Goal: Task Accomplishment & Management: Manage account settings

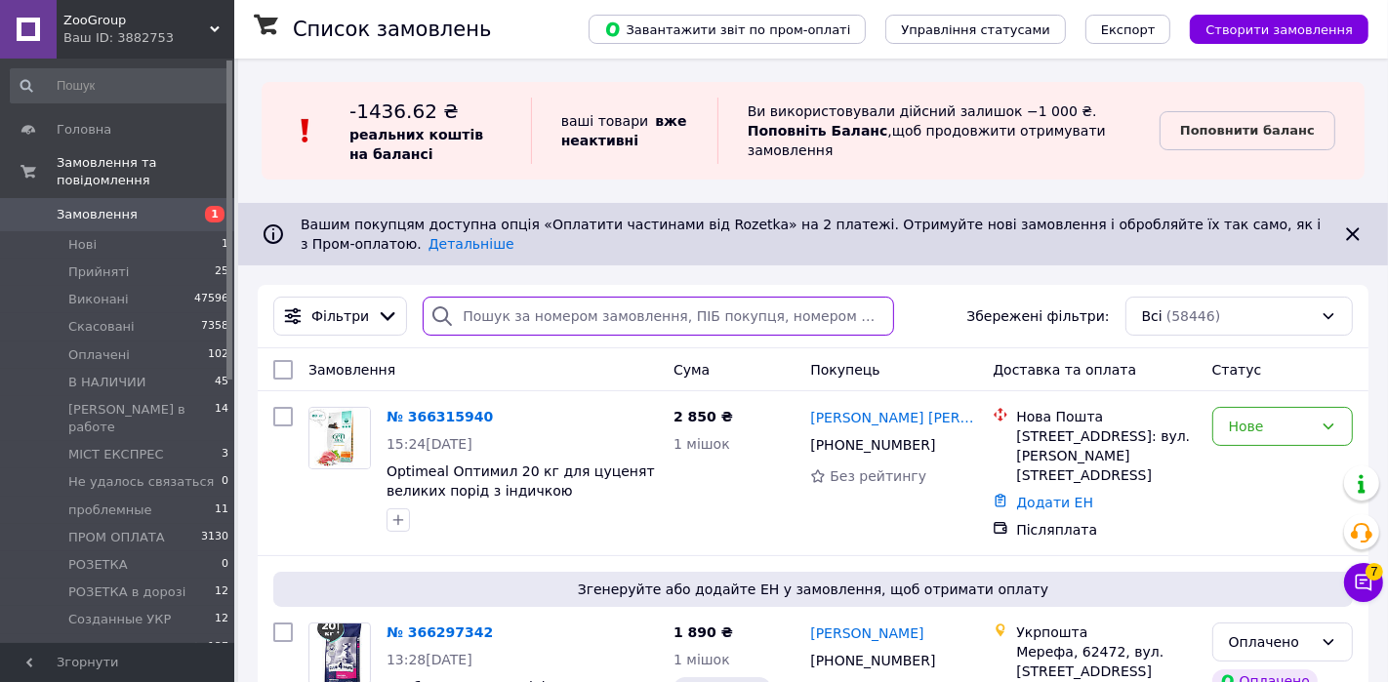
click at [553, 318] on input "search" at bounding box center [658, 316] width 471 height 39
paste input "365934101"
type input "365934101"
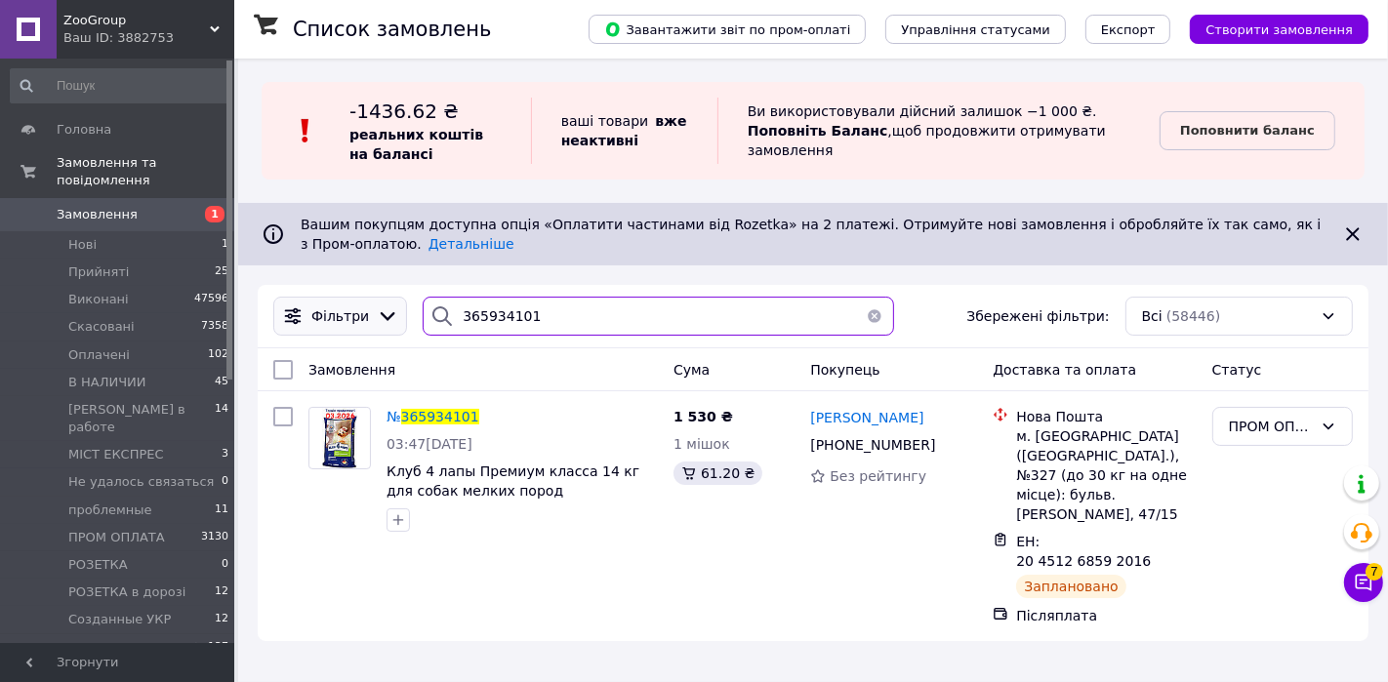
drag, startPoint x: 541, startPoint y: 319, endPoint x: 317, endPoint y: 297, distance: 224.6
click at [317, 297] on div "Фільтри 365934101 Збережені фільтри: Всі (58446)" at bounding box center [812, 316] width 1095 height 39
paste input "365942183"
type input "365942183"
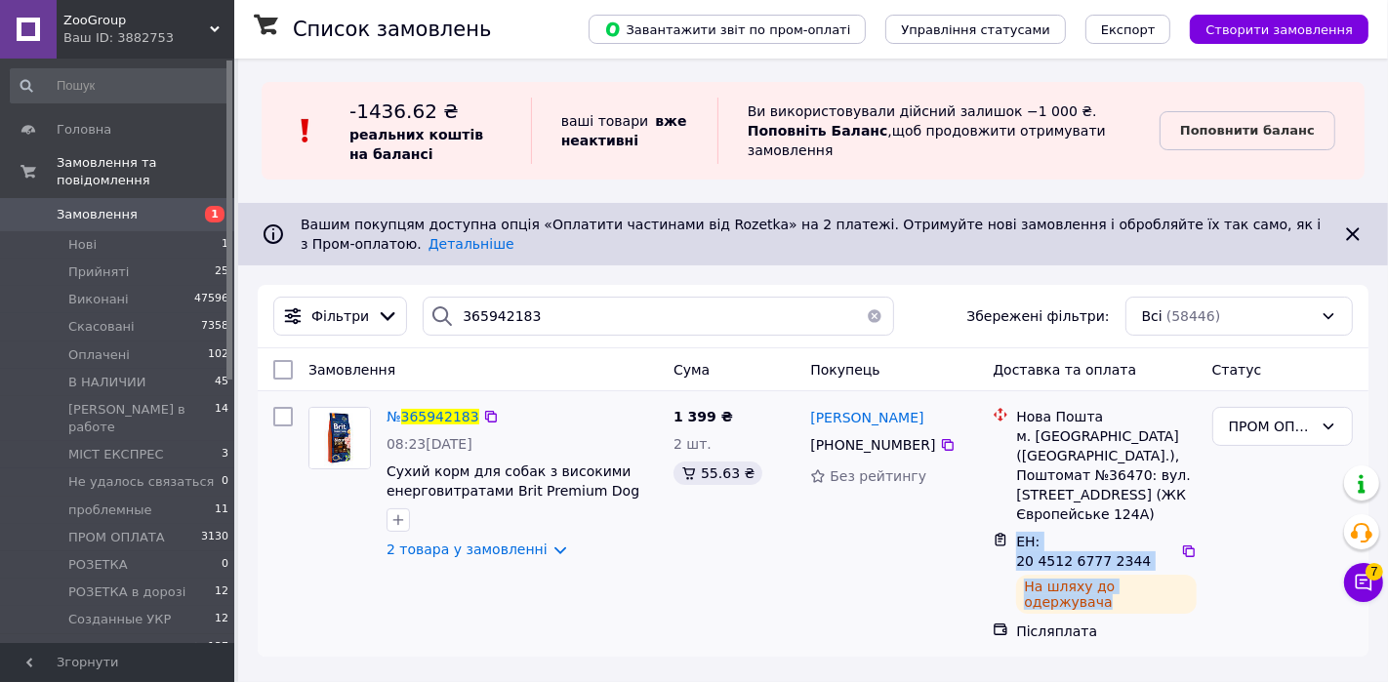
drag, startPoint x: 1119, startPoint y: 564, endPoint x: 1020, endPoint y: 509, distance: 113.6
click at [1020, 528] on div "ЕН: 20 4512 6777 2344 На шляху до одержувача" at bounding box center [1105, 573] width 187 height 90
copy div "ЕН: 20 4512 6777 2344 На шляху до одержувача"
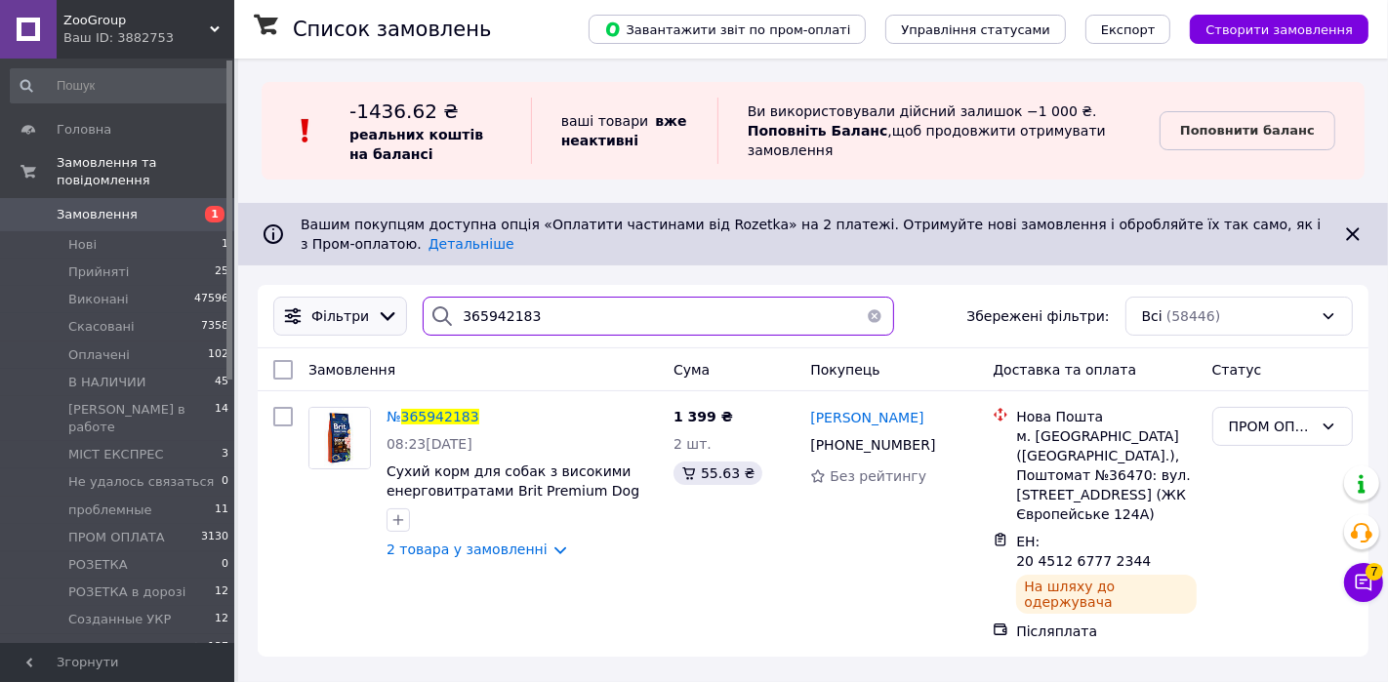
drag, startPoint x: 546, startPoint y: 314, endPoint x: 314, endPoint y: 307, distance: 231.4
click at [314, 307] on div "Фільтри 365942183 Збережені фільтри: Всі (58446)" at bounding box center [812, 316] width 1095 height 39
paste input "365766054"
type input "365766054"
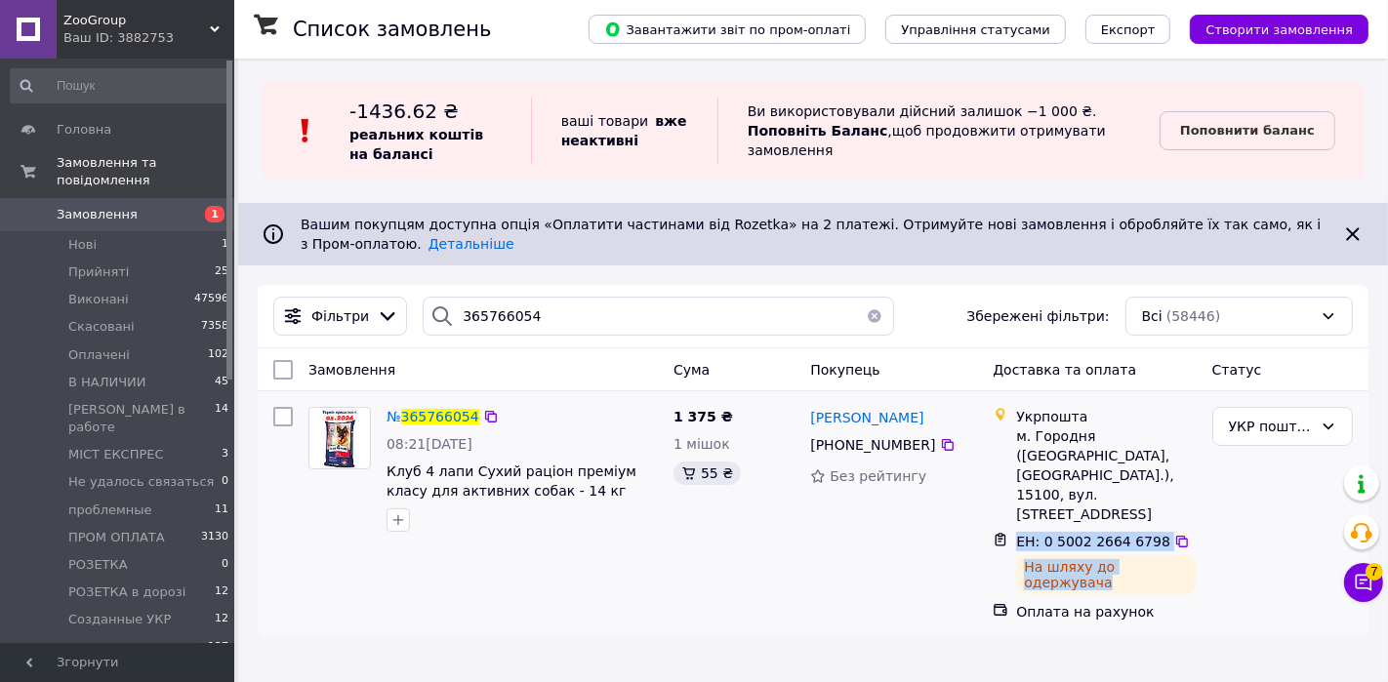
drag, startPoint x: 1172, startPoint y: 545, endPoint x: 1016, endPoint y: 503, distance: 161.7
click at [1016, 528] on div "ЕН: 0 5002 2664 6798 На шляху до одержувача" at bounding box center [1105, 563] width 187 height 70
copy div "ЕН: 0 5002 2664 6798 На шляху до одержувача"
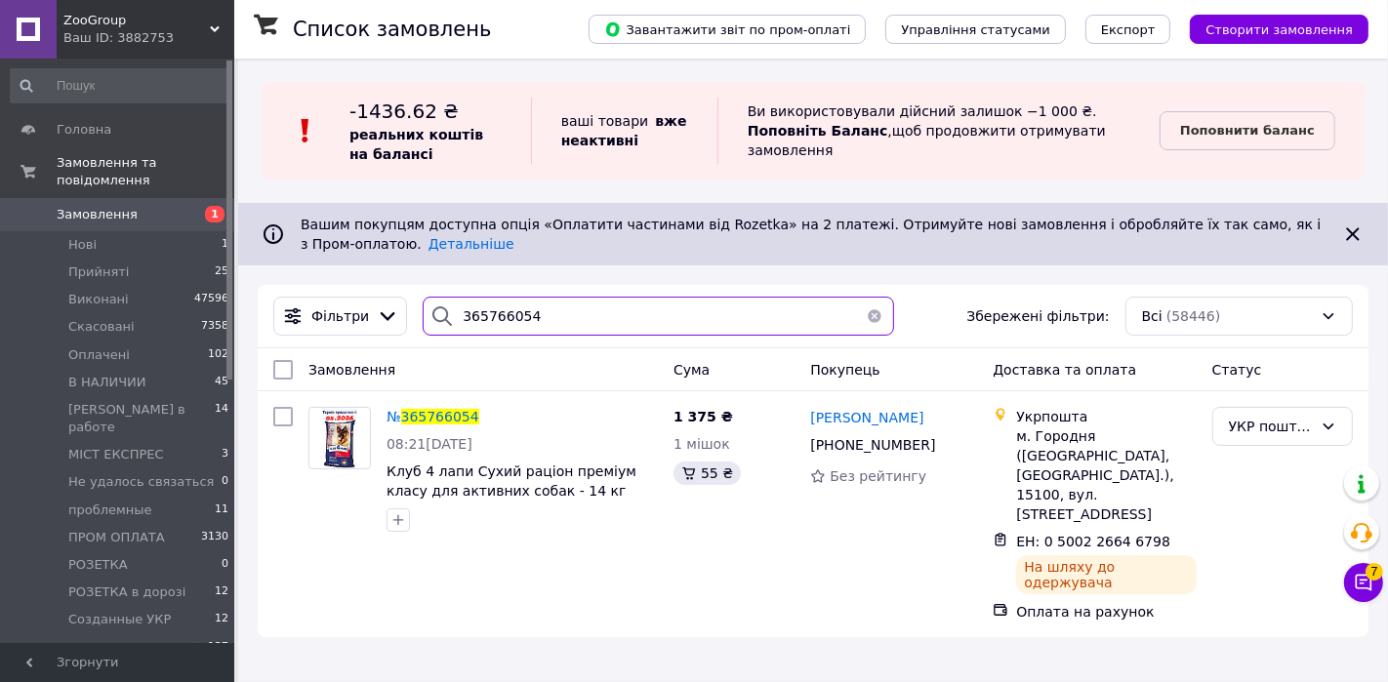
drag, startPoint x: 547, startPoint y: 313, endPoint x: 307, endPoint y: 292, distance: 240.1
click at [307, 292] on div "Фільтри 365766054 Збережені фільтри: Всі (58446)" at bounding box center [813, 316] width 1111 height 63
paste input "365852171"
type input "365852171"
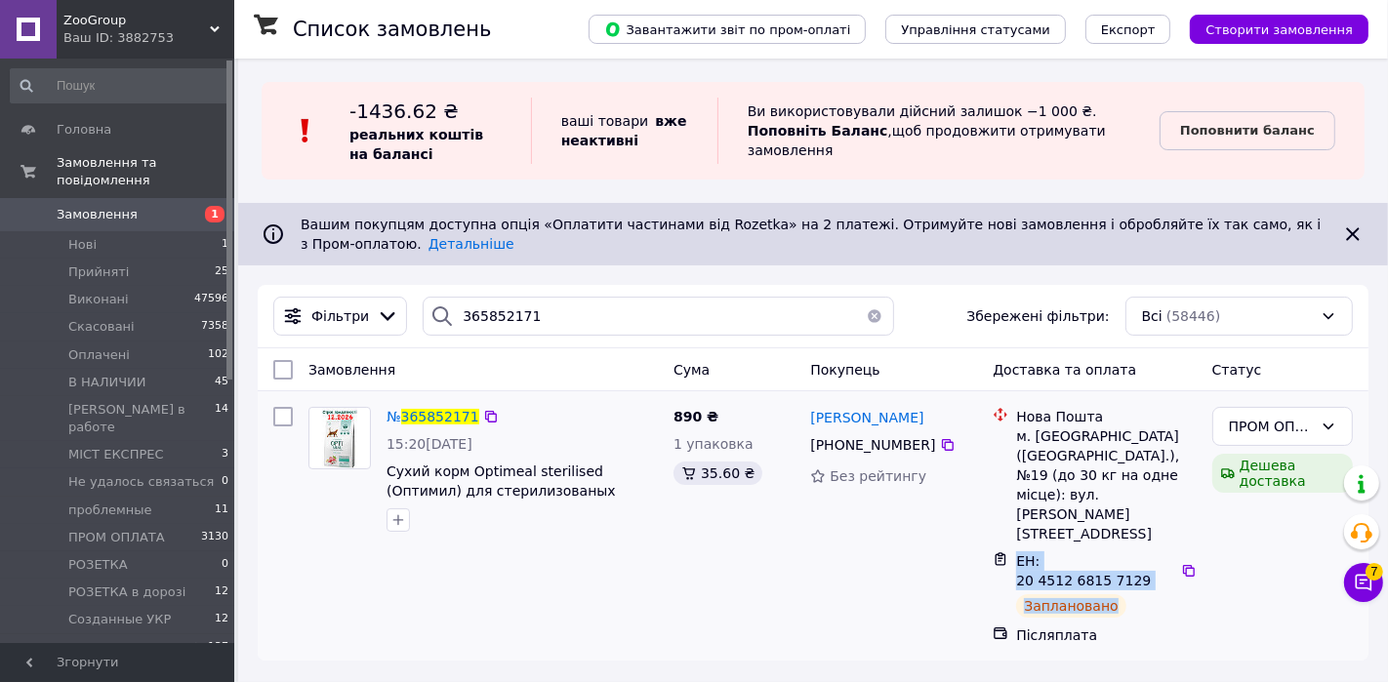
drag, startPoint x: 1129, startPoint y: 569, endPoint x: 993, endPoint y: 547, distance: 137.5
click at [993, 547] on div "ЕН: 20 4512 6815 7129 Заплановано" at bounding box center [1094, 584] width 211 height 74
copy div "ЕН: 20 4512 6815 7129 Заплановано"
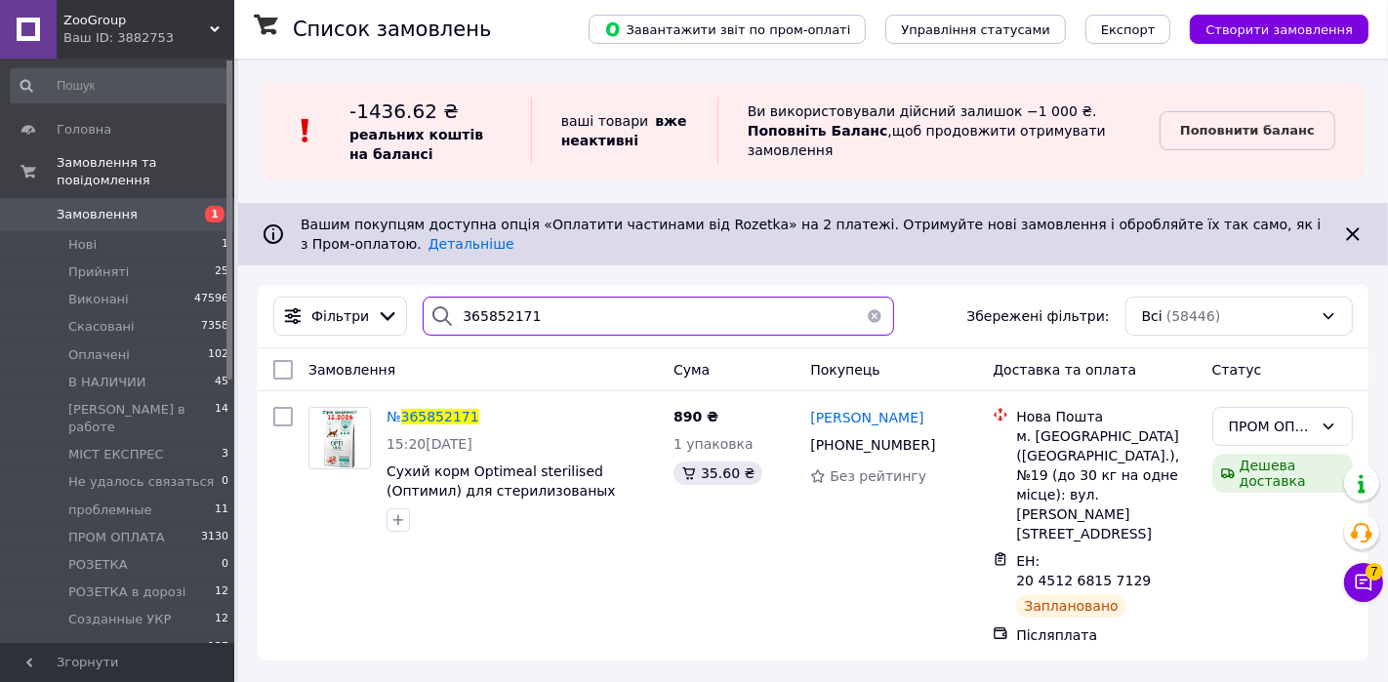
drag, startPoint x: 540, startPoint y: 311, endPoint x: 420, endPoint y: 311, distance: 120.0
click at [423, 311] on div "365852171" at bounding box center [658, 316] width 471 height 39
paste input "365873438"
type input "365873438"
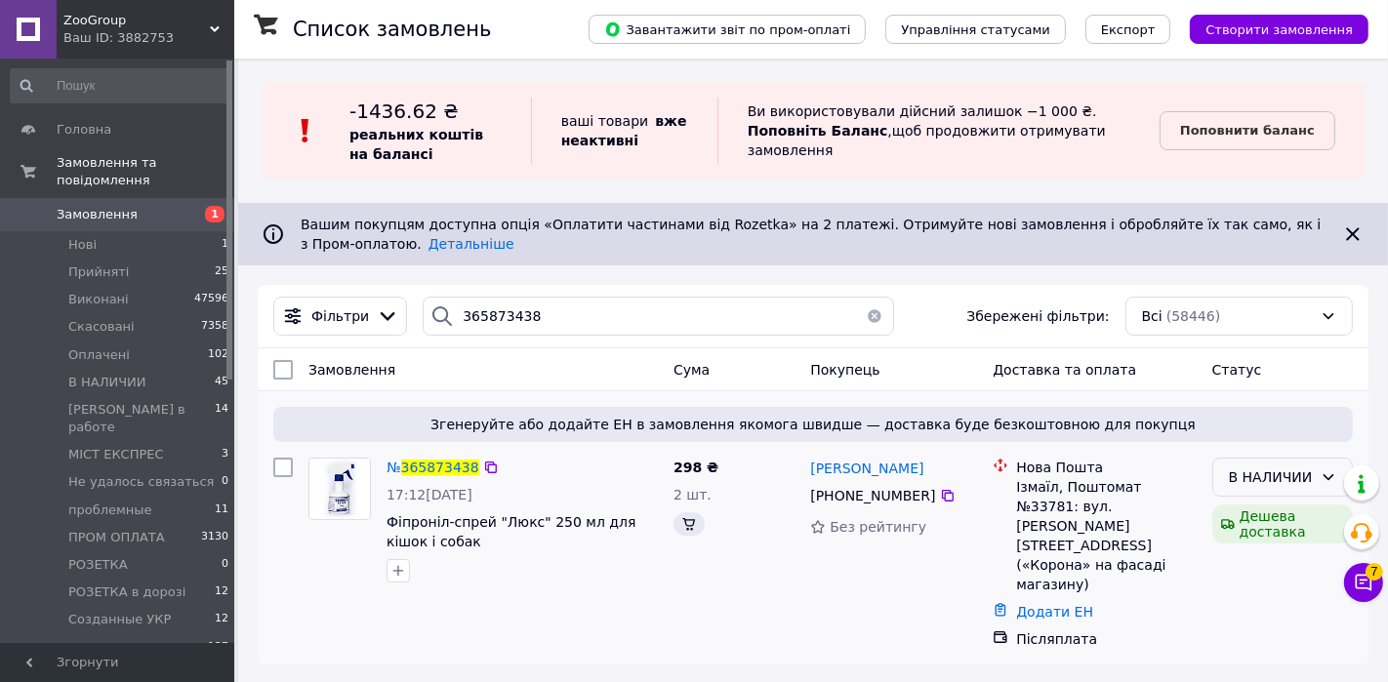
click at [1249, 481] on div "В НАЛИЧИИ" at bounding box center [1271, 476] width 84 height 21
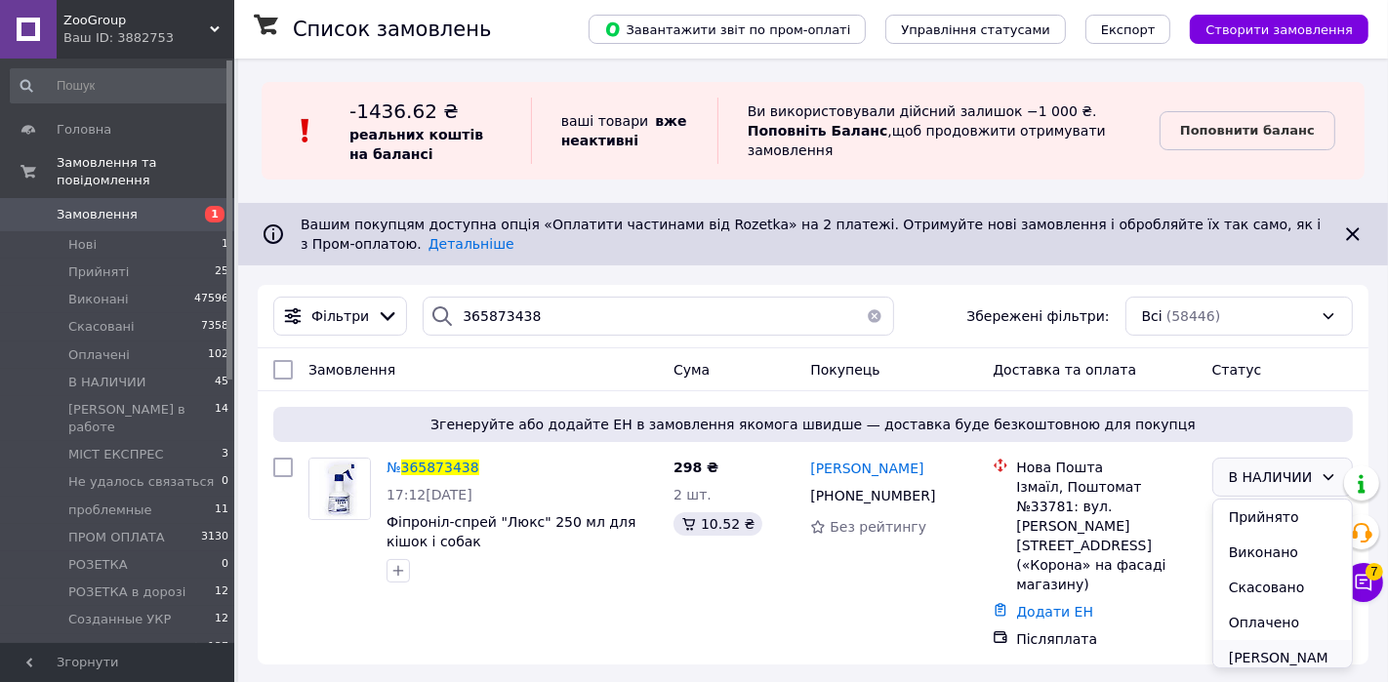
click at [1241, 645] on li "[PERSON_NAME] в работе" at bounding box center [1282, 667] width 139 height 55
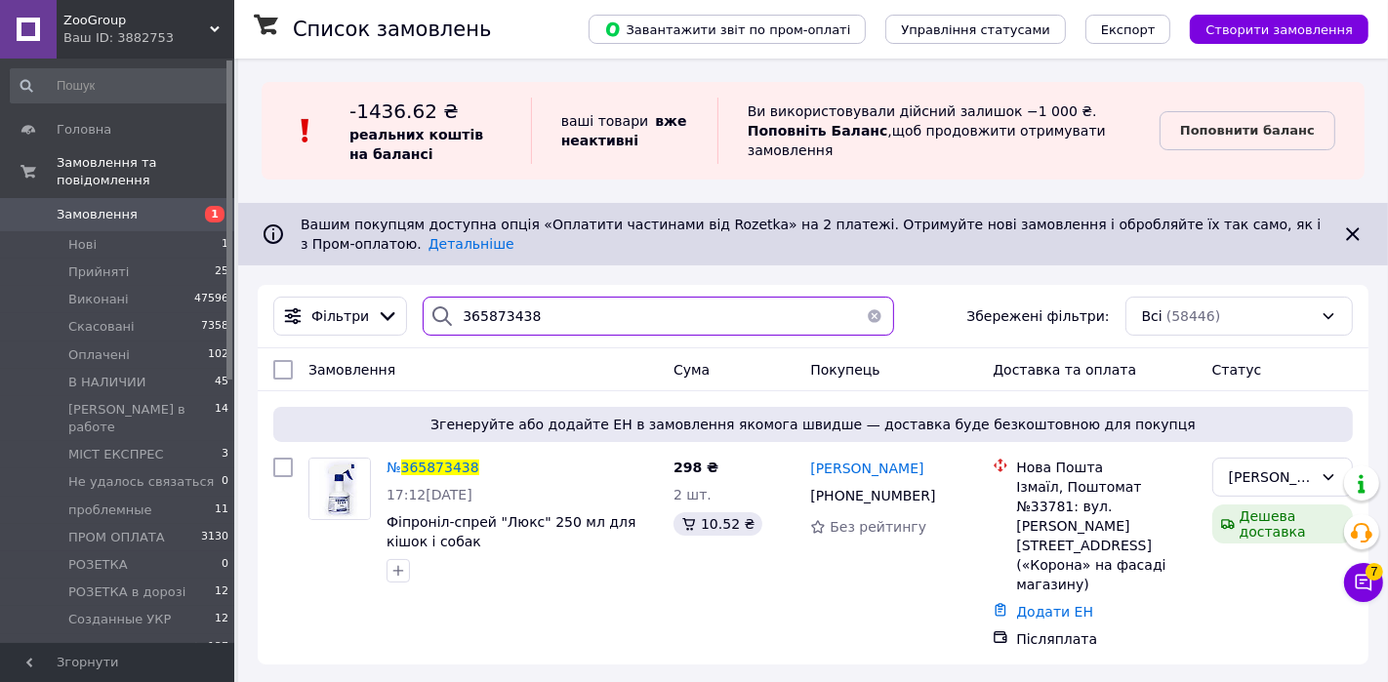
drag, startPoint x: 547, startPoint y: 313, endPoint x: 323, endPoint y: 293, distance: 224.4
click at [323, 293] on div "Фільтри 365873438 Збережені фільтри: Всі (58446)" at bounding box center [813, 316] width 1111 height 63
paste input "365478856"
type input "365478856"
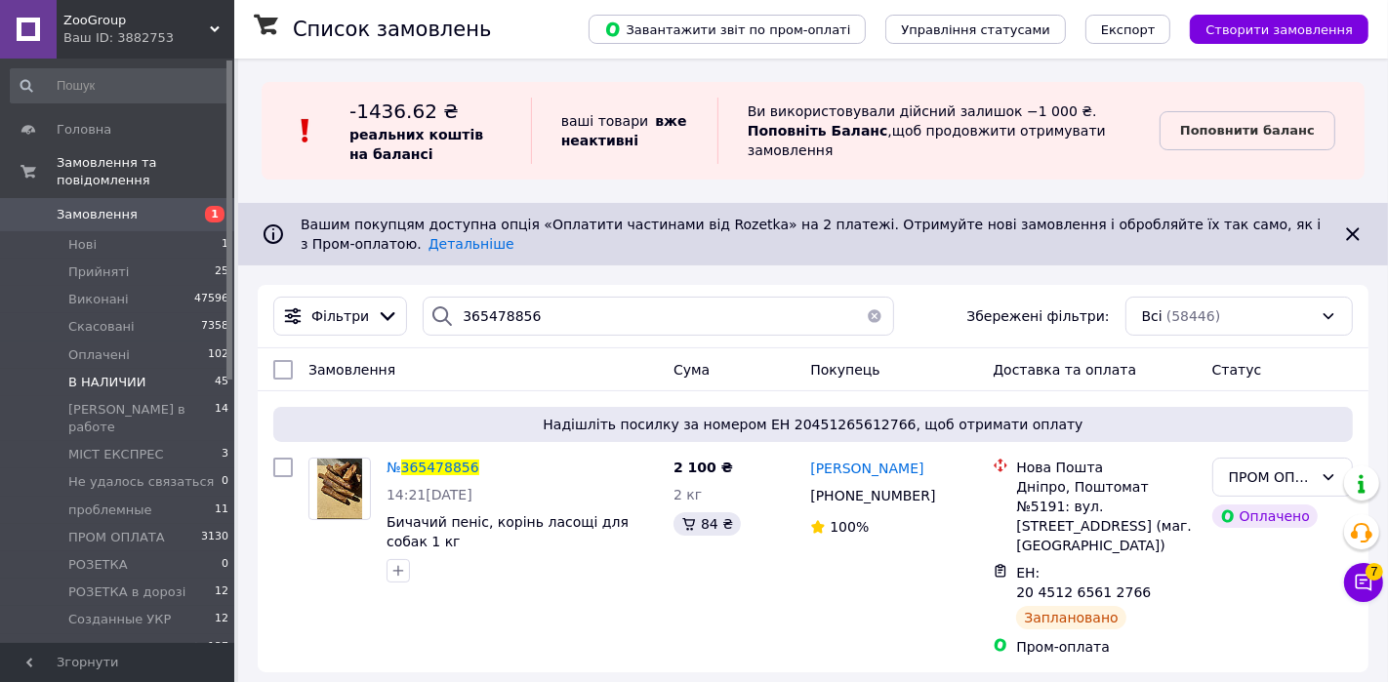
click at [100, 388] on span "В НАЛИЧИИ" at bounding box center [107, 383] width 78 height 18
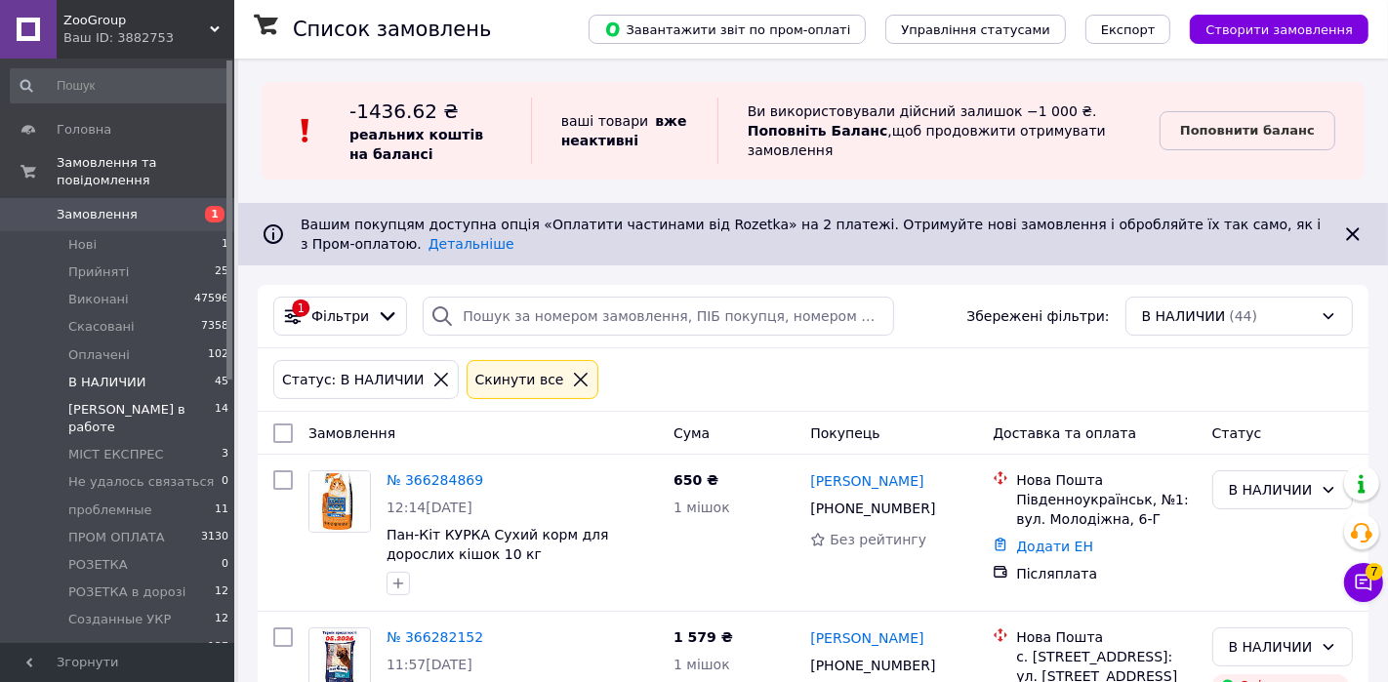
click at [109, 422] on li "Дима в работе 14" at bounding box center [120, 418] width 240 height 45
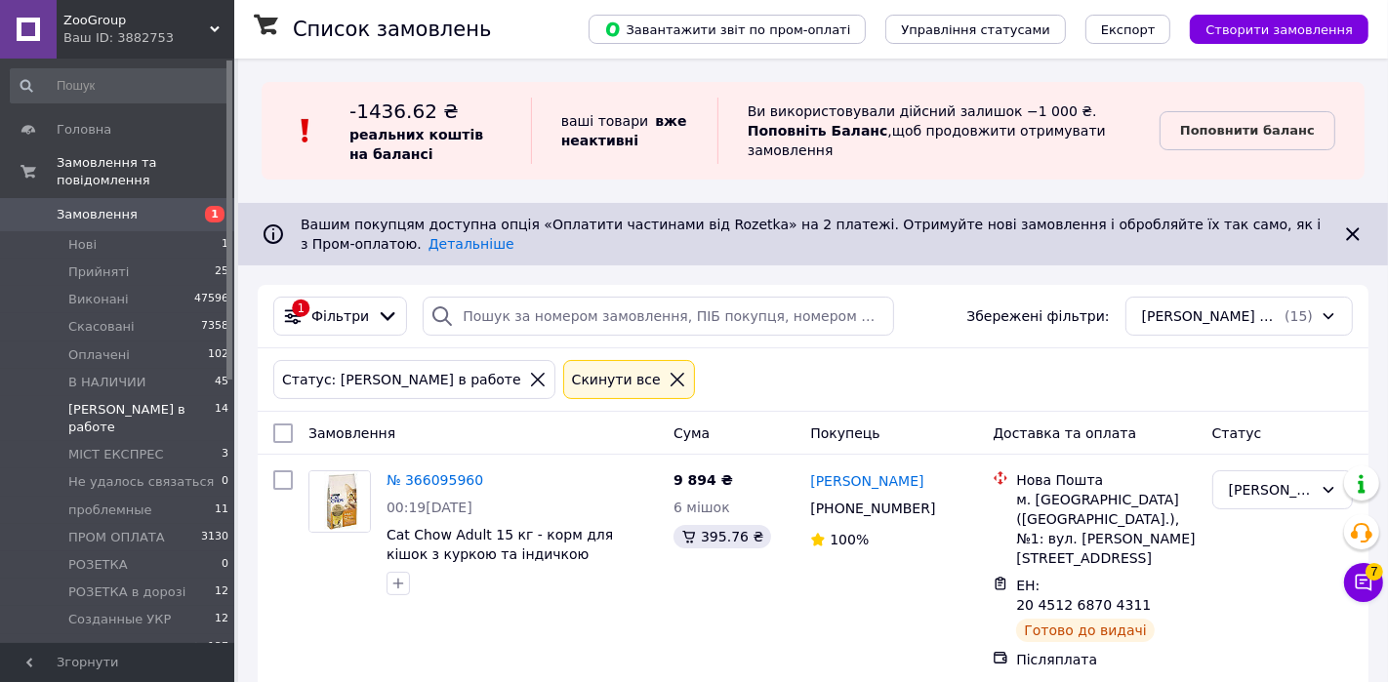
click at [111, 386] on span "В НАЛИЧИИ" at bounding box center [107, 383] width 78 height 18
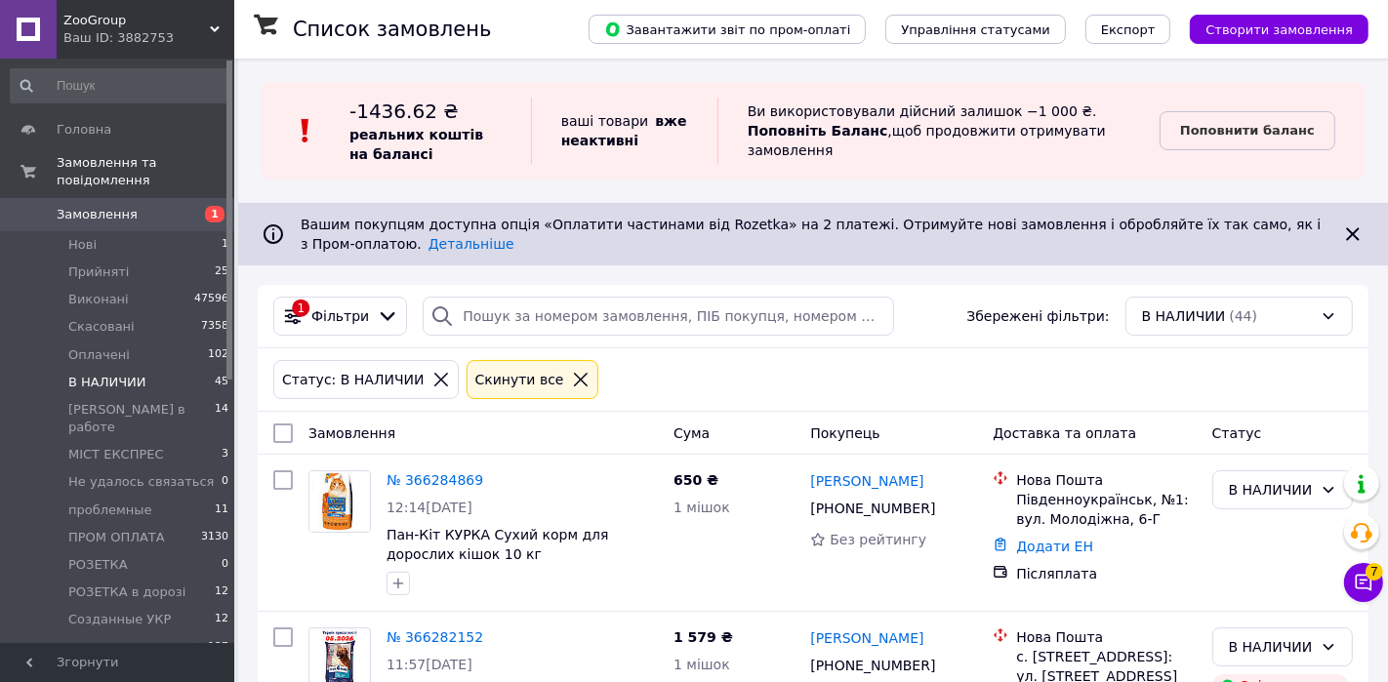
click at [125, 387] on span "В НАЛИЧИИ" at bounding box center [107, 383] width 78 height 18
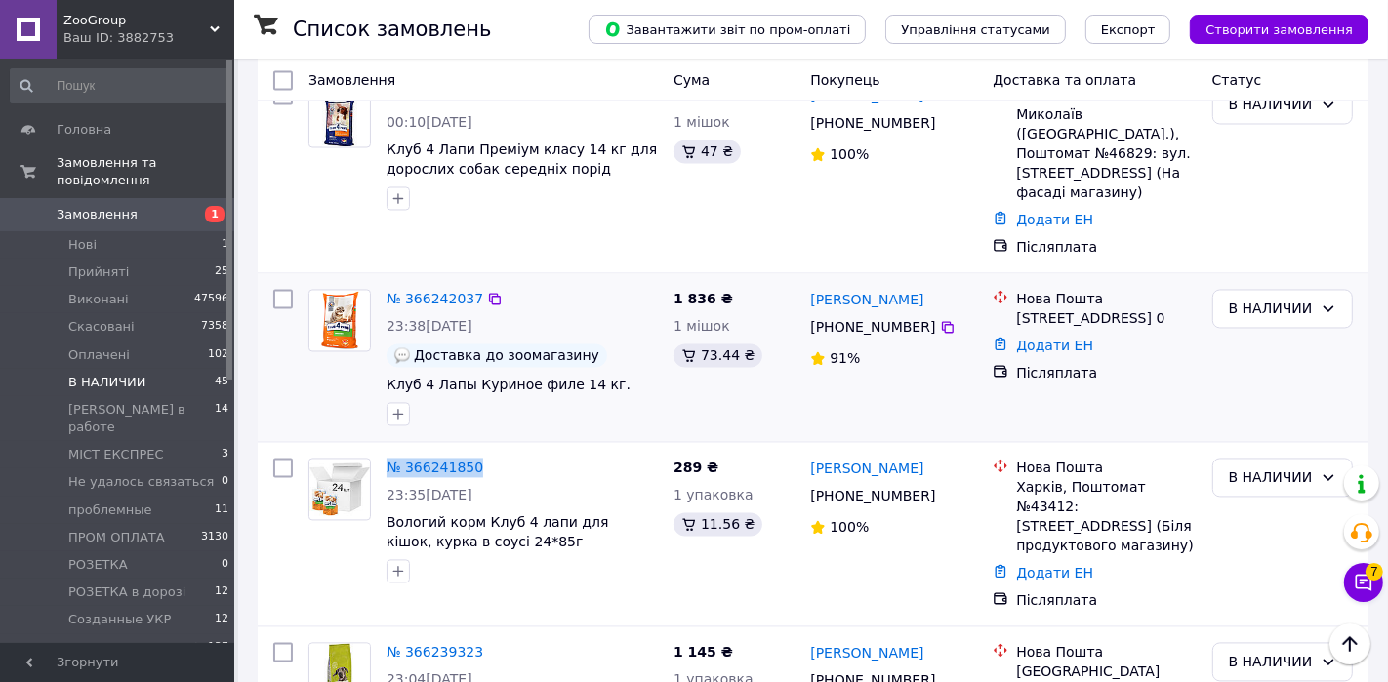
scroll to position [3150, 0]
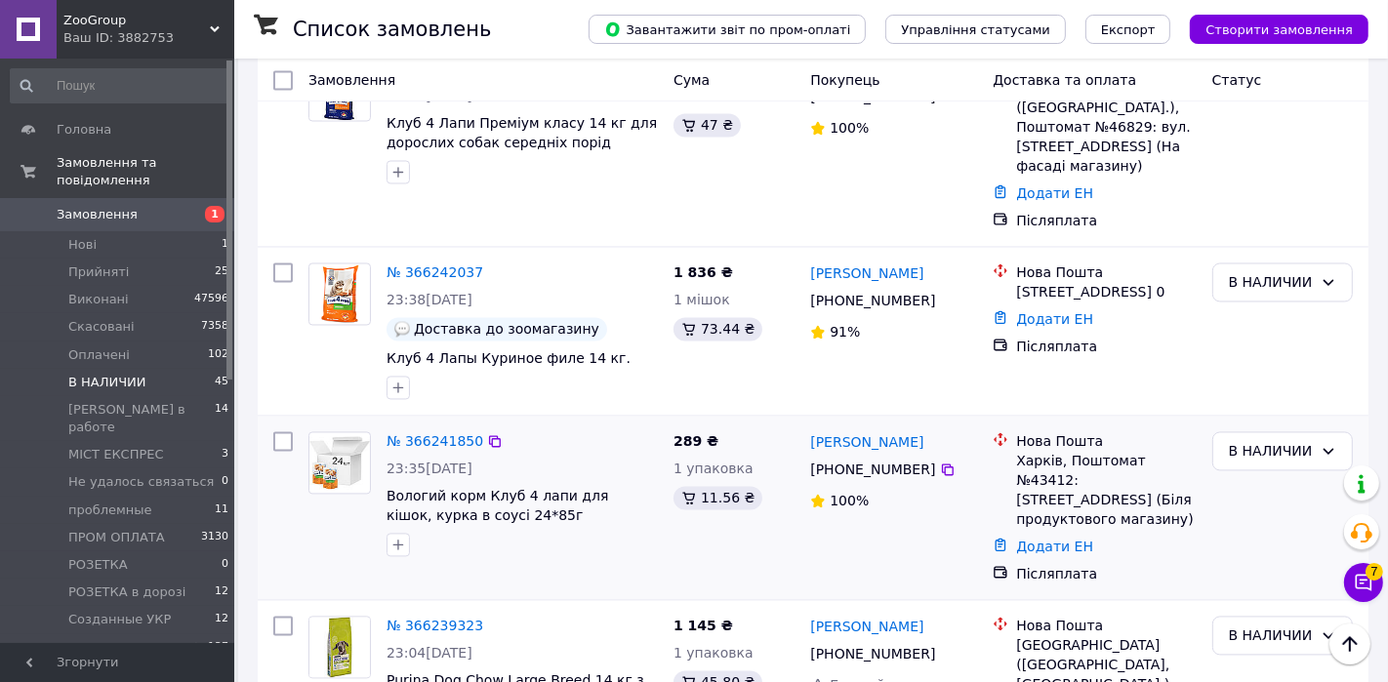
drag, startPoint x: 434, startPoint y: 541, endPoint x: 560, endPoint y: 261, distance: 307.1
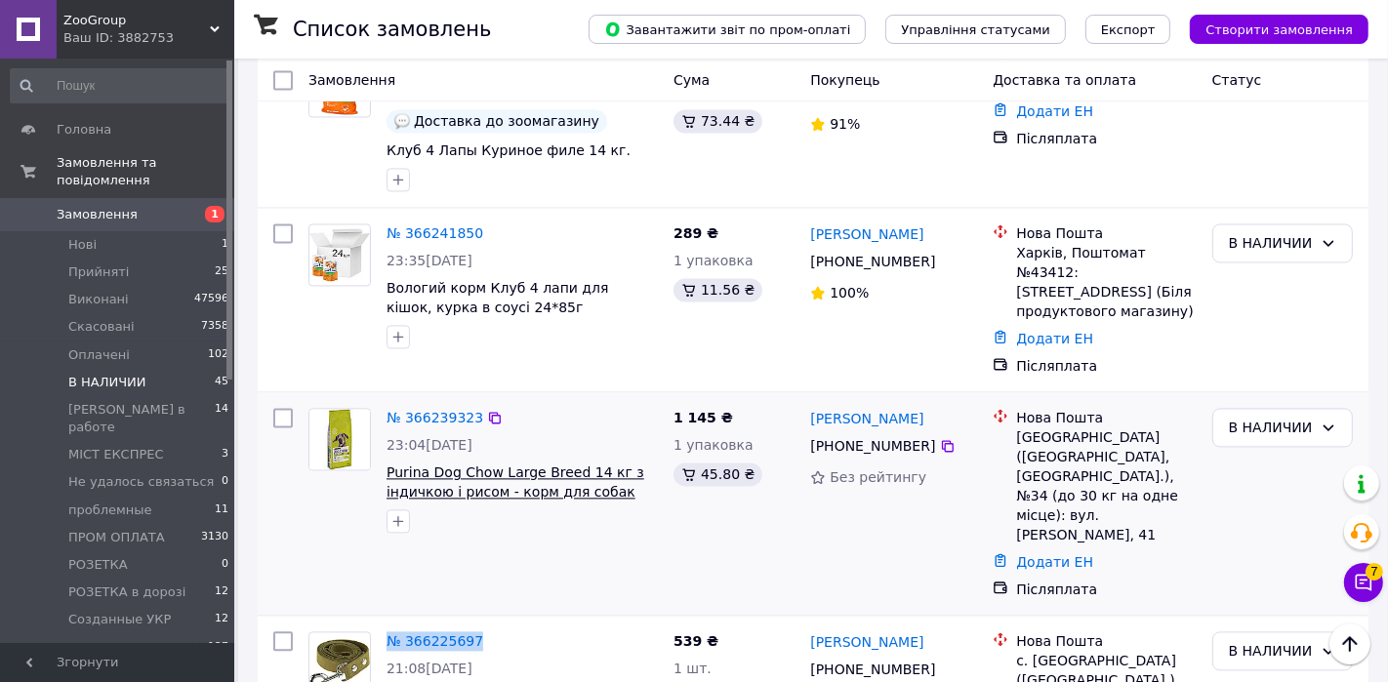
scroll to position [3397, 0]
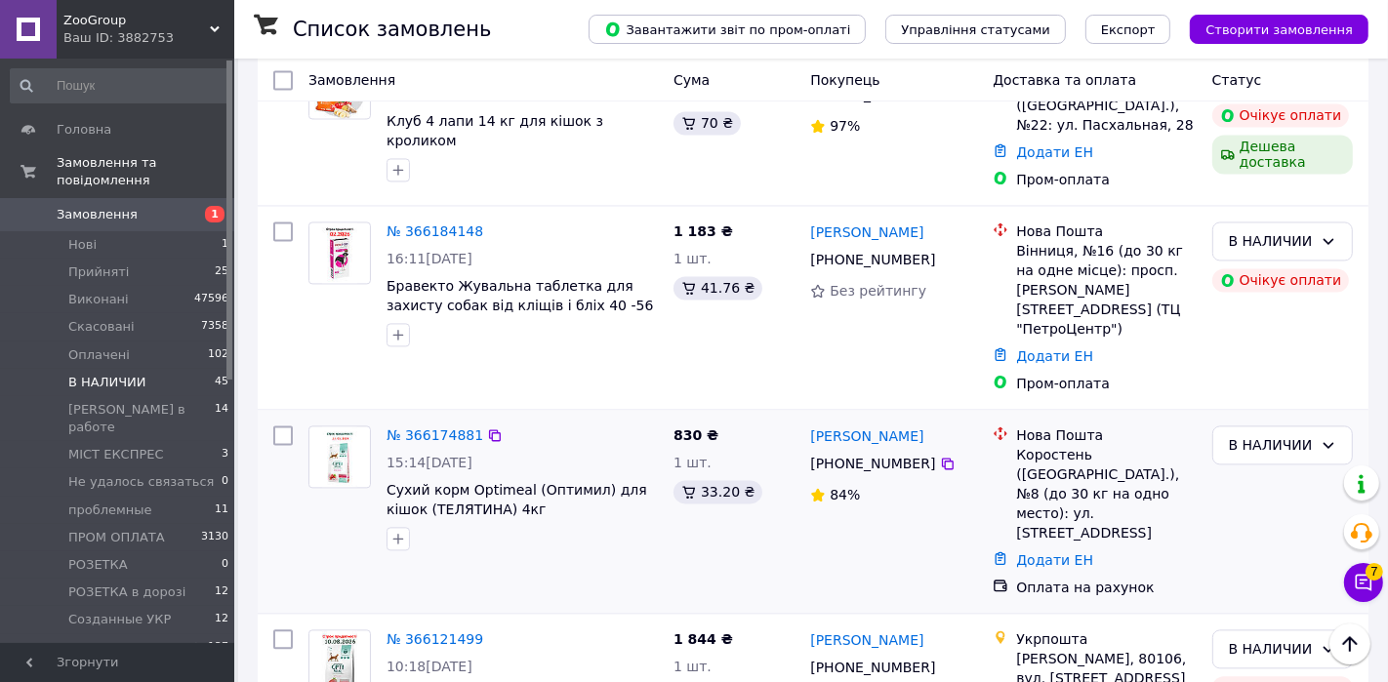
scroll to position [3591, 0]
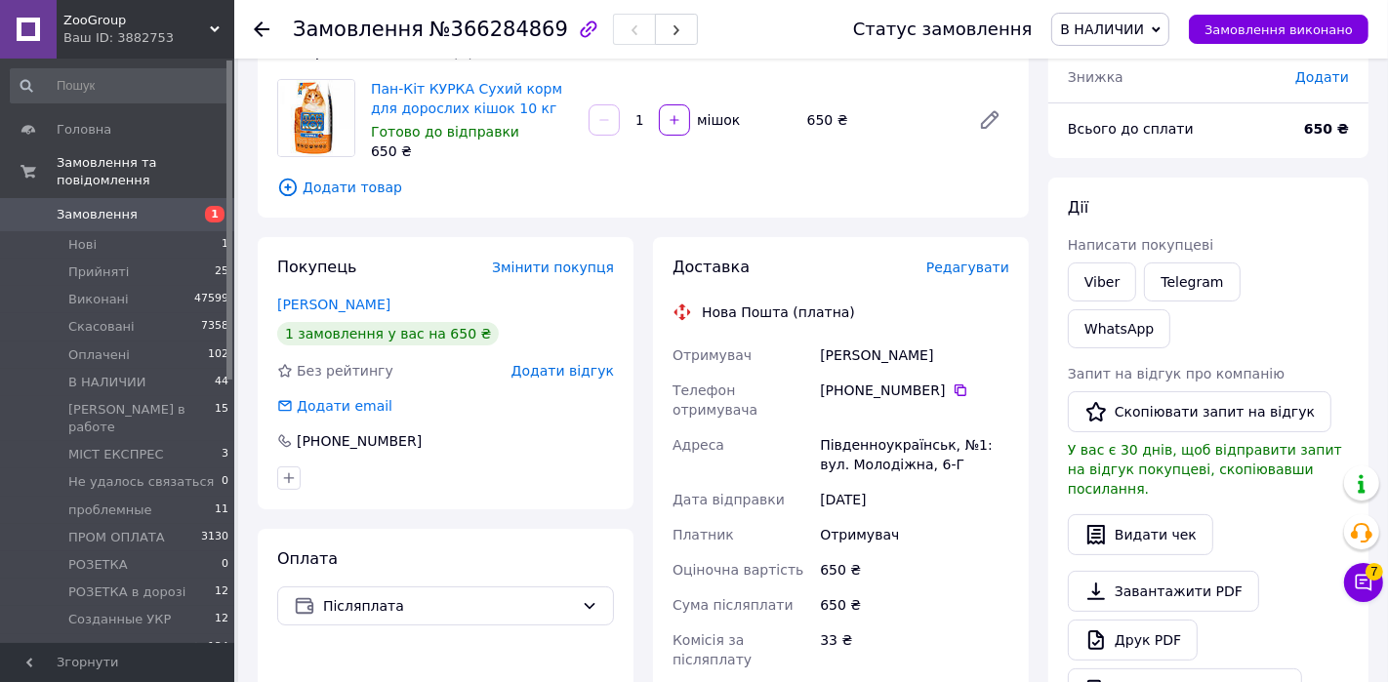
scroll to position [140, 0]
click at [1094, 23] on span "В НАЛИЧИИ" at bounding box center [1102, 29] width 84 height 16
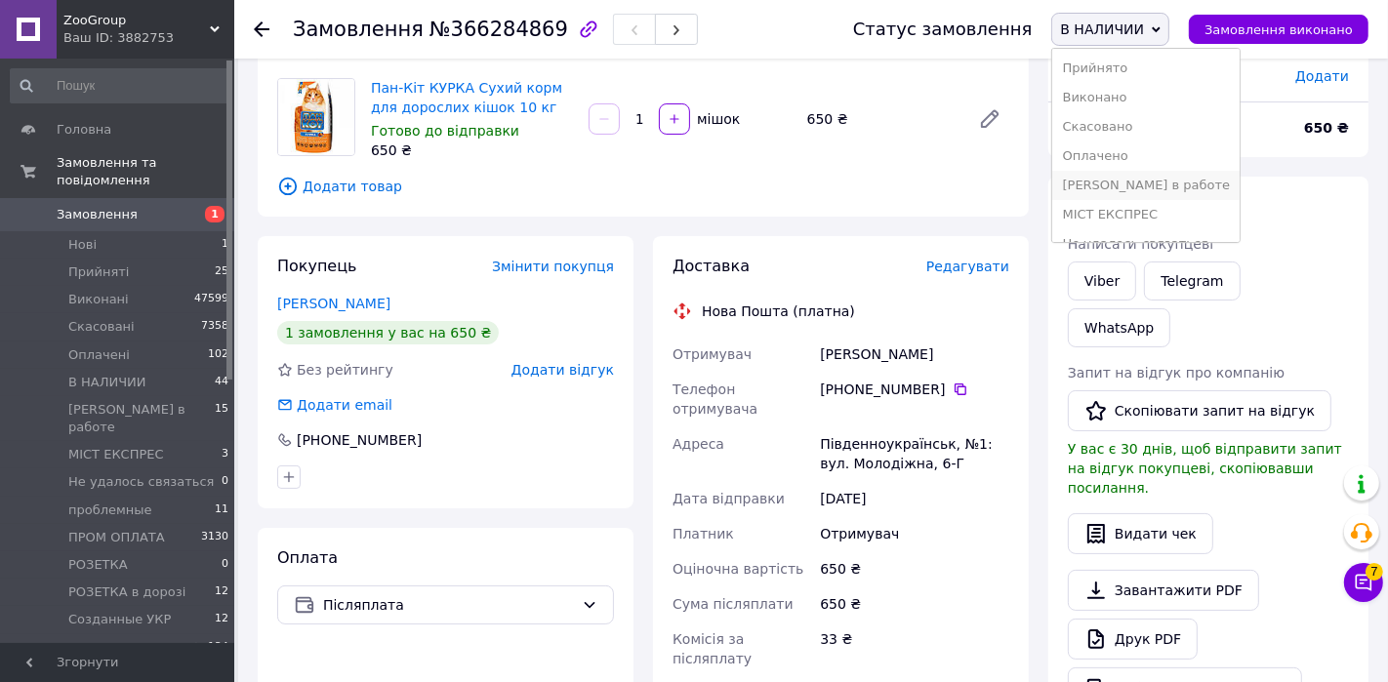
click at [1087, 174] on li "[PERSON_NAME] в работе" at bounding box center [1145, 185] width 187 height 29
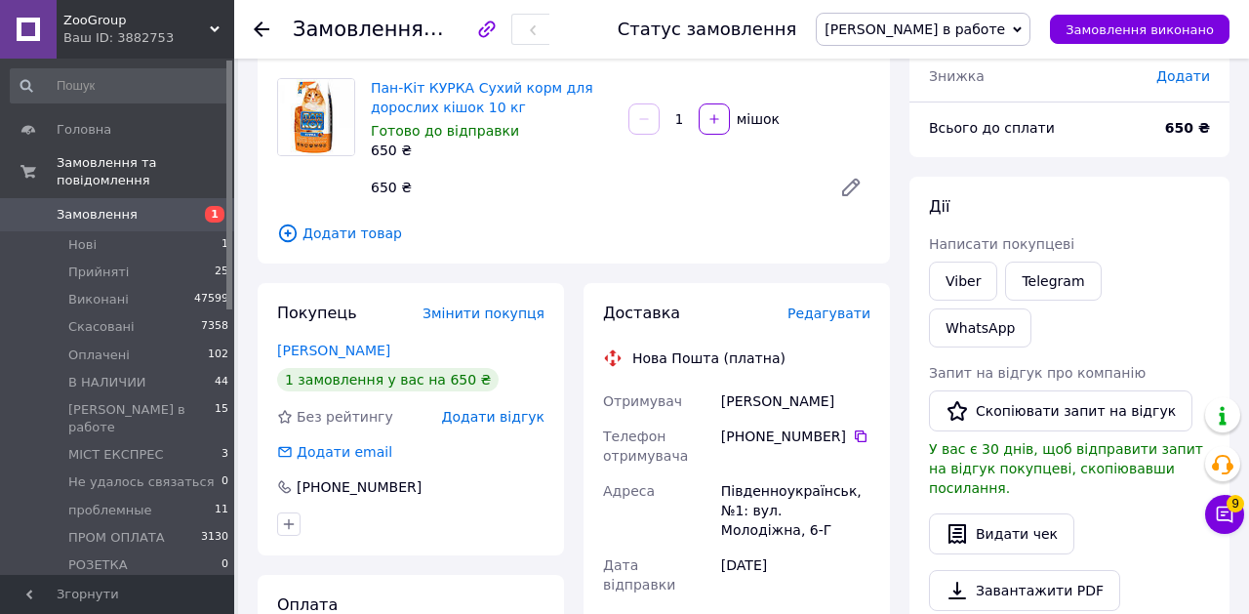
click at [478, 17] on div "Замовлення №366284869" at bounding box center [421, 29] width 257 height 33
click at [478, 37] on span "№366284869" at bounding box center [498, 29] width 139 height 23
copy span "366284869"
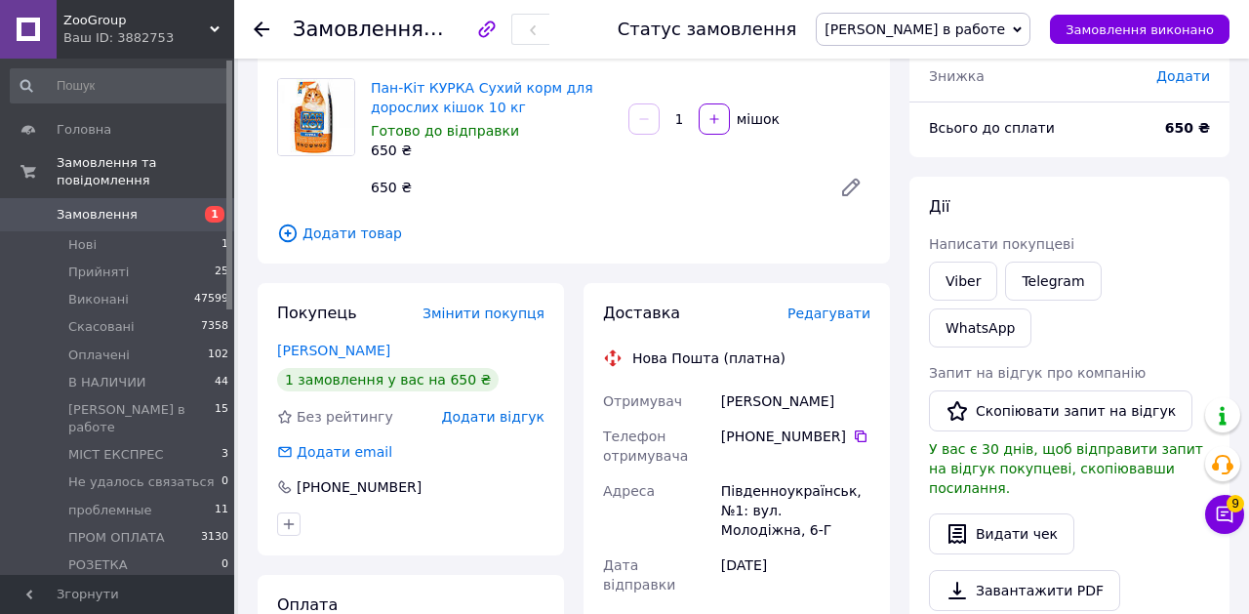
scroll to position [0, 0]
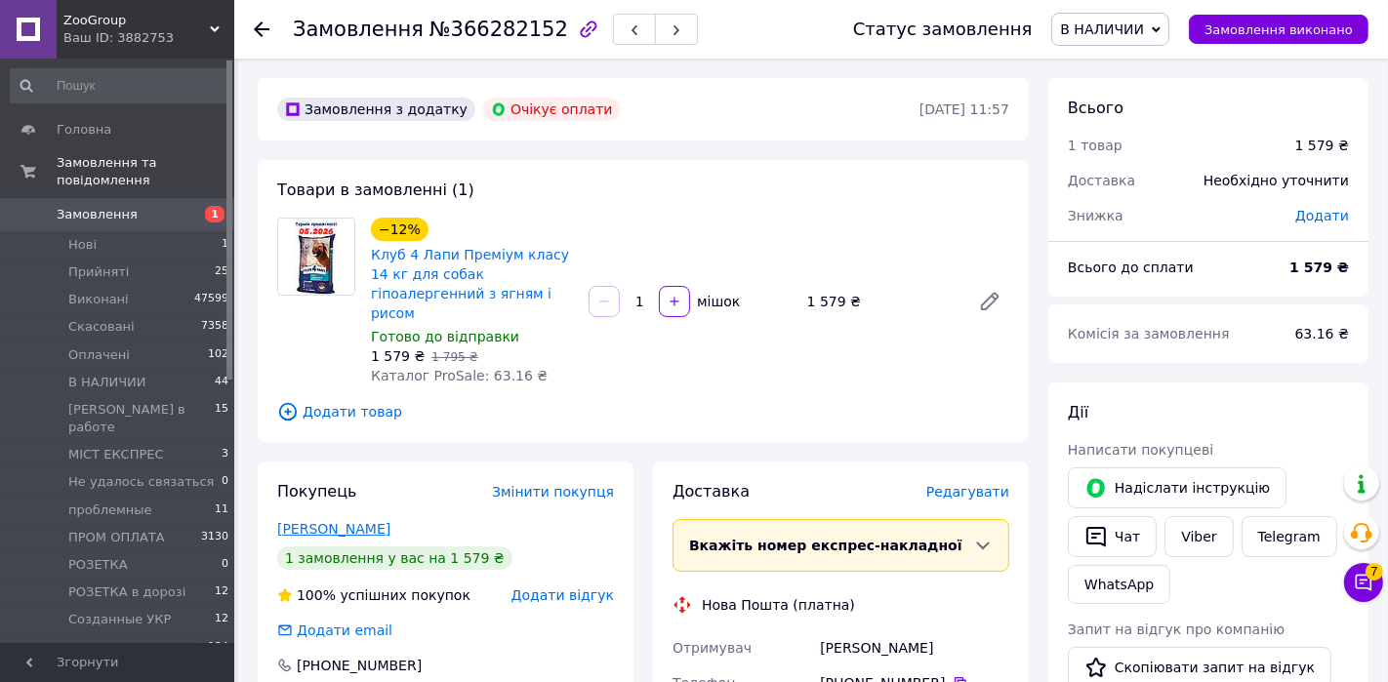
click at [317, 521] on link "Доценко Юлия" at bounding box center [333, 529] width 113 height 16
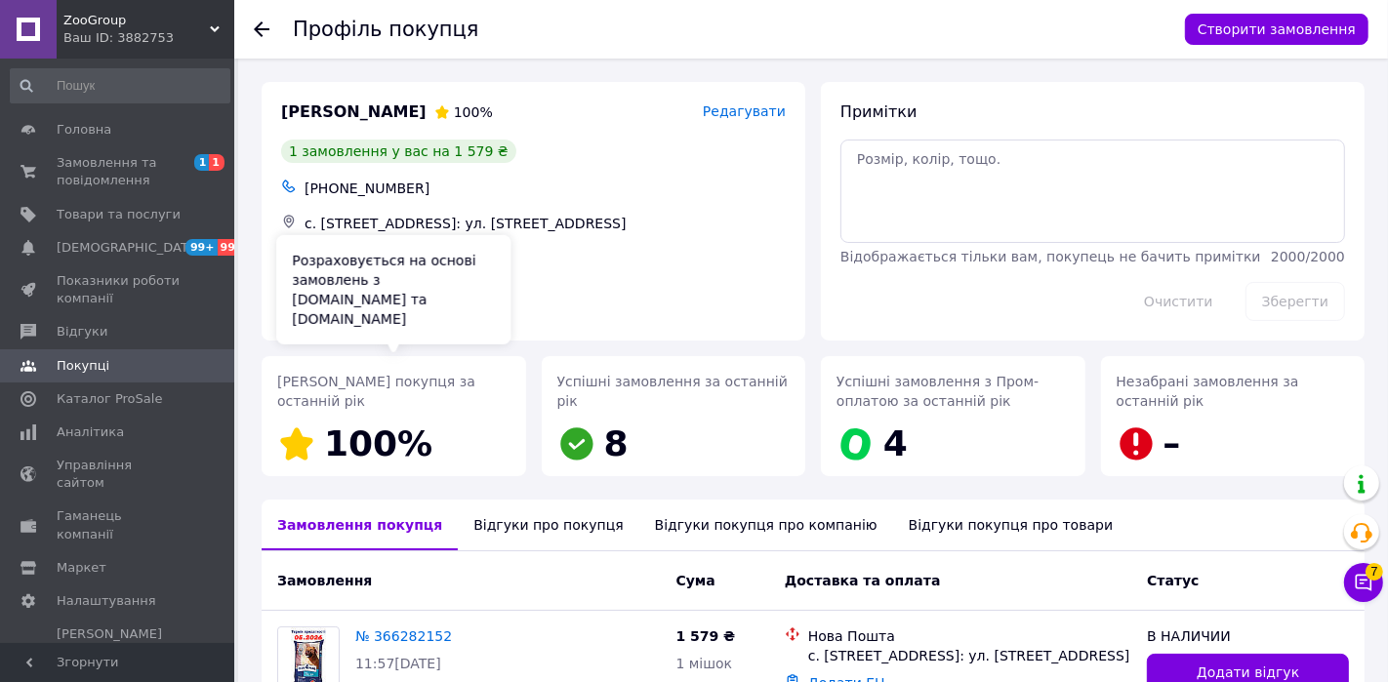
scroll to position [169, 0]
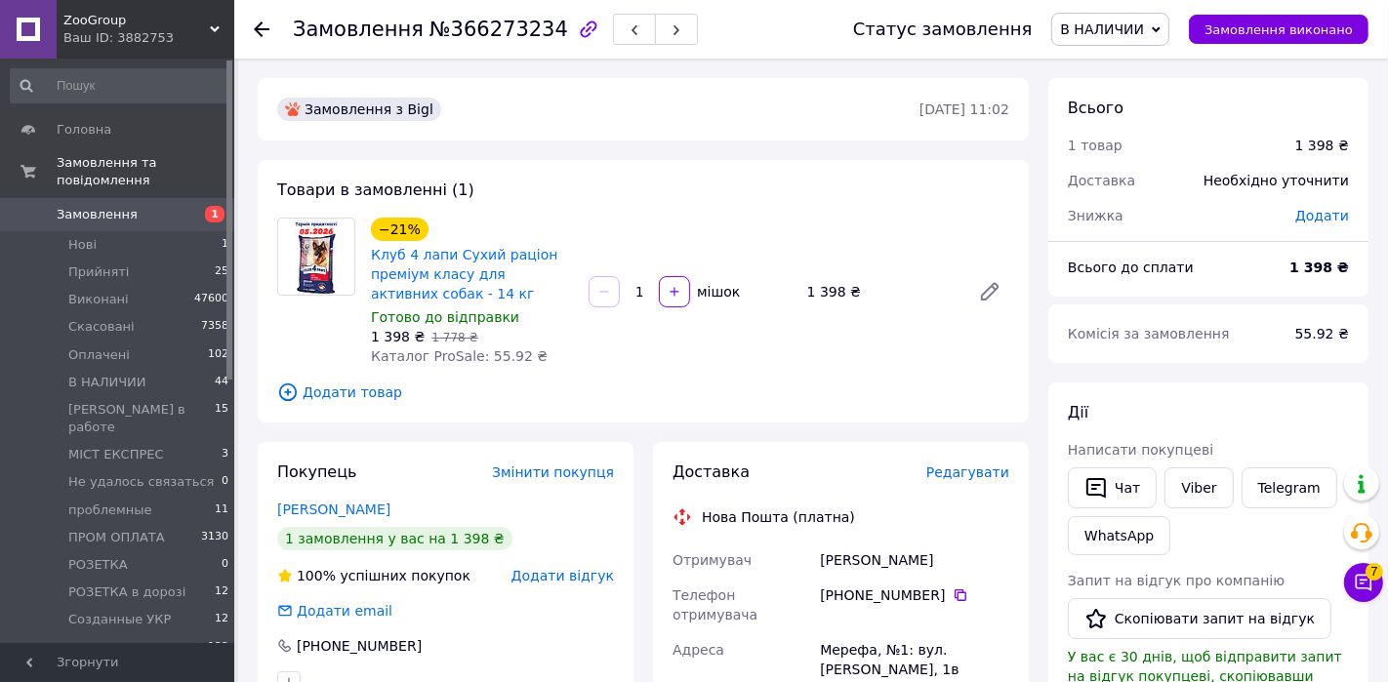
scroll to position [180, 0]
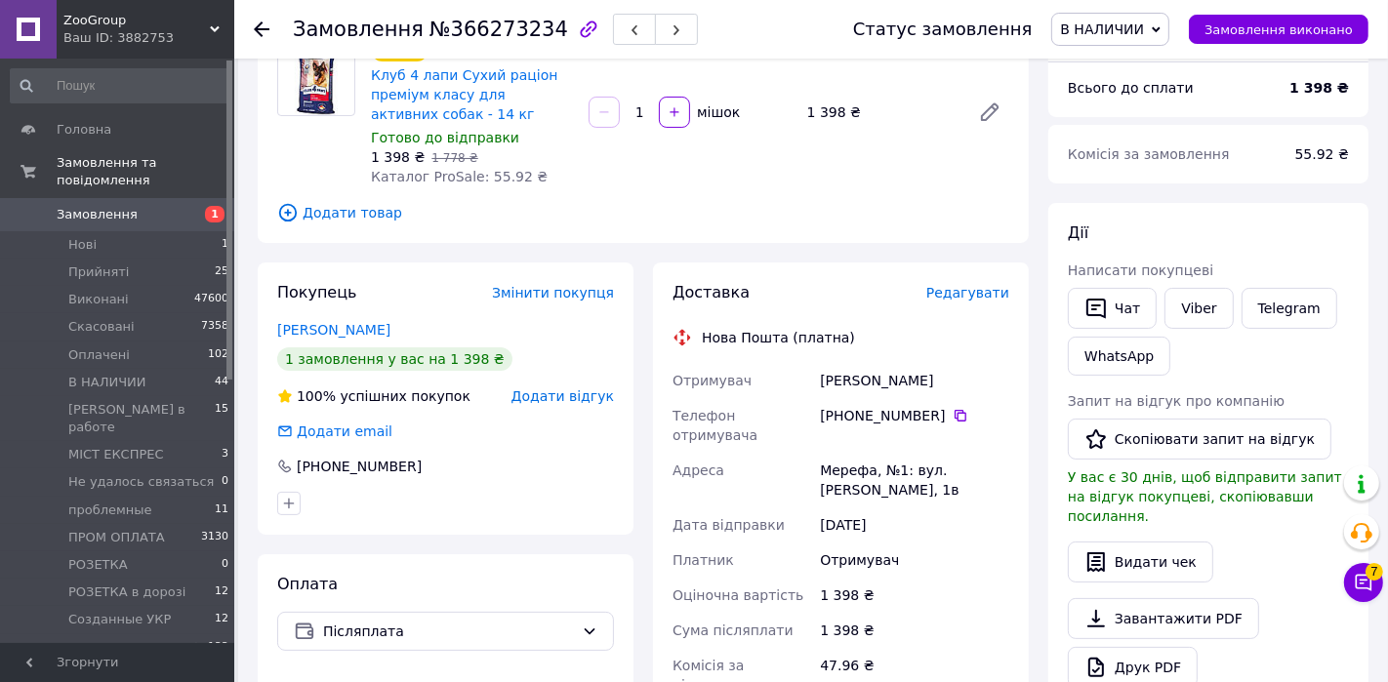
click at [1115, 30] on span "В НАЛИЧИИ" at bounding box center [1102, 29] width 84 height 16
click at [1114, 177] on li "[PERSON_NAME] в работе" at bounding box center [1145, 185] width 187 height 29
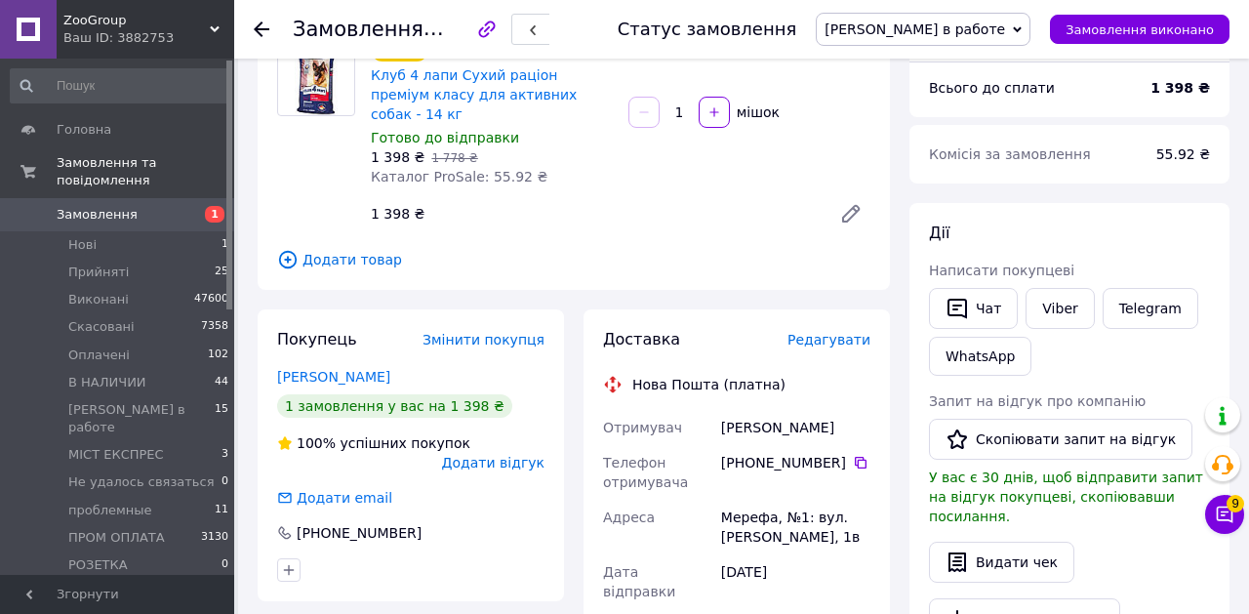
click at [486, 32] on span "№366273234" at bounding box center [498, 29] width 139 height 23
copy span "366273234"
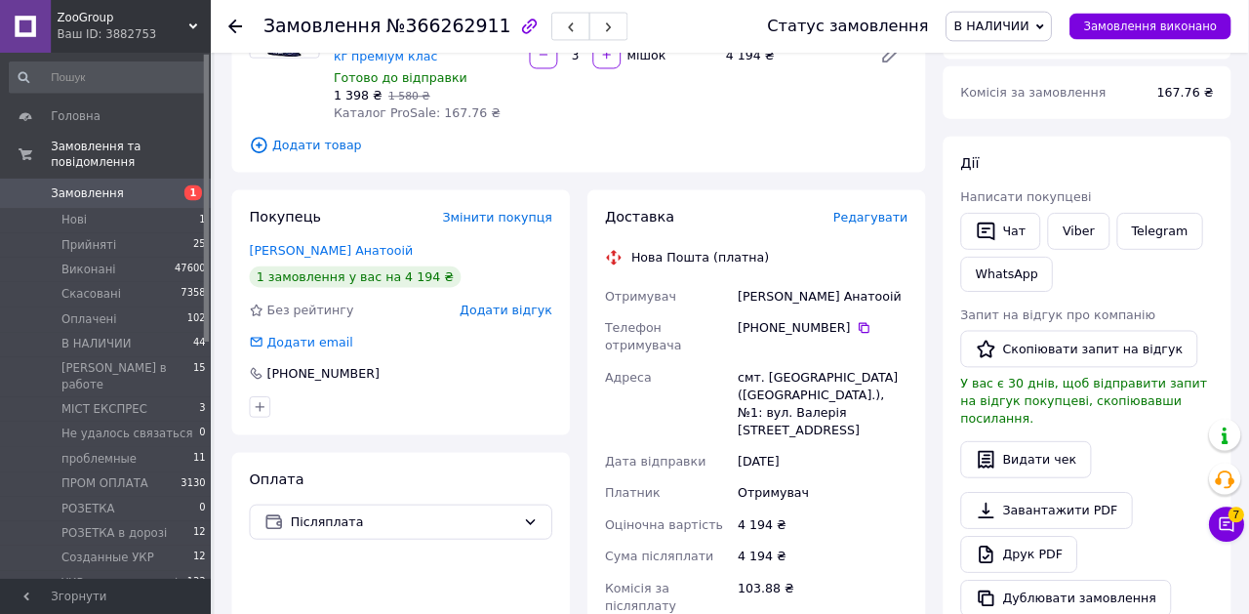
scroll to position [232, 0]
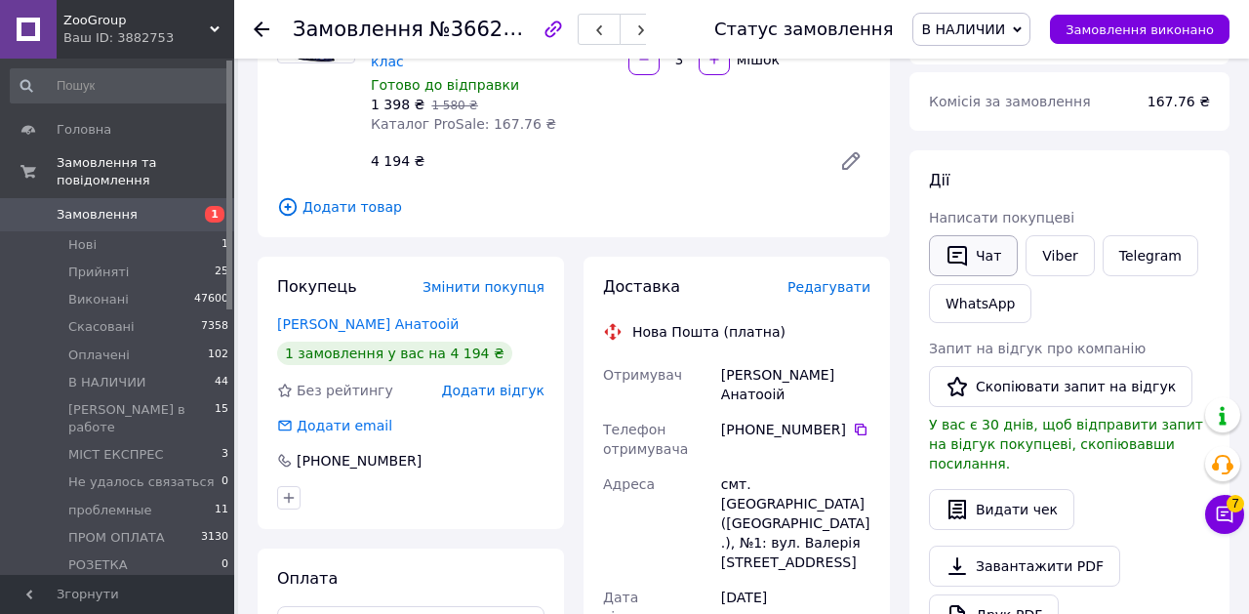
click at [993, 272] on button "Чат" at bounding box center [973, 255] width 89 height 41
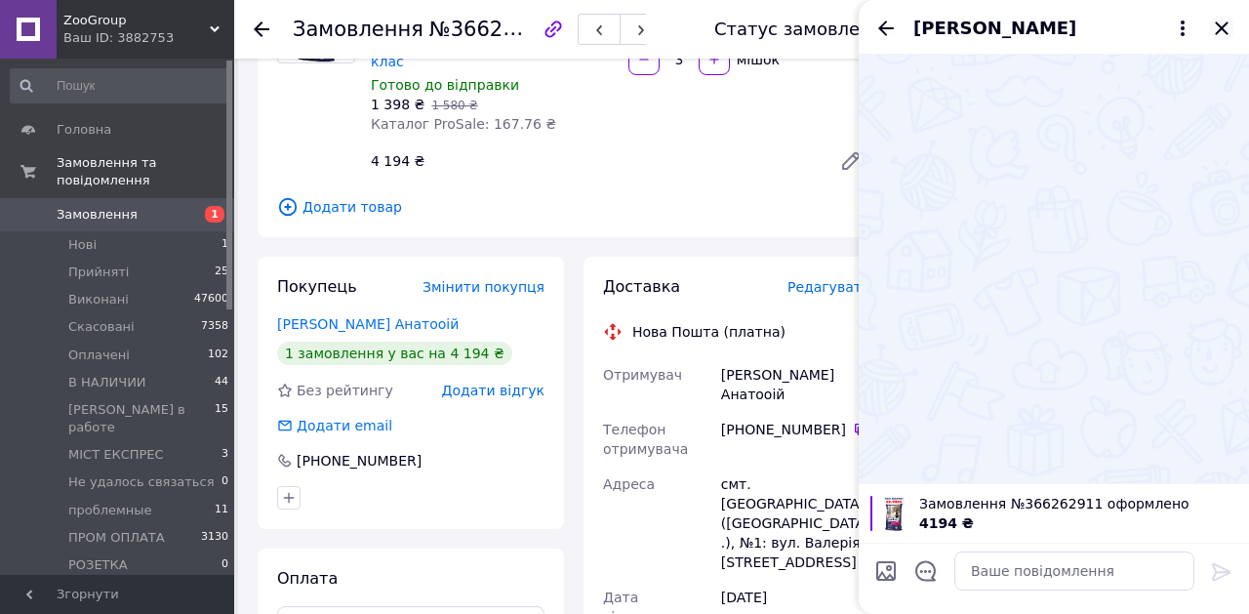
click at [1220, 28] on icon "Закрити" at bounding box center [1221, 27] width 13 height 13
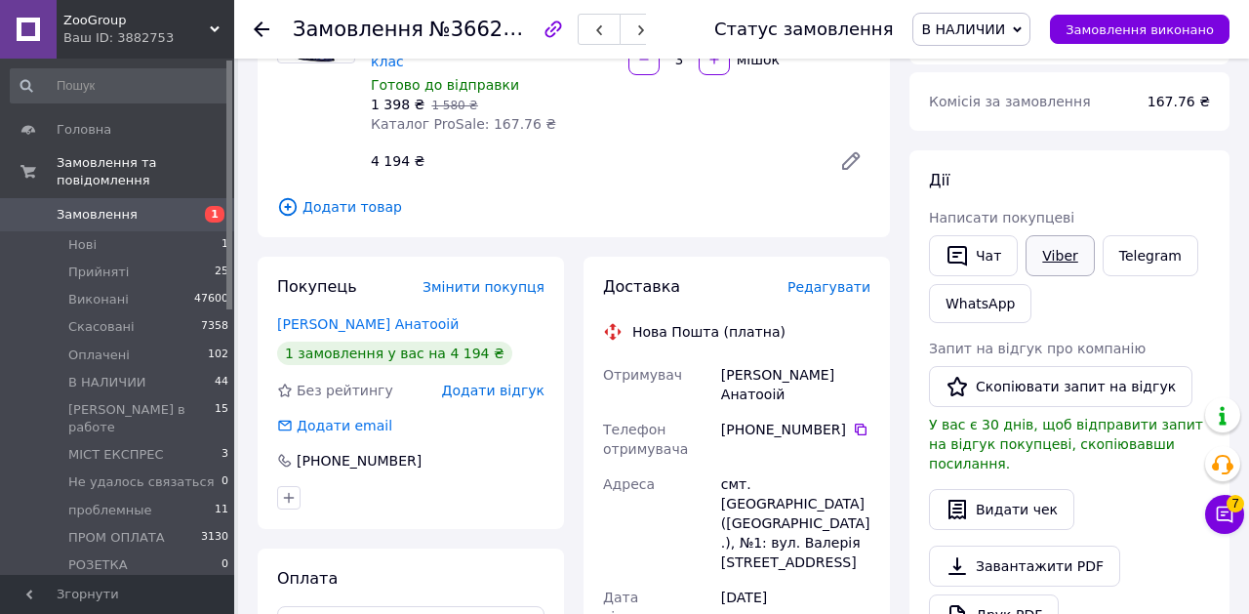
click at [1055, 263] on link "Viber" at bounding box center [1060, 255] width 68 height 41
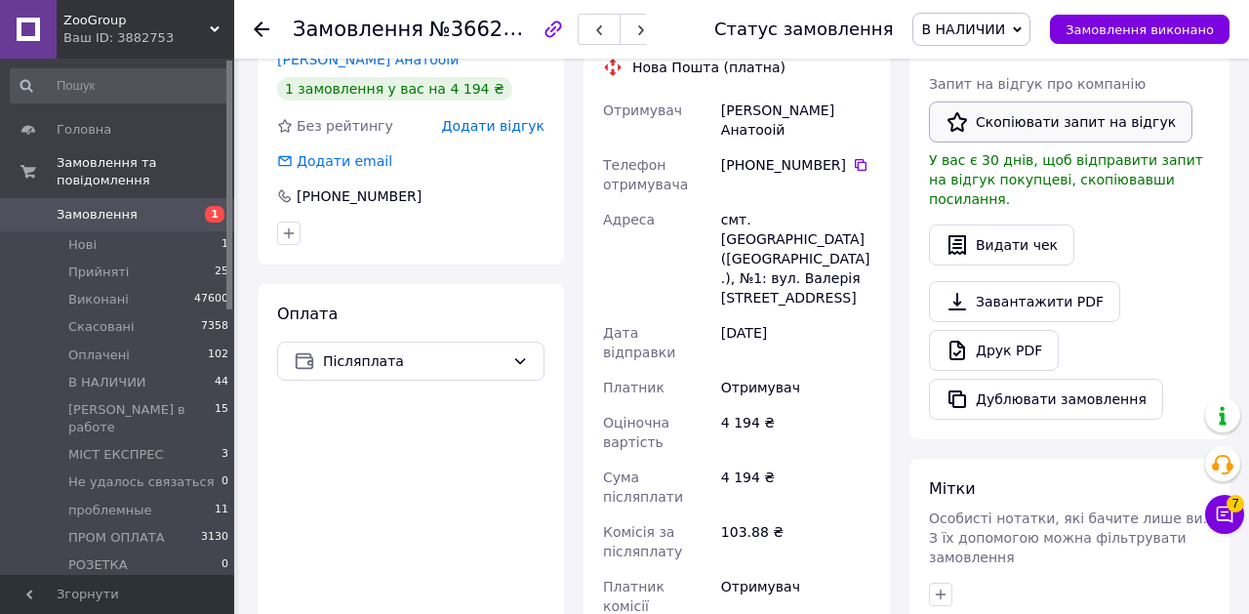
scroll to position [838, 0]
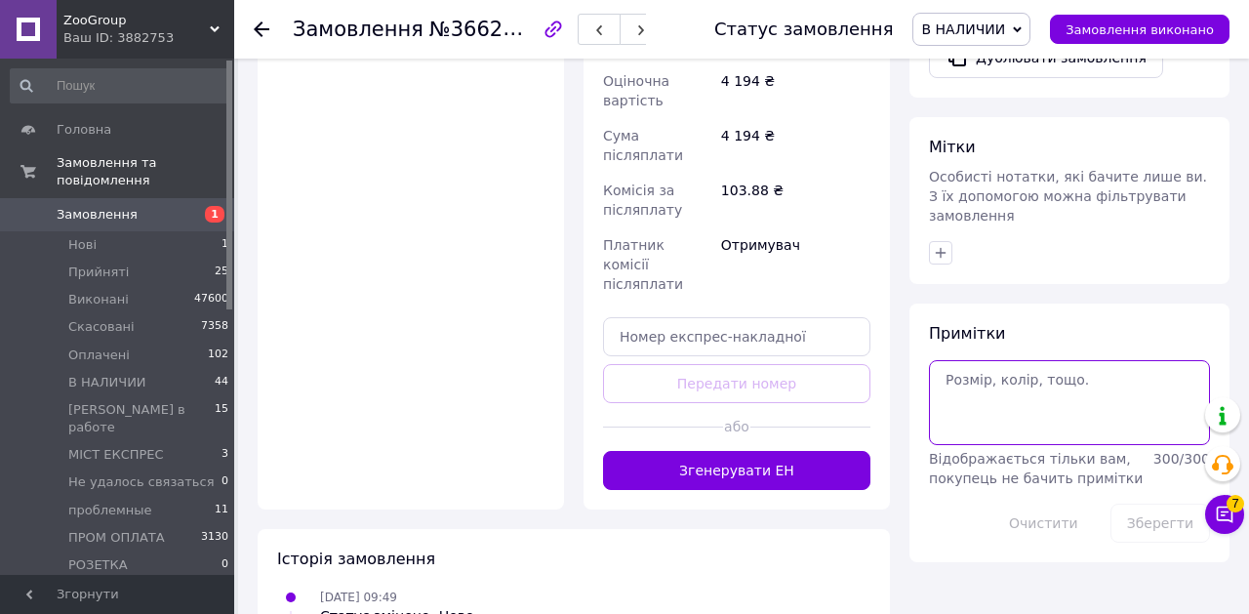
click at [994, 389] on textarea at bounding box center [1069, 402] width 281 height 84
type textarea "не бере"
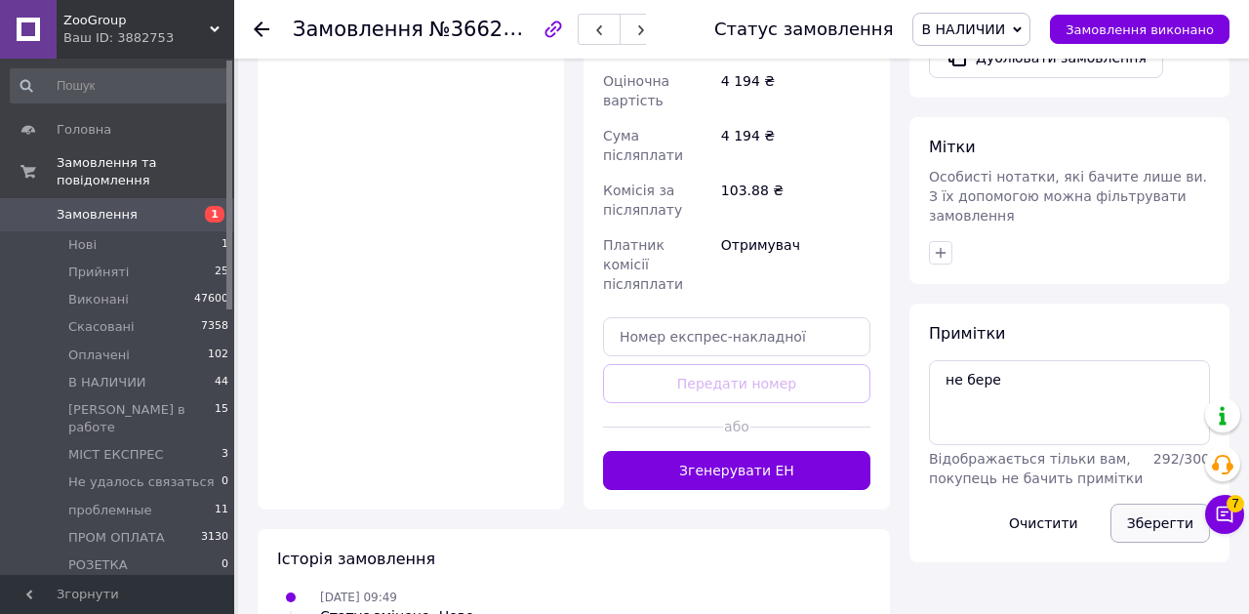
click at [1179, 513] on button "Зберегти" at bounding box center [1161, 523] width 100 height 39
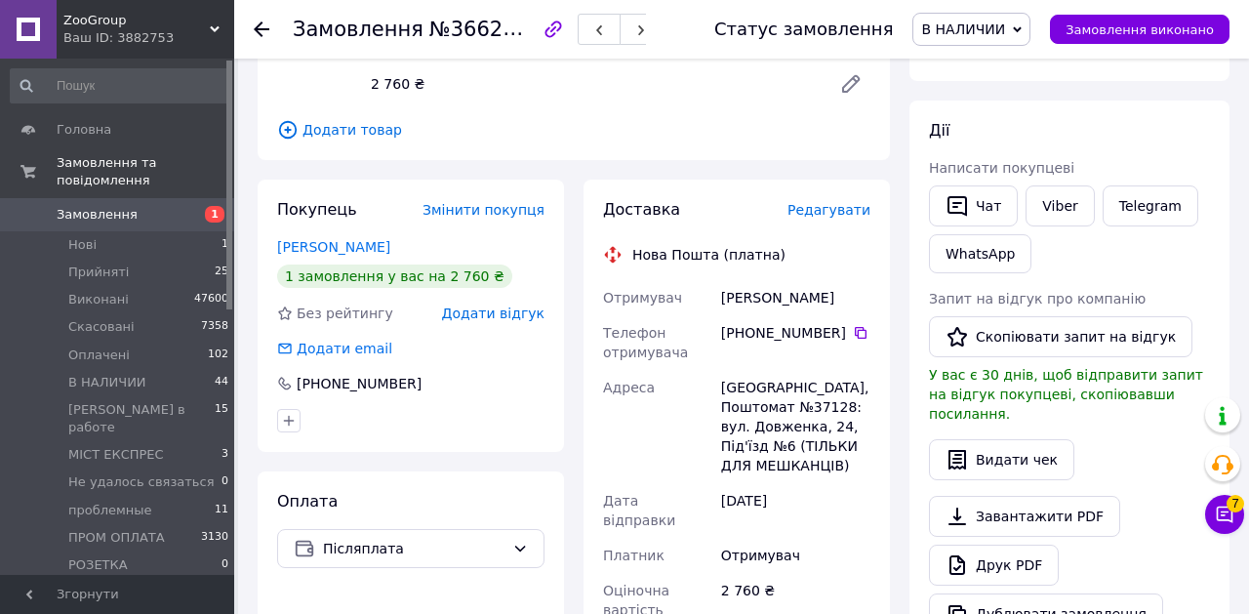
scroll to position [284, 0]
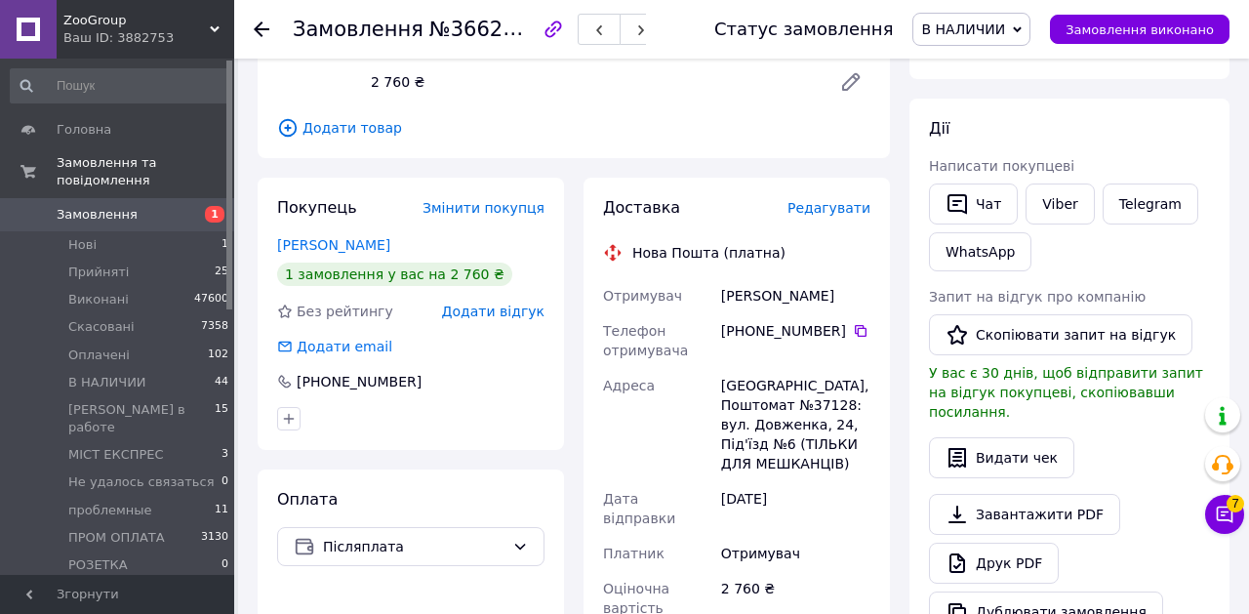
click at [990, 24] on span "В НАЛИЧИИ" at bounding box center [963, 29] width 84 height 16
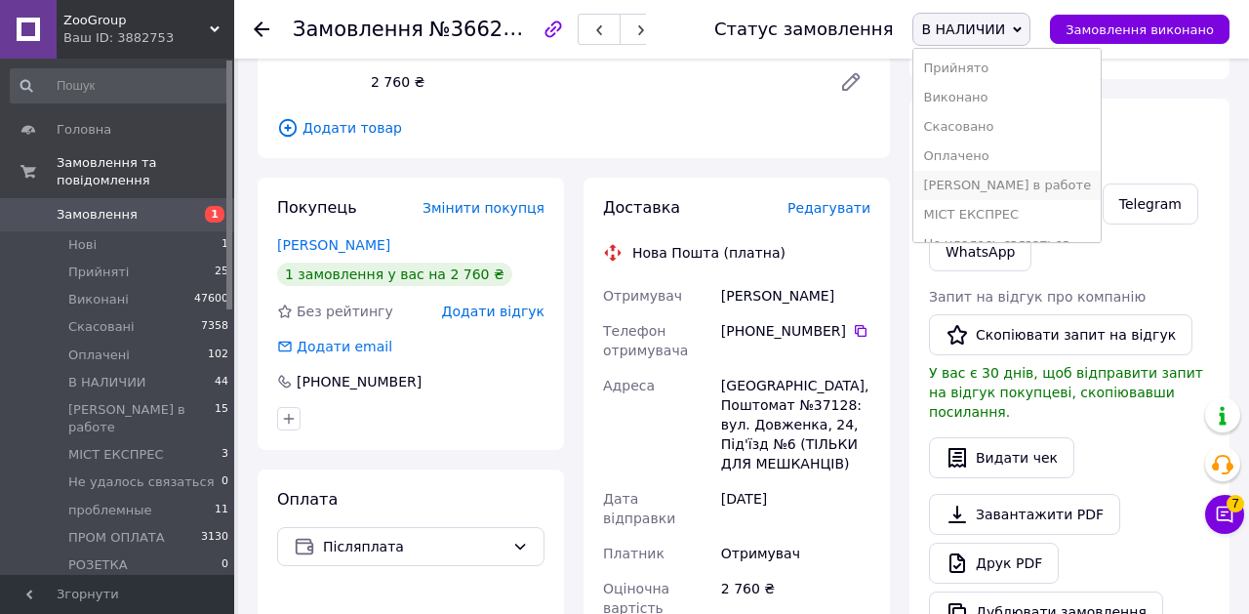
click at [974, 187] on li "[PERSON_NAME] в работе" at bounding box center [1006, 185] width 187 height 29
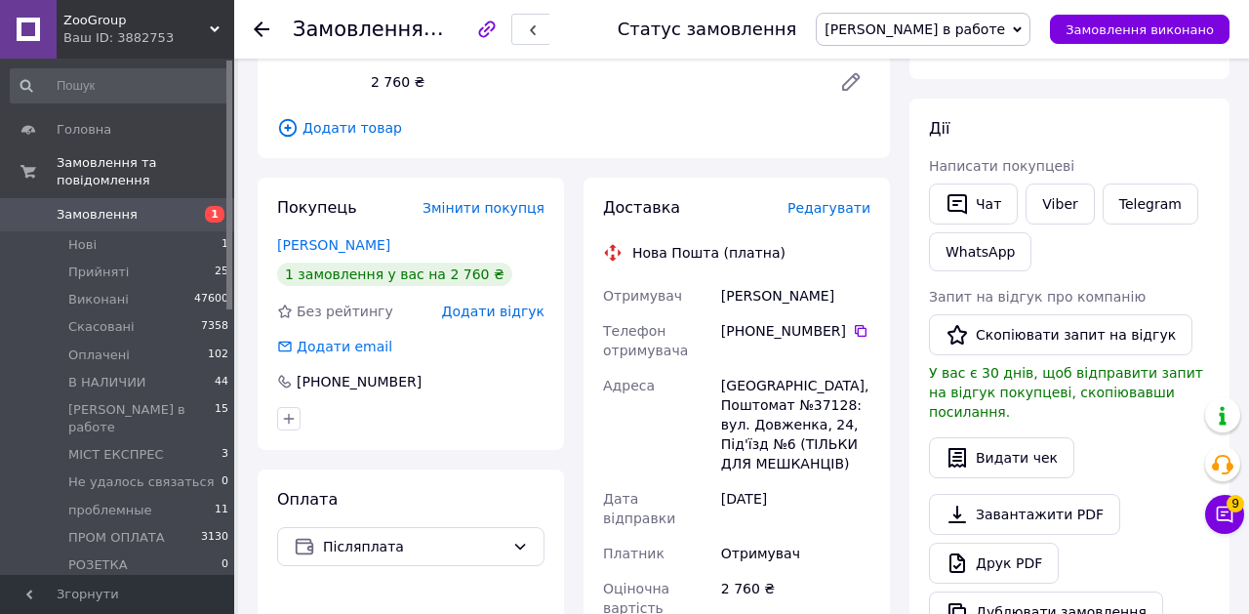
click at [498, 22] on span "№366262052" at bounding box center [498, 29] width 139 height 23
copy span "366262052"
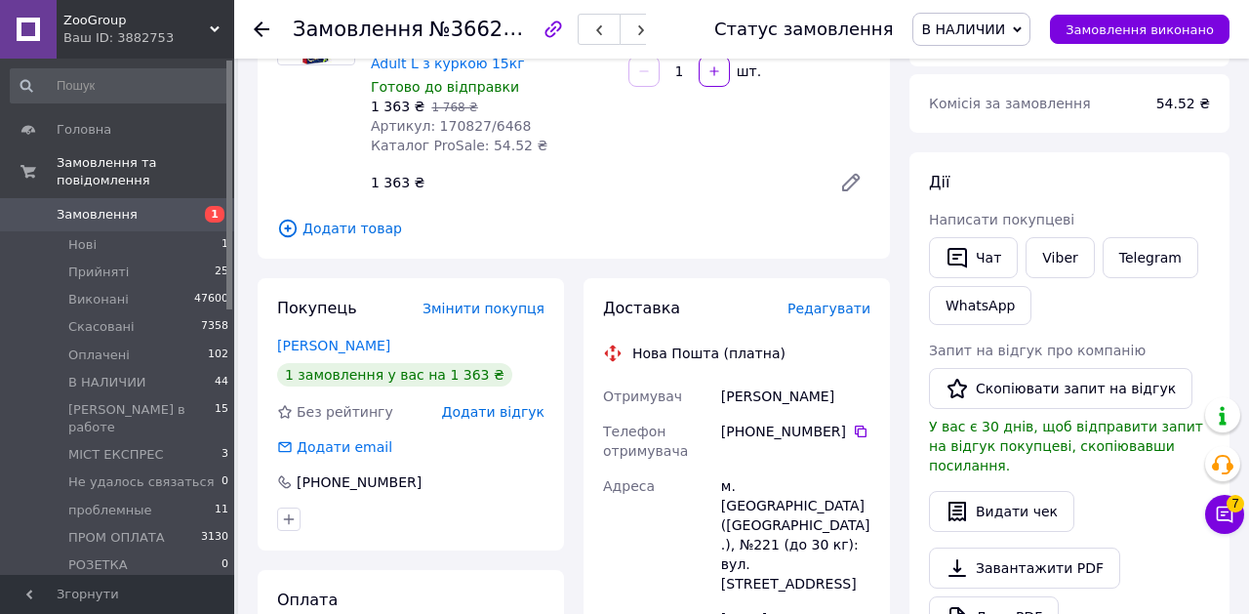
scroll to position [289, 0]
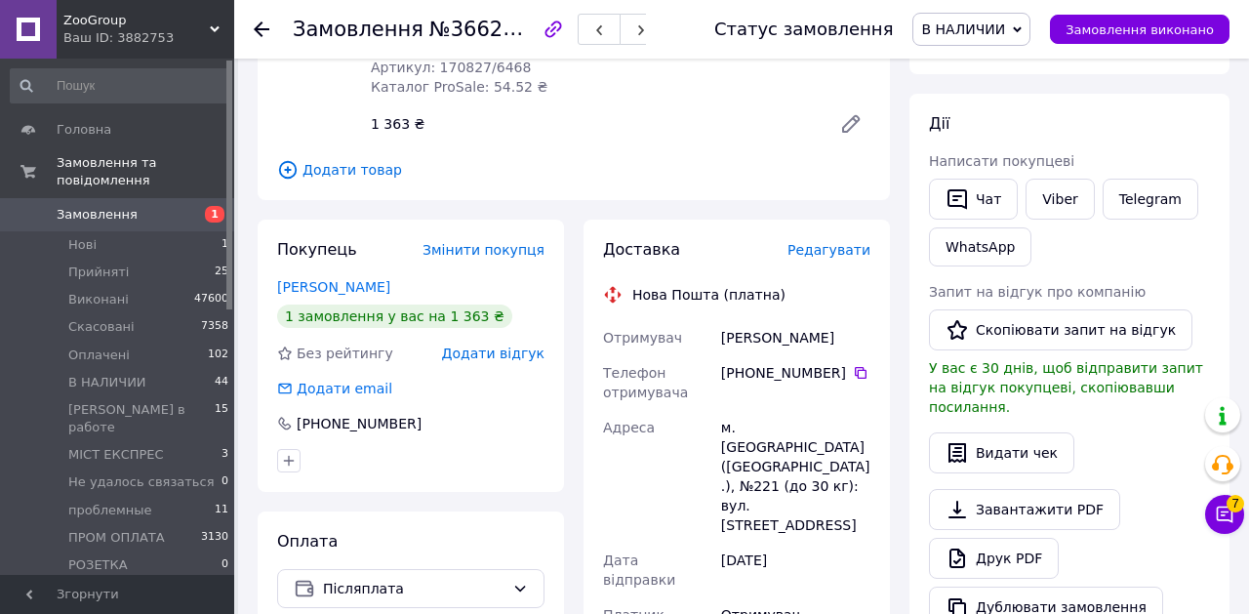
click at [1005, 25] on span "В НАЛИЧИИ" at bounding box center [963, 29] width 84 height 16
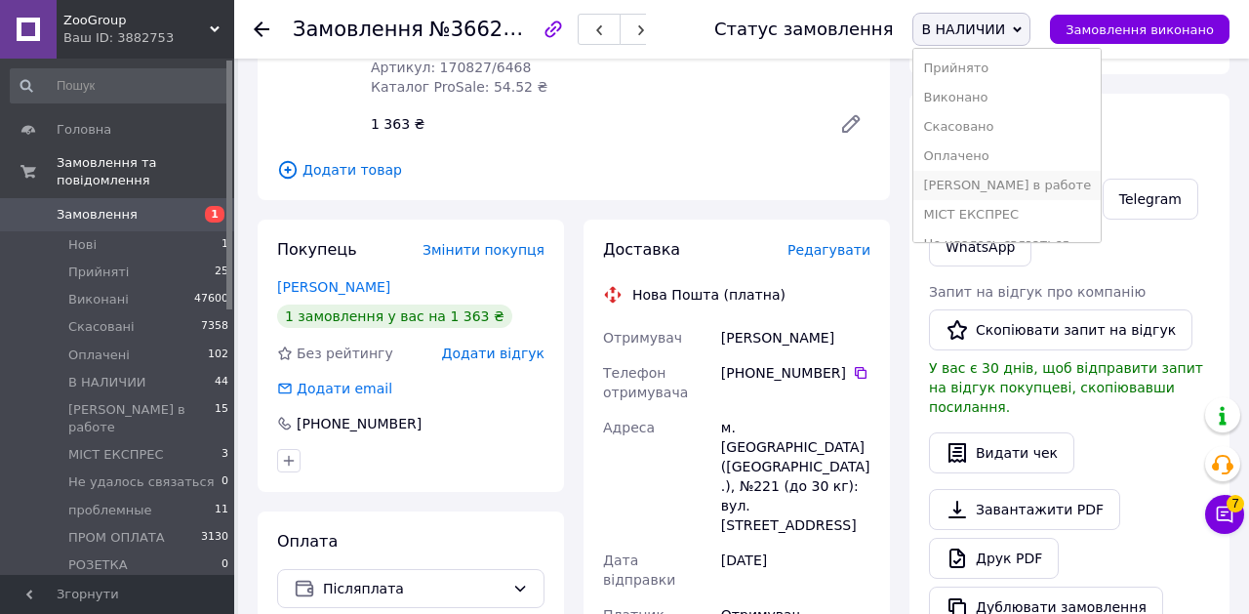
click at [965, 174] on li "[PERSON_NAME] в работе" at bounding box center [1006, 185] width 187 height 29
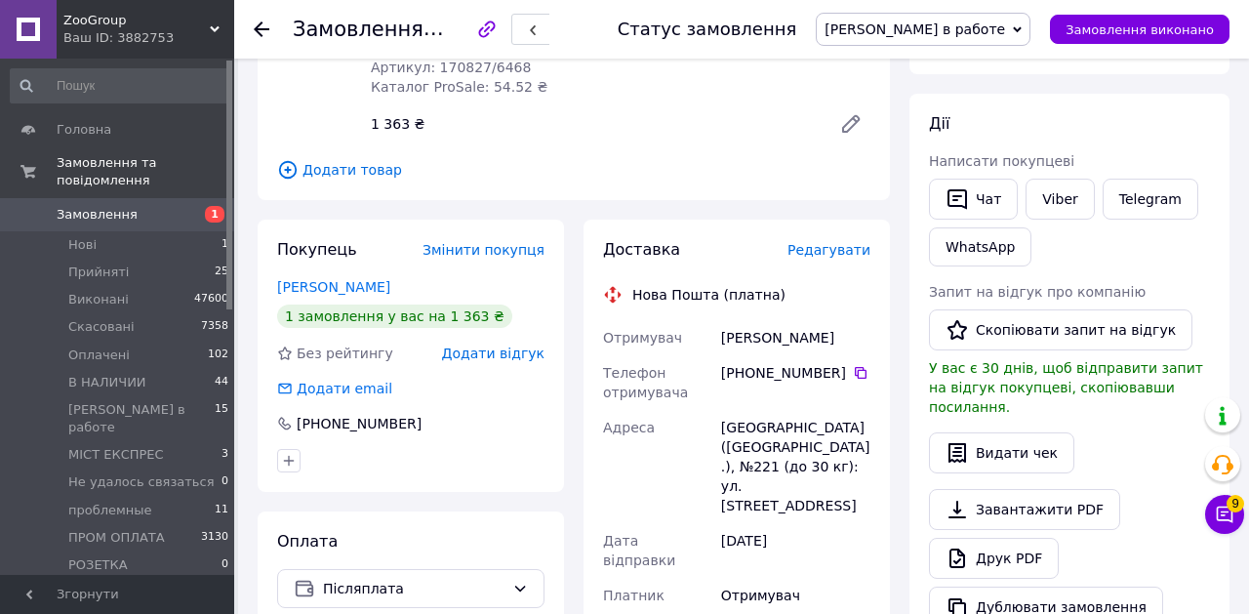
click at [484, 31] on span "№366258695" at bounding box center [498, 29] width 139 height 23
copy span "366258695"
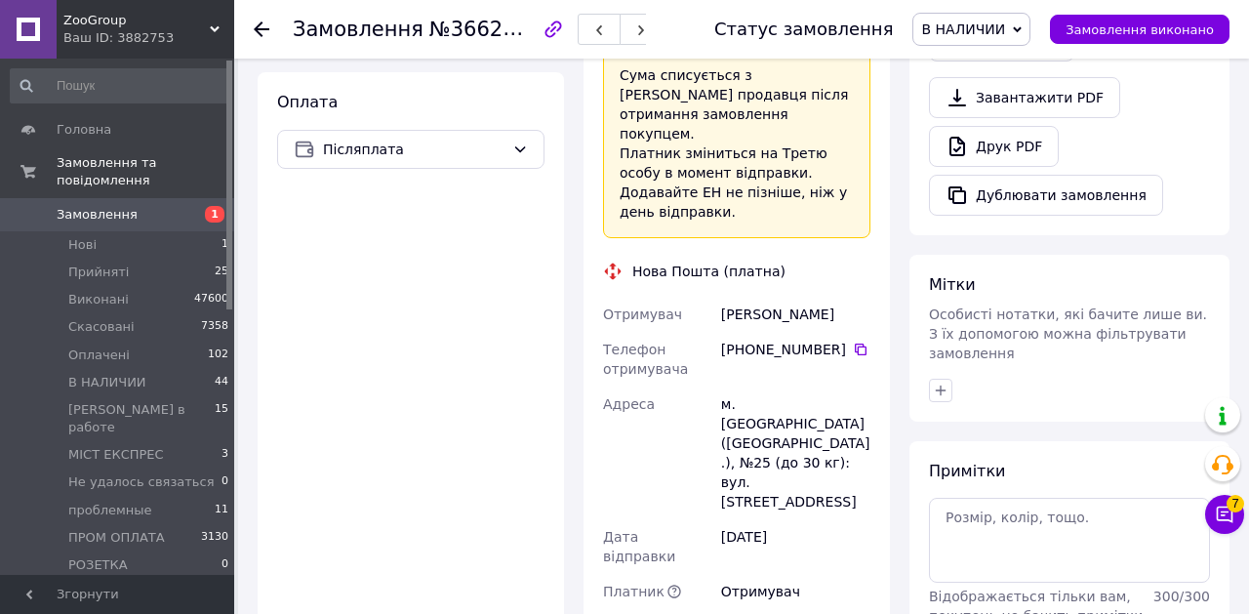
scroll to position [710, 0]
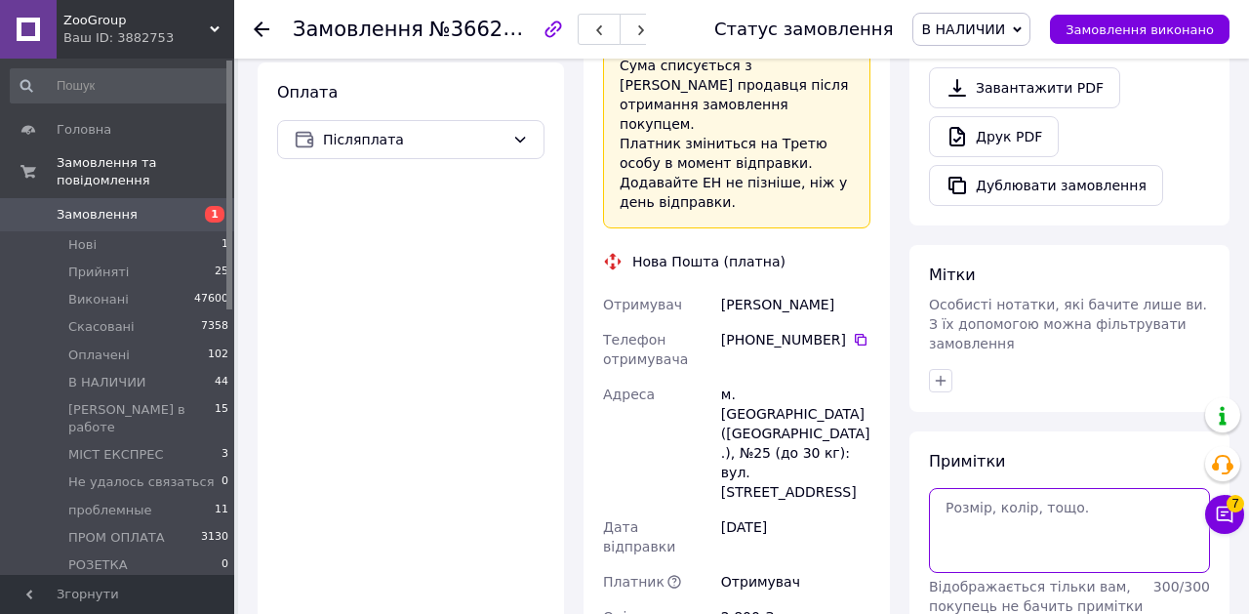
click at [973, 521] on textarea at bounding box center [1069, 530] width 281 height 84
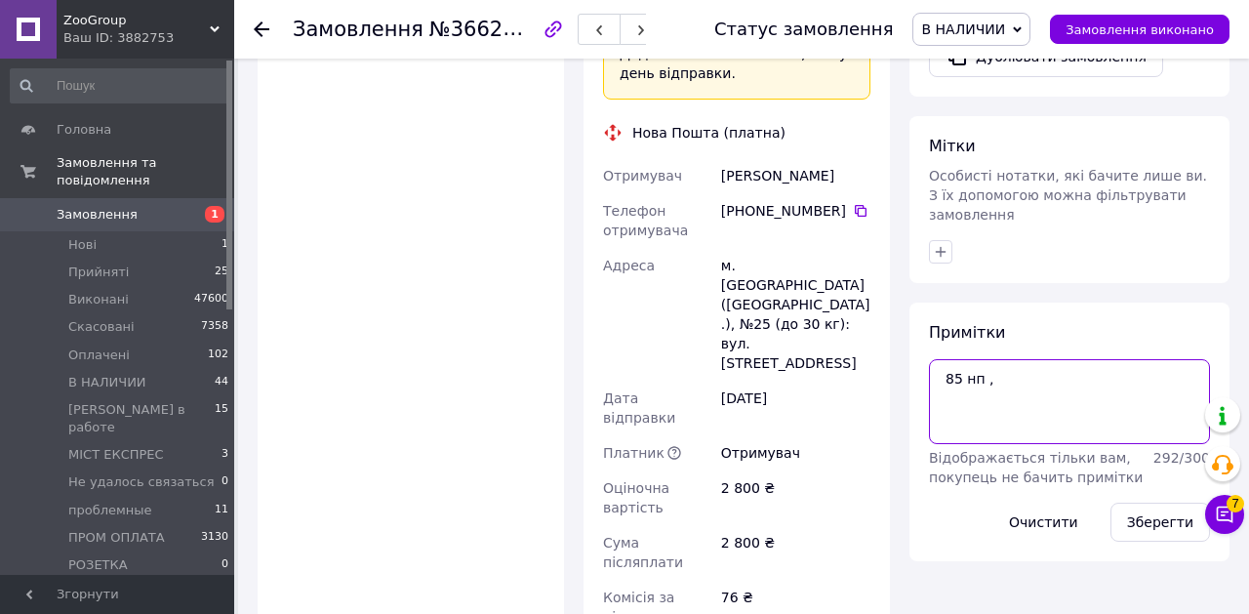
scroll to position [838, 0]
type textarea "85 нп ,"
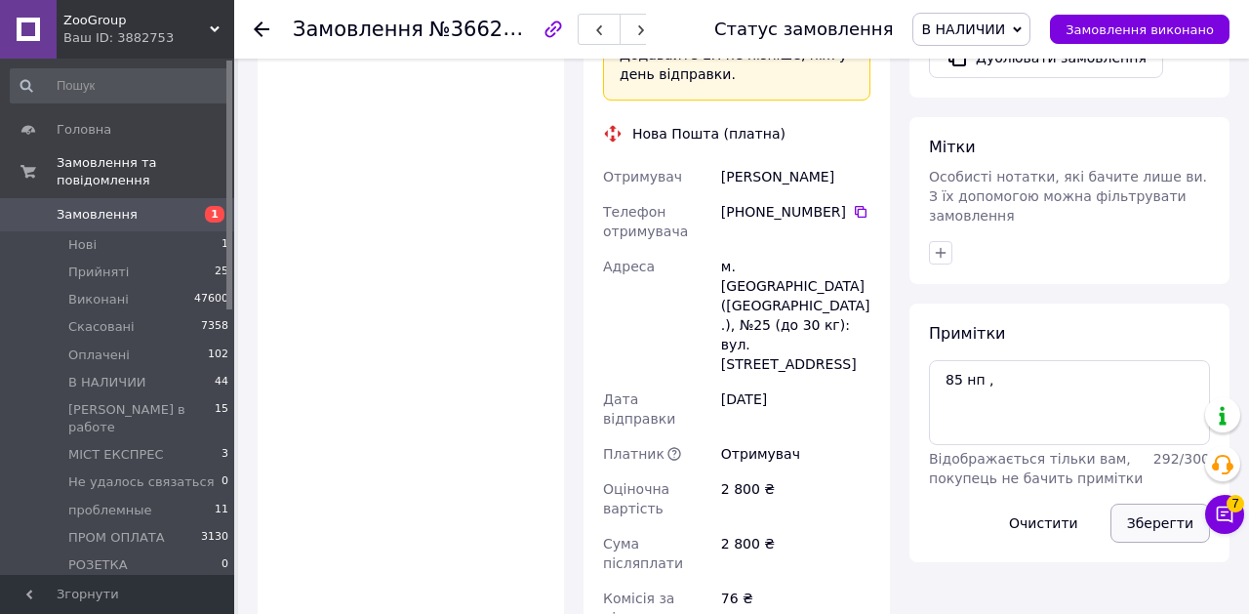
click at [1136, 504] on button "Зберегти" at bounding box center [1161, 523] width 100 height 39
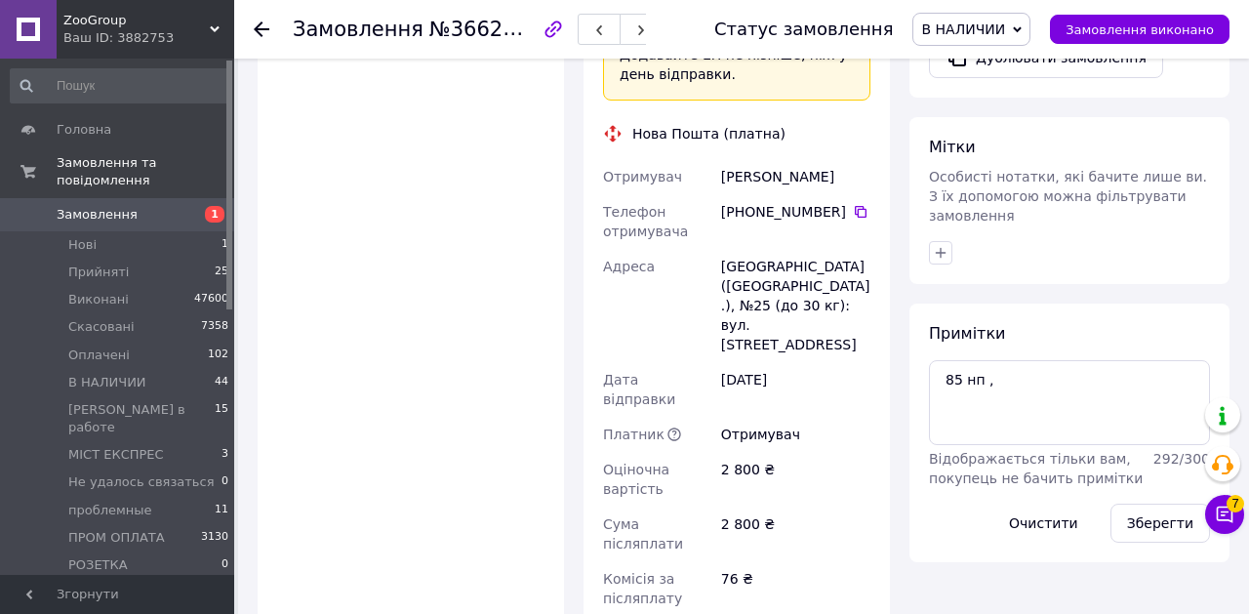
click at [956, 21] on span "В НАЛИЧИИ" at bounding box center [963, 29] width 84 height 16
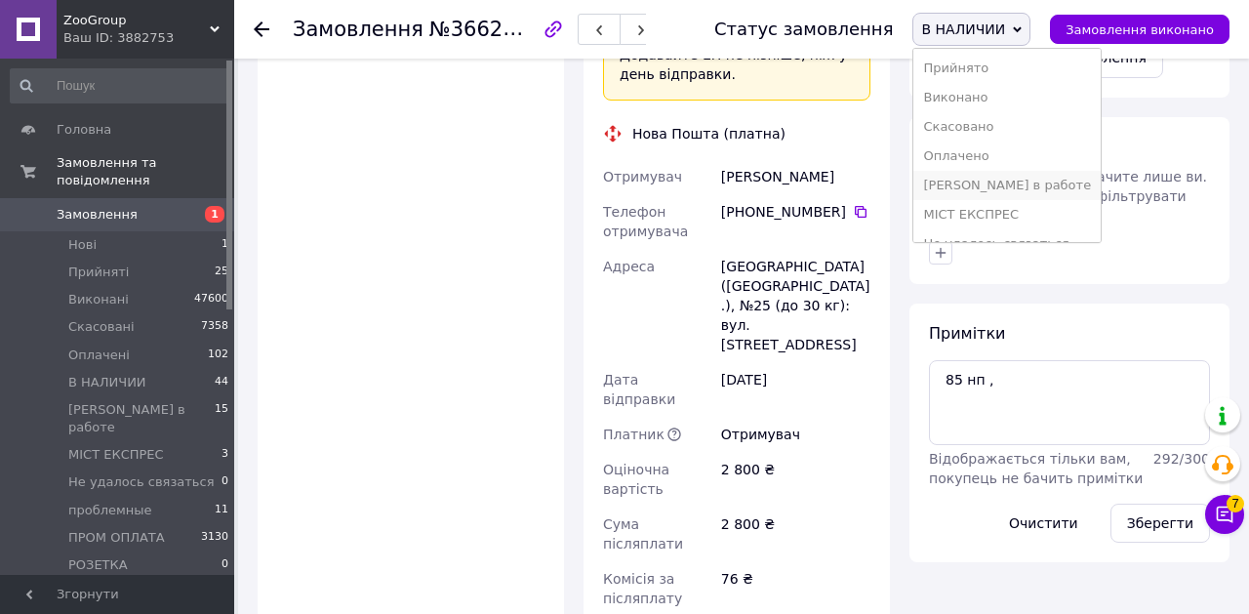
click at [955, 193] on li "[PERSON_NAME] в работе" at bounding box center [1006, 185] width 187 height 29
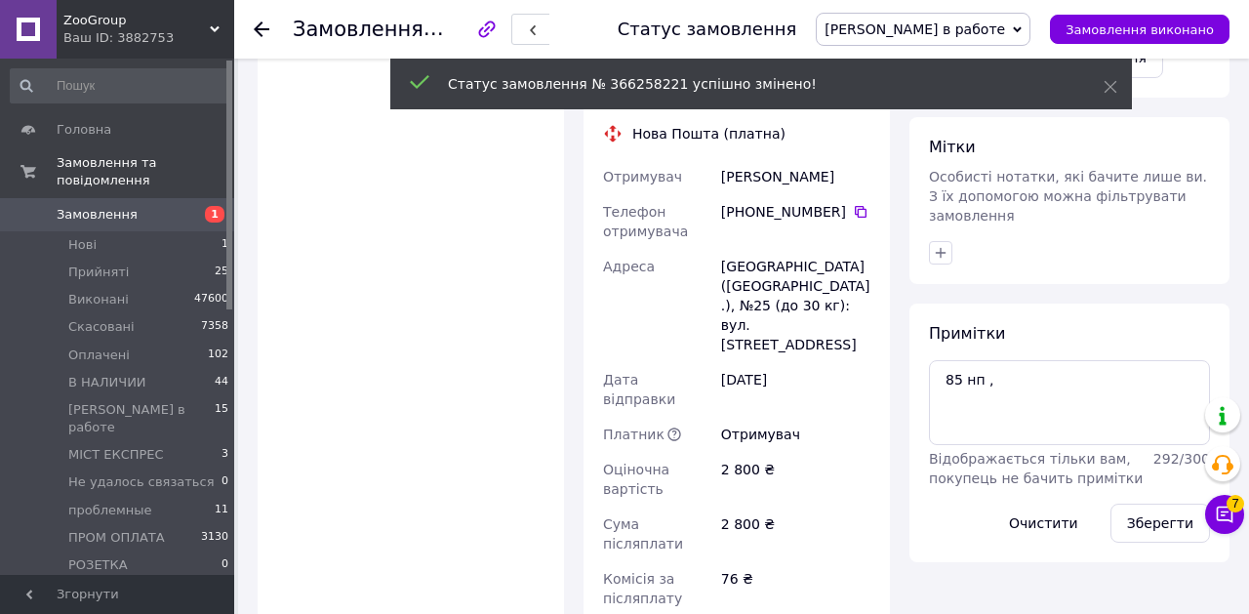
scroll to position [487, 0]
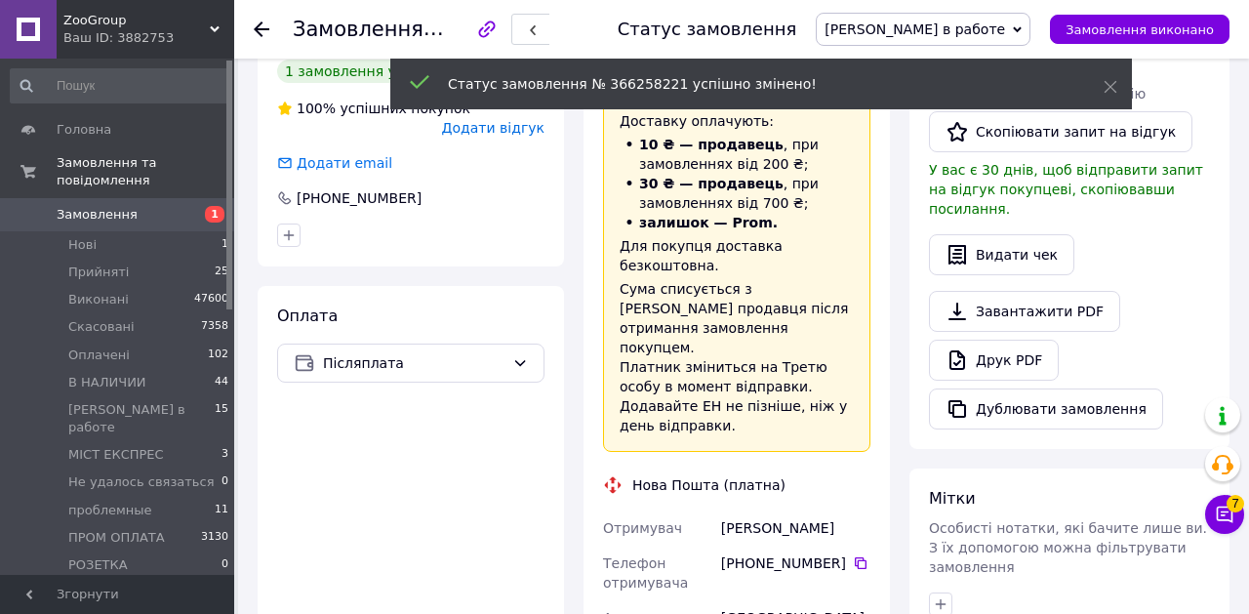
click at [480, 33] on span "№366258221" at bounding box center [498, 29] width 139 height 23
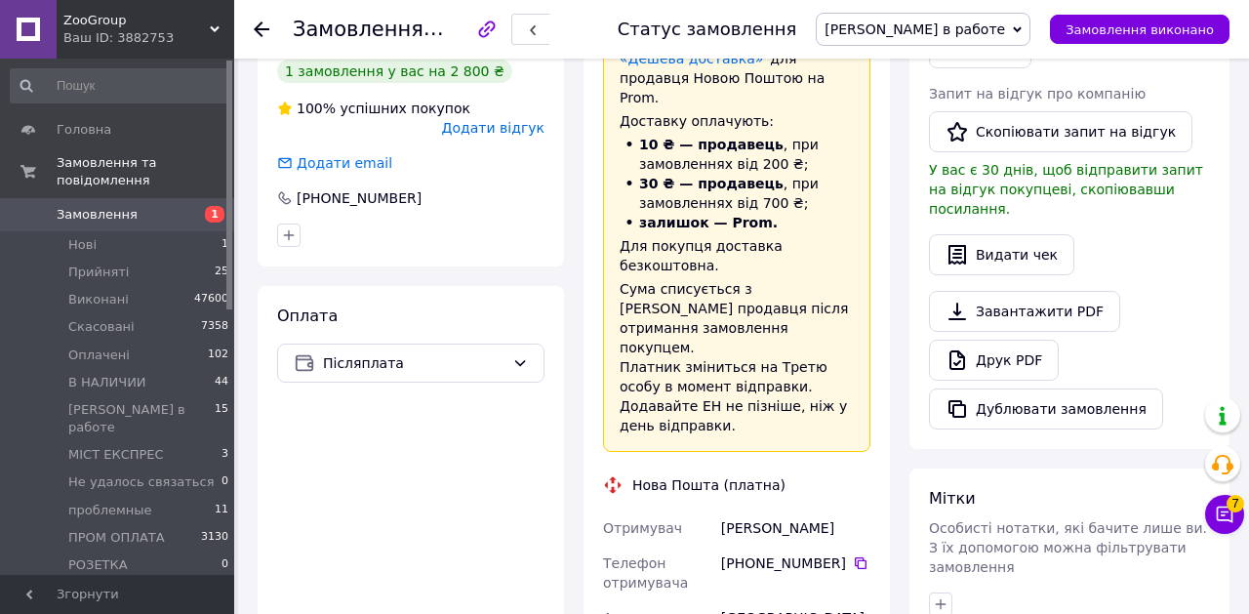
copy span "366258221"
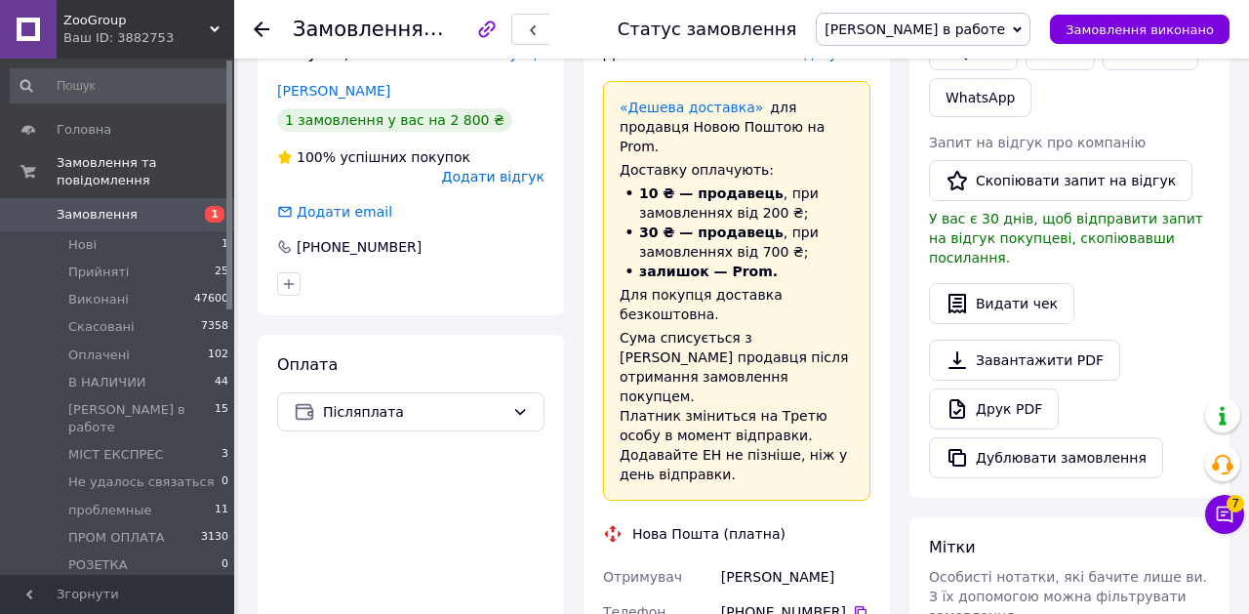
scroll to position [0, 0]
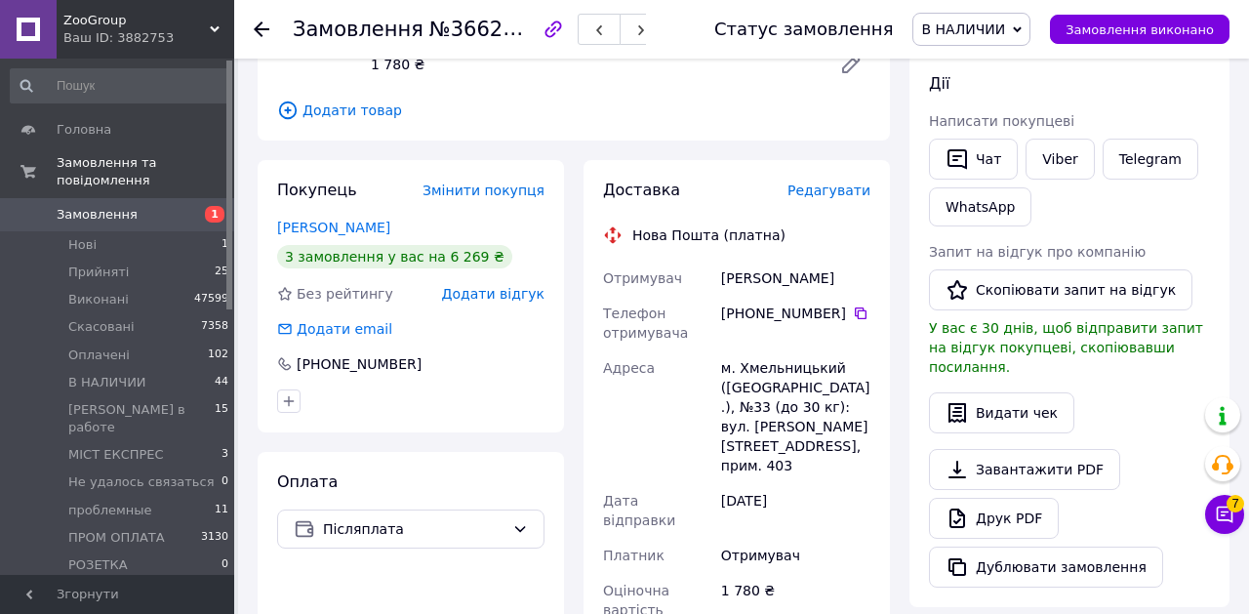
scroll to position [858, 0]
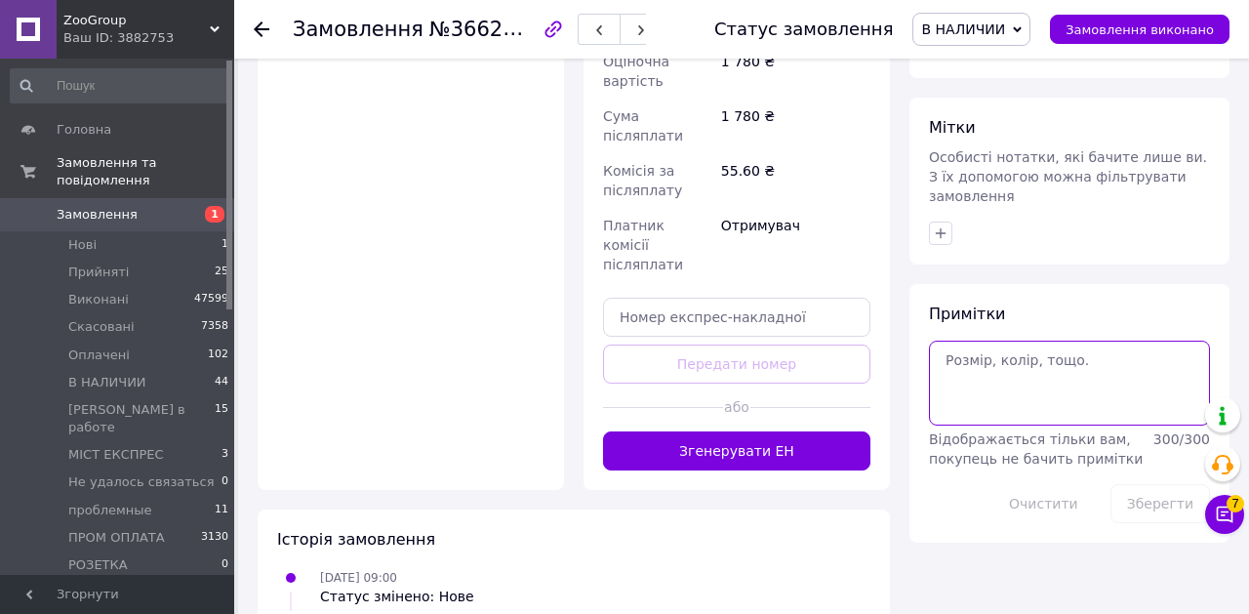
click at [1035, 370] on textarea at bounding box center [1069, 383] width 281 height 84
type textarea "занят"
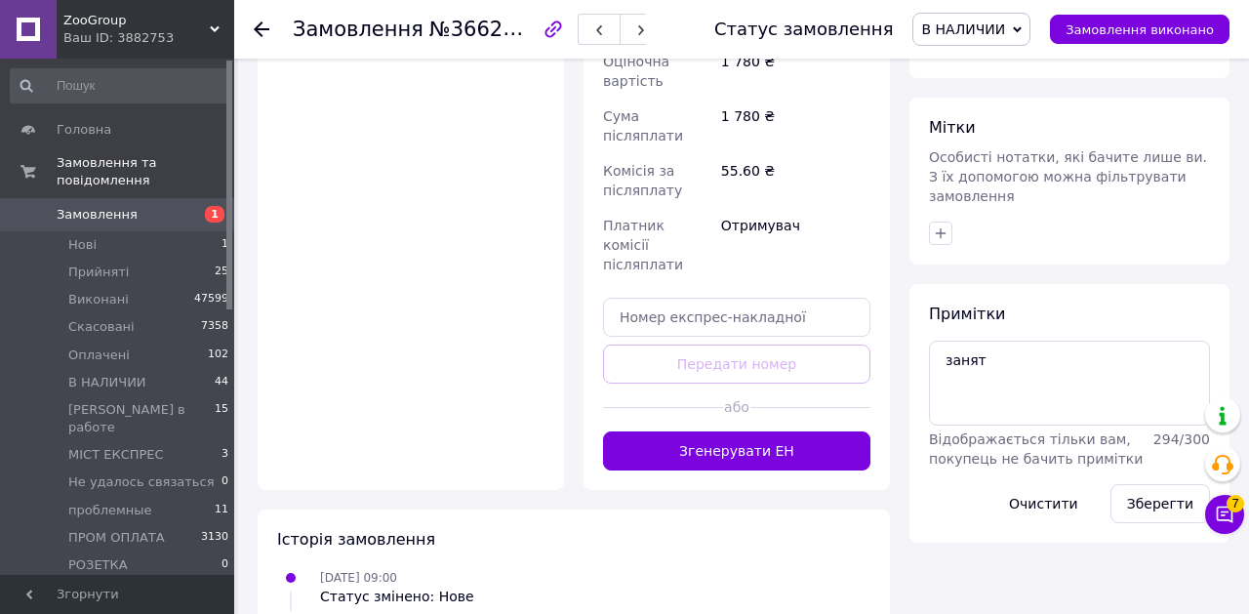
click at [1168, 503] on div "Зберегти" at bounding box center [1160, 503] width 115 height 55
click at [1152, 489] on button "Зберегти" at bounding box center [1161, 503] width 100 height 39
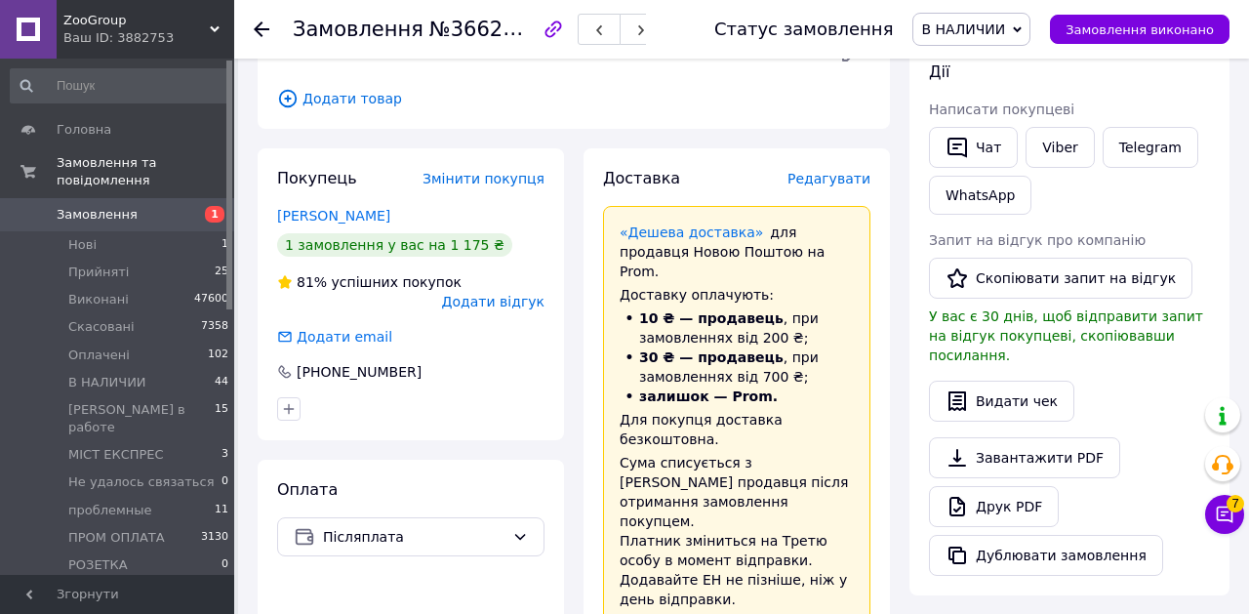
scroll to position [681, 0]
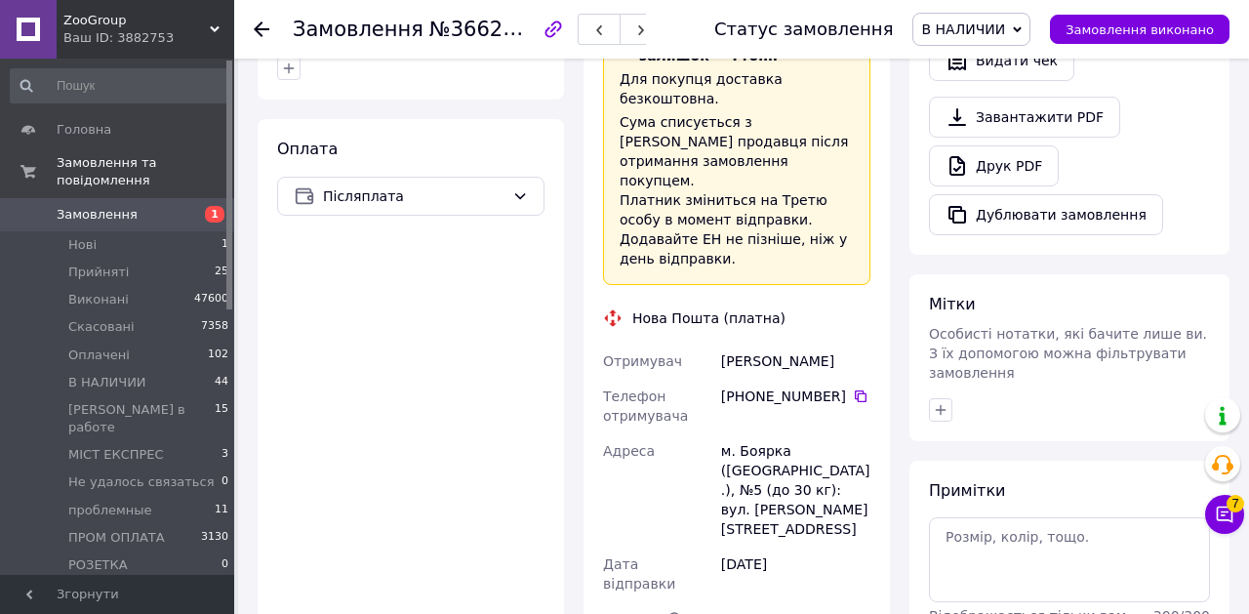
click at [1004, 28] on span "В НАЛИЧИИ" at bounding box center [963, 29] width 84 height 16
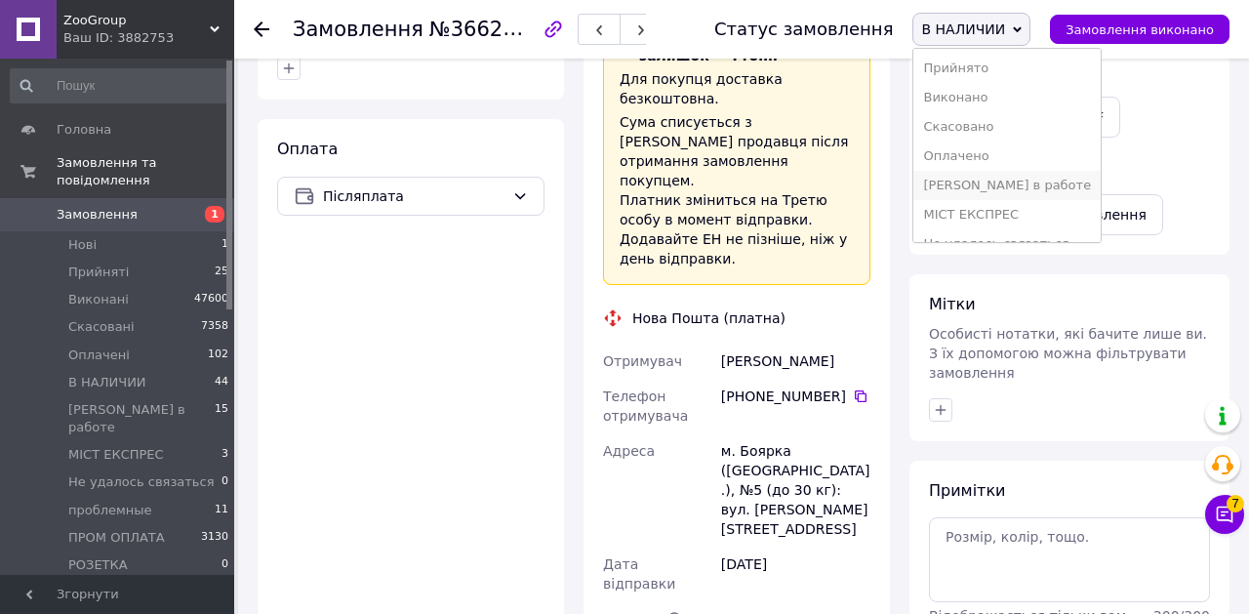
click at [993, 180] on li "[PERSON_NAME] в работе" at bounding box center [1006, 185] width 187 height 29
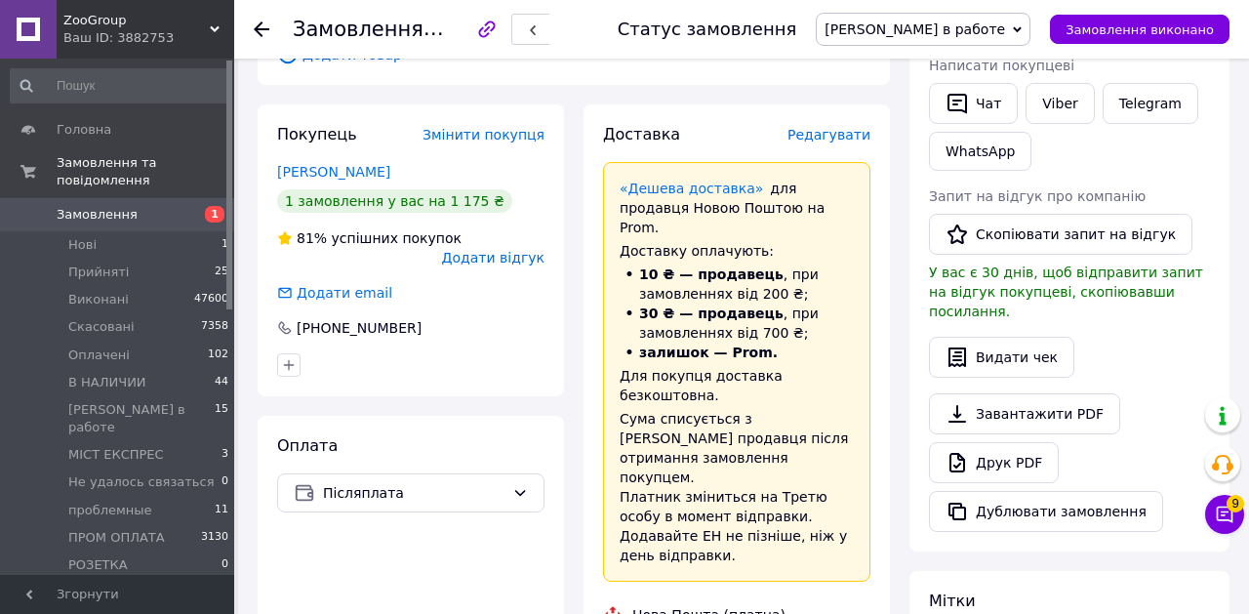
scroll to position [0, 0]
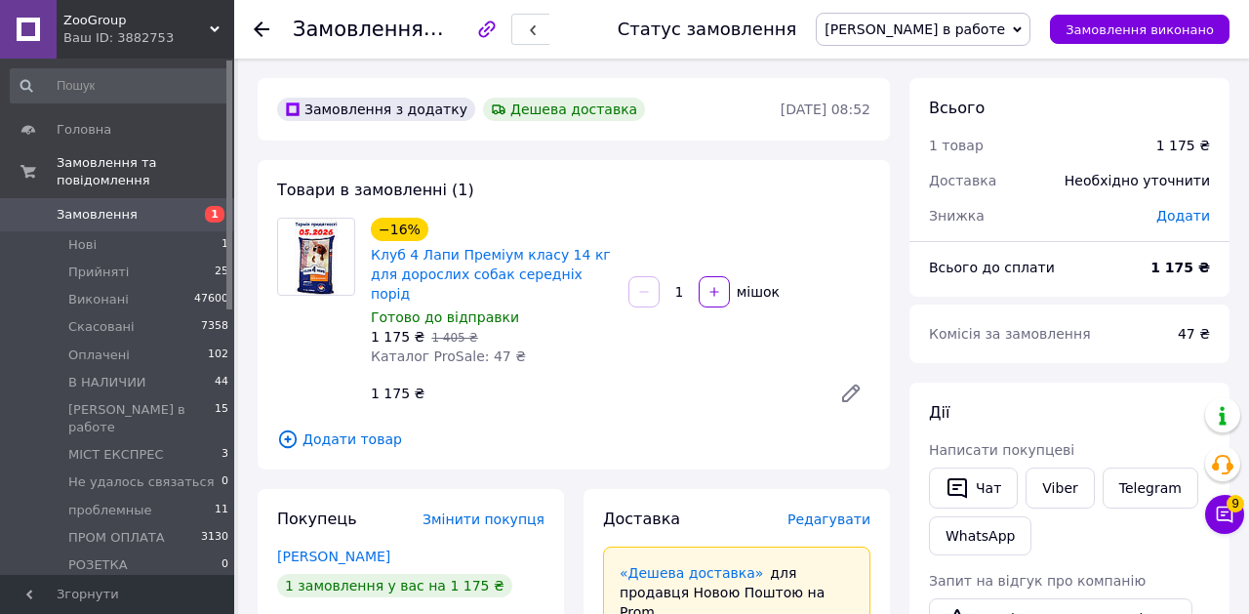
click at [451, 35] on span "№366256927" at bounding box center [498, 29] width 139 height 23
copy span "366256927"
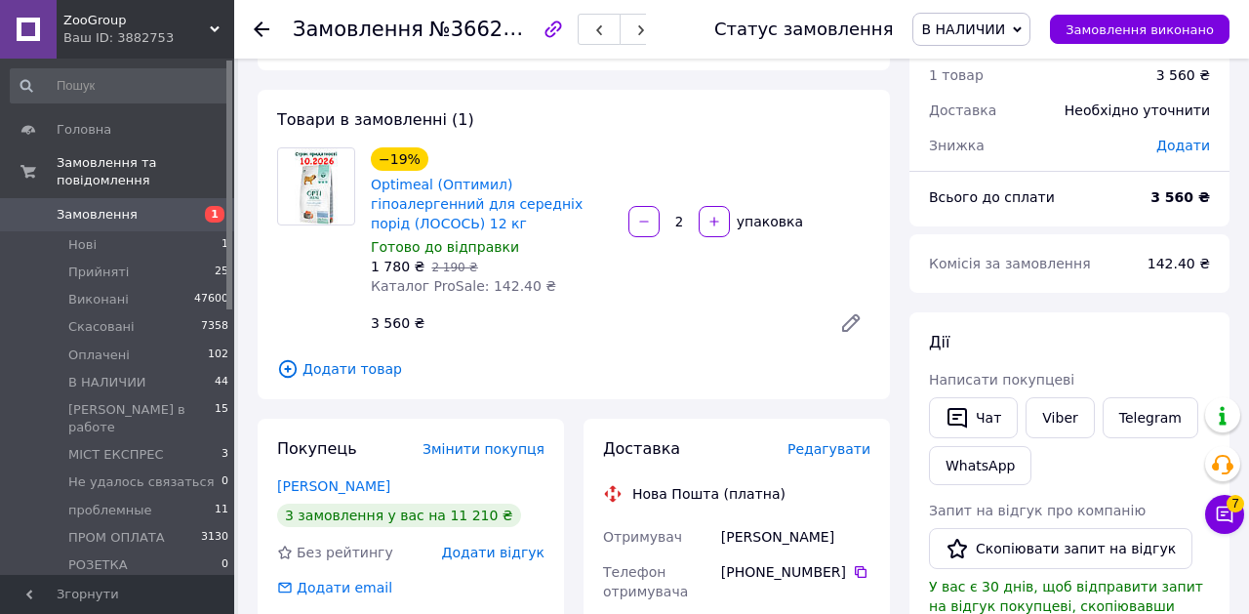
scroll to position [404, 0]
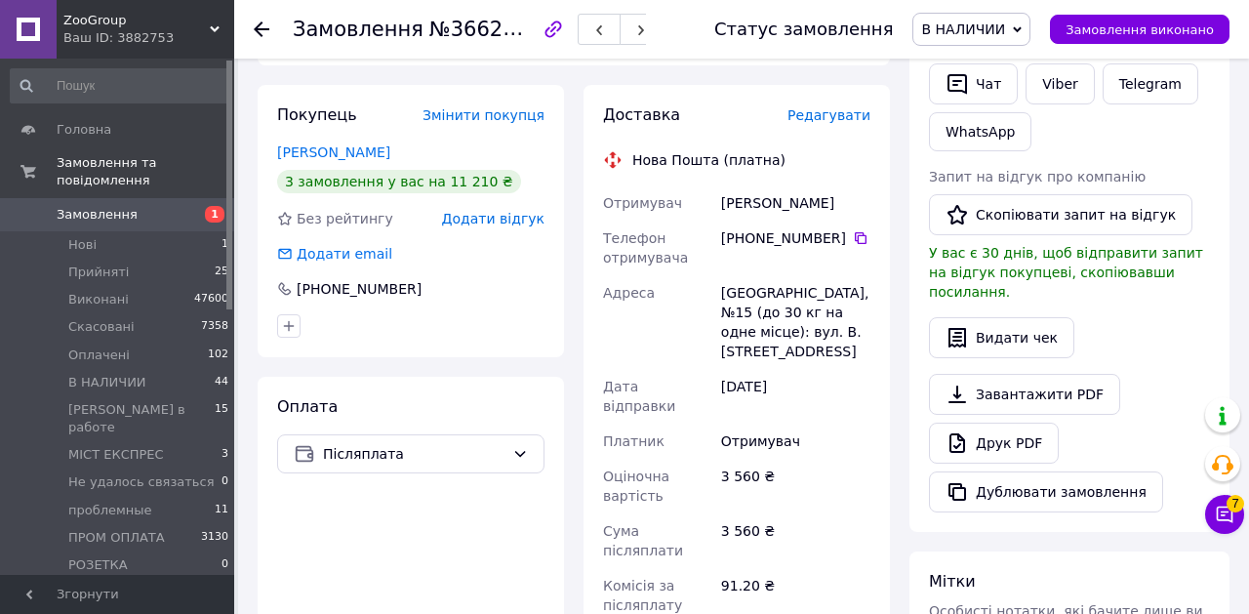
click at [979, 18] on span "В НАЛИЧИИ" at bounding box center [971, 29] width 118 height 33
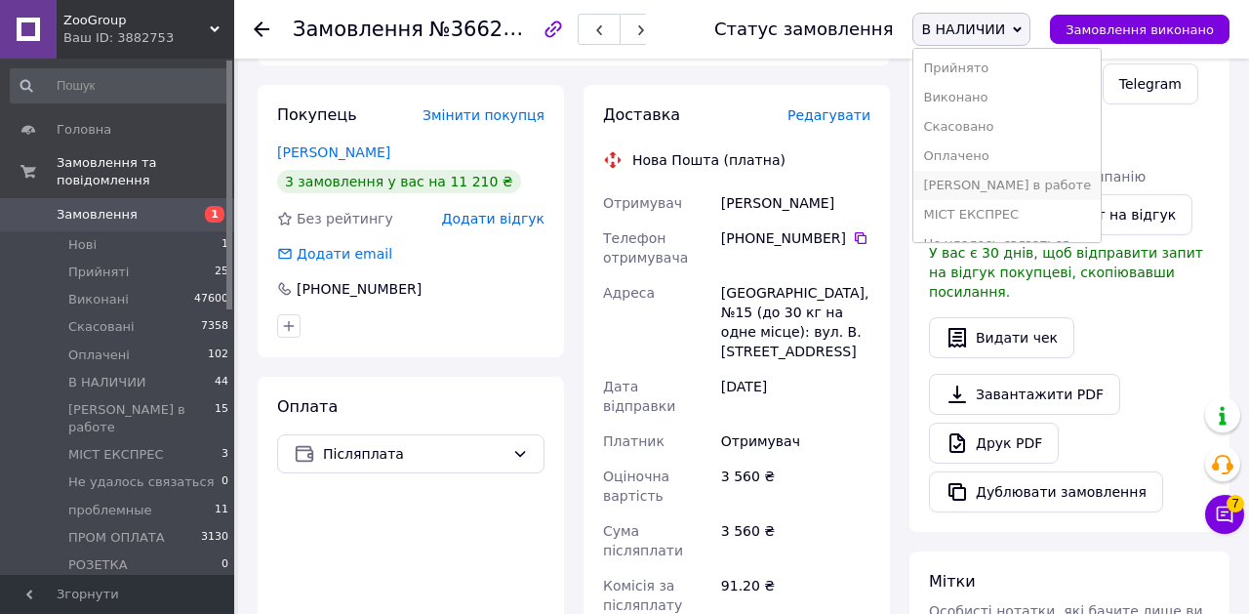
click at [997, 184] on li "[PERSON_NAME] в работе" at bounding box center [1006, 185] width 187 height 29
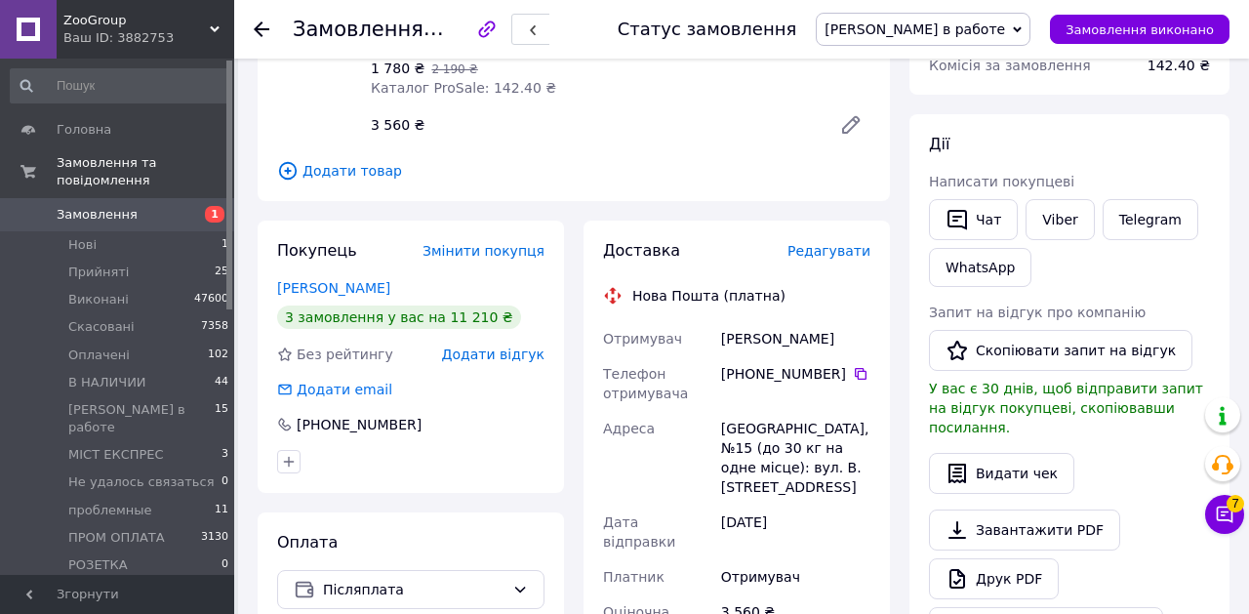
scroll to position [641, 0]
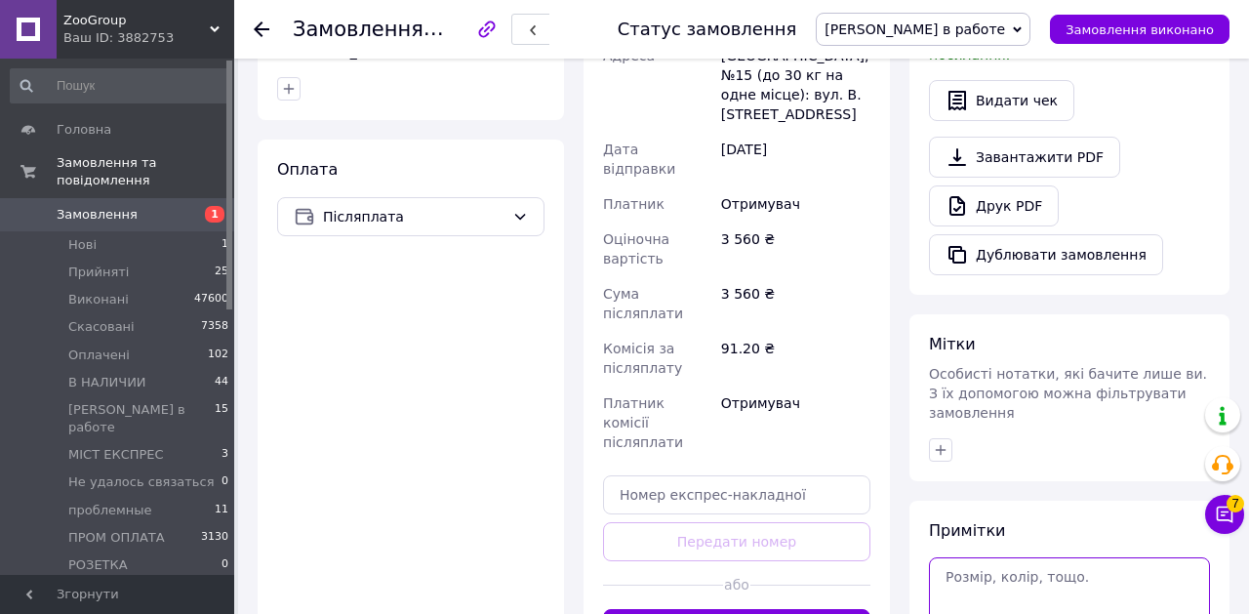
click at [1000, 562] on textarea at bounding box center [1069, 599] width 281 height 84
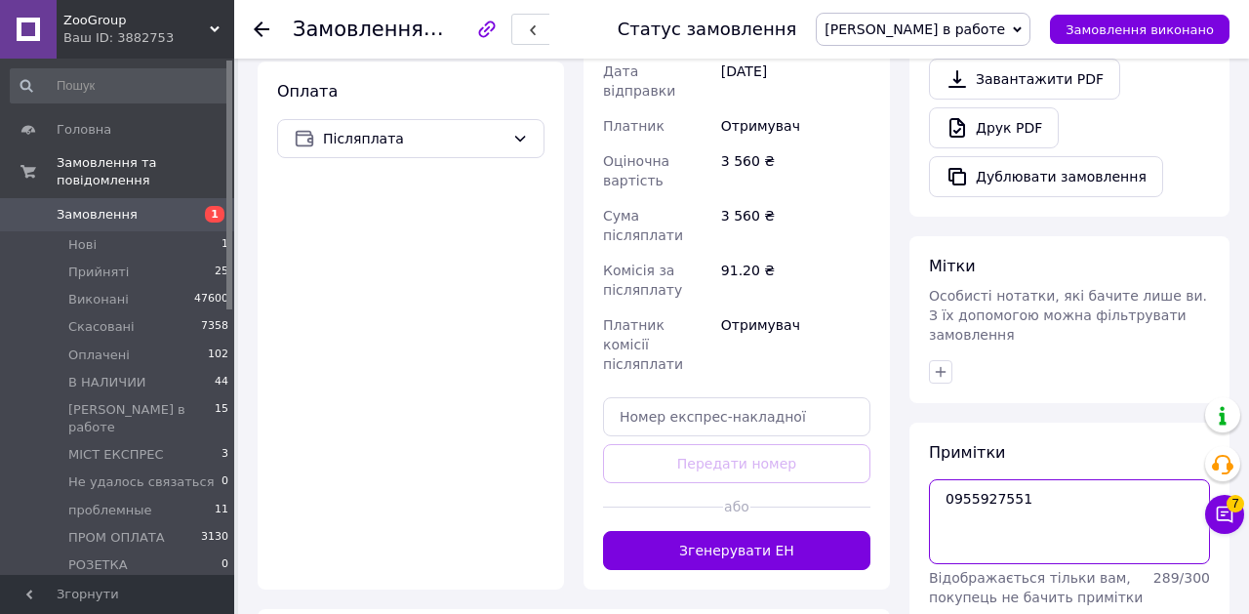
scroll to position [761, 0]
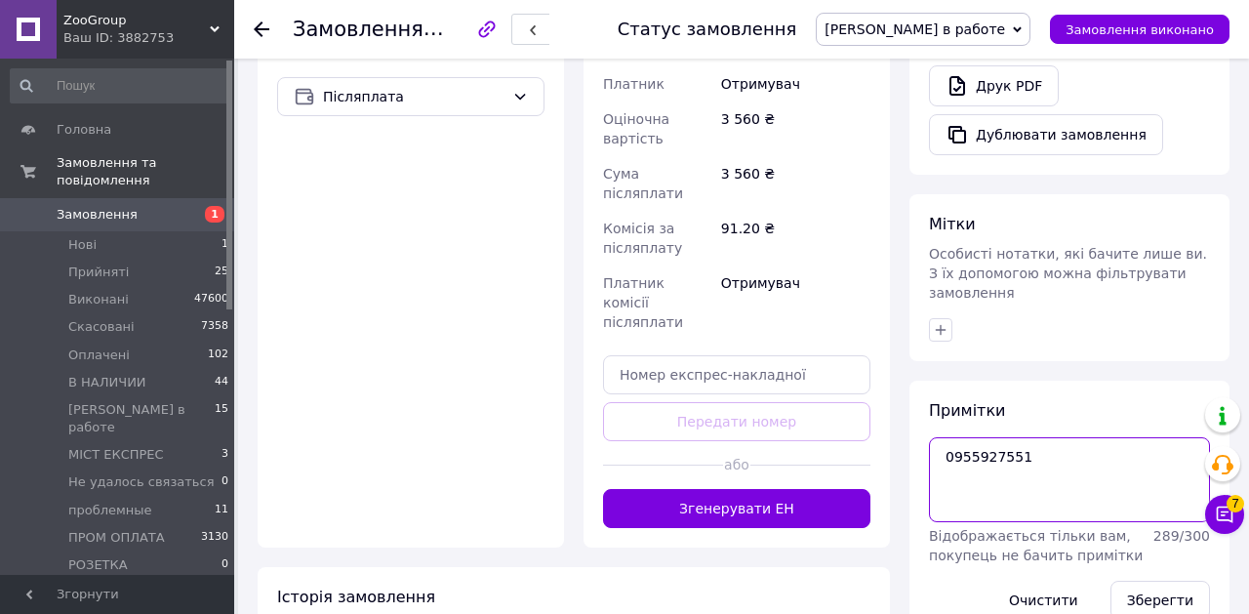
click at [974, 441] on textarea "0955927551" at bounding box center [1069, 479] width 281 height 84
click at [991, 441] on textarea "0955927551" at bounding box center [1069, 479] width 281 height 84
click at [1003, 437] on textarea "0955927551" at bounding box center [1069, 479] width 281 height 84
click at [1050, 437] on textarea "0955927551" at bounding box center [1069, 479] width 281 height 84
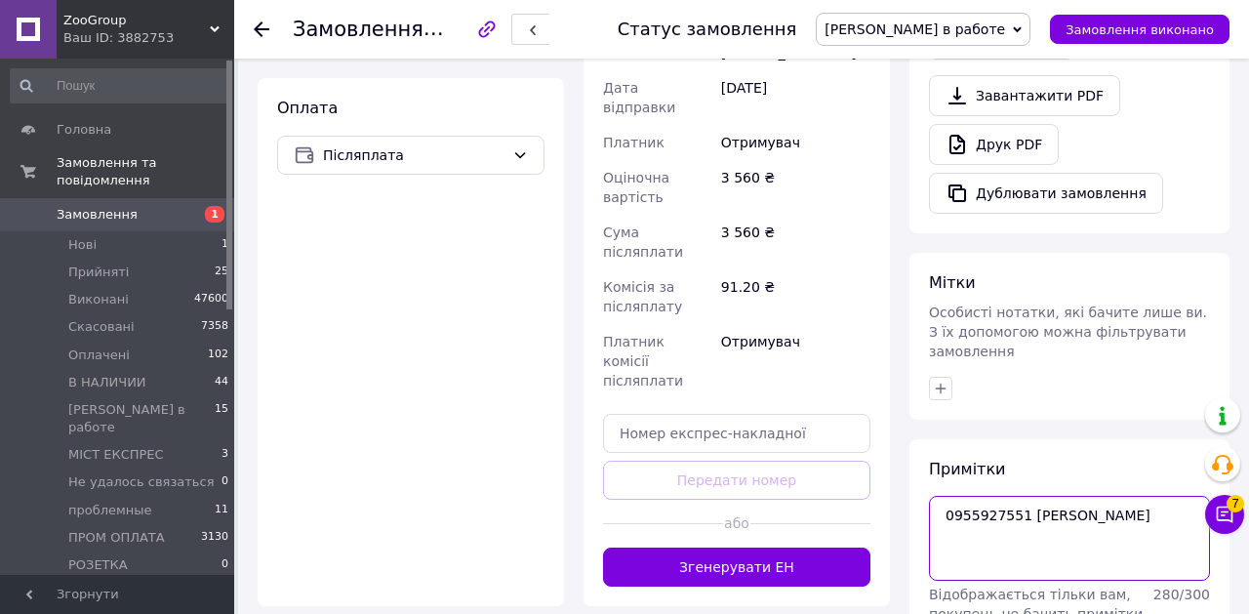
scroll to position [867, 0]
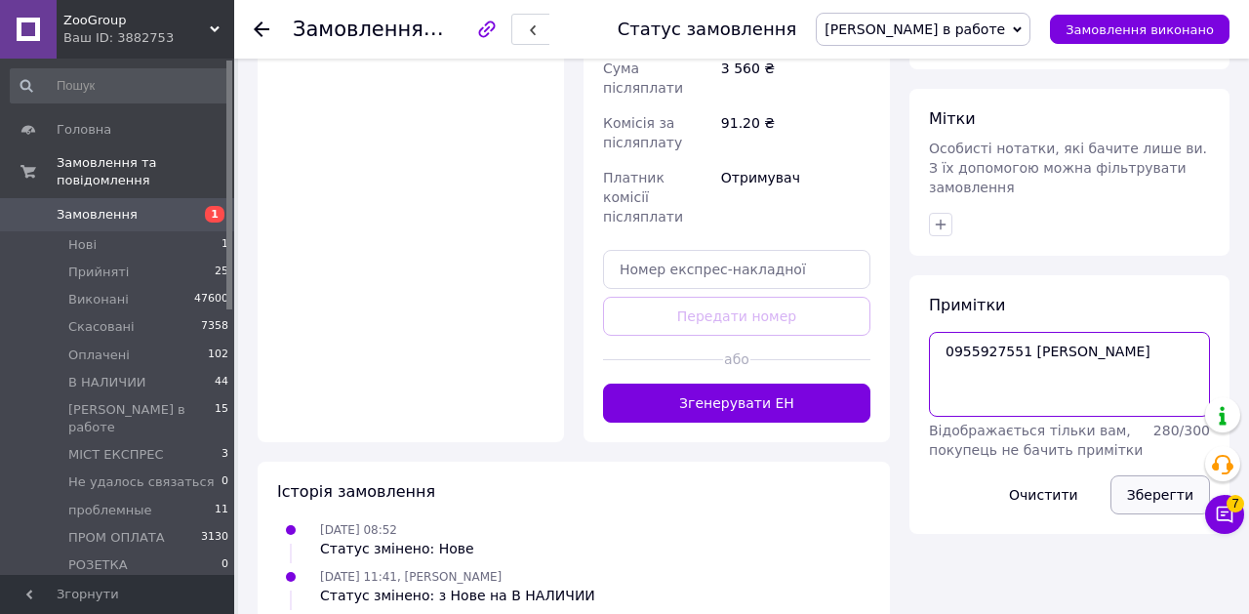
type textarea "0955927551 [PERSON_NAME]"
click at [1159, 478] on button "Зберегти" at bounding box center [1161, 494] width 100 height 39
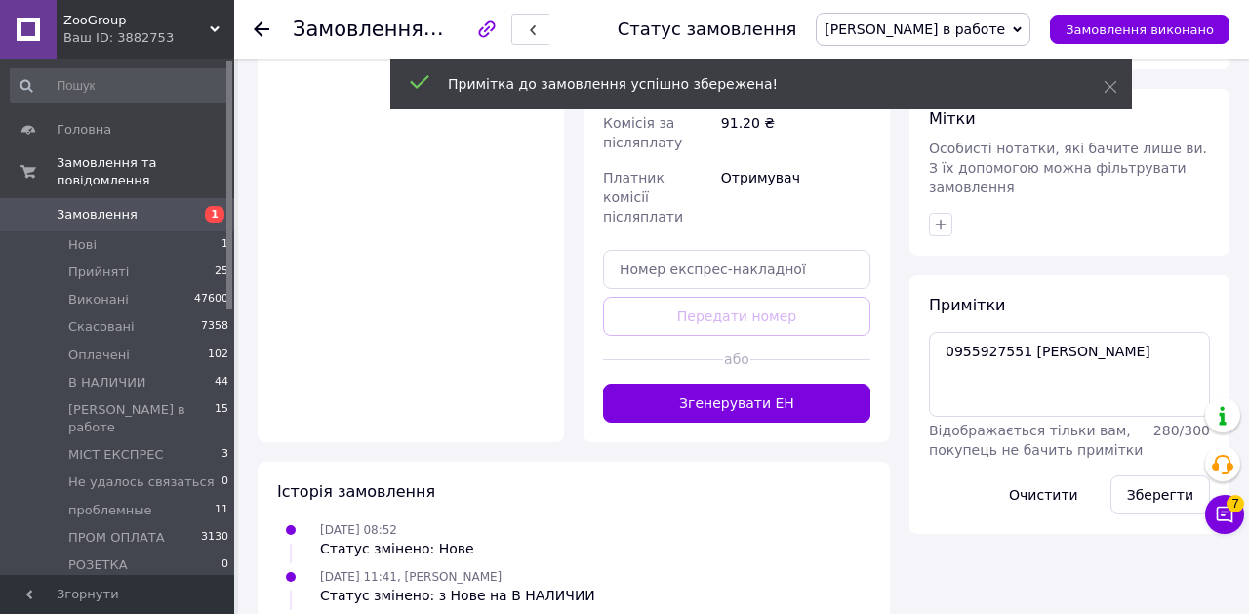
click at [462, 34] on span "№366256910" at bounding box center [498, 29] width 139 height 23
copy span "366256910"
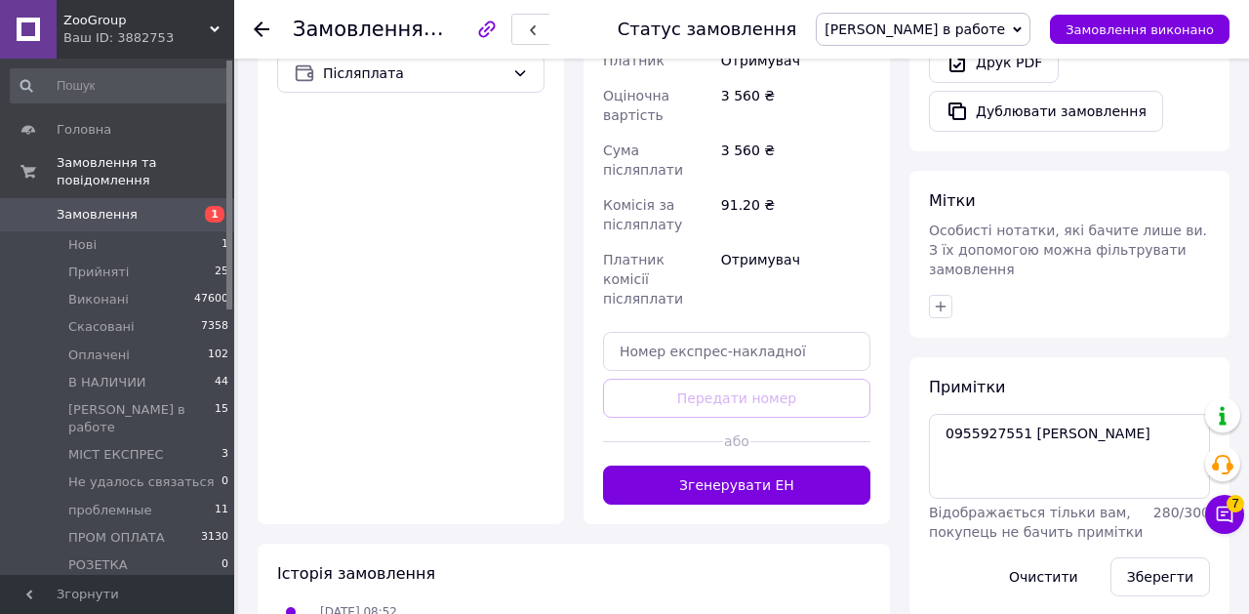
scroll to position [804, 0]
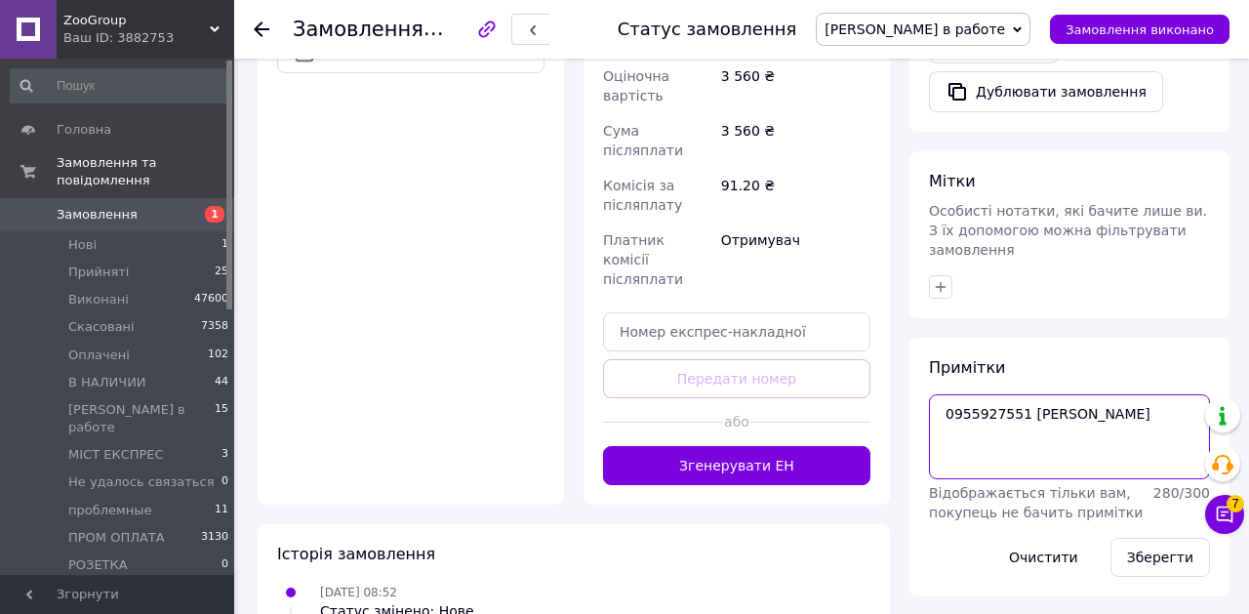
drag, startPoint x: 1102, startPoint y: 397, endPoint x: 926, endPoint y: 397, distance: 175.7
click at [926, 397] on div "Примітки 0955927551 Вікторія Відображається тільки вам, покупець не бачить прим…" at bounding box center [1070, 467] width 320 height 259
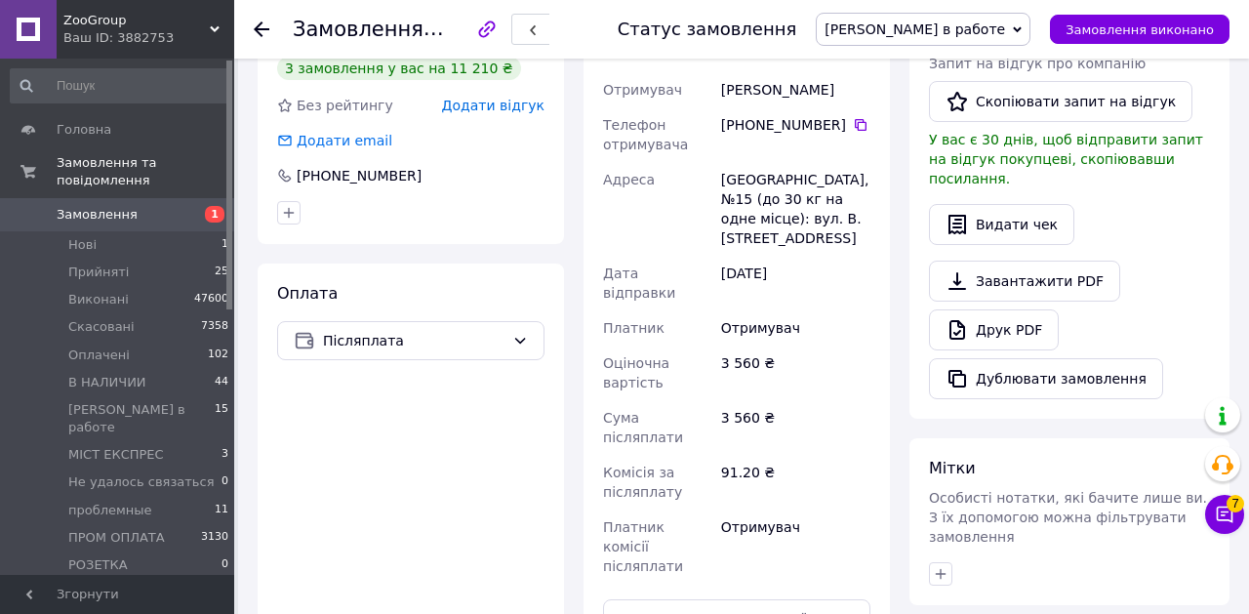
scroll to position [514, 0]
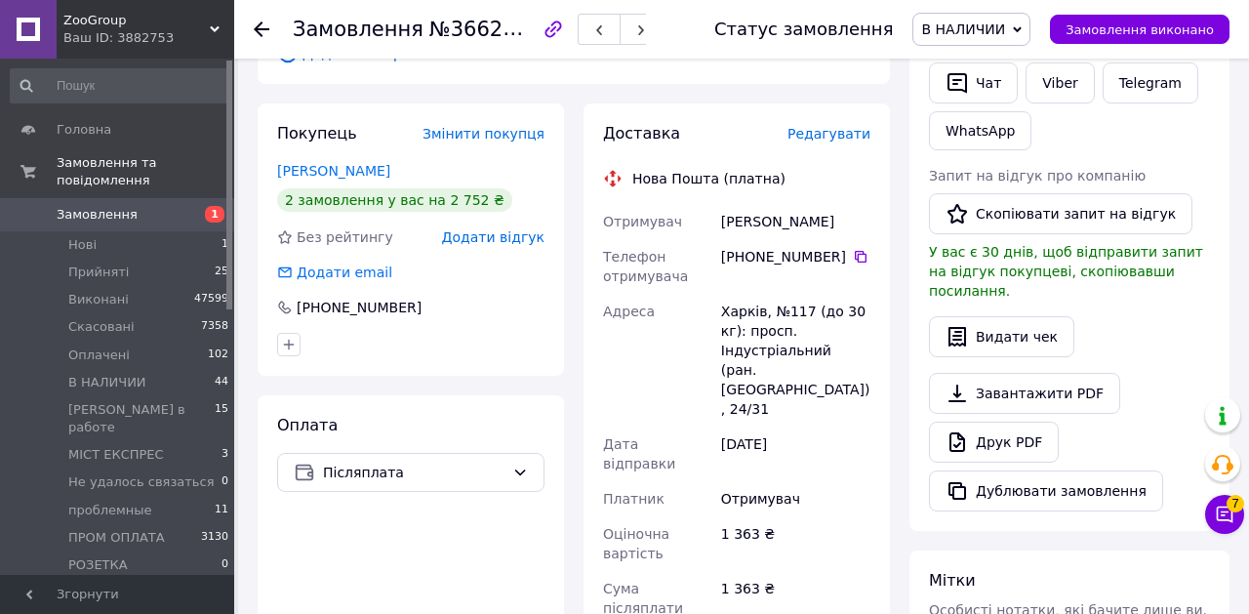
scroll to position [408, 0]
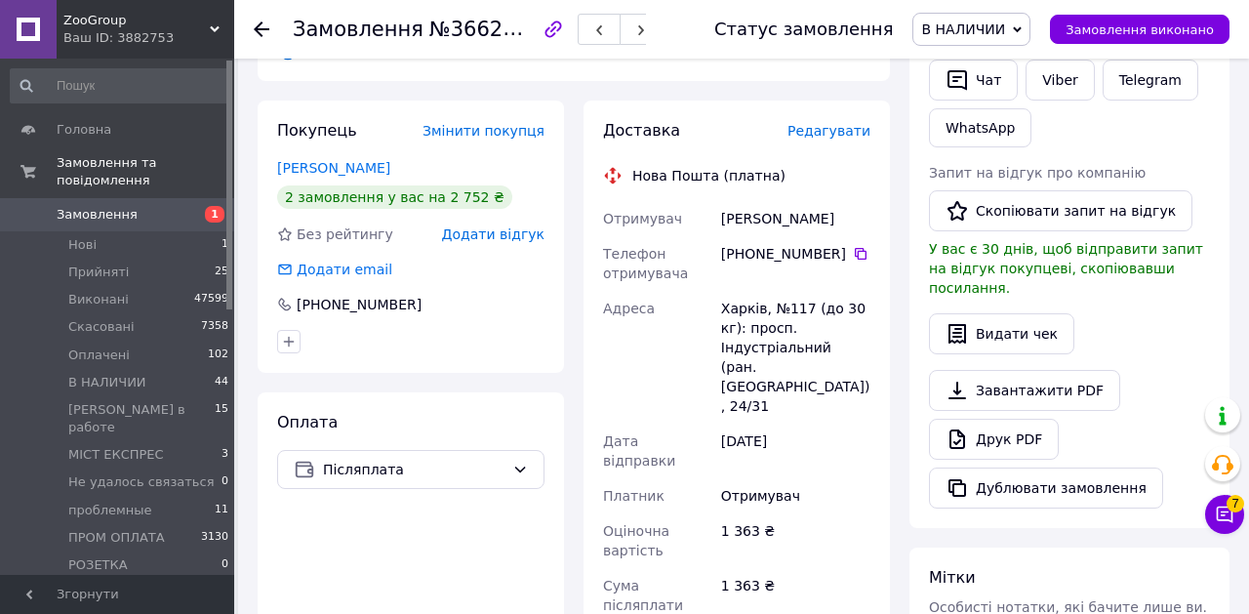
click at [1017, 17] on span "В НАЛИЧИИ" at bounding box center [971, 29] width 118 height 33
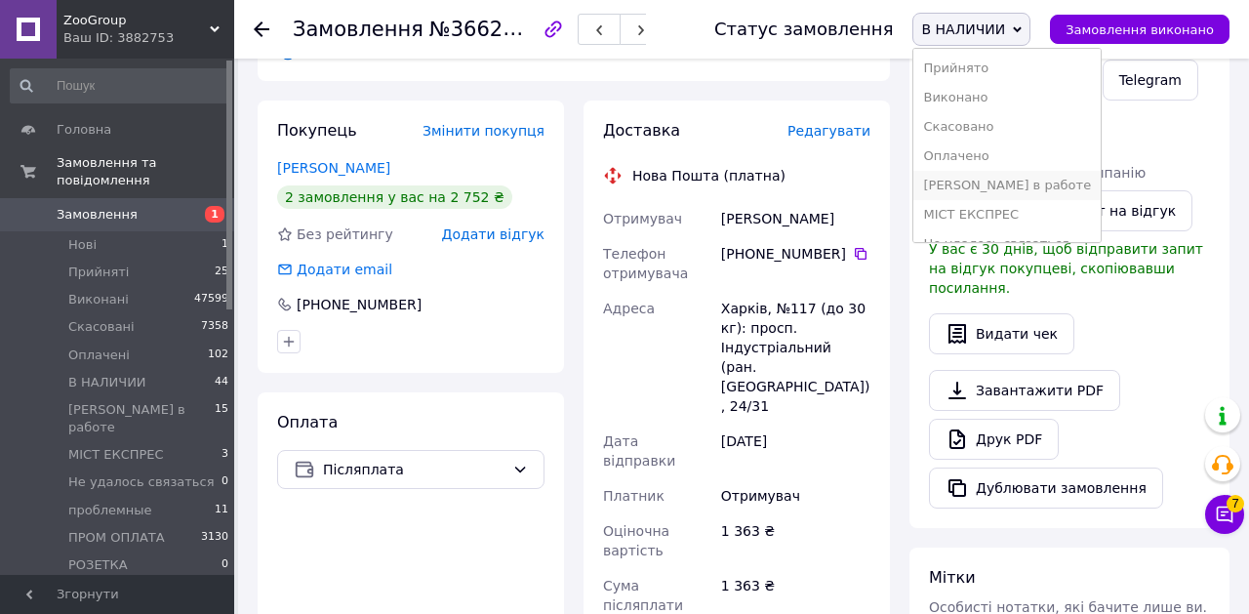
click at [985, 185] on li "[PERSON_NAME] в работе" at bounding box center [1006, 185] width 187 height 29
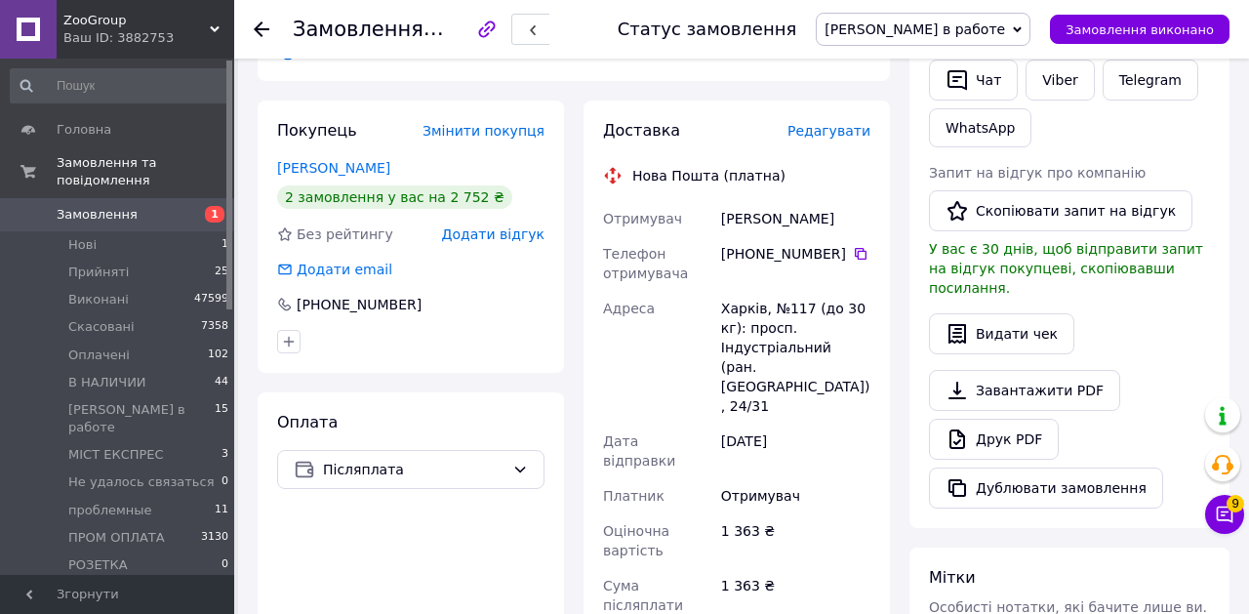
scroll to position [0, 0]
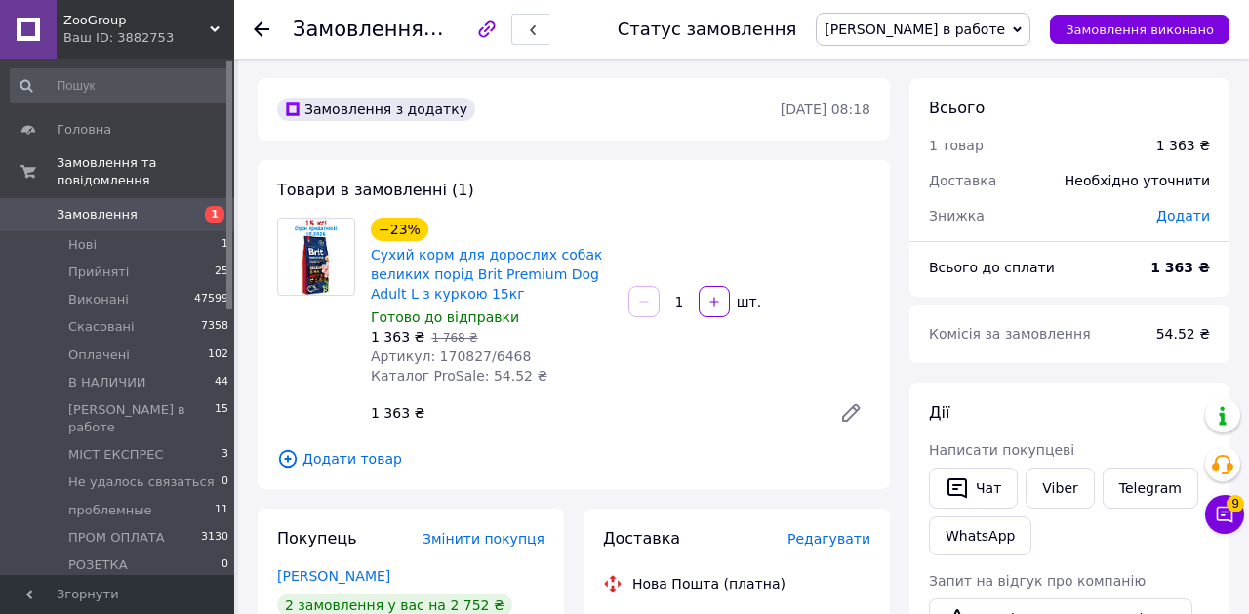
click at [495, 22] on span "№366254437" at bounding box center [498, 29] width 139 height 23
copy span "366254437"
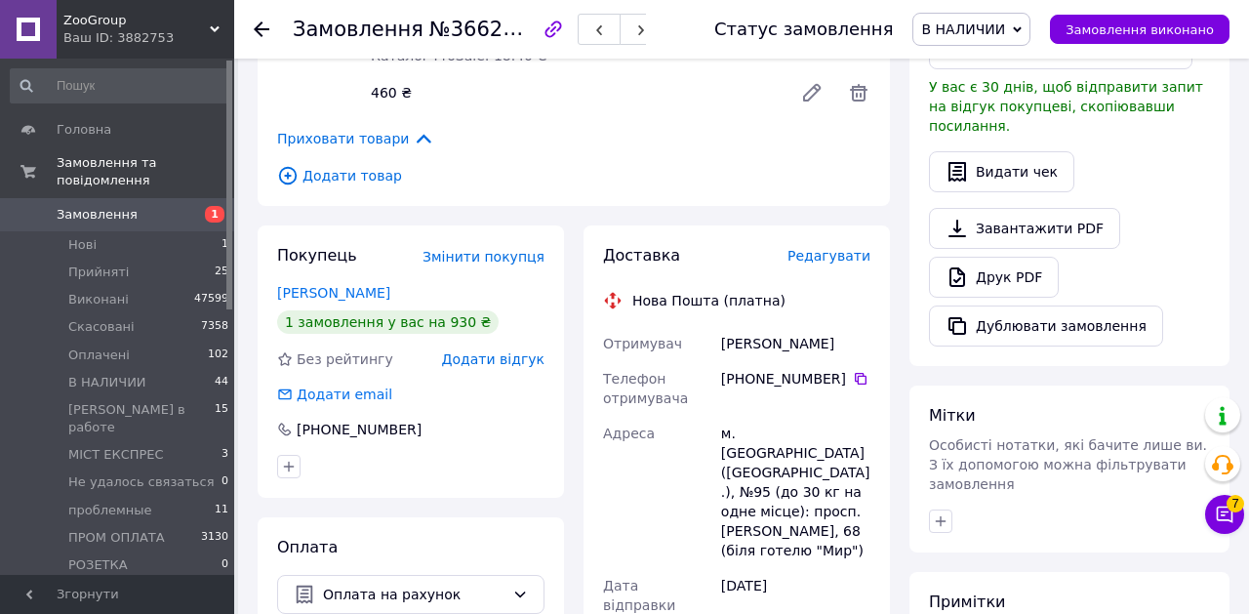
scroll to position [585, 0]
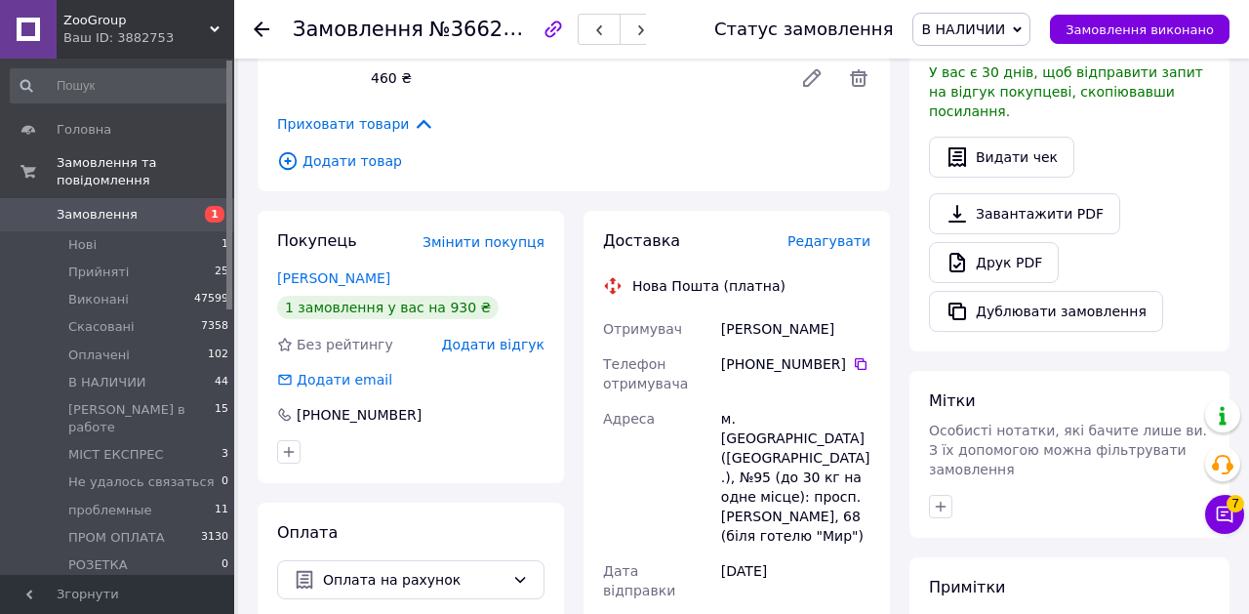
click at [498, 33] on span "№366252481" at bounding box center [498, 29] width 139 height 24
copy span "366252481"
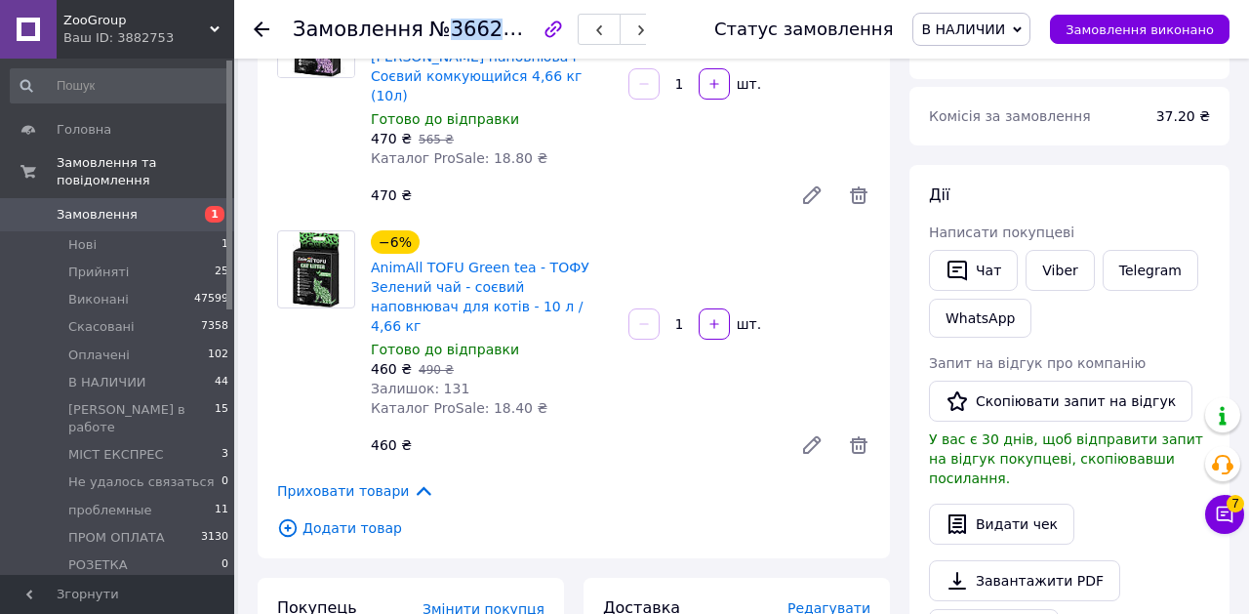
scroll to position [0, 0]
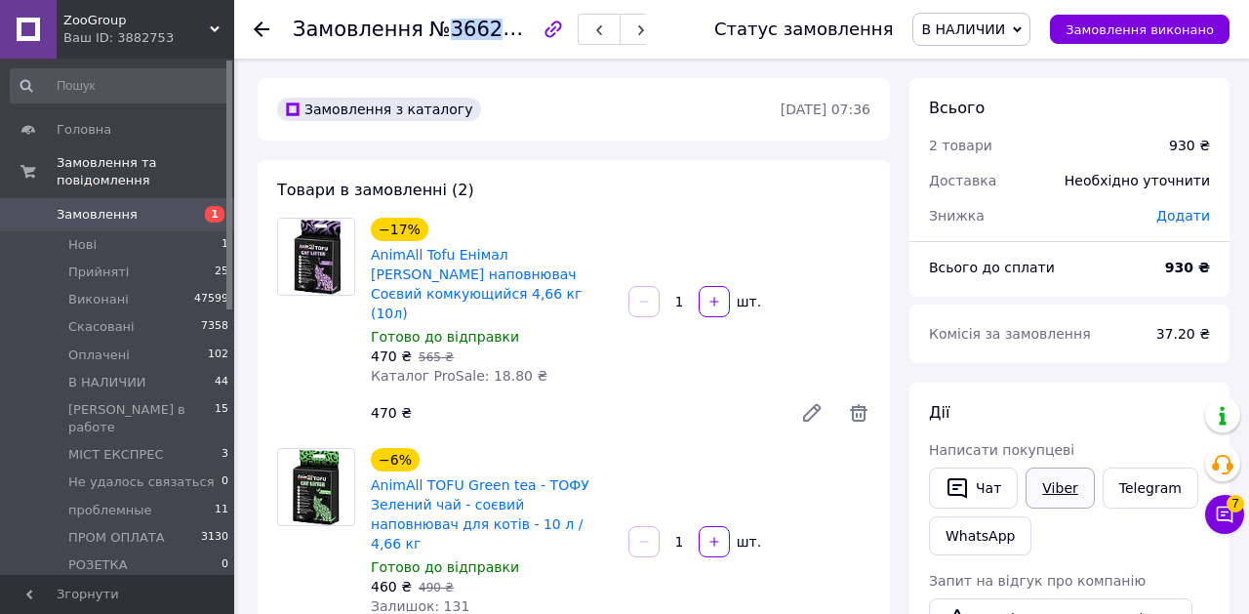
click at [1065, 500] on link "Viber" at bounding box center [1060, 487] width 68 height 41
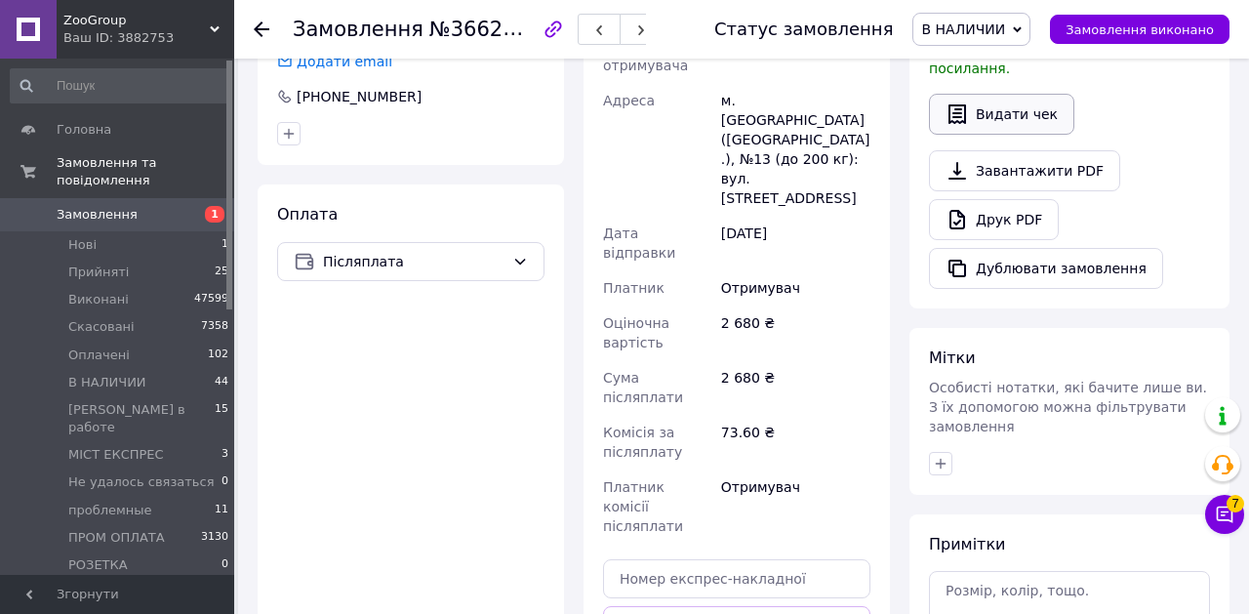
scroll to position [870, 0]
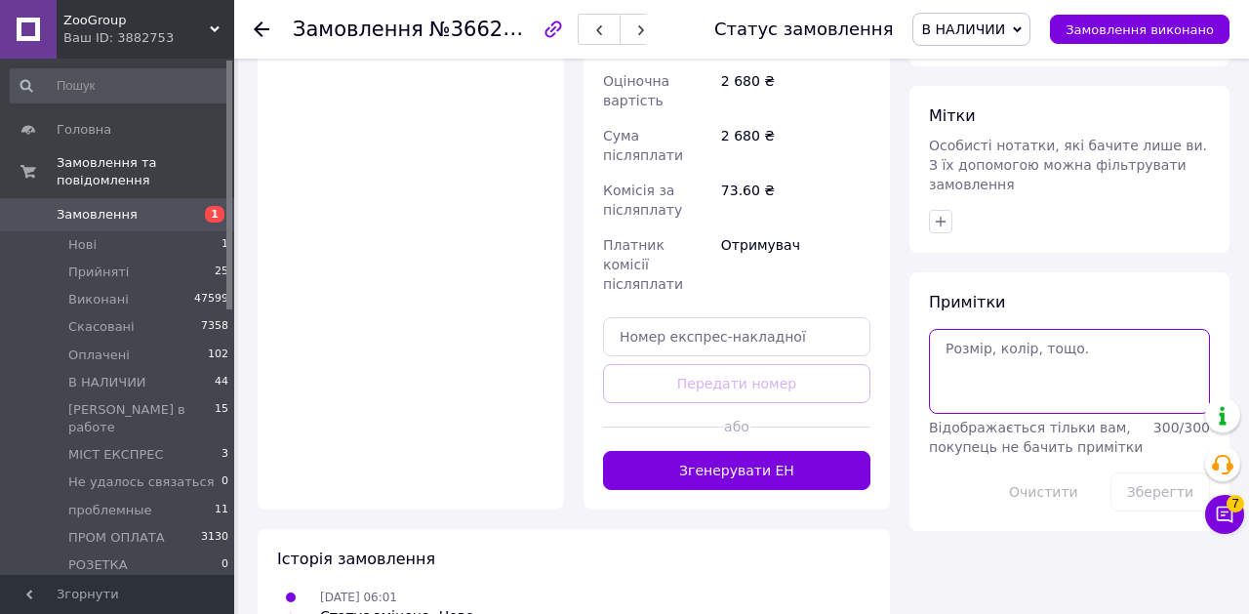
click at [991, 362] on textarea at bounding box center [1069, 371] width 281 height 84
type textarea "не бере"
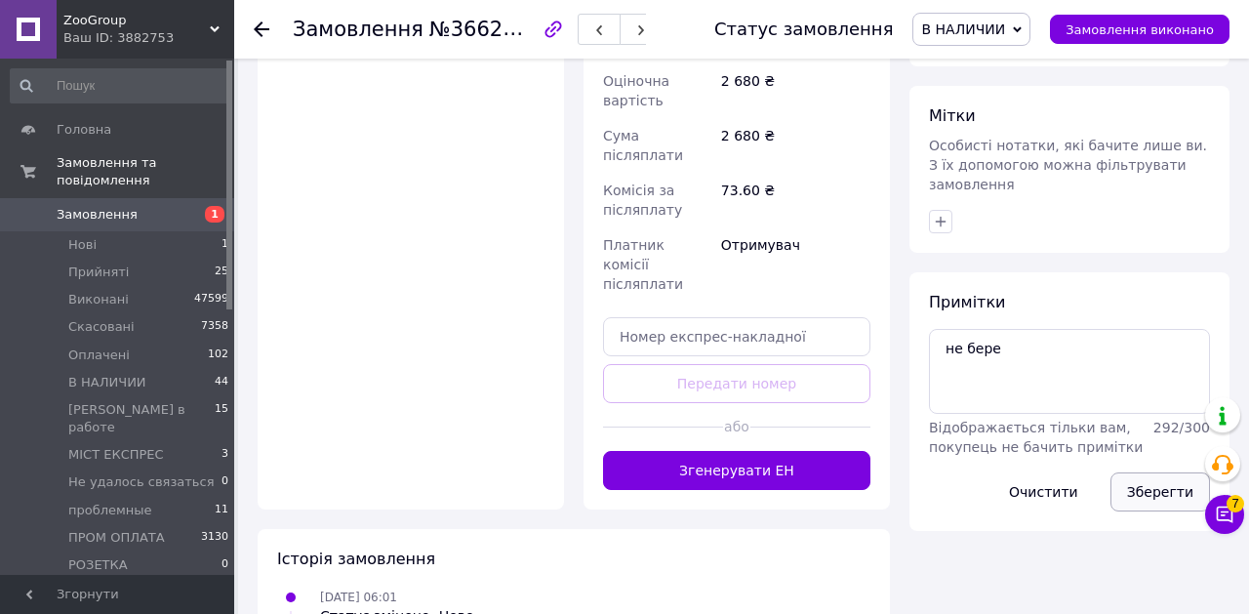
click at [1150, 476] on button "Зберегти" at bounding box center [1161, 491] width 100 height 39
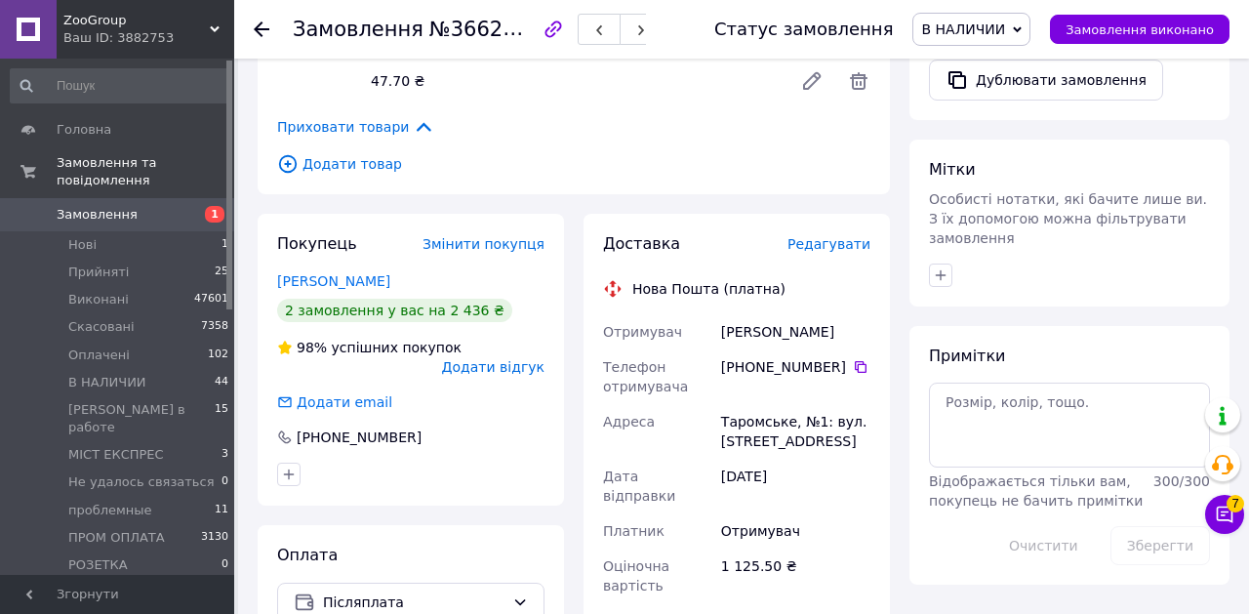
scroll to position [861, 0]
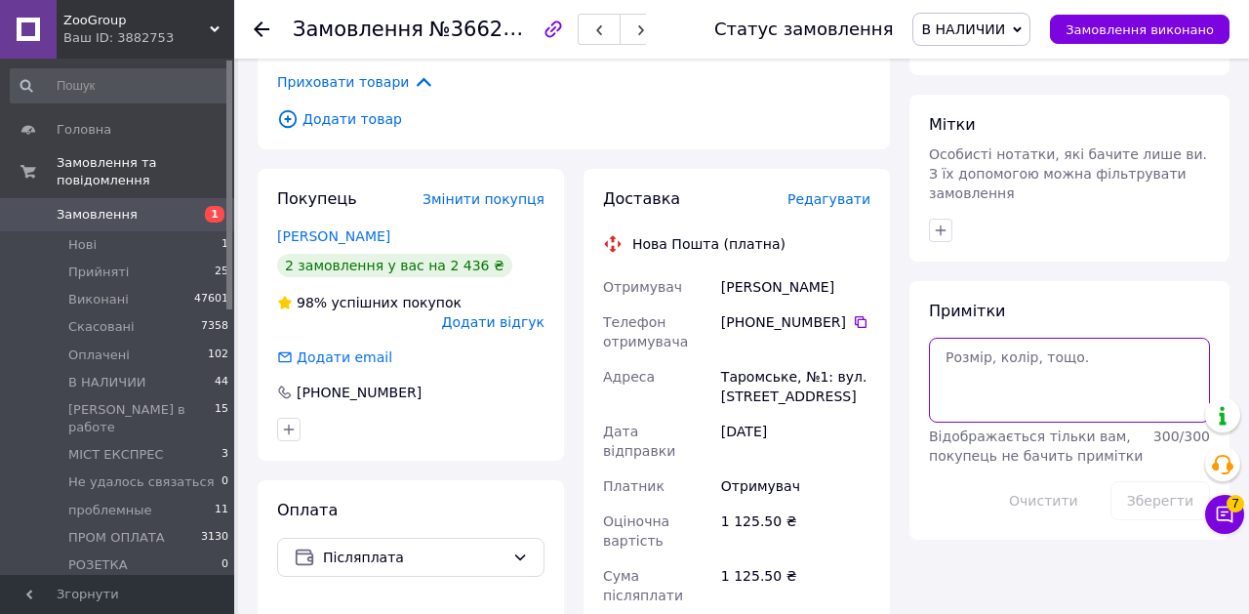
click at [1011, 358] on textarea at bounding box center [1069, 380] width 281 height 84
type textarea "не бере"
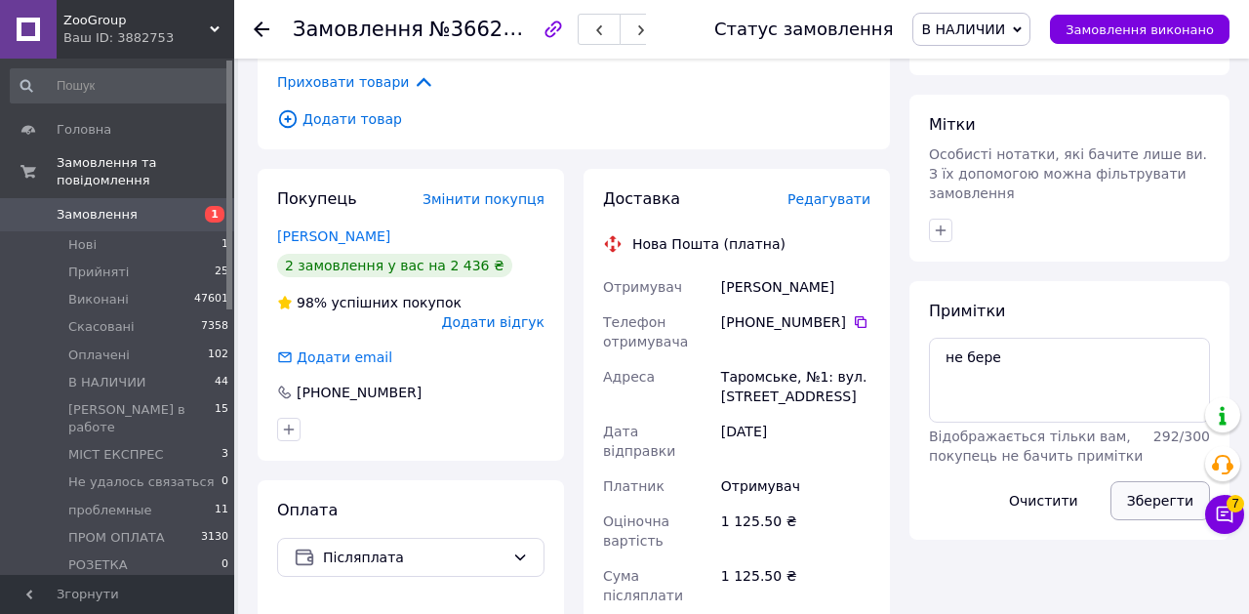
click at [1142, 481] on button "Зберегти" at bounding box center [1161, 500] width 100 height 39
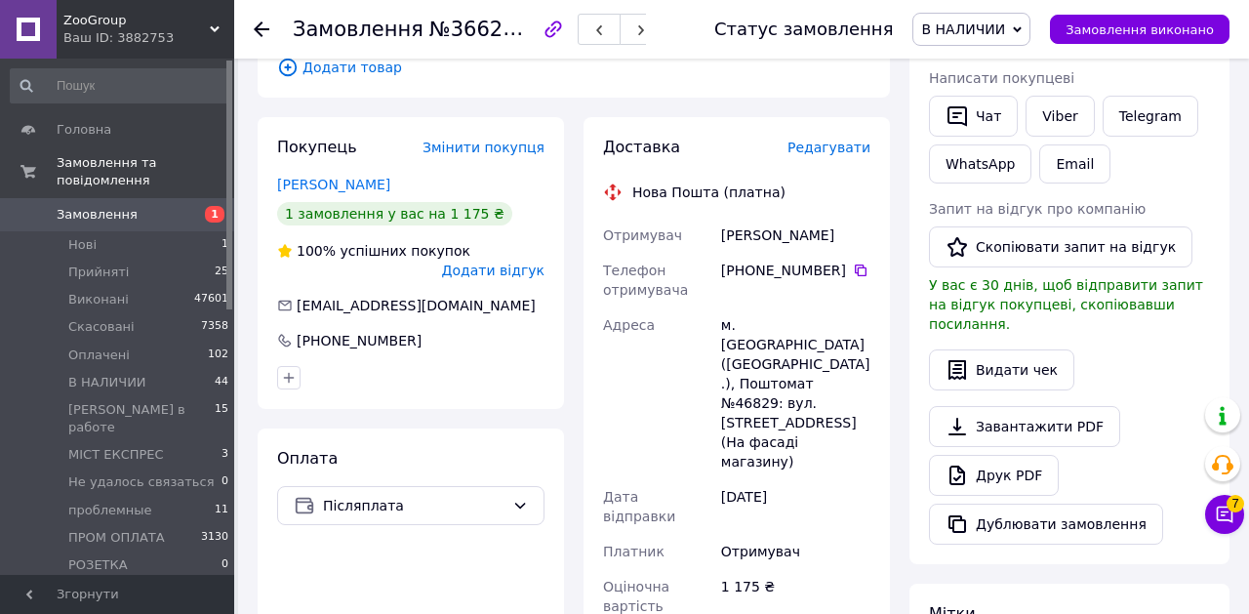
scroll to position [390, 0]
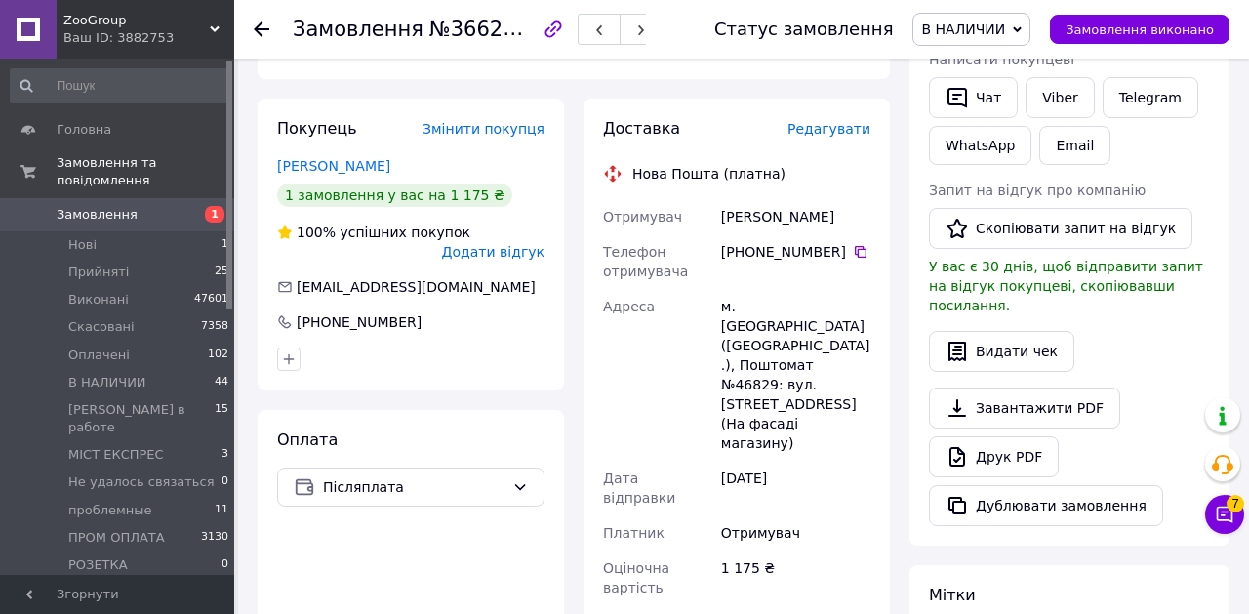
click at [954, 27] on span "В НАЛИЧИИ" at bounding box center [963, 29] width 84 height 16
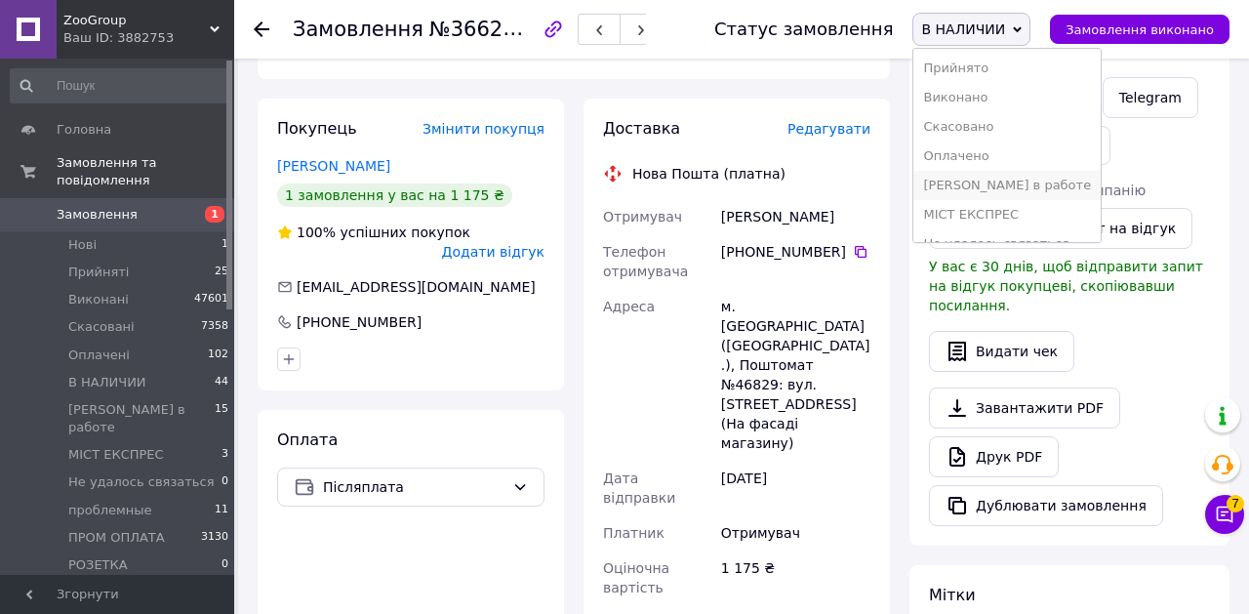
click at [951, 183] on li "[PERSON_NAME] в работе" at bounding box center [1006, 185] width 187 height 29
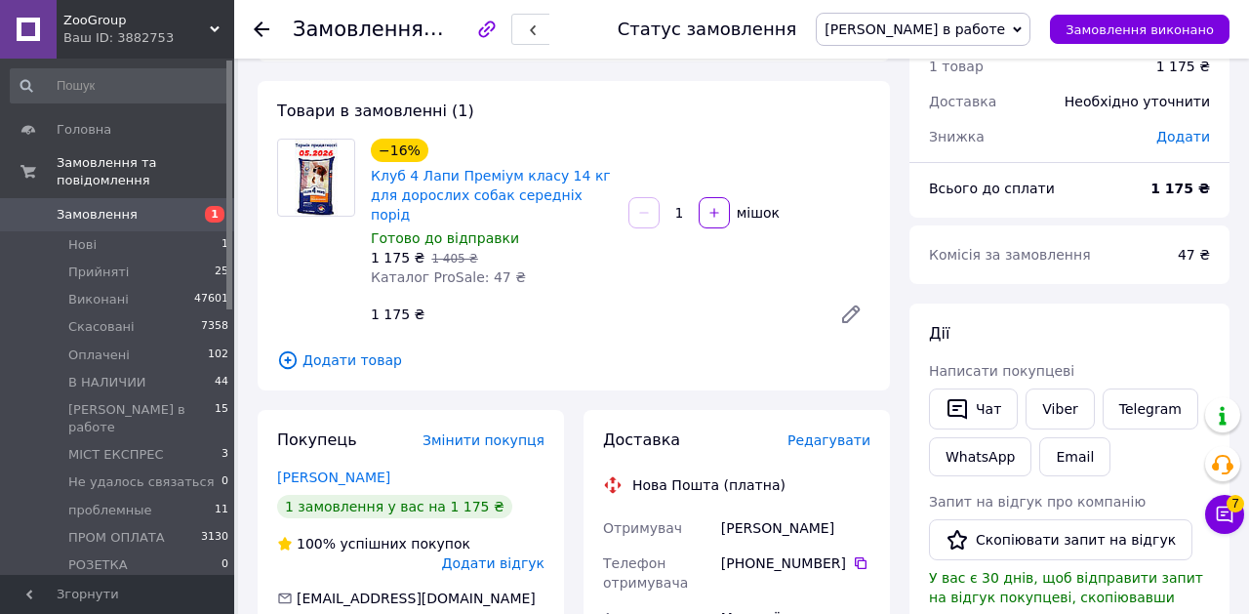
scroll to position [0, 0]
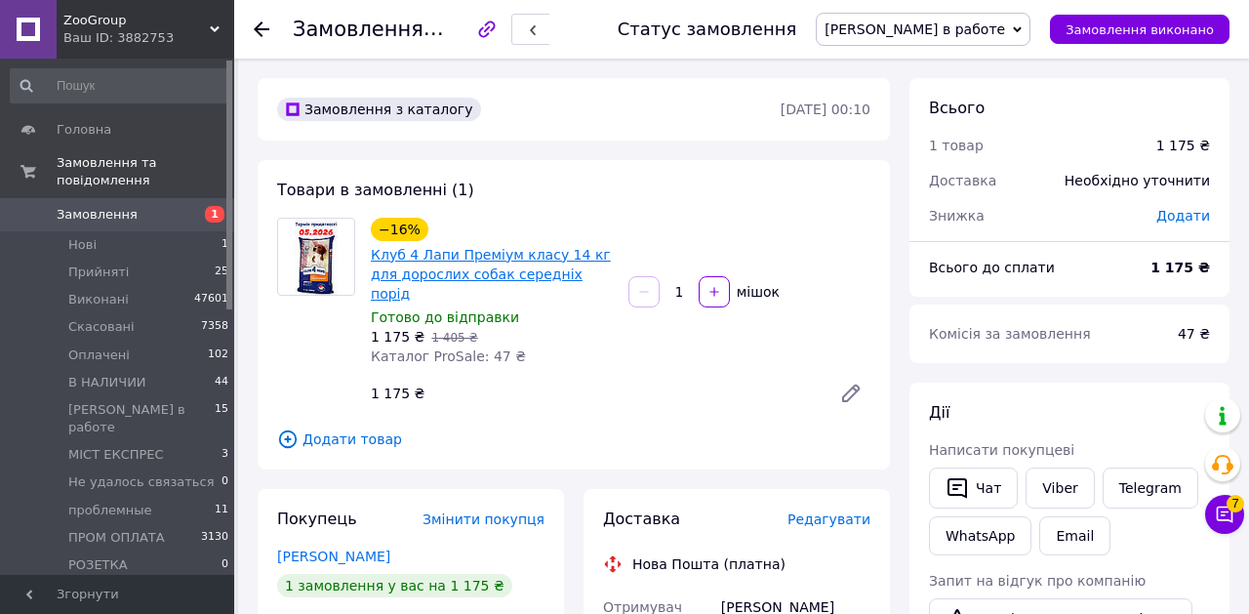
click at [402, 278] on link "Клуб 4 Лапи Преміум класу 14 кг для дорослих собак середніх порід" at bounding box center [491, 274] width 240 height 55
click at [499, 29] on span "№366244100" at bounding box center [498, 29] width 139 height 23
copy span "366244100"
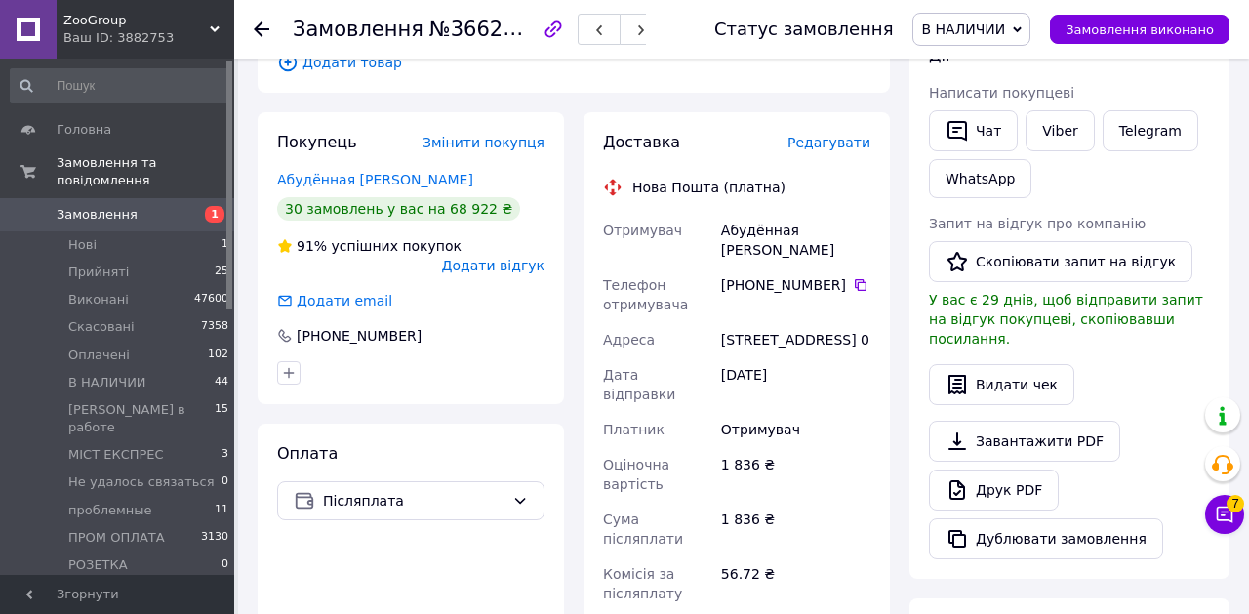
scroll to position [358, 0]
click at [351, 171] on link "Абудённая Полина" at bounding box center [375, 179] width 196 height 16
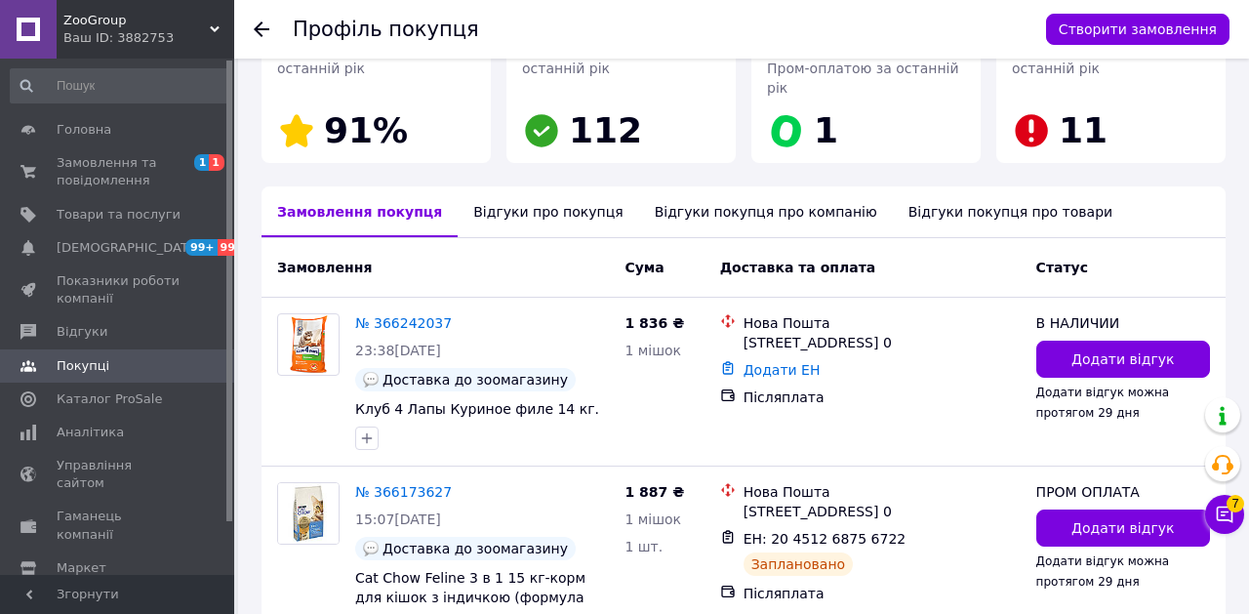
scroll to position [337, 0]
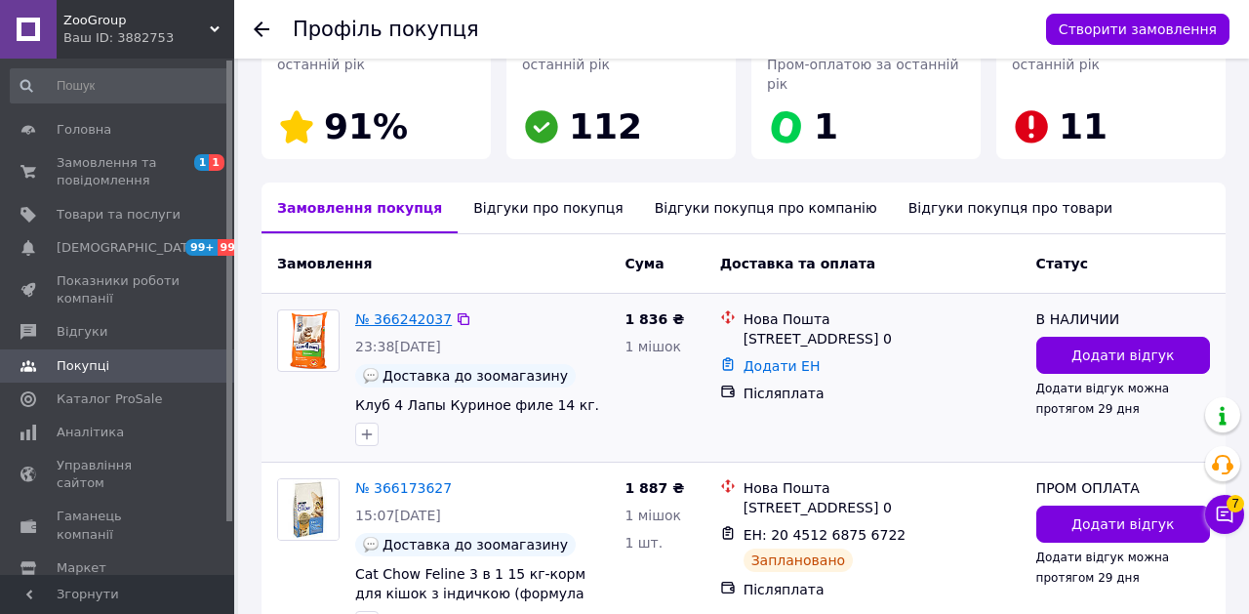
click at [414, 311] on link "№ 366242037" at bounding box center [403, 319] width 97 height 16
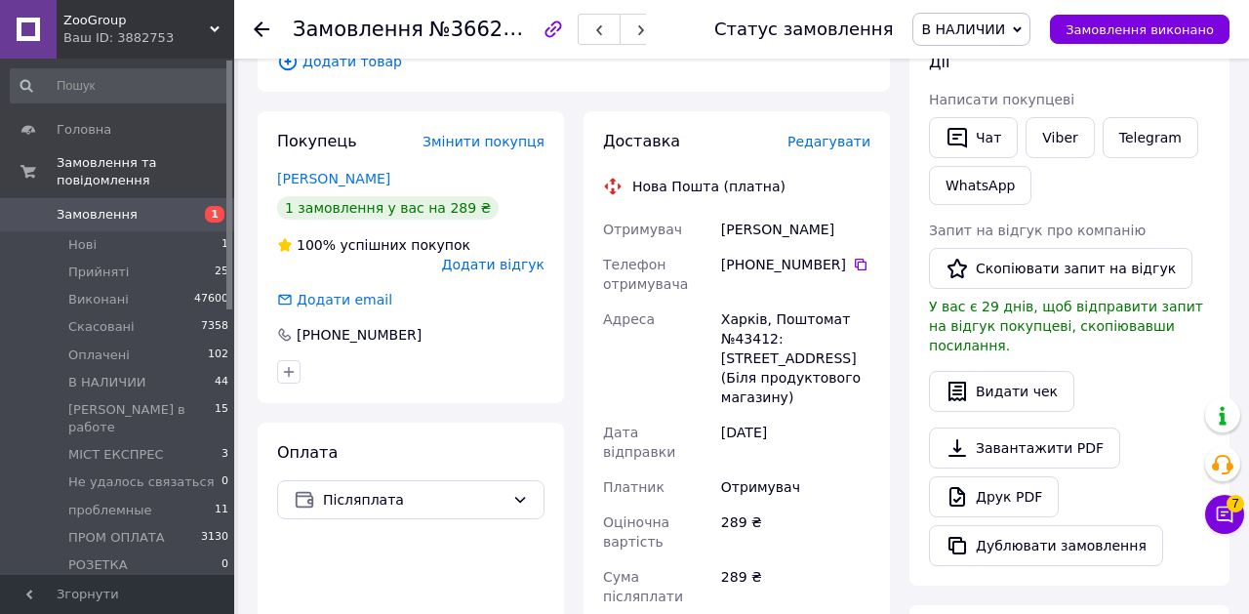
scroll to position [363, 0]
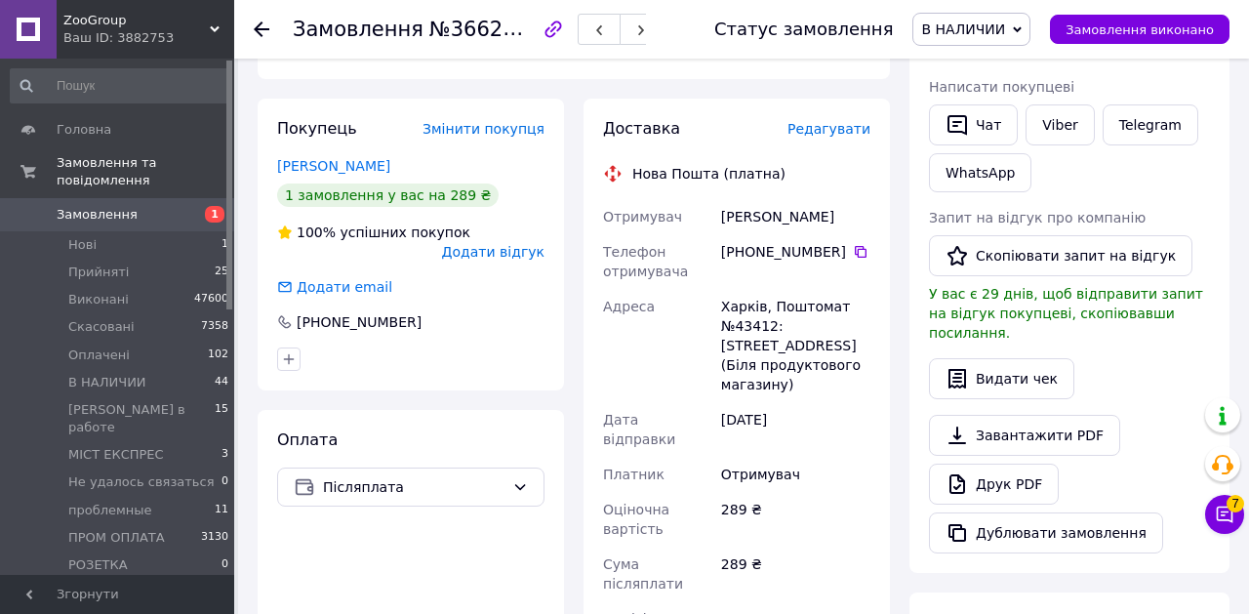
click at [977, 38] on span "В НАЛИЧИИ" at bounding box center [971, 29] width 118 height 33
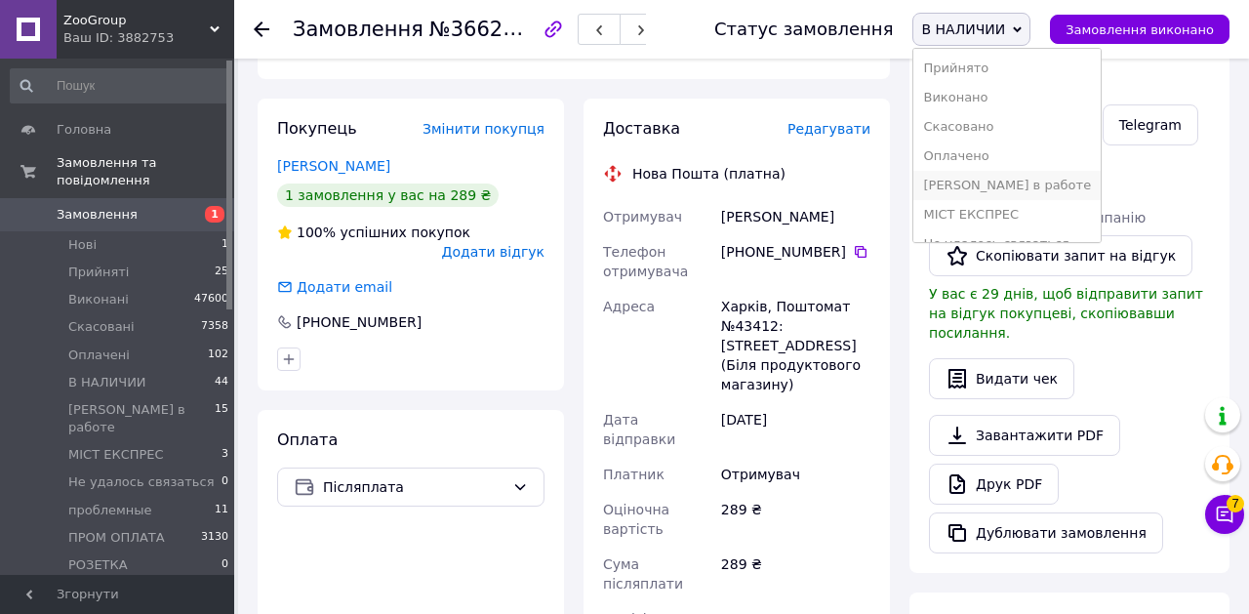
click at [980, 186] on li "[PERSON_NAME] в работе" at bounding box center [1006, 185] width 187 height 29
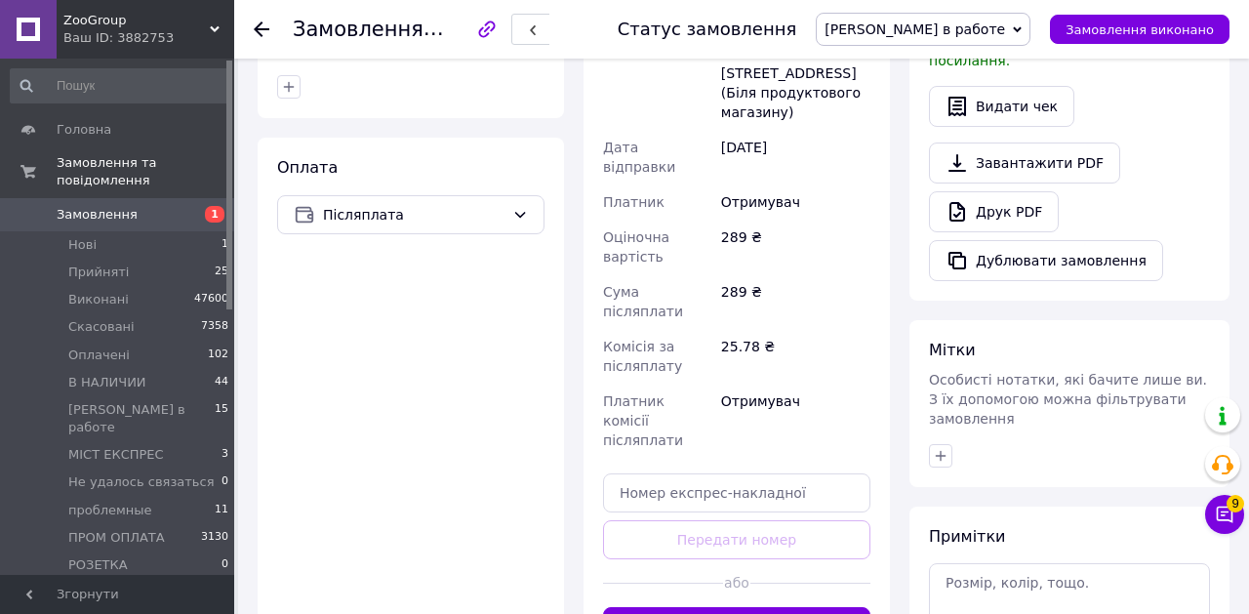
scroll to position [0, 0]
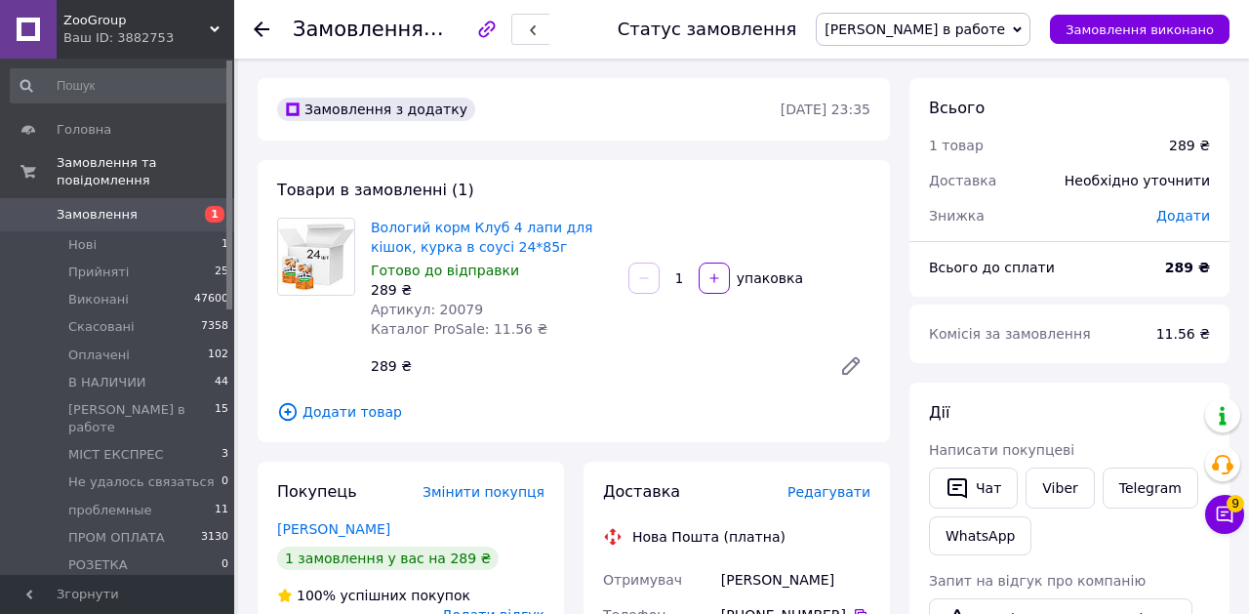
click at [485, 27] on span "№366241850" at bounding box center [498, 29] width 139 height 23
copy span "366241850"
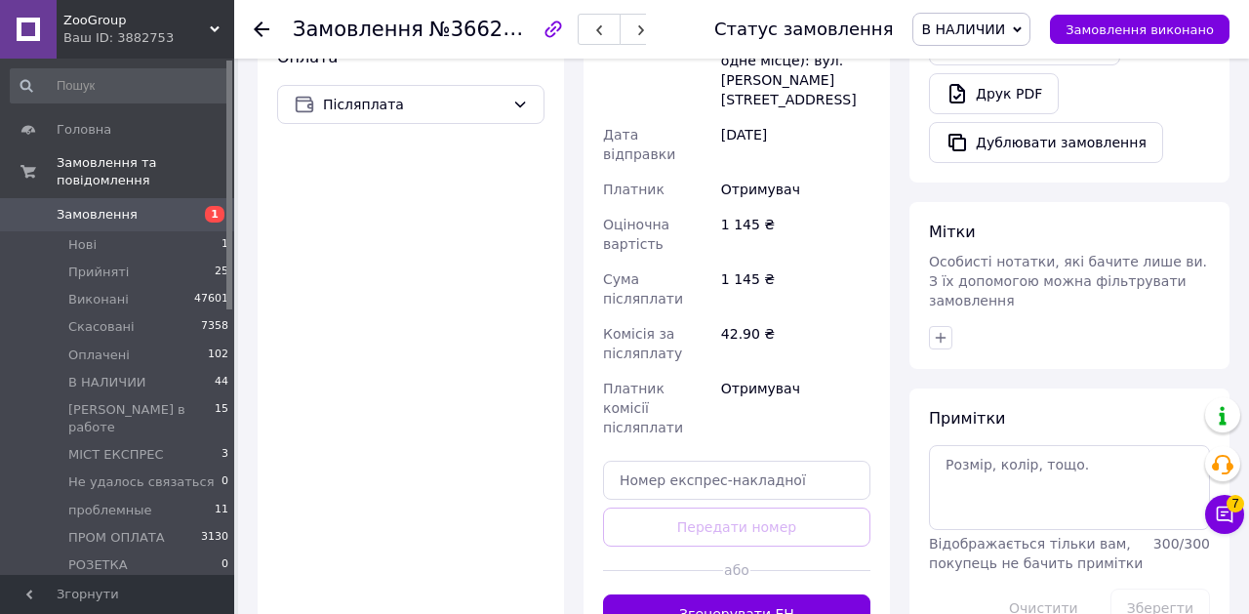
scroll to position [794, 0]
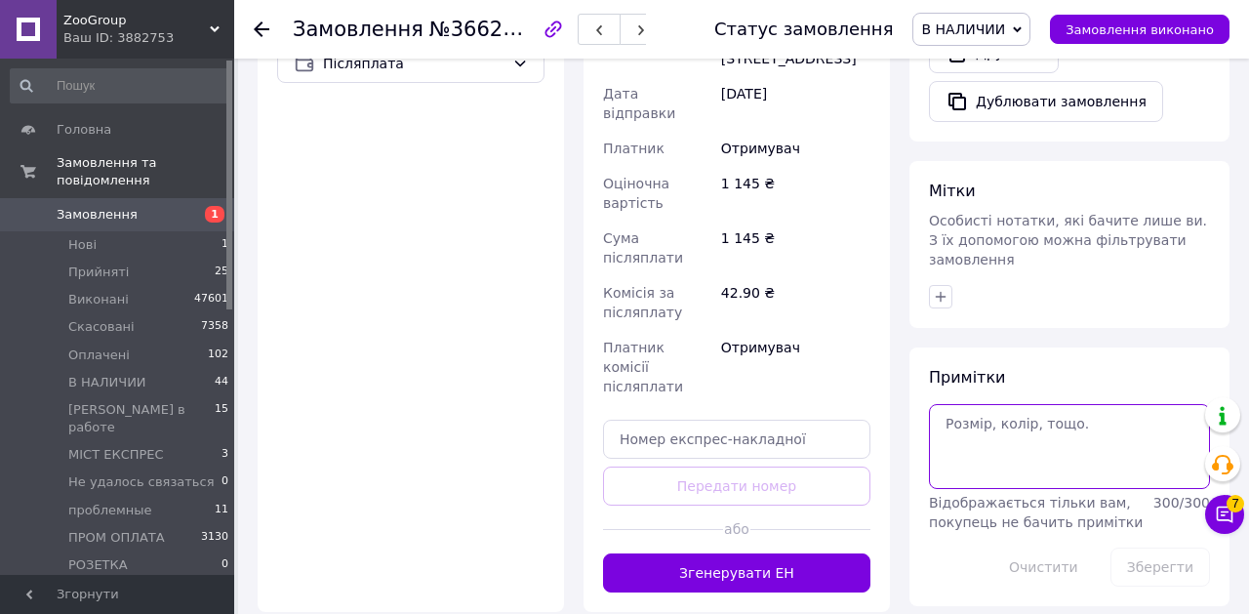
click at [1017, 441] on textarea at bounding box center [1069, 446] width 281 height 84
type textarea "не бере"
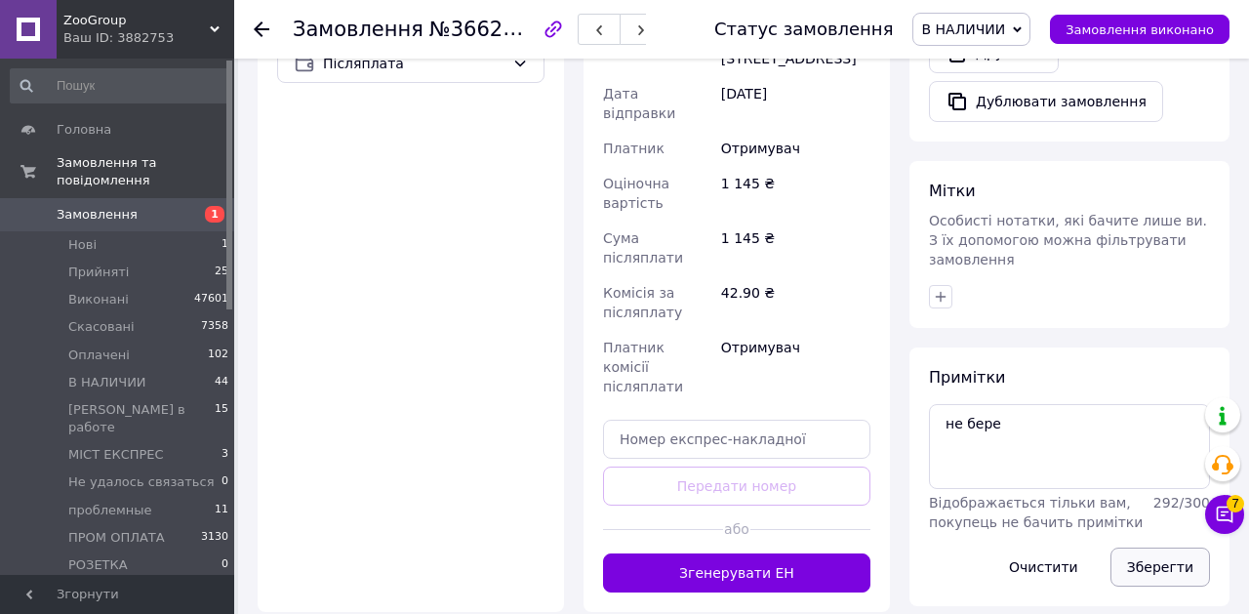
click at [1145, 550] on button "Зберегти" at bounding box center [1161, 566] width 100 height 39
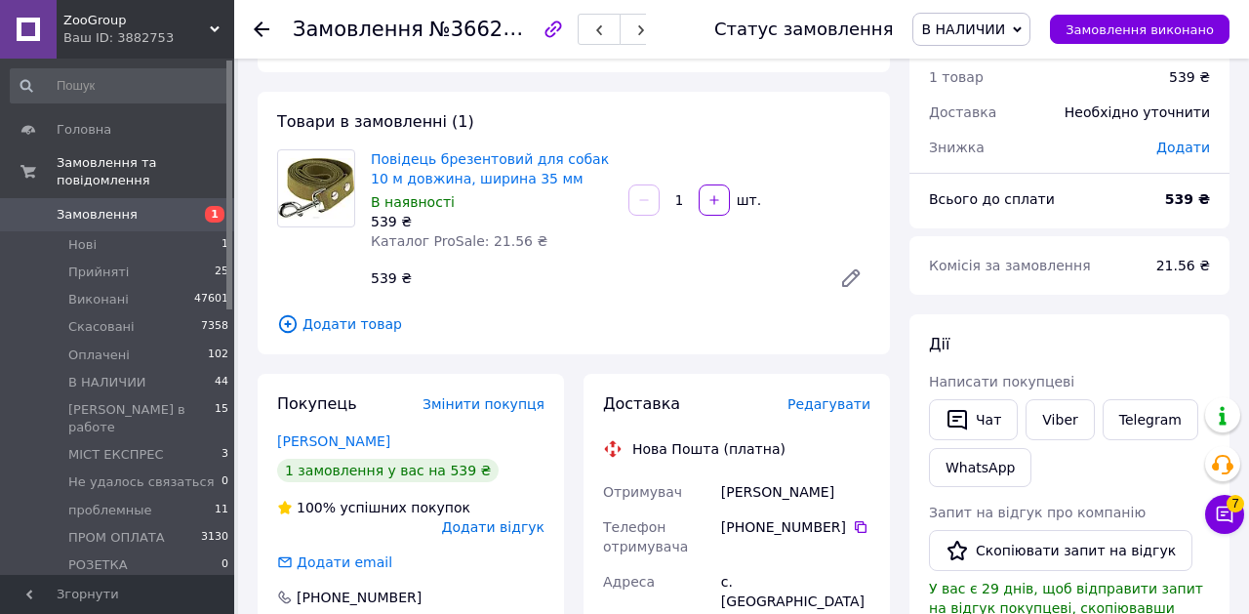
scroll to position [78, 0]
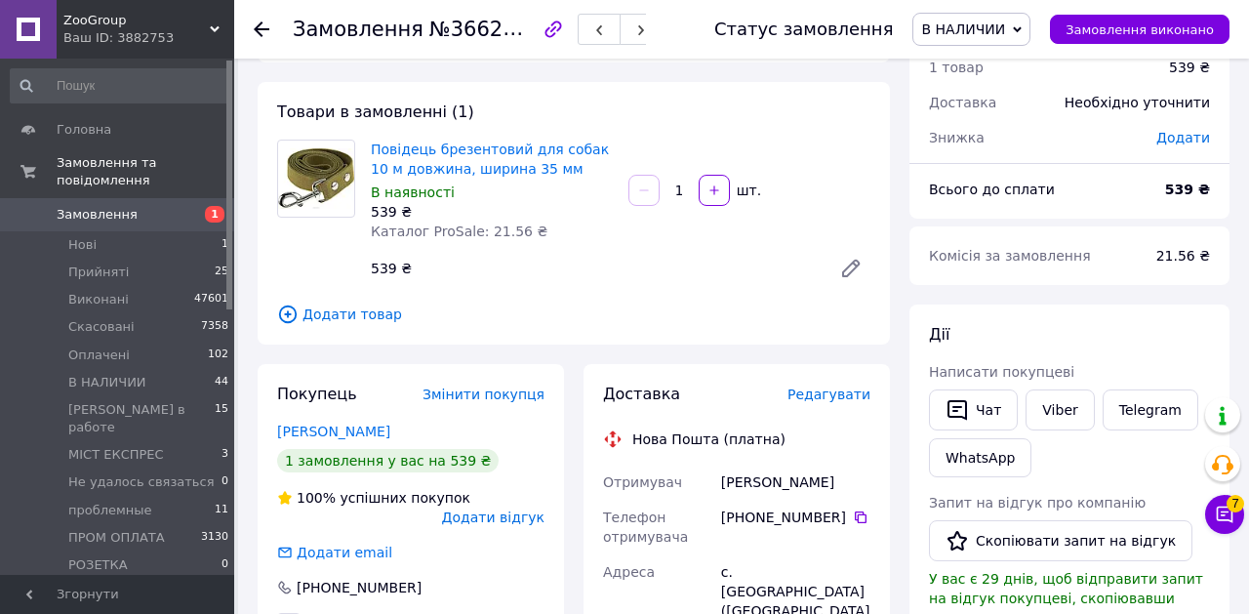
click at [1005, 27] on span "В НАЛИЧИИ" at bounding box center [963, 29] width 84 height 16
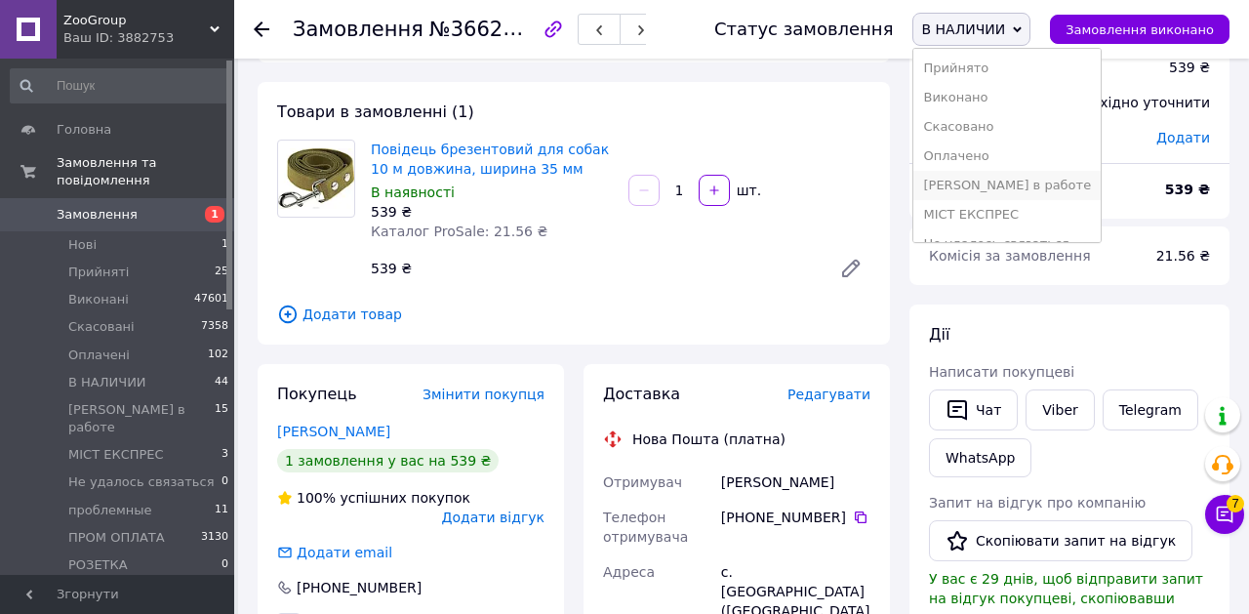
click at [1009, 181] on li "[PERSON_NAME] в работе" at bounding box center [1006, 185] width 187 height 29
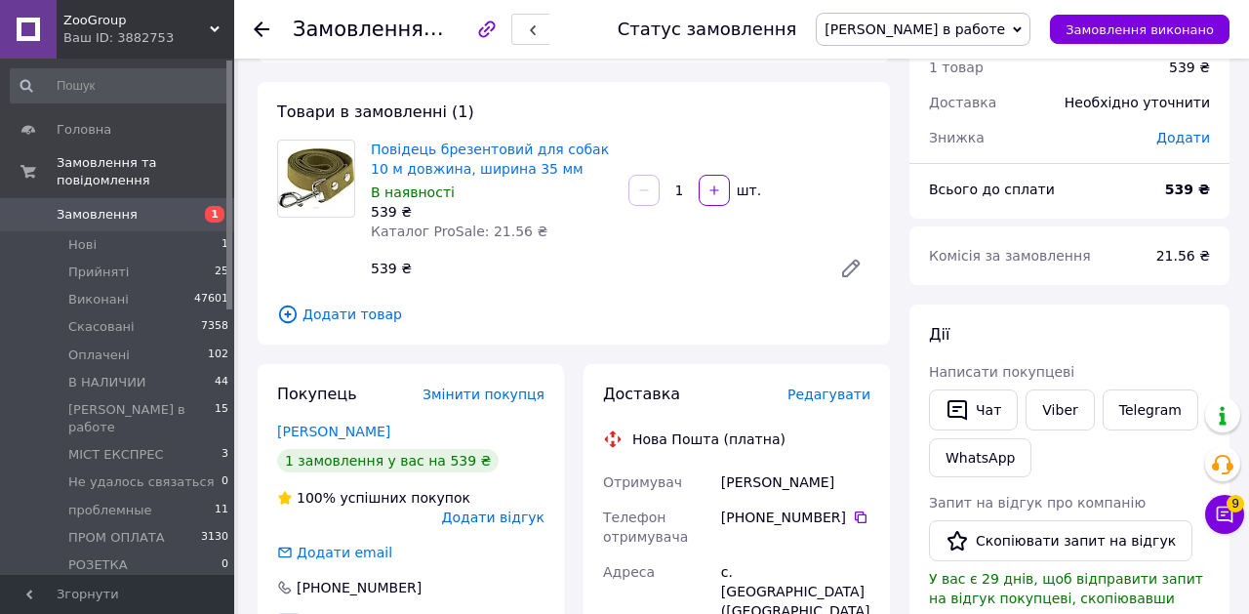
scroll to position [0, 0]
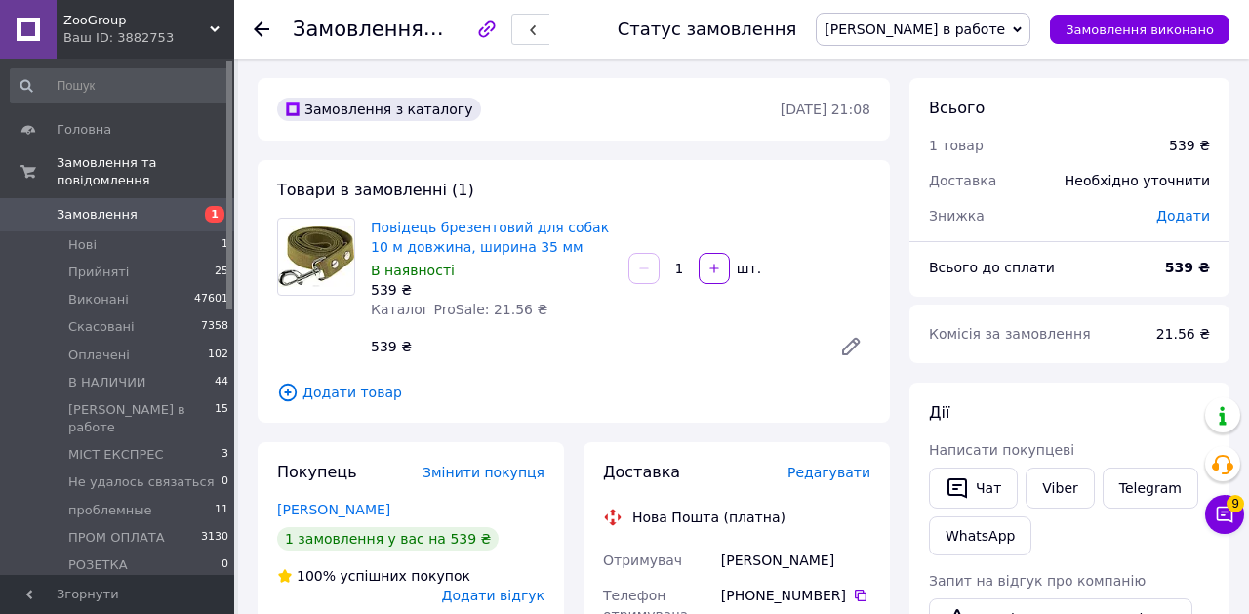
click at [501, 33] on span "№366225697" at bounding box center [498, 29] width 139 height 23
copy span "366225697"
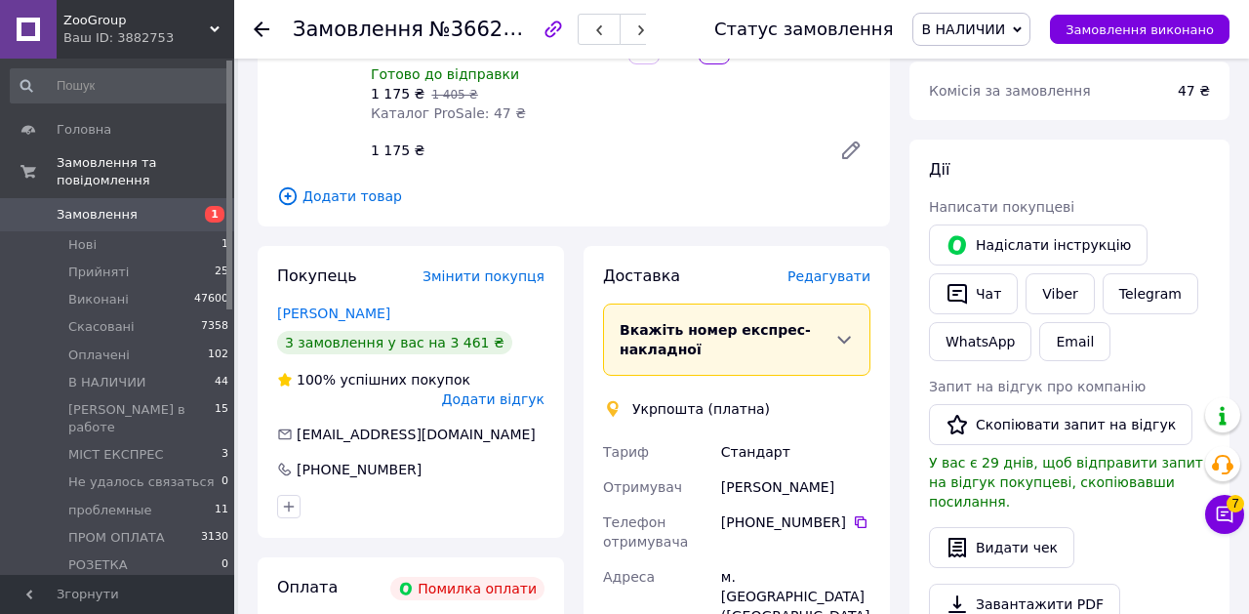
scroll to position [295, 0]
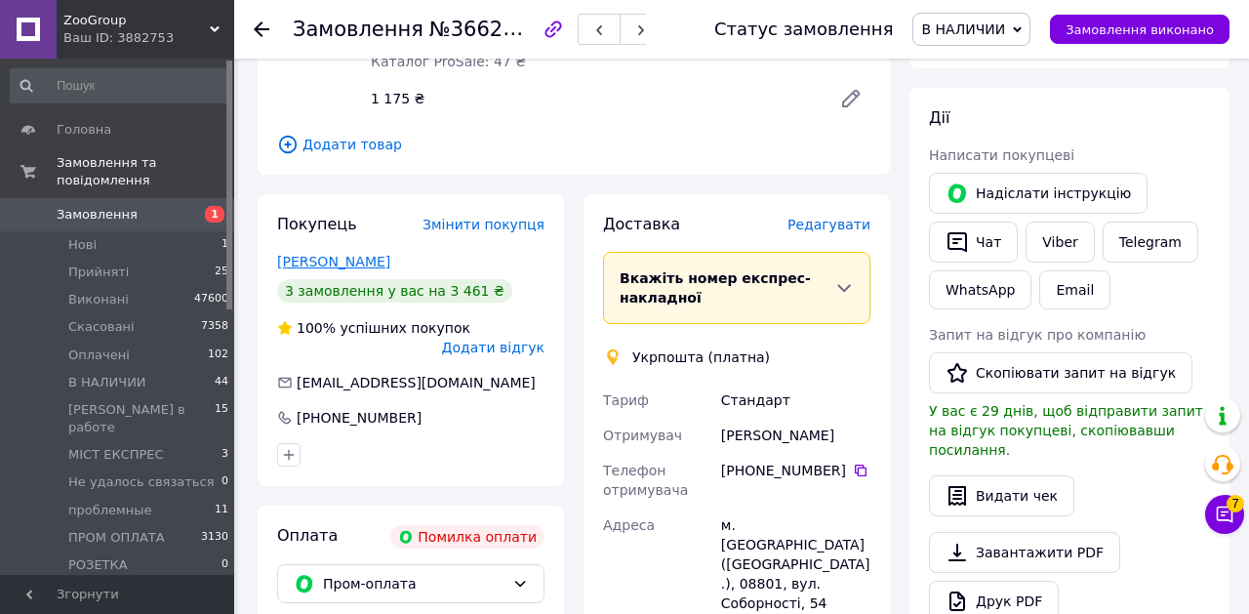
click at [303, 254] on link "Сущенко Вова" at bounding box center [333, 262] width 113 height 16
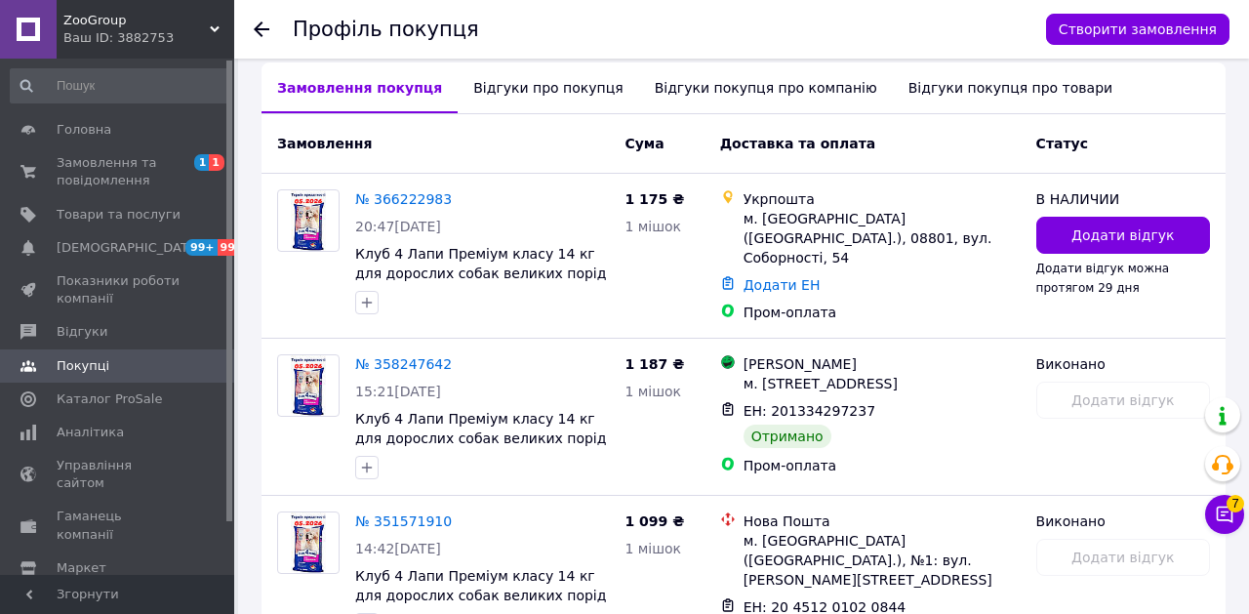
scroll to position [500, 0]
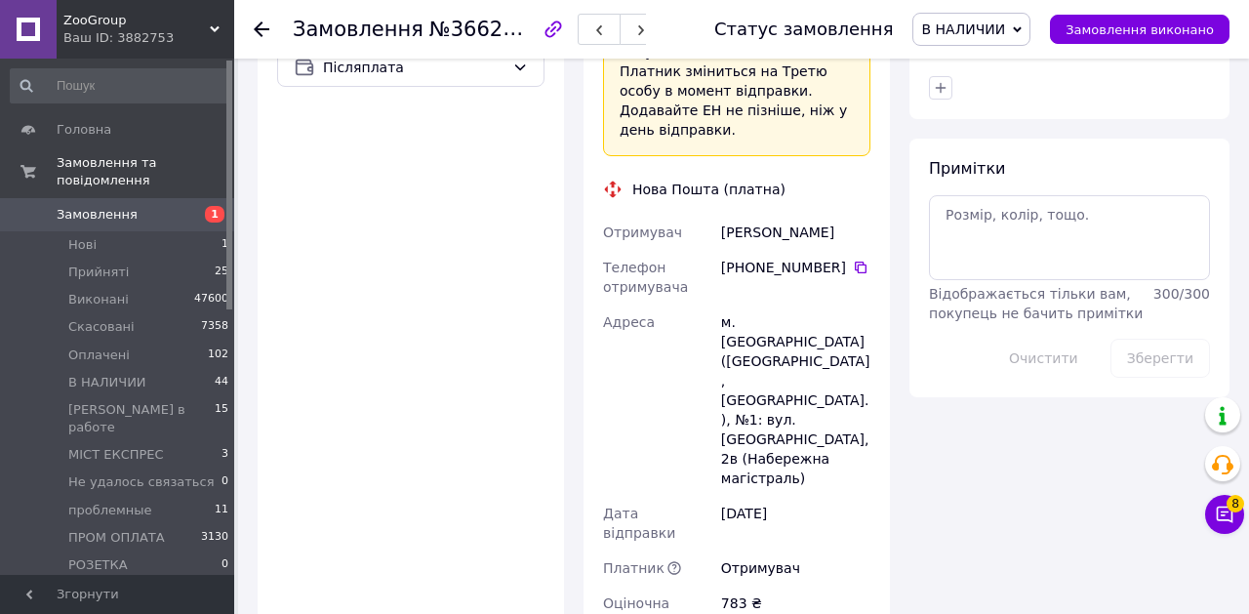
scroll to position [951, 0]
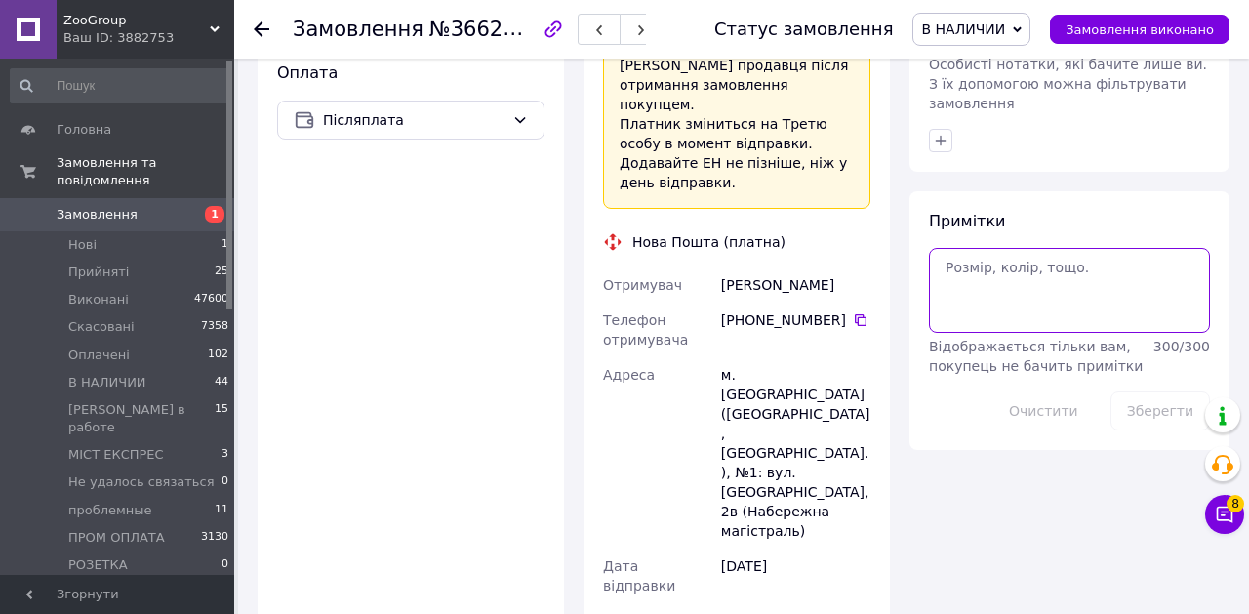
click at [1008, 310] on textarea at bounding box center [1069, 290] width 281 height 84
type textarea "скинула"
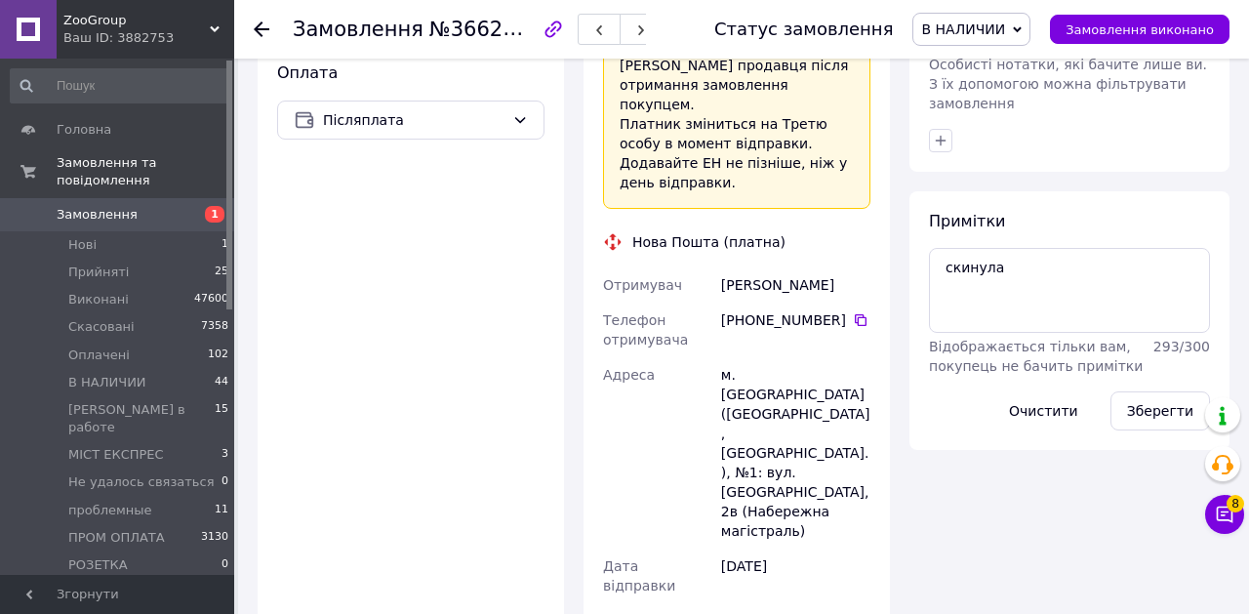
click at [1142, 384] on div "Зберегти" at bounding box center [1160, 411] width 115 height 55
click at [1138, 391] on button "Зберегти" at bounding box center [1161, 410] width 100 height 39
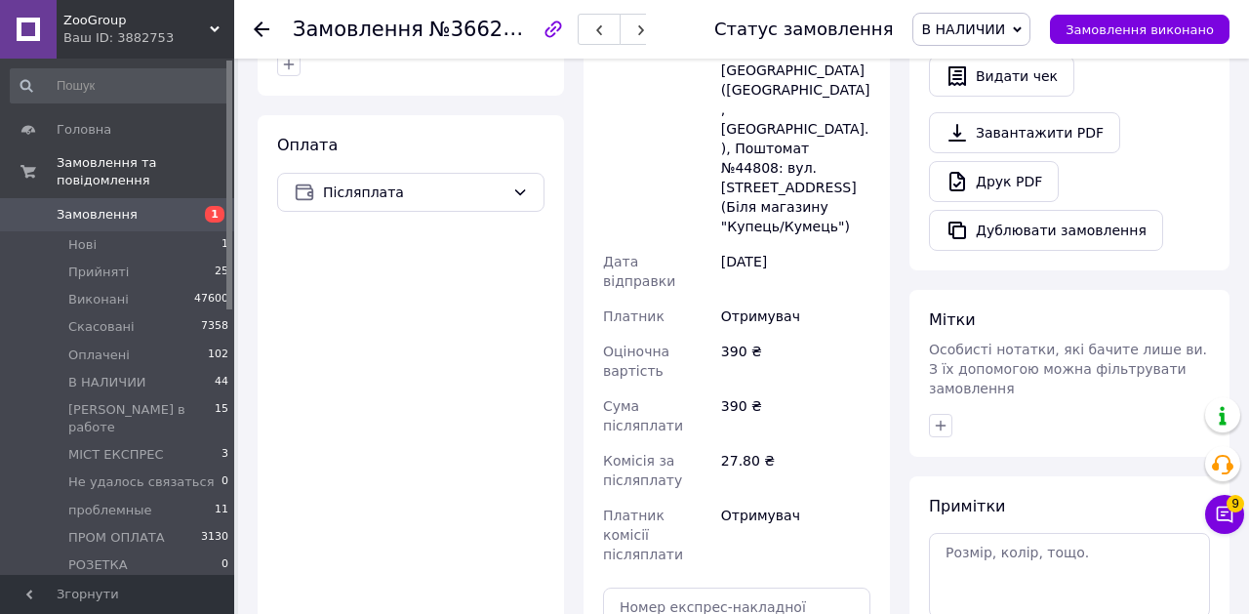
scroll to position [698, 0]
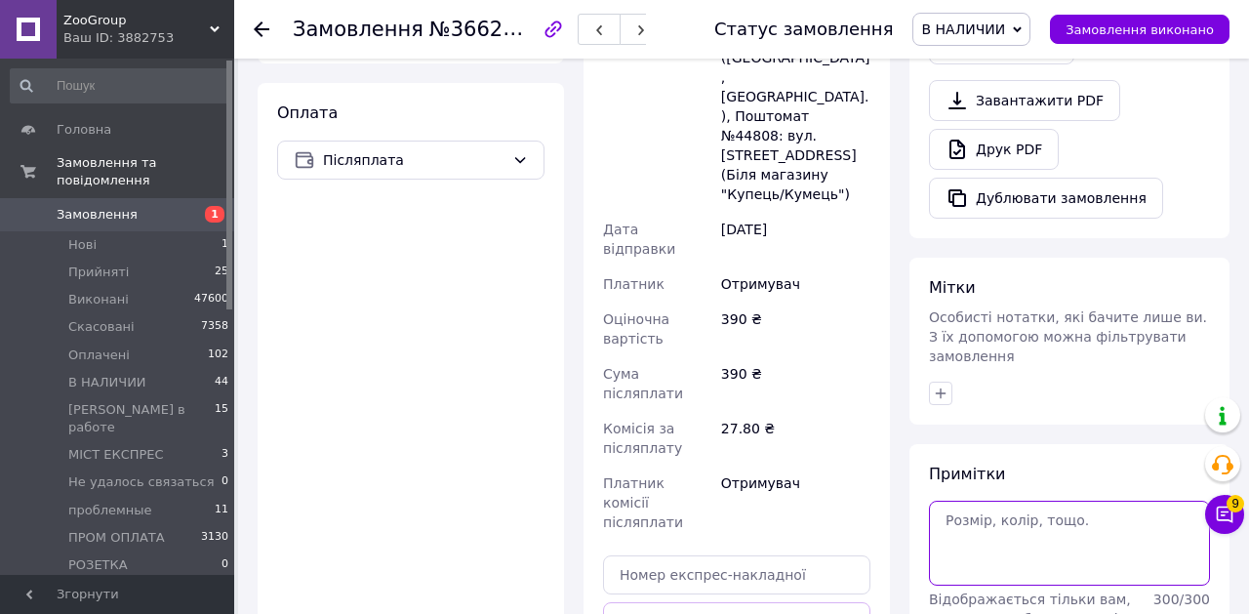
click at [1013, 511] on textarea at bounding box center [1069, 543] width 281 height 84
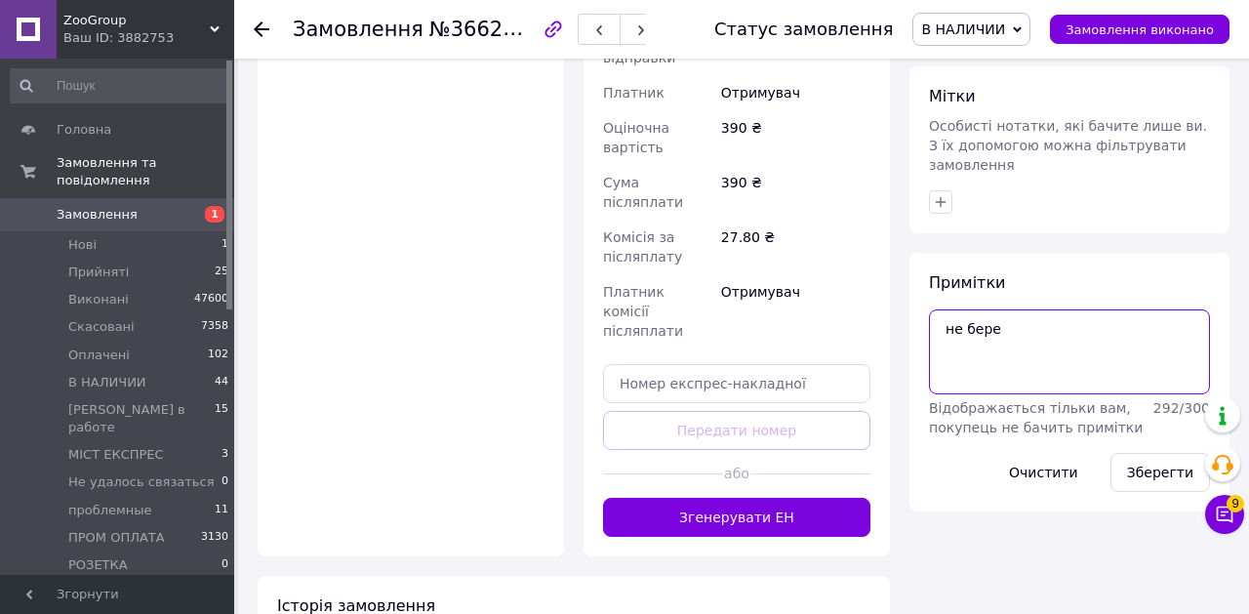
scroll to position [916, 0]
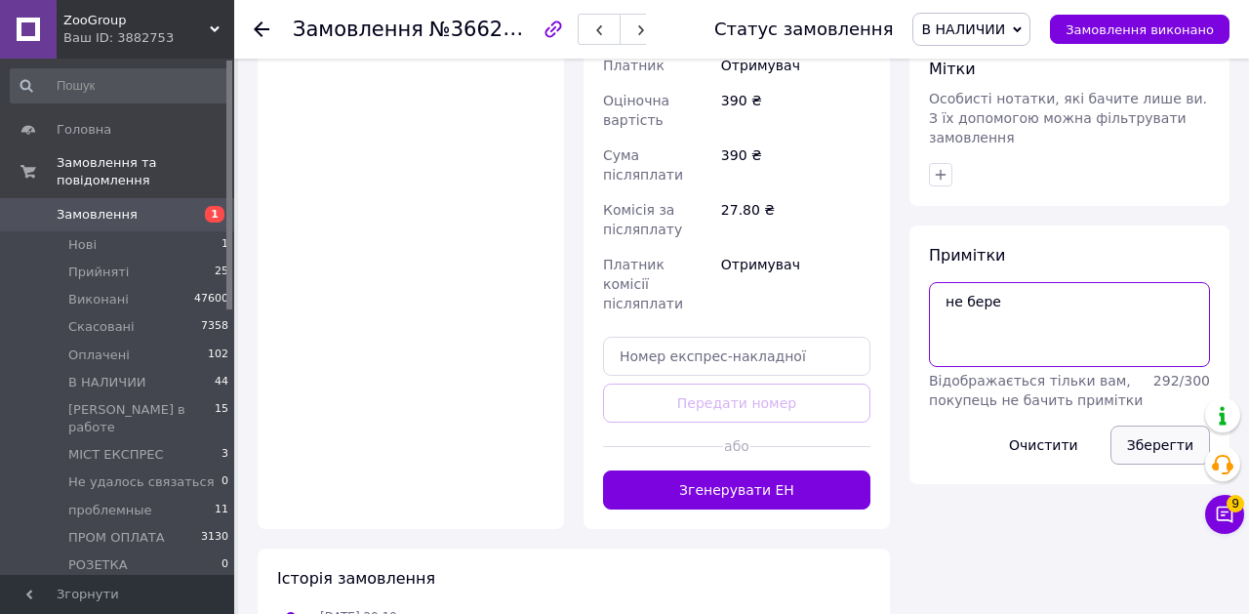
type textarea "не бере"
click at [1144, 437] on button "Зберегти" at bounding box center [1161, 444] width 100 height 39
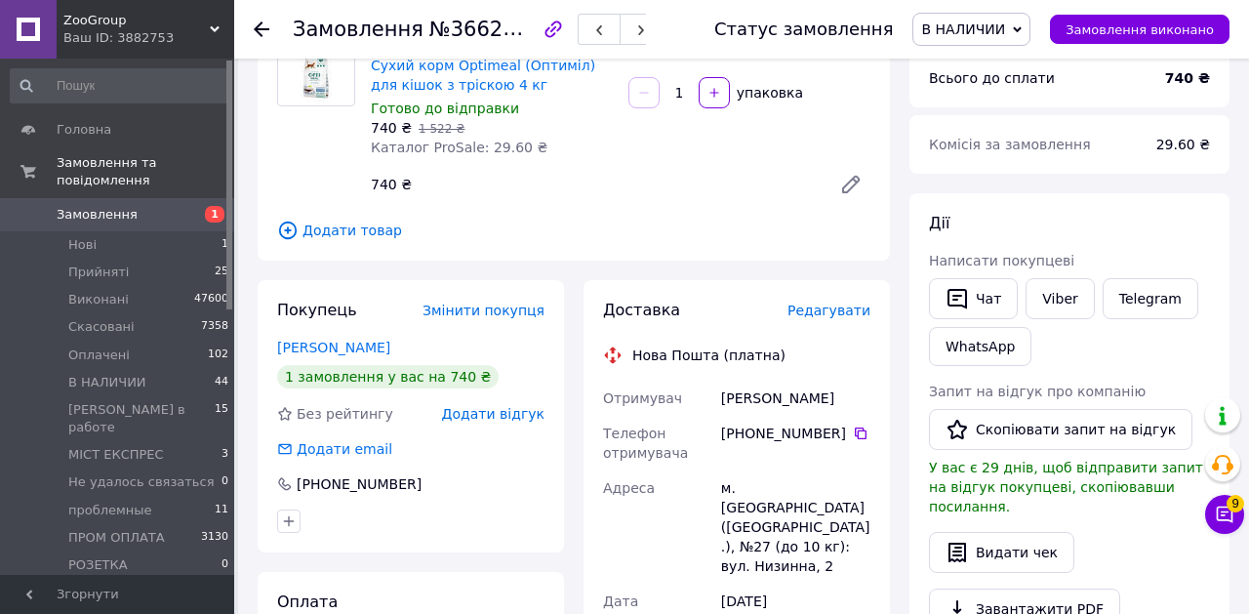
scroll to position [191, 0]
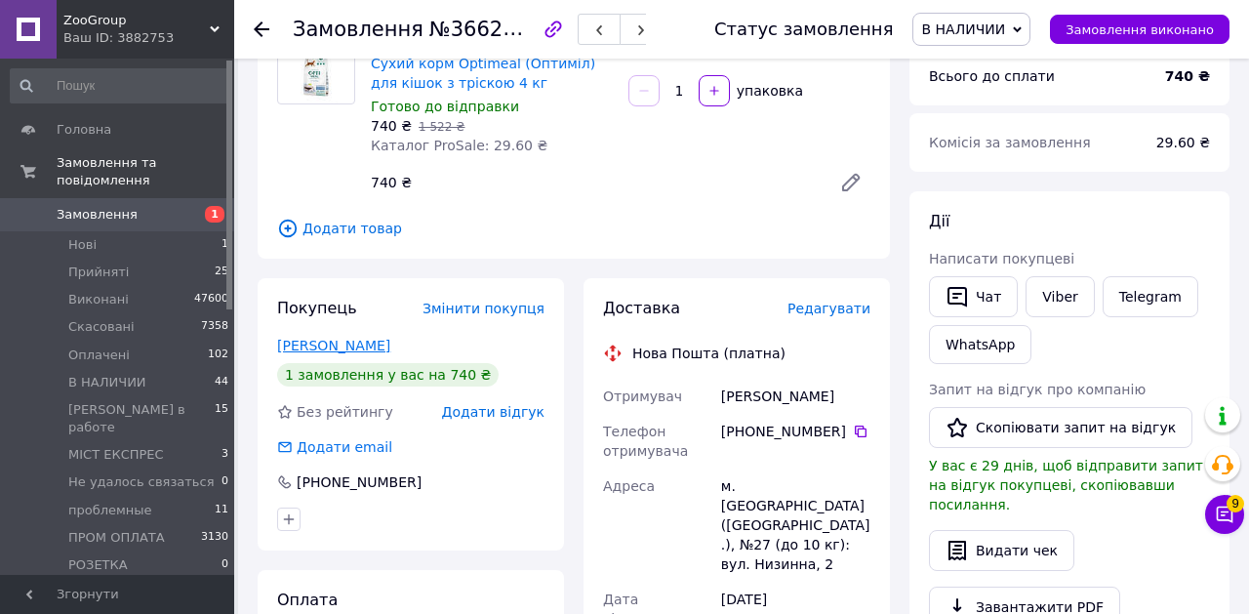
click at [345, 348] on link "[PERSON_NAME]" at bounding box center [333, 346] width 113 height 16
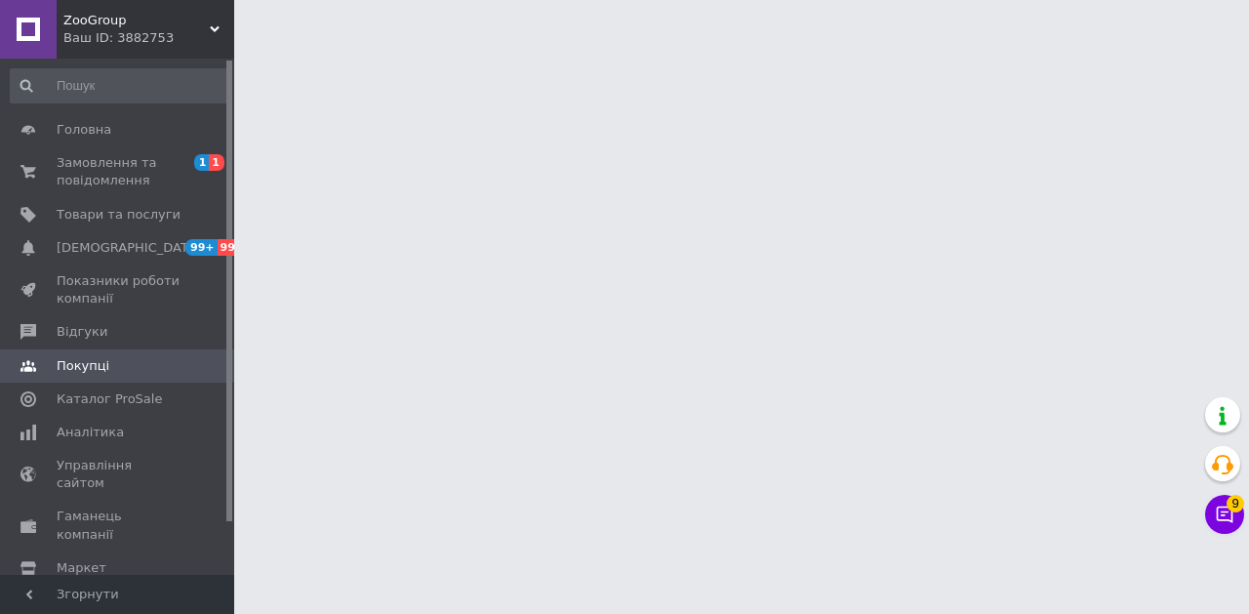
scroll to position [239, 0]
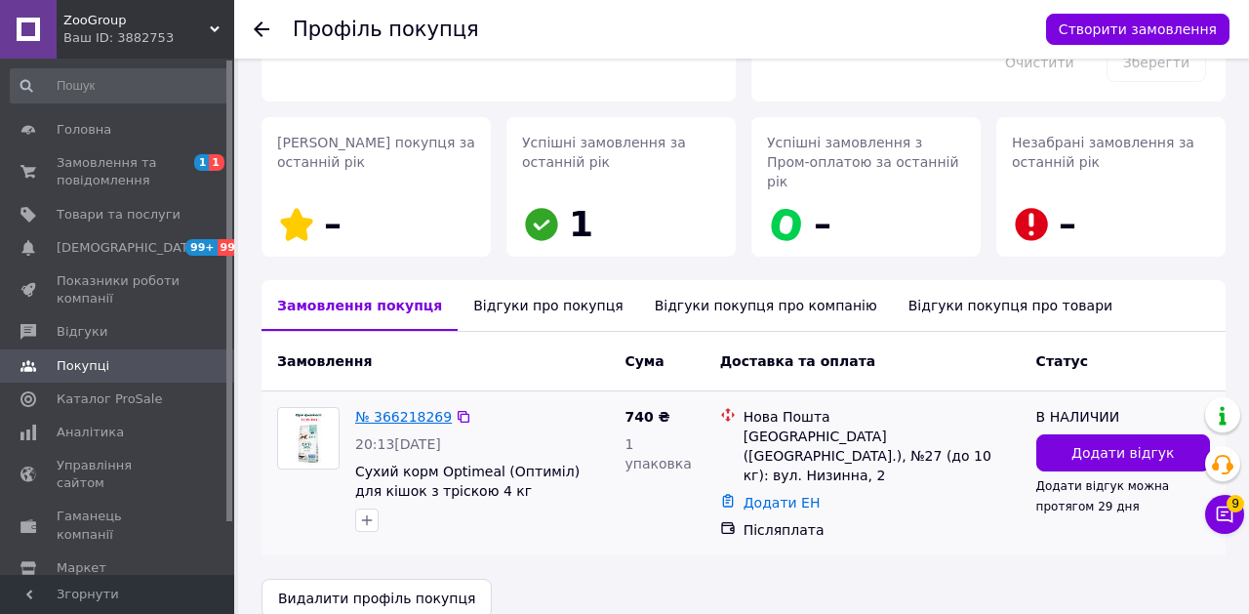
click at [395, 409] on link "№ 366218269" at bounding box center [403, 417] width 97 height 16
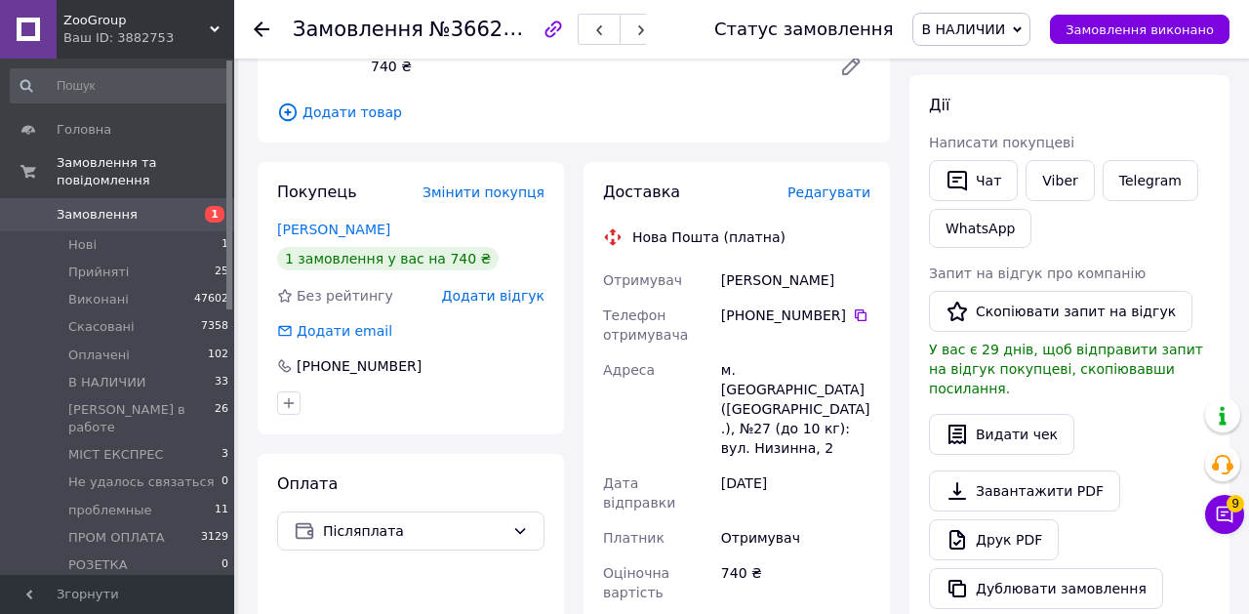
scroll to position [316, 0]
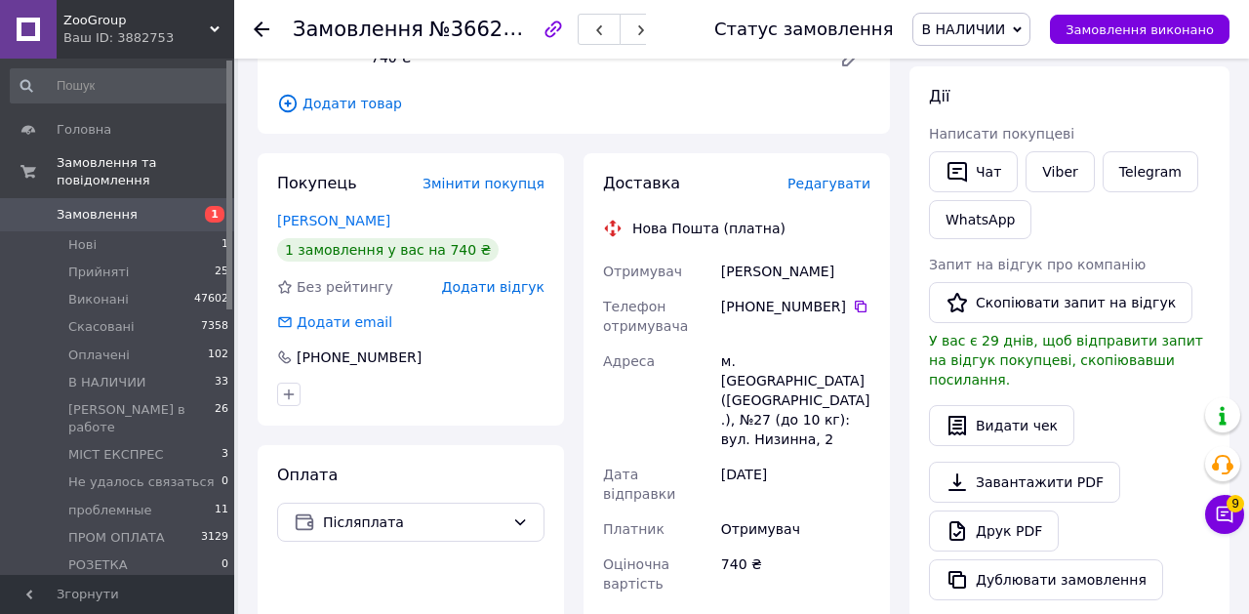
click at [1022, 27] on icon at bounding box center [1017, 29] width 9 height 9
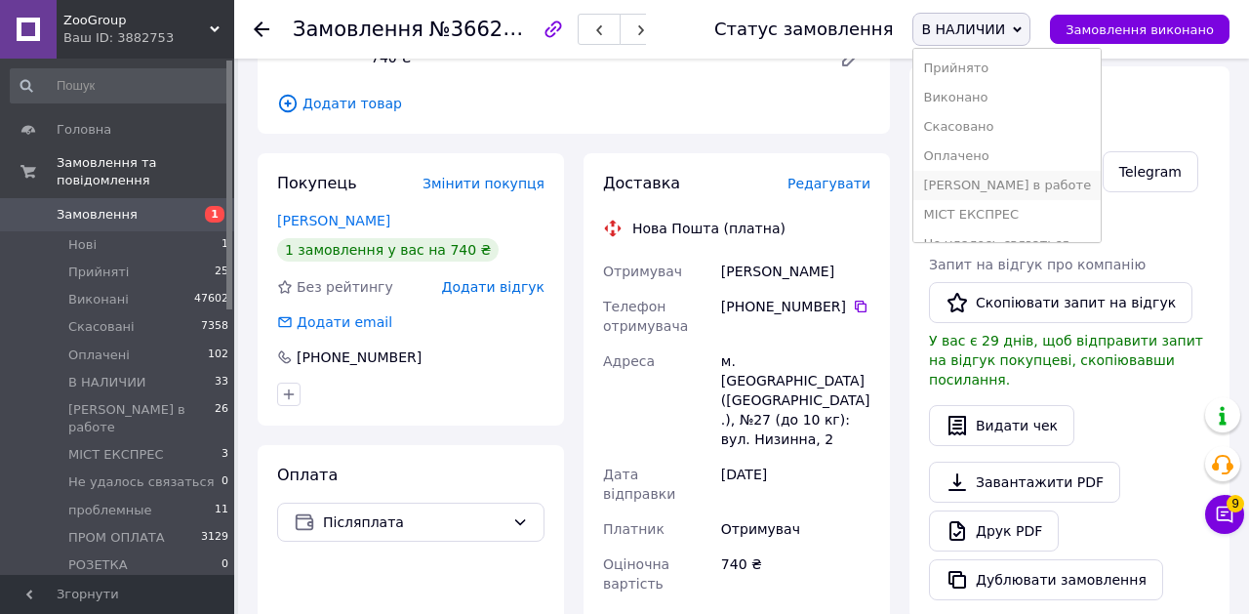
click at [986, 178] on li "[PERSON_NAME] в работе" at bounding box center [1006, 185] width 187 height 29
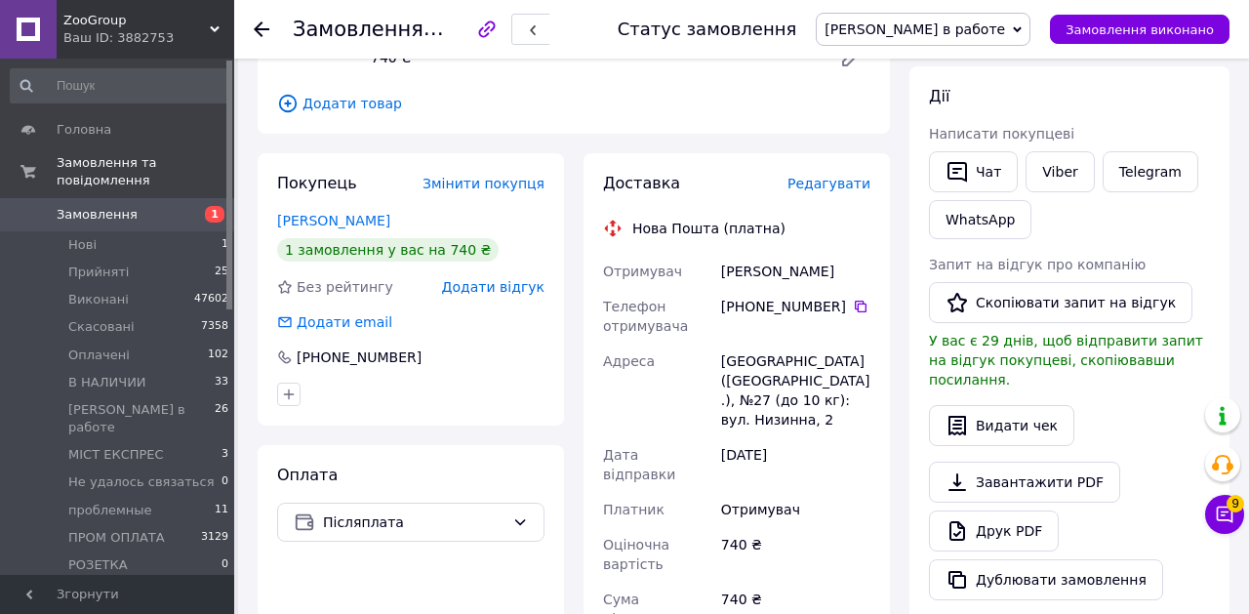
click at [482, 30] on span "№366218269" at bounding box center [498, 29] width 139 height 23
copy span "366218269"
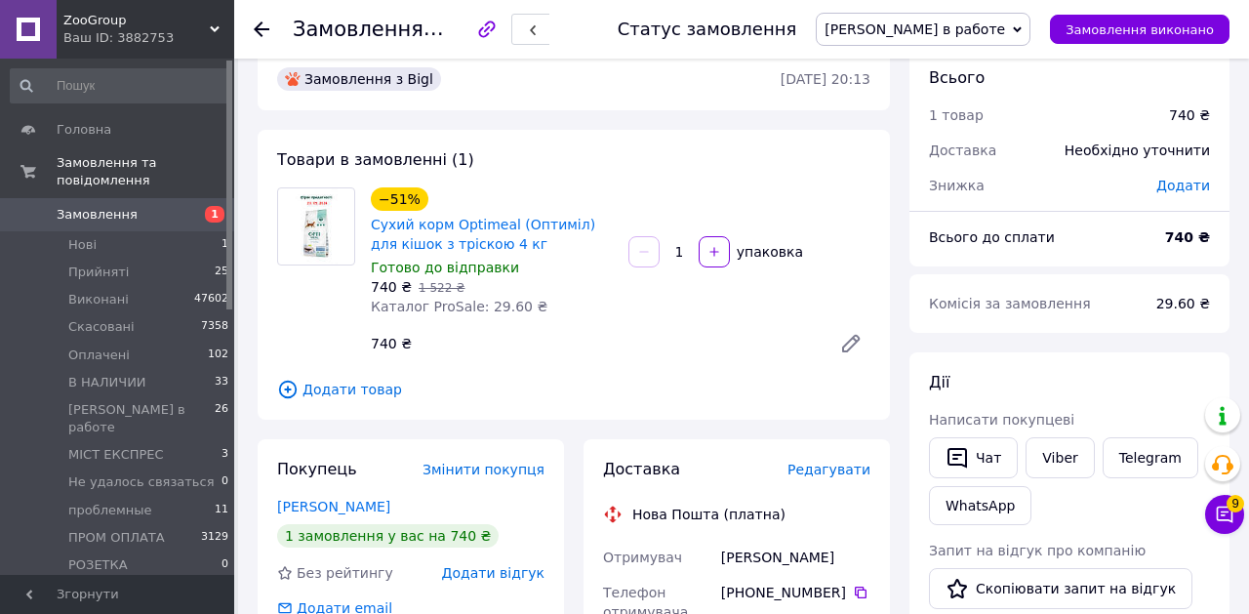
scroll to position [0, 0]
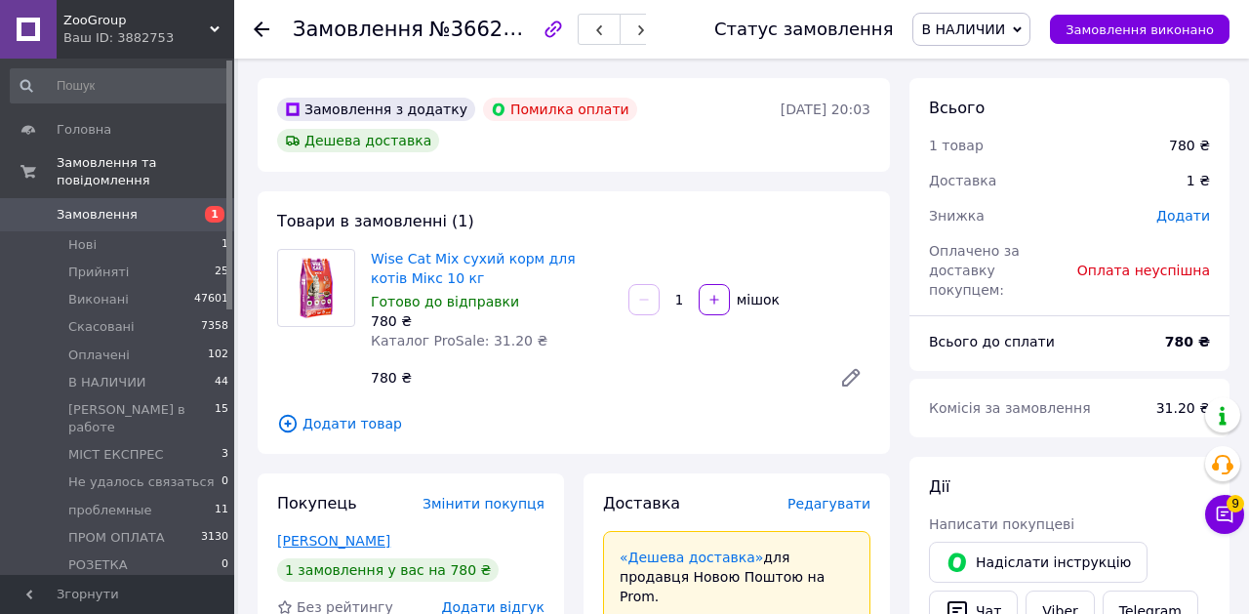
click at [294, 547] on link "Бузько Ольга" at bounding box center [333, 541] width 113 height 16
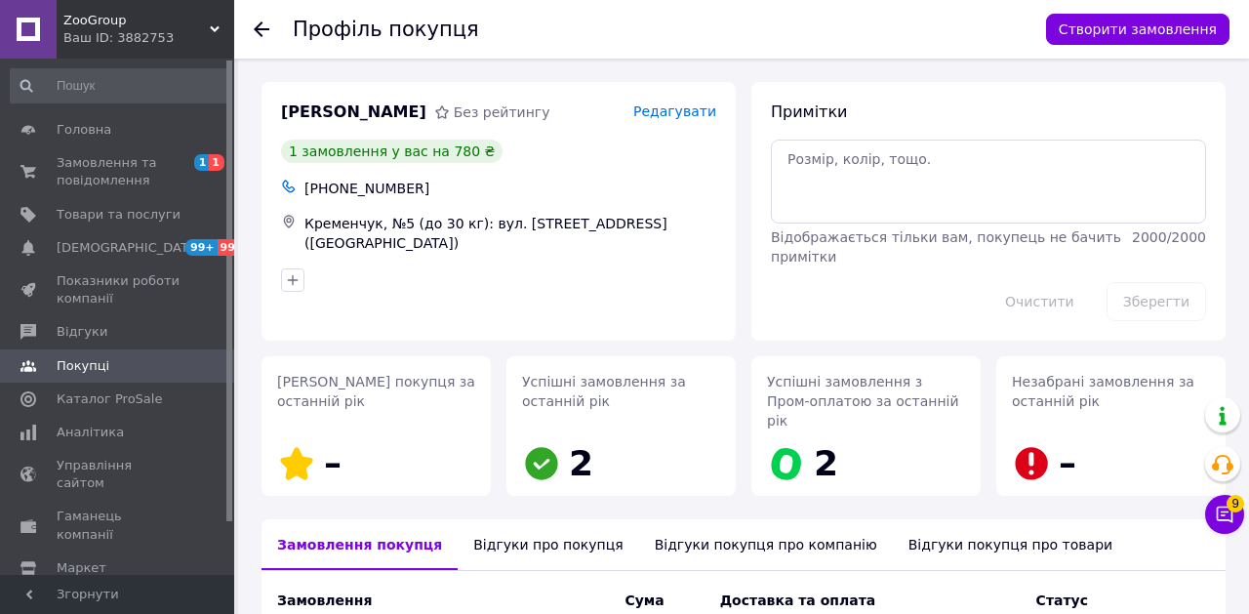
scroll to position [396, 0]
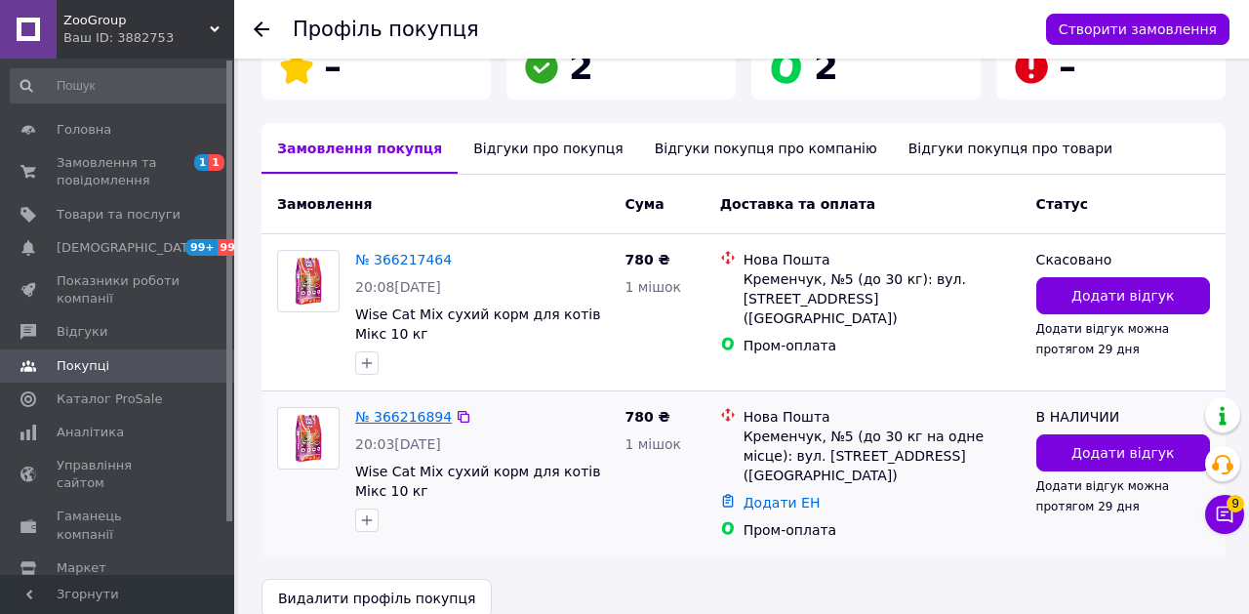
click at [410, 409] on link "№ 366216894" at bounding box center [403, 417] width 97 height 16
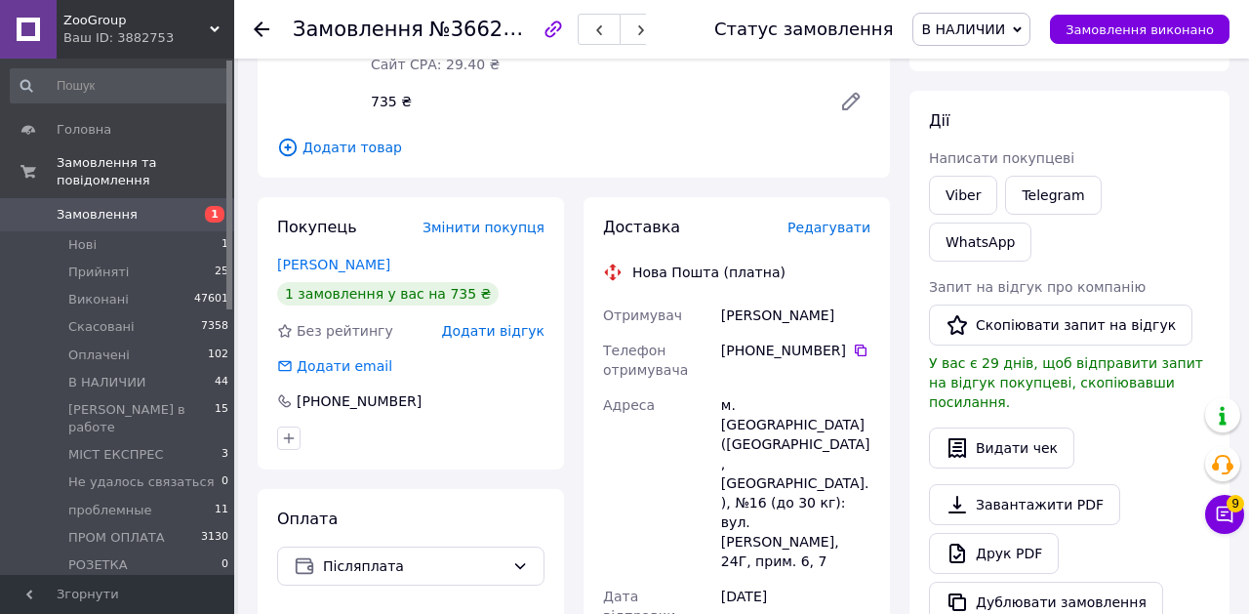
scroll to position [308, 0]
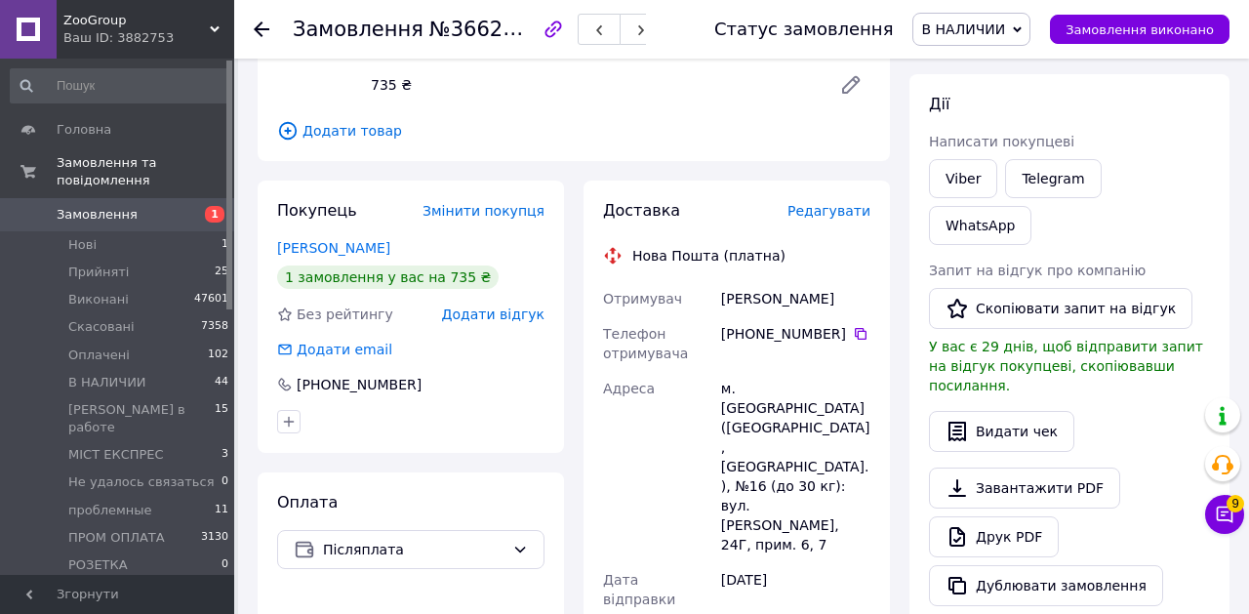
click at [968, 11] on div "Статус замовлення В НАЛИЧИИ Прийнято Виконано Скасовано Оплачено [PERSON_NAME] …" at bounding box center [952, 29] width 554 height 59
click at [962, 35] on span "В НАЛИЧИИ" at bounding box center [963, 29] width 84 height 16
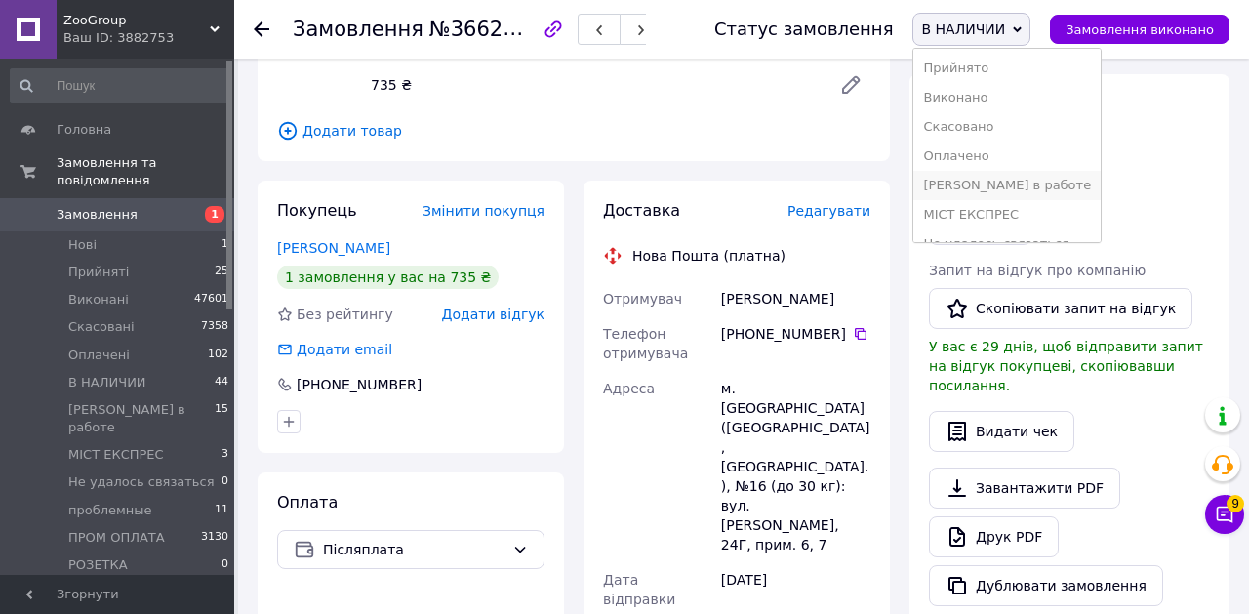
click at [975, 178] on li "[PERSON_NAME] в работе" at bounding box center [1006, 185] width 187 height 29
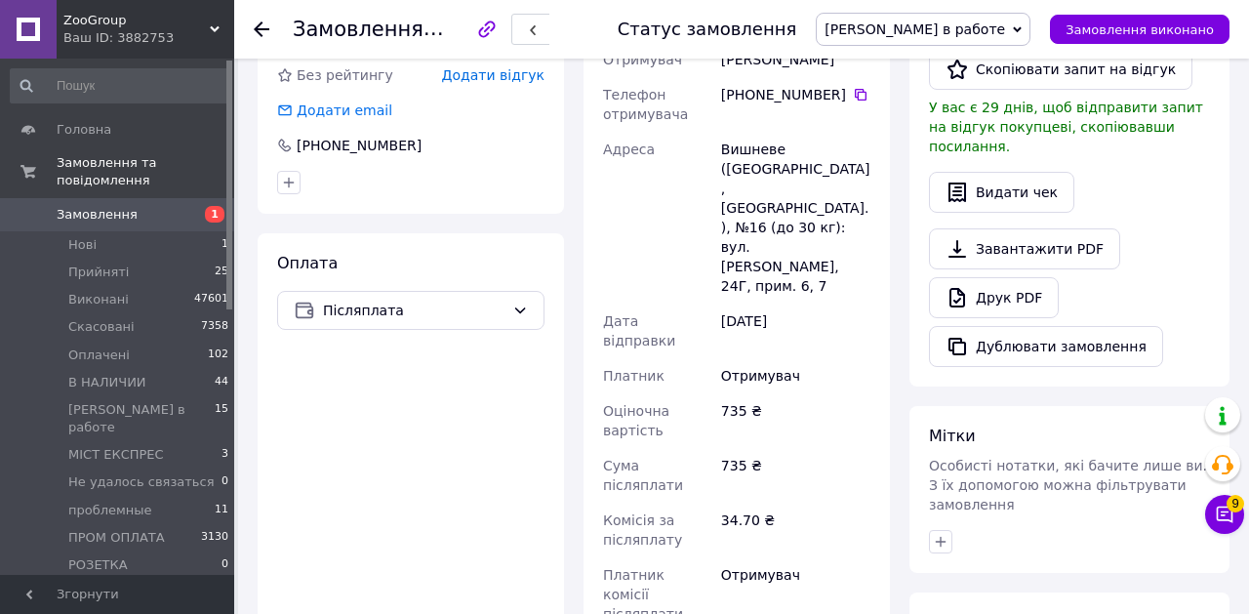
scroll to position [0, 0]
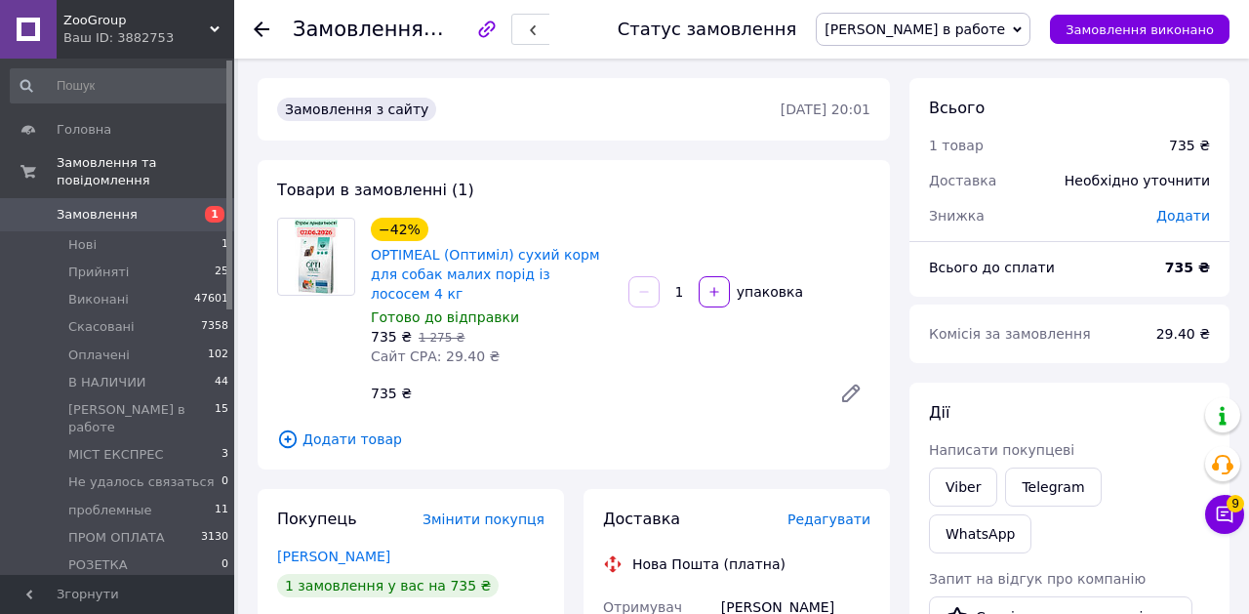
click at [480, 33] on span "№366216582" at bounding box center [498, 29] width 139 height 23
copy span "366216582"
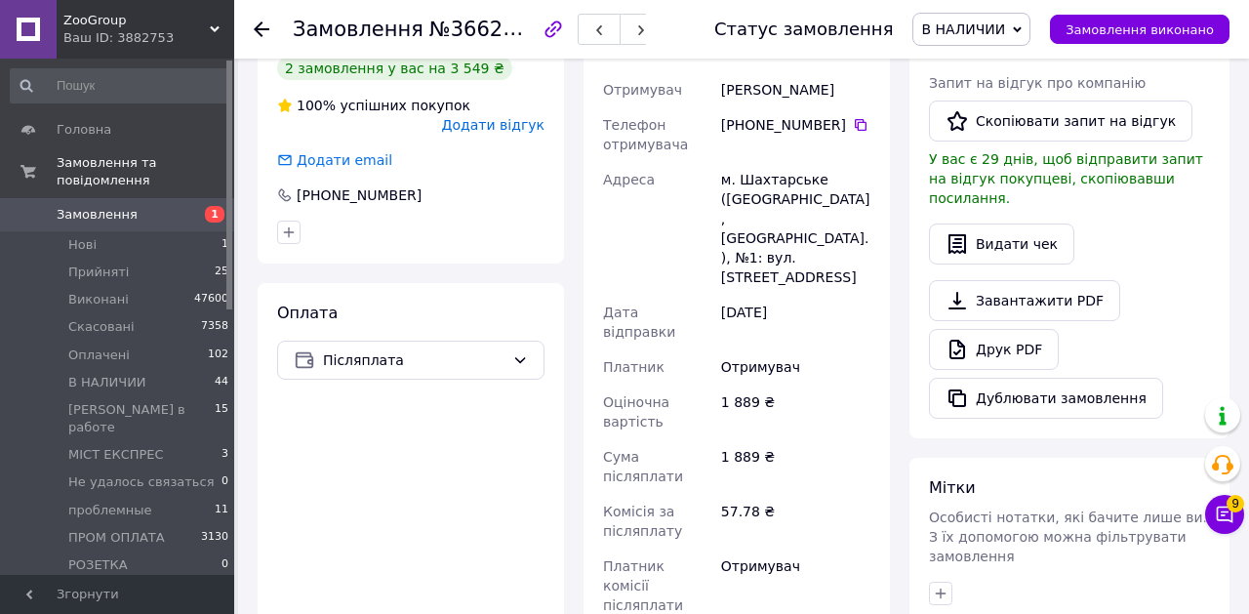
scroll to position [499, 0]
click at [1000, 38] on span "В НАЛИЧИИ" at bounding box center [971, 29] width 118 height 33
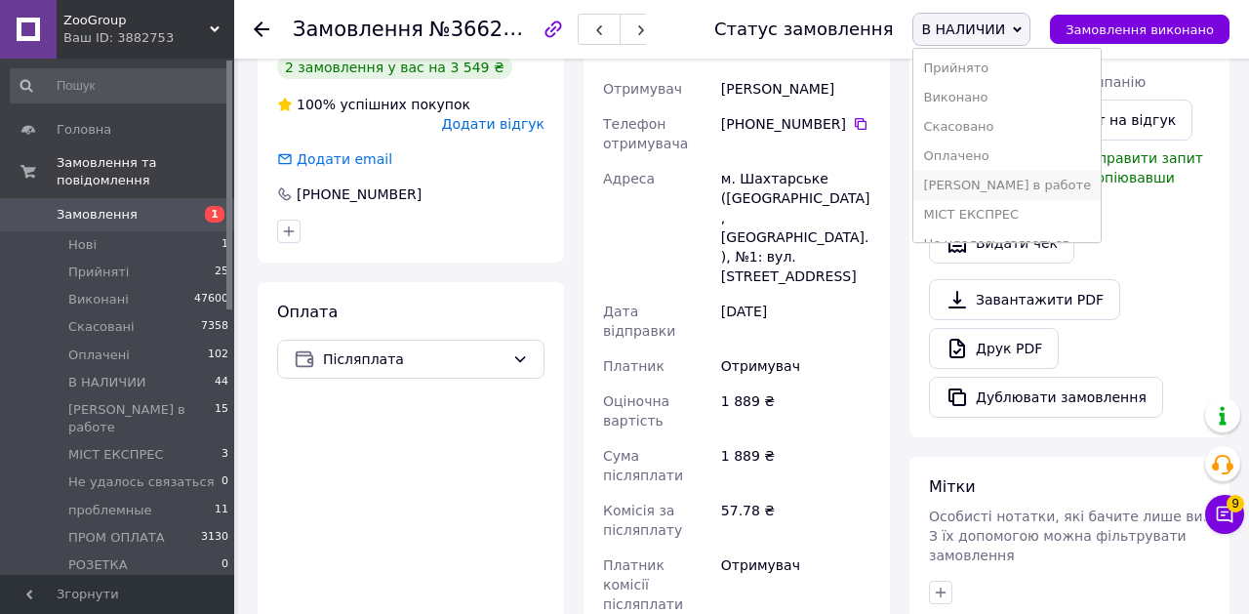
click at [989, 181] on li "[PERSON_NAME] в работе" at bounding box center [1006, 185] width 187 height 29
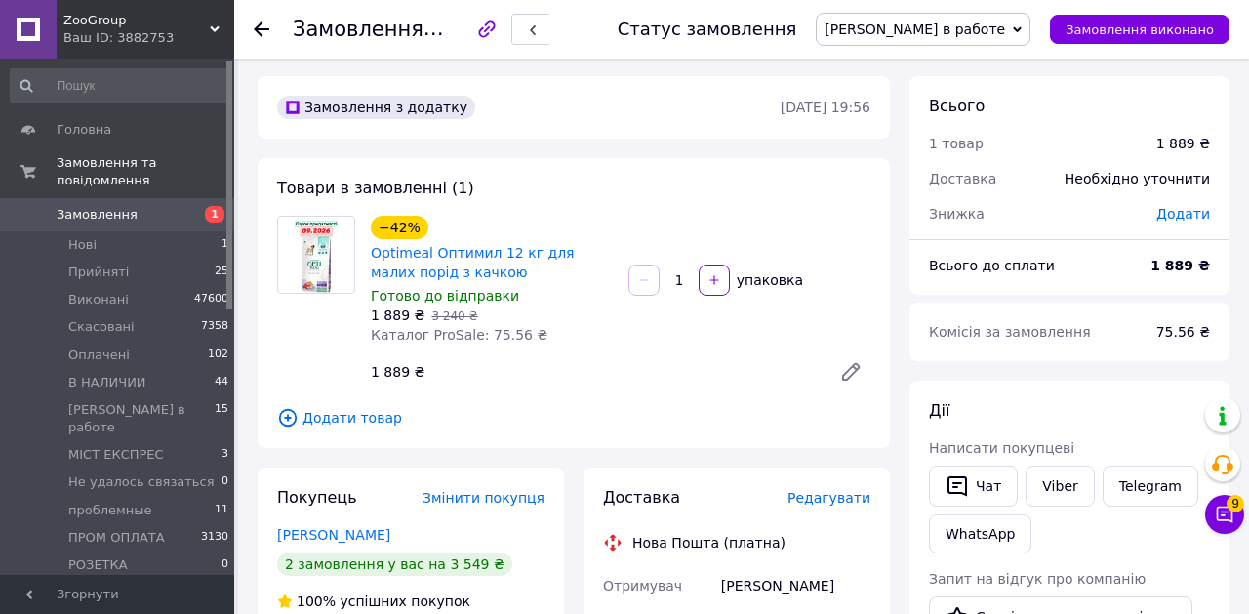
scroll to position [0, 0]
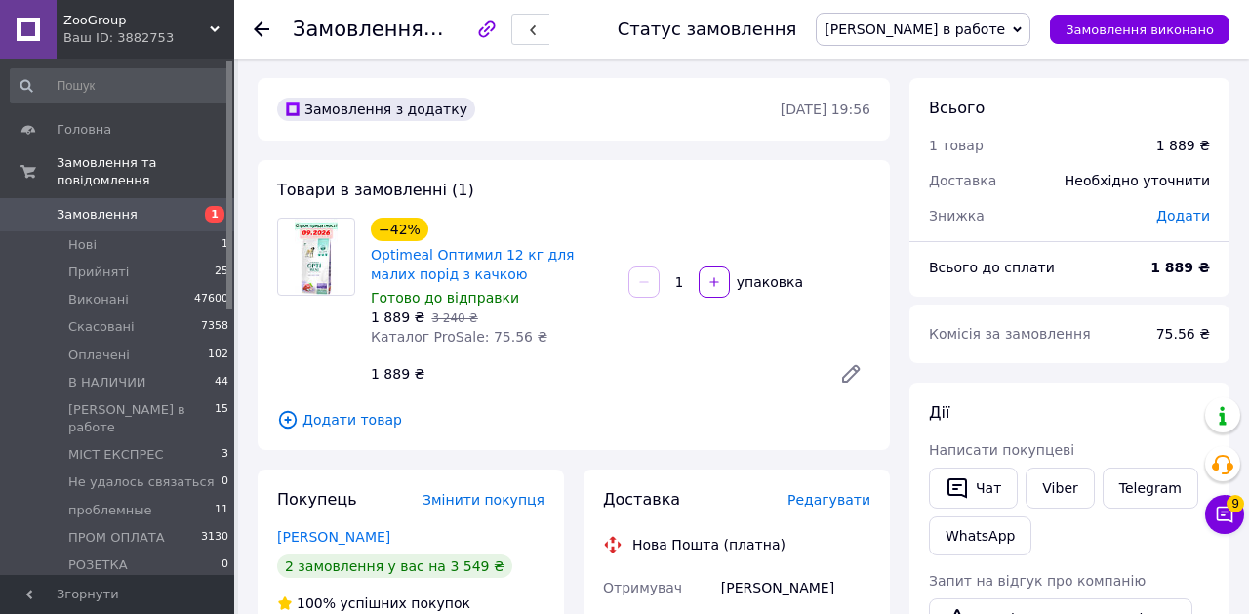
click at [478, 35] on span "№366215835" at bounding box center [498, 29] width 139 height 23
copy span "366215835"
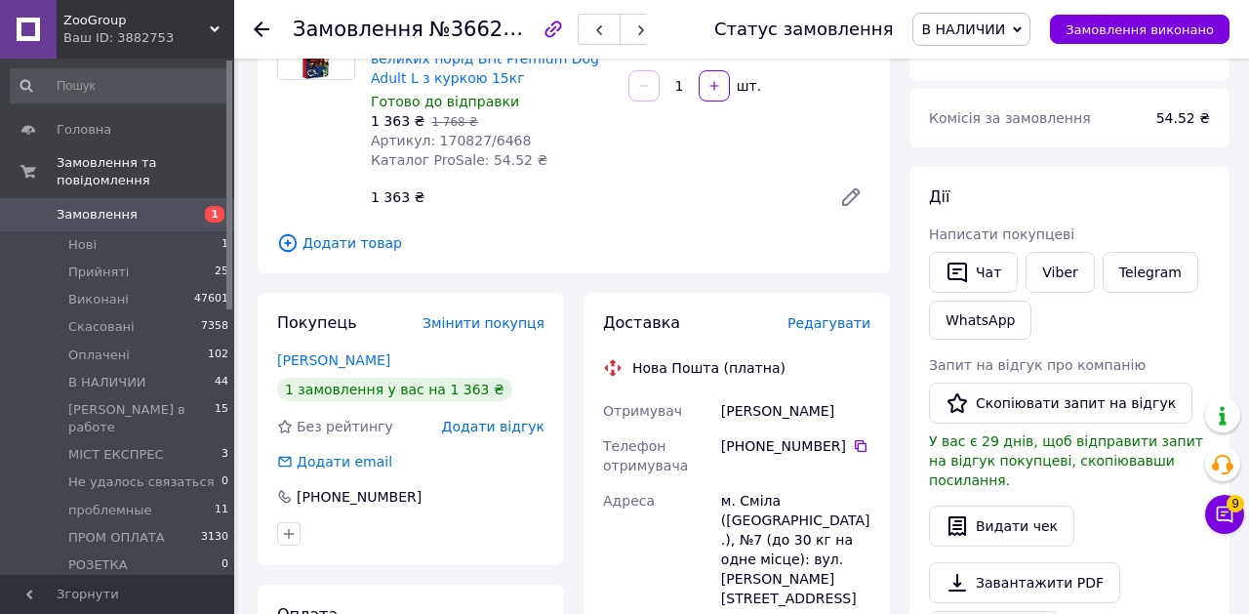
scroll to position [231, 0]
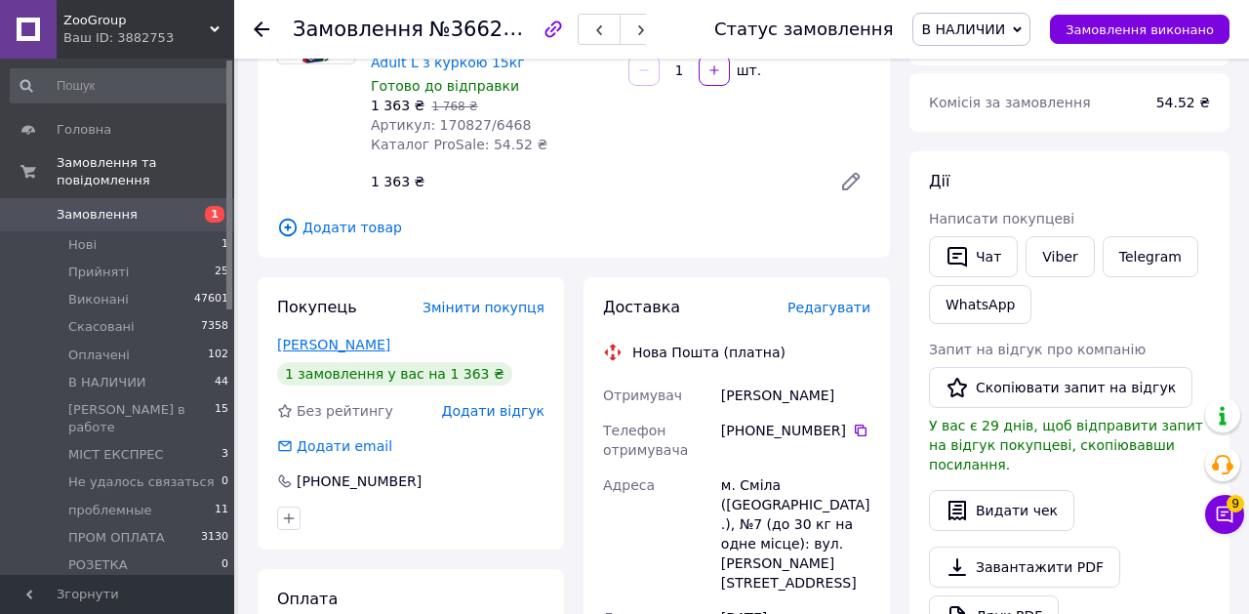
click at [352, 346] on link "[PERSON_NAME]" at bounding box center [333, 345] width 113 height 16
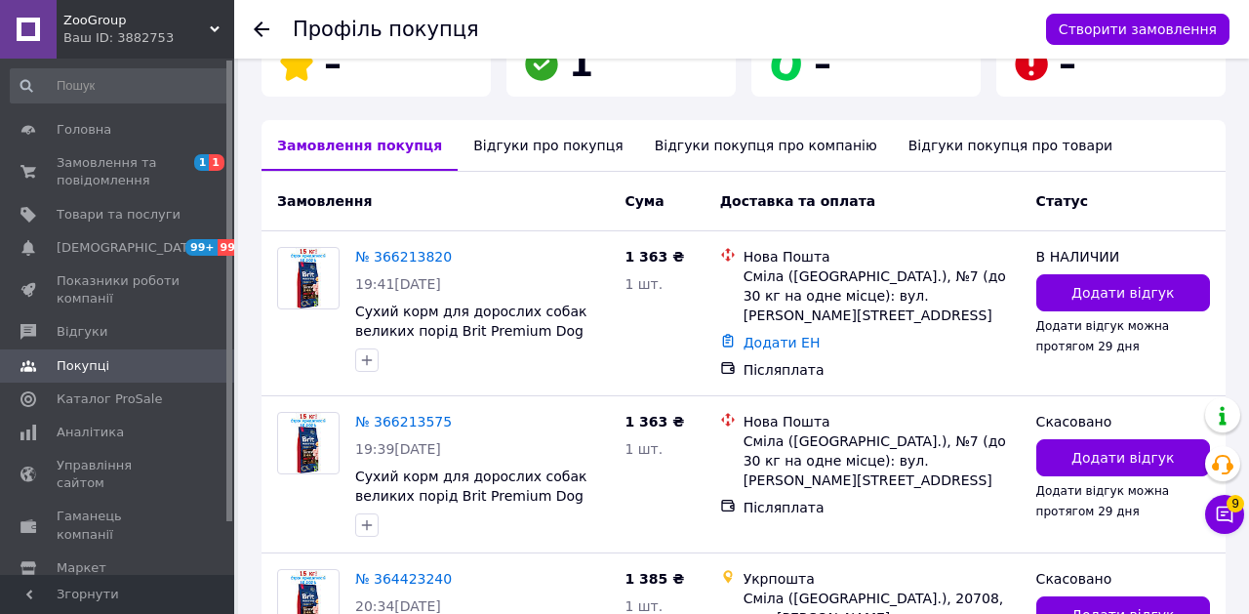
scroll to position [398, 0]
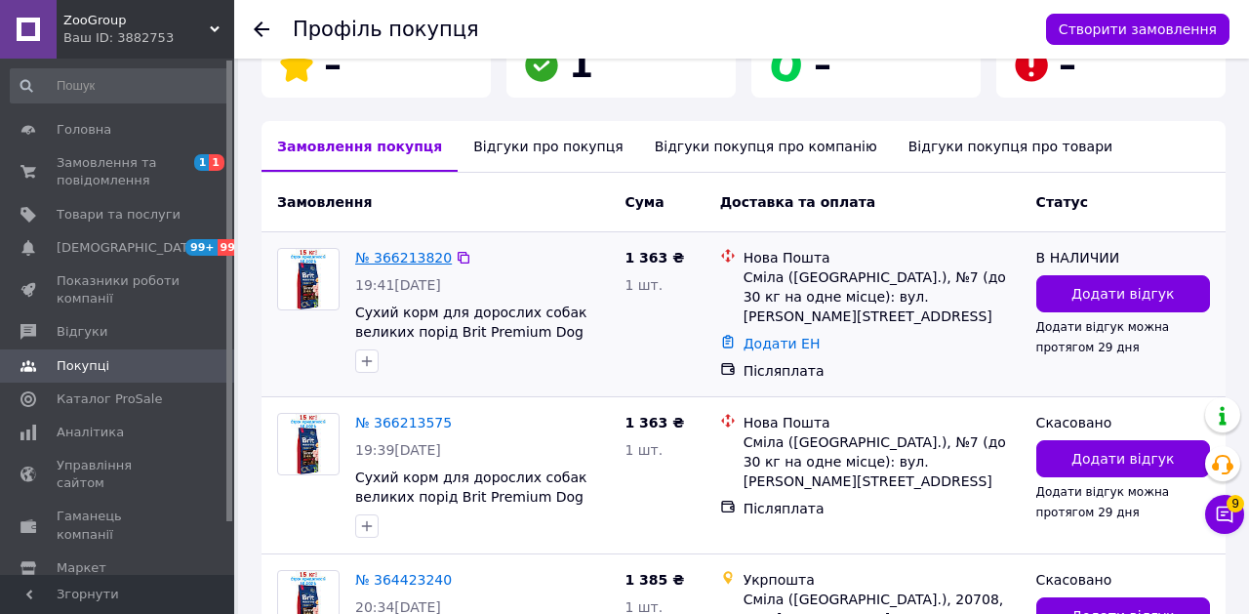
click at [418, 250] on link "№ 366213820" at bounding box center [403, 258] width 97 height 16
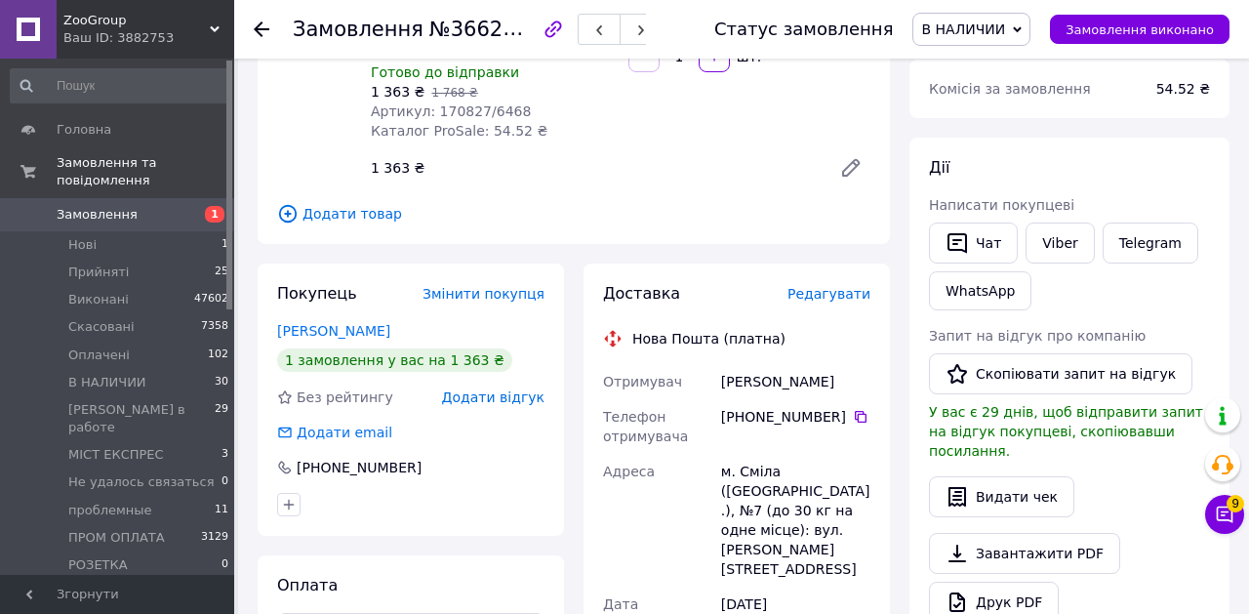
scroll to position [247, 0]
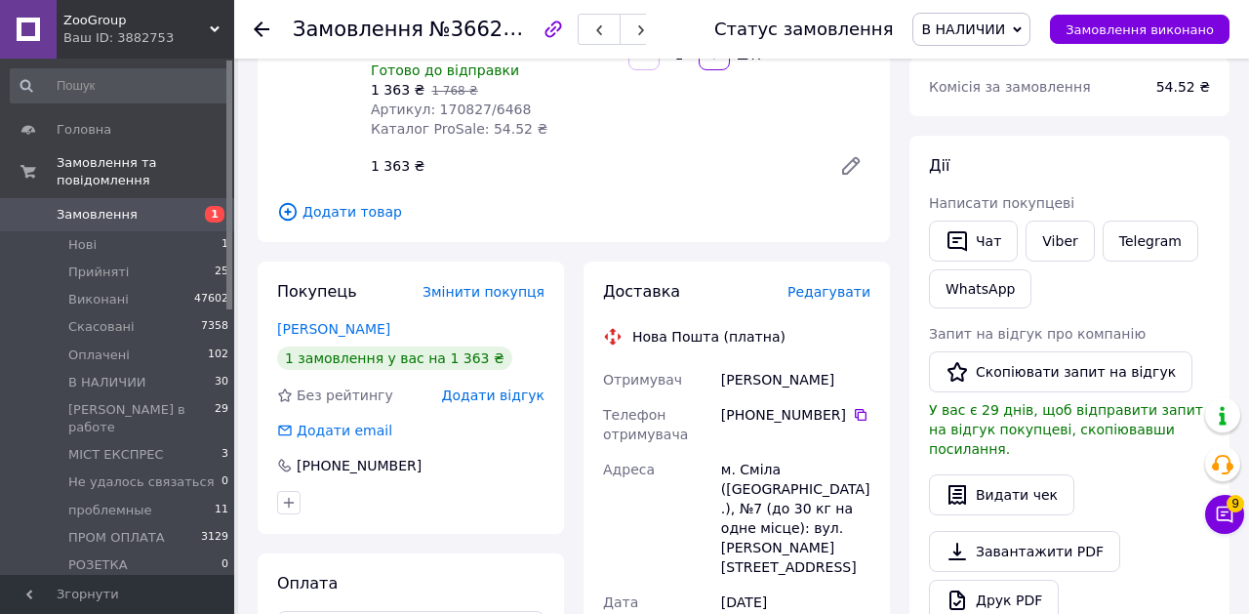
click at [991, 29] on span "В НАЛИЧИИ" at bounding box center [963, 29] width 84 height 16
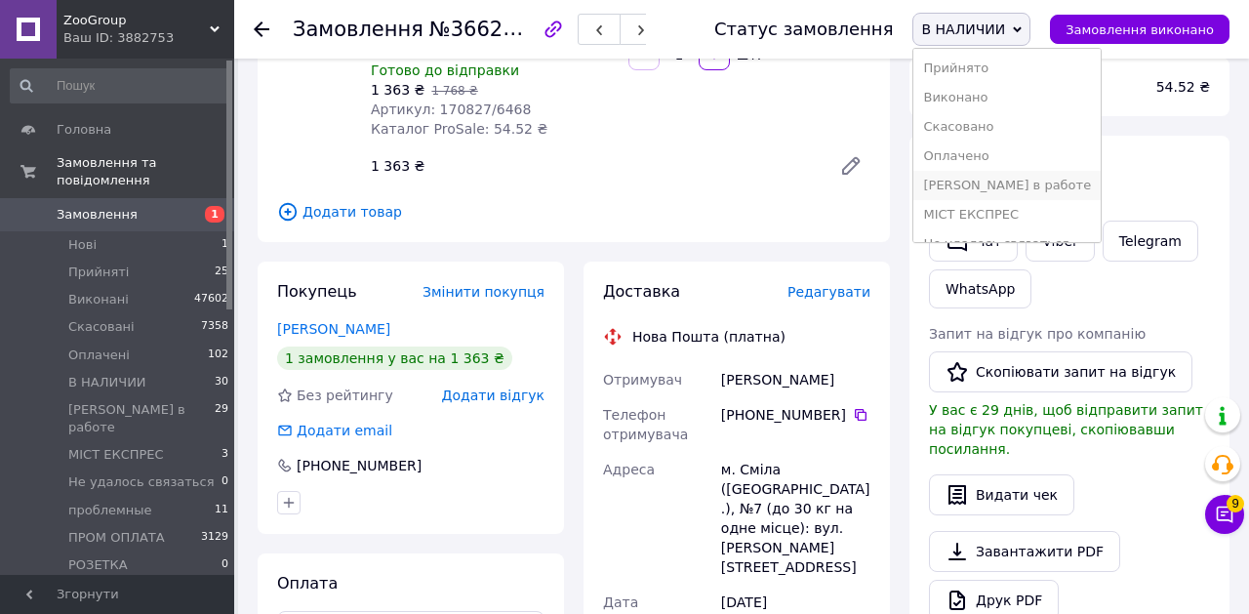
click at [978, 184] on li "[PERSON_NAME] в работе" at bounding box center [1006, 185] width 187 height 29
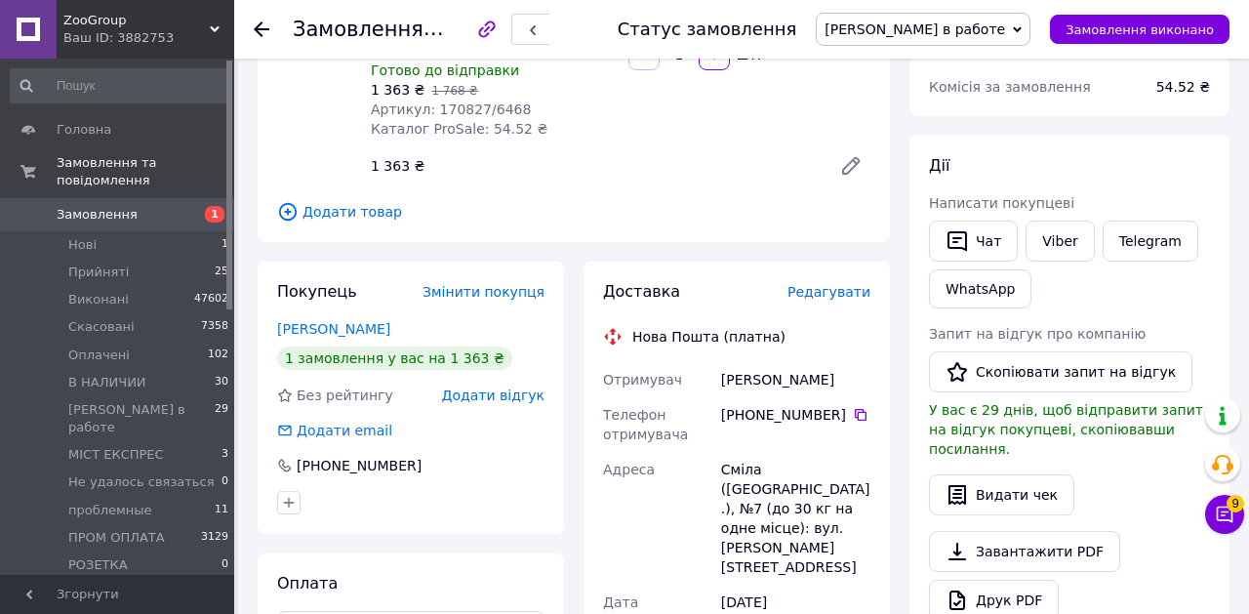
click at [479, 27] on span "№366213820" at bounding box center [498, 29] width 139 height 23
copy span "366213820"
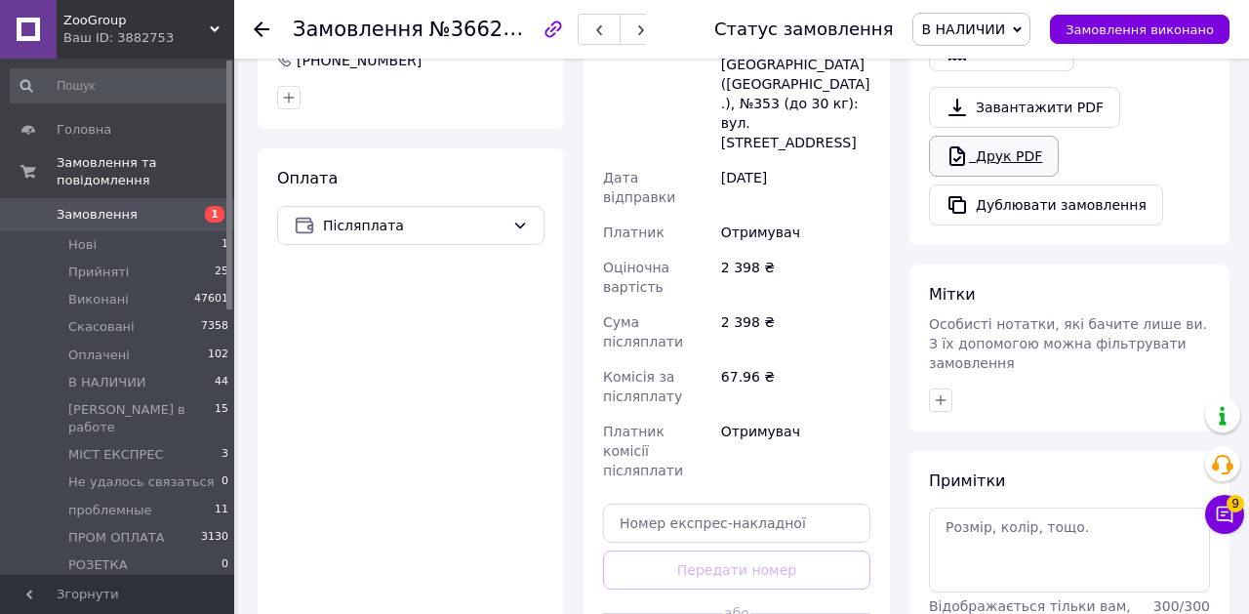
scroll to position [767, 0]
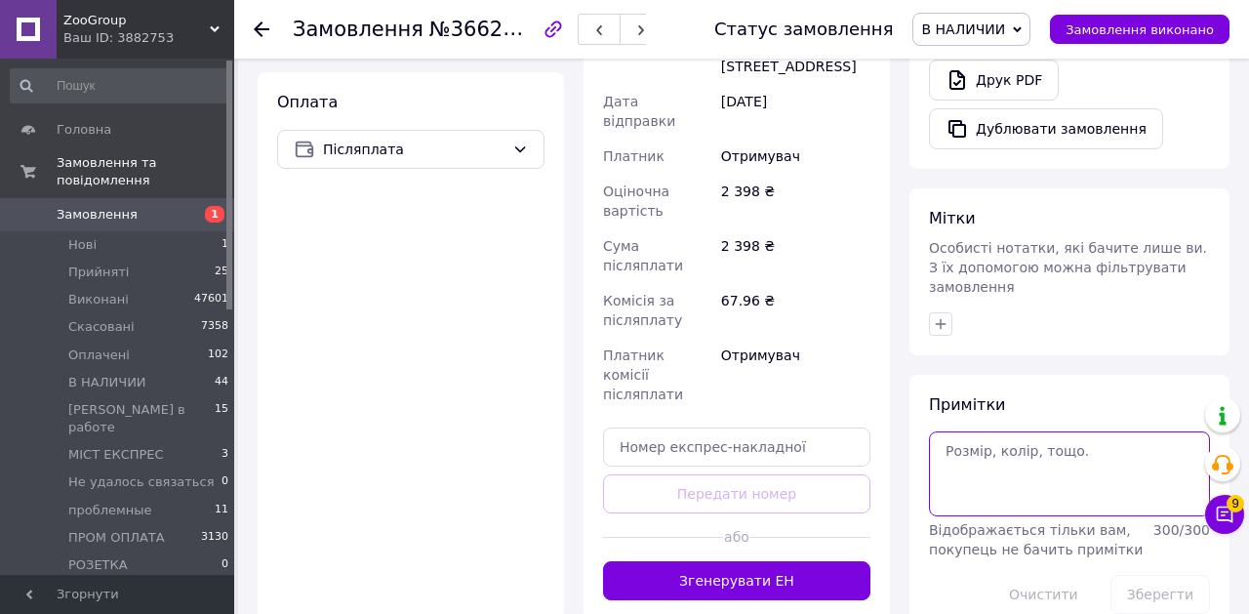
click at [1030, 431] on textarea at bounding box center [1069, 473] width 281 height 84
type textarea "розмовля"
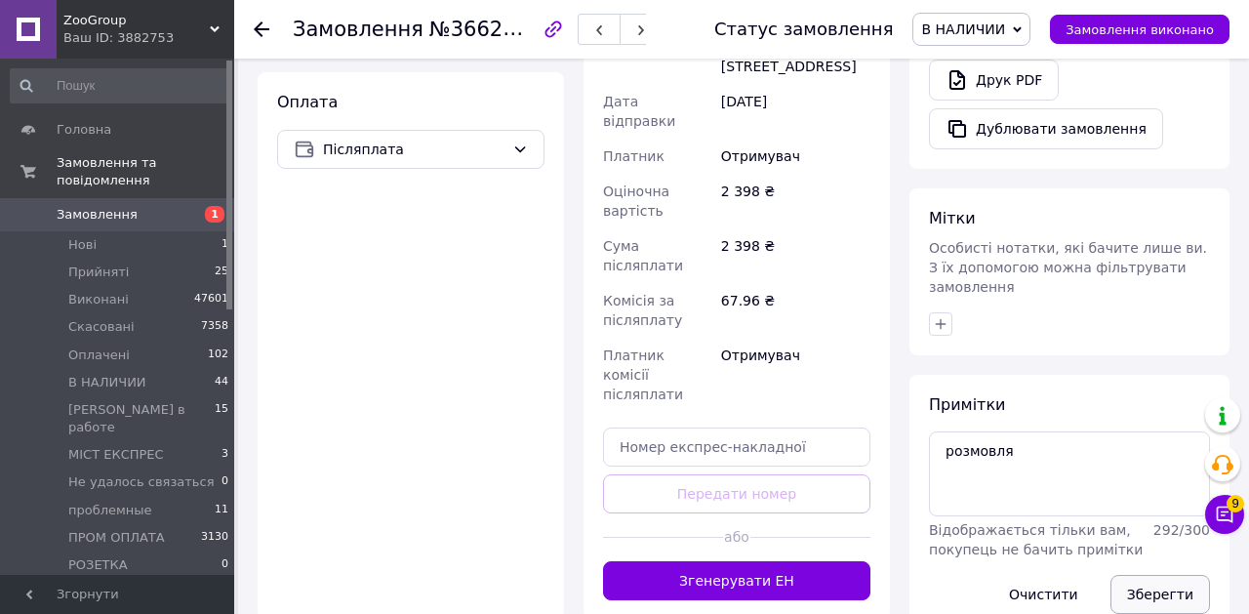
click at [1145, 575] on button "Зберегти" at bounding box center [1161, 594] width 100 height 39
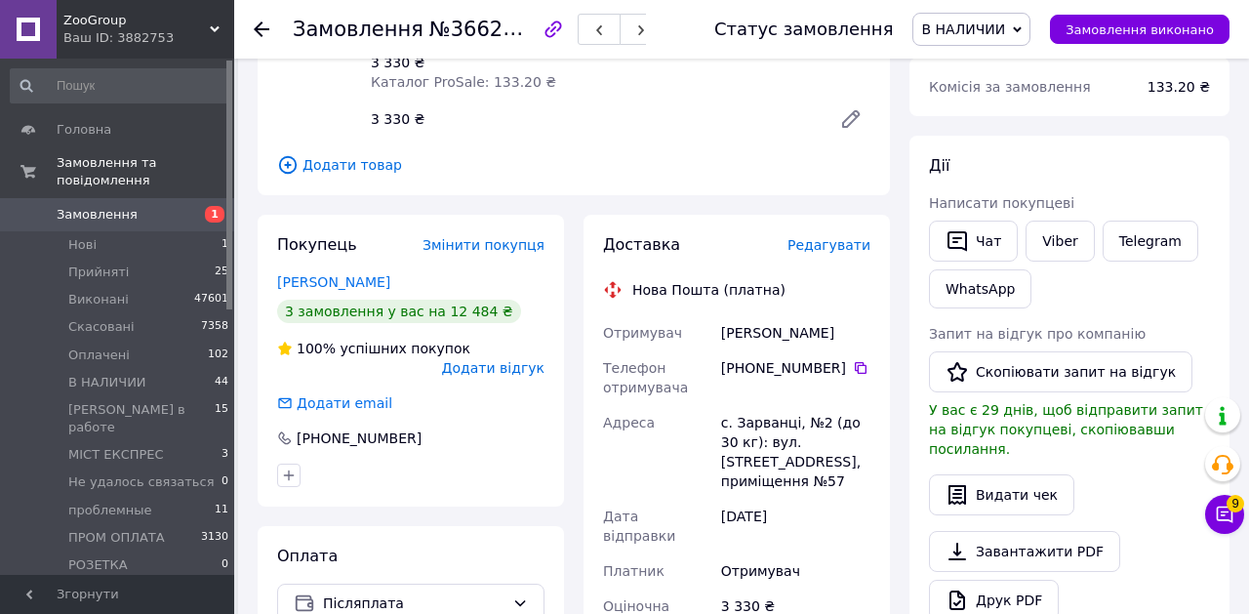
scroll to position [251, 0]
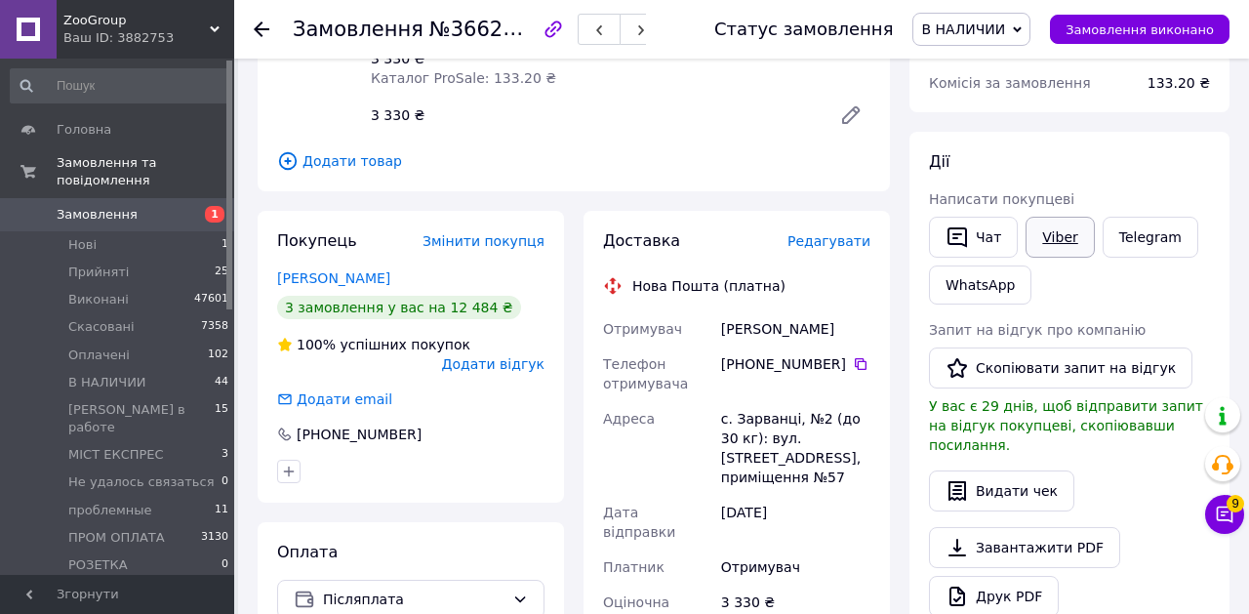
click at [1066, 227] on link "Viber" at bounding box center [1060, 237] width 68 height 41
click at [504, 27] on span "№366210867" at bounding box center [498, 29] width 139 height 24
copy span "366210867"
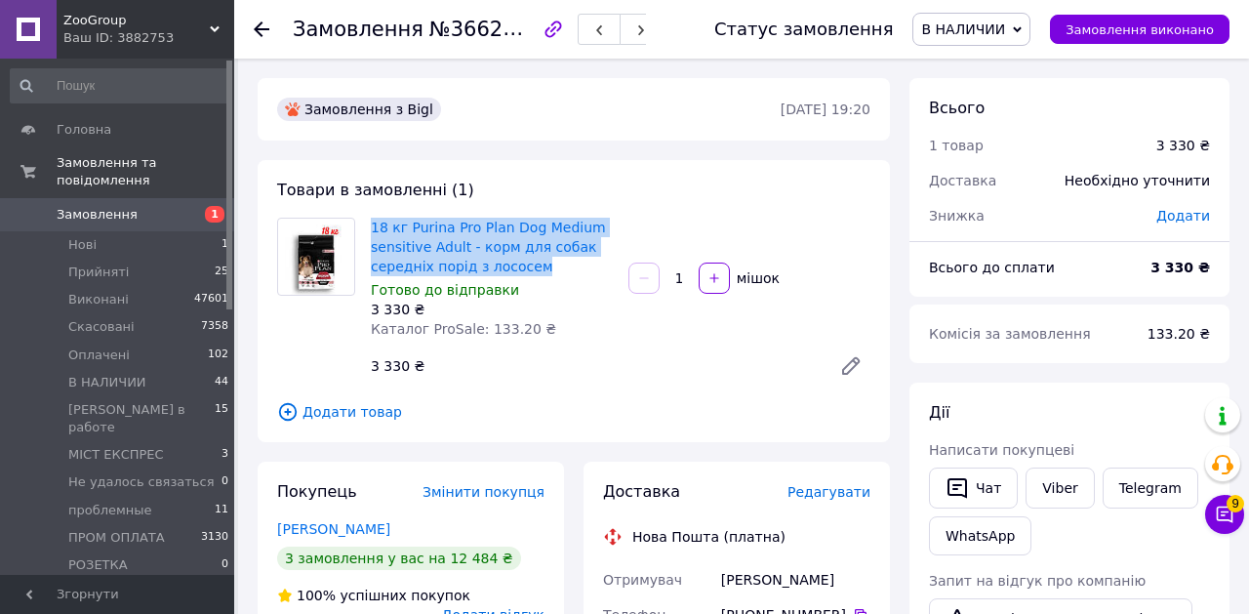
drag, startPoint x: 571, startPoint y: 269, endPoint x: 363, endPoint y: 222, distance: 213.3
click at [363, 222] on div "18 кг Purina Pro Plan Dog Medium sensitive Adult - корм для собак середніх порі…" at bounding box center [492, 278] width 258 height 129
copy link "18 кг Purina Pro Plan Dog Medium sensitive Adult - корм для собак середніх порі…"
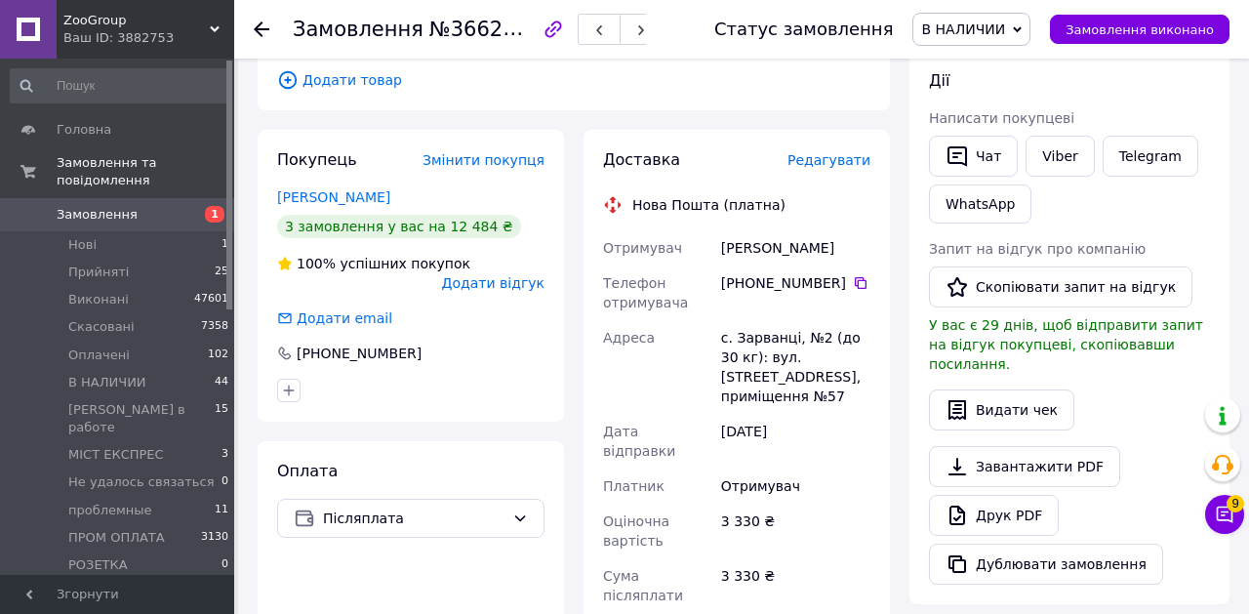
scroll to position [357, 0]
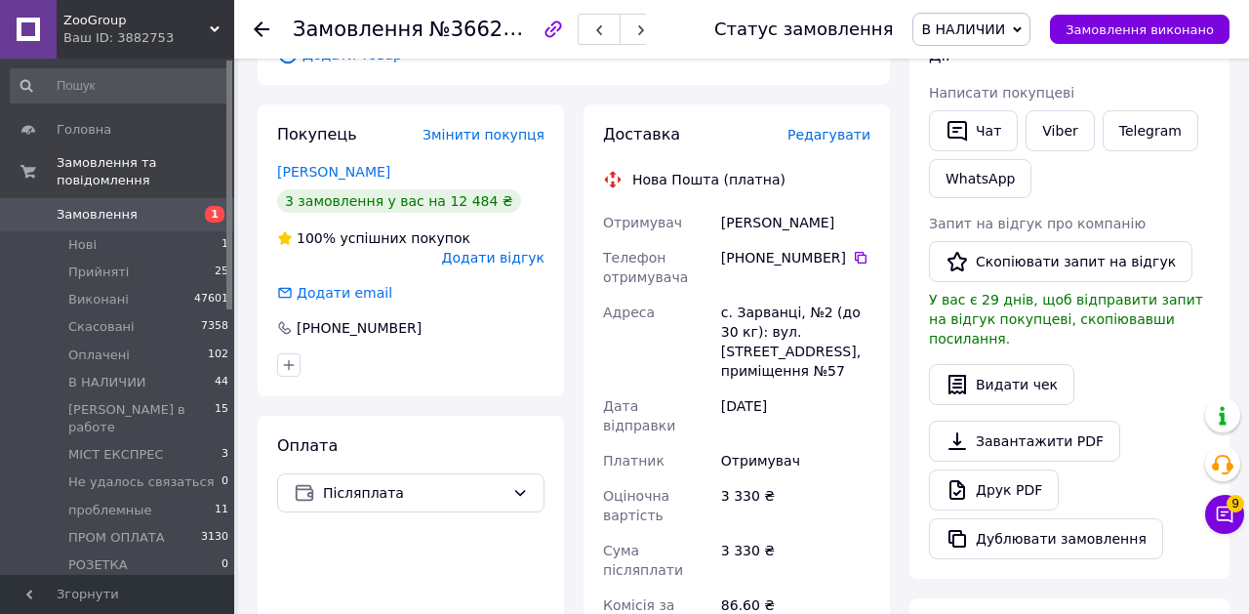
drag, startPoint x: 850, startPoint y: 375, endPoint x: 591, endPoint y: 304, distance: 268.0
click at [591, 304] on div "Доставка Редагувати Нова Пошта (платна) Отримувач Гончар Людмила Телефон отриму…" at bounding box center [737, 514] width 306 height 820
copy div "Адреса с. Зарванці, №2 (до 30 кг): вул. Одеська, 3, корпус 6, приміщення №57"
click at [979, 30] on span "В НАЛИЧИИ" at bounding box center [963, 29] width 84 height 16
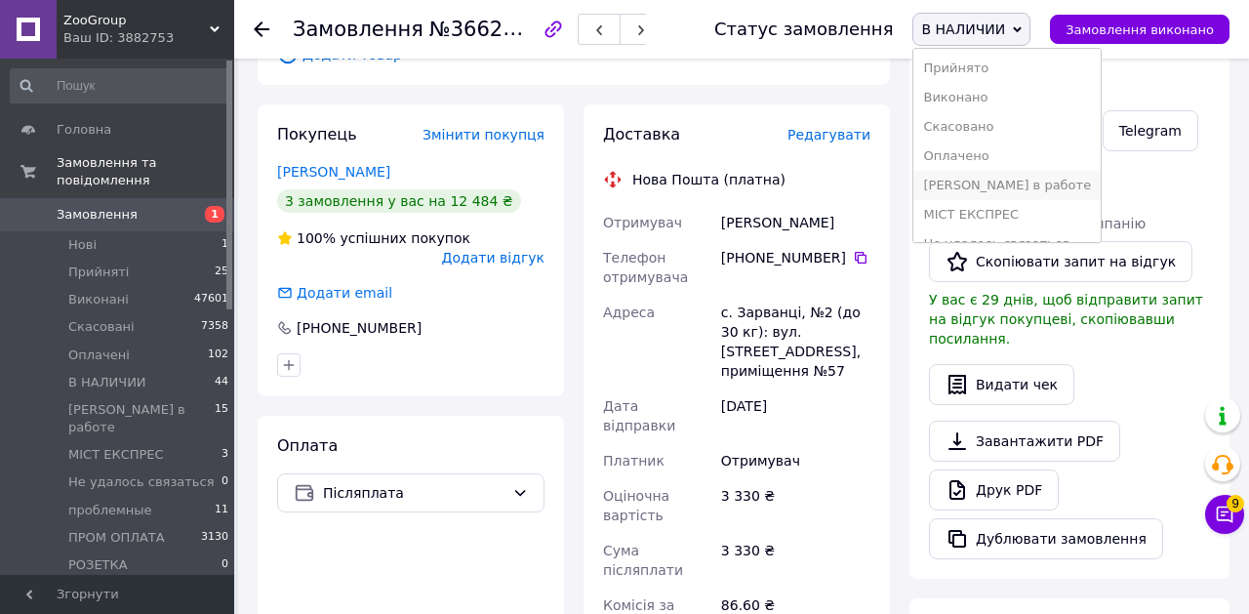
click at [977, 179] on li "[PERSON_NAME] в работе" at bounding box center [1006, 185] width 187 height 29
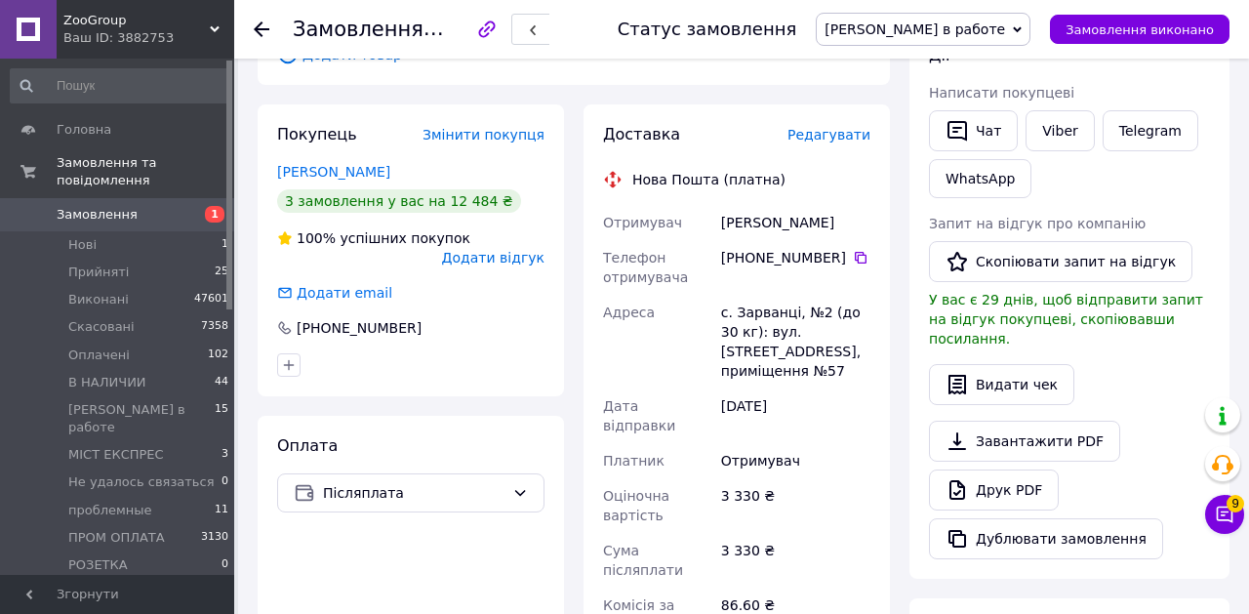
click at [480, 27] on span "№366210867" at bounding box center [498, 29] width 139 height 23
copy span "366210867"
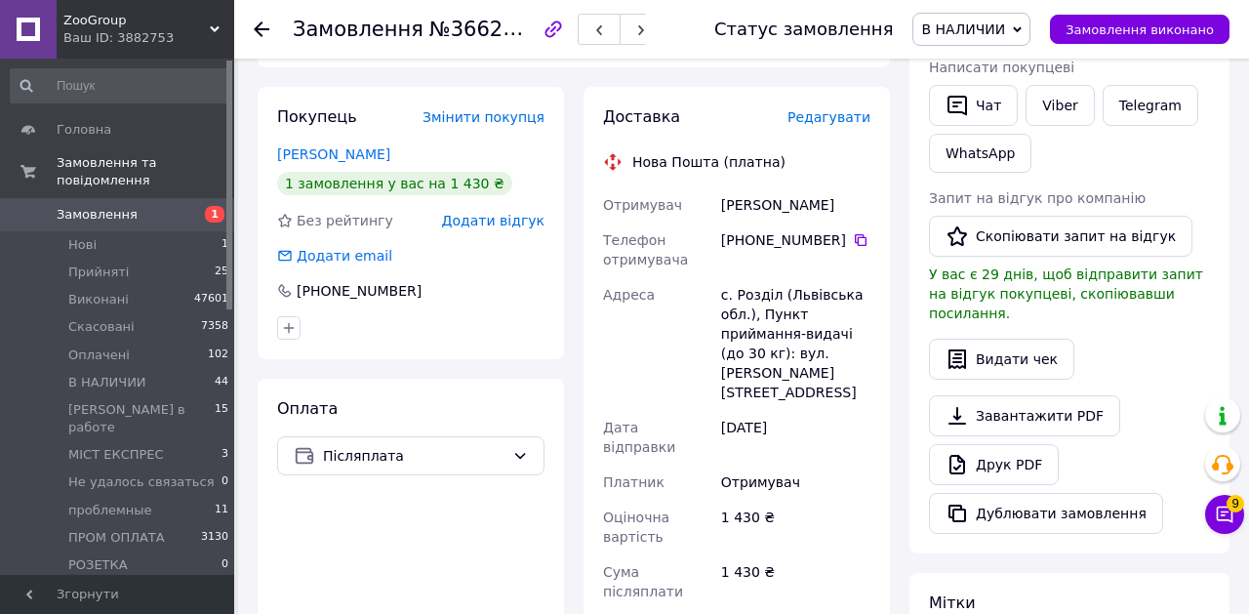
scroll to position [450, 0]
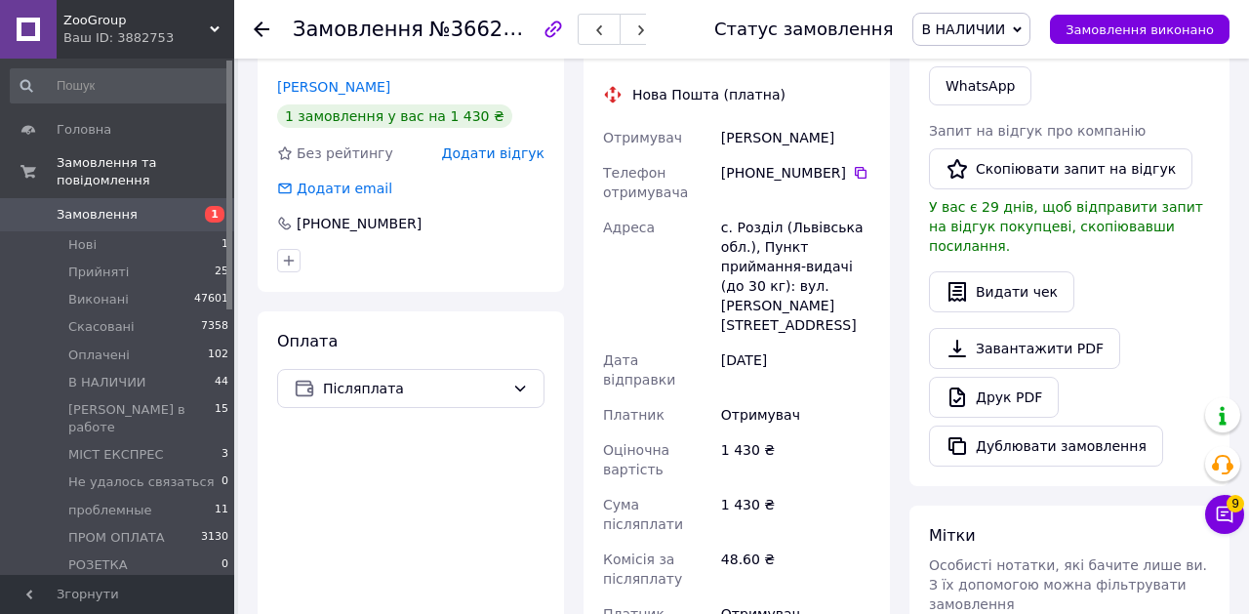
click at [993, 32] on span "В НАЛИЧИИ" at bounding box center [963, 29] width 84 height 16
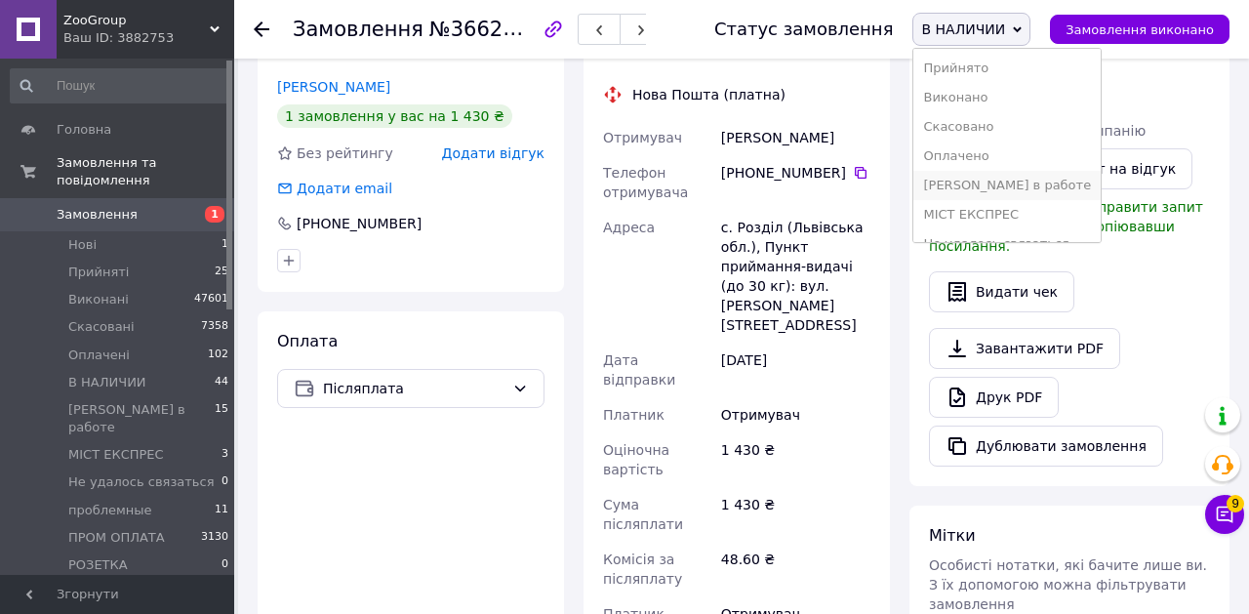
click at [1001, 182] on li "[PERSON_NAME] в работе" at bounding box center [1006, 185] width 187 height 29
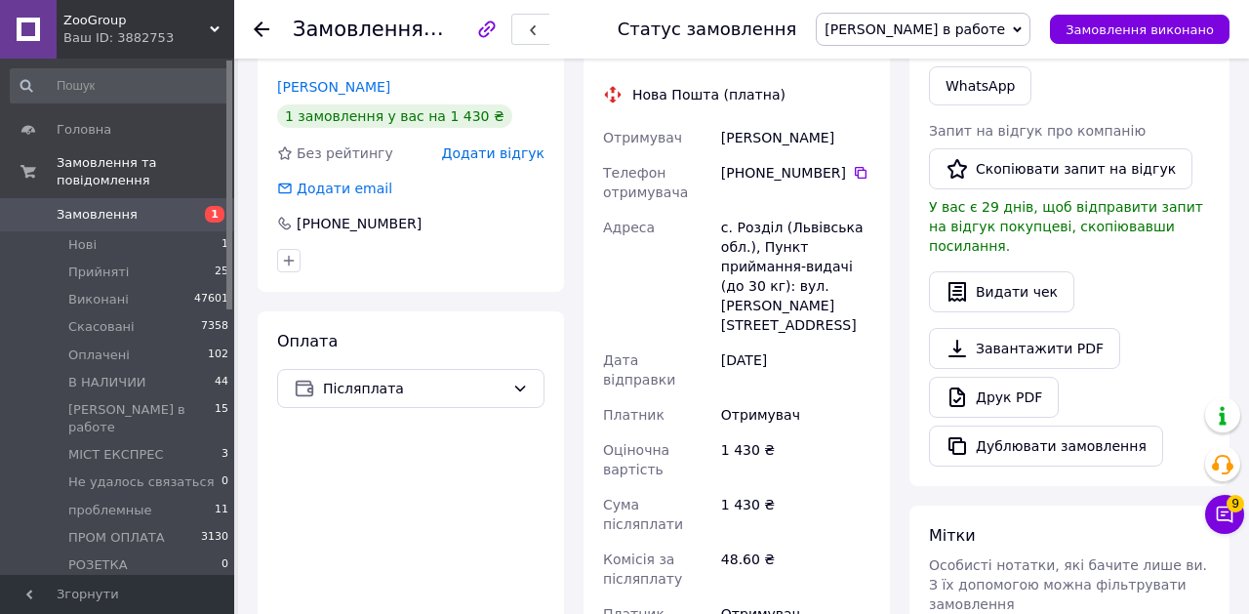
click at [460, 27] on span "№366210812" at bounding box center [498, 29] width 139 height 23
copy span "366210812"
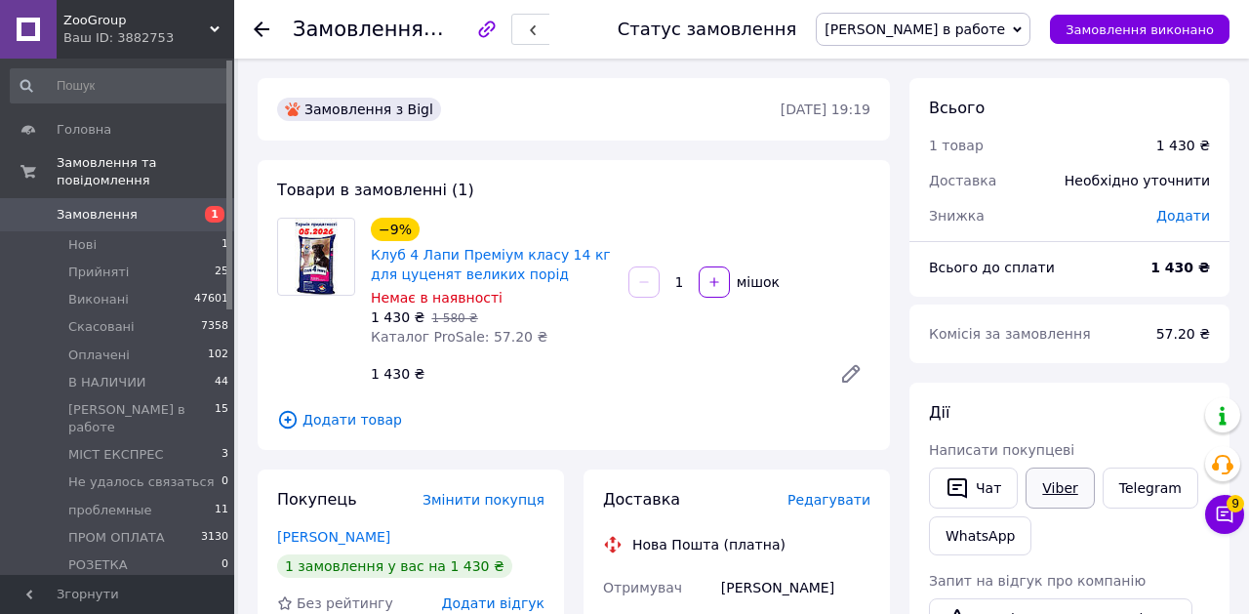
click at [1054, 482] on link "Viber" at bounding box center [1060, 487] width 68 height 41
copy span "366210812"
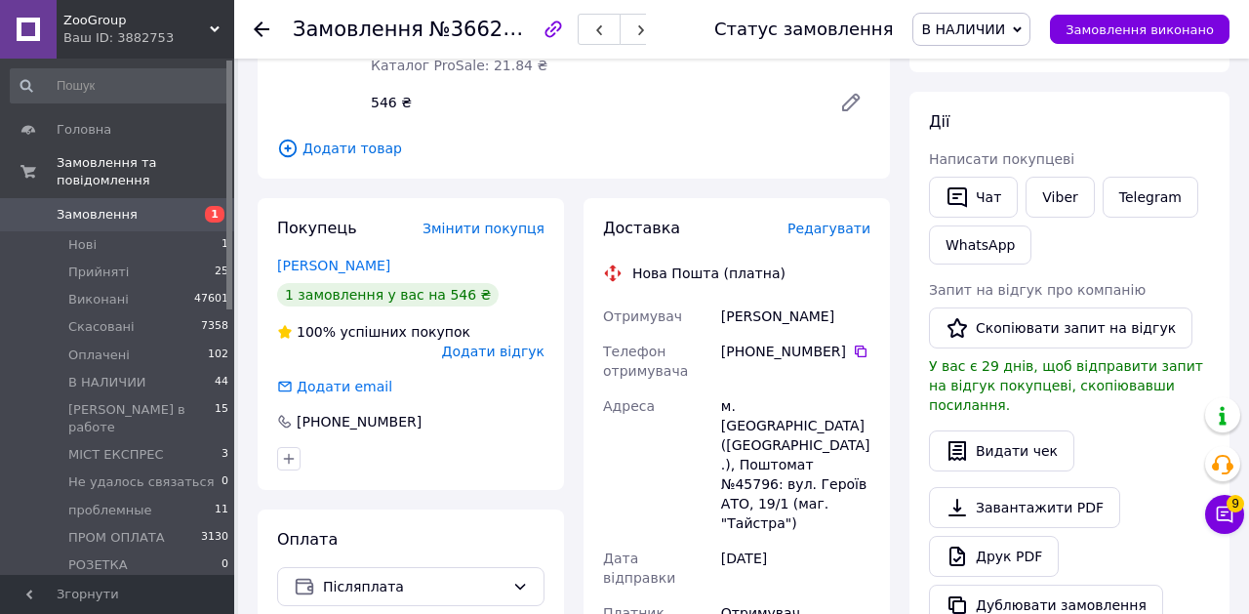
scroll to position [323, 0]
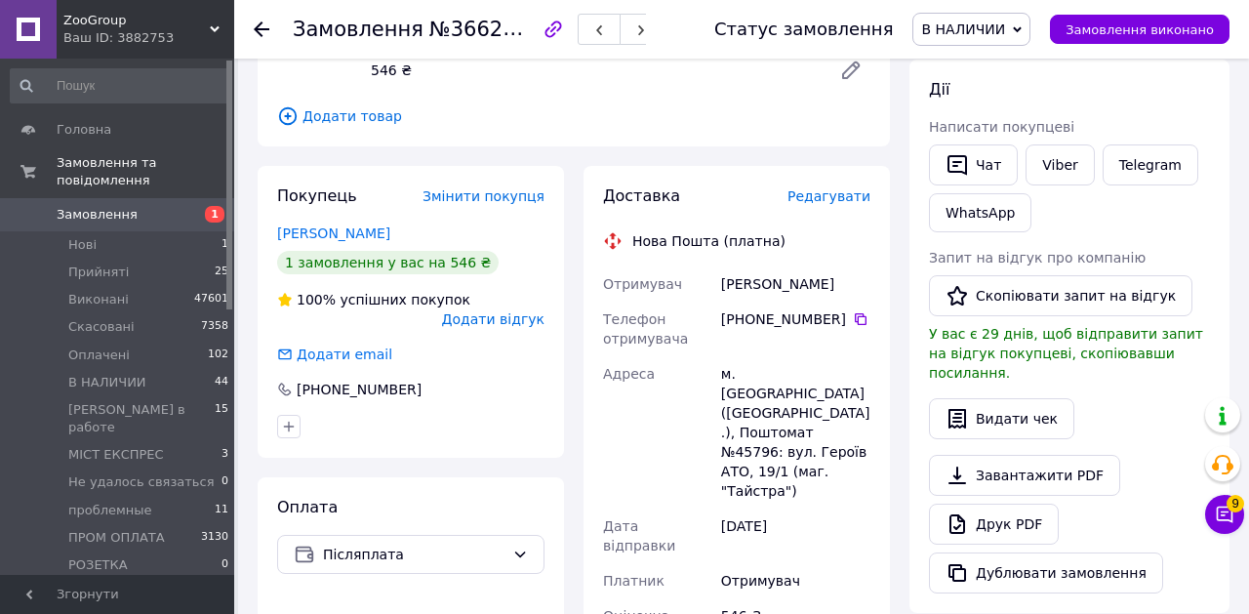
click at [988, 25] on span "В НАЛИЧИИ" at bounding box center [963, 29] width 84 height 16
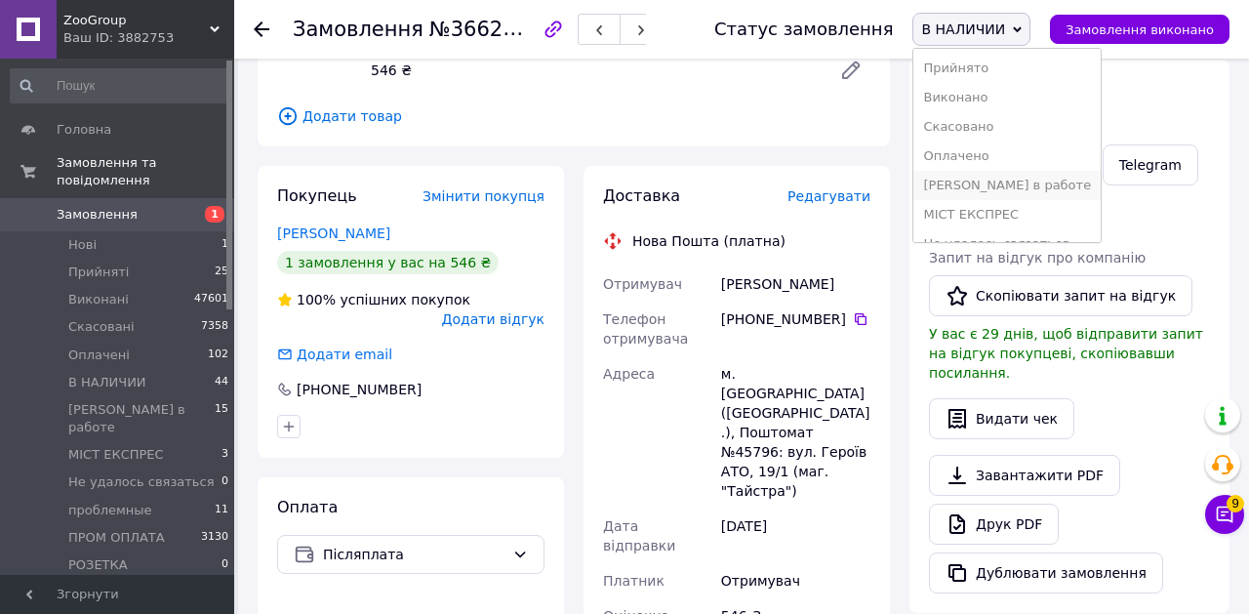
click at [964, 190] on li "[PERSON_NAME] в работе" at bounding box center [1006, 185] width 187 height 29
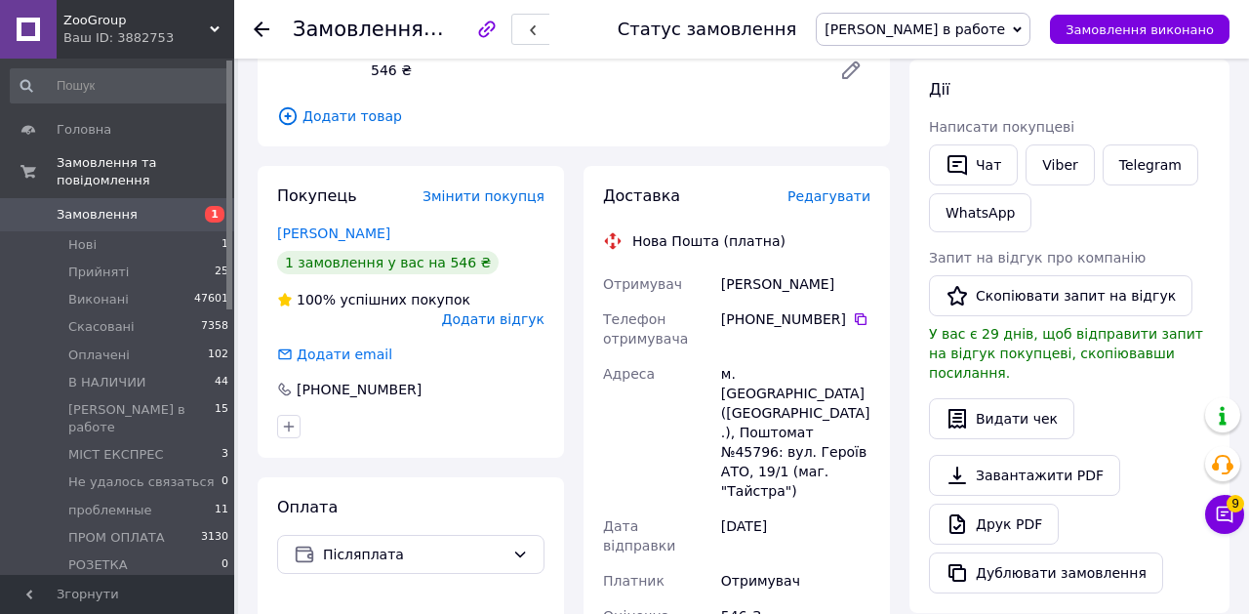
click at [490, 36] on span "№366209768" at bounding box center [498, 29] width 139 height 23
copy span "366209768"
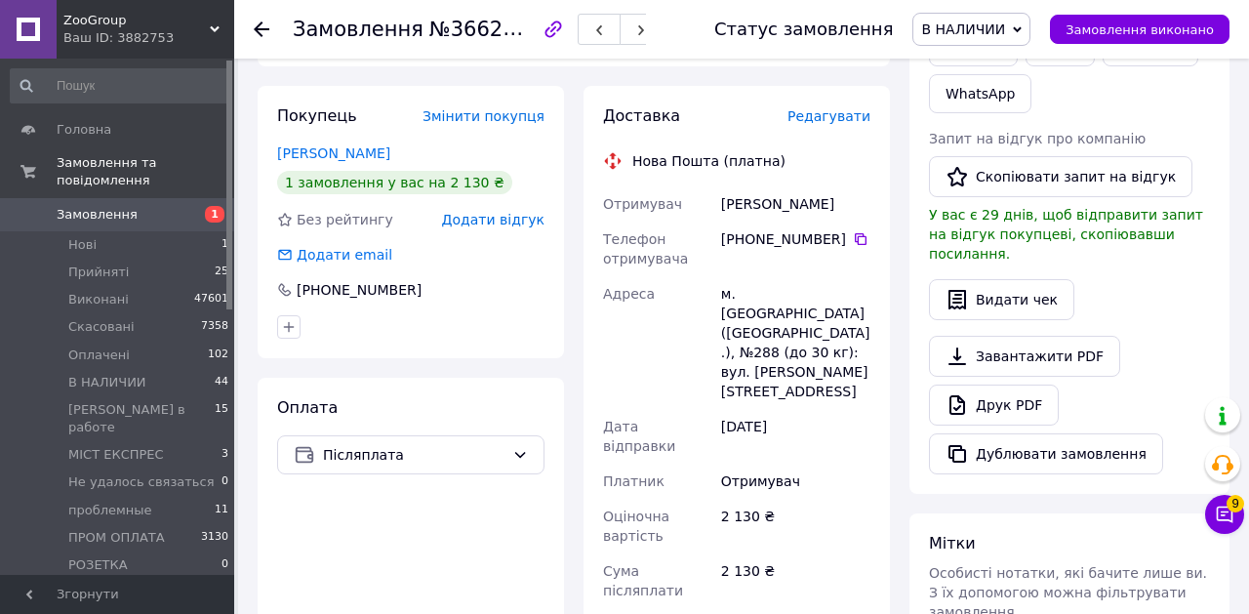
scroll to position [448, 0]
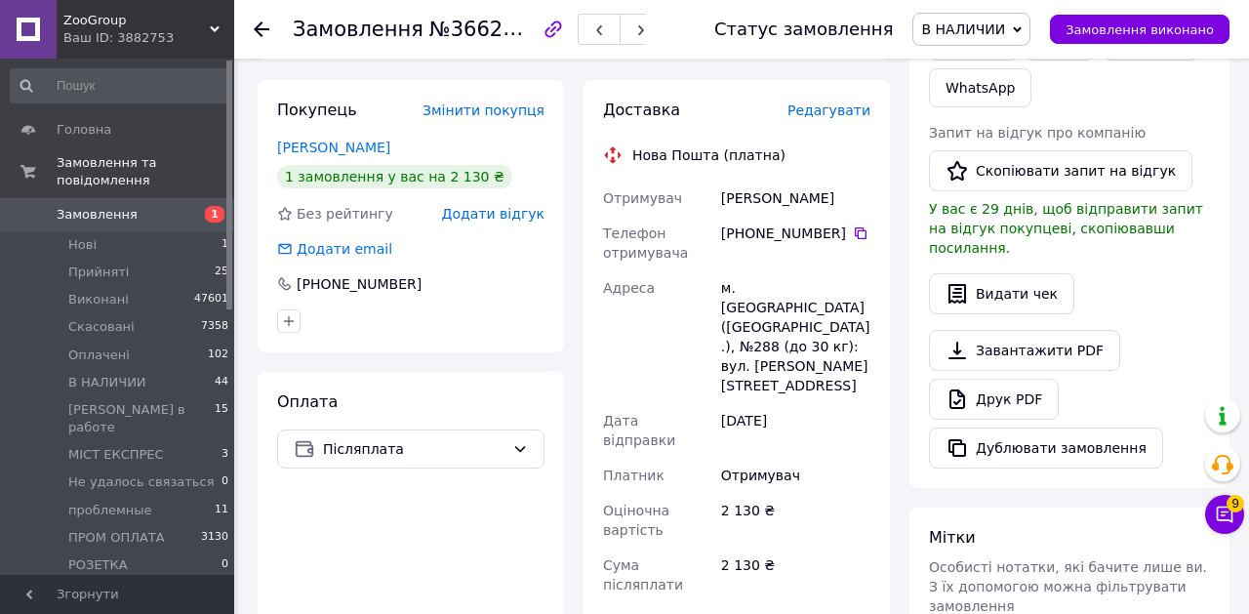
click at [1005, 33] on span "В НАЛИЧИИ" at bounding box center [963, 29] width 84 height 16
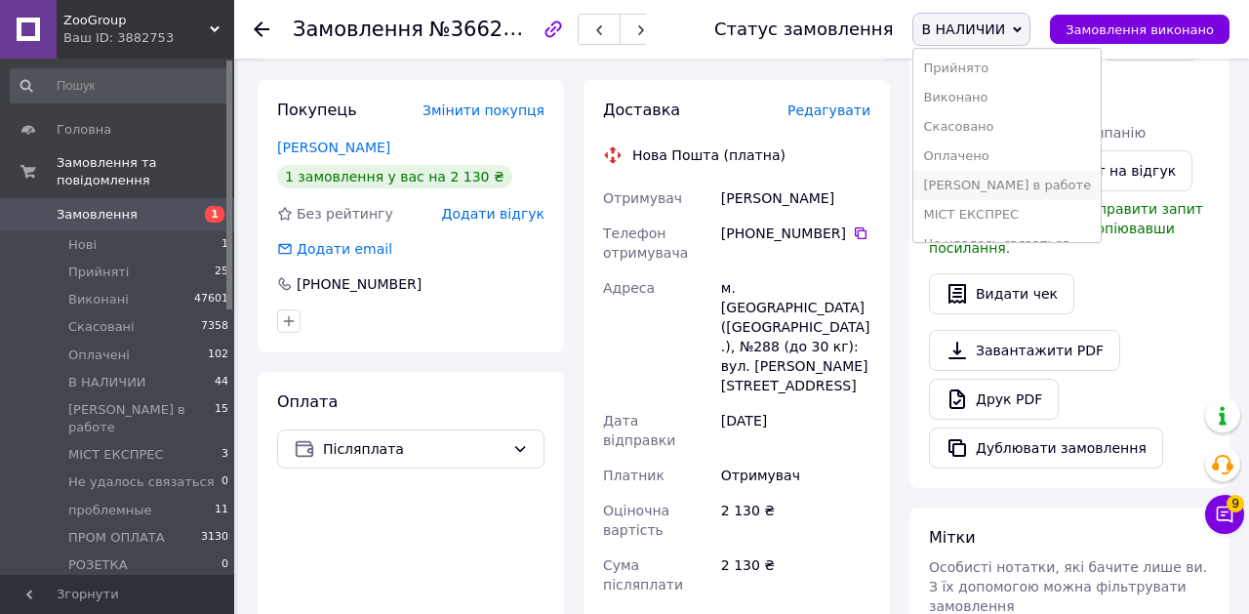
click at [981, 176] on li "[PERSON_NAME] в работе" at bounding box center [1006, 185] width 187 height 29
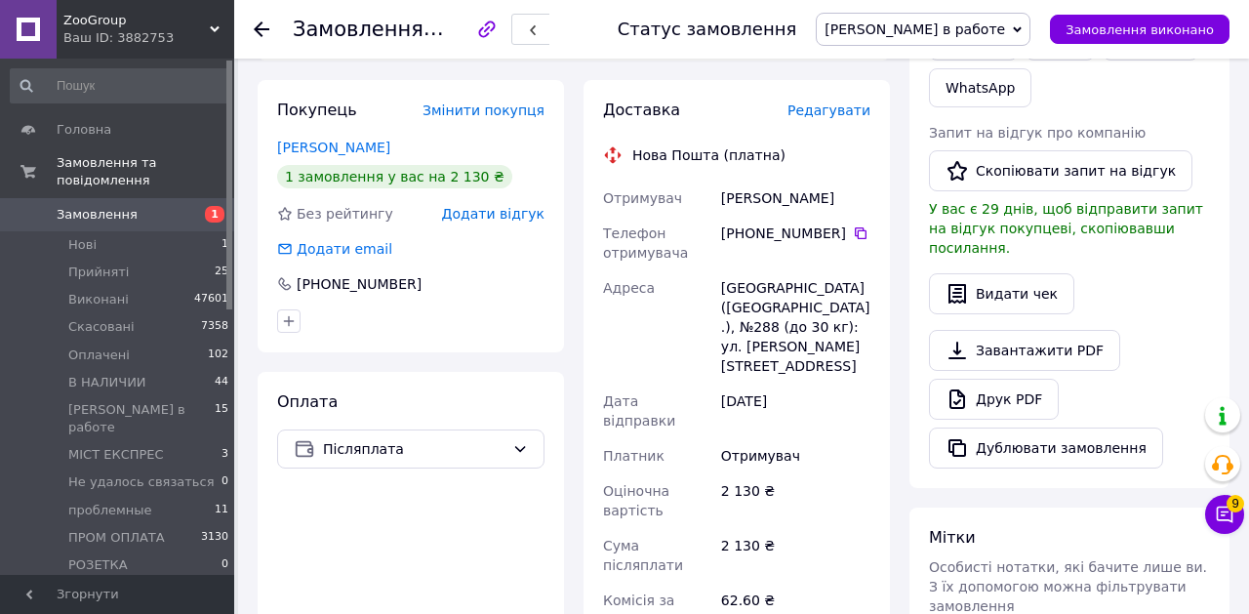
click at [479, 20] on span "№366200842" at bounding box center [498, 29] width 139 height 23
copy span "366200842"
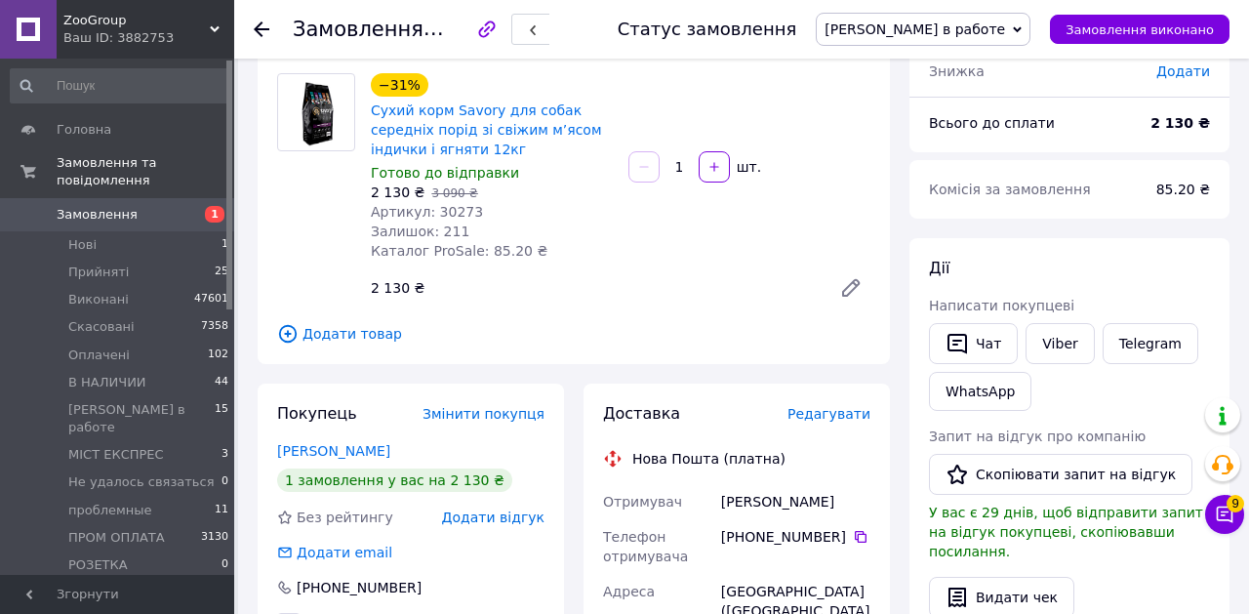
scroll to position [0, 0]
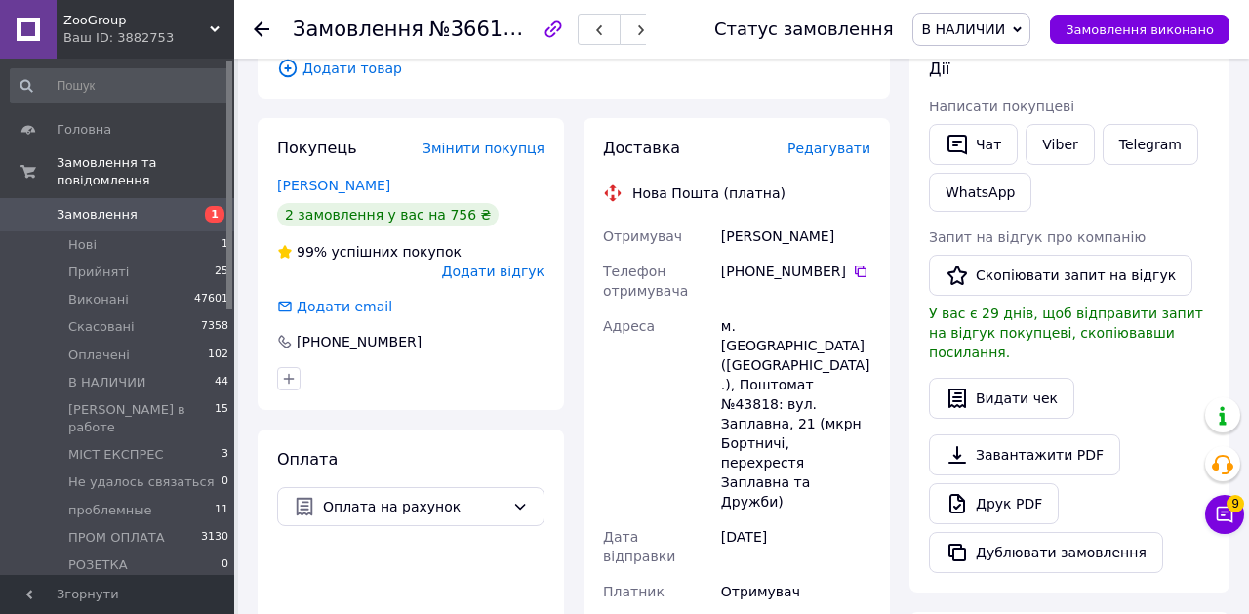
scroll to position [345, 0]
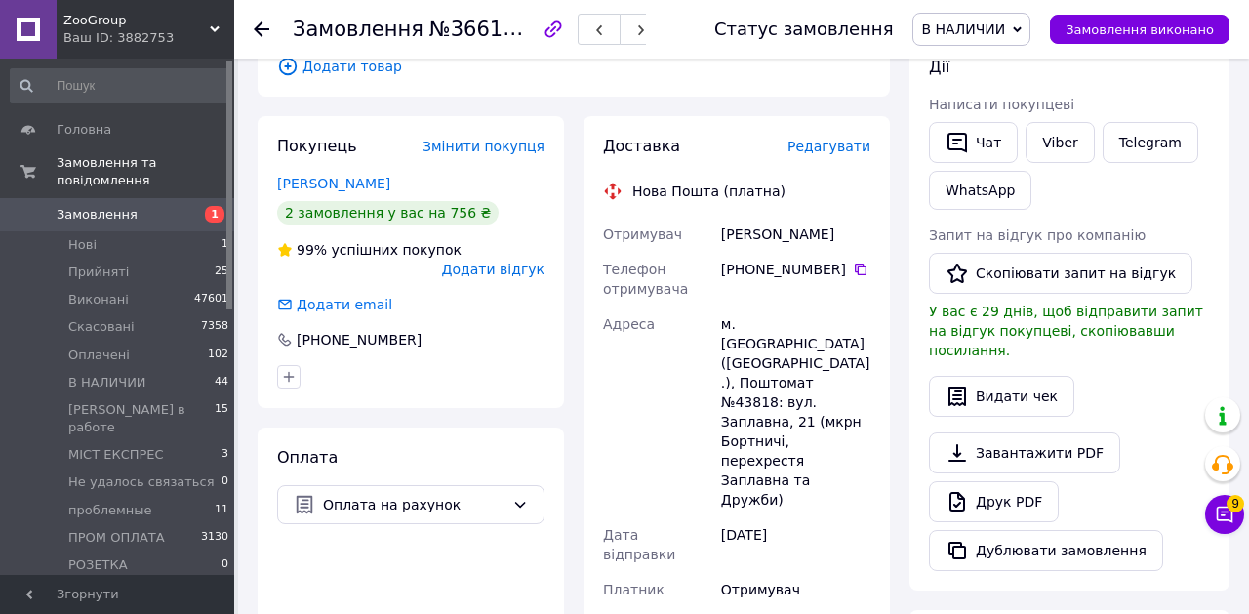
click at [539, 27] on span "№366198466" at bounding box center [498, 29] width 139 height 24
click at [504, 31] on span "№366198466" at bounding box center [498, 29] width 139 height 24
copy span "366198466"
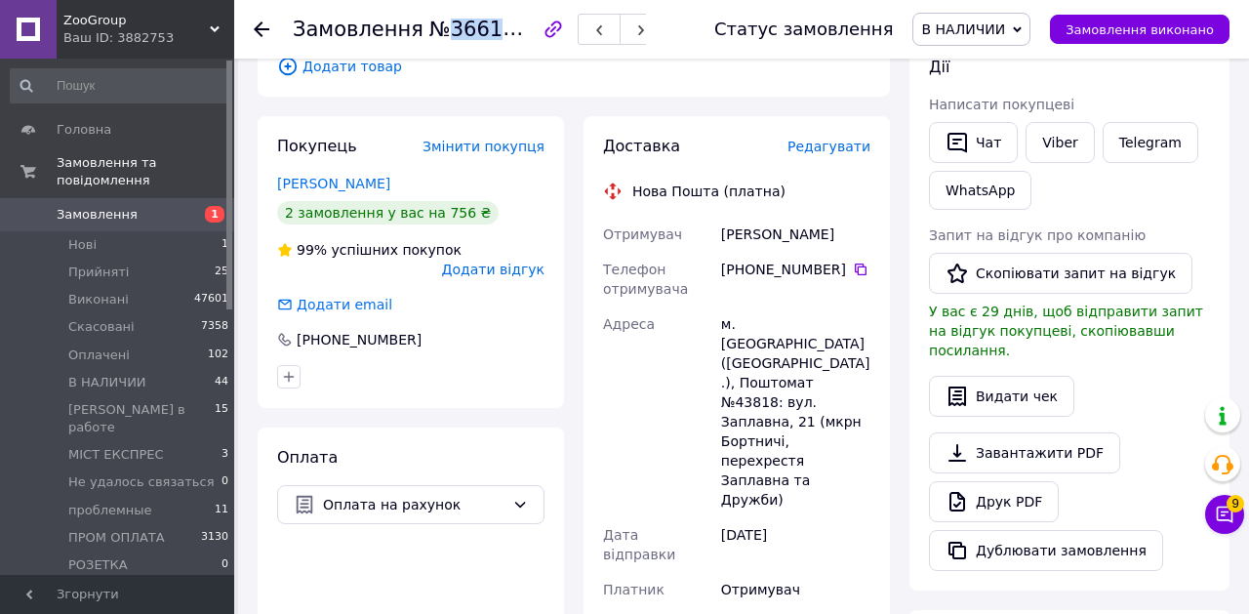
scroll to position [0, 0]
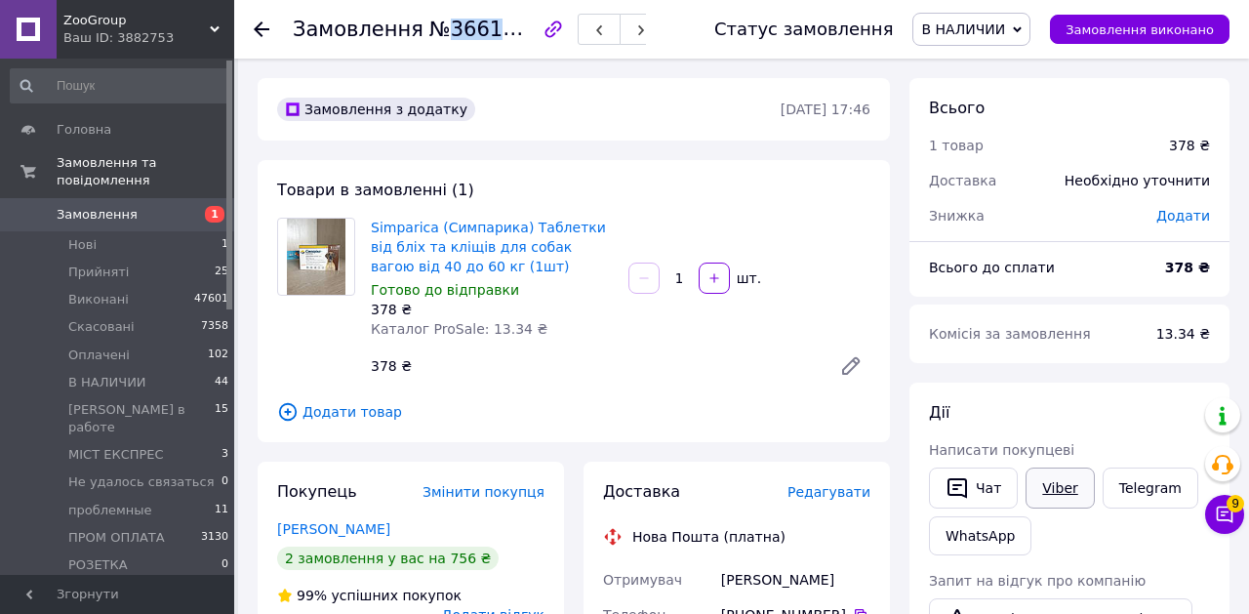
click at [1057, 493] on link "Viber" at bounding box center [1060, 487] width 68 height 41
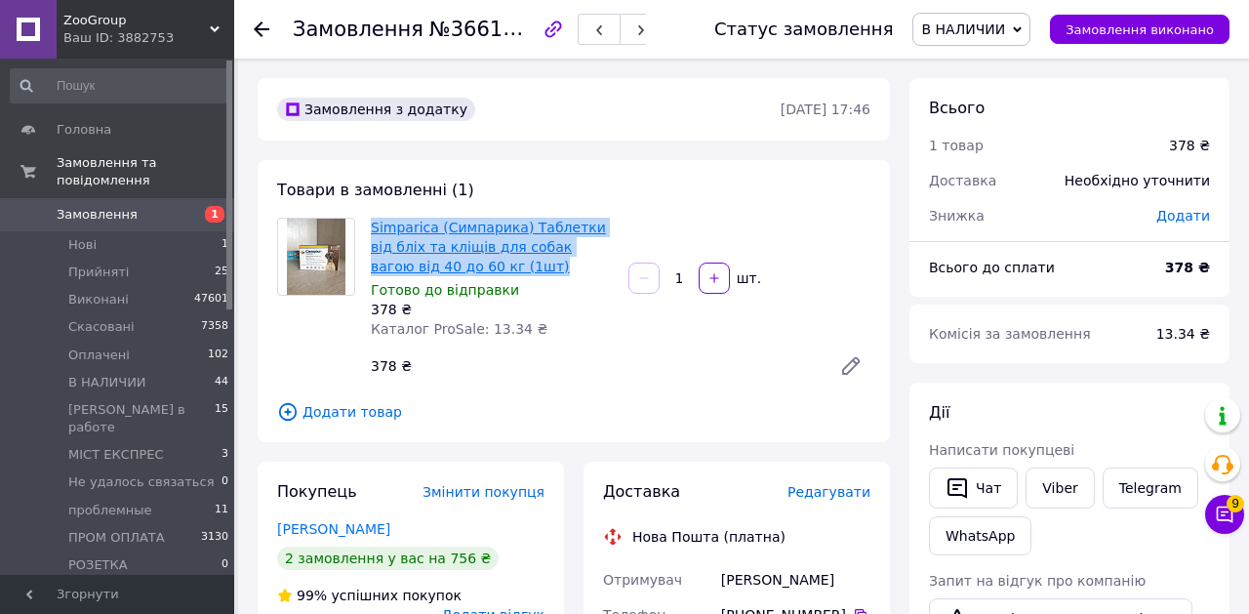
drag, startPoint x: 509, startPoint y: 263, endPoint x: 373, endPoint y: 230, distance: 140.6
click at [373, 230] on span "Simparica (Симпарика) Таблетки від бліх та кліщів для собак вагою від 40 до 60 …" at bounding box center [492, 247] width 242 height 59
copy link "Simparica (Симпарика) Таблетки від бліх та кліщів для собак вагою від 40 до 60 …"
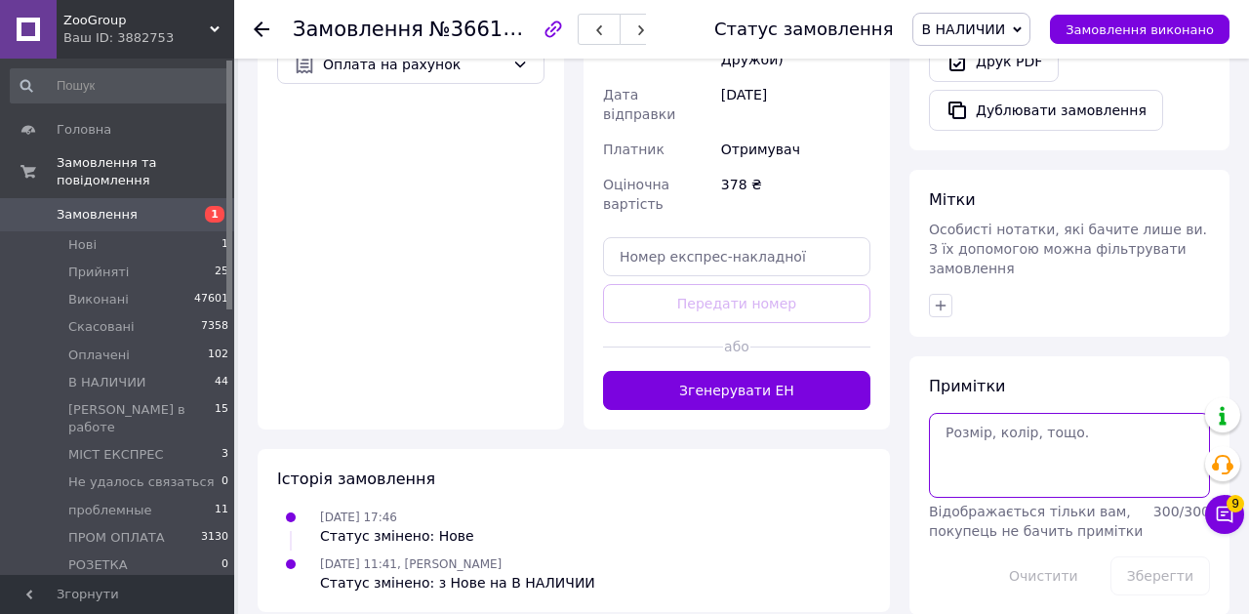
click at [1000, 447] on textarea at bounding box center [1069, 455] width 281 height 84
type textarea "рек на ваб"
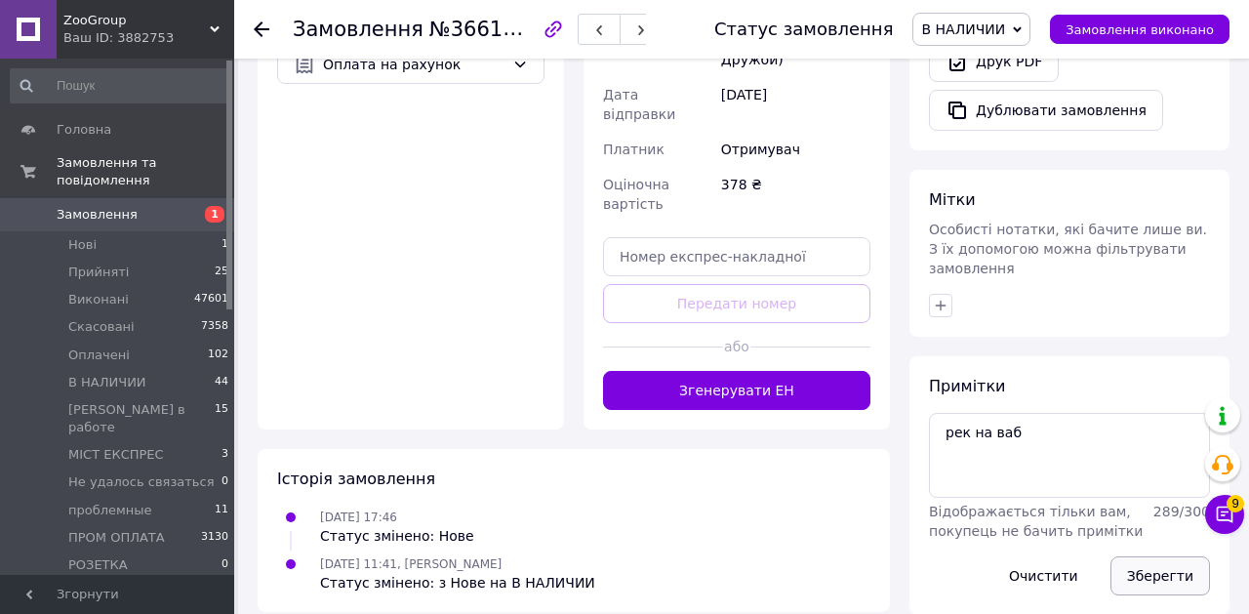
click at [1146, 562] on button "Зберегти" at bounding box center [1161, 575] width 100 height 39
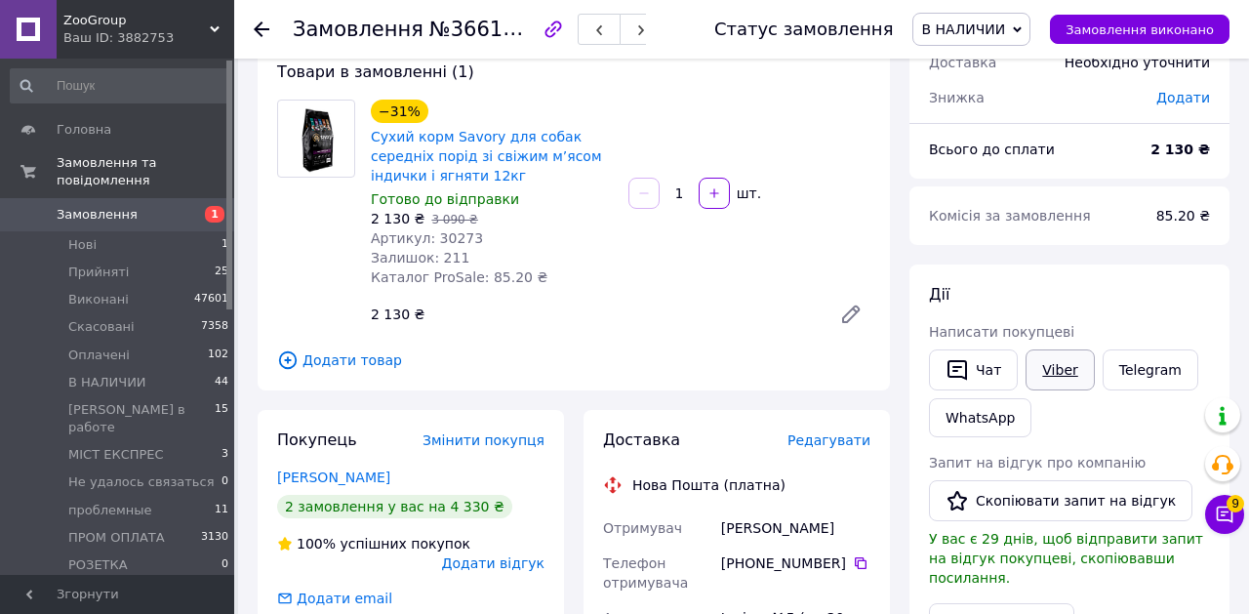
scroll to position [120, 0]
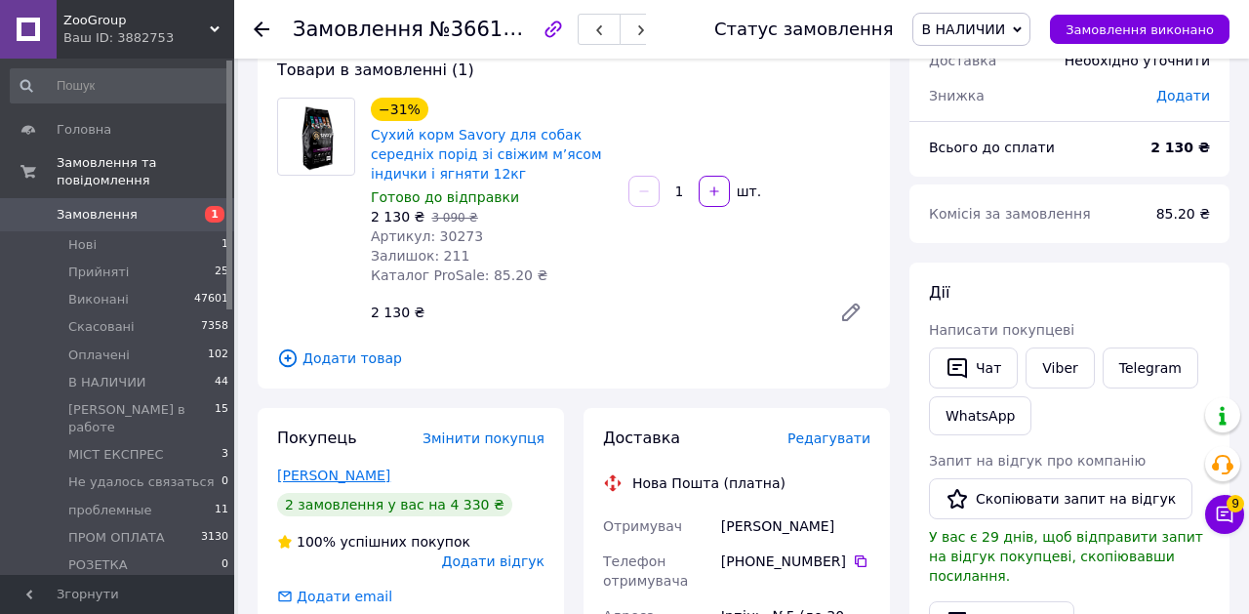
click at [388, 478] on link "Глушаниця Катерина" at bounding box center [333, 475] width 113 height 16
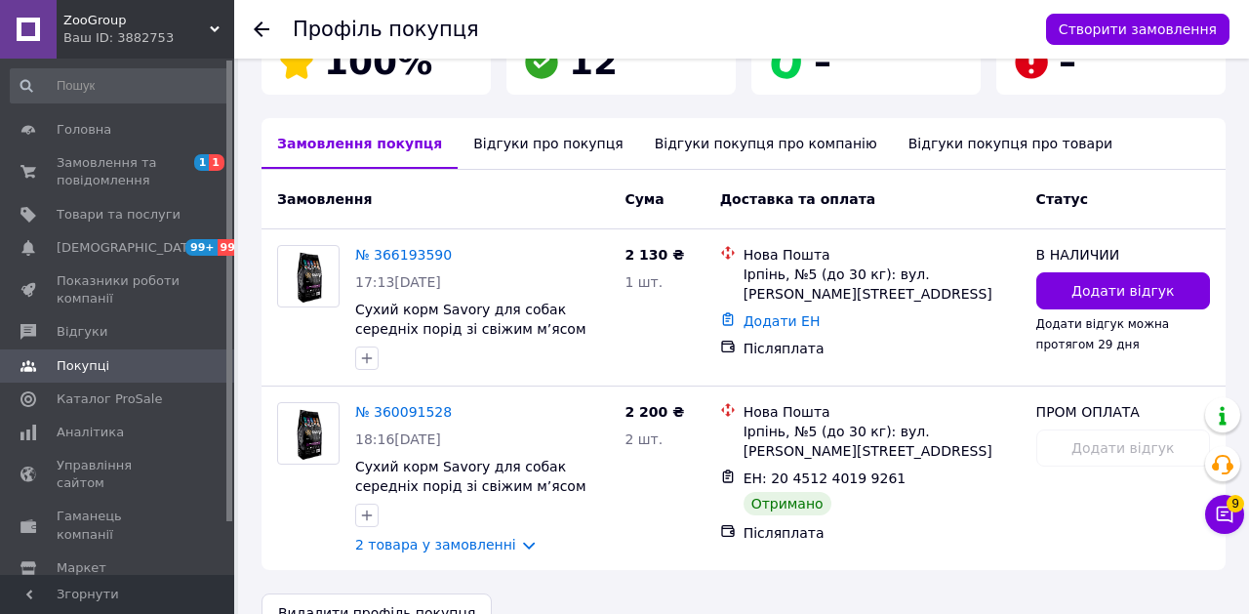
scroll to position [425, 0]
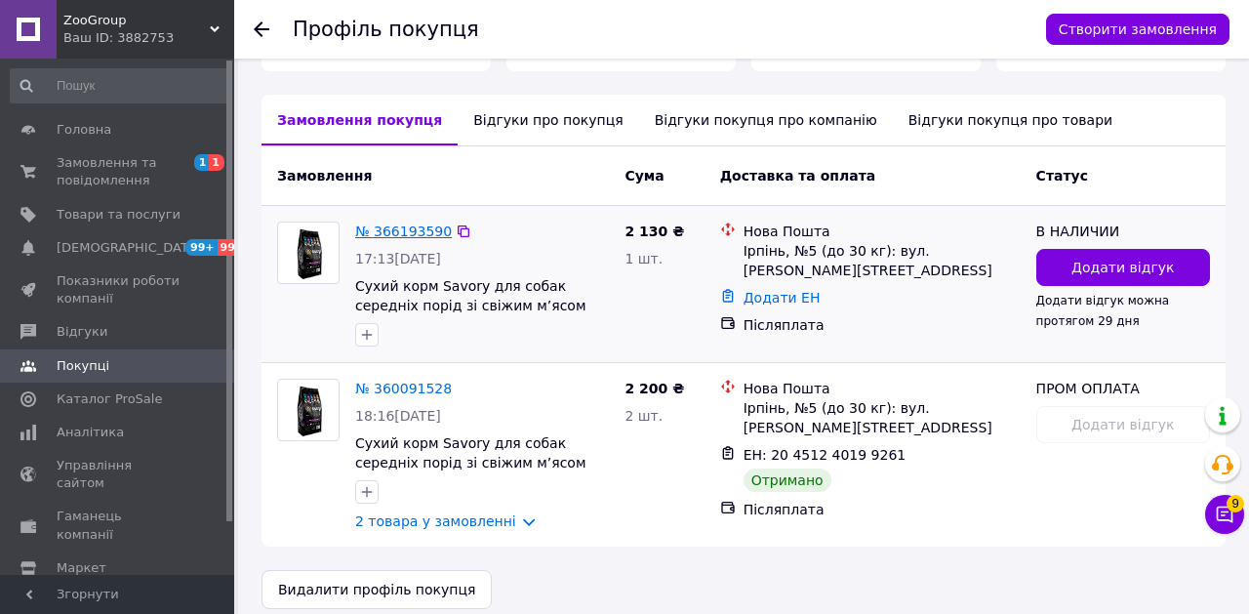
click at [414, 223] on link "№ 366193590" at bounding box center [403, 231] width 97 height 16
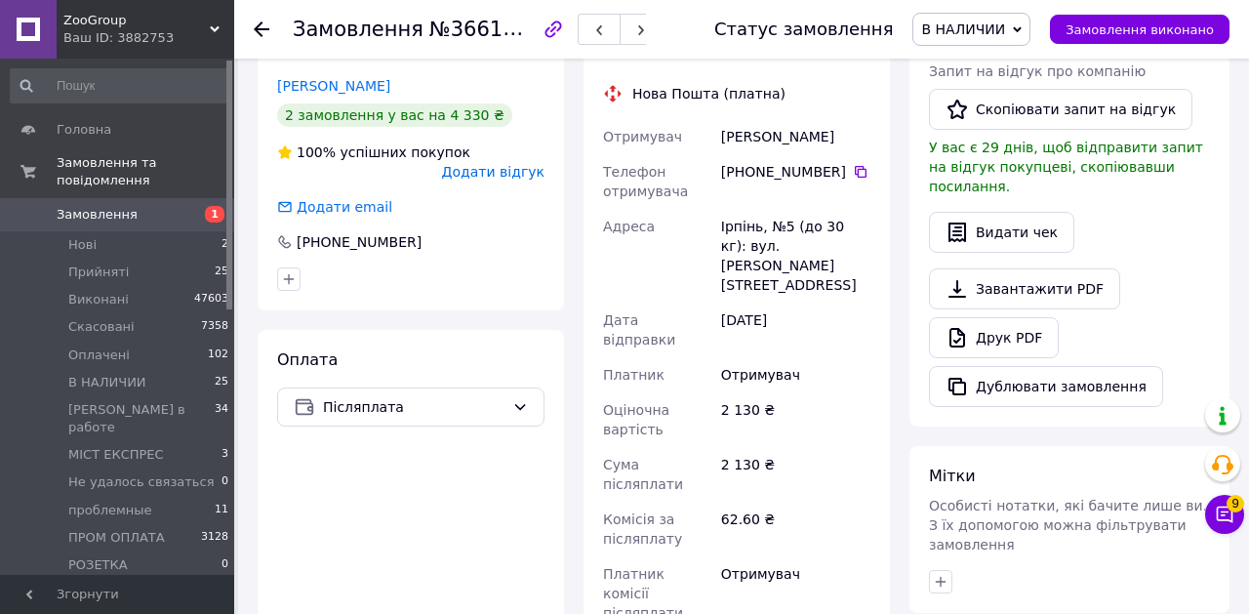
scroll to position [478, 0]
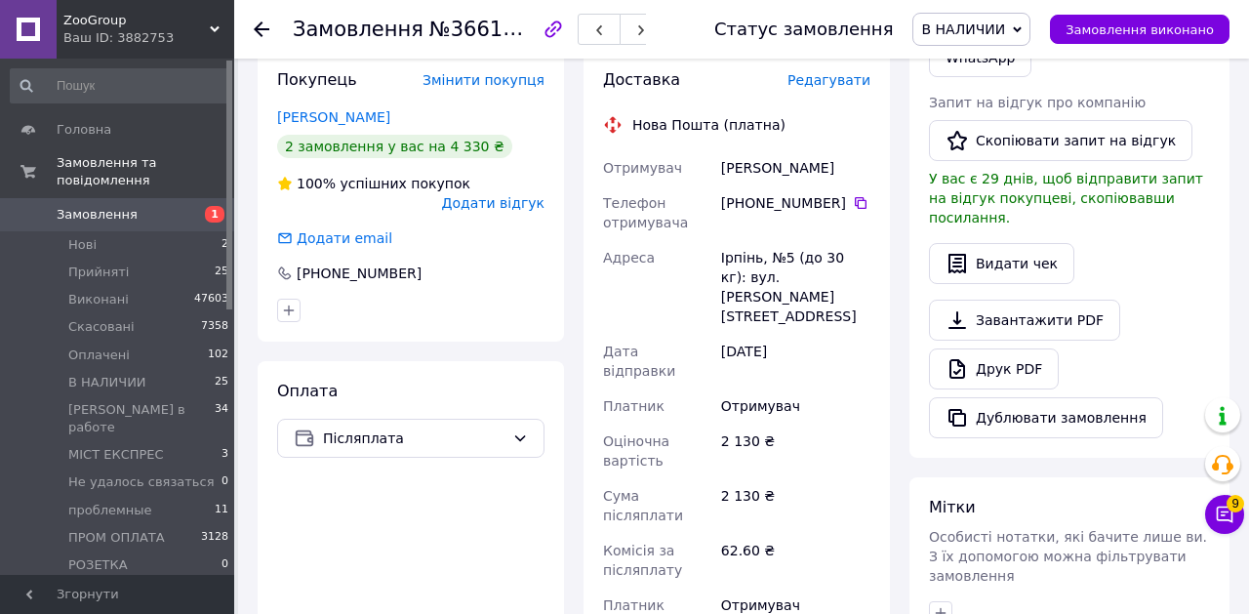
click at [989, 25] on span "В НАЛИЧИИ" at bounding box center [963, 29] width 84 height 16
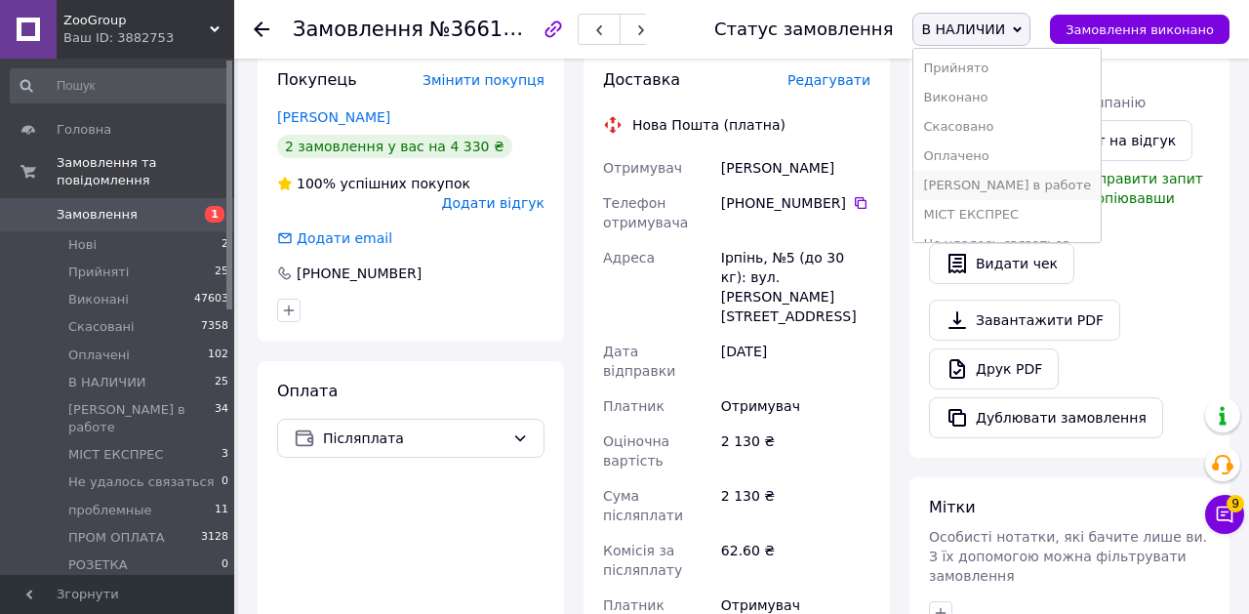
click at [996, 182] on li "[PERSON_NAME] в работе" at bounding box center [1006, 185] width 187 height 29
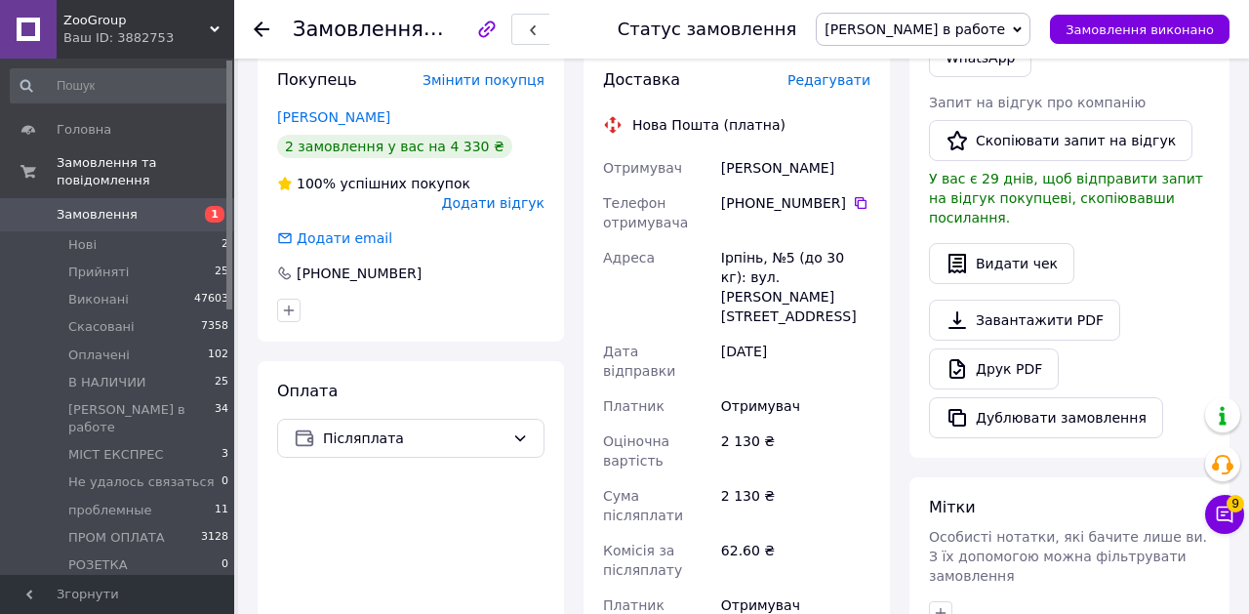
click at [476, 33] on span "№366193590" at bounding box center [498, 29] width 139 height 23
copy span "366193590"
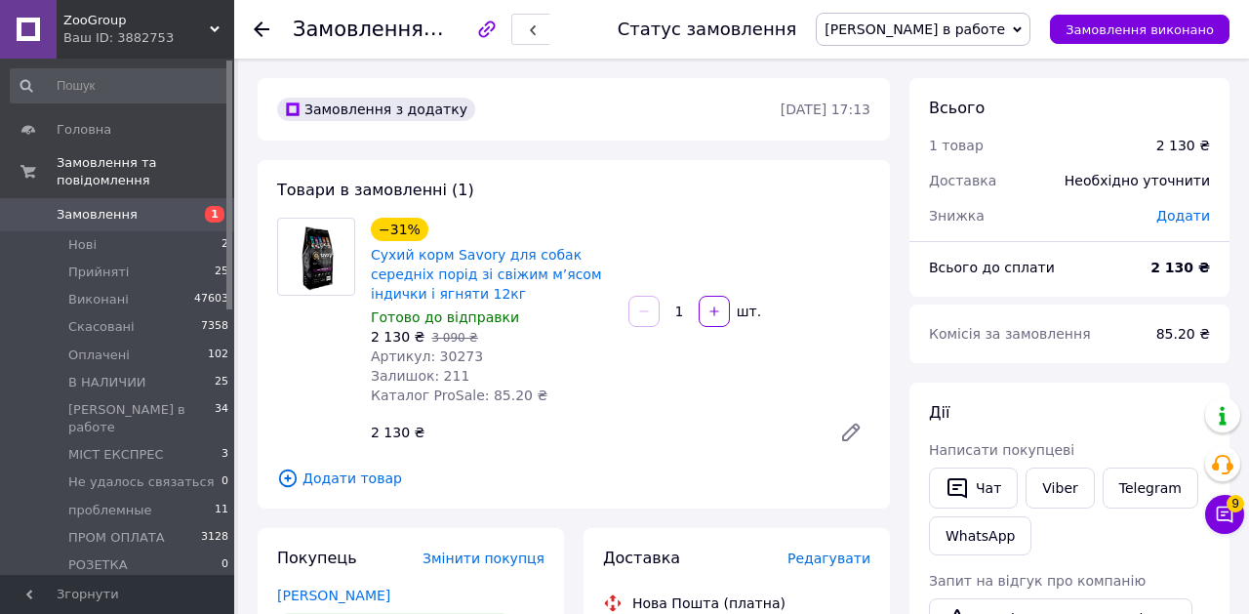
click at [103, 222] on span "Замовлення" at bounding box center [97, 215] width 81 height 18
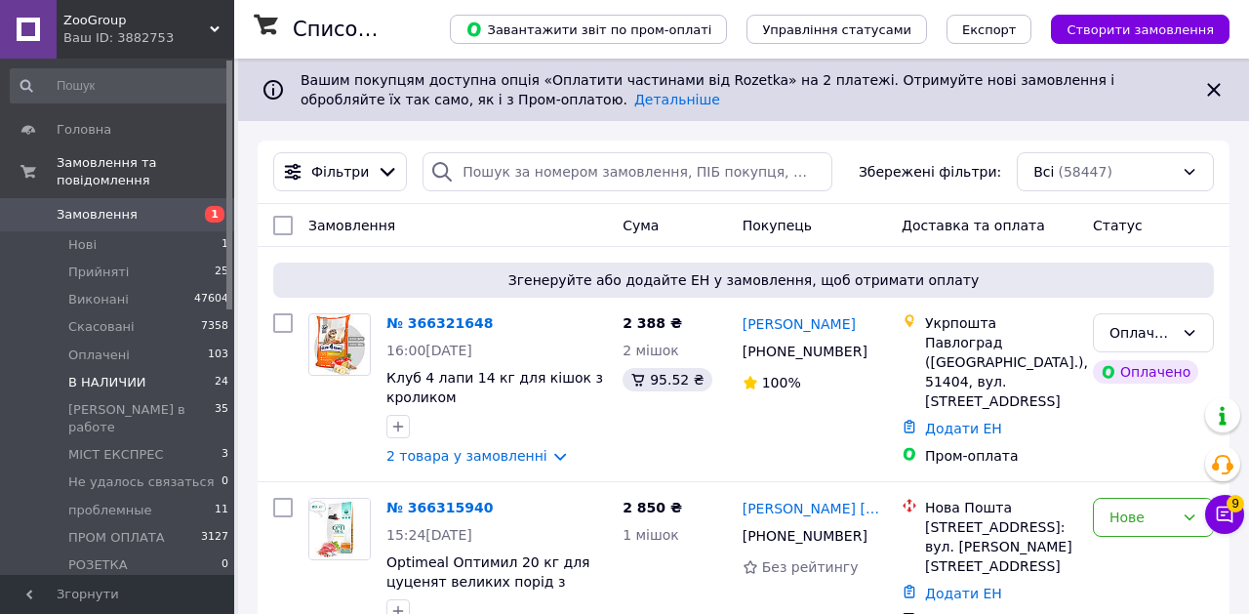
click at [80, 376] on span "В НАЛИЧИИ" at bounding box center [107, 383] width 78 height 18
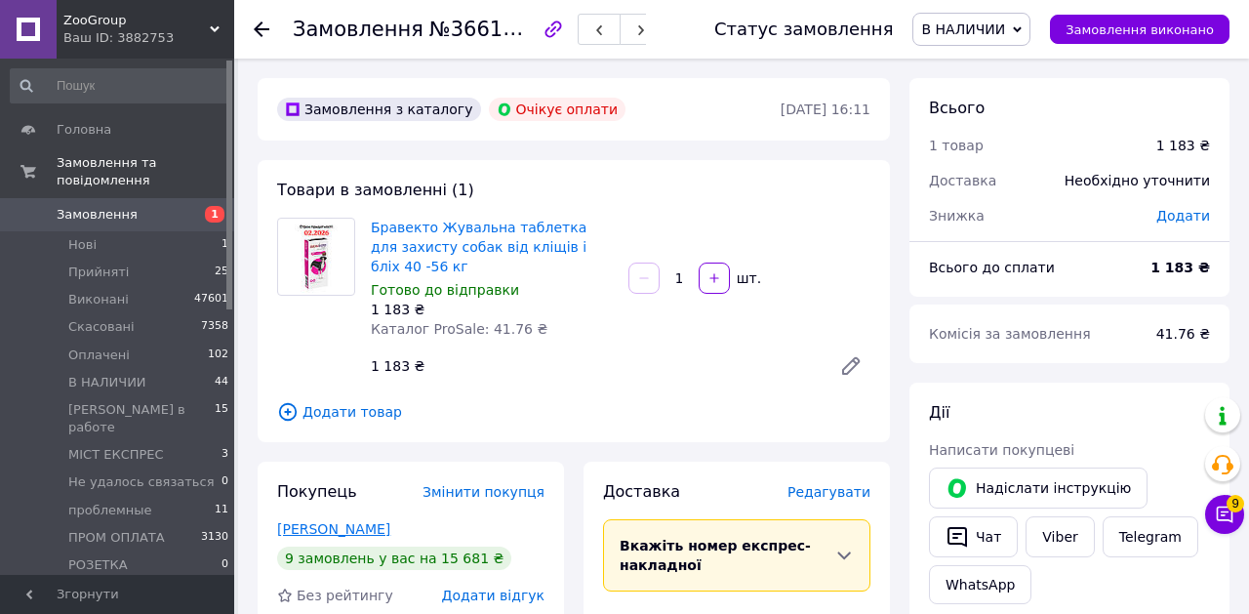
click at [321, 531] on link "[PERSON_NAME]" at bounding box center [333, 529] width 113 height 16
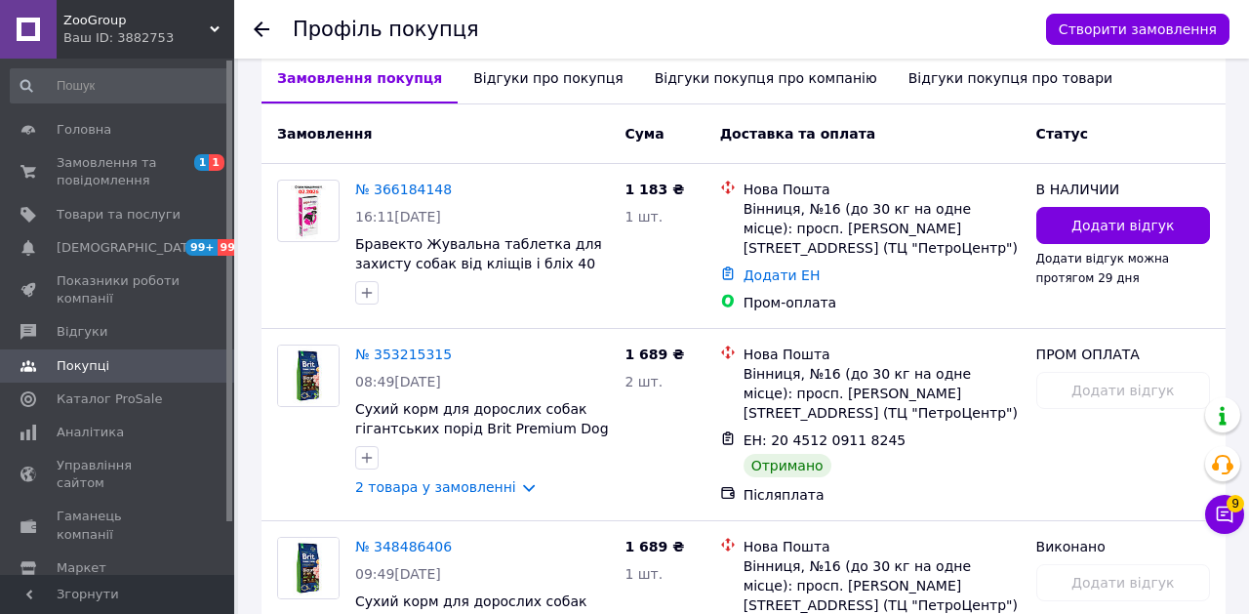
scroll to position [547, 0]
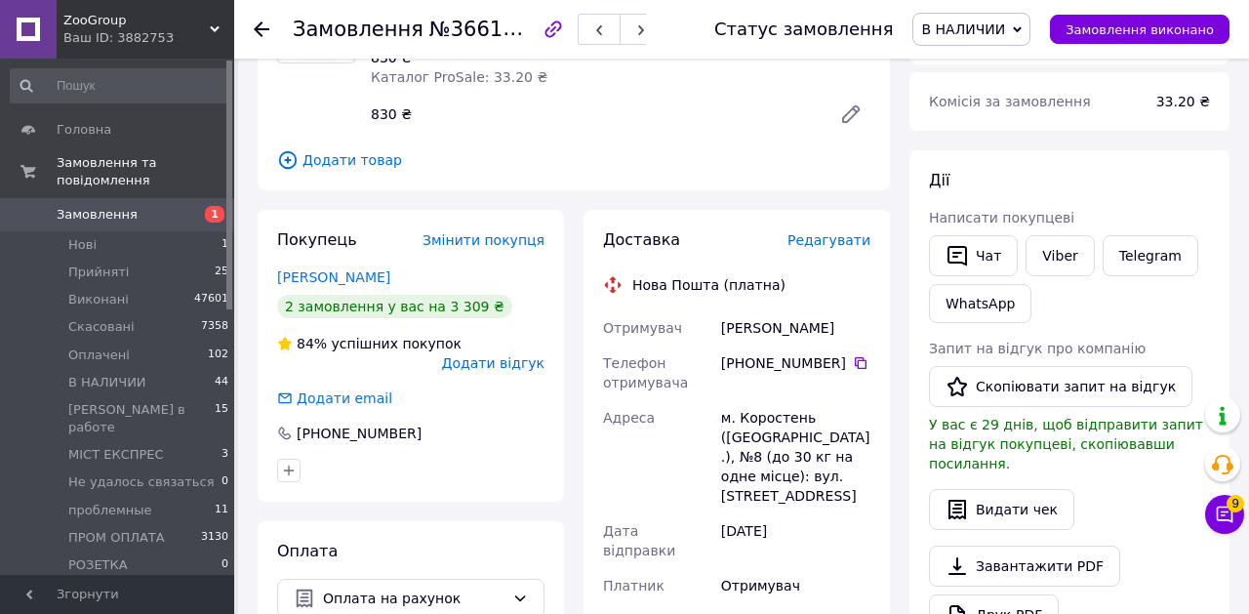
scroll to position [233, 0]
click at [480, 30] on span "№366174881" at bounding box center [498, 29] width 139 height 24
copy span "366174881"
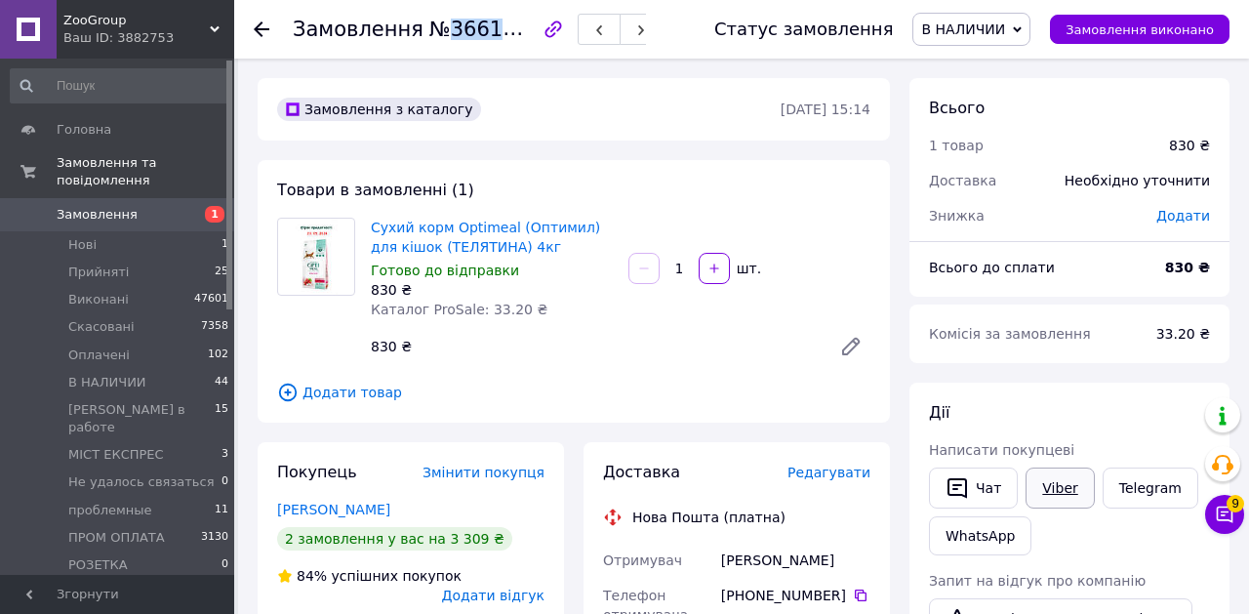
click at [1051, 499] on link "Viber" at bounding box center [1060, 487] width 68 height 41
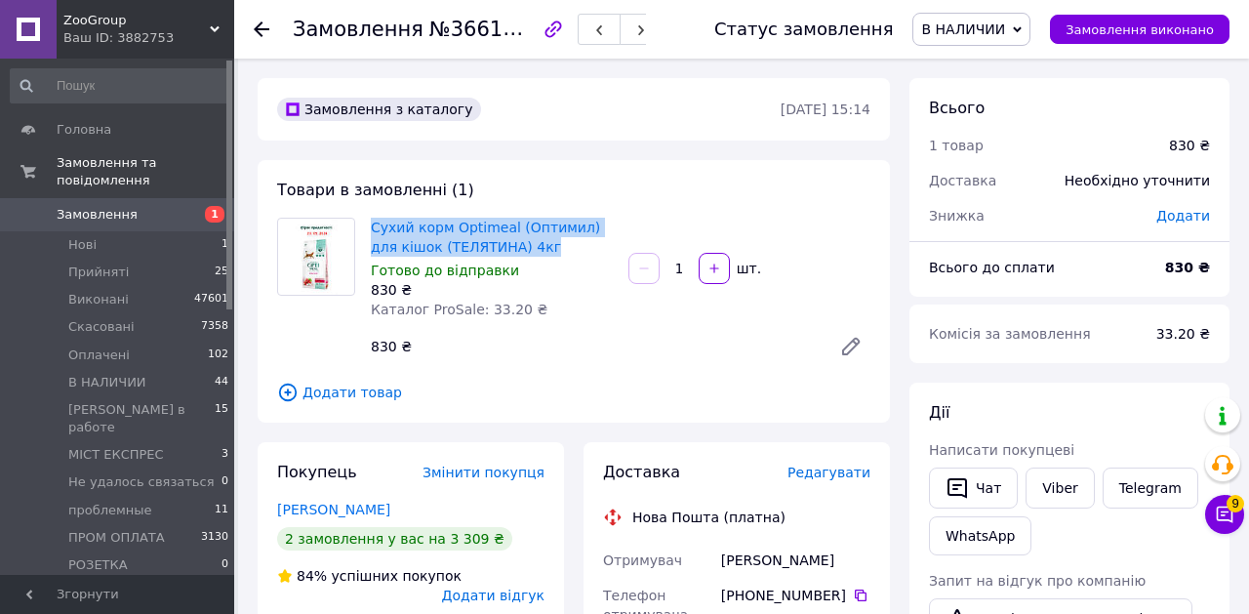
drag, startPoint x: 546, startPoint y: 247, endPoint x: 369, endPoint y: 225, distance: 177.9
click at [369, 226] on div "Сухий корм Optimeal (Оптимил) для кішок (ТЕЛЯТИНА) 4кг Готово до відправки 830 …" at bounding box center [492, 268] width 258 height 109
copy link "Сухий корм Optimeal (Оптимил) для кішок (ТЕЛЯТИНА) 4кг"
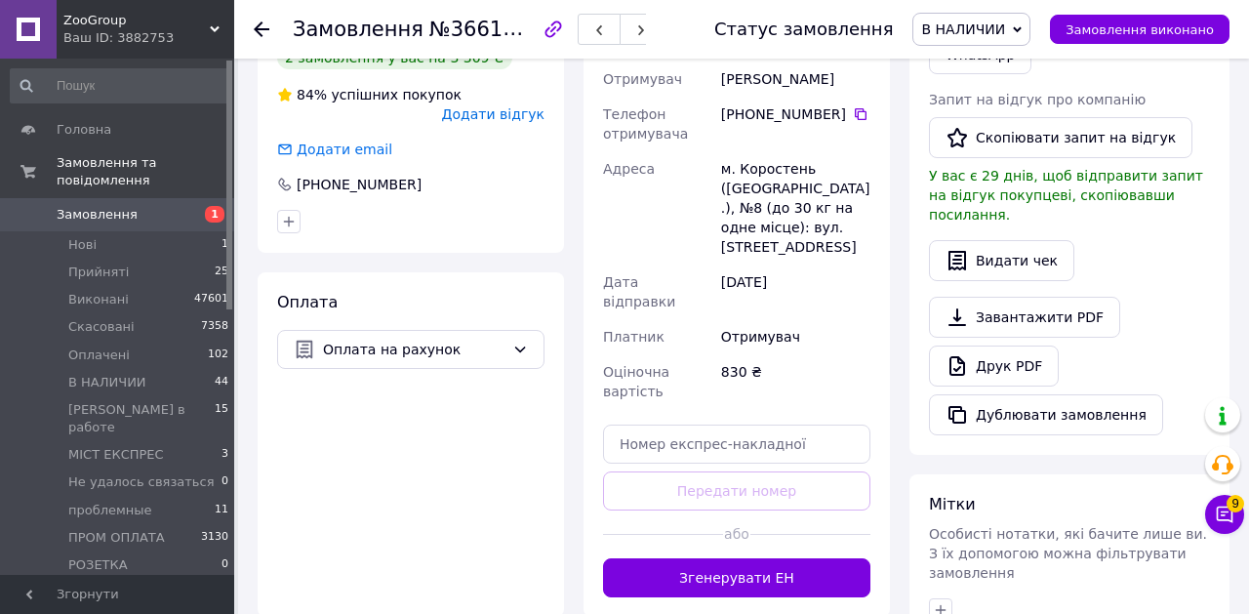
scroll to position [786, 0]
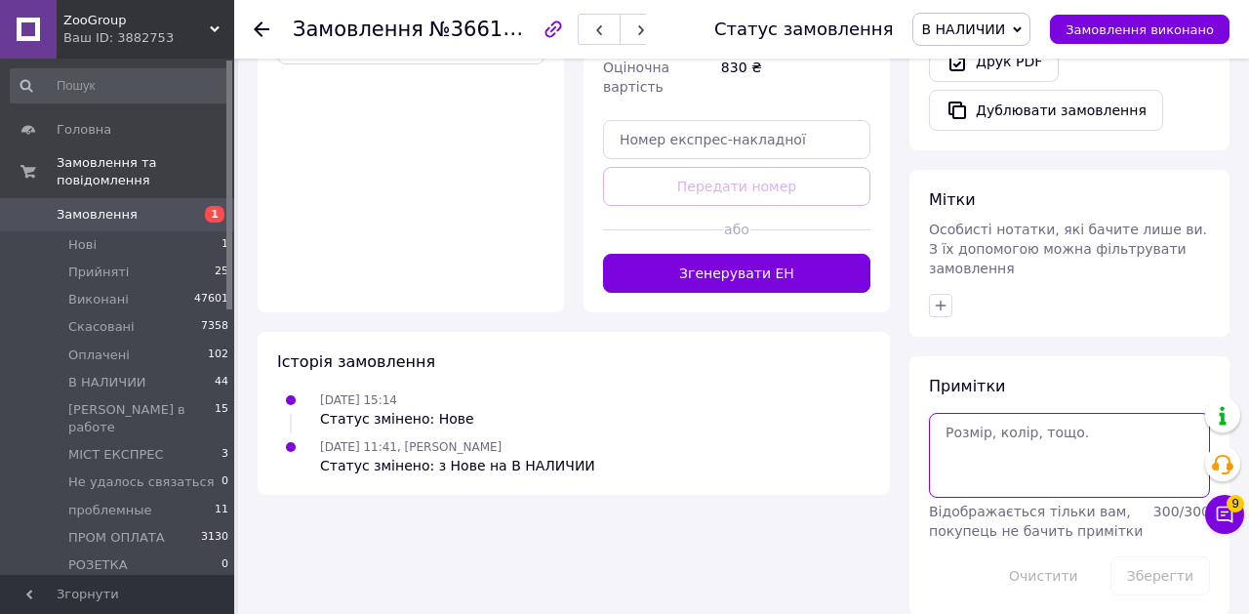
click at [1039, 413] on textarea at bounding box center [1069, 455] width 281 height 84
type textarea "рек на ваб"
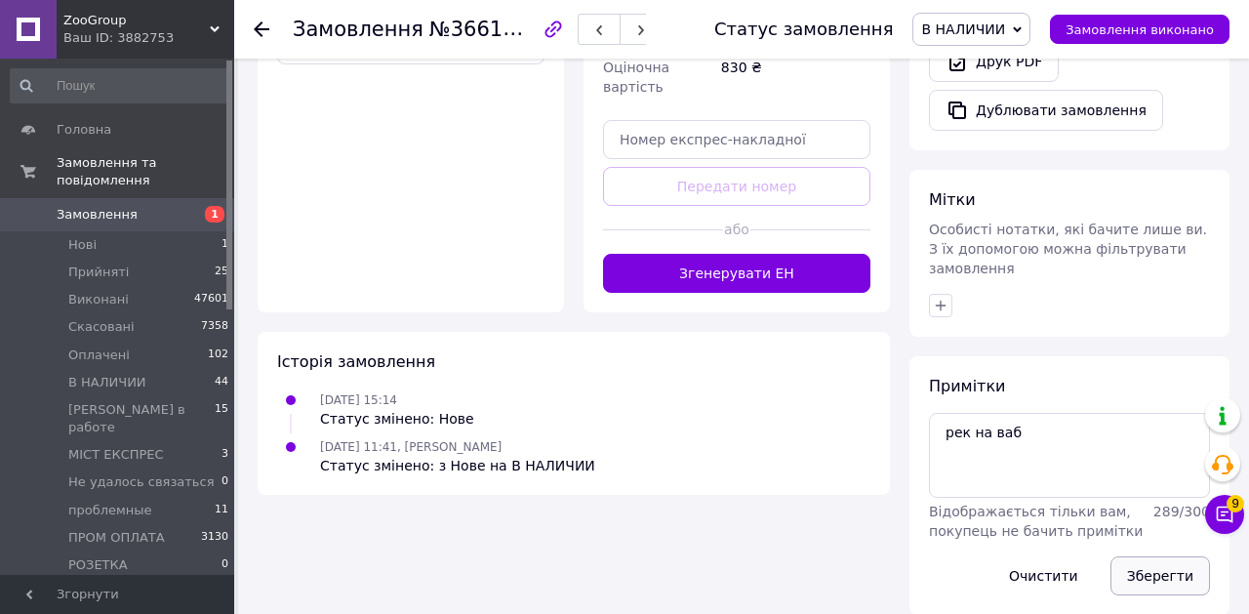
click at [1137, 556] on button "Зберегти" at bounding box center [1161, 575] width 100 height 39
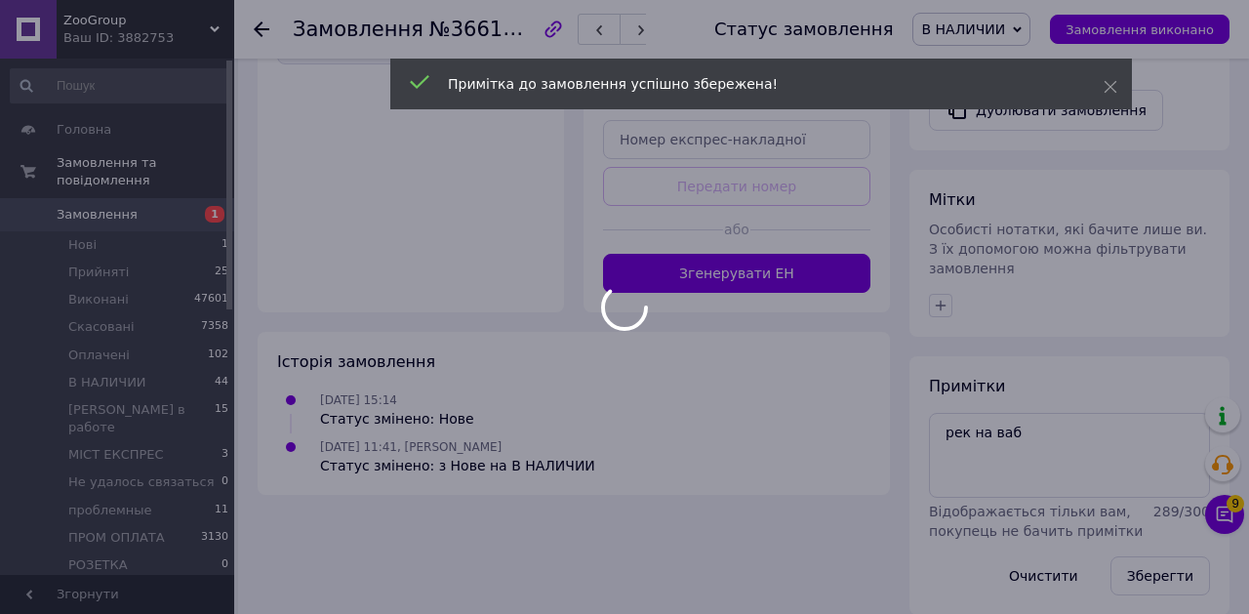
scroll to position [750, 0]
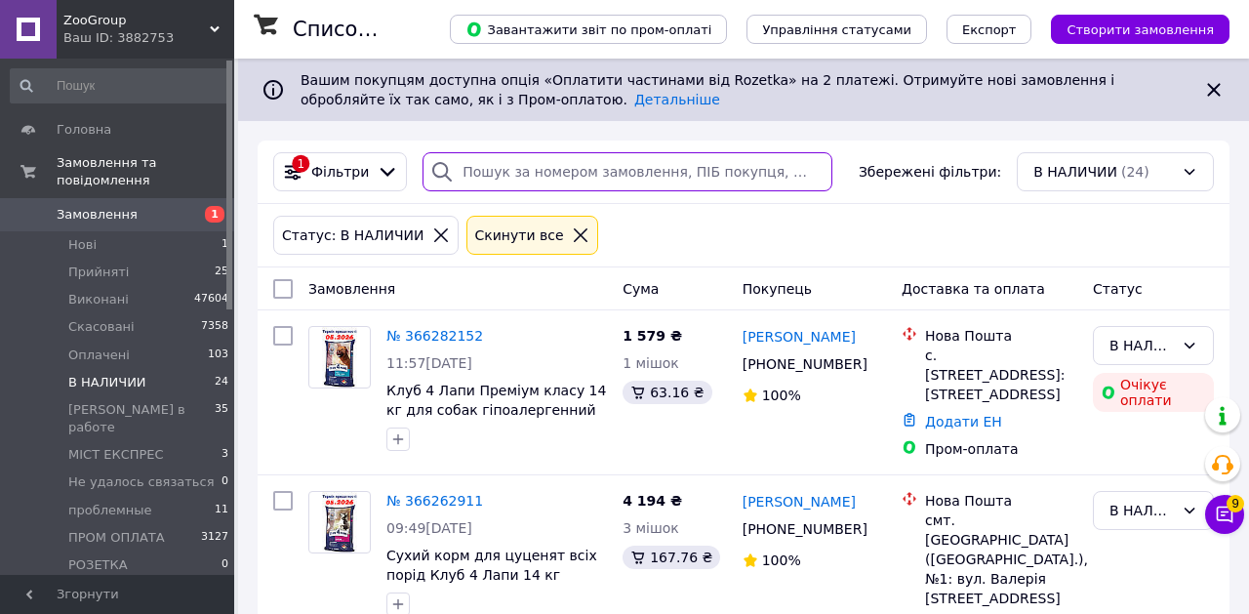
click at [576, 182] on input "search" at bounding box center [628, 171] width 410 height 39
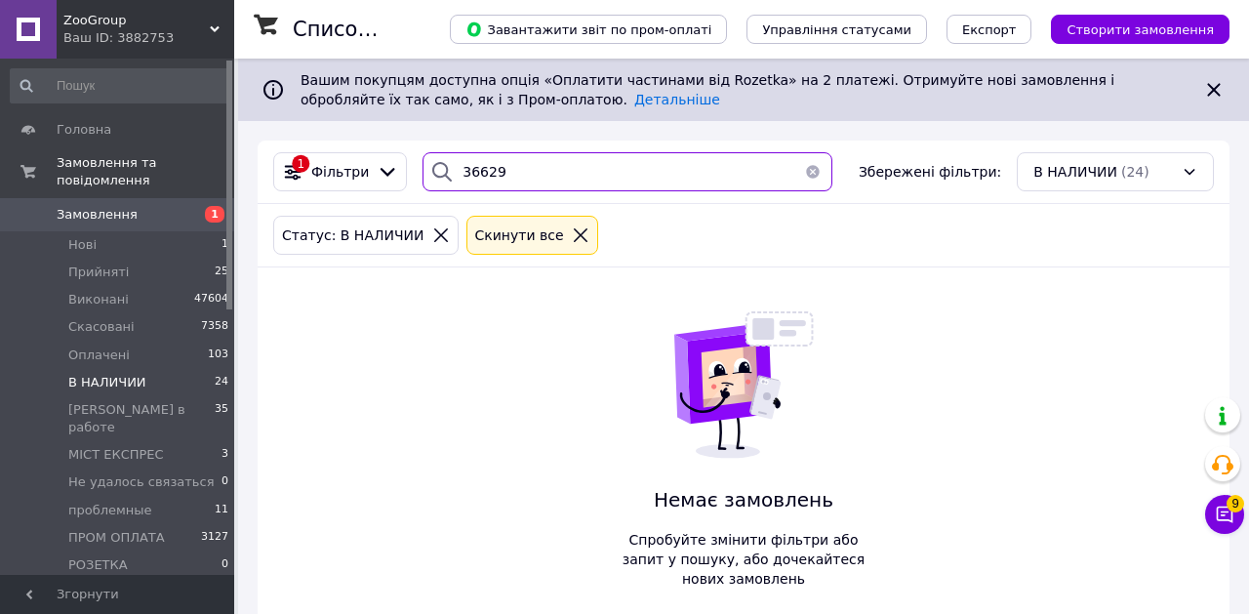
type input "36629"
click at [150, 201] on link "Замовлення 1" at bounding box center [120, 214] width 240 height 33
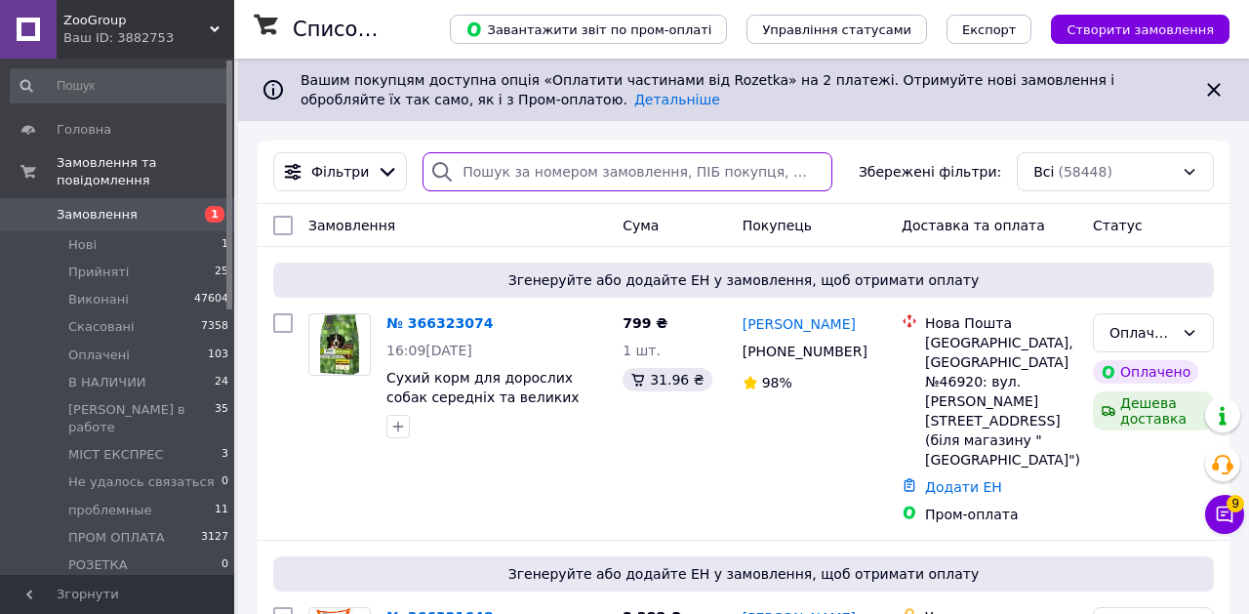
click at [497, 177] on input "search" at bounding box center [628, 171] width 410 height 39
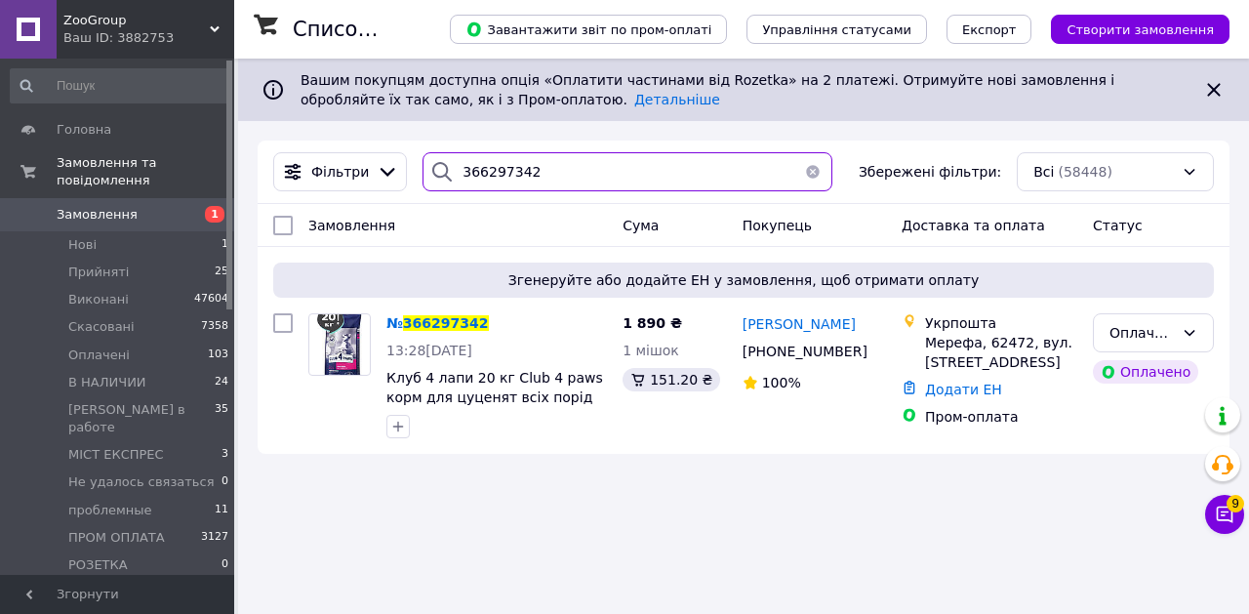
type input "366297342"
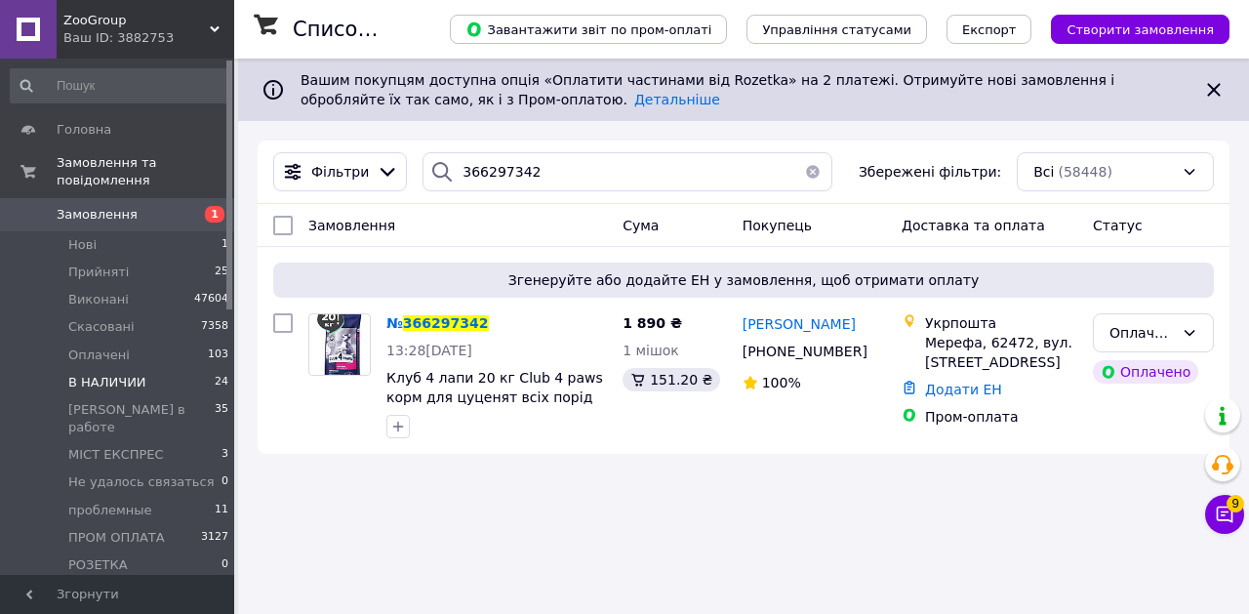
click at [93, 384] on span "В НАЛИЧИИ" at bounding box center [107, 383] width 78 height 18
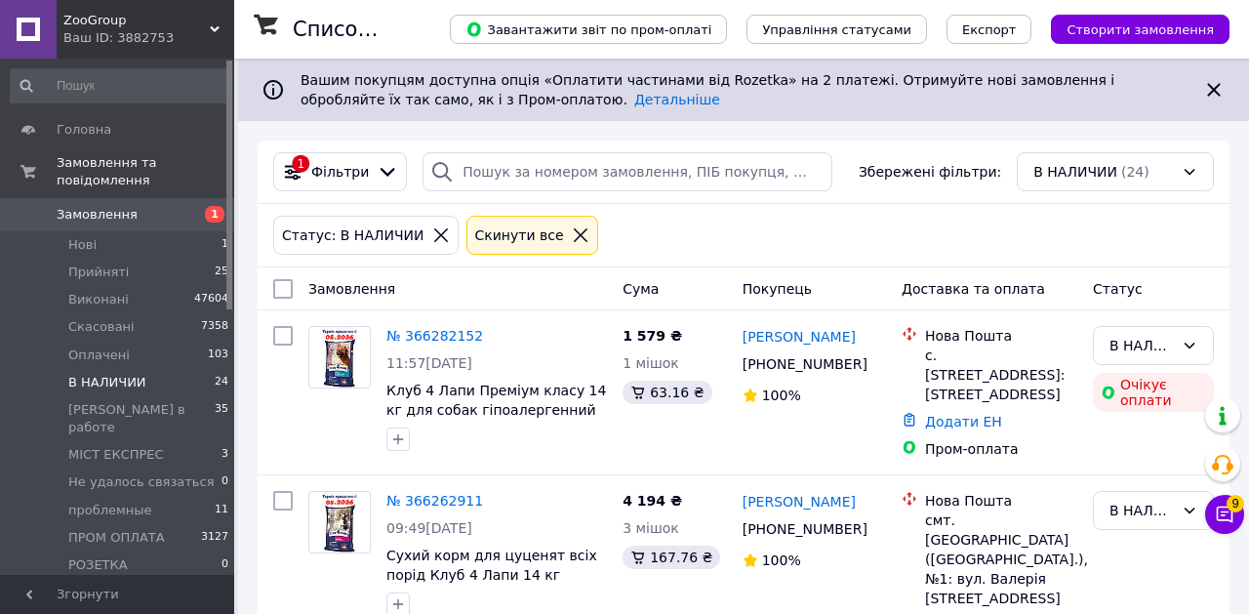
click at [1040, 234] on div "Статус: В НАЛИЧИИ Cкинути все" at bounding box center [743, 235] width 949 height 47
click at [138, 384] on span "В НАЛИЧИИ" at bounding box center [107, 383] width 78 height 18
click at [109, 385] on span "В НАЛИЧИИ" at bounding box center [107, 383] width 78 height 18
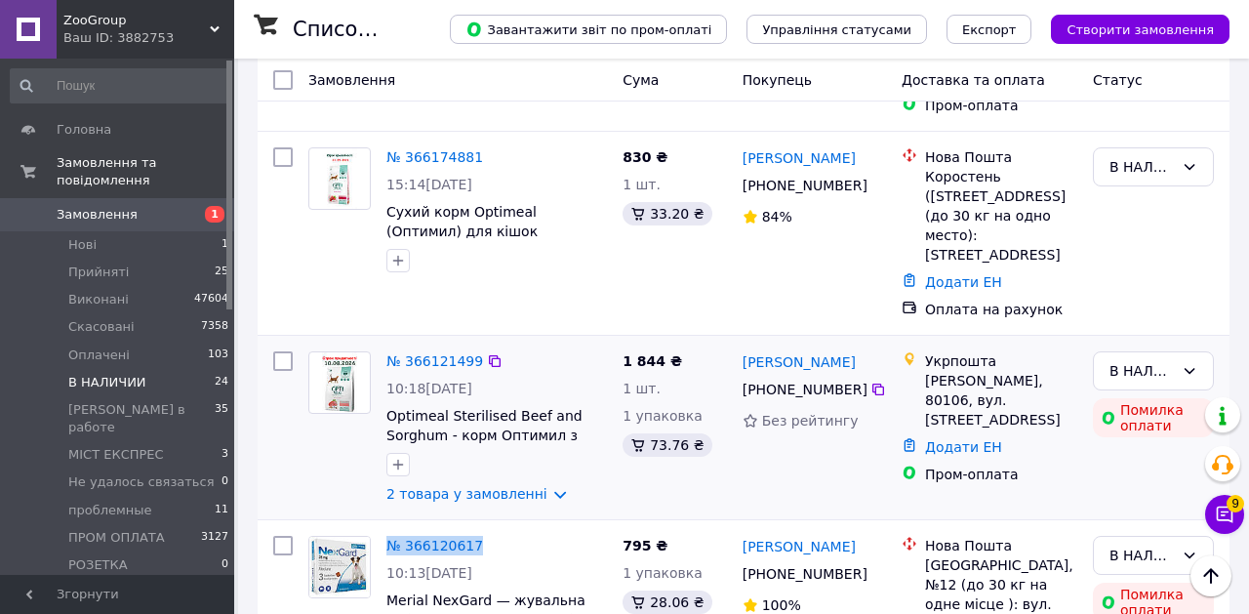
scroll to position [3733, 0]
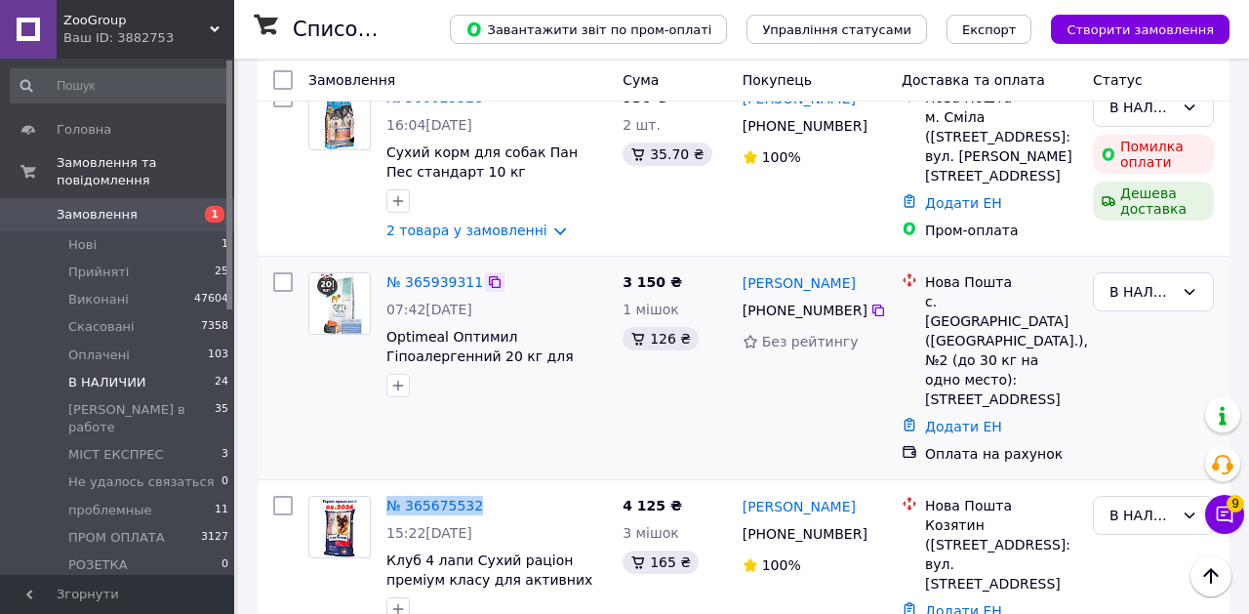
scroll to position [624, 0]
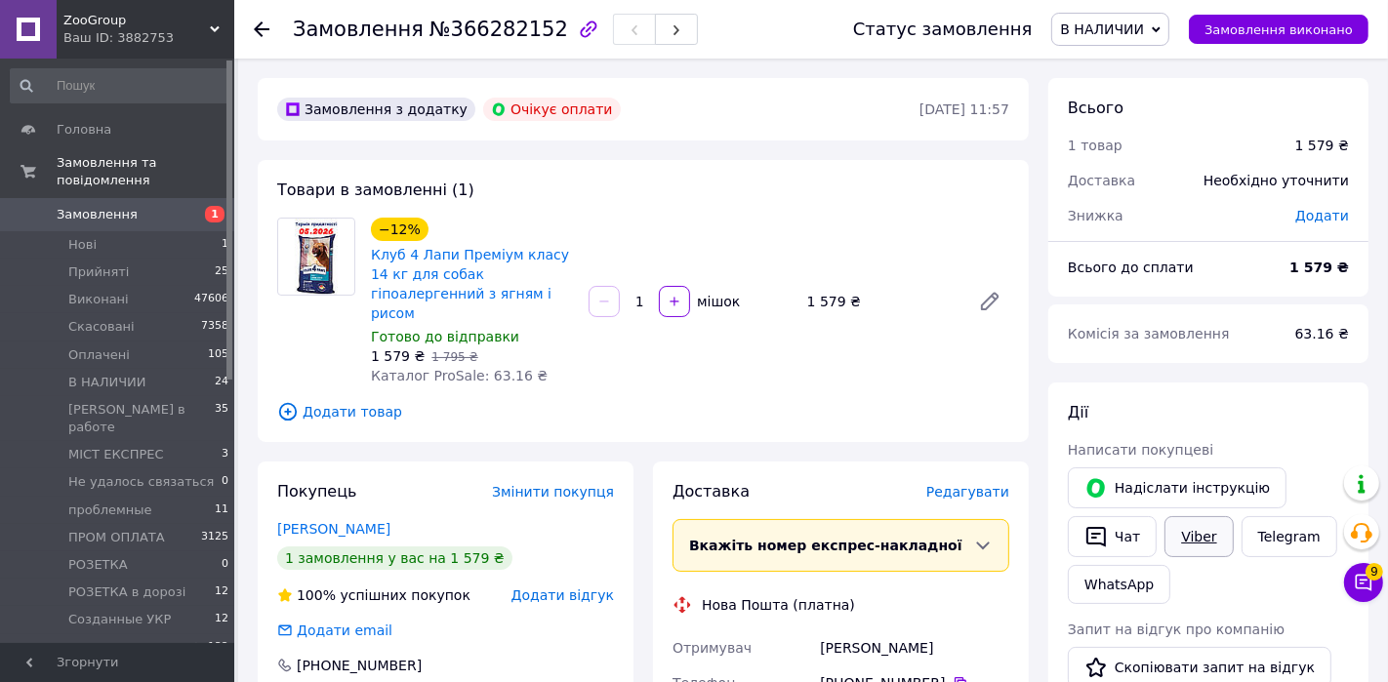
click at [1192, 527] on link "Viber" at bounding box center [1198, 536] width 68 height 41
click at [339, 521] on link "[PERSON_NAME]" at bounding box center [333, 529] width 113 height 16
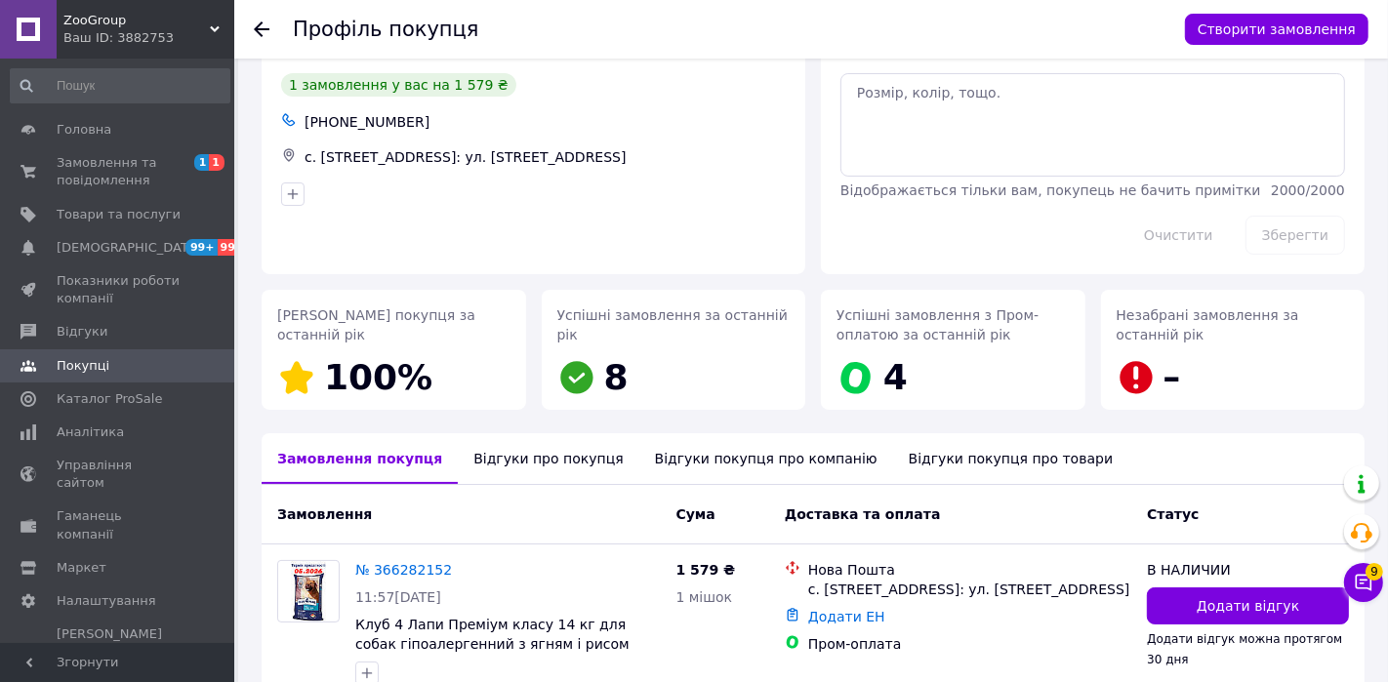
scroll to position [169, 0]
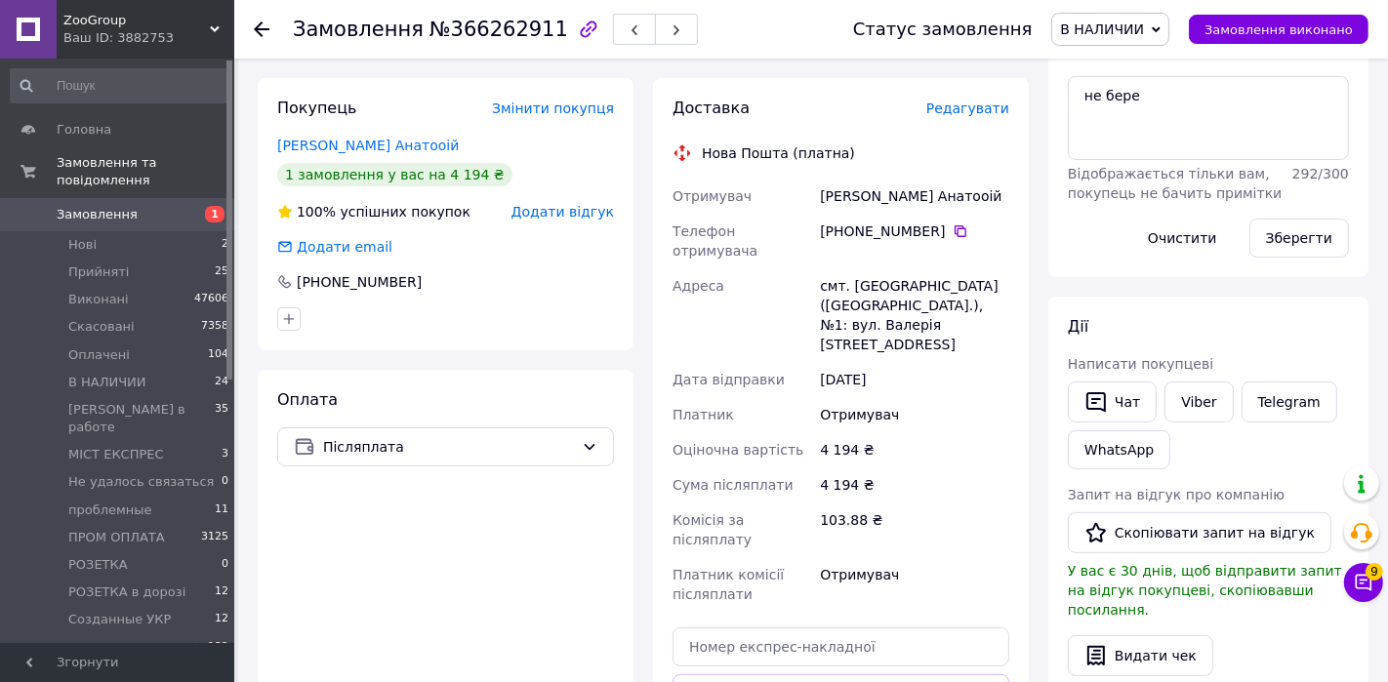
scroll to position [391, 0]
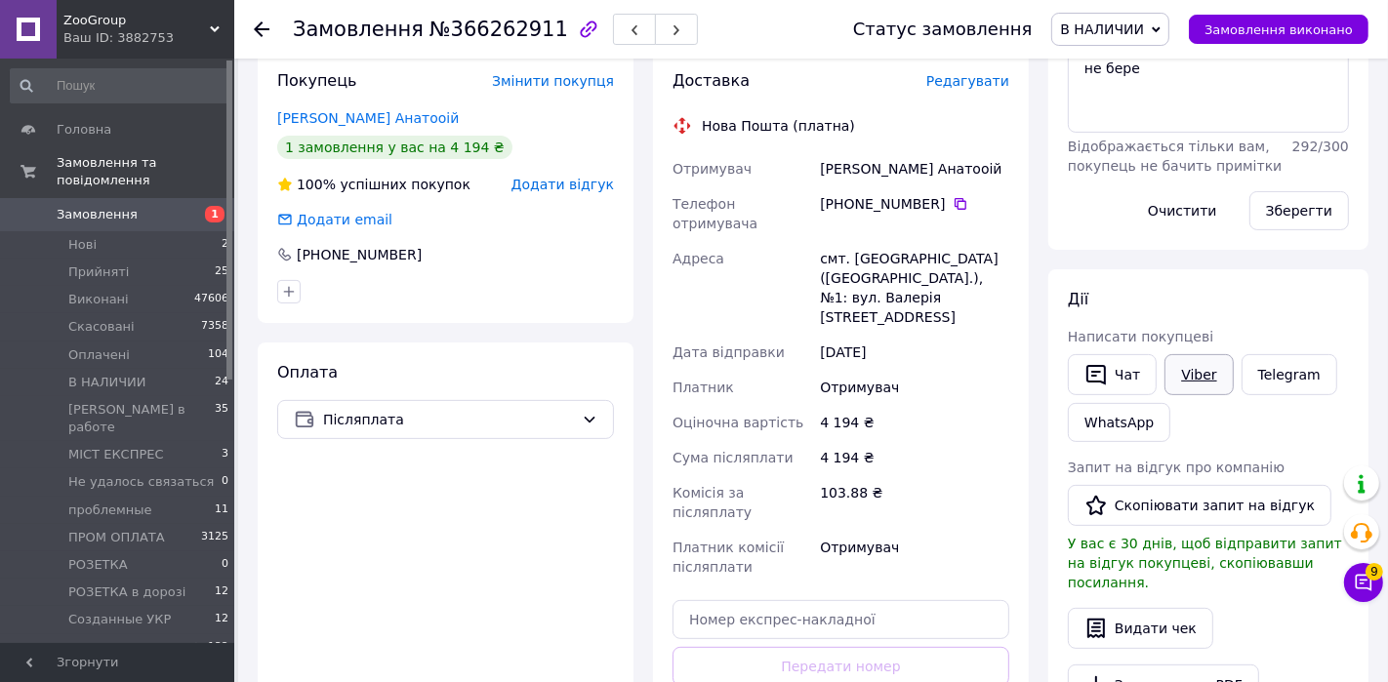
click at [1172, 364] on link "Viber" at bounding box center [1198, 374] width 68 height 41
click at [1124, 372] on button "Чат" at bounding box center [1112, 374] width 89 height 41
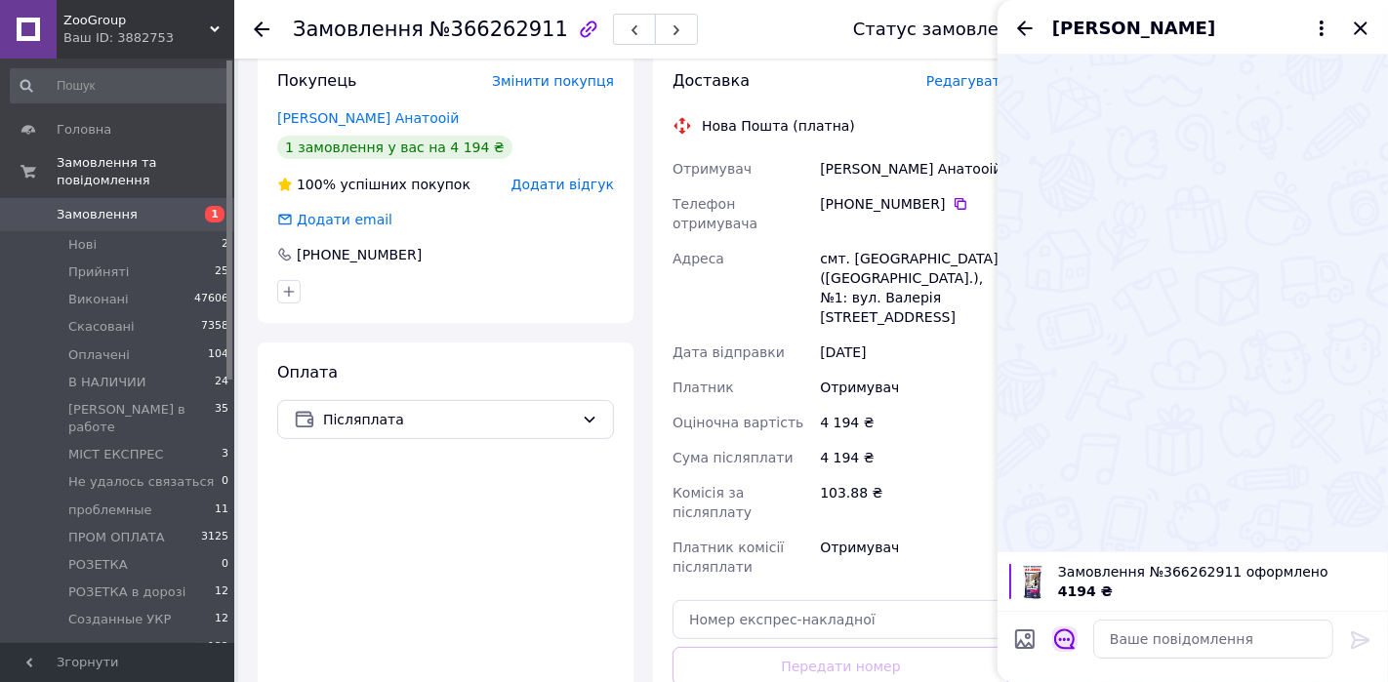
click at [1068, 613] on icon "Відкрити шаблони відповідей" at bounding box center [1064, 638] width 21 height 21
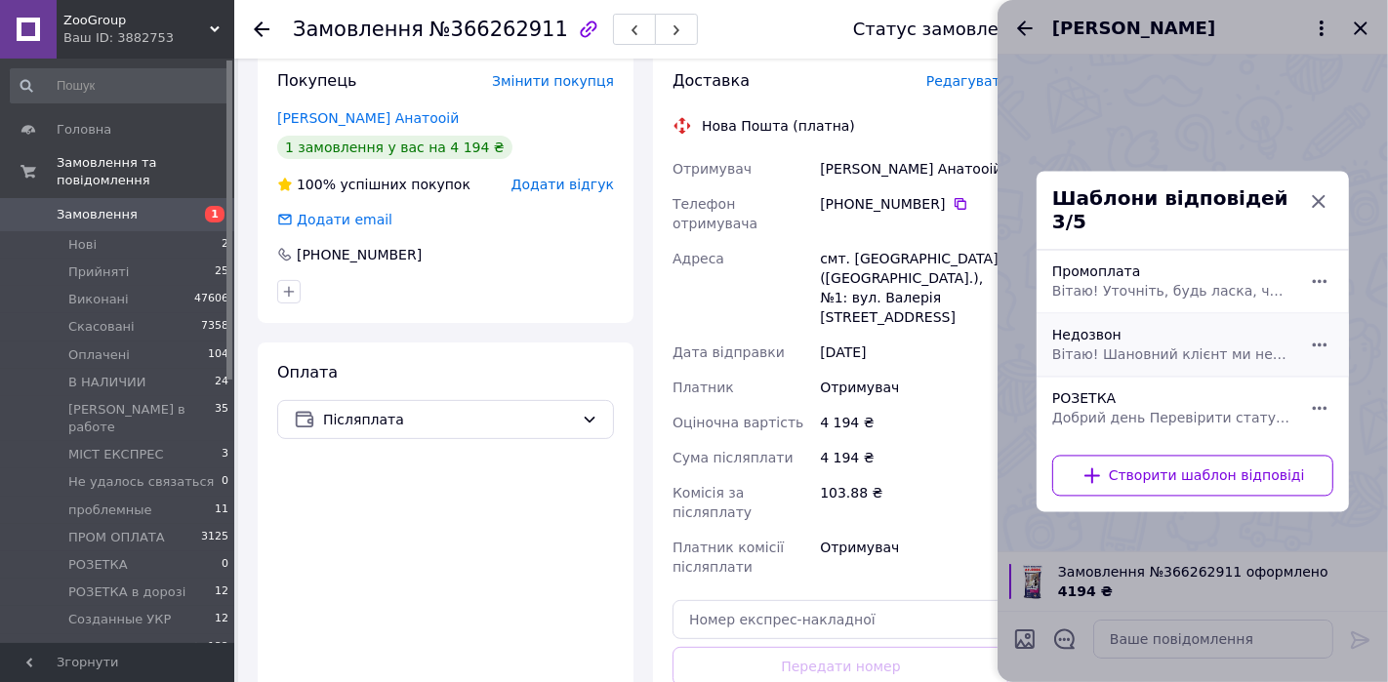
click at [1122, 331] on div "Недозвон Вітаю! Шановний клієнт ми не змогли до вас дозвонитися, будь ласка, на…" at bounding box center [1171, 344] width 254 height 55
type textarea "Вітаю! Шановний клієнт ми не змогли до вас дозвонитися, будь ласка, напишіть чи…"
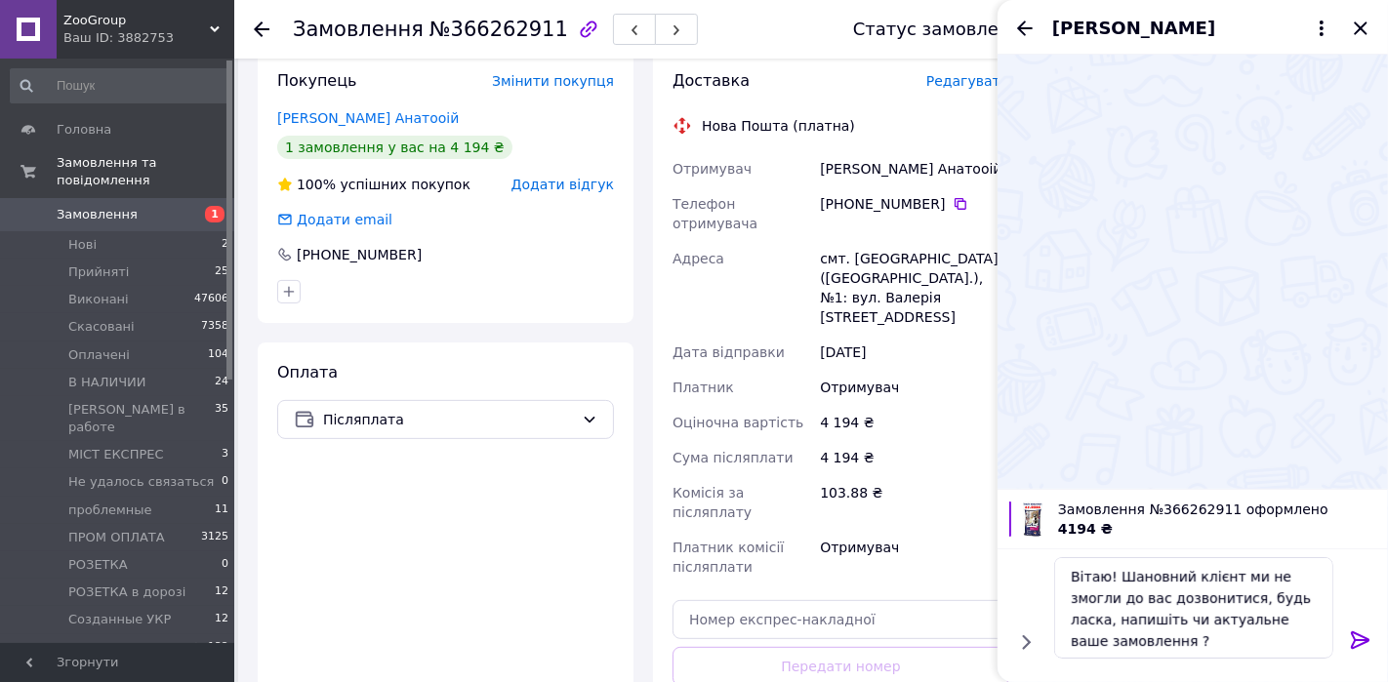
click at [1248, 613] on icon at bounding box center [1360, 640] width 19 height 18
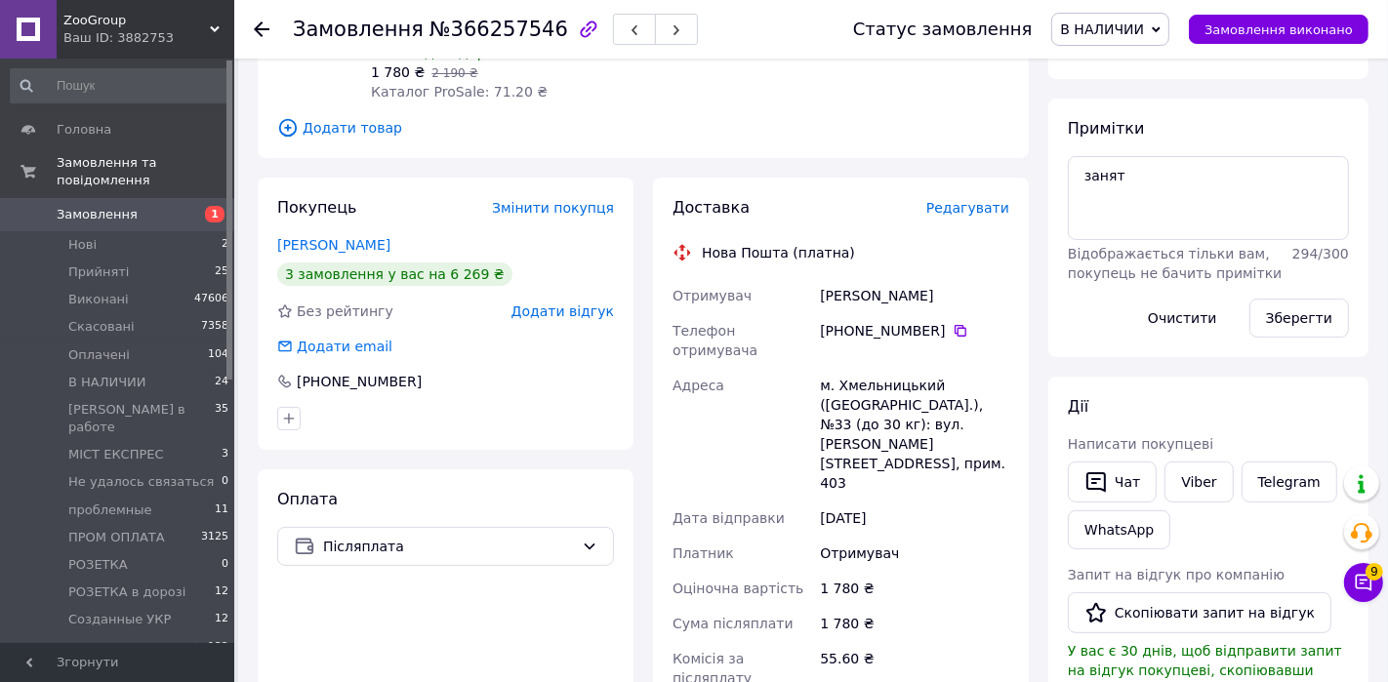
scroll to position [285, 0]
click at [1194, 475] on link "Viber" at bounding box center [1198, 481] width 68 height 41
click at [1118, 487] on button "Чат" at bounding box center [1112, 481] width 89 height 41
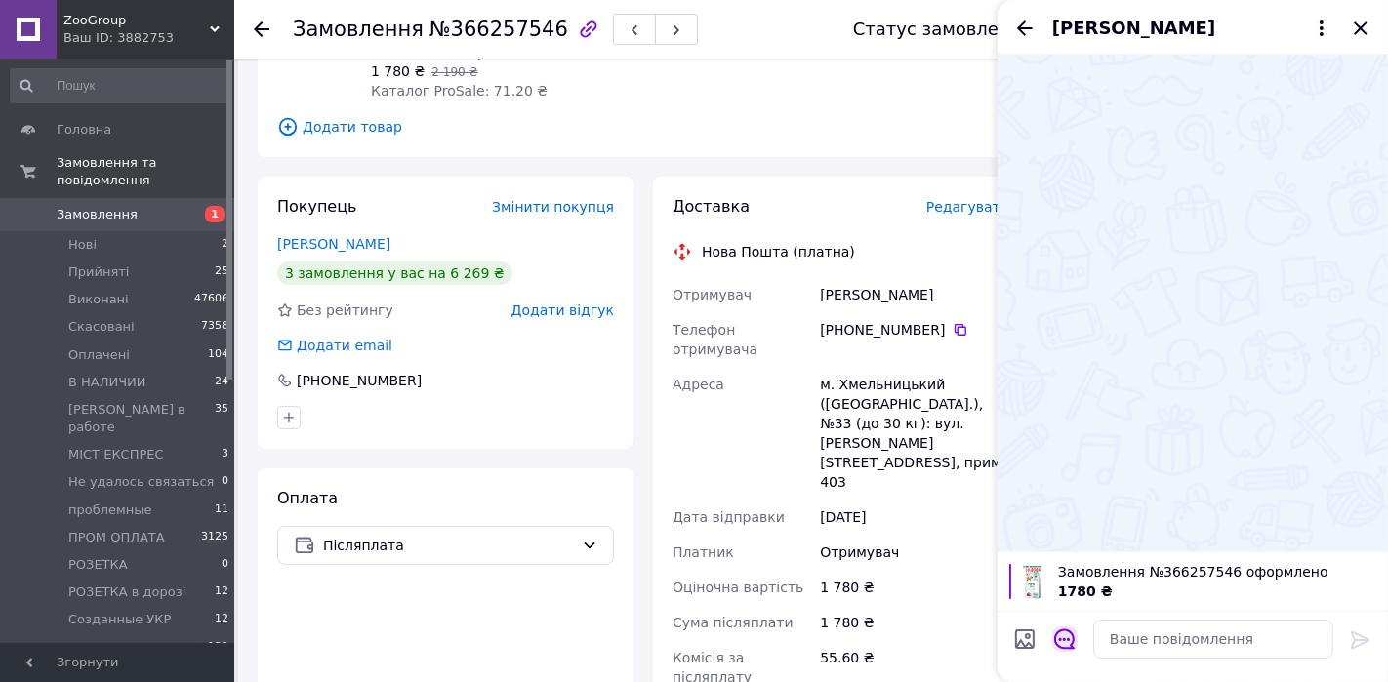
click at [1074, 613] on button "Відкрити шаблони відповідей" at bounding box center [1064, 639] width 25 height 25
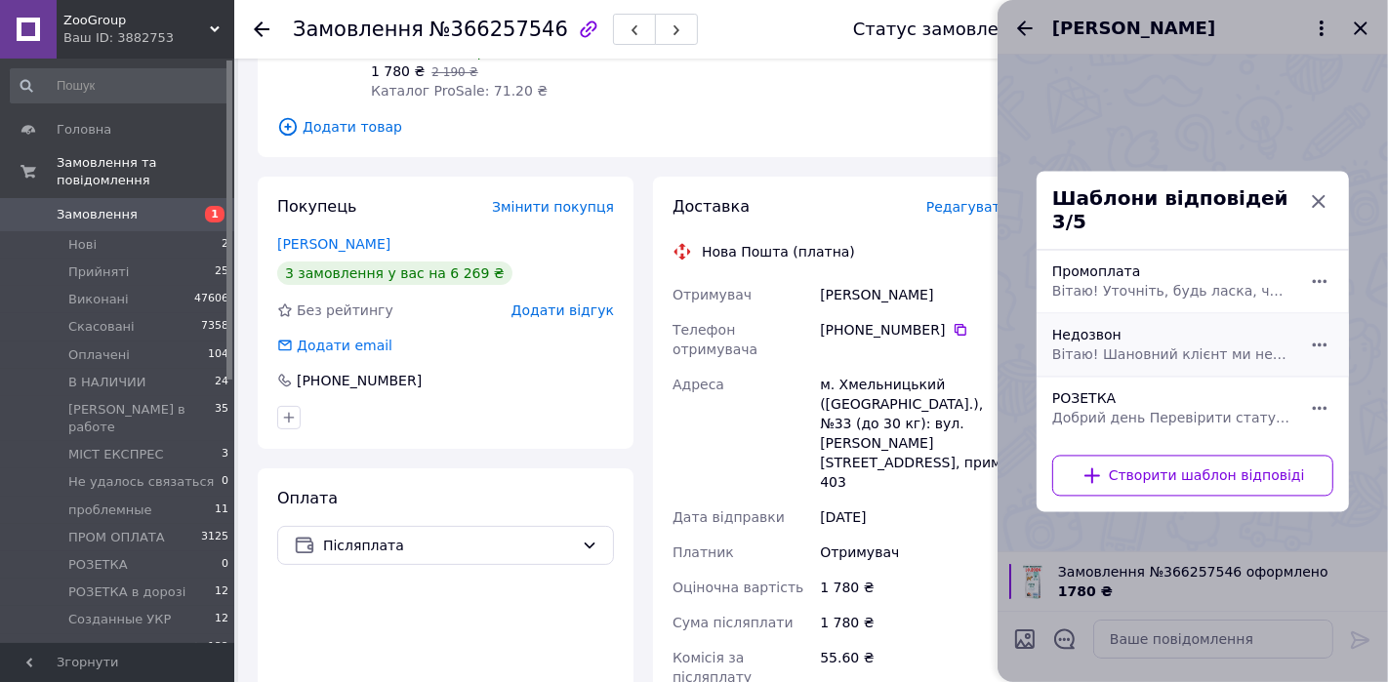
click at [1119, 344] on span "Вітаю! Шановний клієнт ми не змогли до вас дозвонитися, будь ласка, напишіть чи…" at bounding box center [1171, 354] width 238 height 20
type textarea "Вітаю! Шановний клієнт ми не змогли до вас дозвонитися, будь ласка, напишіть чи…"
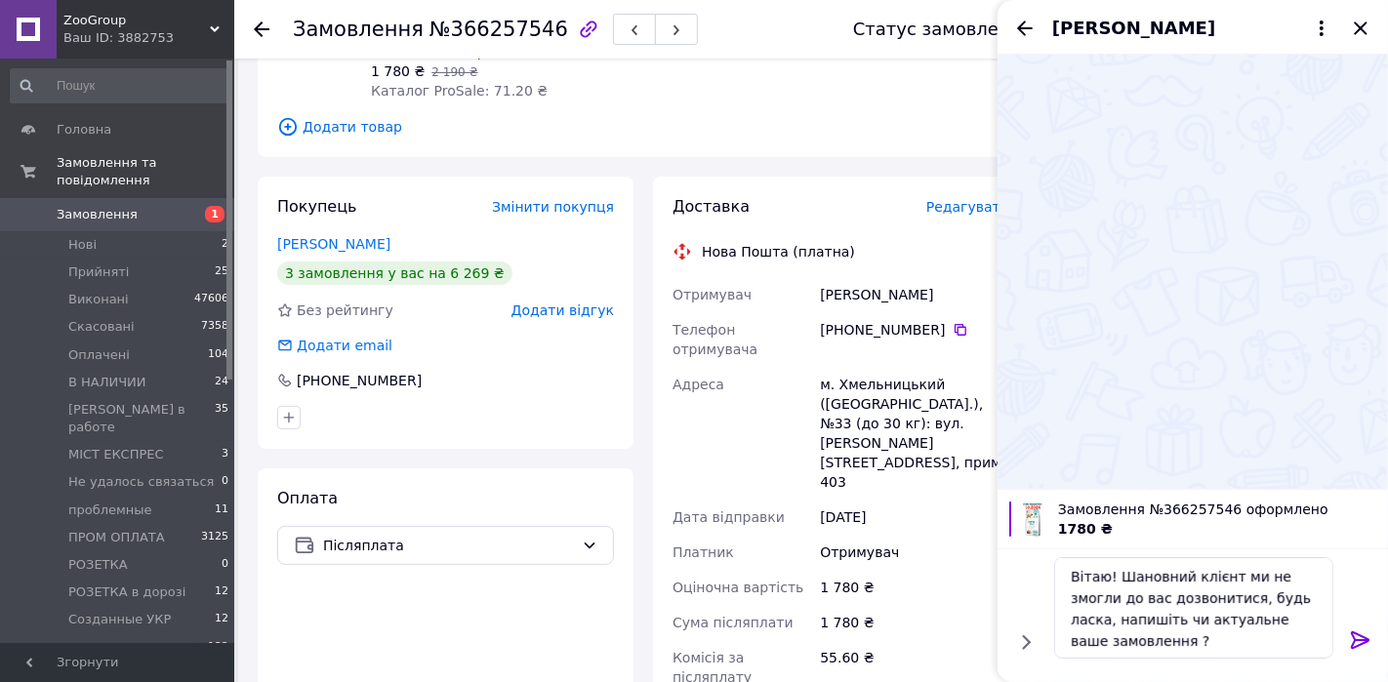
click at [1248, 613] on icon at bounding box center [1360, 640] width 19 height 18
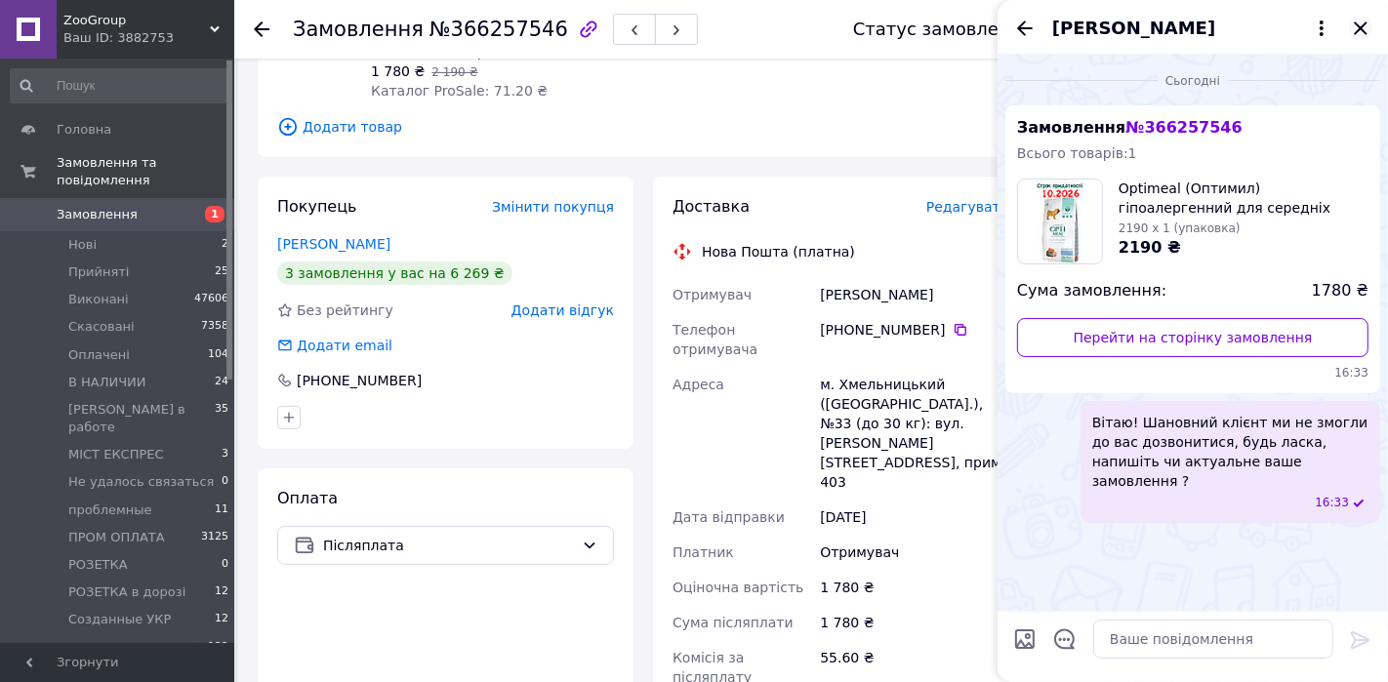
click at [1248, 27] on icon "Закрити" at bounding box center [1360, 28] width 23 height 23
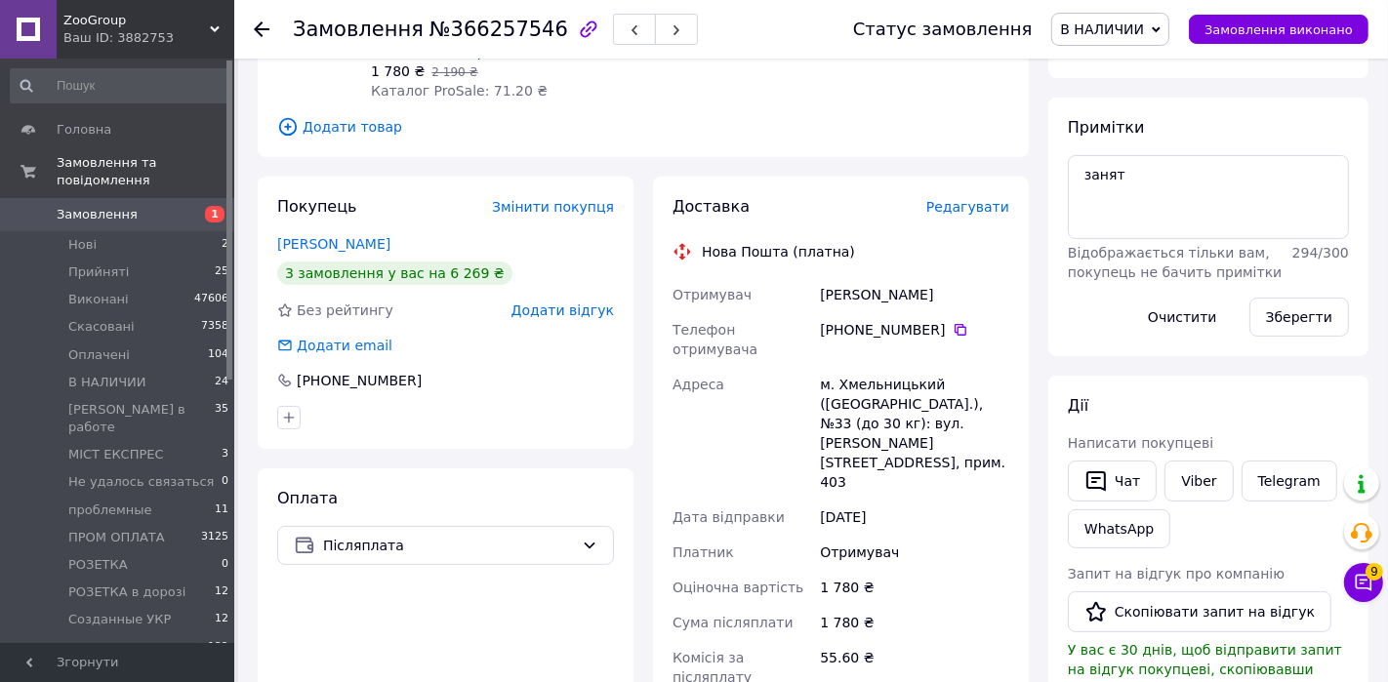
scroll to position [0, 0]
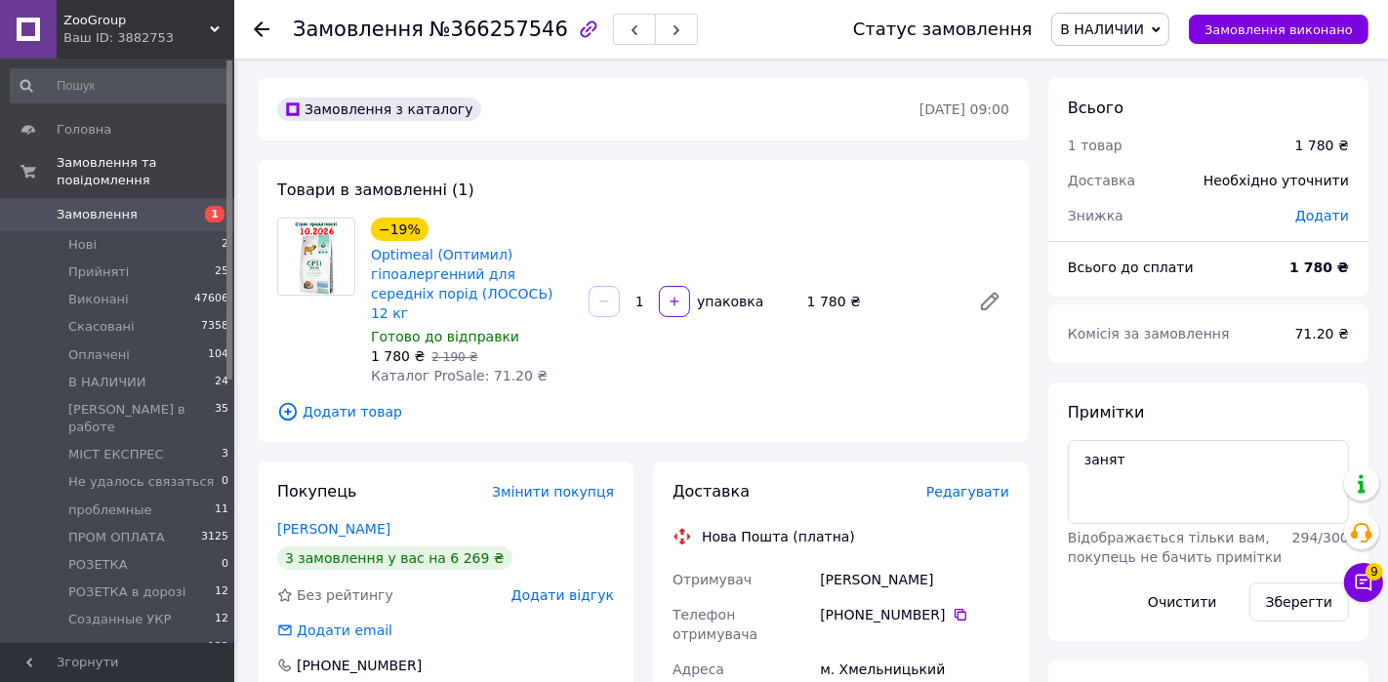
click at [484, 25] on span "№366257546" at bounding box center [498, 29] width 139 height 23
copy span "366257546"
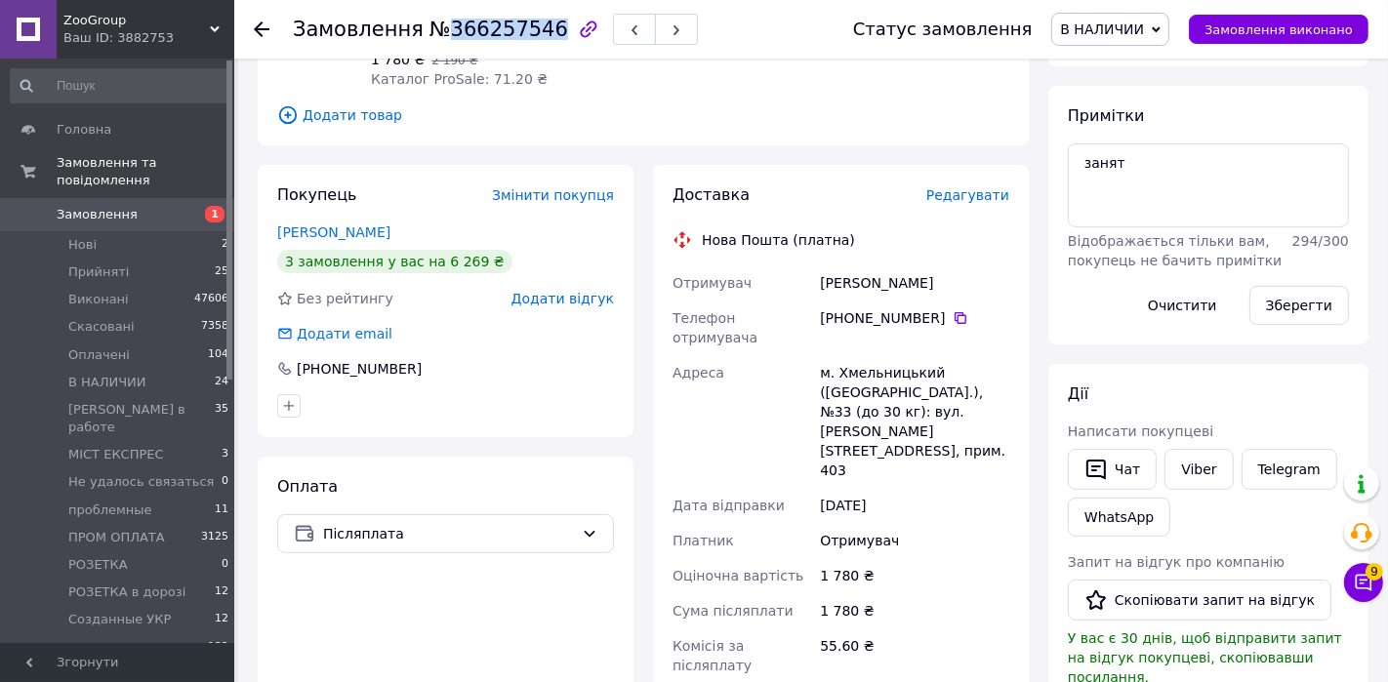
scroll to position [339, 0]
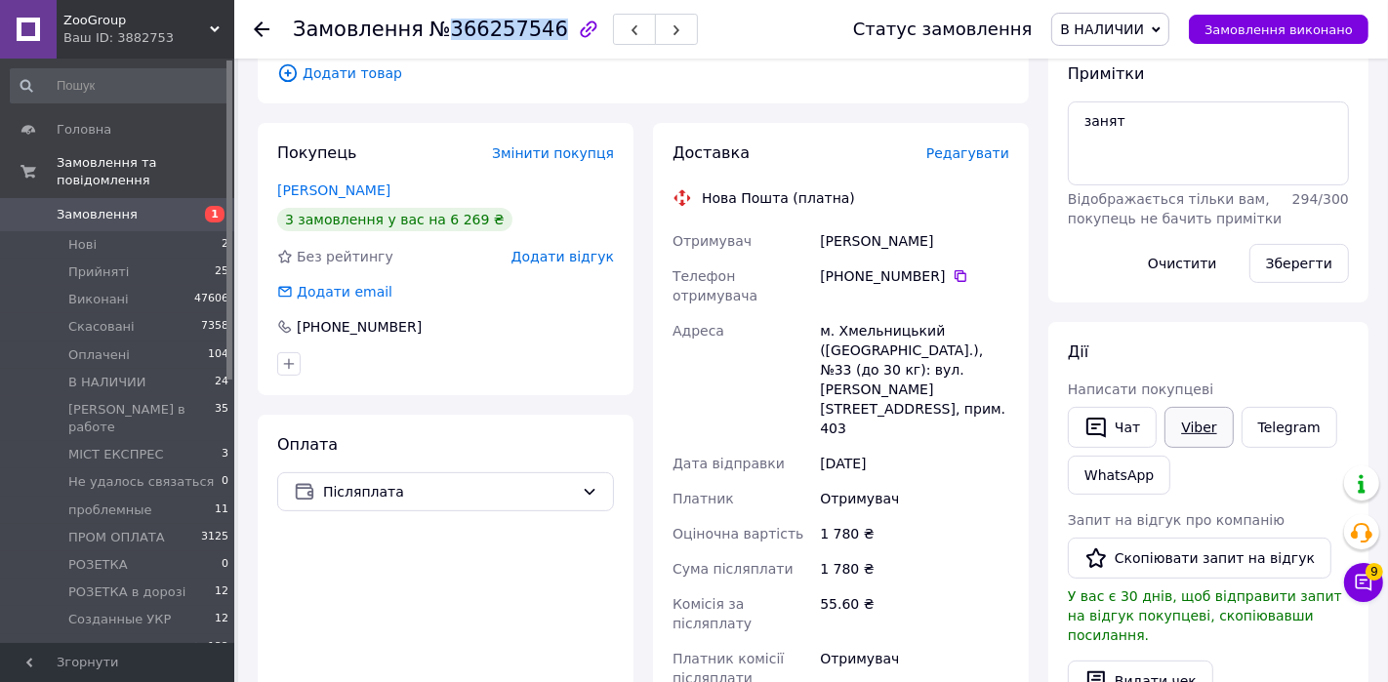
click at [1183, 423] on link "Viber" at bounding box center [1198, 427] width 68 height 41
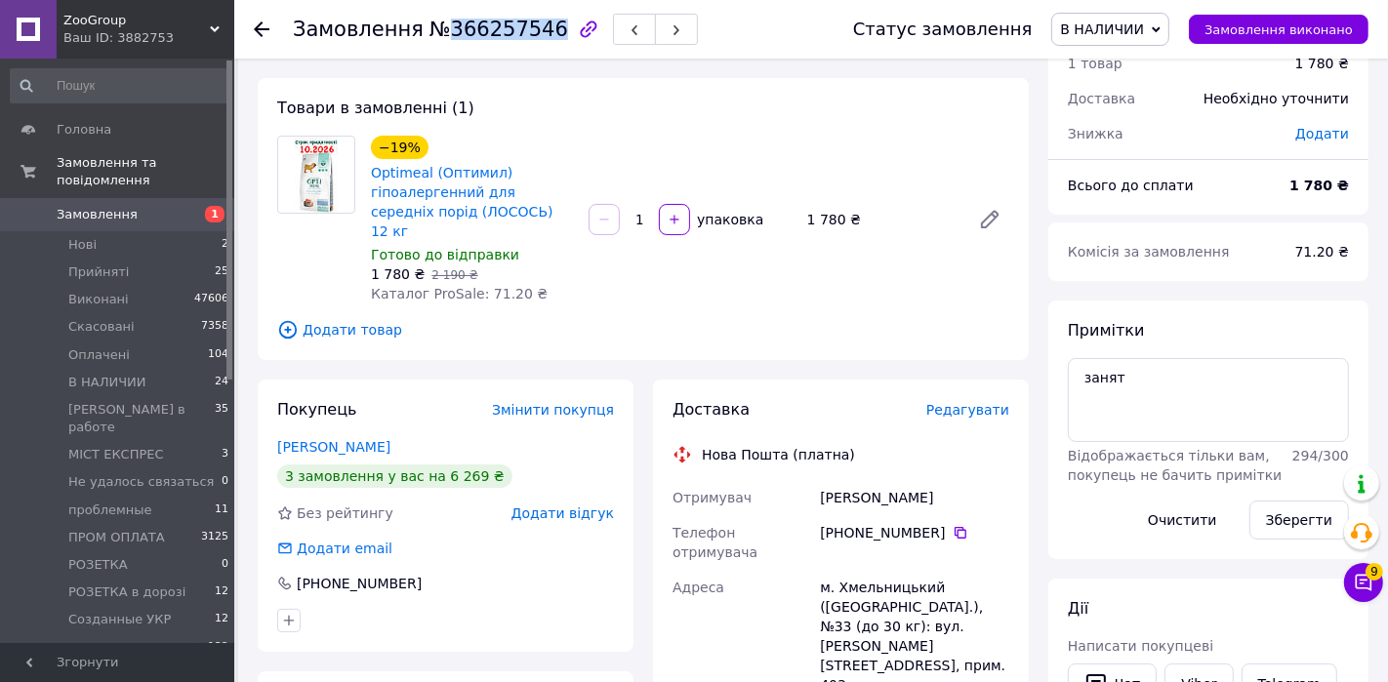
scroll to position [0, 0]
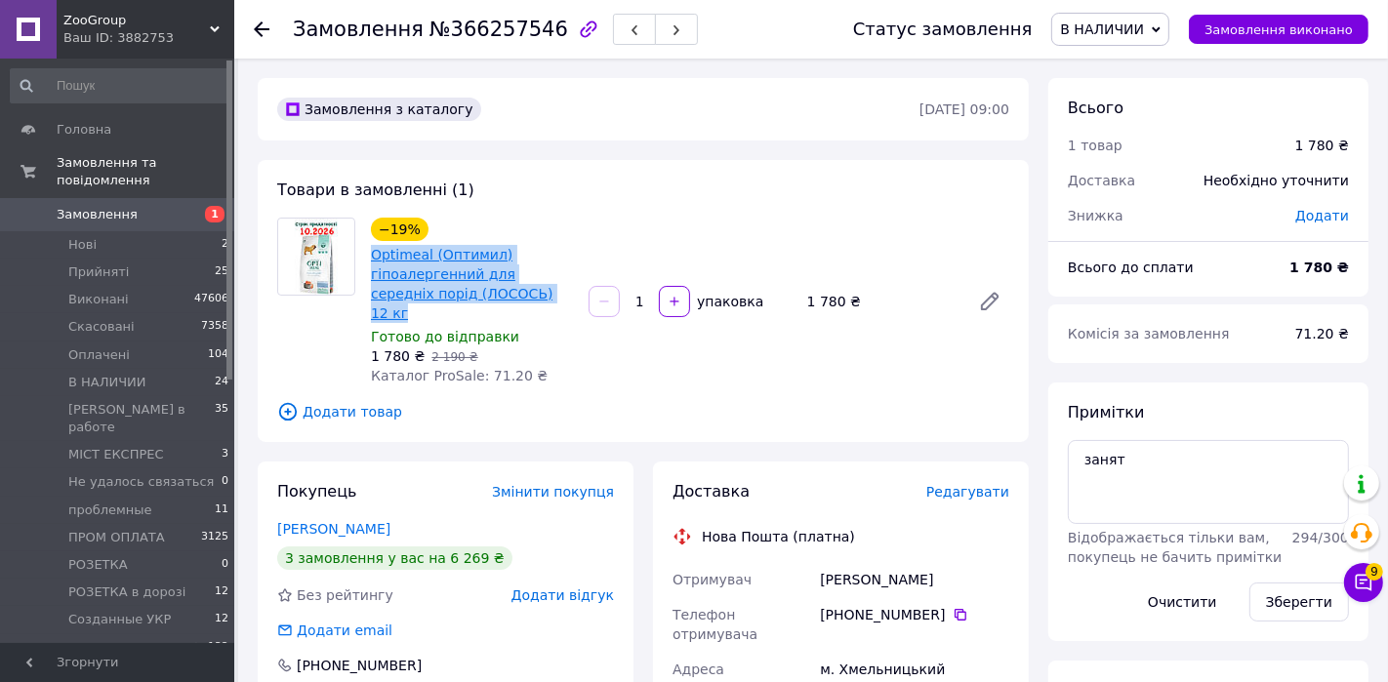
drag, startPoint x: 535, startPoint y: 304, endPoint x: 372, endPoint y: 256, distance: 170.1
click at [372, 256] on div "−19% Optimeal (Оптимил) гіпоалергенний для середніх порід (ЛОСОСЬ) 12 кг Готово…" at bounding box center [472, 302] width 218 height 176
copy link "Optimeal (Оптимил) гіпоалергенний для середніх порід (ЛОСОСЬ) 12 кг"
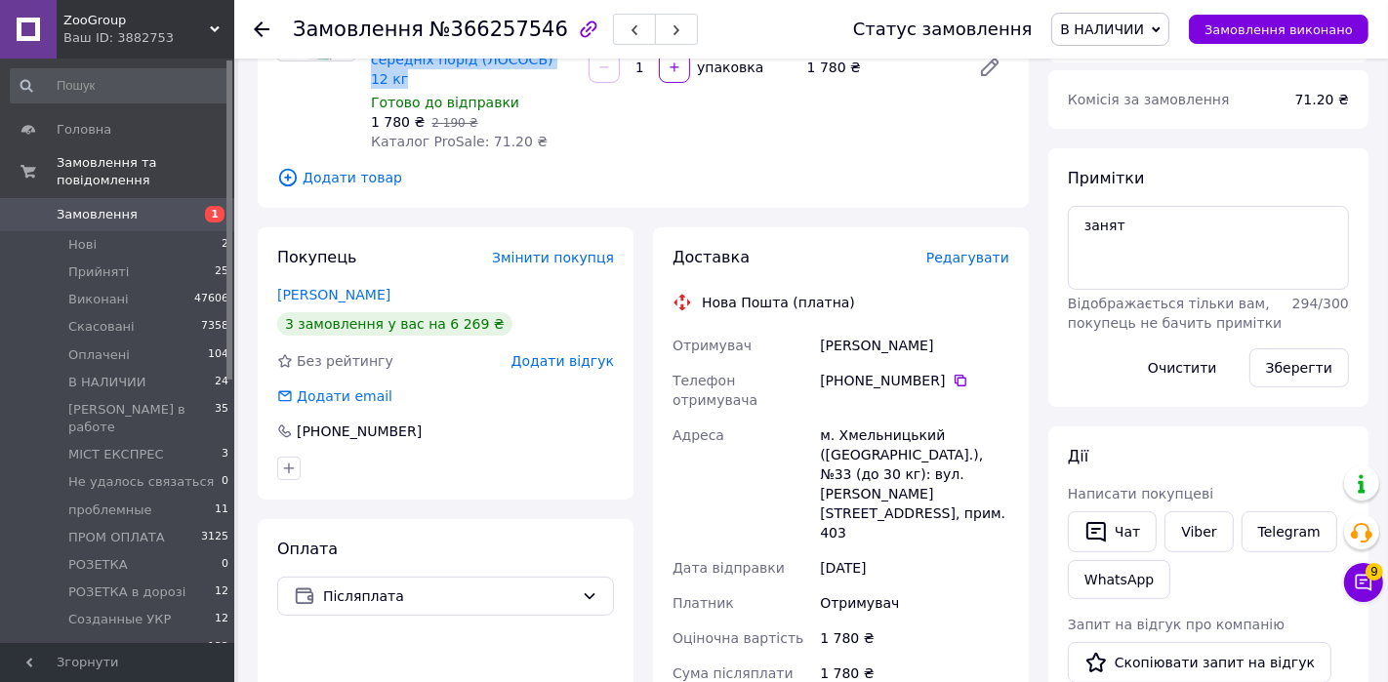
scroll to position [259, 0]
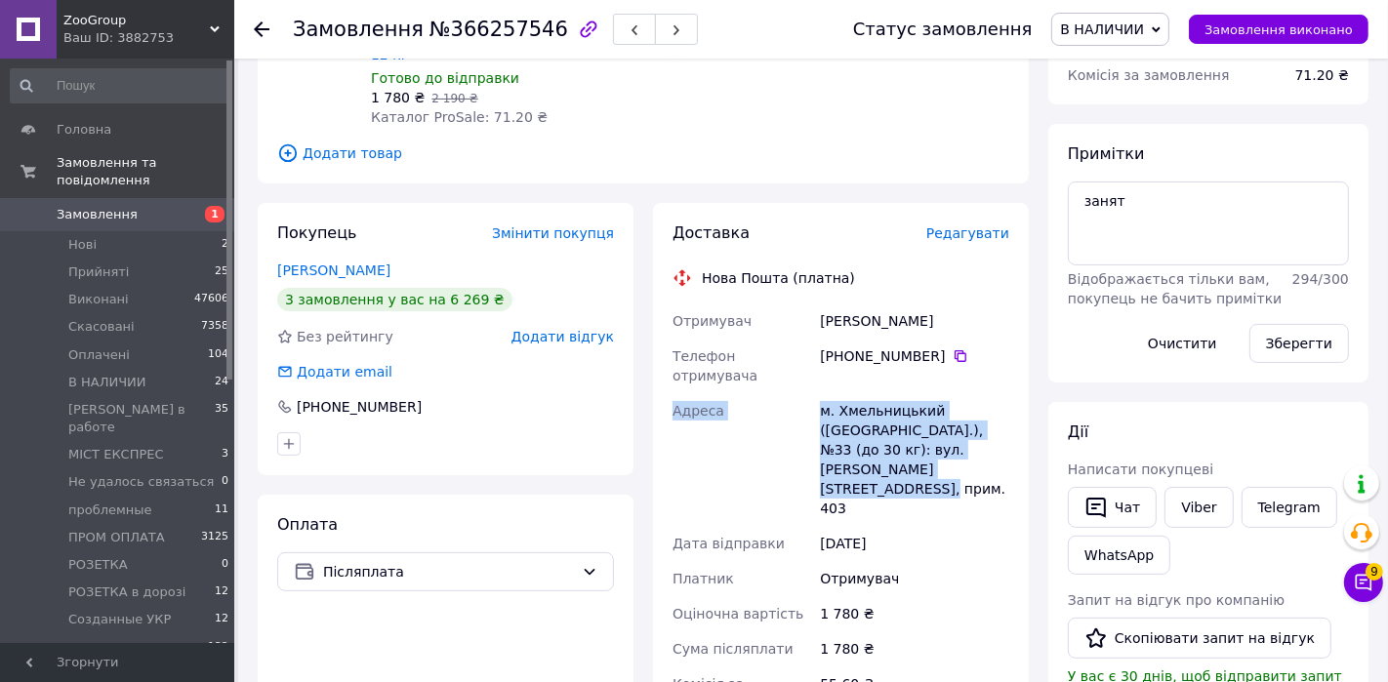
drag, startPoint x: 993, startPoint y: 434, endPoint x: 663, endPoint y: 375, distance: 335.2
click at [663, 375] on div "Доставка Редагувати Нова Пошта (платна) Отримувач Бурячек Богдан Телефон отриму…" at bounding box center [841, 593] width 376 height 781
copy div "Адреса м. Хмельницький (Хмельницька обл.), №33 (до 30 кг): вул. Бандери Степана…"
click at [164, 201] on link "Замовлення 1" at bounding box center [120, 214] width 240 height 33
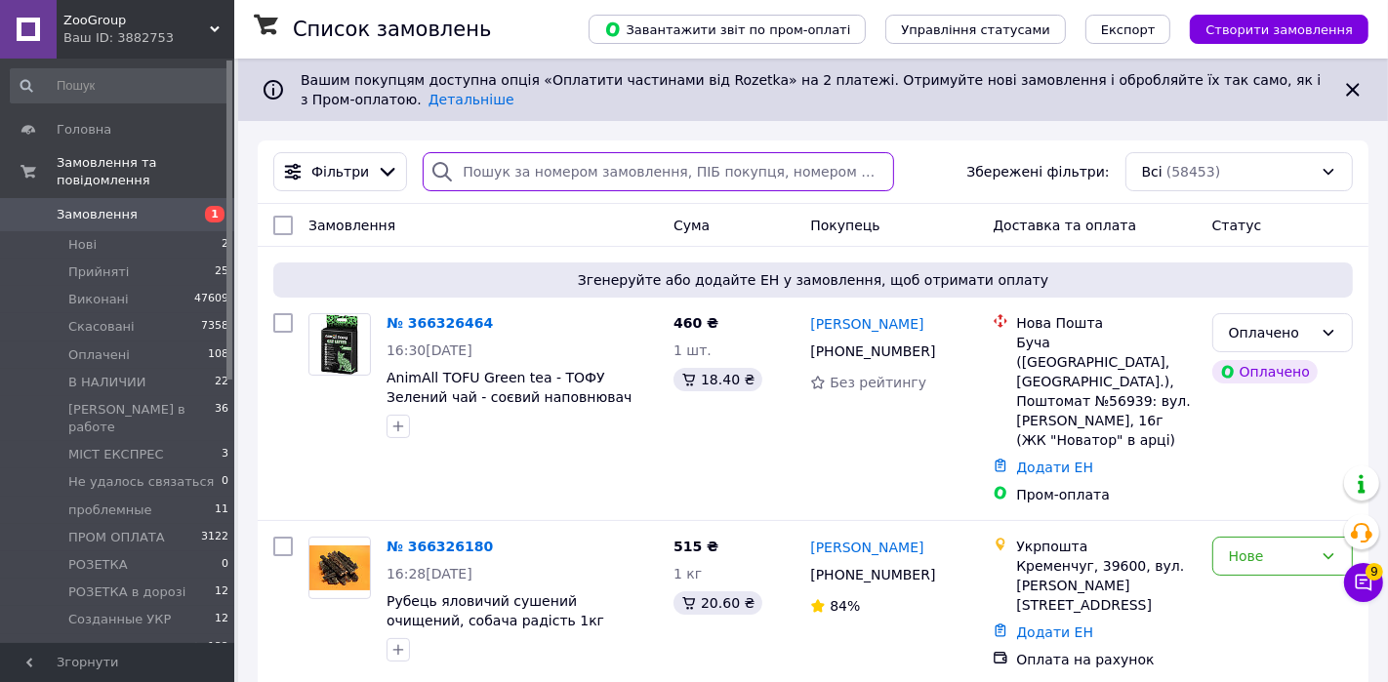
click at [553, 182] on input "search" at bounding box center [658, 171] width 471 height 39
paste input "366211314"
type input "366211314"
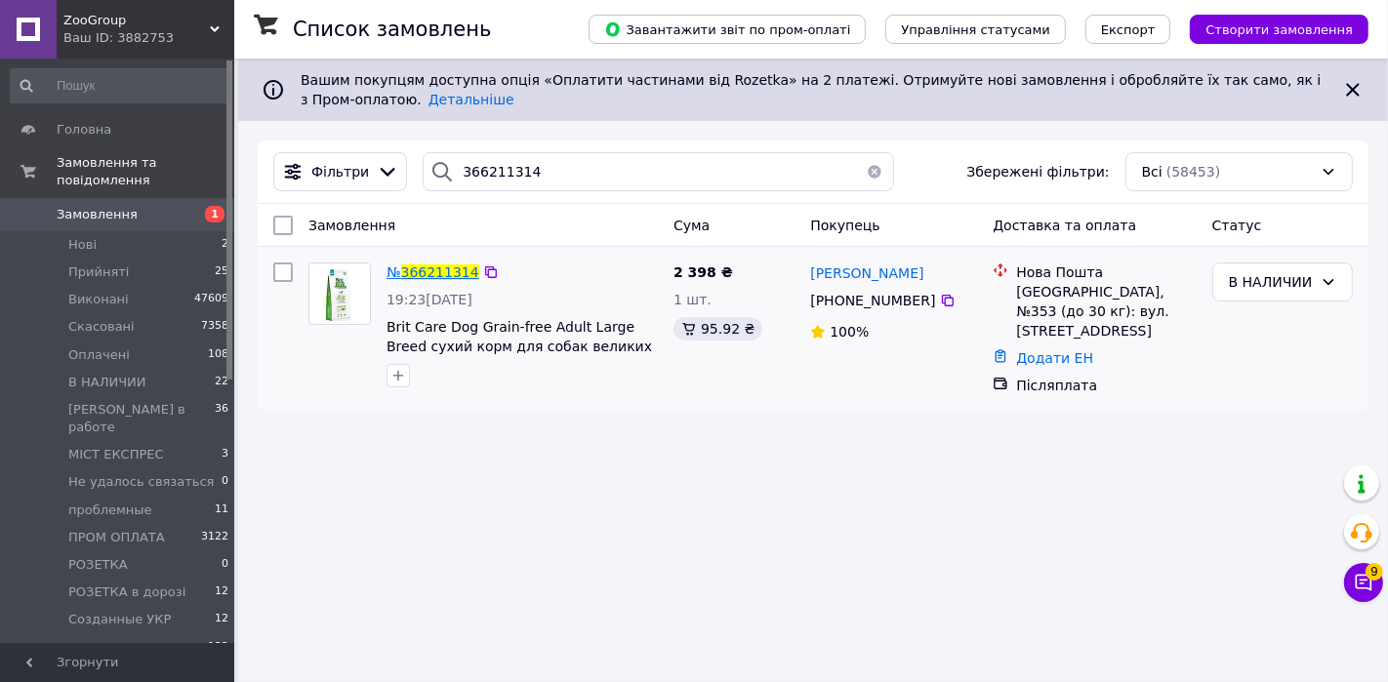
click at [448, 266] on span "366211314" at bounding box center [440, 272] width 78 height 16
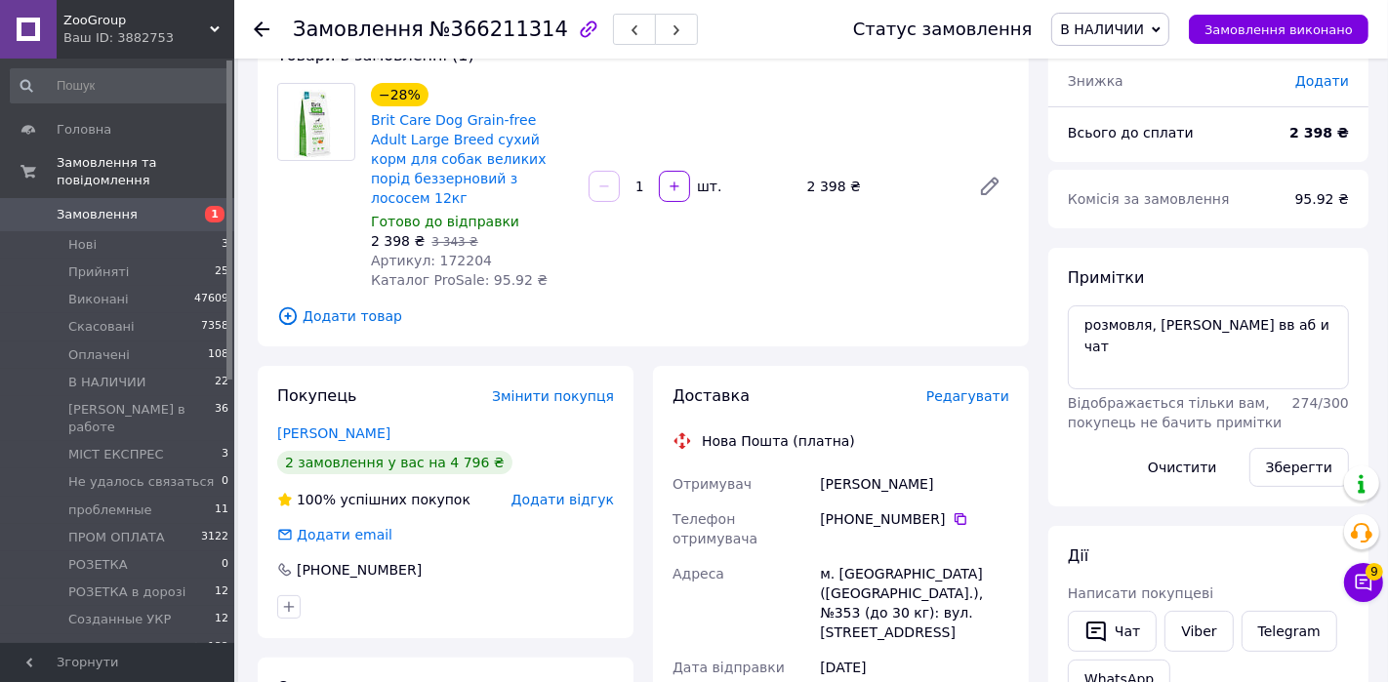
scroll to position [217, 0]
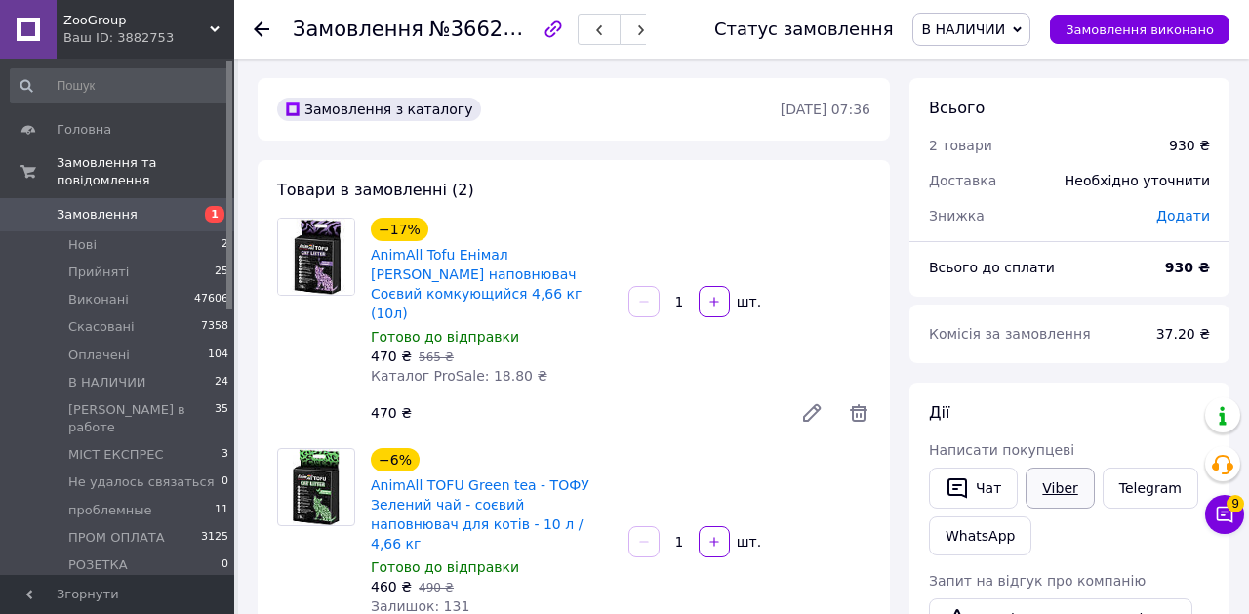
click at [1065, 489] on link "Viber" at bounding box center [1060, 487] width 68 height 41
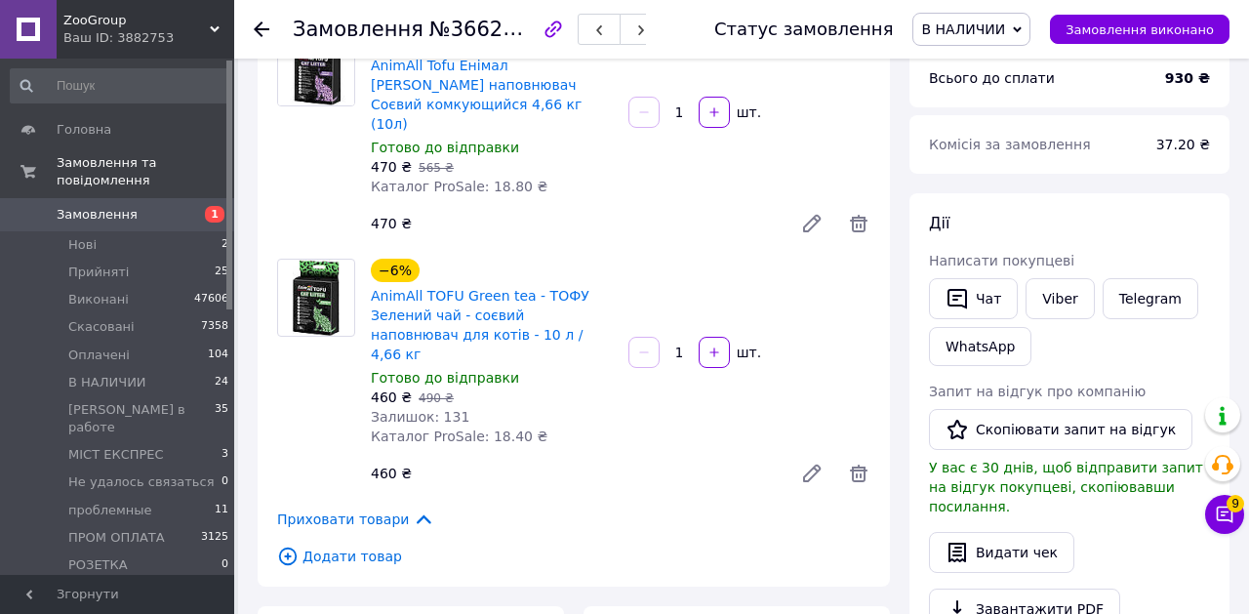
scroll to position [176, 0]
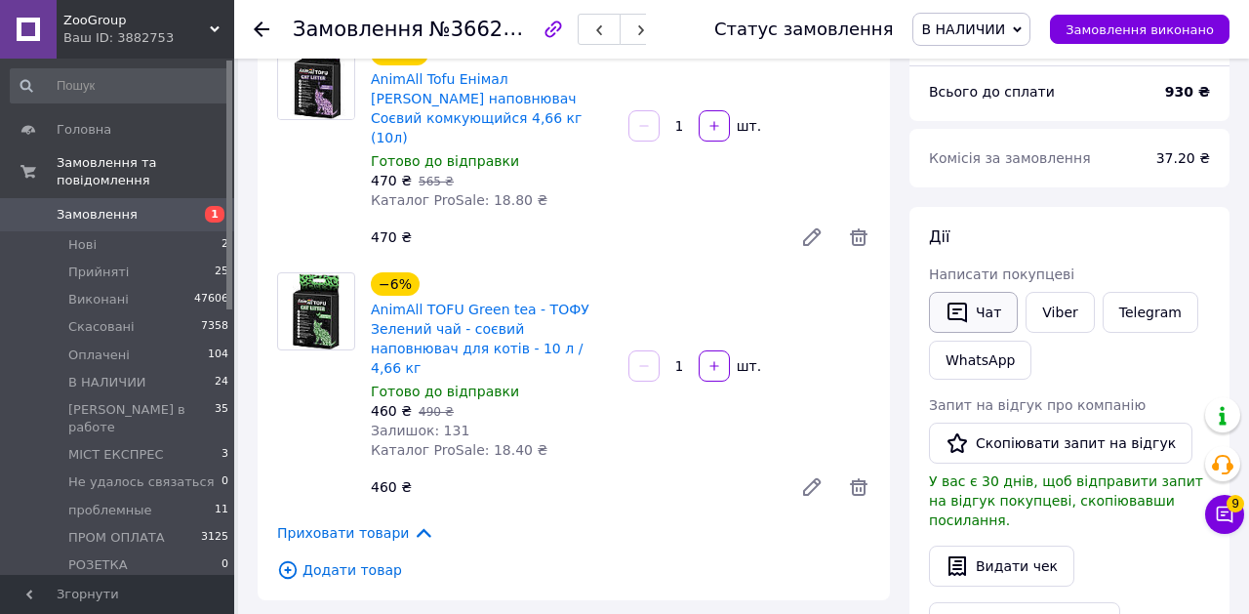
click at [990, 320] on button "Чат" at bounding box center [973, 312] width 89 height 41
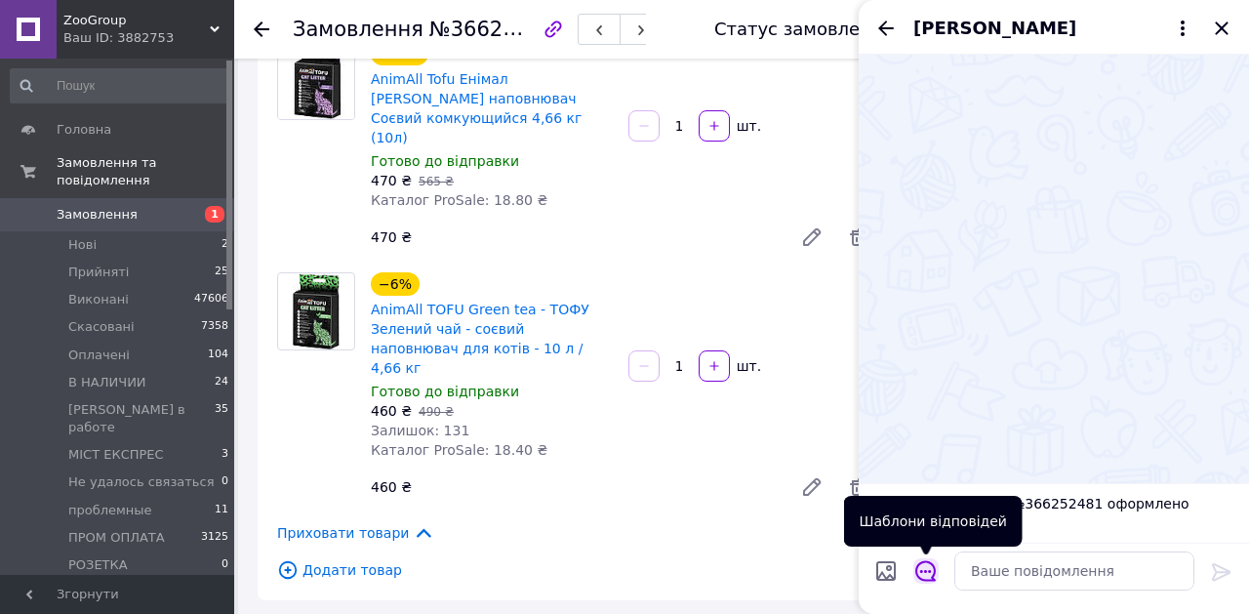
click at [932, 576] on icon "Відкрити шаблони відповідей" at bounding box center [925, 571] width 20 height 20
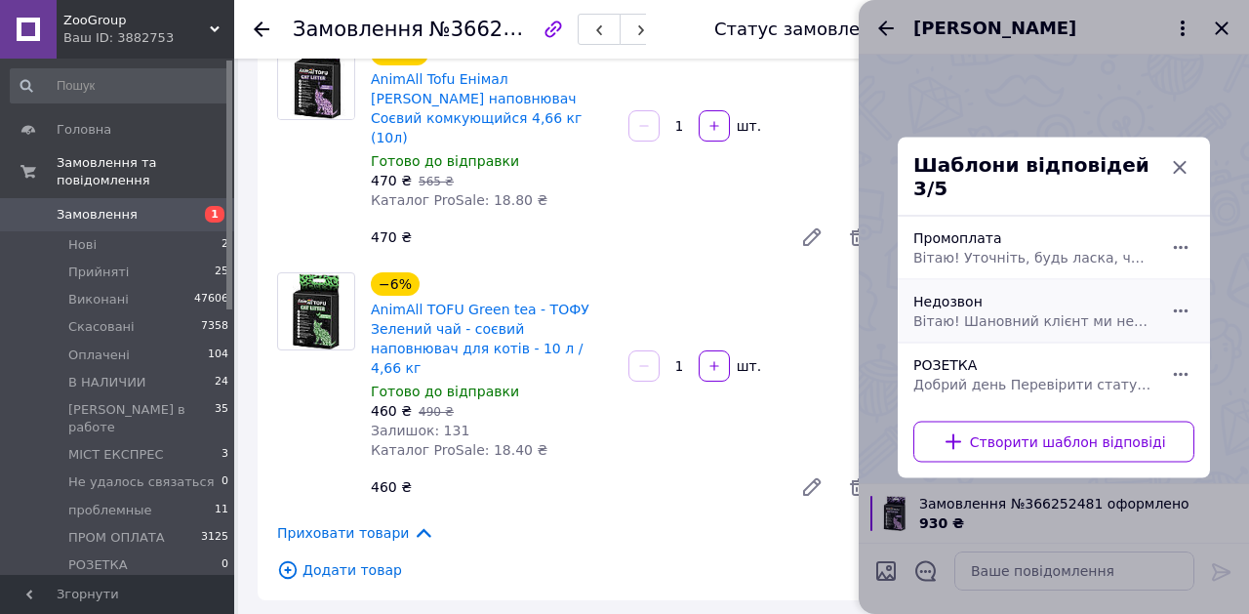
click at [1002, 289] on div "Недозвон Вітаю! Шановний клієнт ми не змогли до вас дозвонитися, будь ласка, на…" at bounding box center [1033, 310] width 254 height 55
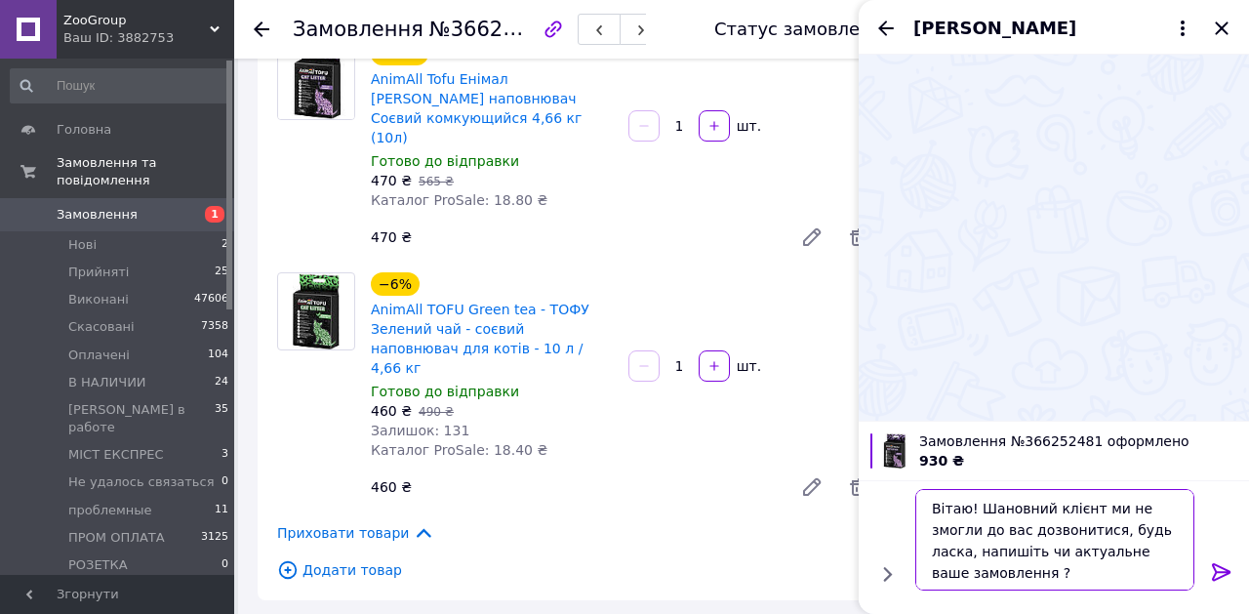
scroll to position [2, 0]
drag, startPoint x: 1122, startPoint y: 534, endPoint x: 1123, endPoint y: 588, distance: 54.7
click at [1123, 588] on textarea "Вітаю! Шановний клієнт ми не змогли до вас дозвонитися, будь ласка, напишіть чи…" at bounding box center [1054, 539] width 279 height 101
type textarea "Вітаю! Шановний клієнт ми не змогли до вас дозвонитися, якщо замовленн актуальн…"
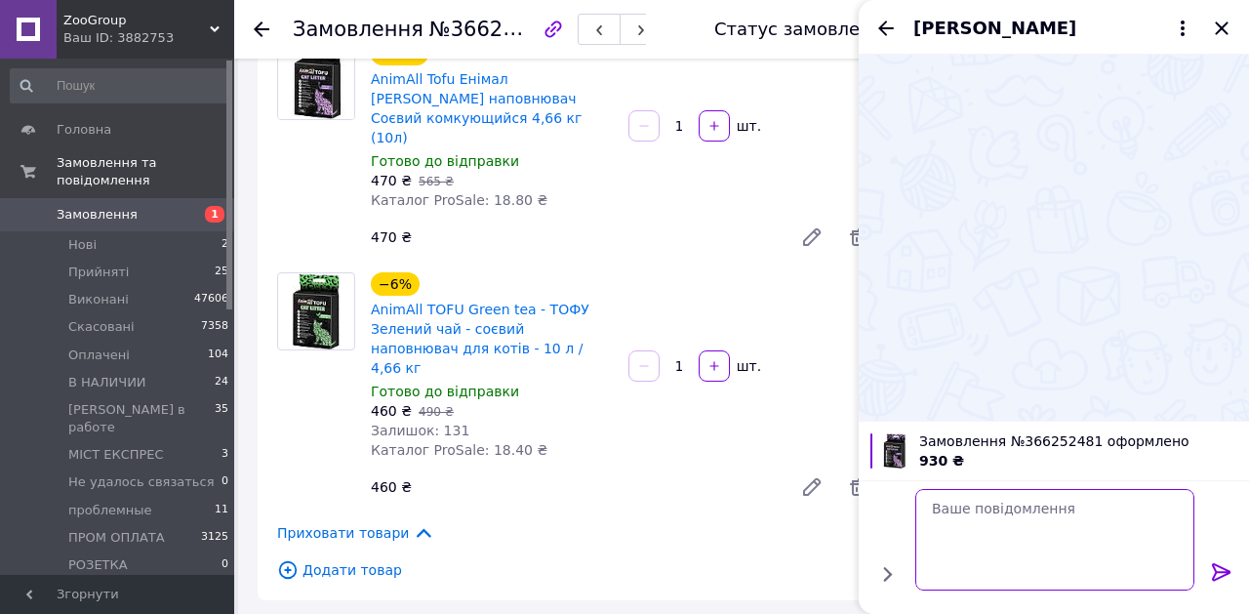
scroll to position [0, 0]
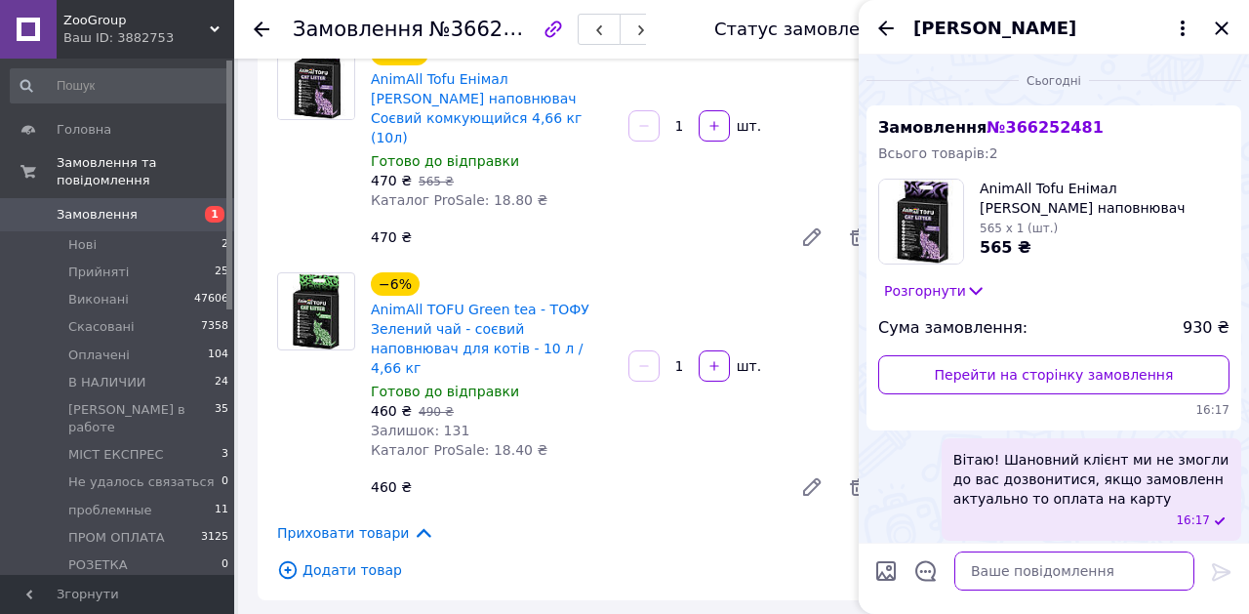
paste textarea "Оплата на карту: Бондарець Георгій 5408810042027259 Після оплати, напишіть час …"
type textarea "Оплата на карту: Бондарець Георгій 5408810042027259 Після оплати, напишіть час …"
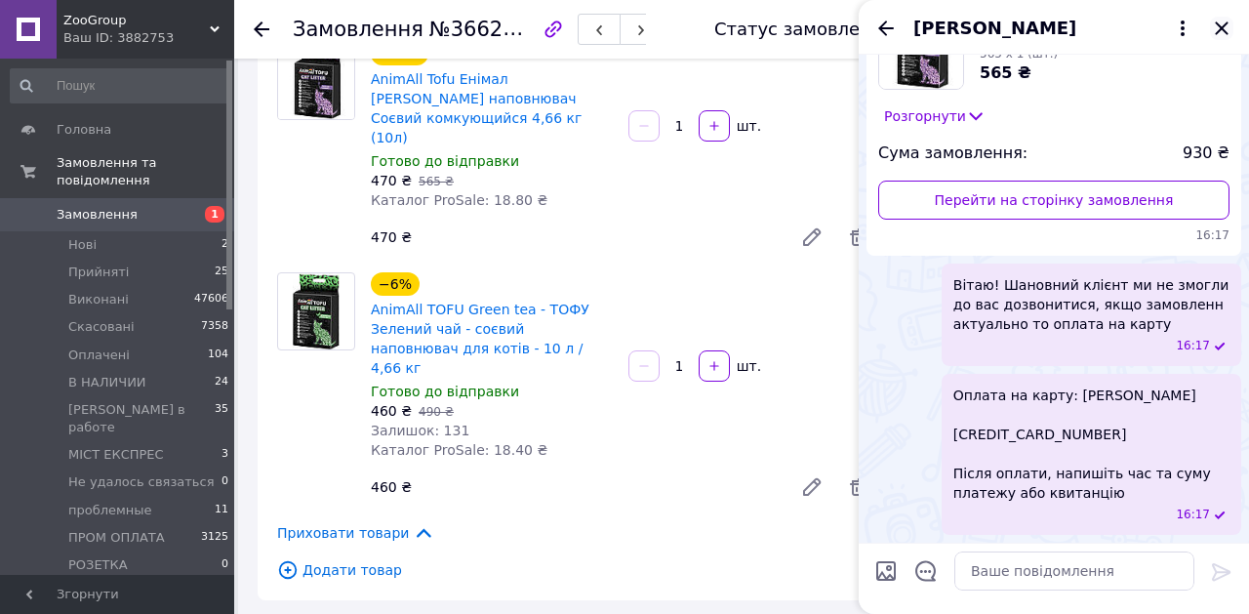
click at [1233, 22] on icon "Закрити" at bounding box center [1221, 28] width 23 height 23
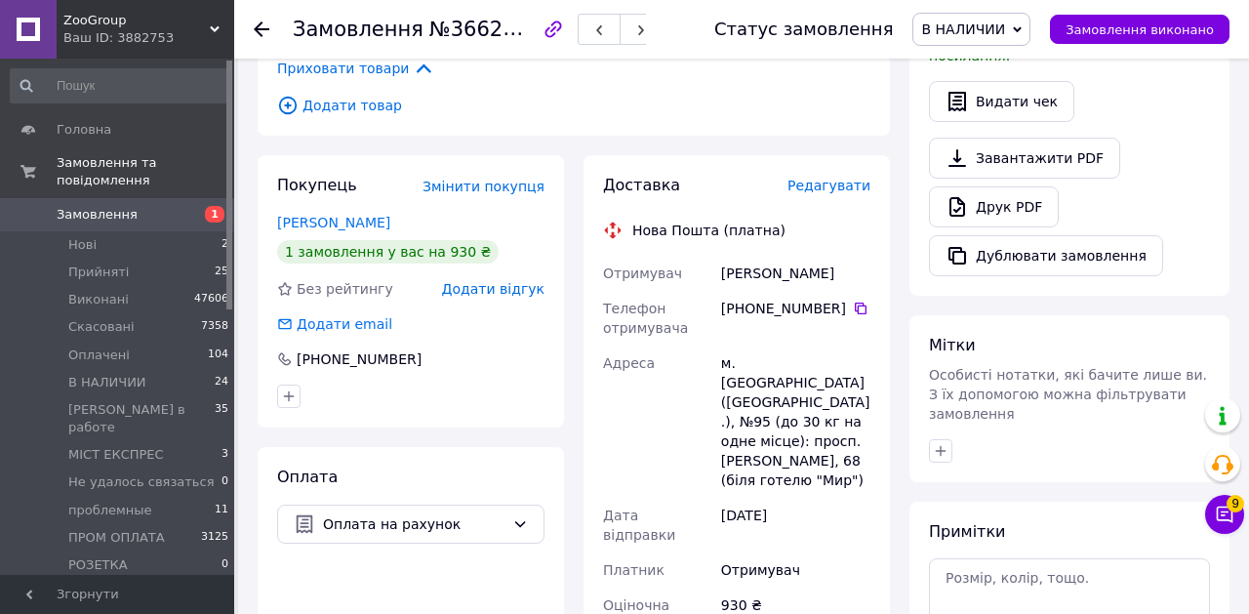
scroll to position [981, 0]
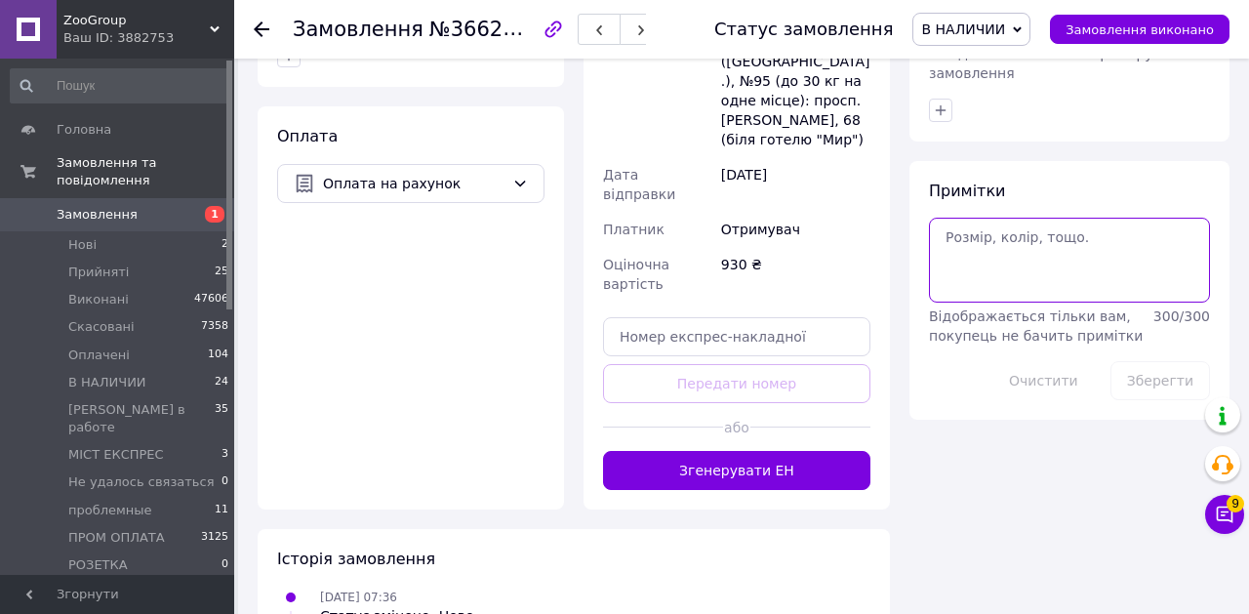
click at [1034, 233] on textarea at bounding box center [1069, 260] width 281 height 84
type textarea "чат"
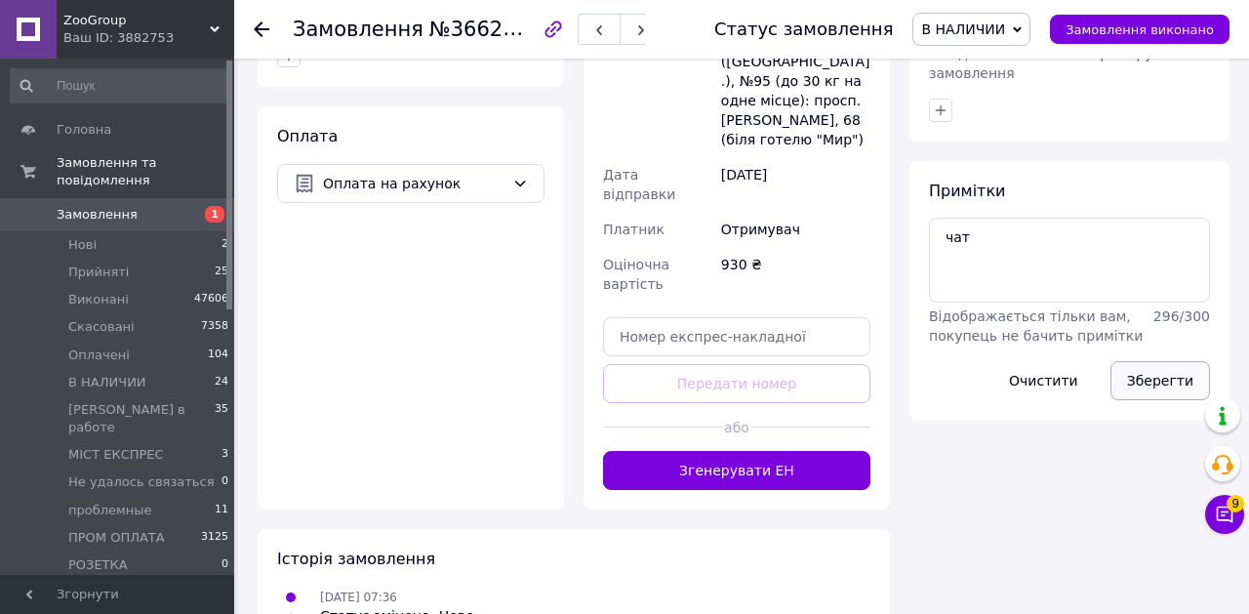
click at [1173, 369] on button "Зберегти" at bounding box center [1161, 380] width 100 height 39
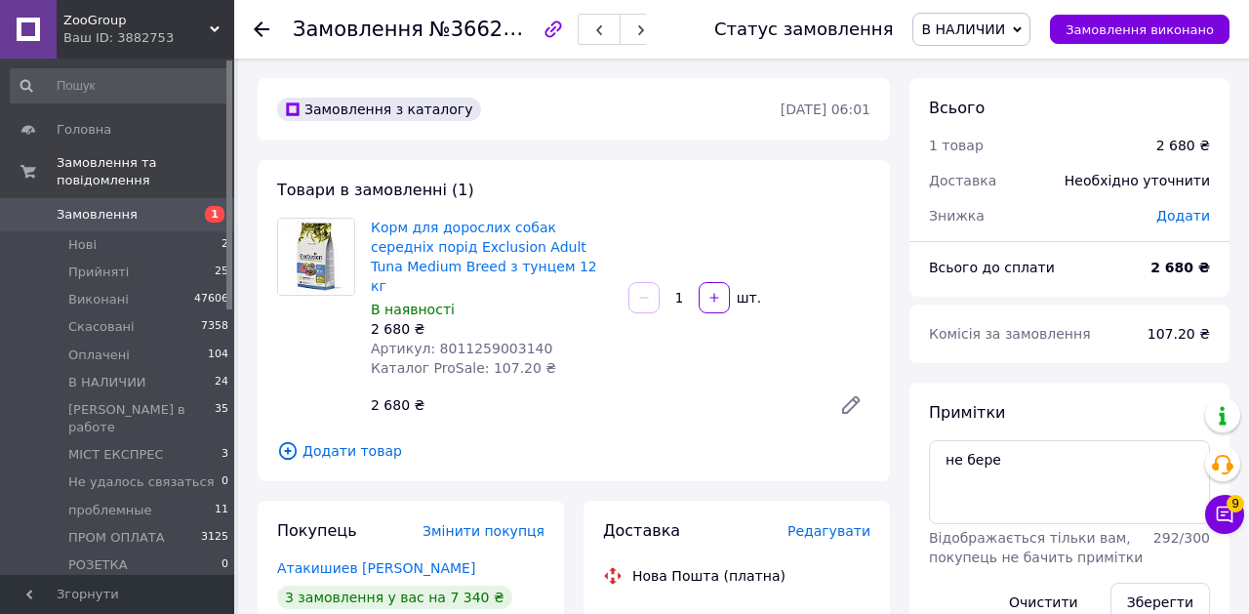
click at [481, 25] on span "№366250490" at bounding box center [498, 29] width 139 height 24
copy span "366250490"
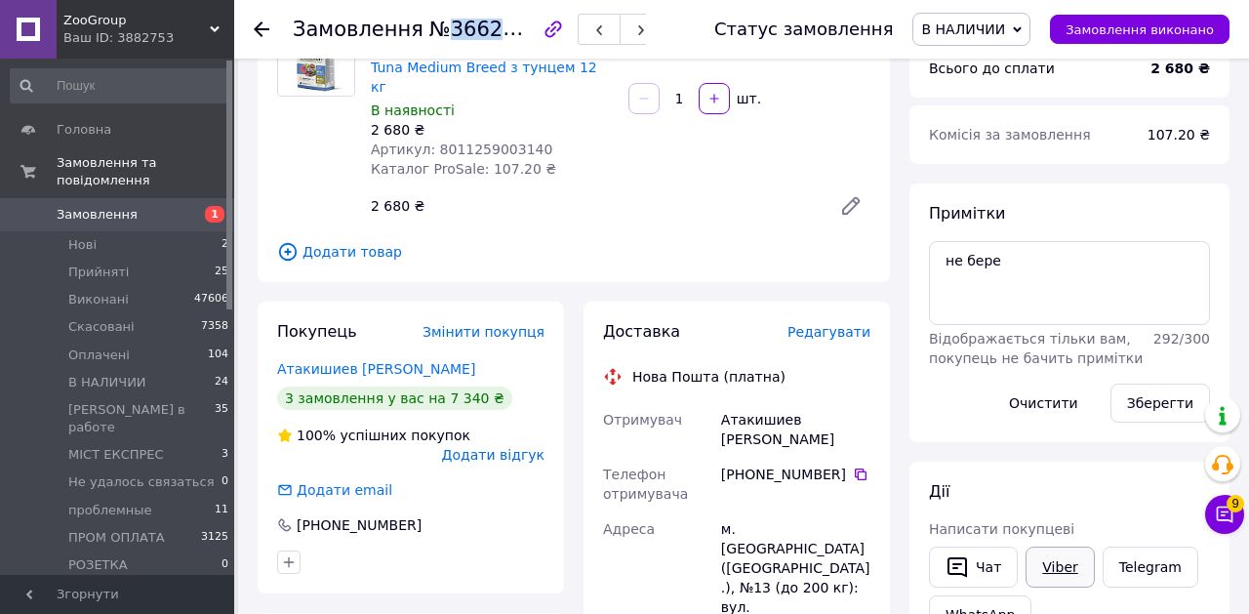
click at [1046, 555] on link "Viber" at bounding box center [1060, 567] width 68 height 41
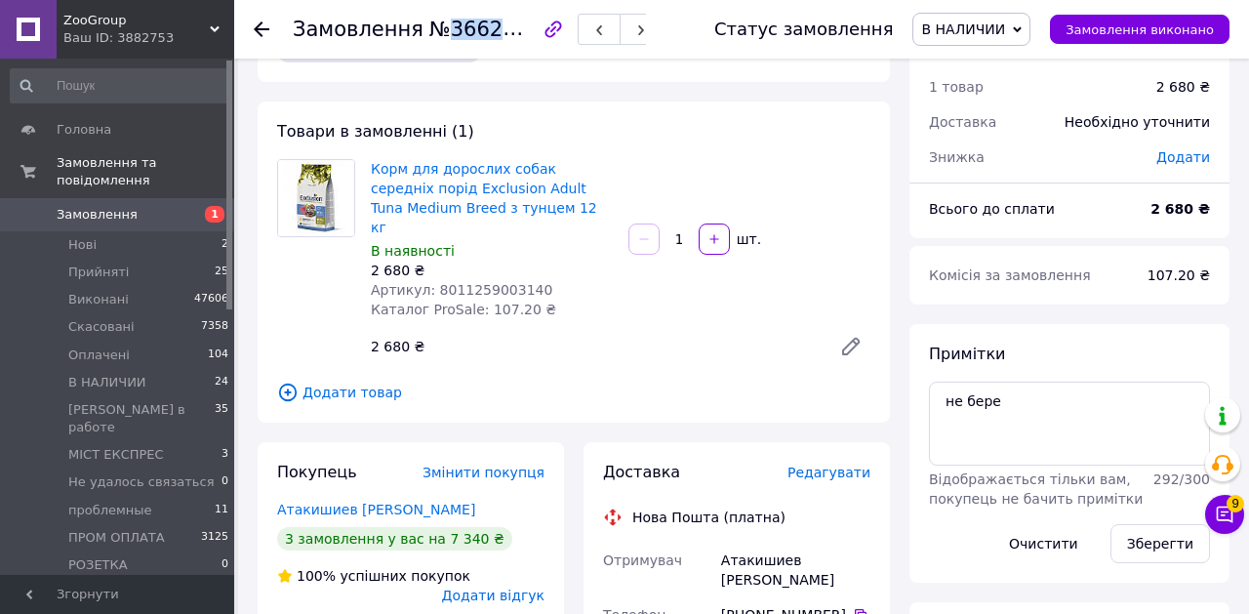
scroll to position [52, 0]
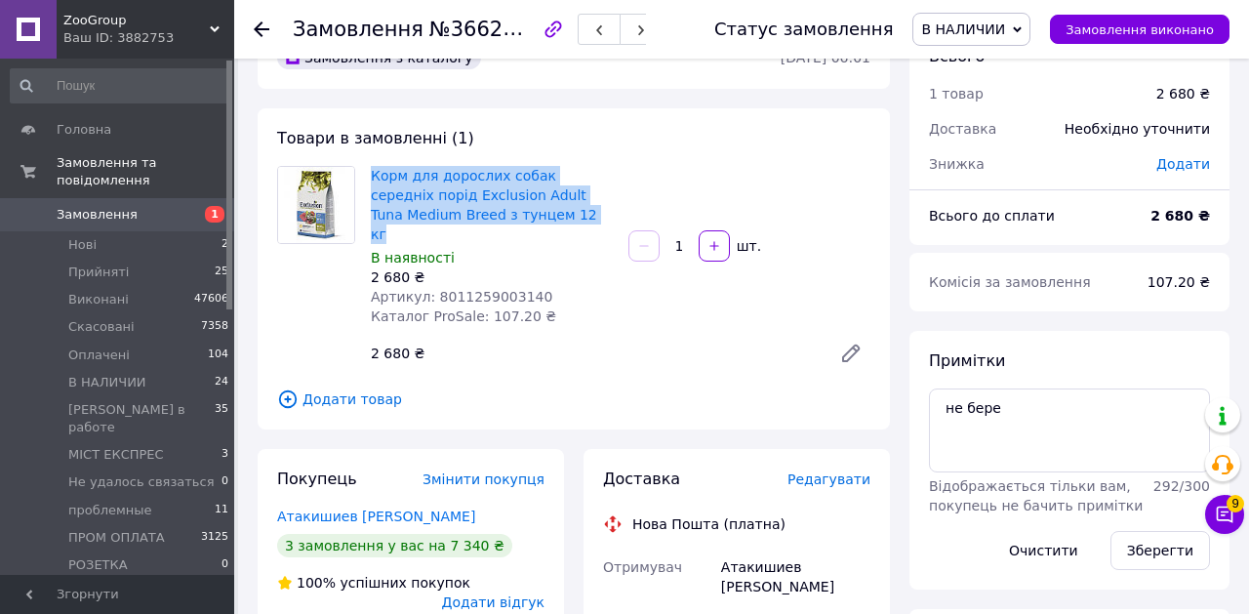
drag, startPoint x: 514, startPoint y: 214, endPoint x: 367, endPoint y: 172, distance: 153.2
click at [367, 172] on div "Корм для дорослих собак середніх порід Exclusion Adult Tuna Medium Breed з тунц…" at bounding box center [492, 246] width 258 height 168
copy link "Корм для дорослих собак середніх порід Exclusion Adult Tuna Medium Breed з тунц…"
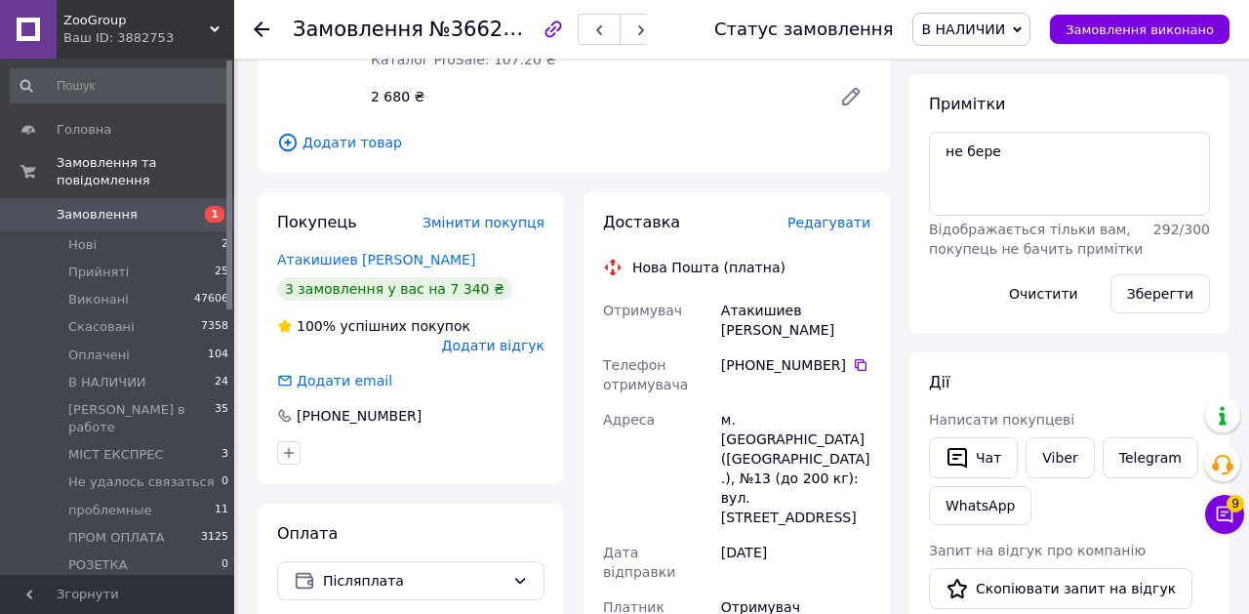
scroll to position [307, 0]
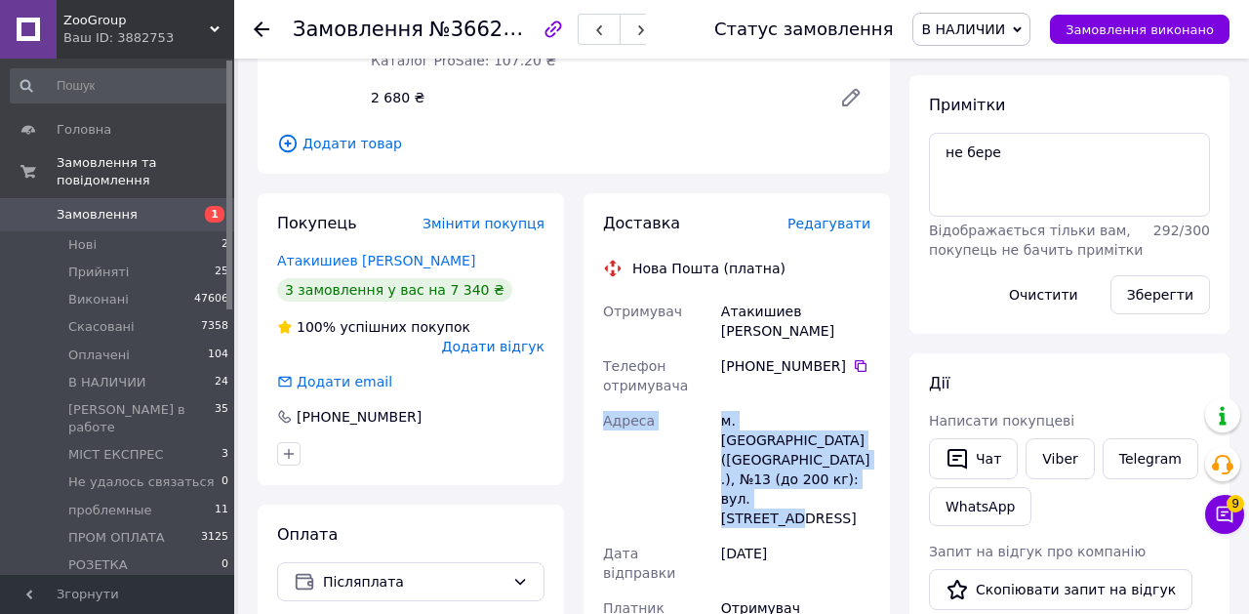
drag, startPoint x: 772, startPoint y: 466, endPoint x: 587, endPoint y: 364, distance: 211.0
copy div "Адреса м. Павлоград (Дніпропетровська обл.), №13 (до 200 кг): вул. Харківська, …"
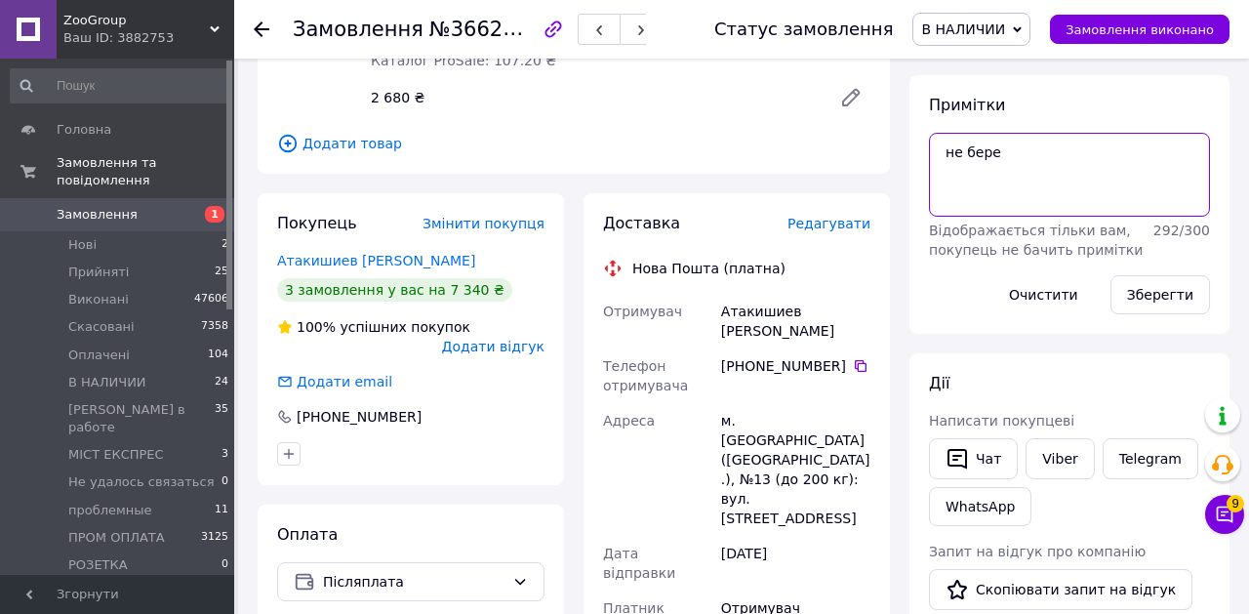
click at [1046, 158] on textarea "не бере" at bounding box center [1069, 175] width 281 height 84
type textarea "не бере , стук в ваб"
click at [1139, 267] on div "Зберегти" at bounding box center [1160, 294] width 115 height 55
click at [1139, 294] on button "Зберегти" at bounding box center [1161, 294] width 100 height 39
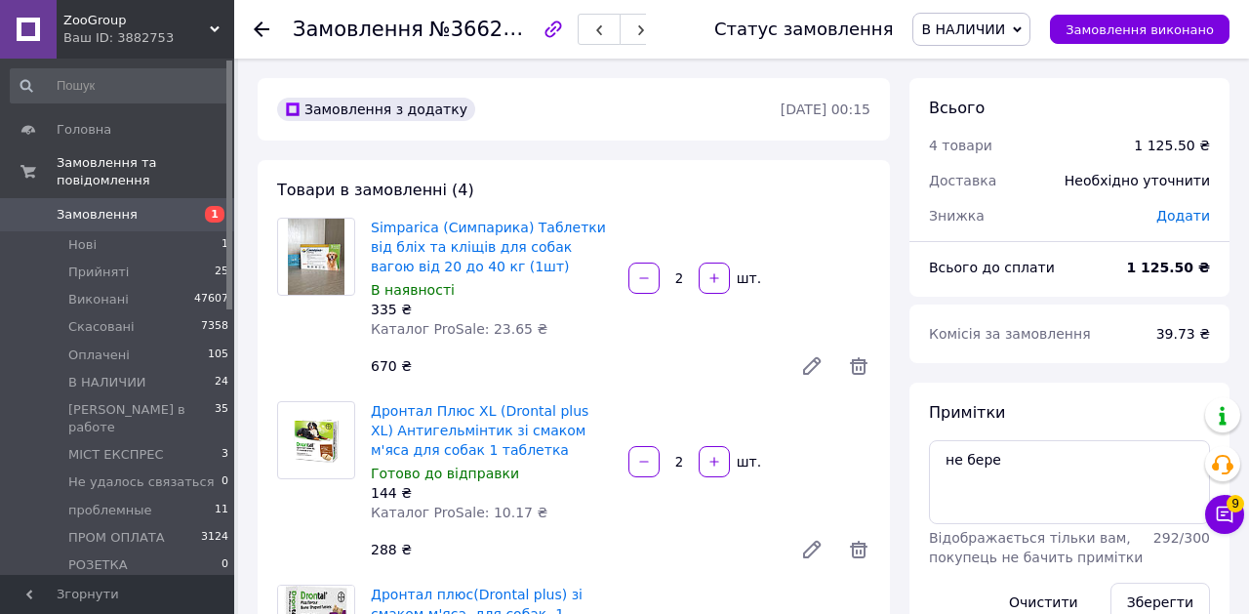
click at [509, 33] on span "№366244352" at bounding box center [498, 29] width 139 height 24
copy span "366244352"
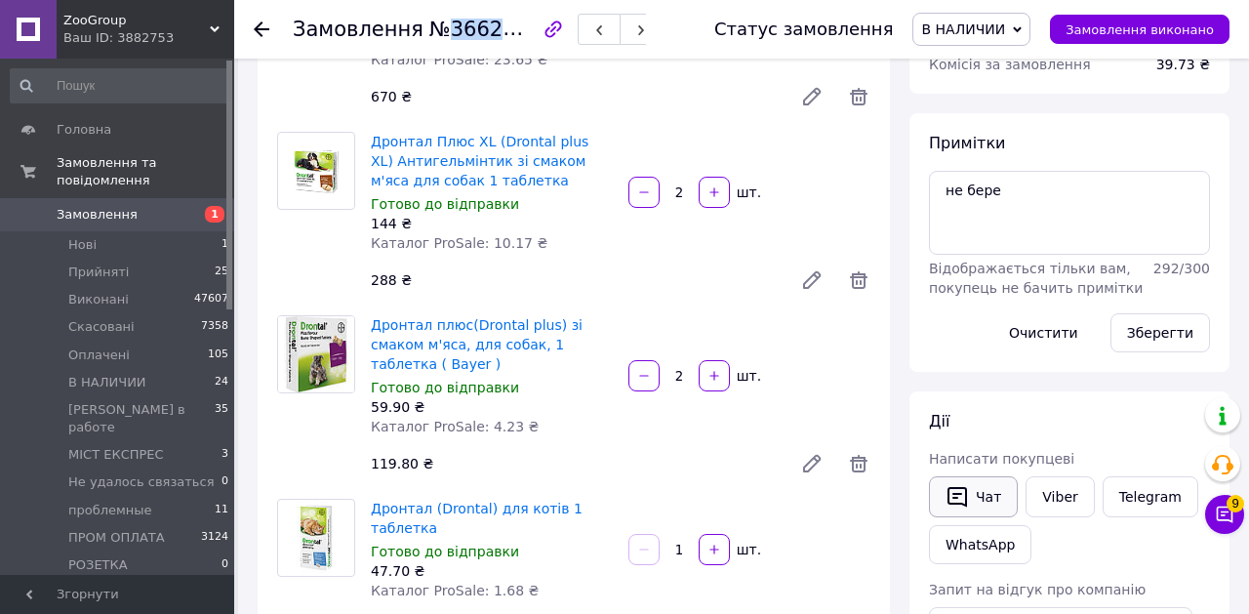
click at [978, 485] on button "Чат" at bounding box center [973, 496] width 89 height 41
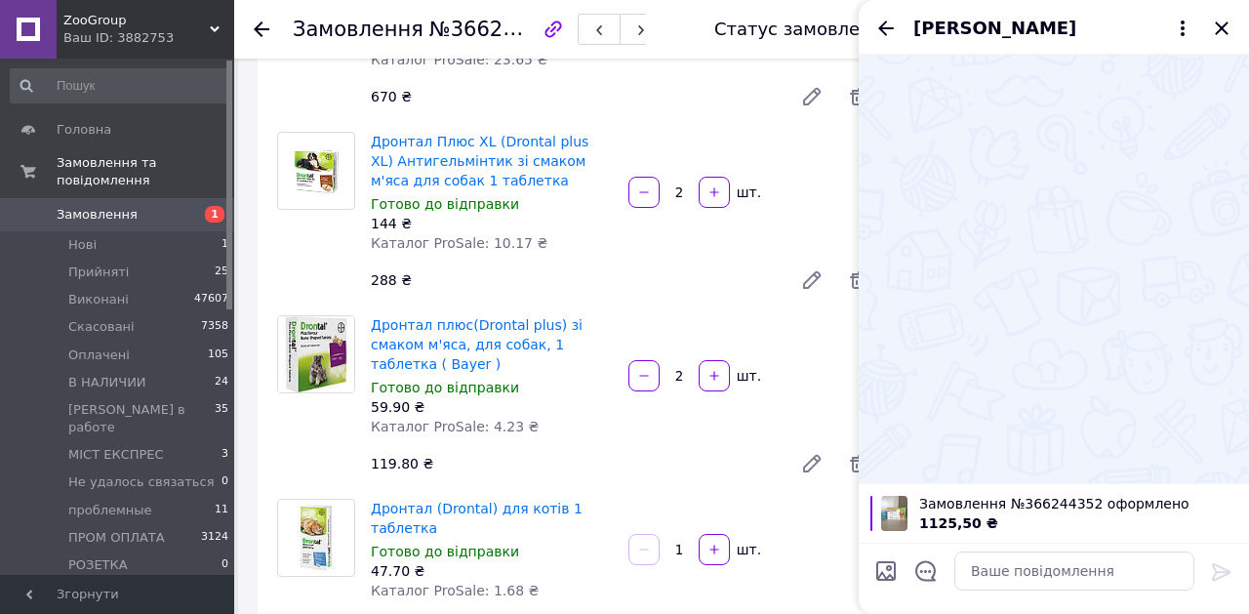
click at [924, 587] on div at bounding box center [926, 574] width 41 height 48
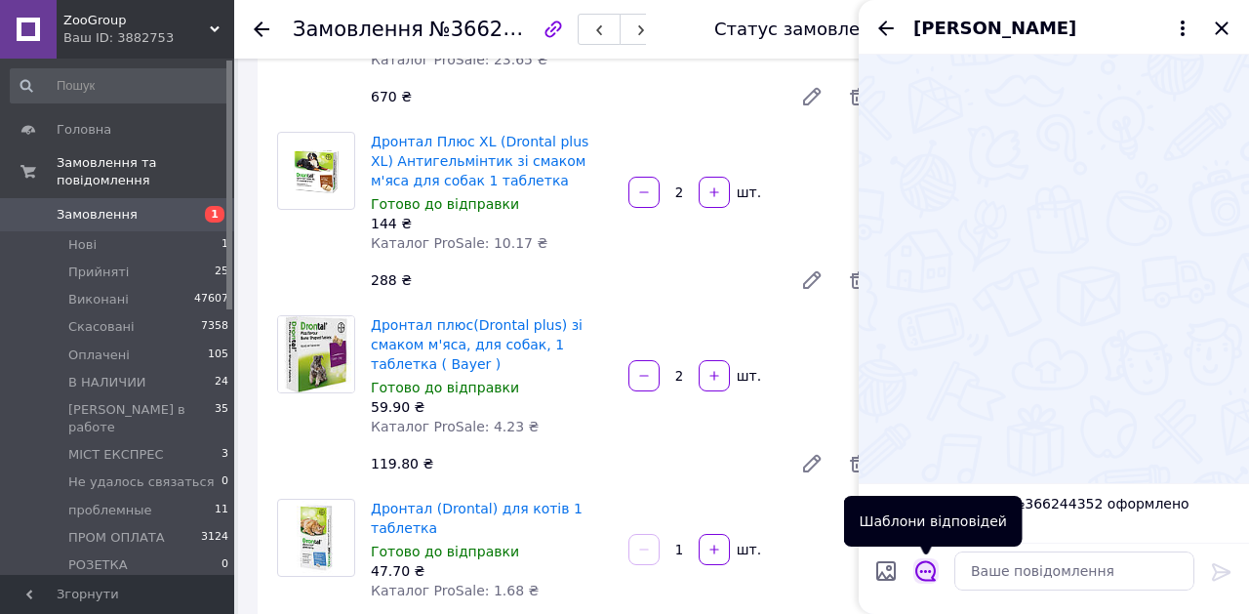
click at [915, 575] on icon "Відкрити шаблони відповідей" at bounding box center [925, 570] width 21 height 21
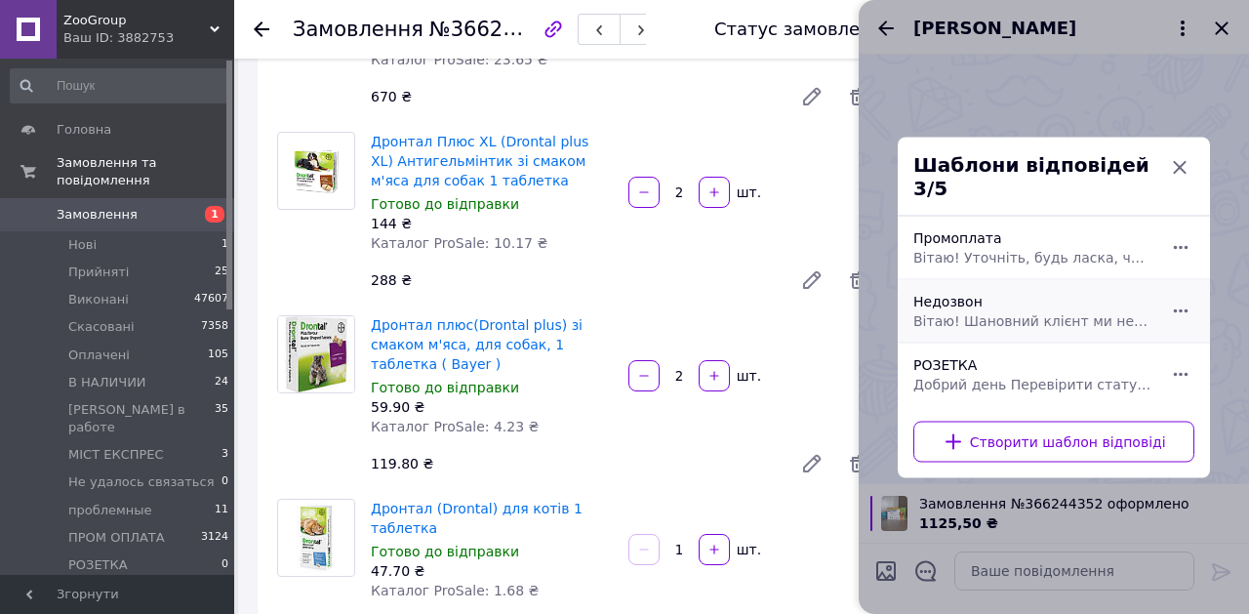
click at [1000, 310] on span "Вітаю! Шановний клієнт ми не змогли до вас дозвонитися, будь ласка, напишіть чи…" at bounding box center [1032, 320] width 238 height 20
type textarea "Вітаю! Шановний клієнт ми не змогли до вас дозвонитися, будь ласка, напишіть чи…"
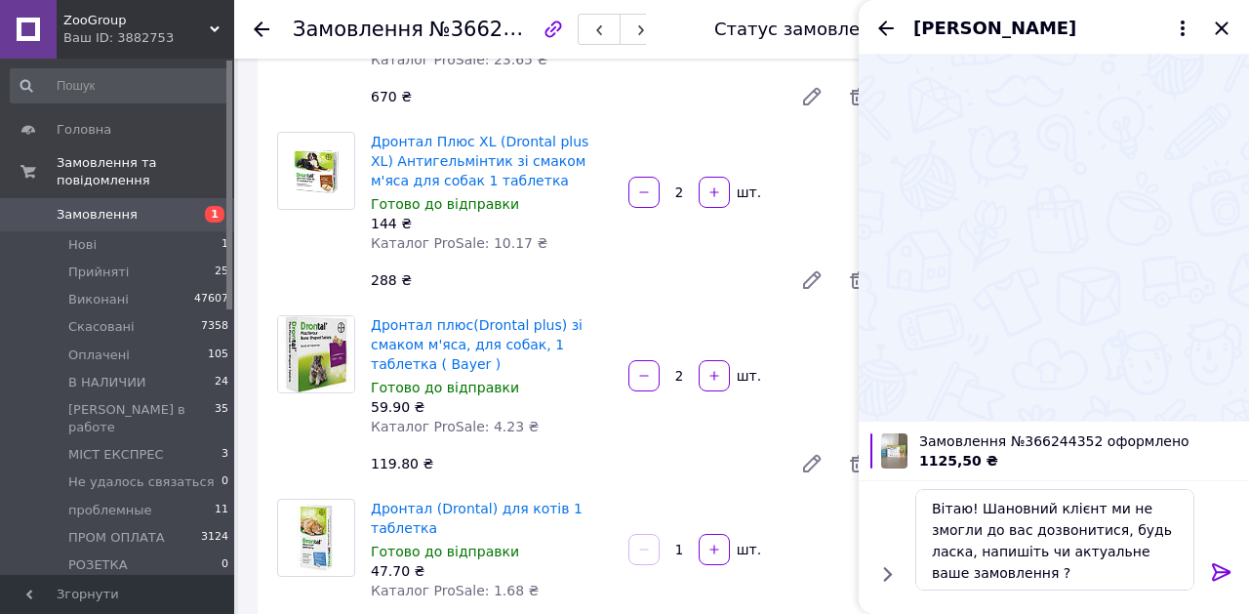
click at [1214, 569] on icon at bounding box center [1221, 572] width 19 height 18
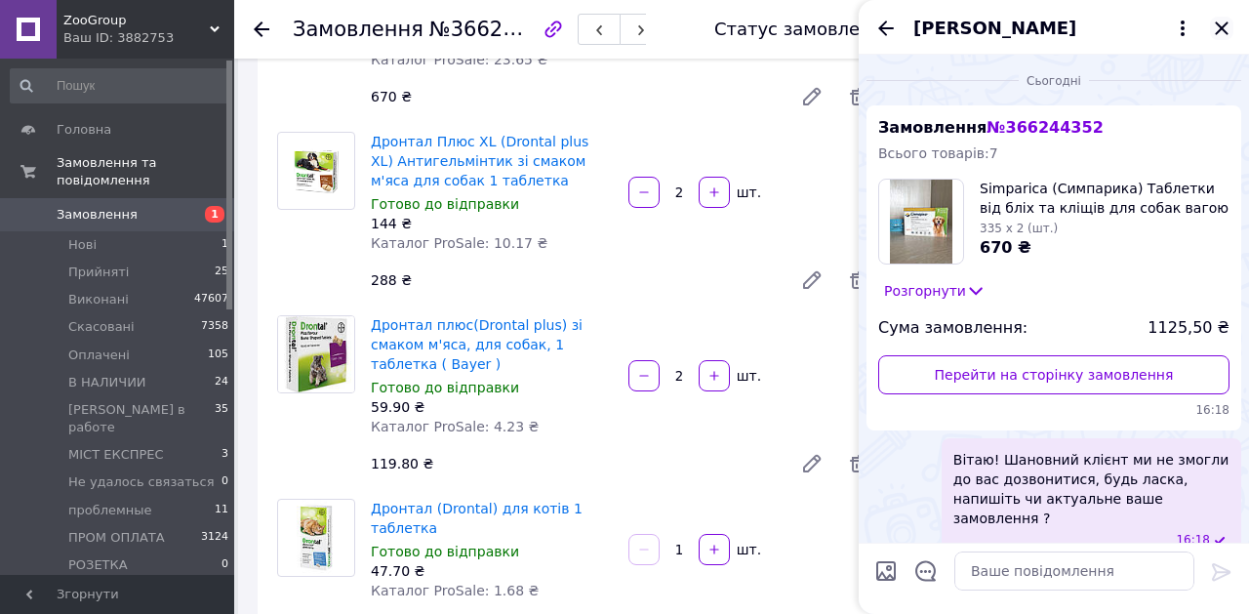
click at [1226, 31] on icon "Закрити" at bounding box center [1221, 27] width 13 height 13
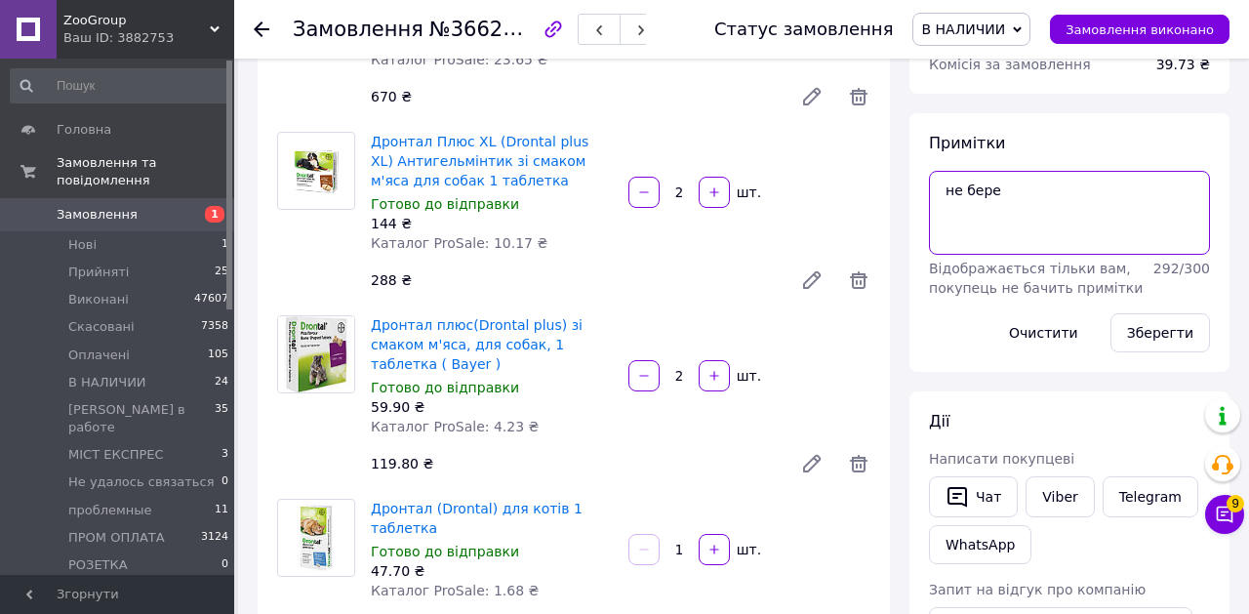
click at [1042, 231] on textarea "не бере" at bounding box center [1069, 213] width 281 height 84
type textarea "не бере , чат , ваб"
click at [1165, 316] on button "Зберегти" at bounding box center [1161, 332] width 100 height 39
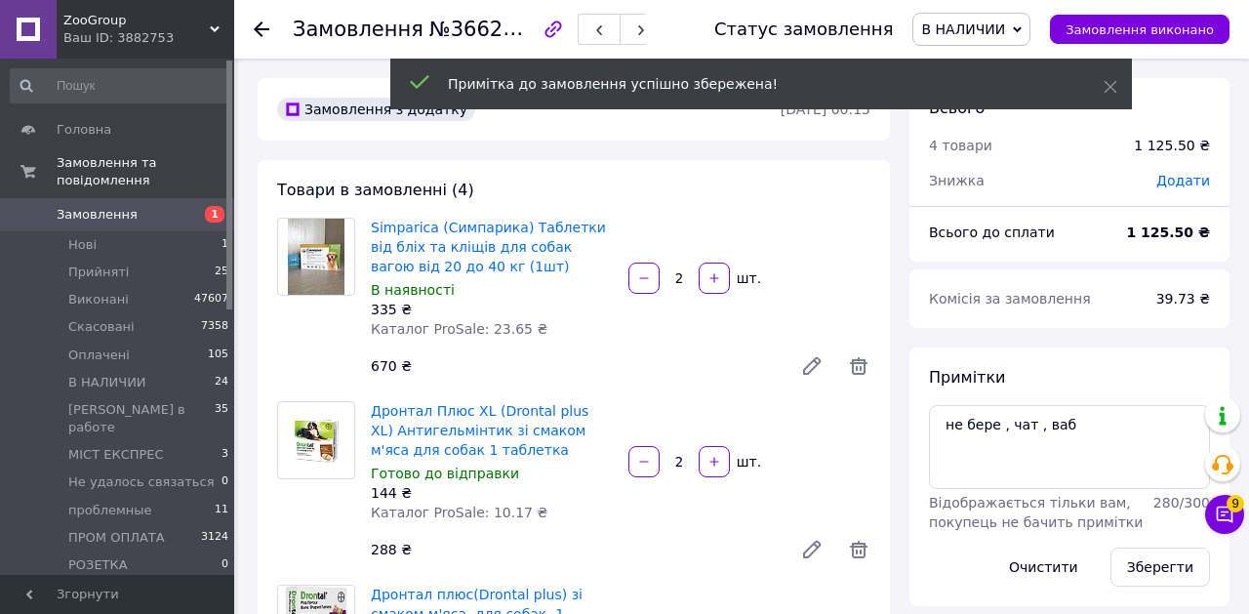
click at [499, 31] on span "№366244352" at bounding box center [498, 29] width 139 height 24
copy span "366244352"
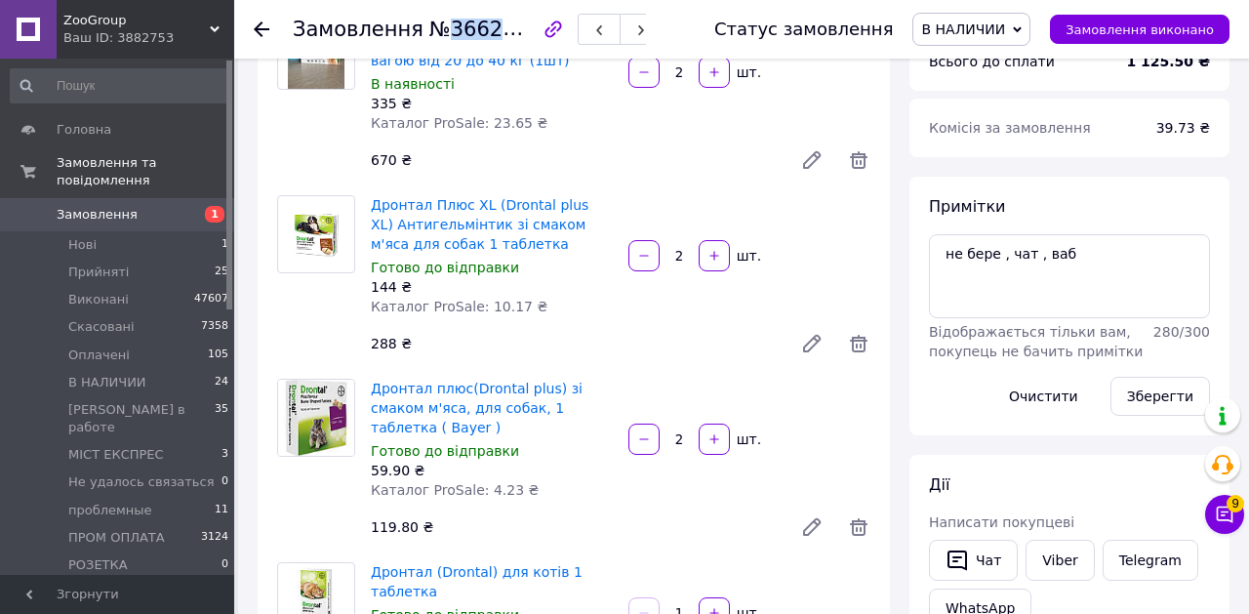
scroll to position [264, 0]
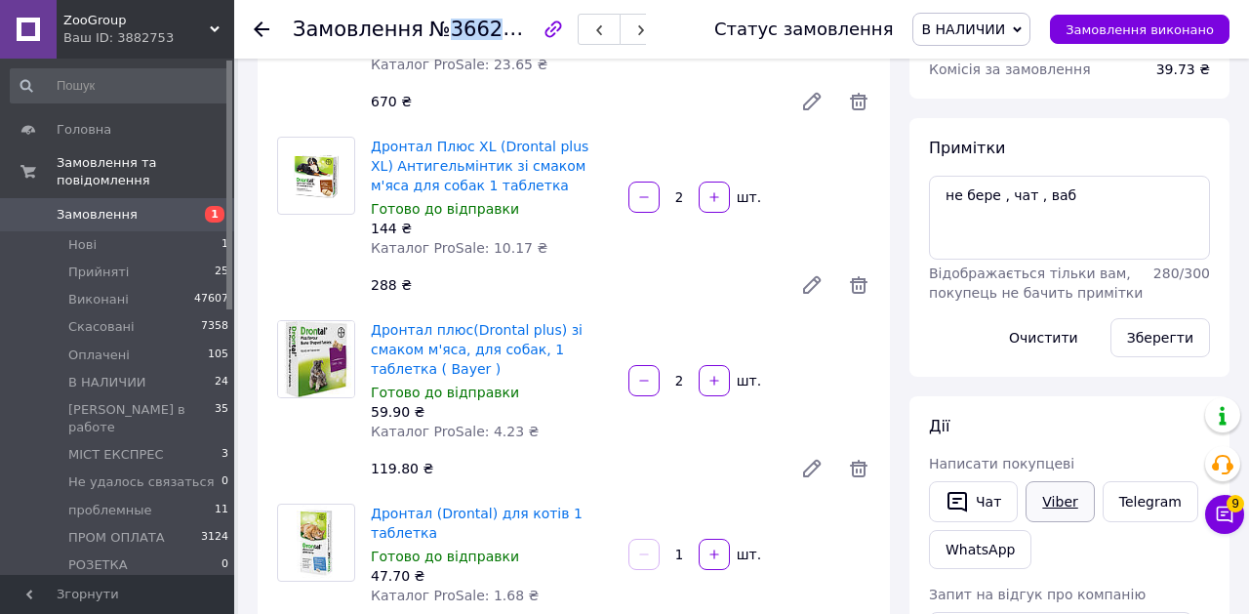
click at [1051, 492] on link "Viber" at bounding box center [1060, 501] width 68 height 41
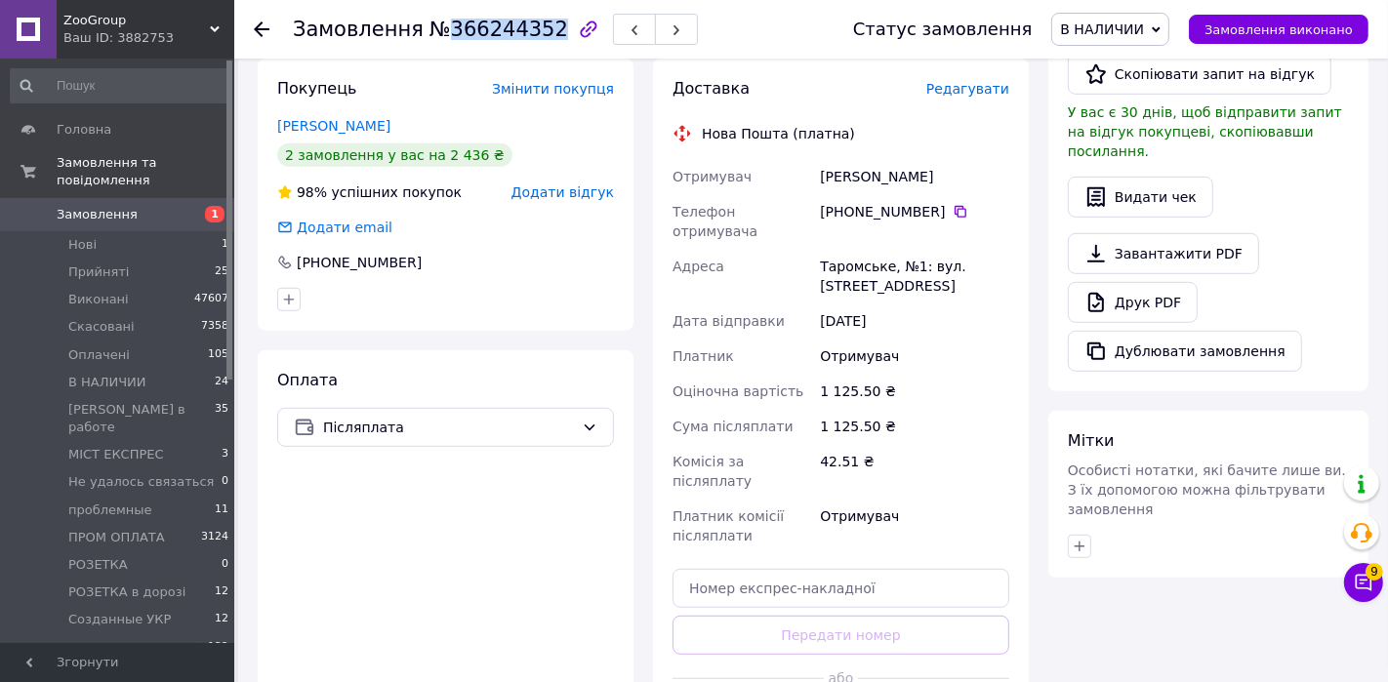
scroll to position [826, 0]
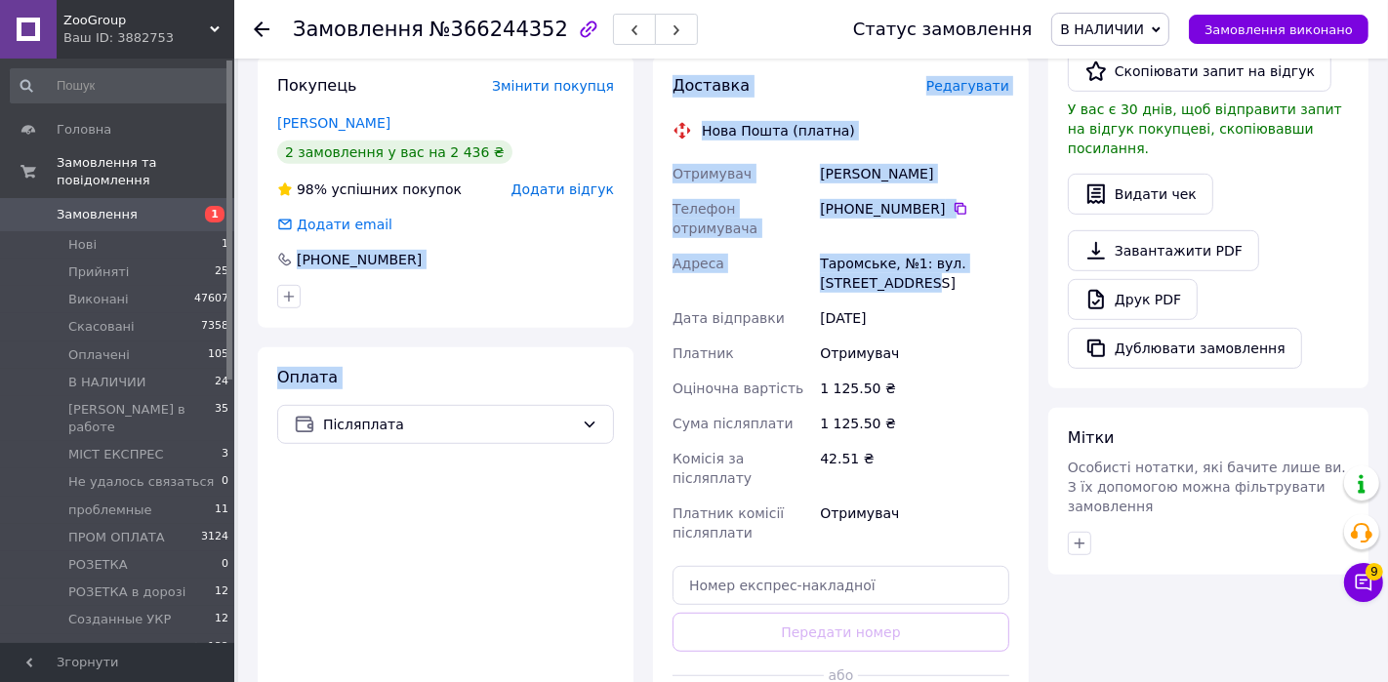
drag, startPoint x: 876, startPoint y: 244, endPoint x: 639, endPoint y: 225, distance: 237.9
click at [639, 225] on div "Покупець Змінити покупця Даніленко Юлія 2 замовлення у вас на 2 436 ₴ 98% успіш…" at bounding box center [643, 407] width 790 height 703
copy div "+380 68 873 50 52 Оплата Післяплата Доставка Редагувати Нова Пошта (платна) Отр…"
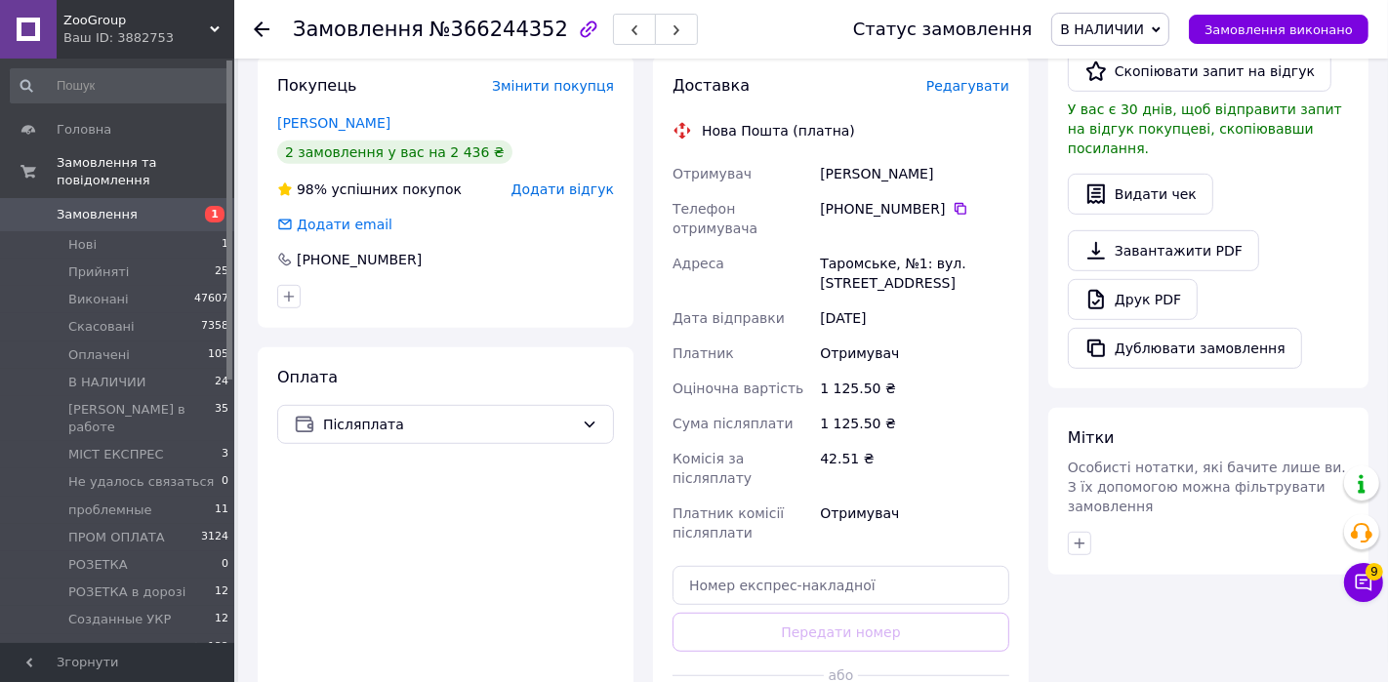
click at [676, 246] on div "Адреса" at bounding box center [741, 273] width 147 height 55
drag, startPoint x: 672, startPoint y: 223, endPoint x: 864, endPoint y: 242, distance: 192.2
click at [864, 242] on div "Отримувач Даніленко Юлія Телефон отримувача +380 68 873 50 52   Адреса Таромськ…" at bounding box center [840, 353] width 344 height 394
copy div "Адреса Таромське, №1: вул. Старий шлях,"
drag, startPoint x: 879, startPoint y: 244, endPoint x: 650, endPoint y: 215, distance: 231.2
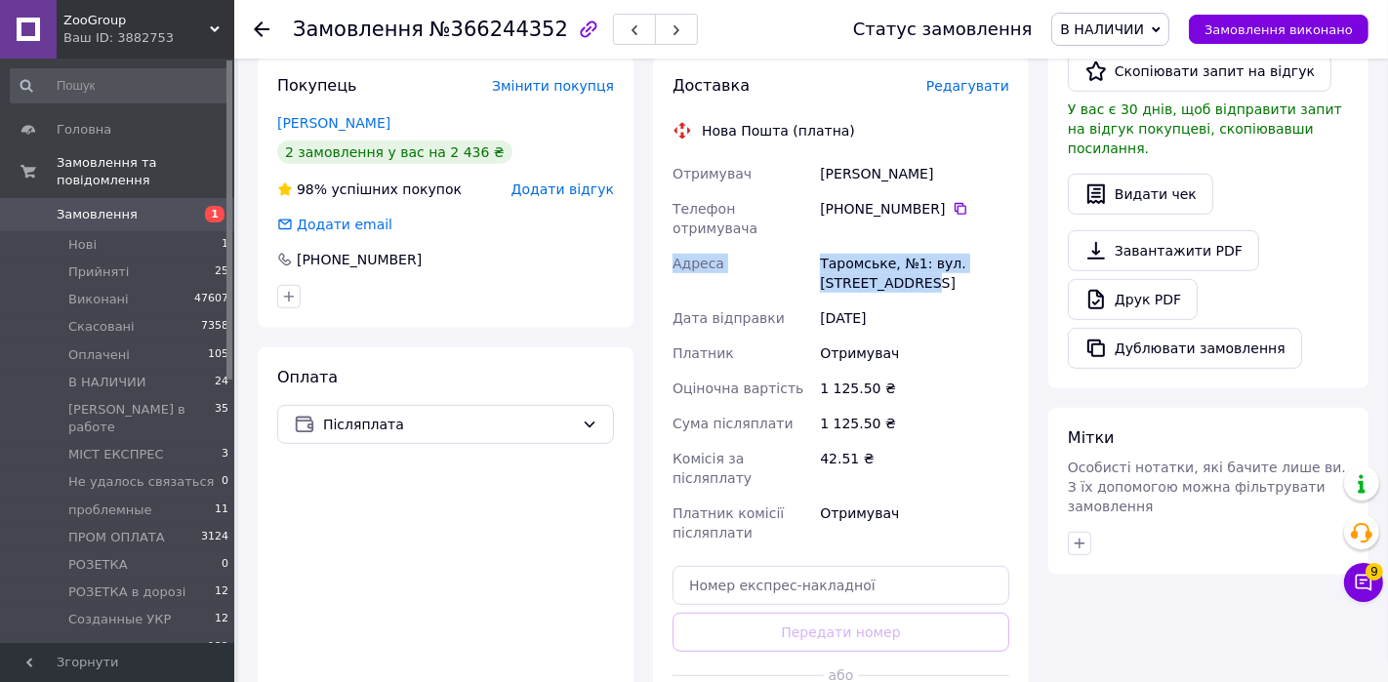
click at [650, 215] on div "Доставка Редагувати Нова Пошта (платна) Отримувач Даніленко Юлія Телефон отриму…" at bounding box center [840, 407] width 395 height 703
copy div "Адреса Таромське, №1: вул. Старий шлях, 1"
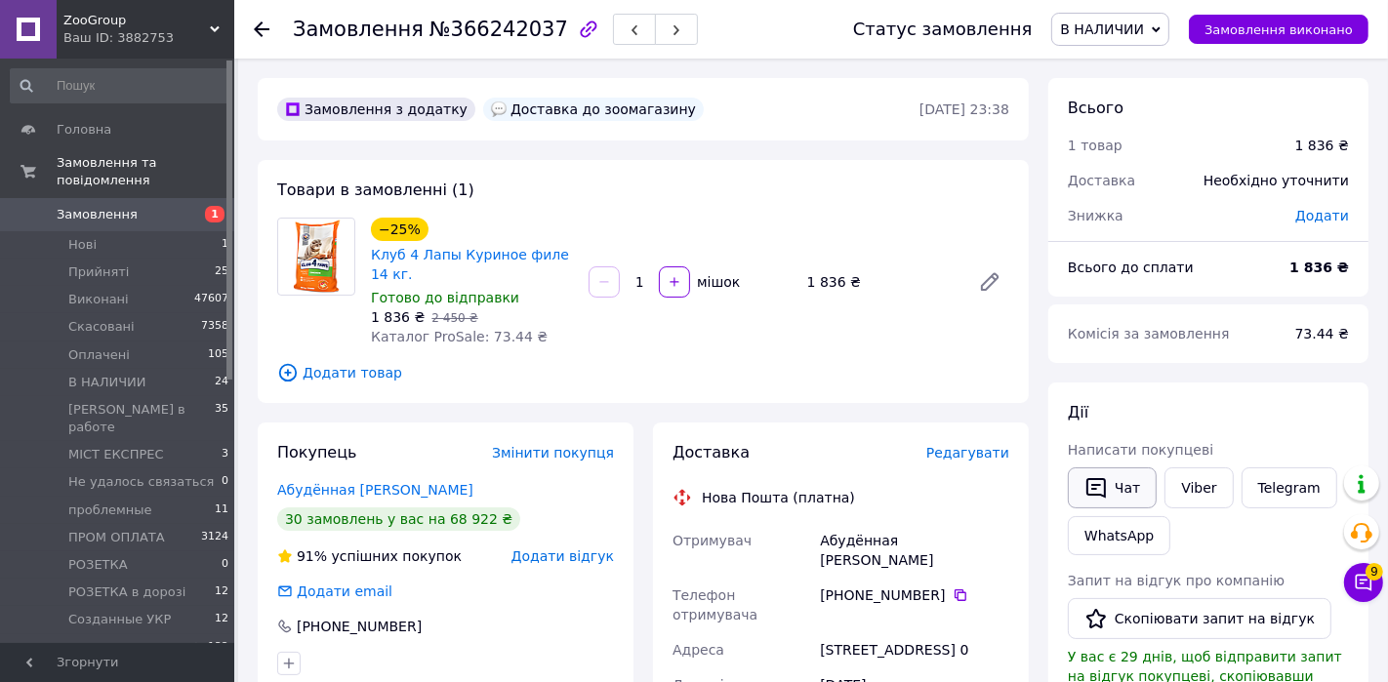
click at [1133, 487] on button "Чат" at bounding box center [1112, 487] width 89 height 41
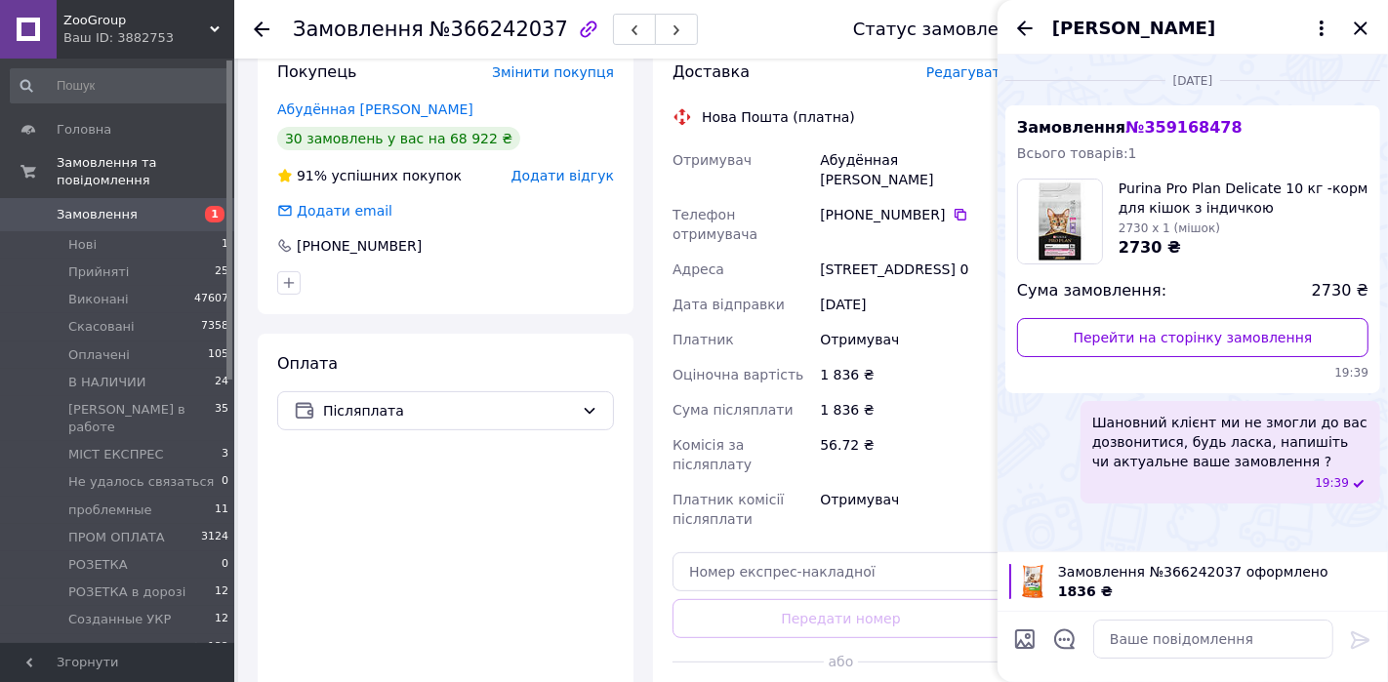
scroll to position [500, 0]
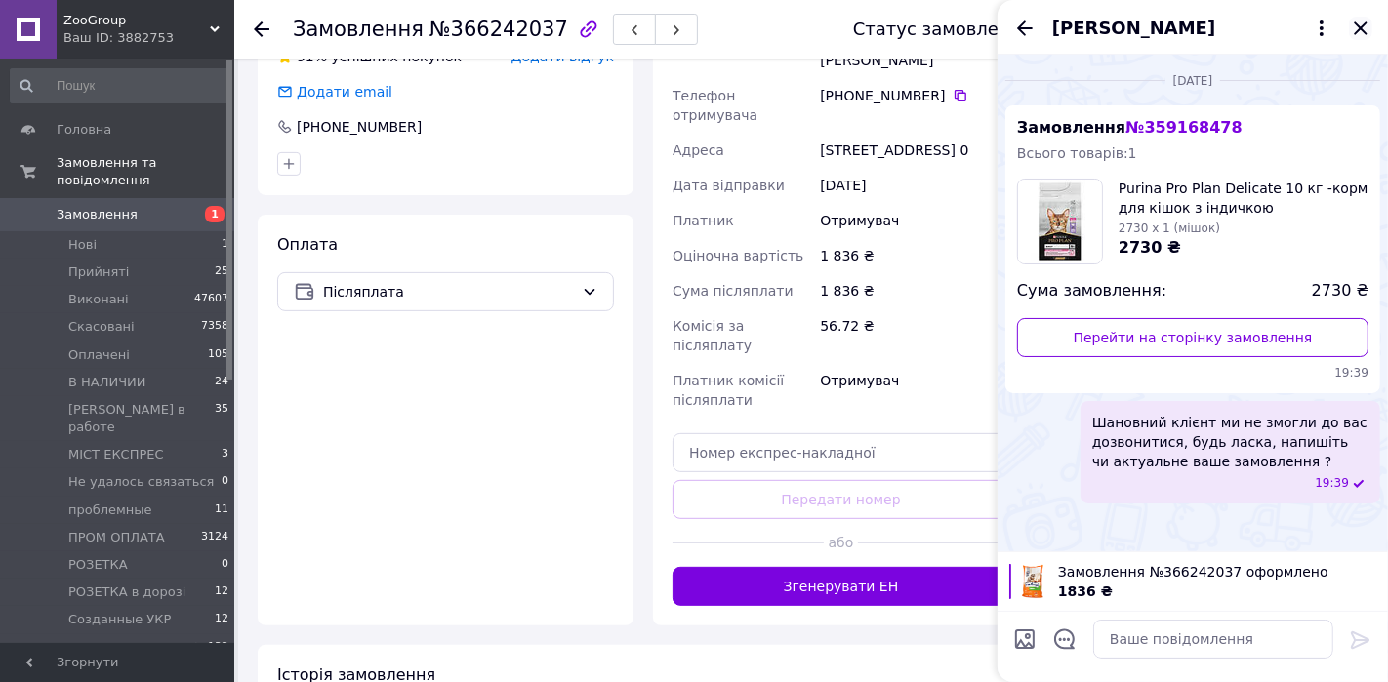
click at [1248, 22] on icon "Закрити" at bounding box center [1360, 27] width 13 height 13
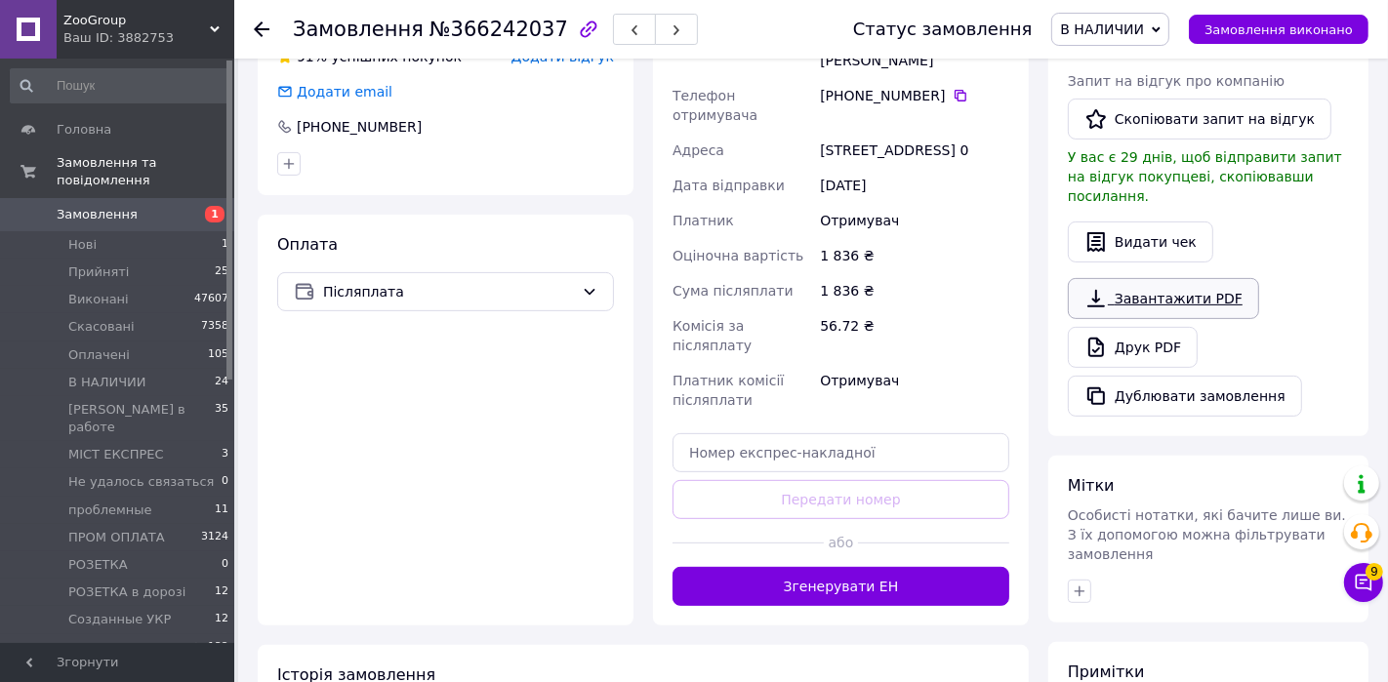
scroll to position [710, 0]
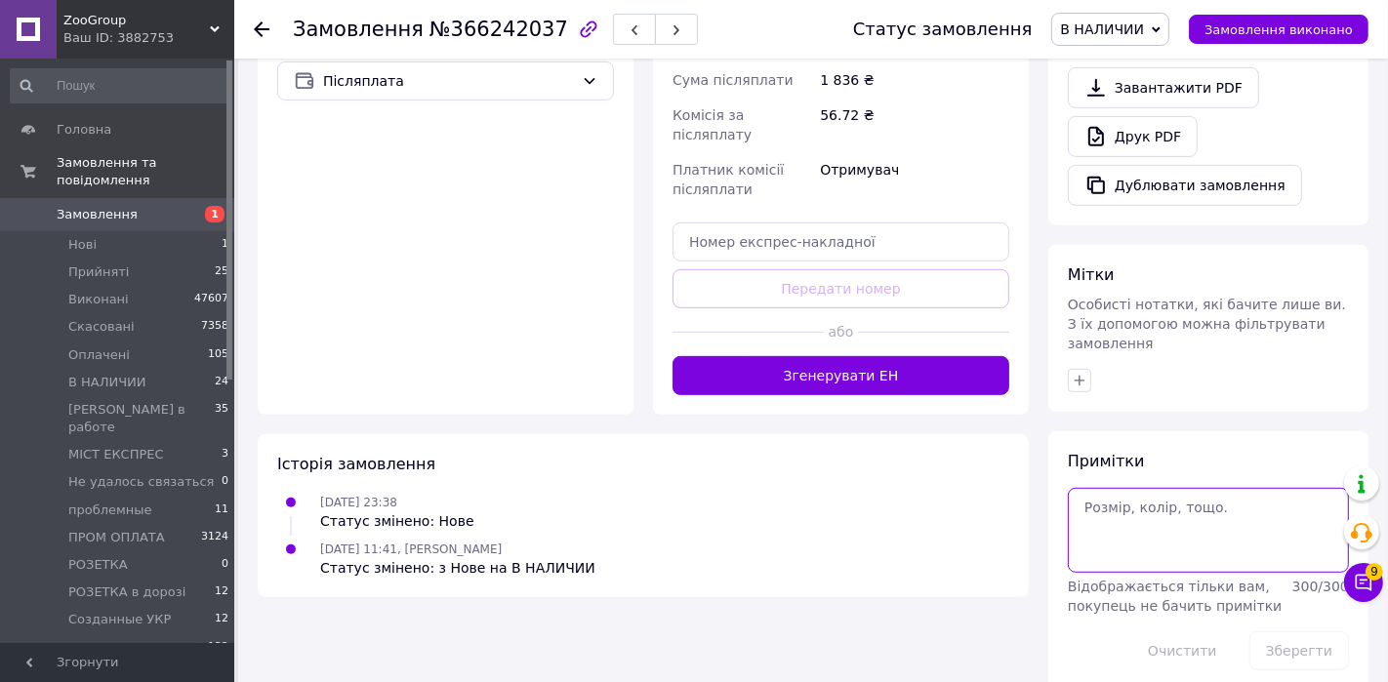
click at [1121, 488] on textarea at bounding box center [1208, 530] width 281 height 84
type textarea "чат"
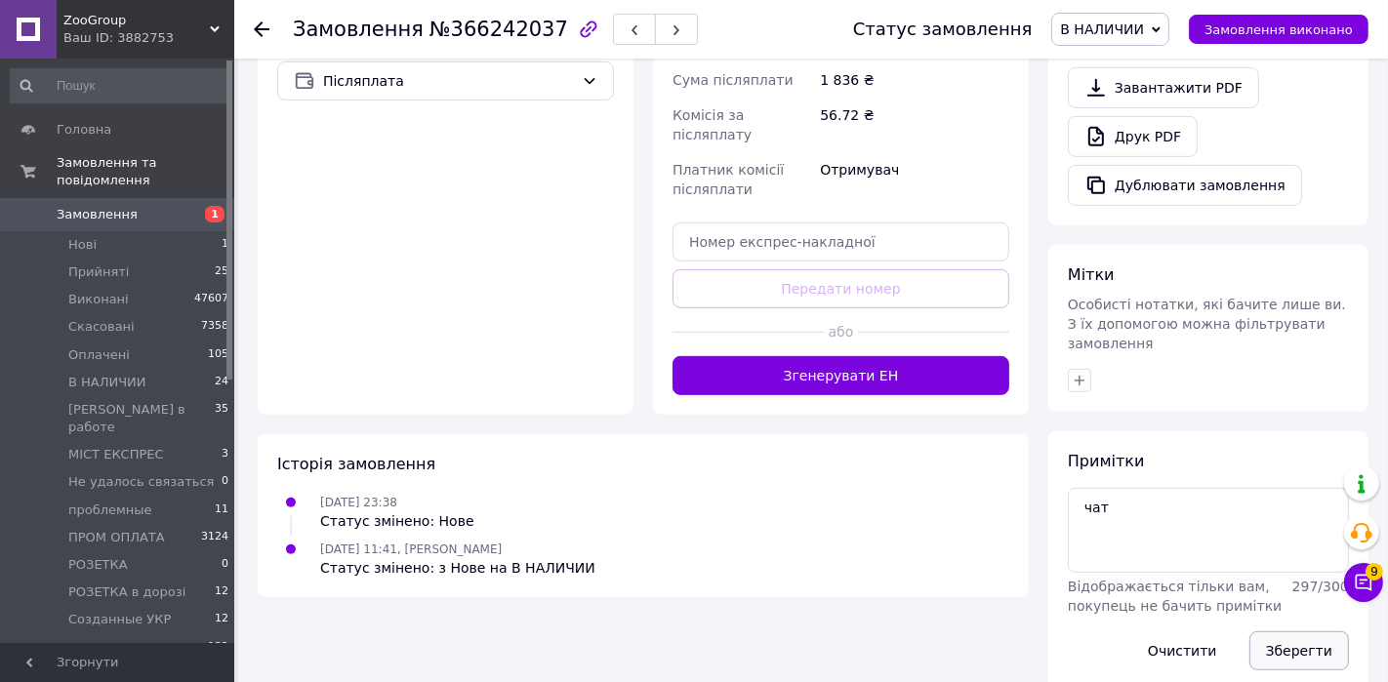
click at [1248, 613] on button "Зберегти" at bounding box center [1299, 650] width 100 height 39
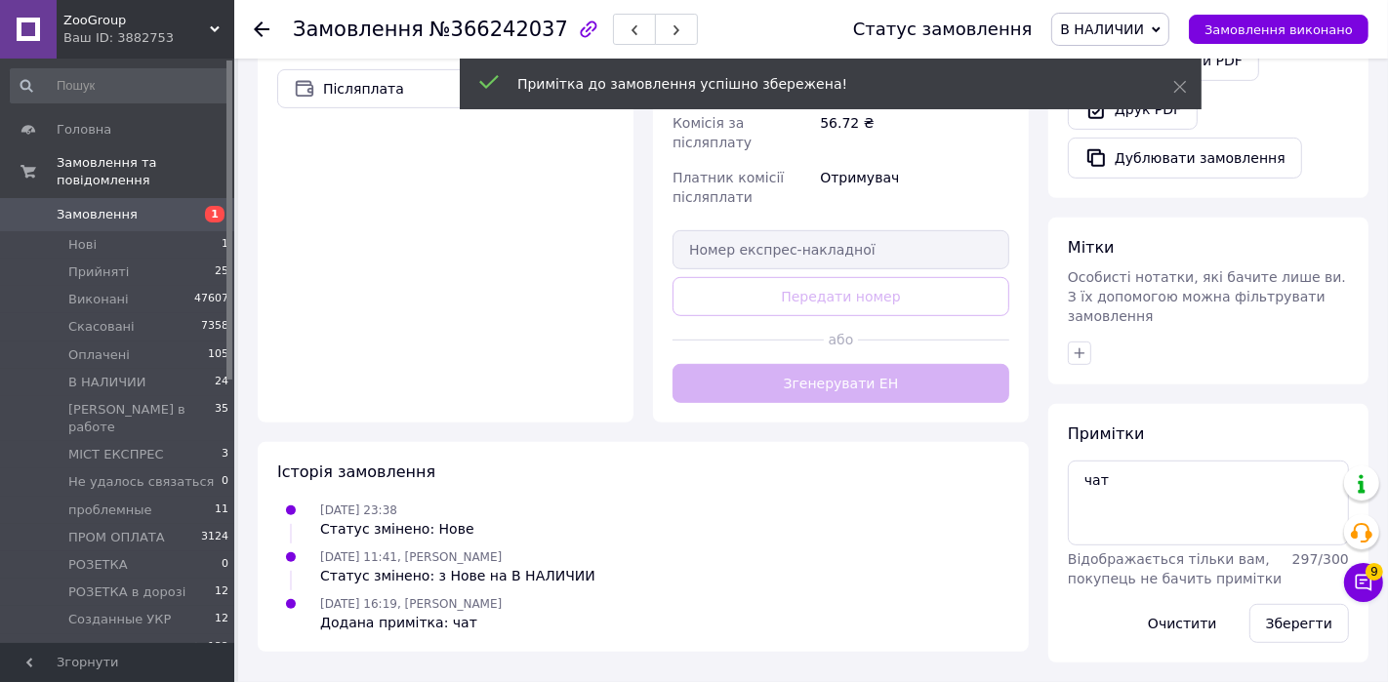
scroll to position [675, 0]
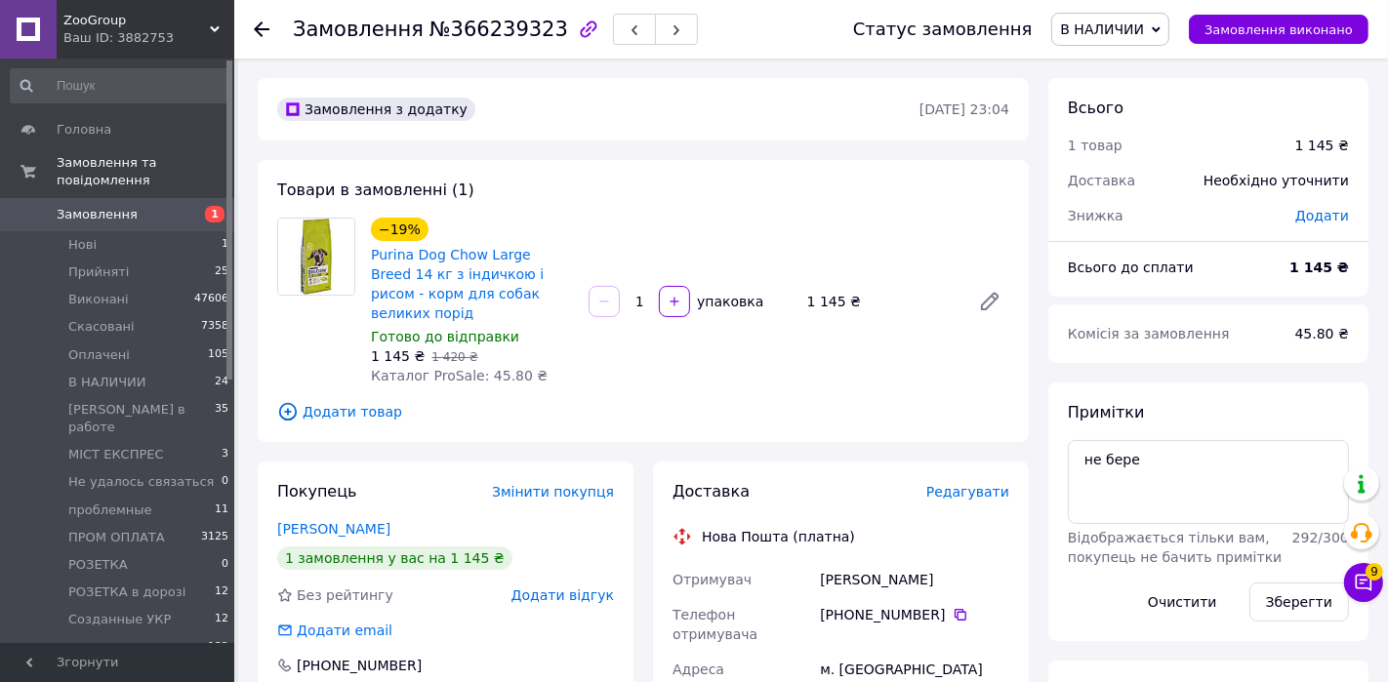
click at [501, 29] on span "№366239323" at bounding box center [498, 29] width 139 height 23
copy span "366239323"
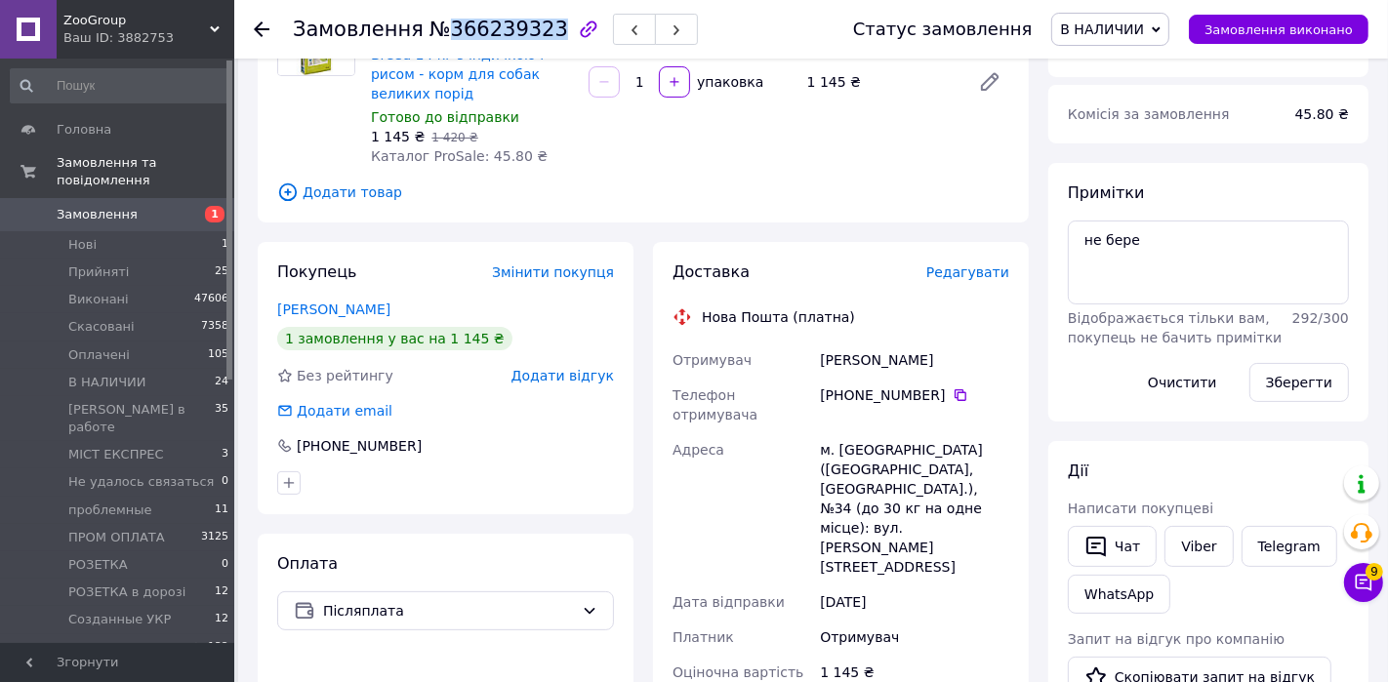
scroll to position [221, 0]
click at [1191, 530] on link "Viber" at bounding box center [1198, 545] width 68 height 41
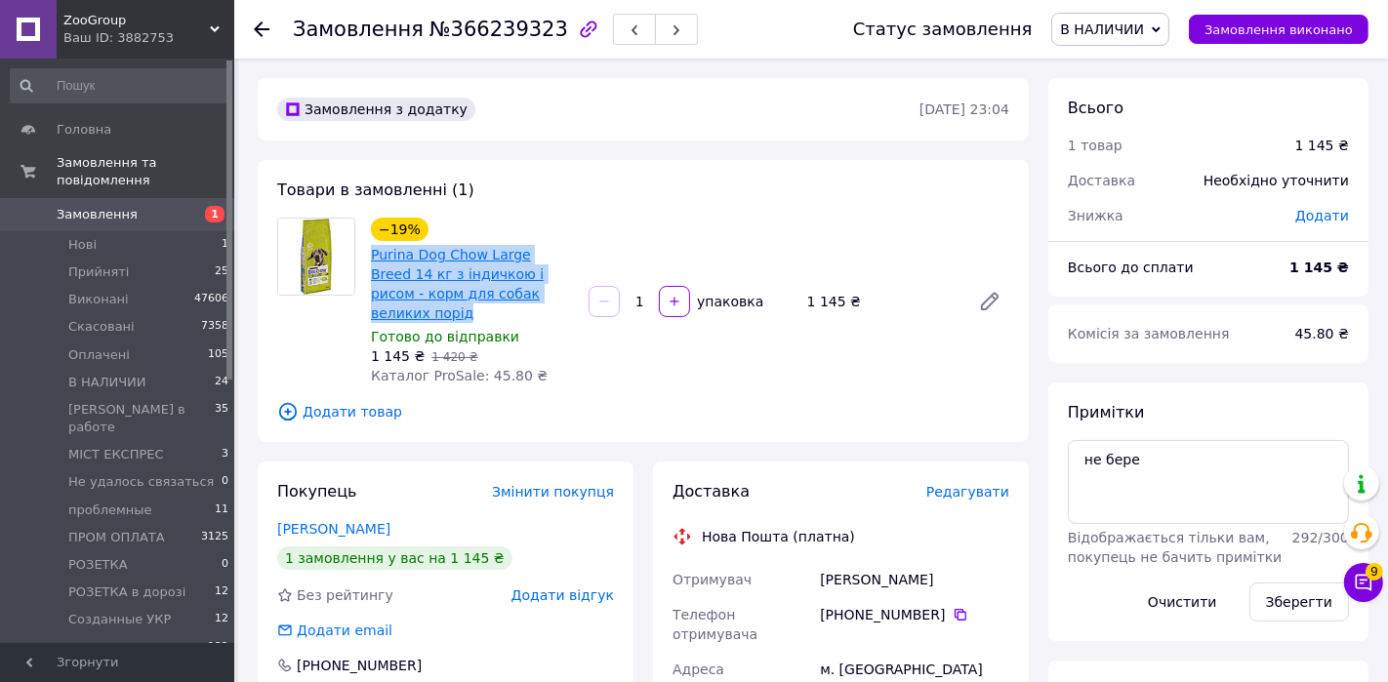
drag, startPoint x: 574, startPoint y: 295, endPoint x: 370, endPoint y: 255, distance: 207.9
click at [370, 255] on div "Purina Dog Chow Large Breed 14 кг з індичкою і рисом - корм для собак великих п…" at bounding box center [472, 284] width 206 height 82
copy link "Purina Dog Chow Large Breed 14 кг з індичкою і рисом - корм для собак великих п…"
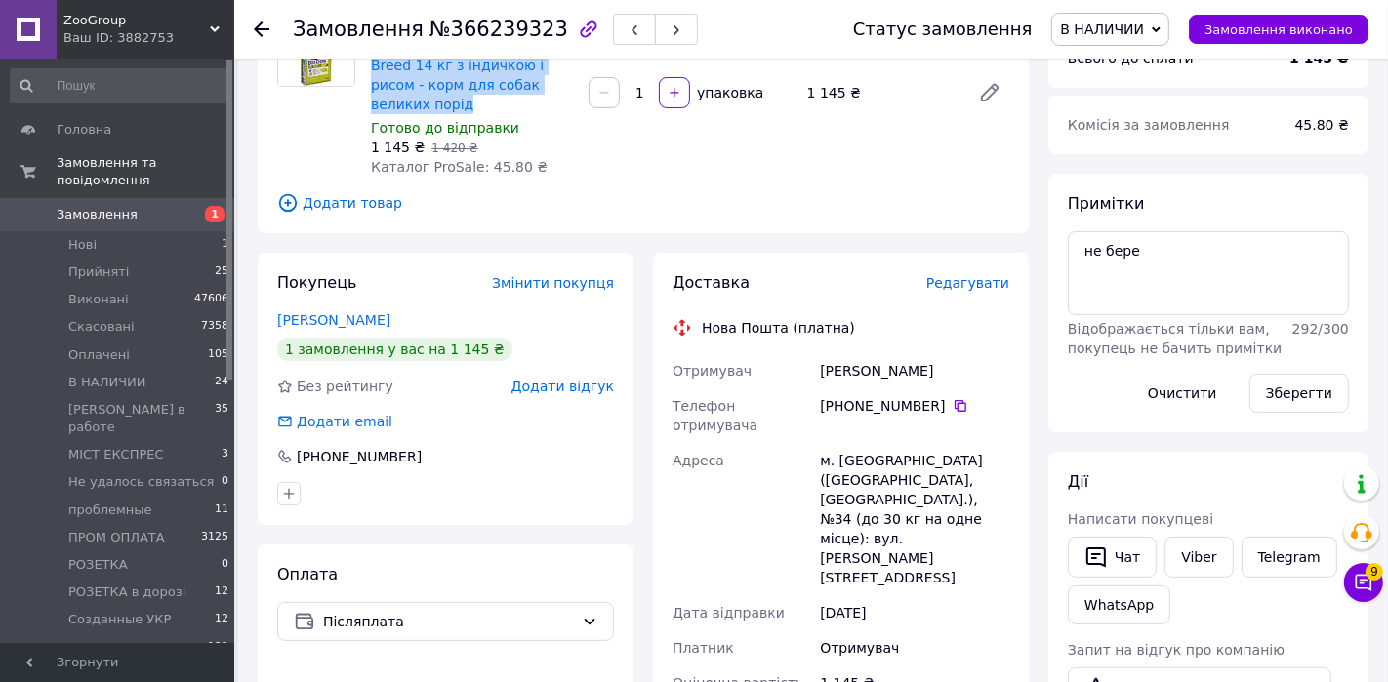
scroll to position [239, 0]
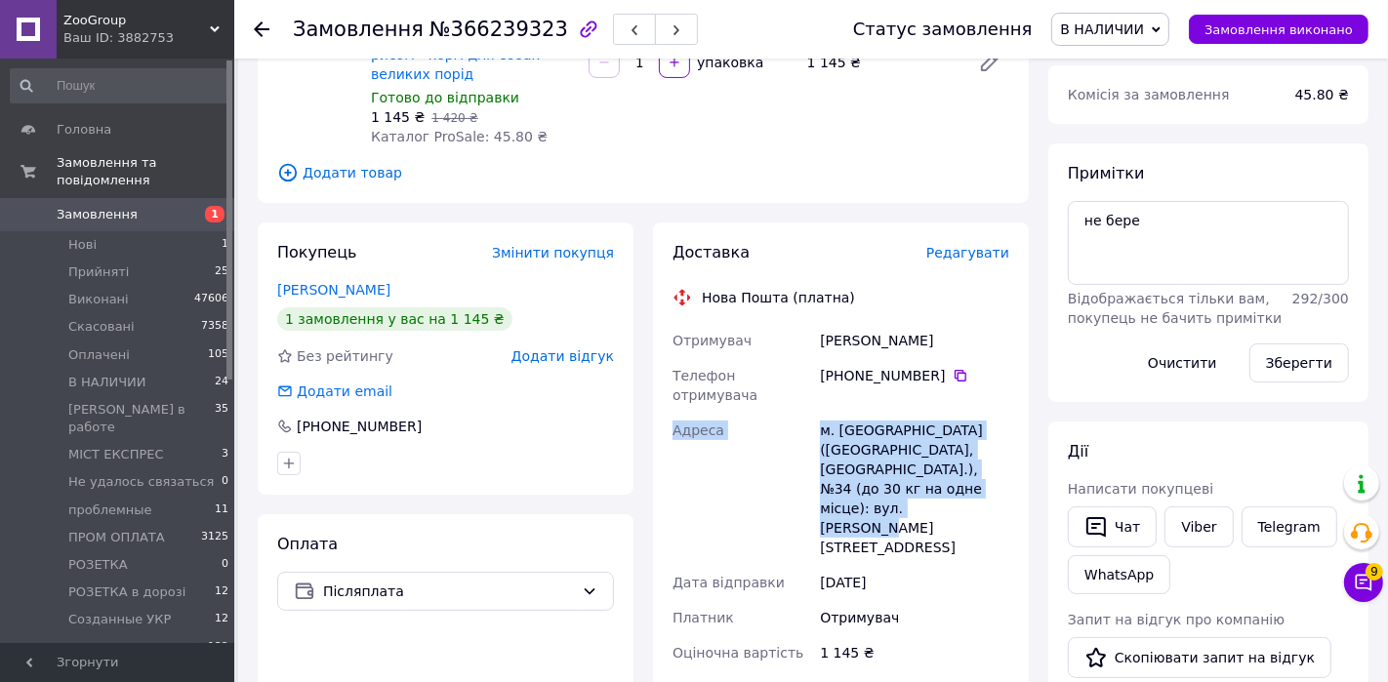
drag, startPoint x: 913, startPoint y: 469, endPoint x: 668, endPoint y: 388, distance: 258.0
click at [666, 388] on div "Доставка Редагувати Нова Пошта (платна) Отримувач [PERSON_NAME] отримувача [PHO…" at bounding box center [841, 623] width 376 height 800
copy div "Адреса [PERSON_NAME]. [GEOGRAPHIC_DATA] ([GEOGRAPHIC_DATA], [GEOGRAPHIC_DATA].)…"
click at [1104, 515] on icon "button" at bounding box center [1095, 526] width 23 height 23
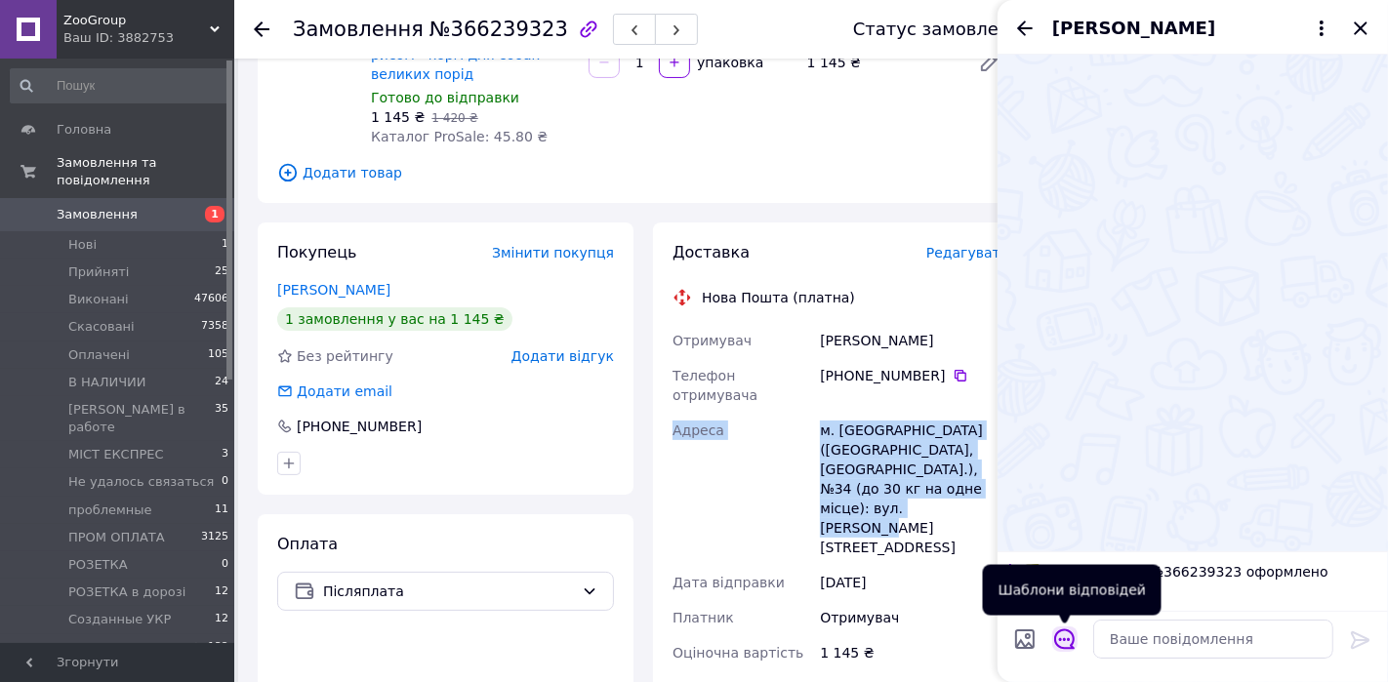
click at [1074, 613] on icon "Відкрити шаблони відповідей" at bounding box center [1064, 639] width 20 height 20
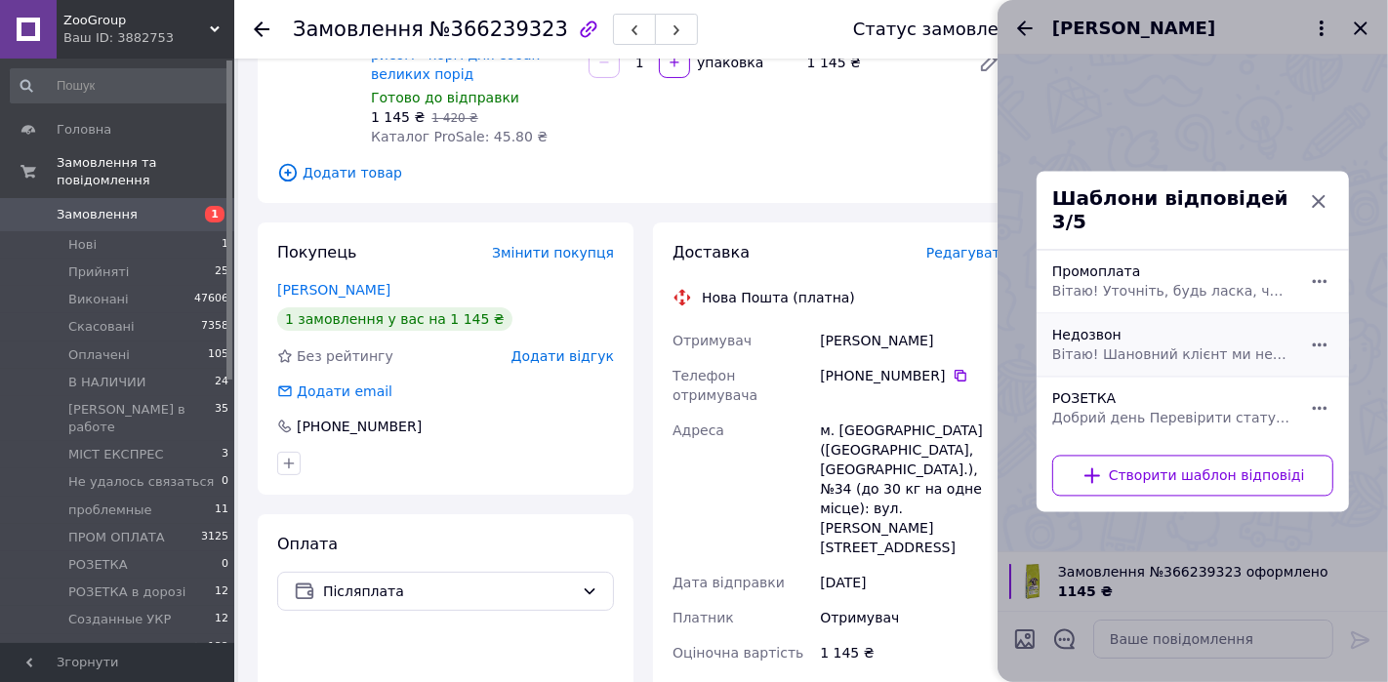
click at [1124, 344] on span "Вітаю! Шановний клієнт ми не змогли до вас дозвонитися, будь ласка, напишіть чи…" at bounding box center [1171, 354] width 238 height 20
type textarea "Вітаю! Шановний клієнт ми не змогли до вас дозвонитися, будь ласка, напишіть чи…"
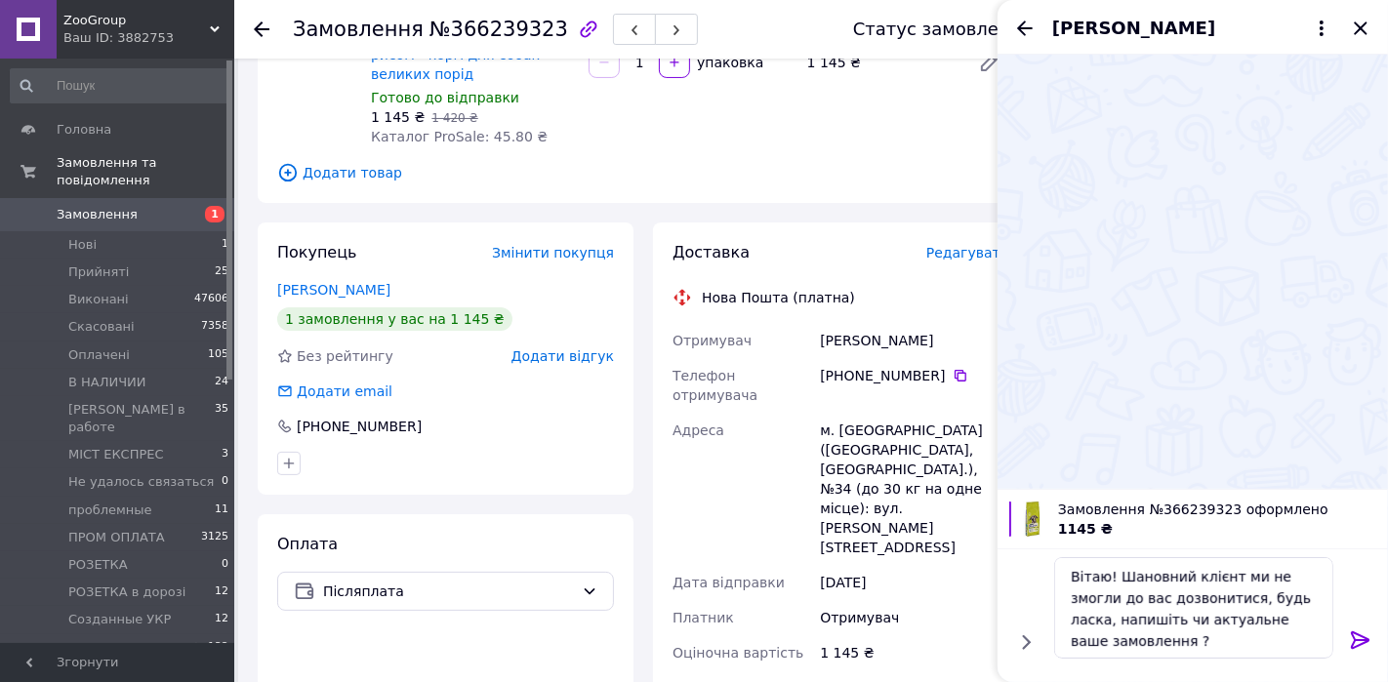
click at [1248, 613] on icon at bounding box center [1360, 639] width 23 height 23
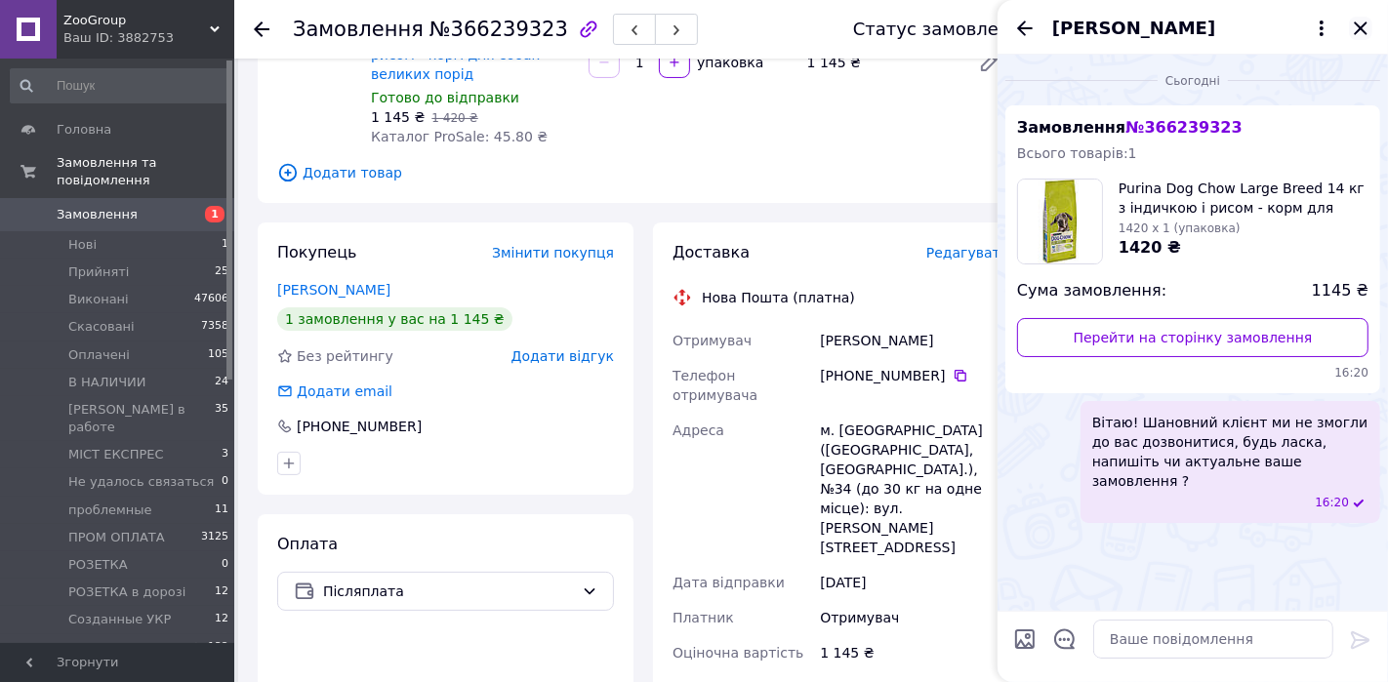
click at [1248, 20] on icon "Закрити" at bounding box center [1360, 28] width 23 height 23
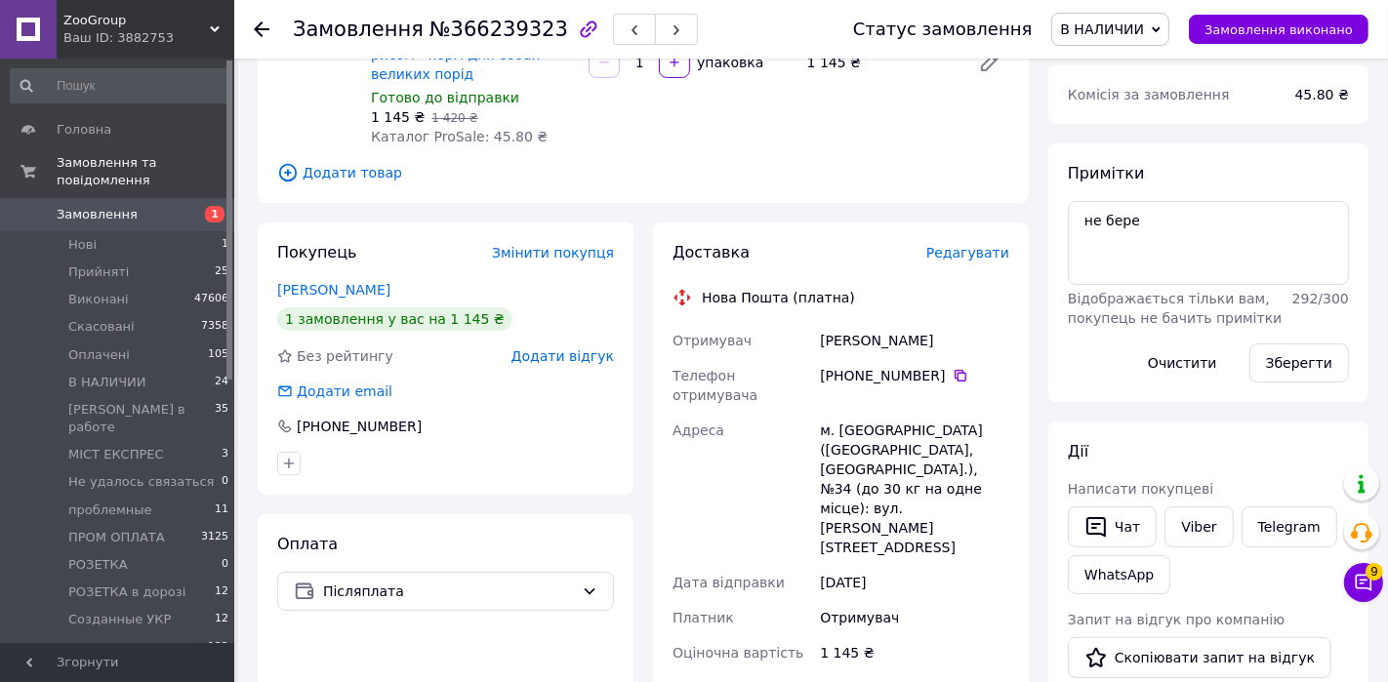
click at [1208, 193] on div "Примітки не бере Відображається тільки вам, покупець не бачить примітки 292 / 3…" at bounding box center [1208, 273] width 281 height 220
click at [1205, 199] on div "Примітки не бере Відображається тільки вам, покупець не бачить примітки 292 / 3…" at bounding box center [1208, 273] width 281 height 220
click at [1188, 233] on textarea "не бере" at bounding box center [1208, 243] width 281 height 84
type textarea "не бере , ваб и чат"
click at [1248, 323] on div "Відображається тільки вам, покупець не бачить примітки" at bounding box center [1176, 308] width 224 height 39
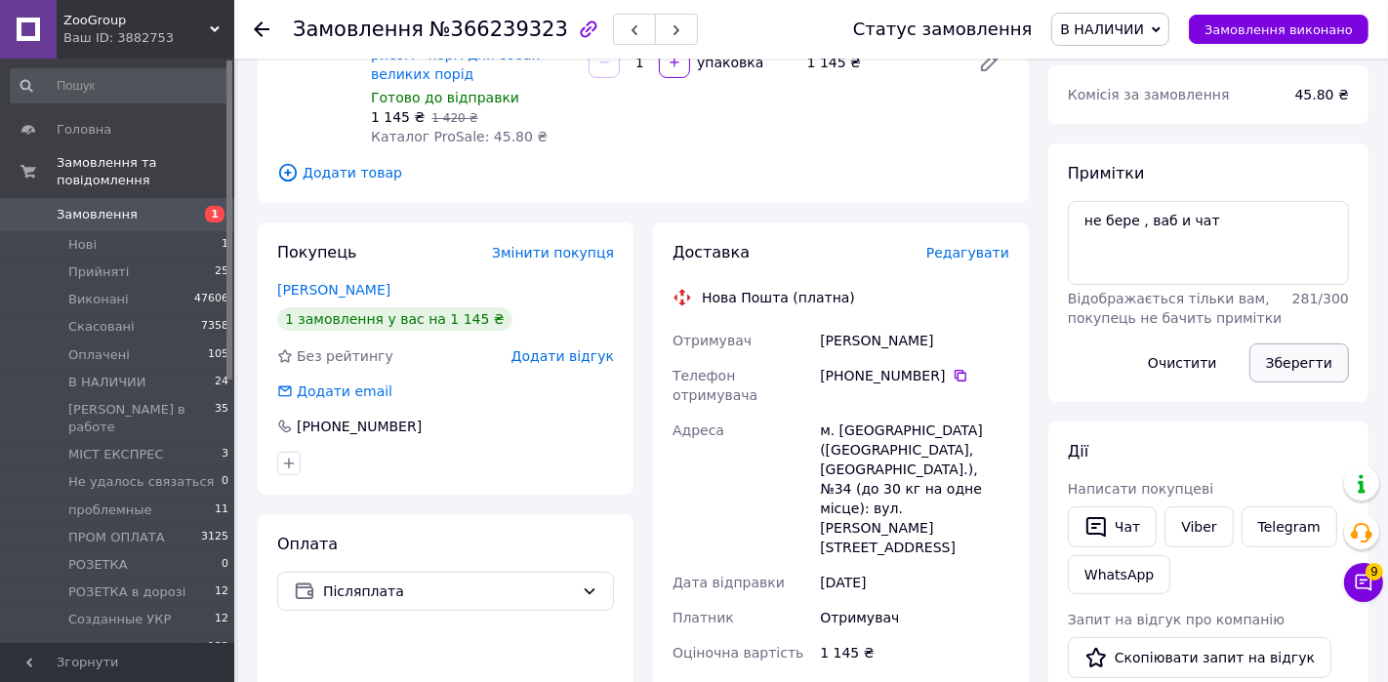
click at [1248, 365] on button "Зберегти" at bounding box center [1299, 363] width 100 height 39
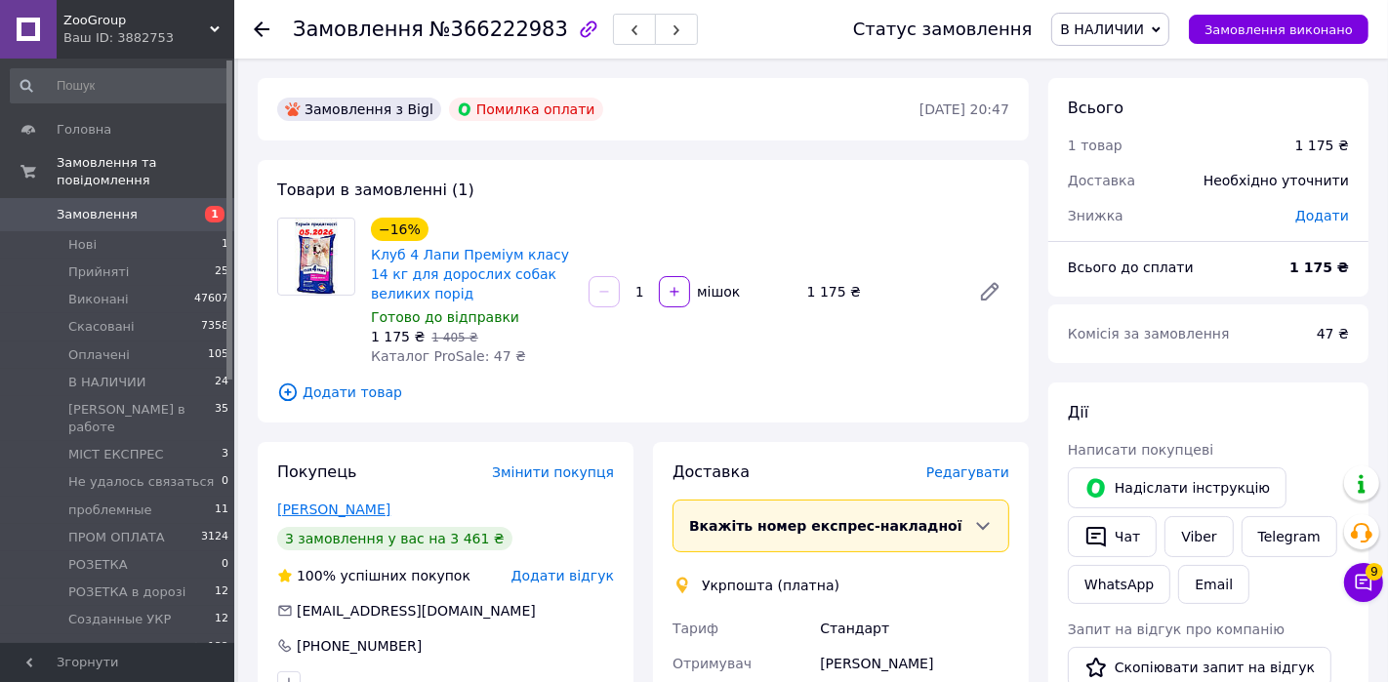
click at [337, 502] on link "[PERSON_NAME]" at bounding box center [333, 510] width 113 height 16
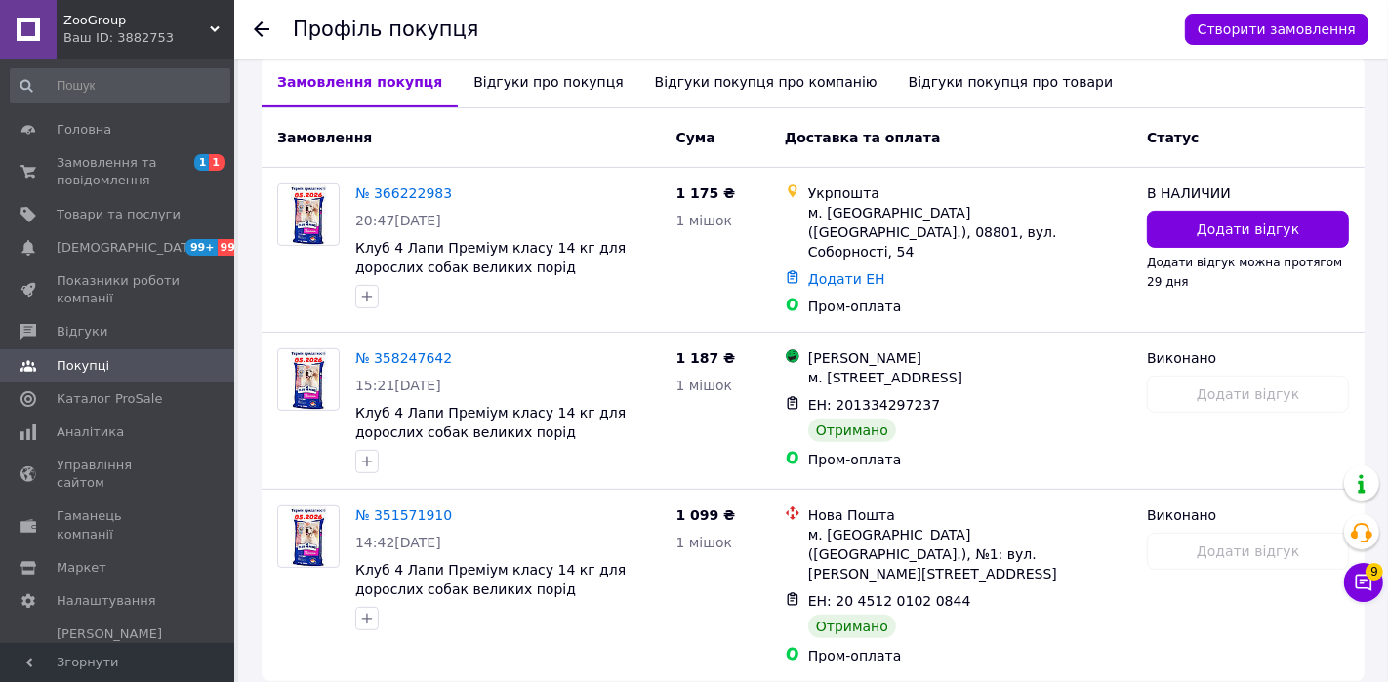
scroll to position [485, 0]
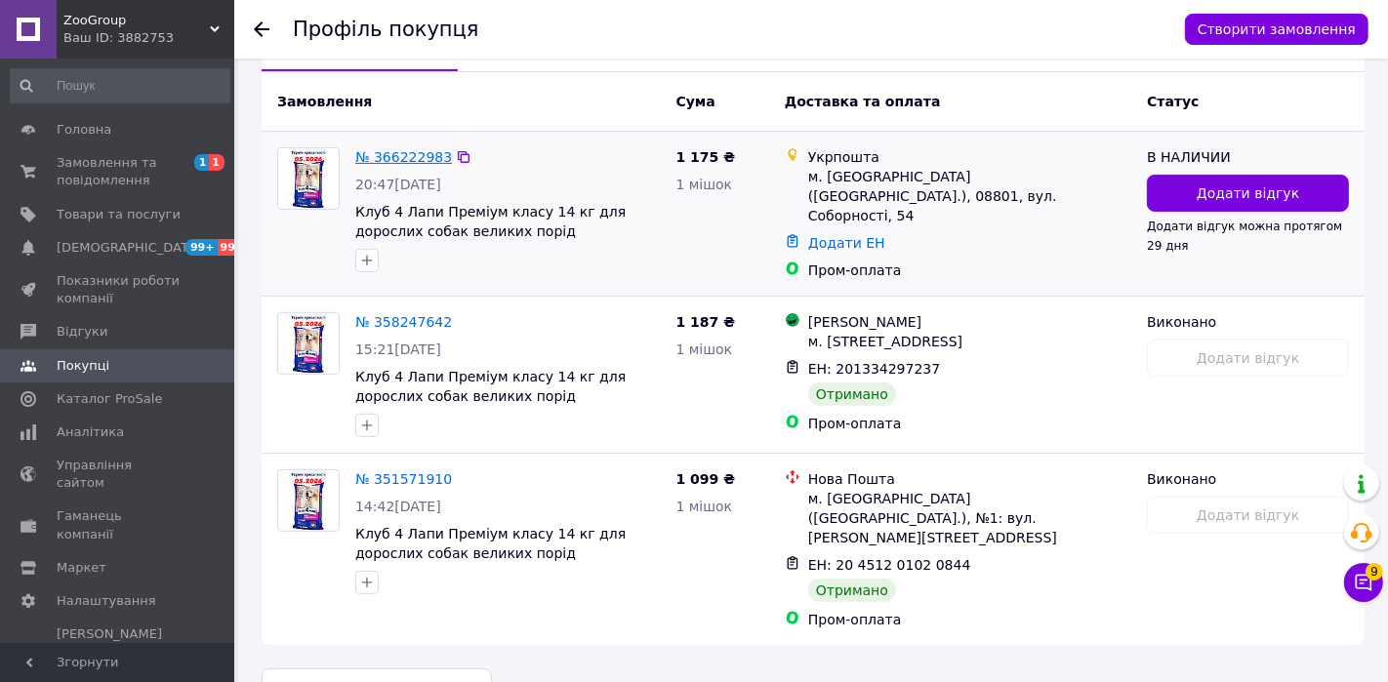
click at [394, 151] on link "№ 366222983" at bounding box center [403, 157] width 97 height 16
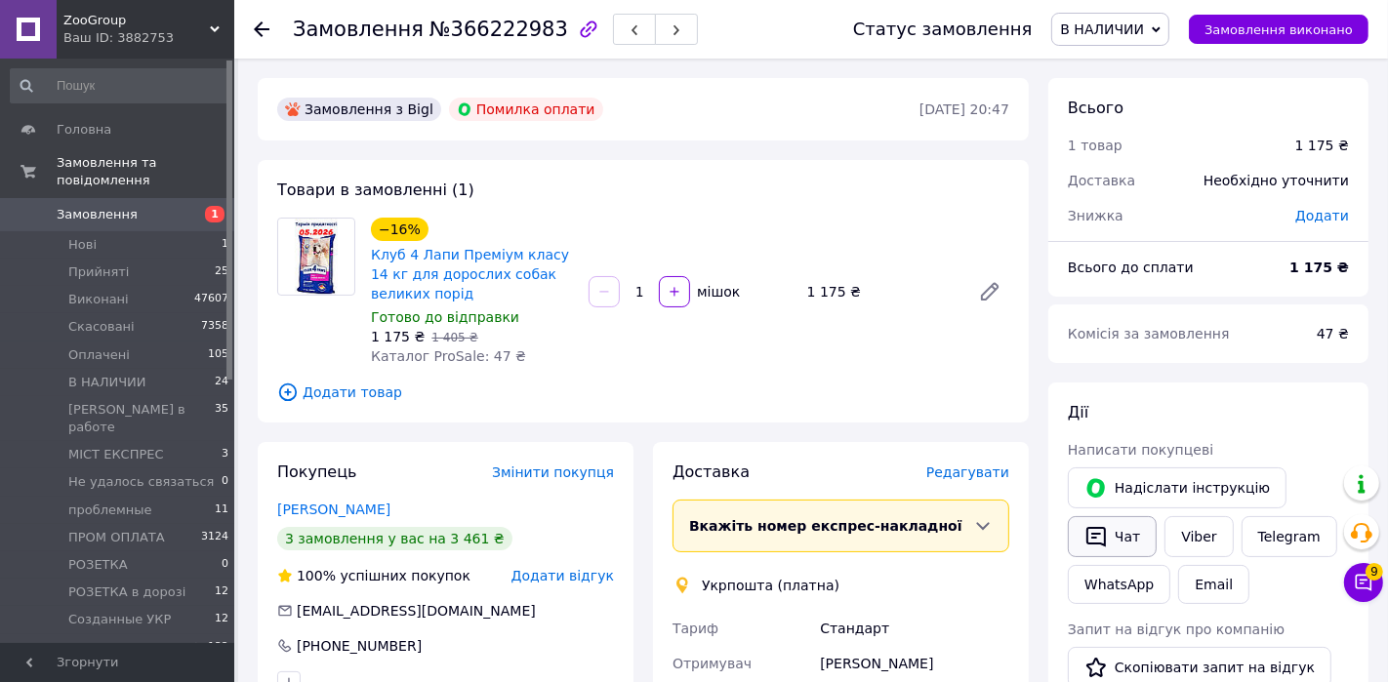
click at [1120, 539] on button "Чат" at bounding box center [1112, 536] width 89 height 41
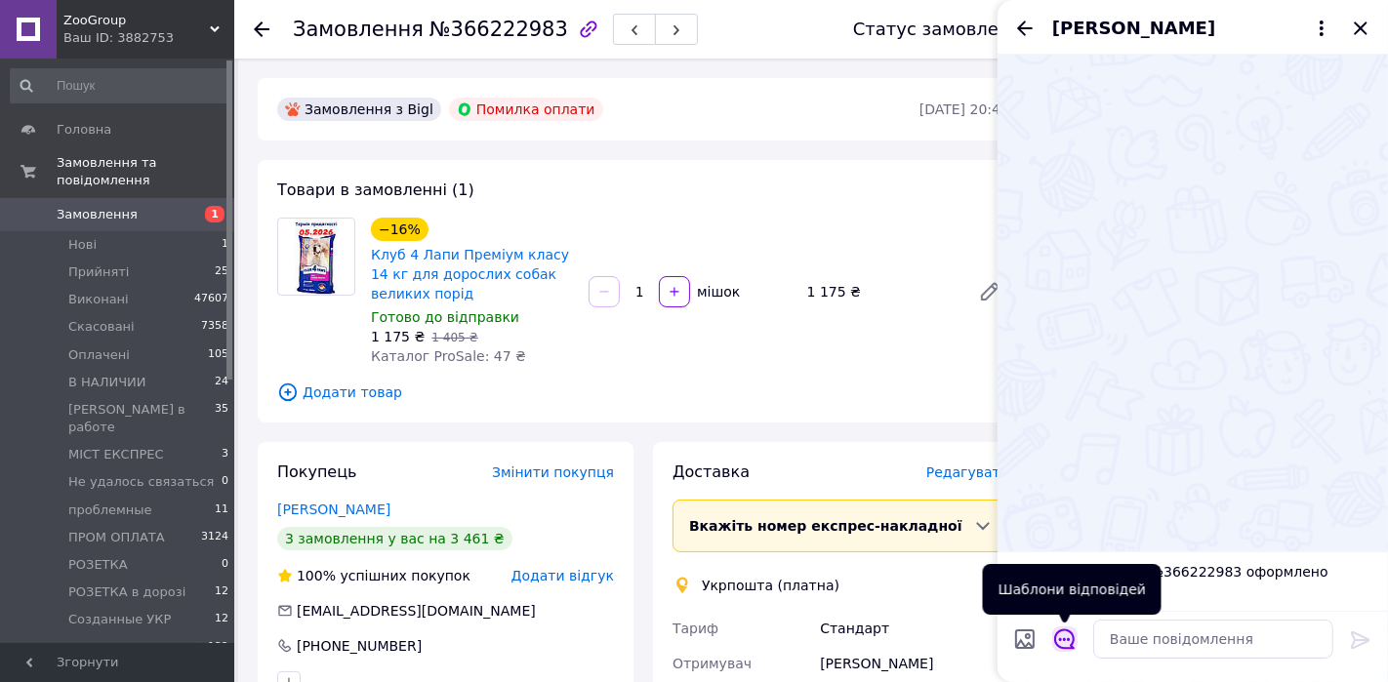
click at [1069, 613] on icon "Відкрити шаблони відповідей" at bounding box center [1064, 638] width 21 height 21
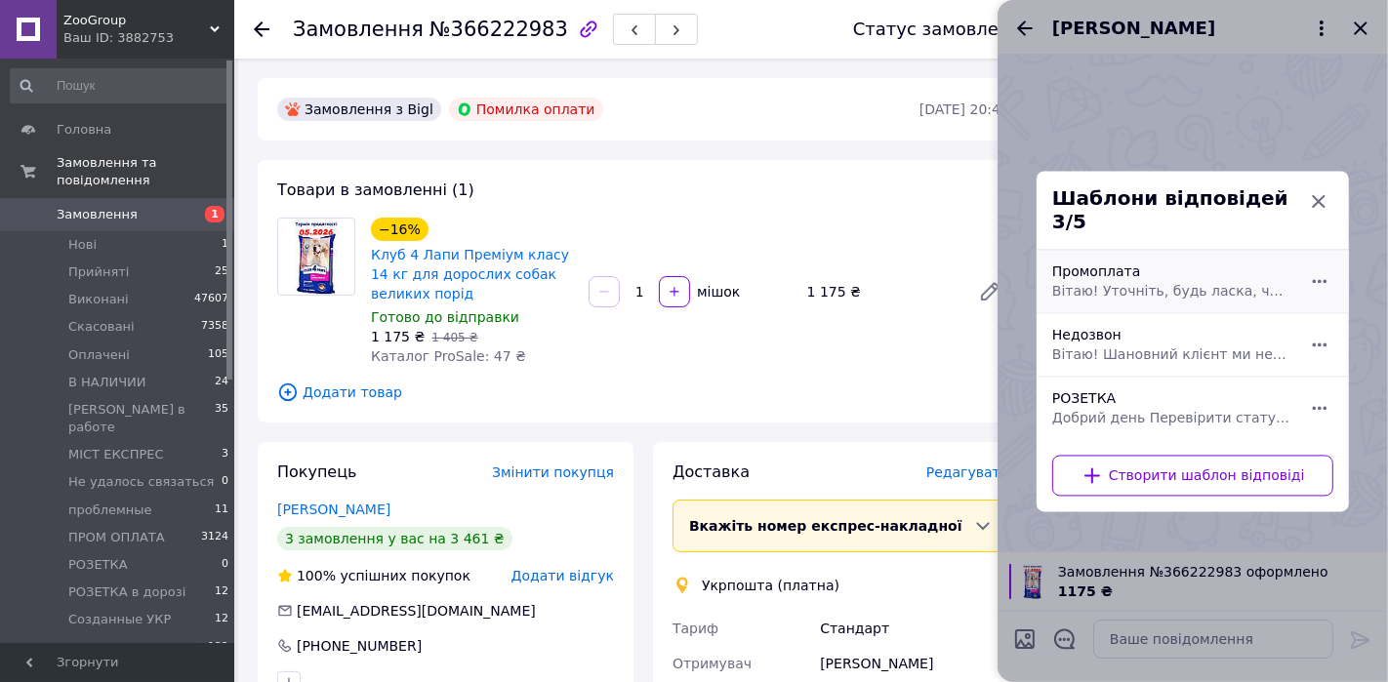
click at [1118, 281] on span "Вітаю! Уточніть, будь ласка, чи актуально замовлення? Чи буде спроба зробити ПР…" at bounding box center [1171, 291] width 238 height 20
type textarea "Вітаю! Уточніть, будь ласка, чи актуально замовлення? Чи буде спроба зробити ПР…"
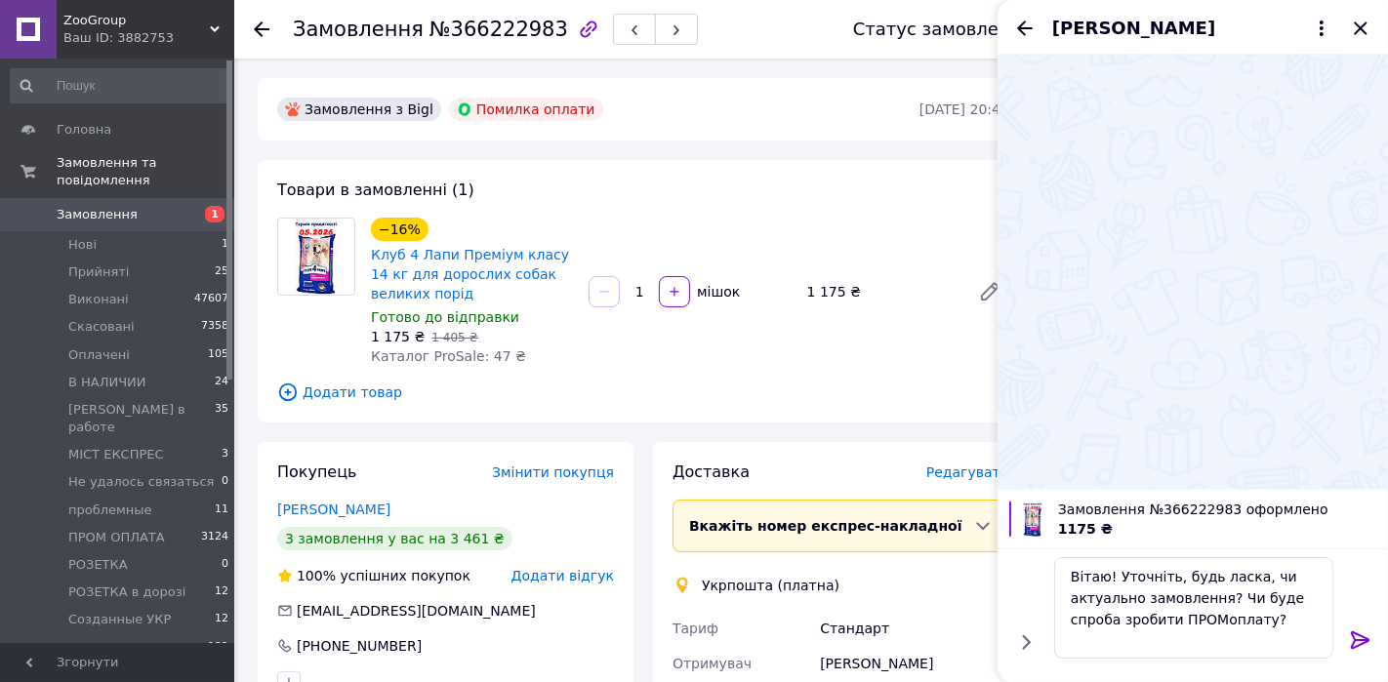
click at [1248, 613] on icon at bounding box center [1360, 640] width 19 height 18
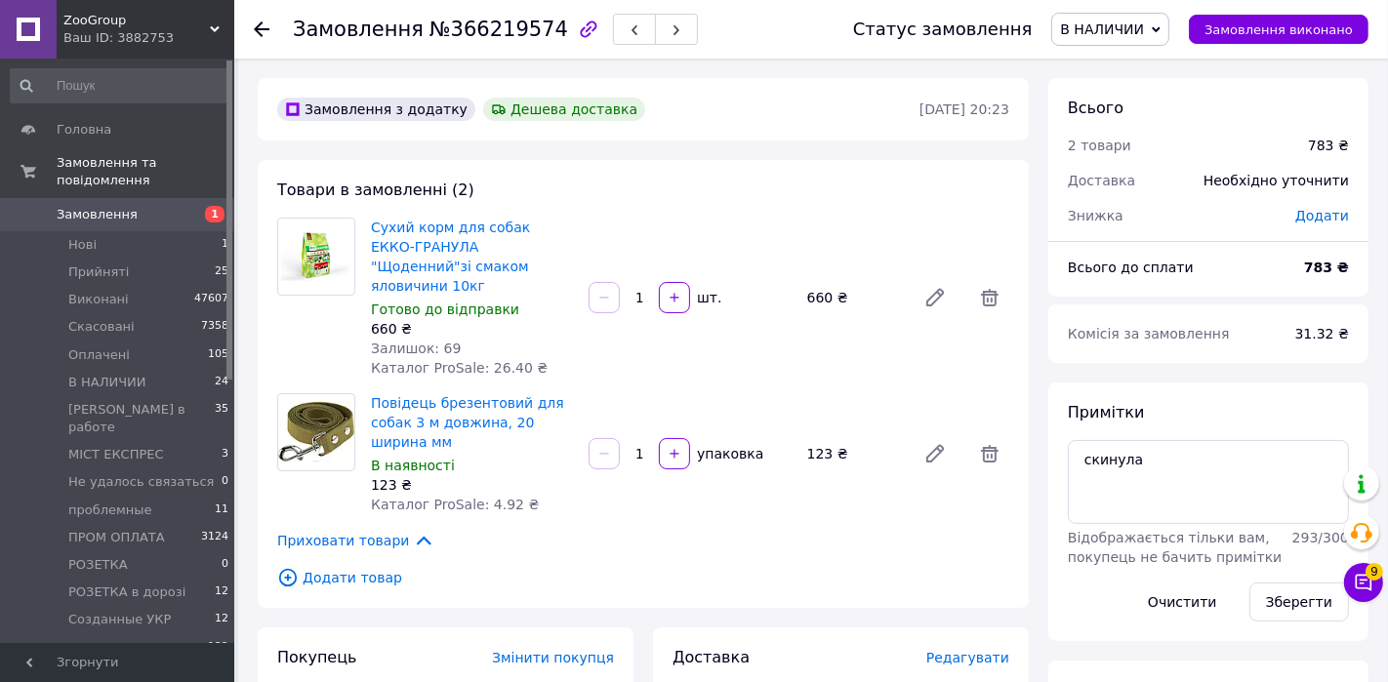
click at [478, 25] on span "№366219574" at bounding box center [498, 29] width 139 height 23
copy span "366219574"
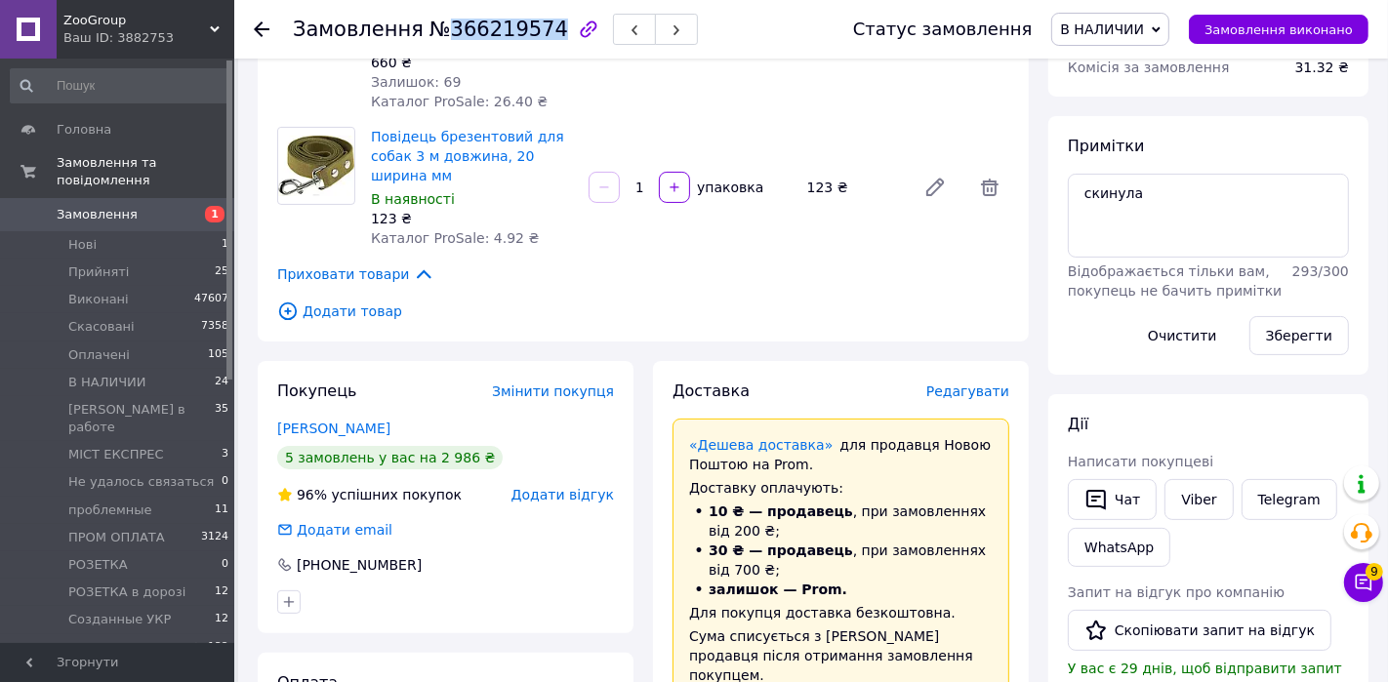
scroll to position [267, 0]
click at [1223, 499] on link "Viber" at bounding box center [1198, 498] width 68 height 41
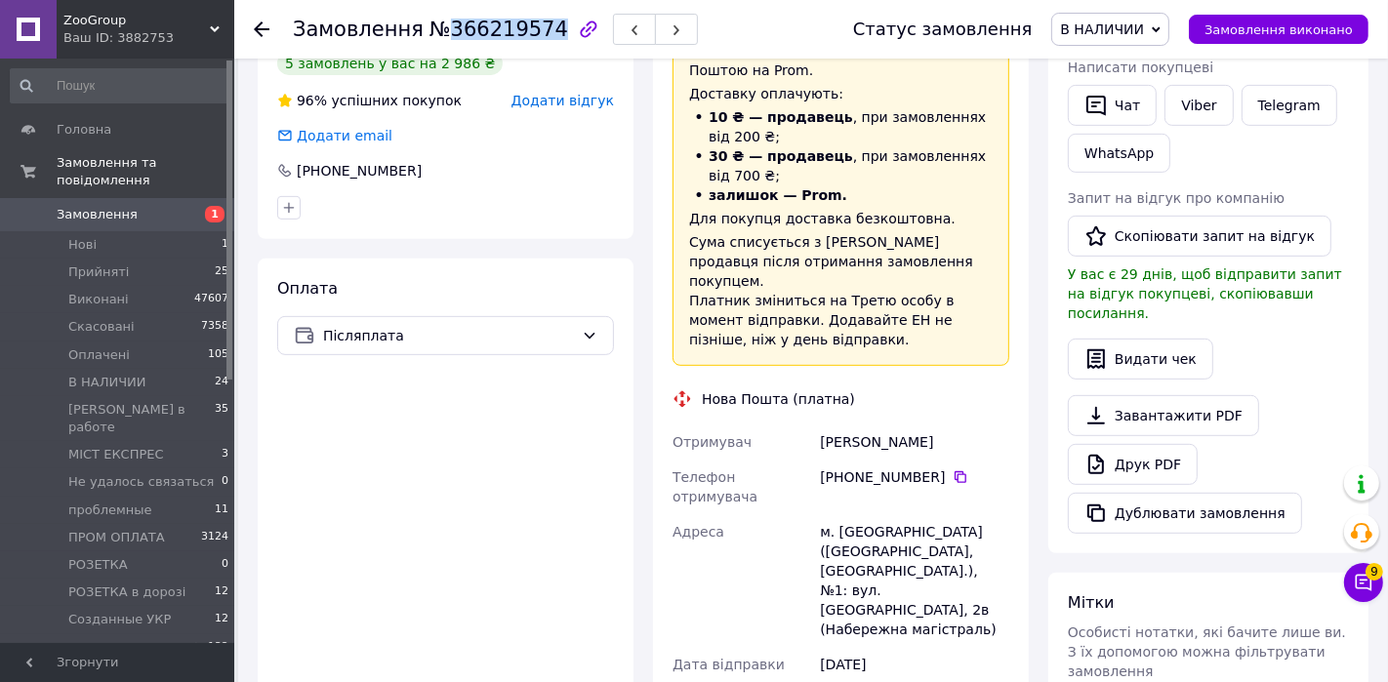
scroll to position [664, 0]
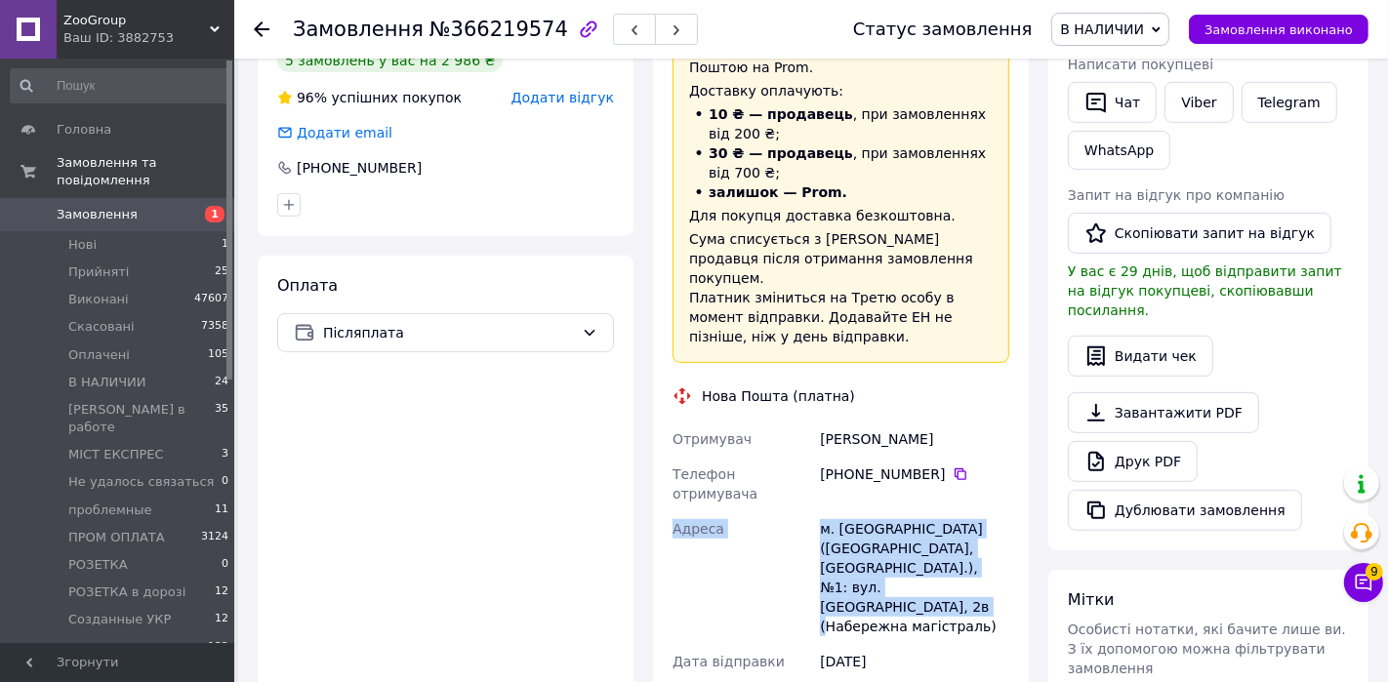
drag, startPoint x: 993, startPoint y: 534, endPoint x: 656, endPoint y: 470, distance: 343.6
click at [656, 470] on div "Доставка Редагувати «Дешева доставка»   для продавця Новою Поштою на Prom. Дост…" at bounding box center [841, 533] width 376 height 1138
copy div "Адреса м. Запоріжжя (Запорізька обл., Запорізький р-н.), №1: вул. Фортечна, 2в …"
click at [1117, 95] on button "Чат" at bounding box center [1112, 102] width 89 height 41
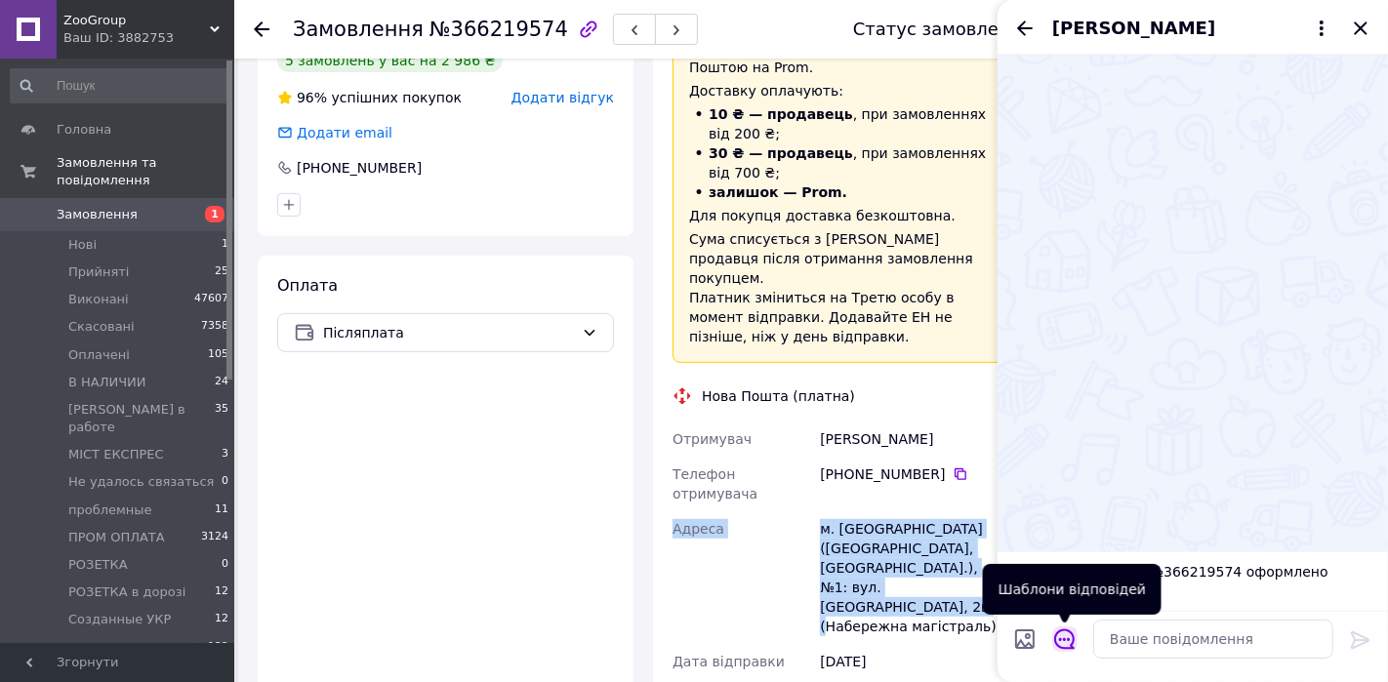
click at [1062, 613] on icon "Відкрити шаблони відповідей" at bounding box center [1064, 638] width 21 height 21
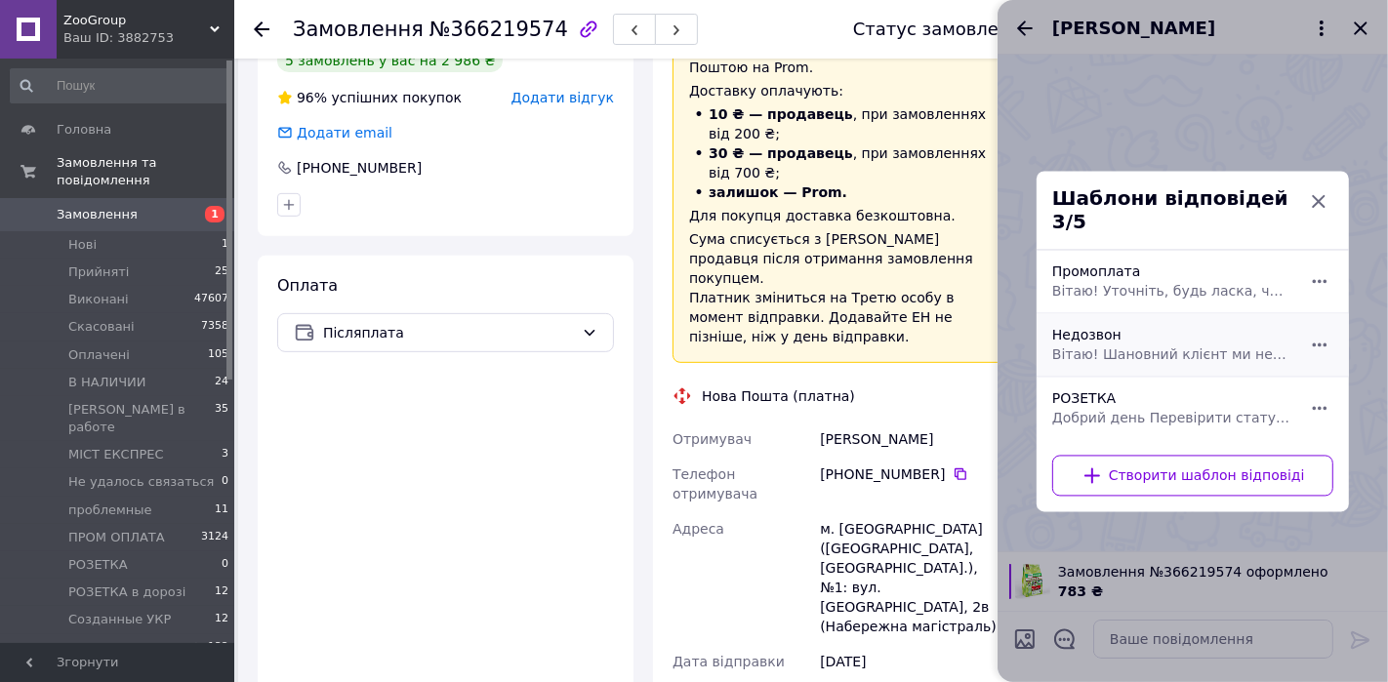
click at [1137, 347] on span "Вітаю! Шановний клієнт ми не змогли до вас дозвонитися, будь ласка, напишіть чи…" at bounding box center [1171, 354] width 238 height 20
type textarea "Вітаю! Шановний клієнт ми не змогли до вас дозвонитися, будь ласка, напишіть чи…"
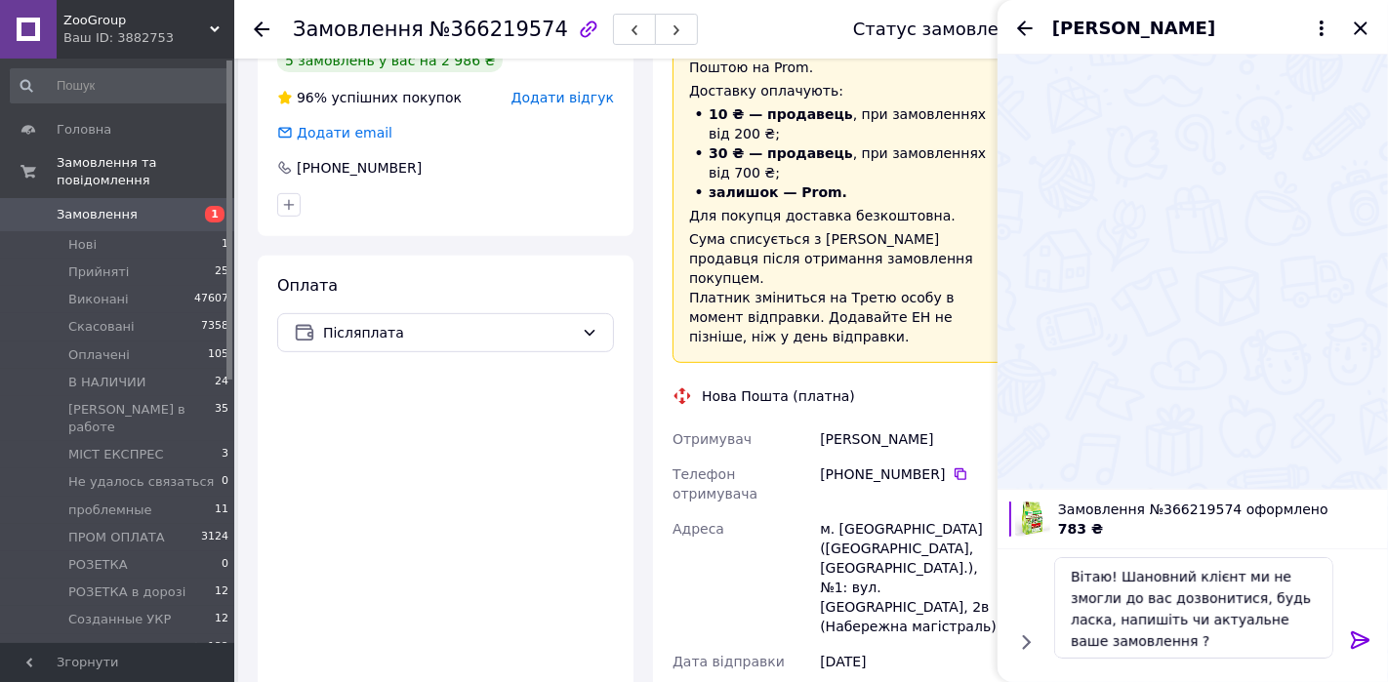
click at [1248, 613] on icon at bounding box center [1360, 639] width 23 height 23
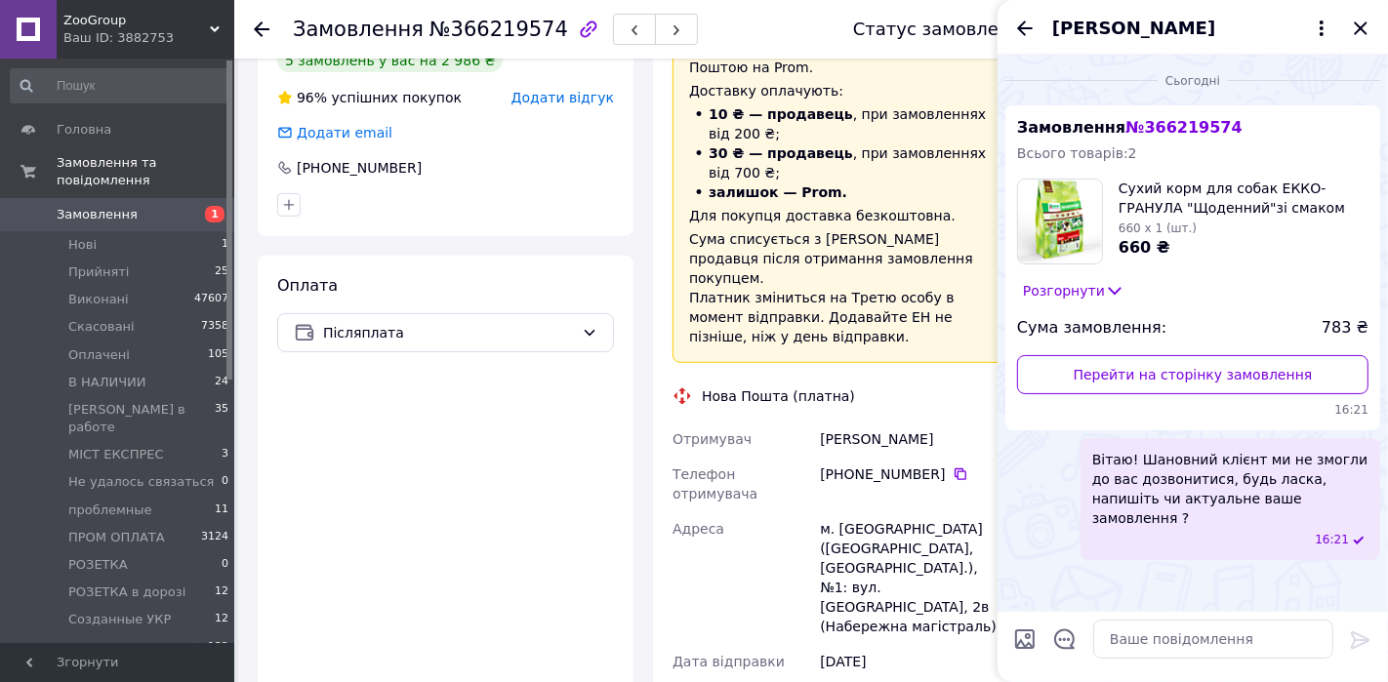
click at [1248, 40] on div "Воронина Виктория" at bounding box center [1192, 27] width 390 height 55
click at [1248, 37] on icon "Закрити" at bounding box center [1360, 28] width 23 height 23
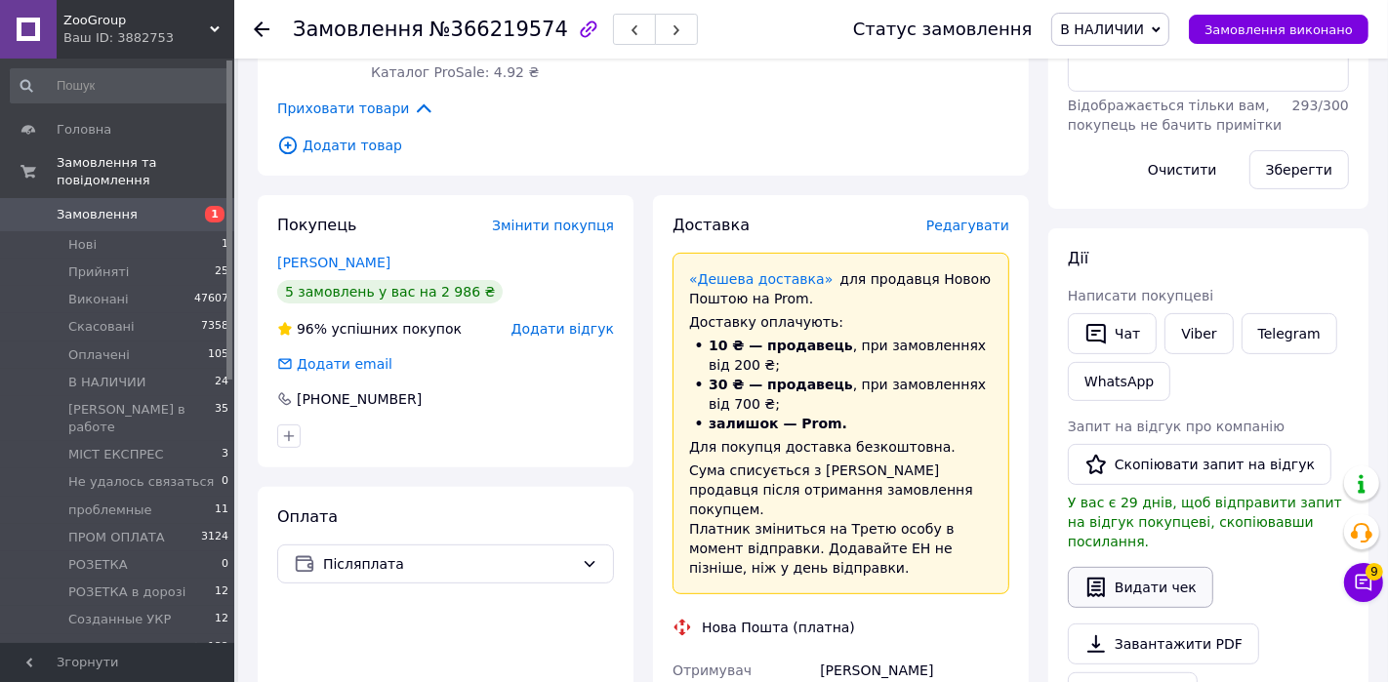
scroll to position [0, 0]
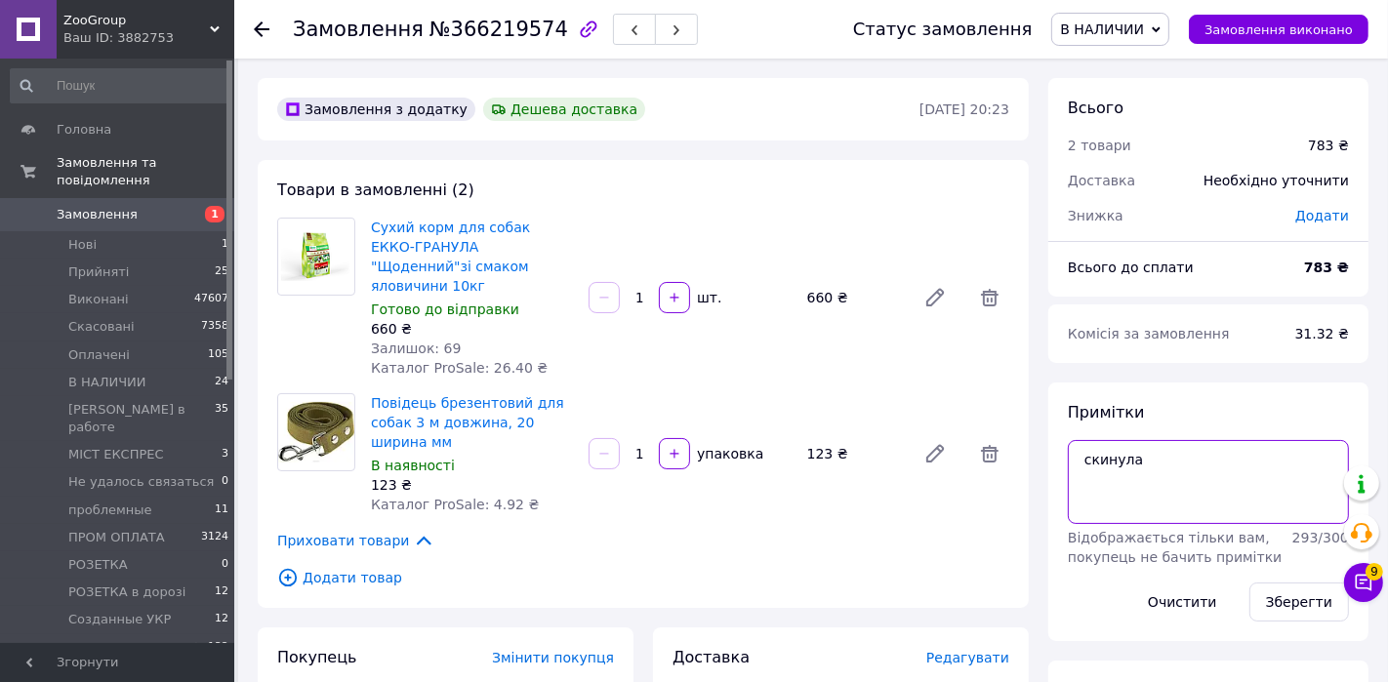
click at [1174, 471] on textarea "скинула" at bounding box center [1208, 482] width 281 height 84
type textarea "скинула, чат и ваб"
click at [1248, 605] on button "Зберегти" at bounding box center [1299, 602] width 100 height 39
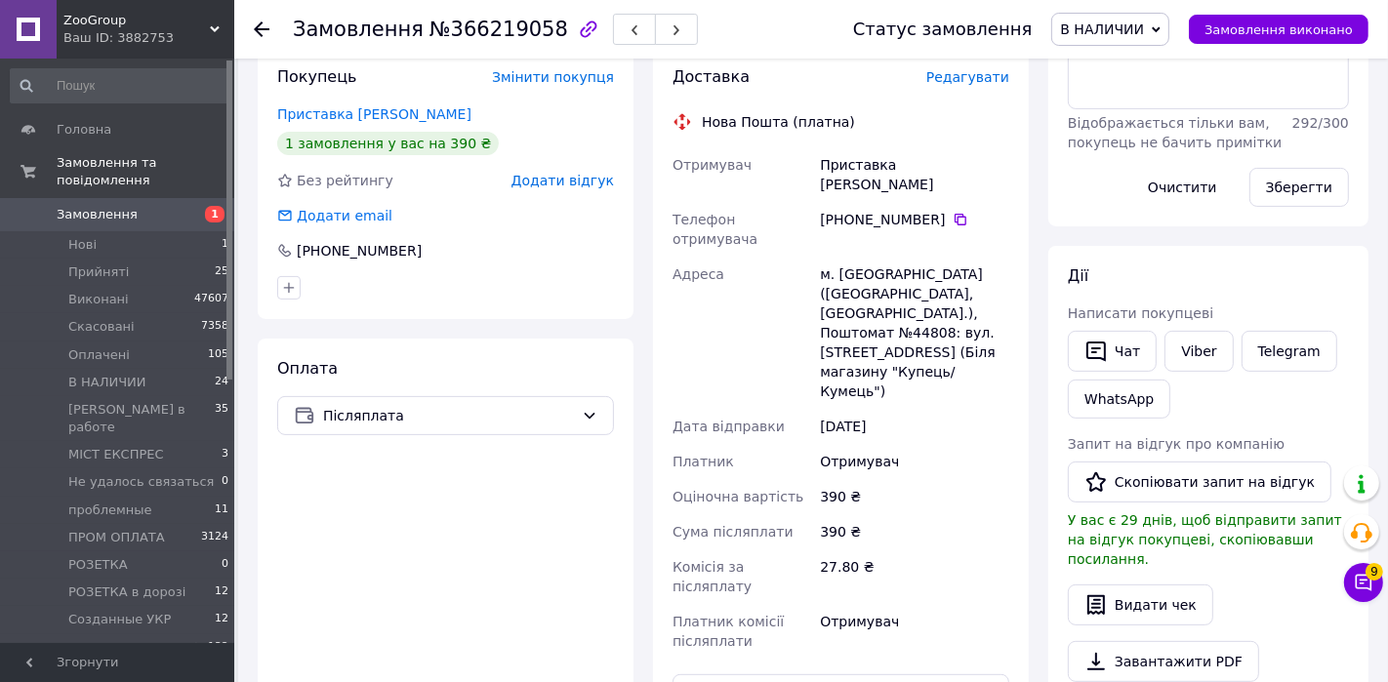
scroll to position [434, 0]
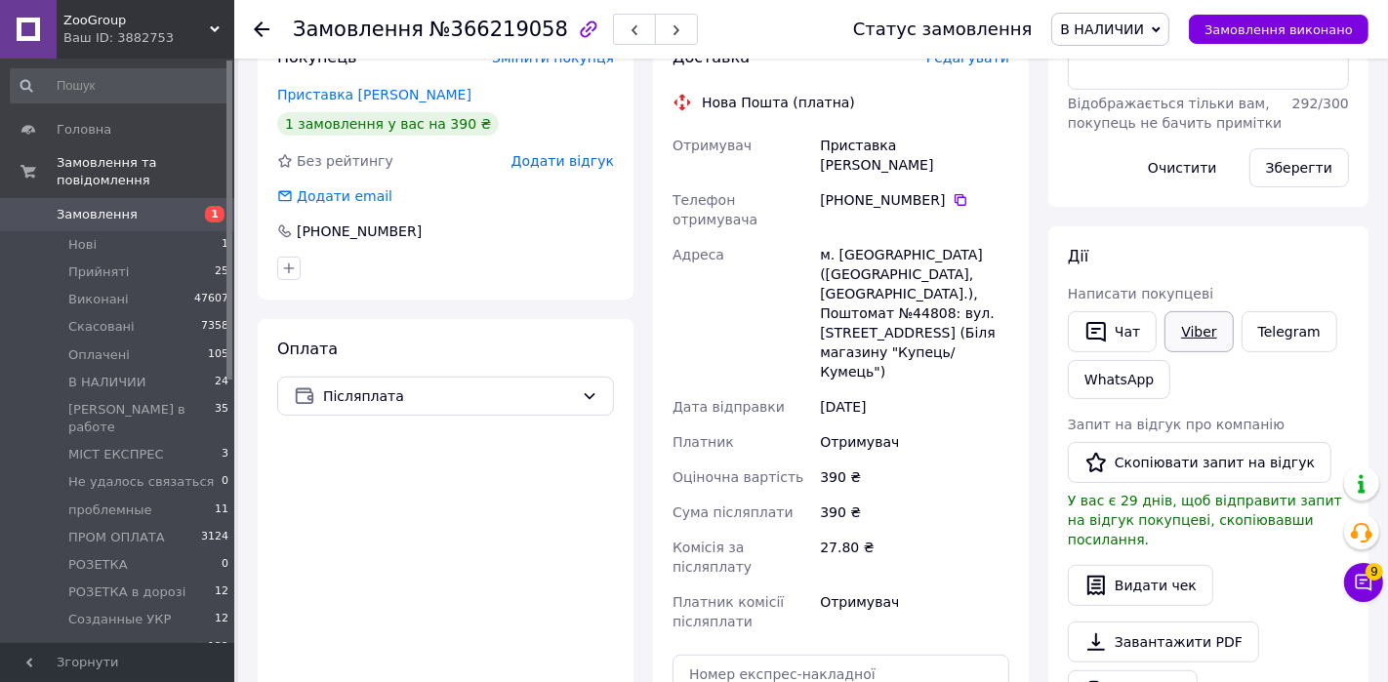
click at [1196, 330] on link "Viber" at bounding box center [1198, 331] width 68 height 41
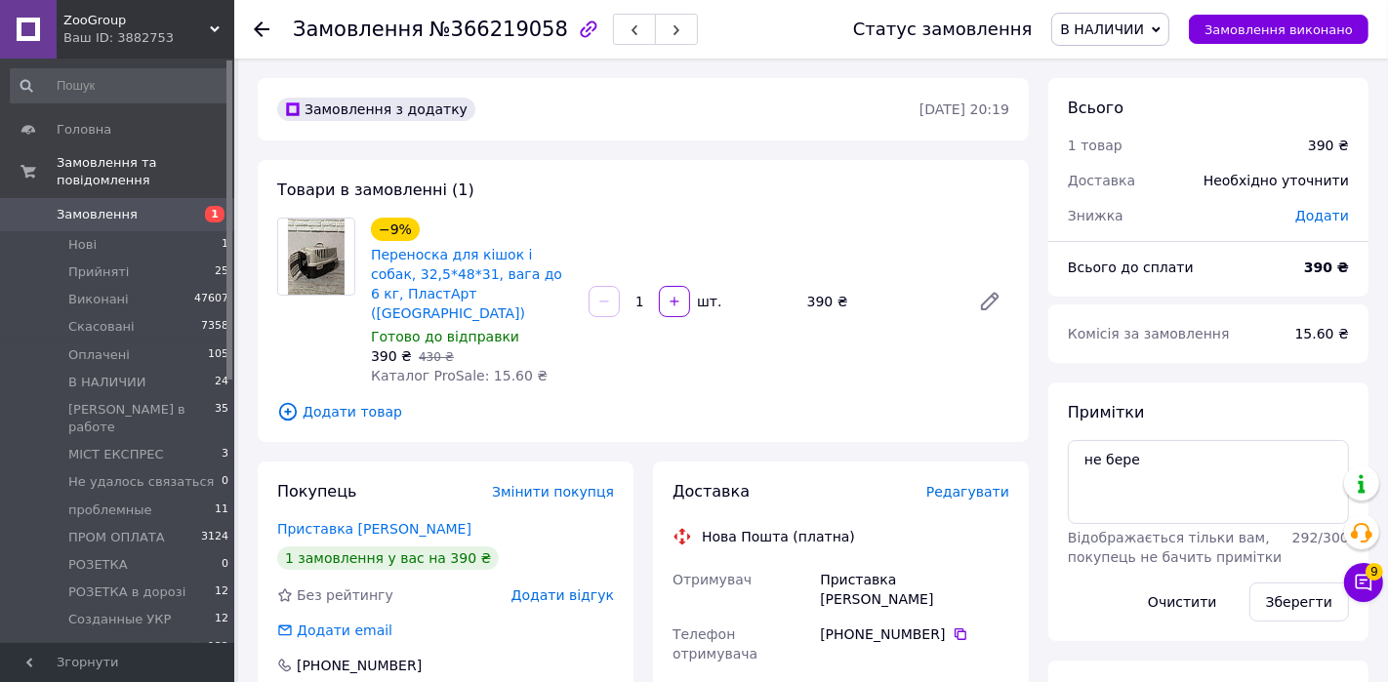
click at [501, 35] on span "№366219058" at bounding box center [498, 29] width 139 height 23
copy span "366219058"
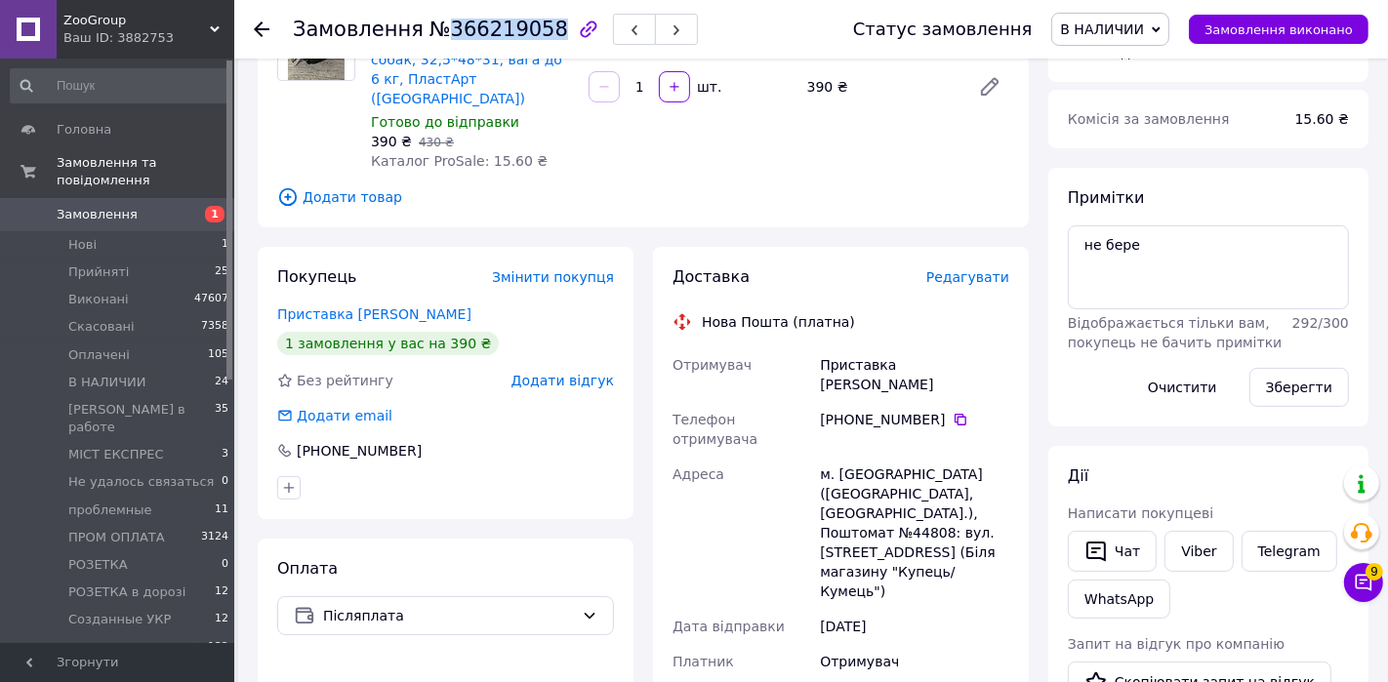
scroll to position [254, 0]
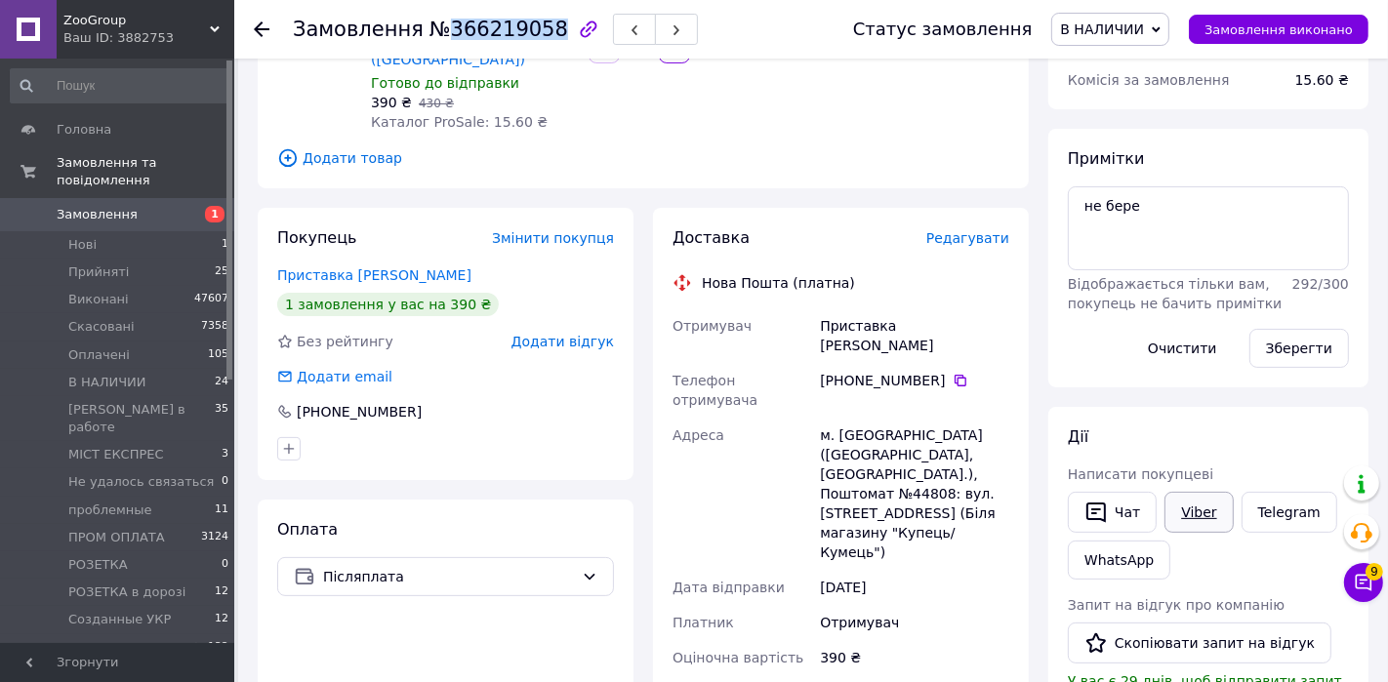
click at [1202, 499] on link "Viber" at bounding box center [1198, 512] width 68 height 41
click at [1114, 513] on button "Чат" at bounding box center [1112, 512] width 89 height 41
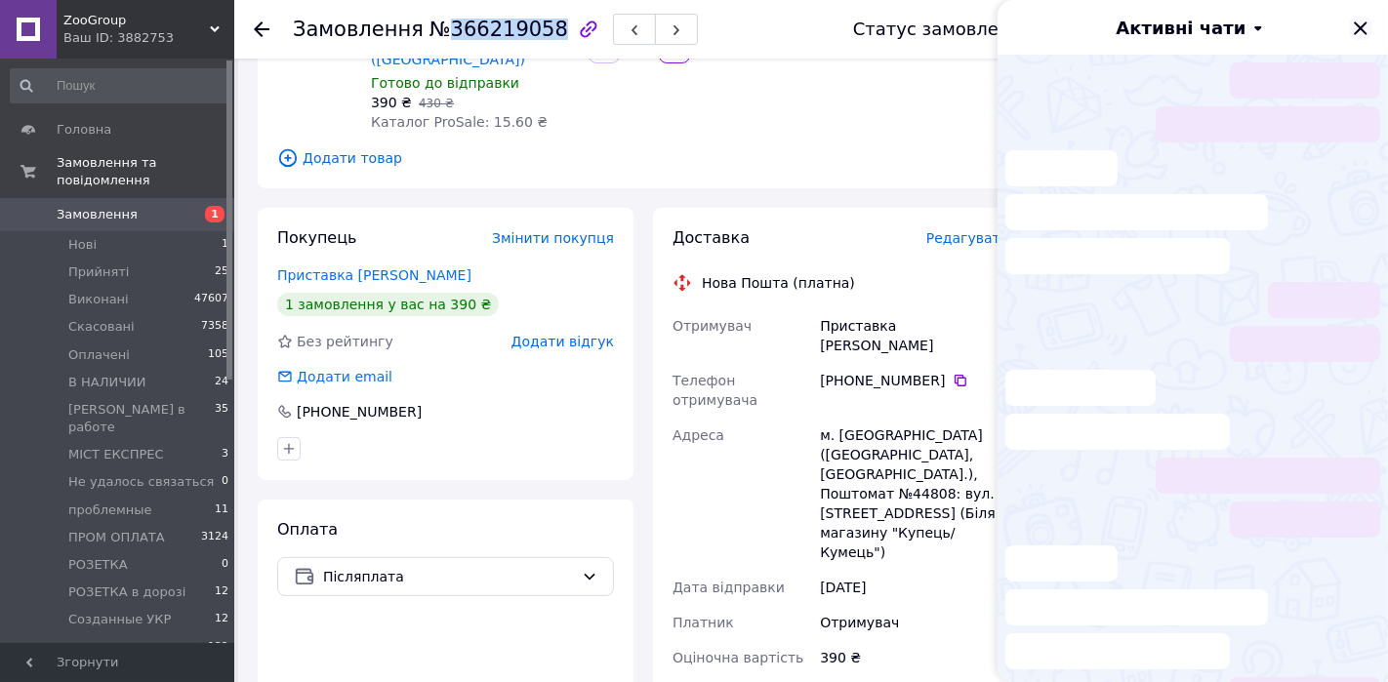
click at [1248, 21] on icon "Закрити" at bounding box center [1360, 28] width 23 height 23
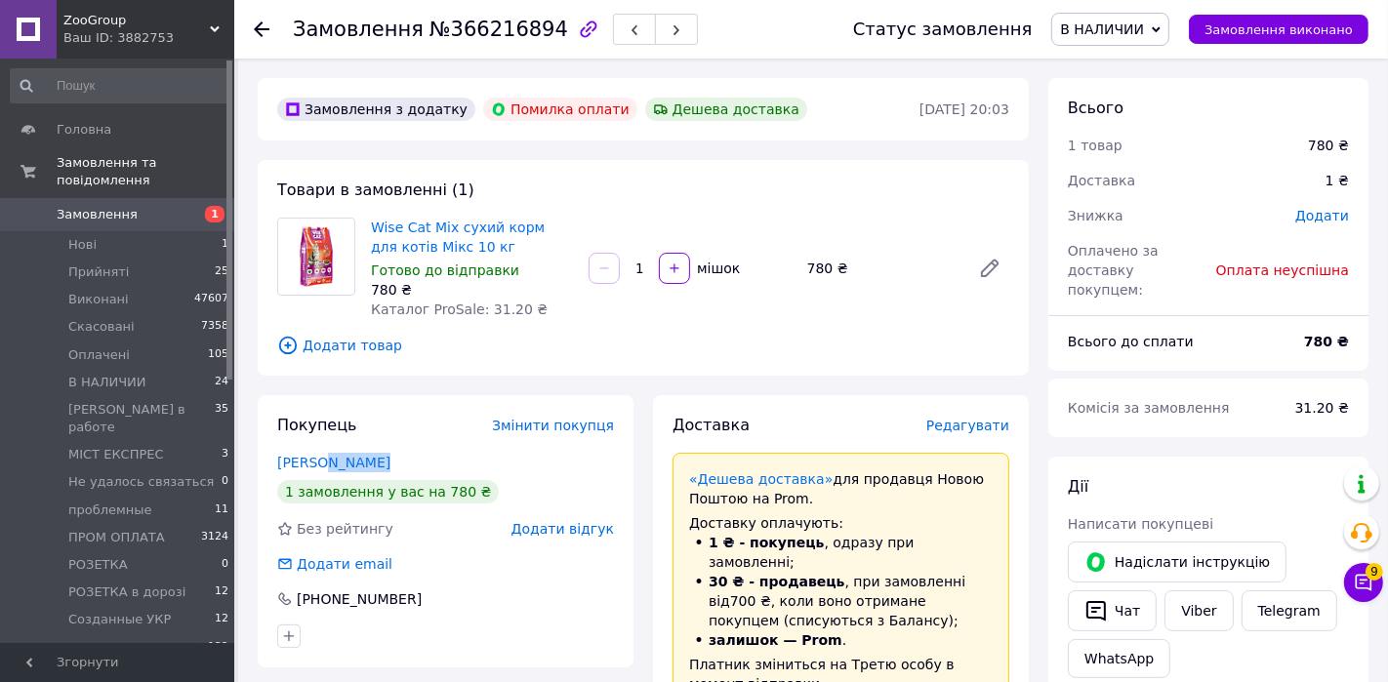
click at [318, 471] on div "Покупець Змінити покупця [PERSON_NAME] 1 замовлення у вас на 780 ₴ Без рейтингу…" at bounding box center [446, 531] width 376 height 272
click at [313, 455] on link "[PERSON_NAME]" at bounding box center [333, 463] width 113 height 16
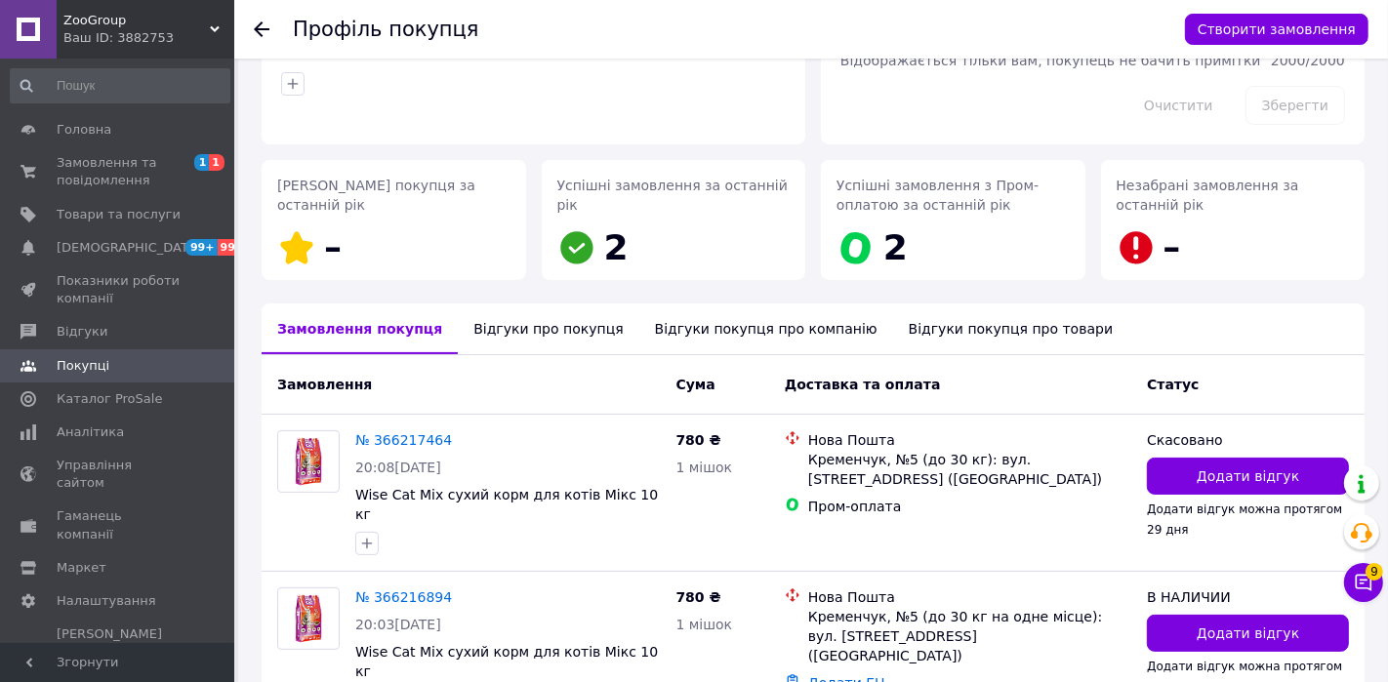
scroll to position [296, 0]
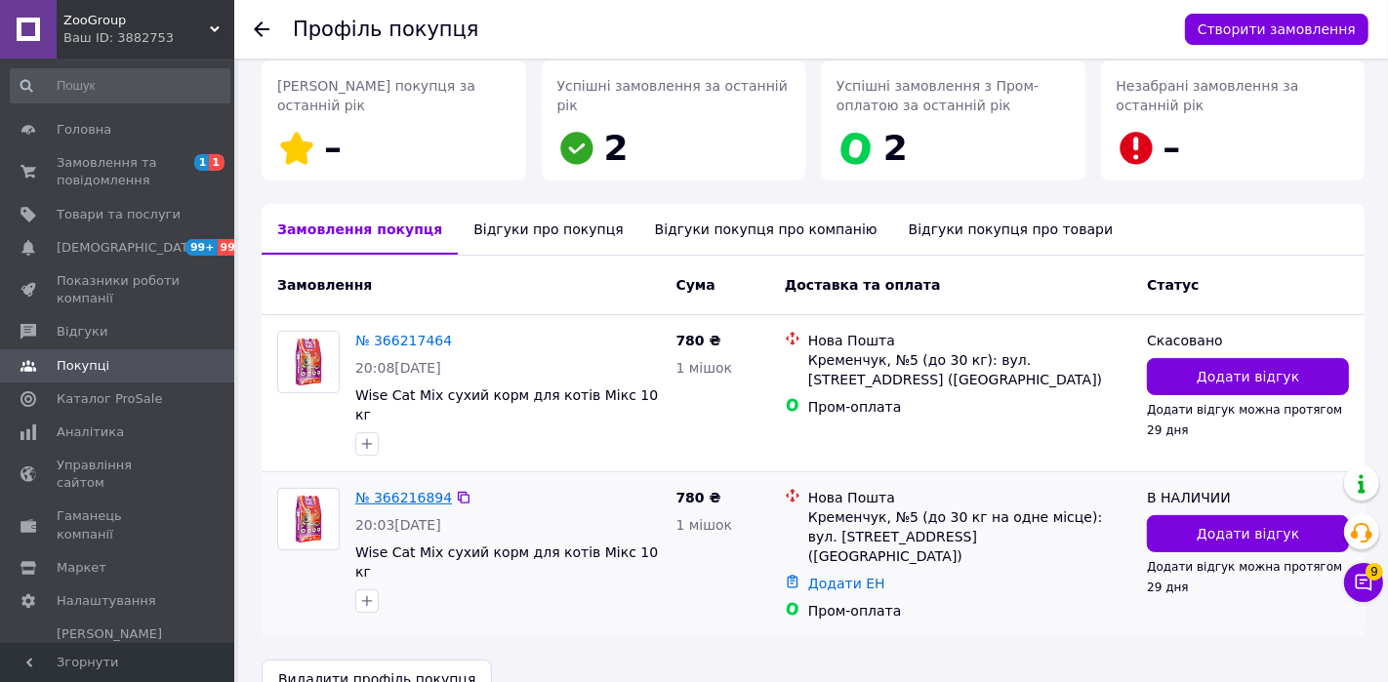
click at [423, 490] on link "№ 366216894" at bounding box center [403, 498] width 97 height 16
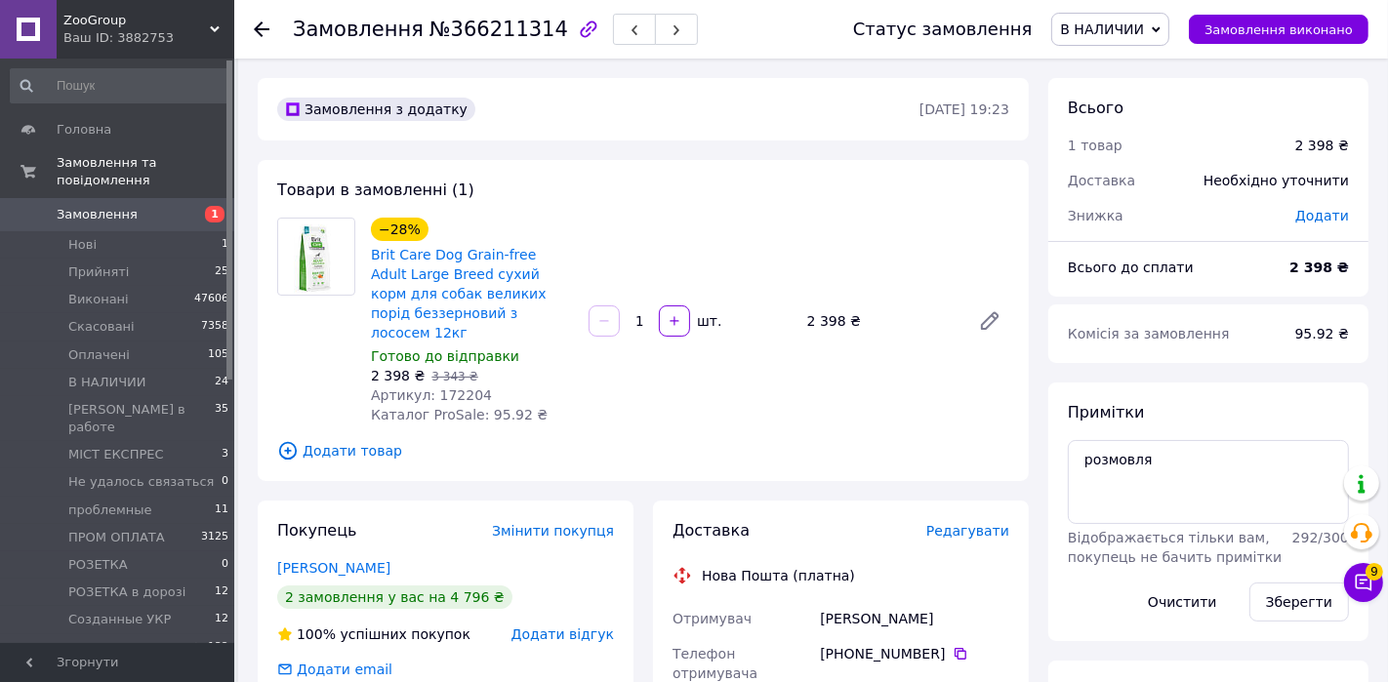
click at [523, 37] on span "№366211314" at bounding box center [498, 29] width 139 height 23
copy span "366211314"
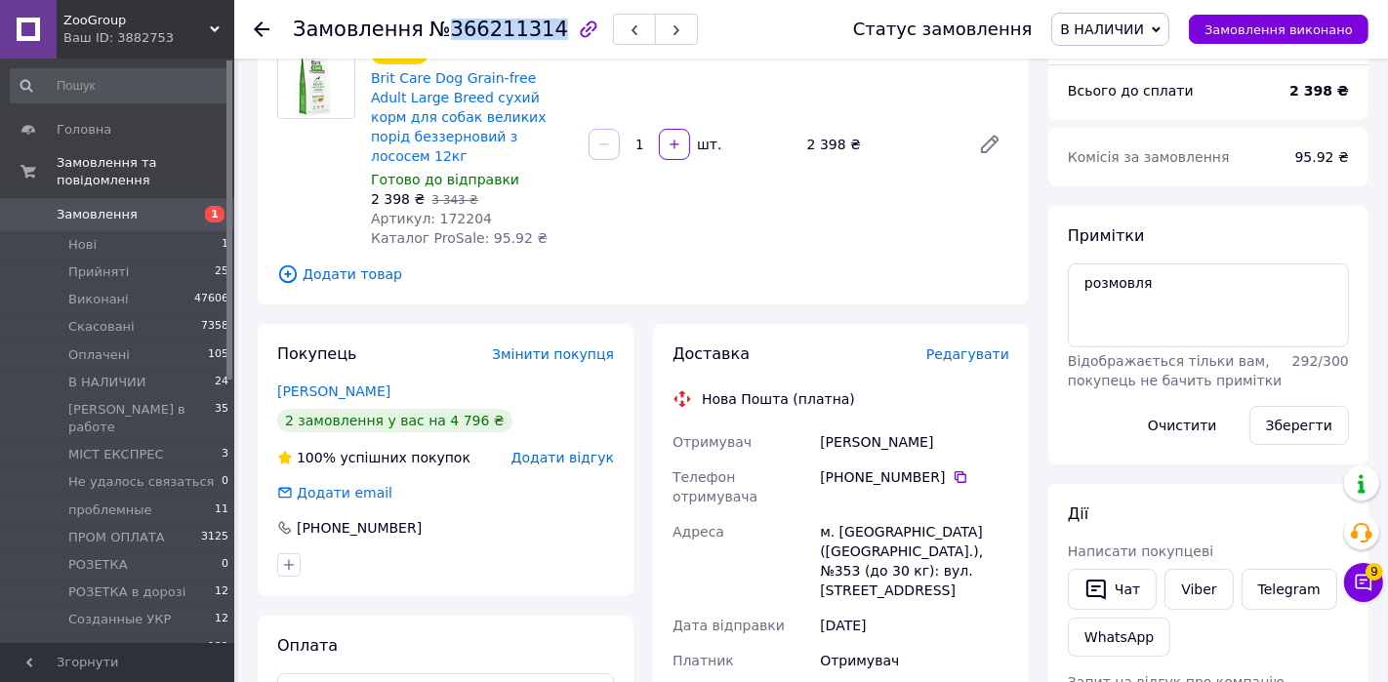
scroll to position [178, 0]
click at [1195, 587] on link "Viber" at bounding box center [1198, 588] width 68 height 41
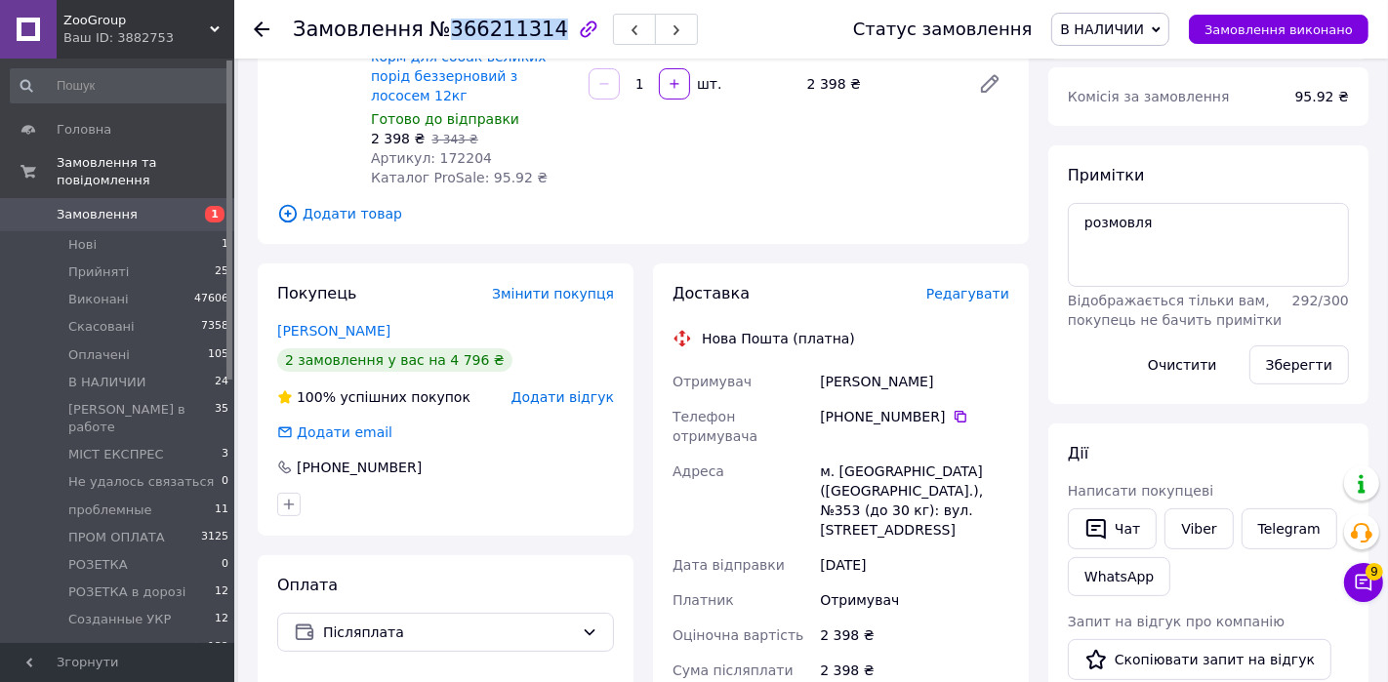
scroll to position [0, 0]
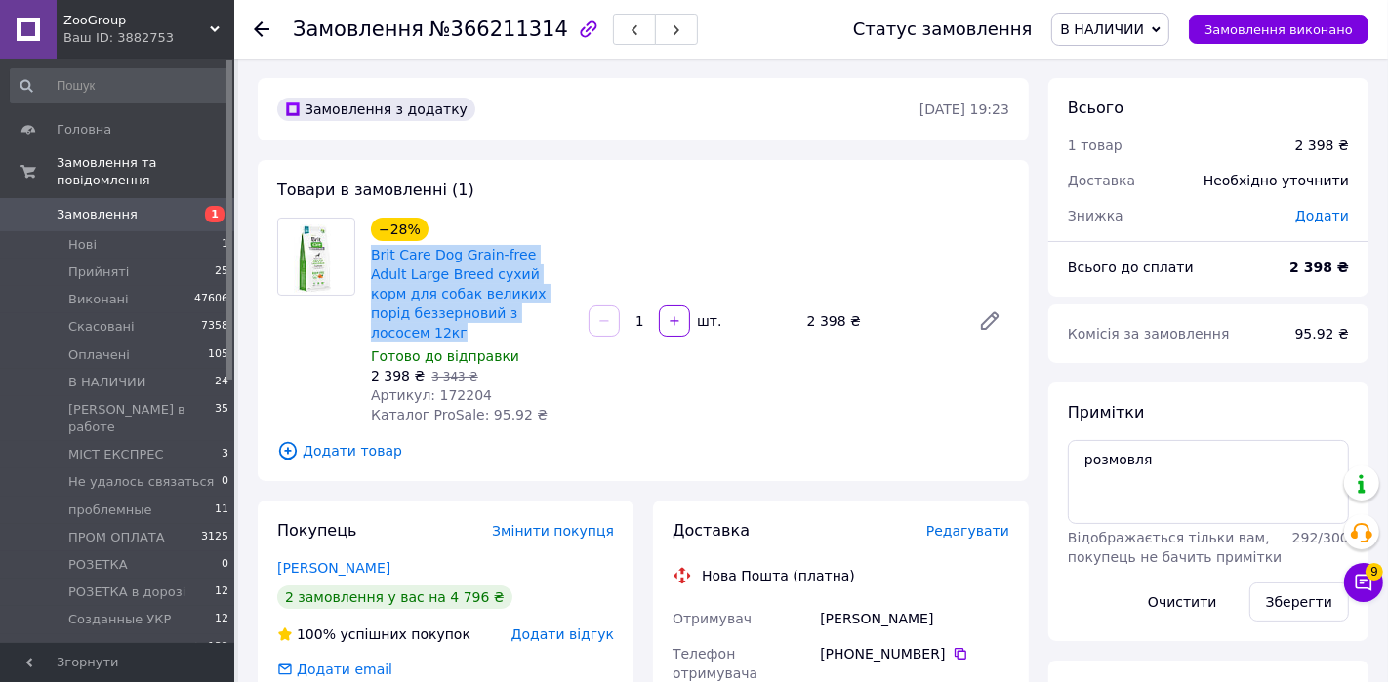
drag, startPoint x: 569, startPoint y: 315, endPoint x: 368, endPoint y: 251, distance: 211.1
click at [368, 251] on div "−28% Brit Care Dog Grain-free Adult Large Breed сухий корм для собак великих по…" at bounding box center [472, 321] width 218 height 215
copy link "Brit Care Dog Grain-free Adult Large Breed сухий корм для собак великих порід б…"
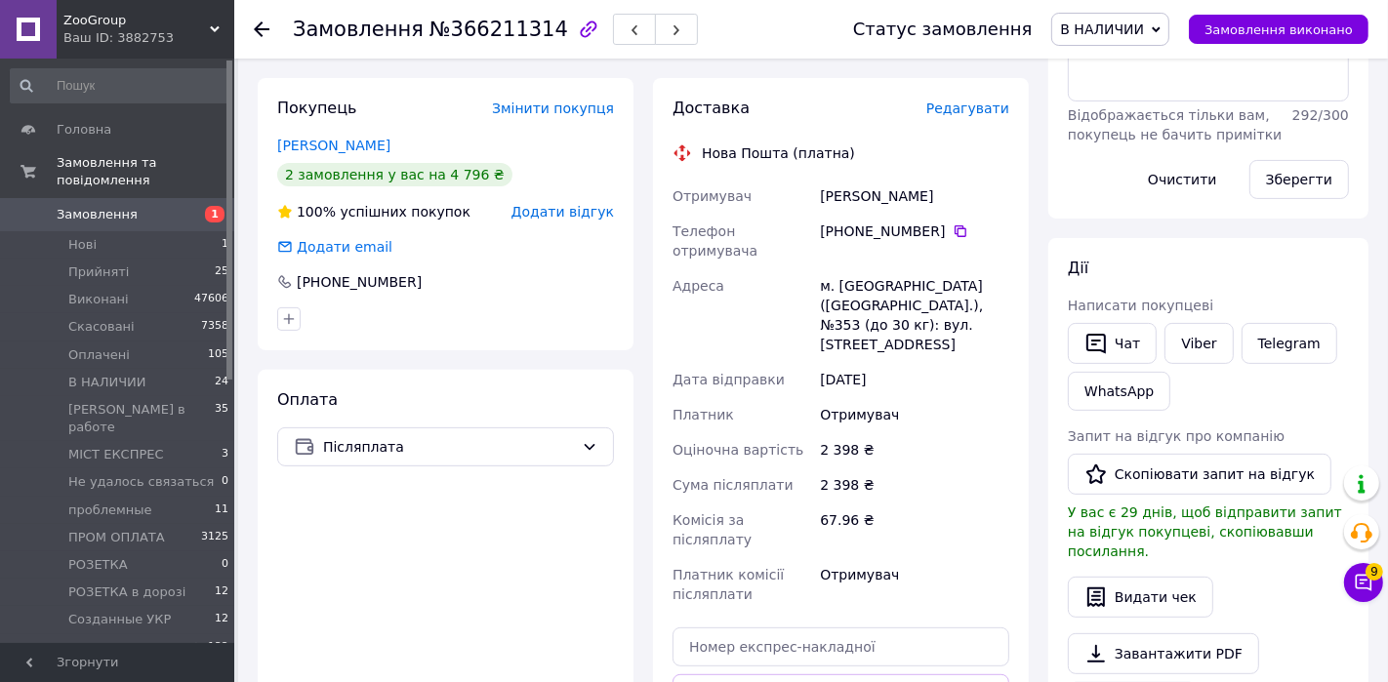
scroll to position [429, 0]
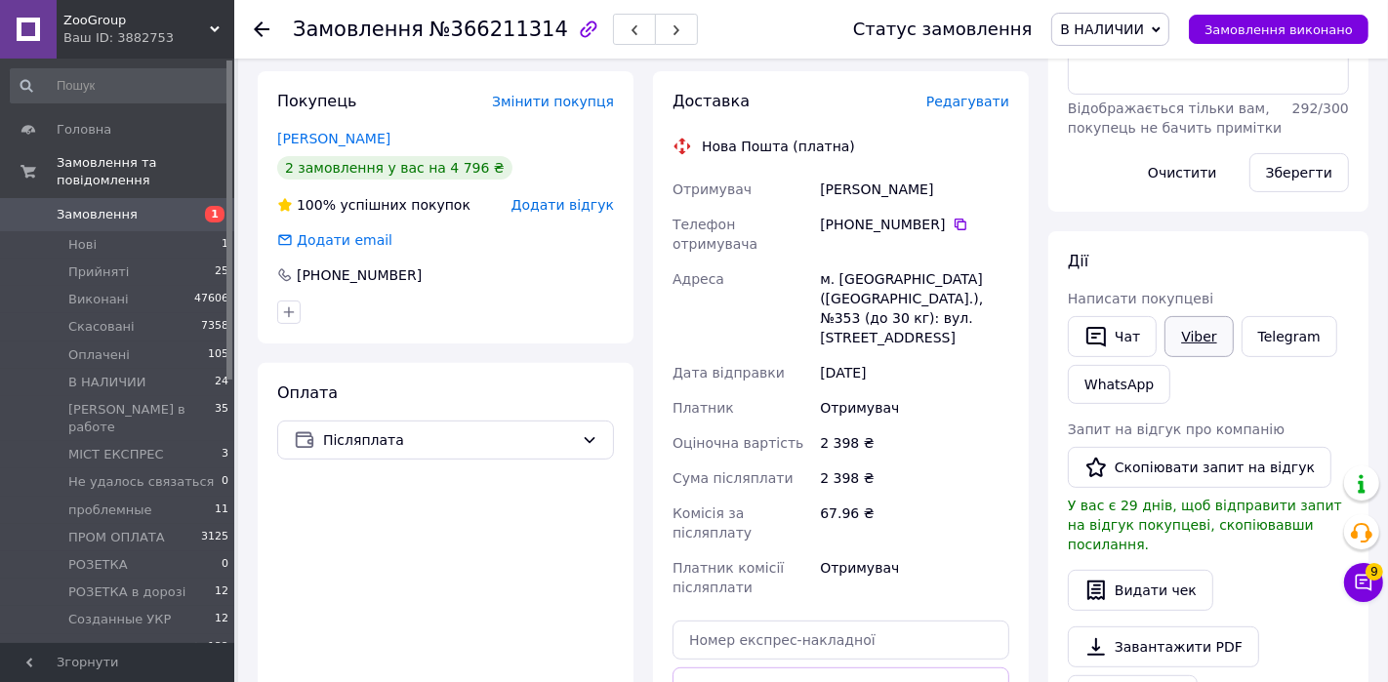
click at [1196, 339] on link "Viber" at bounding box center [1198, 336] width 68 height 41
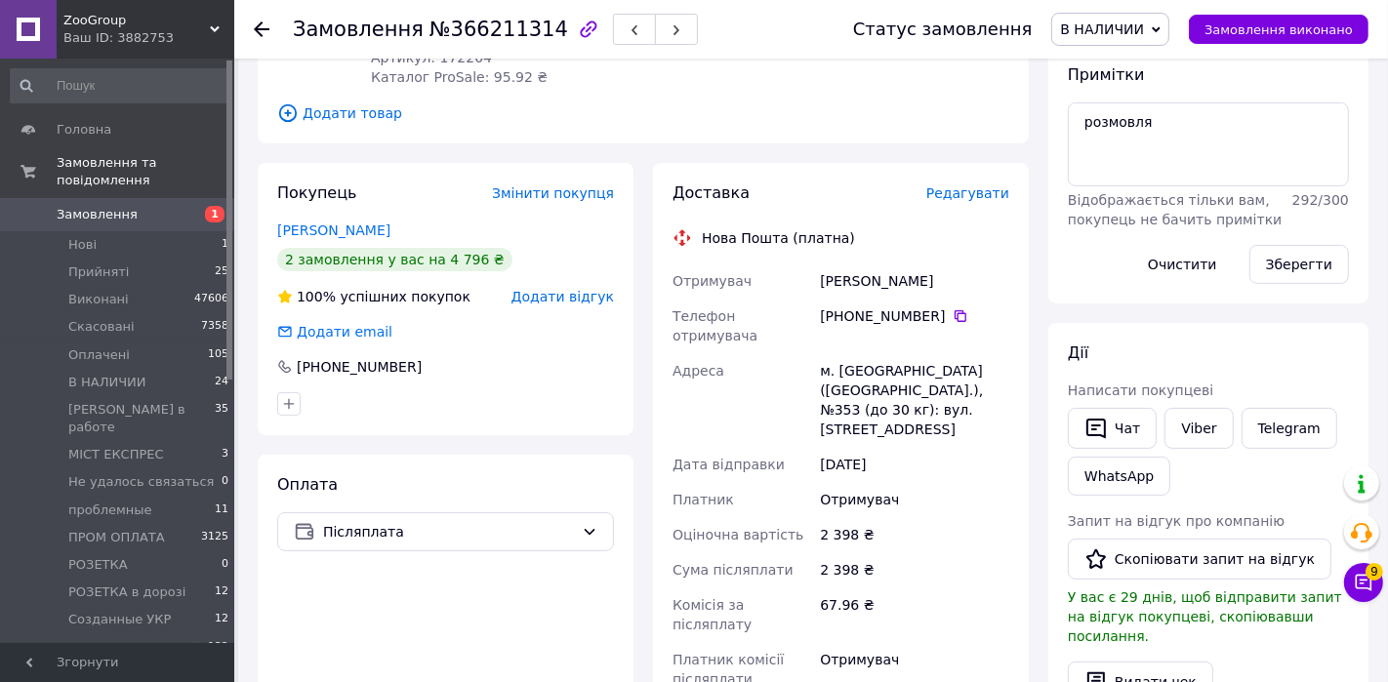
scroll to position [322, 0]
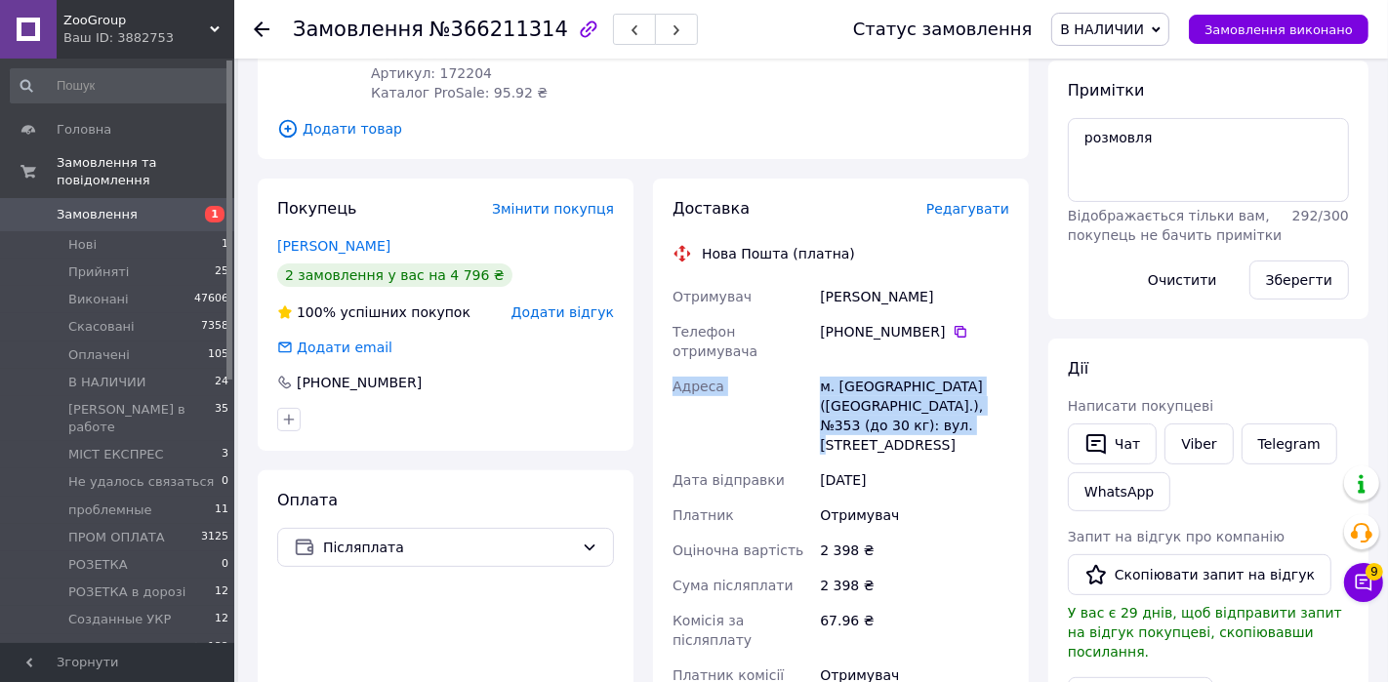
drag, startPoint x: 979, startPoint y: 385, endPoint x: 643, endPoint y: 333, distance: 339.7
click at [643, 333] on div "Доставка Редагувати Нова Пошта (платна) Отримувач Нікітін Вячеслав Телефон отри…" at bounding box center [840, 550] width 395 height 742
copy div "Адреса м. Київ (Київська обл.), №353 (до 30 кг): вул. Вишгородська, 45а/5"
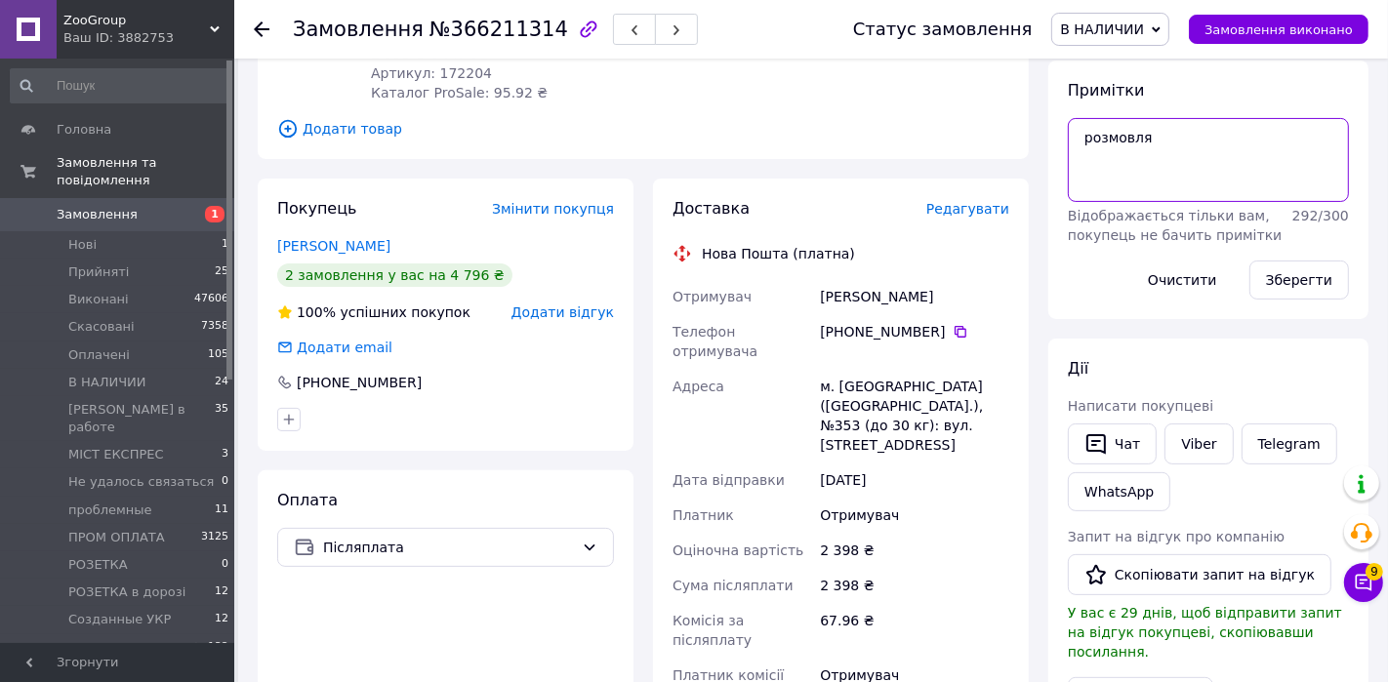
click at [1207, 149] on textarea "розмовля" at bounding box center [1208, 160] width 281 height 84
type textarea "розмовля, стук вв аб"
click at [1248, 292] on button "Зберегти" at bounding box center [1299, 280] width 100 height 39
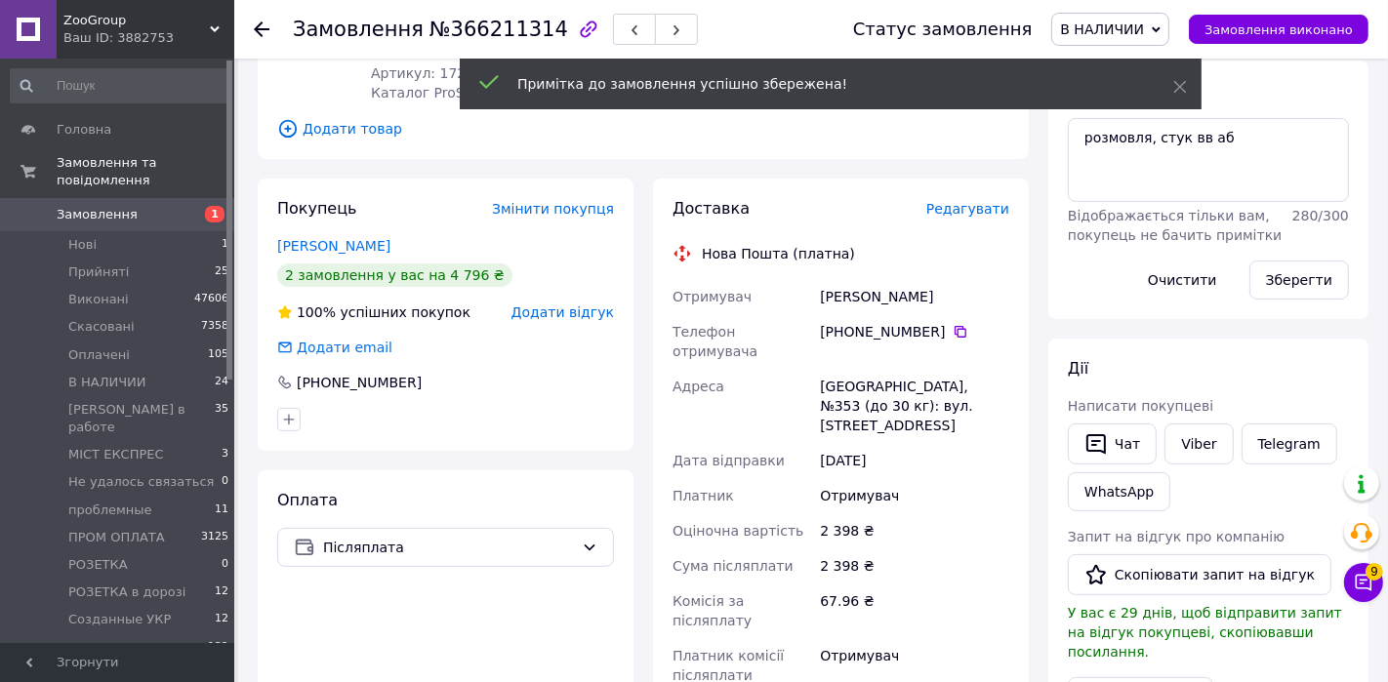
click at [1122, 406] on span "Написати покупцеві" at bounding box center [1140, 406] width 145 height 16
click at [1118, 439] on button "Чат" at bounding box center [1112, 444] width 89 height 41
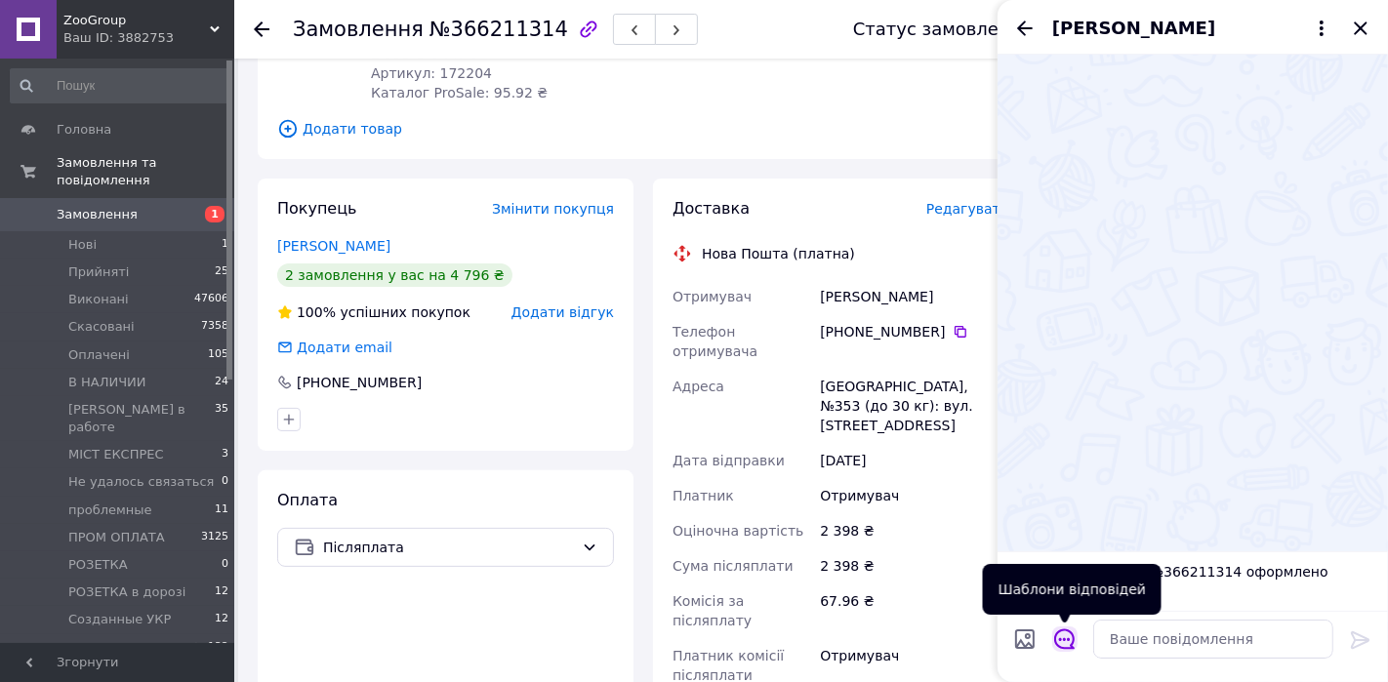
click at [1060, 613] on icon "Відкрити шаблони відповідей" at bounding box center [1064, 638] width 21 height 21
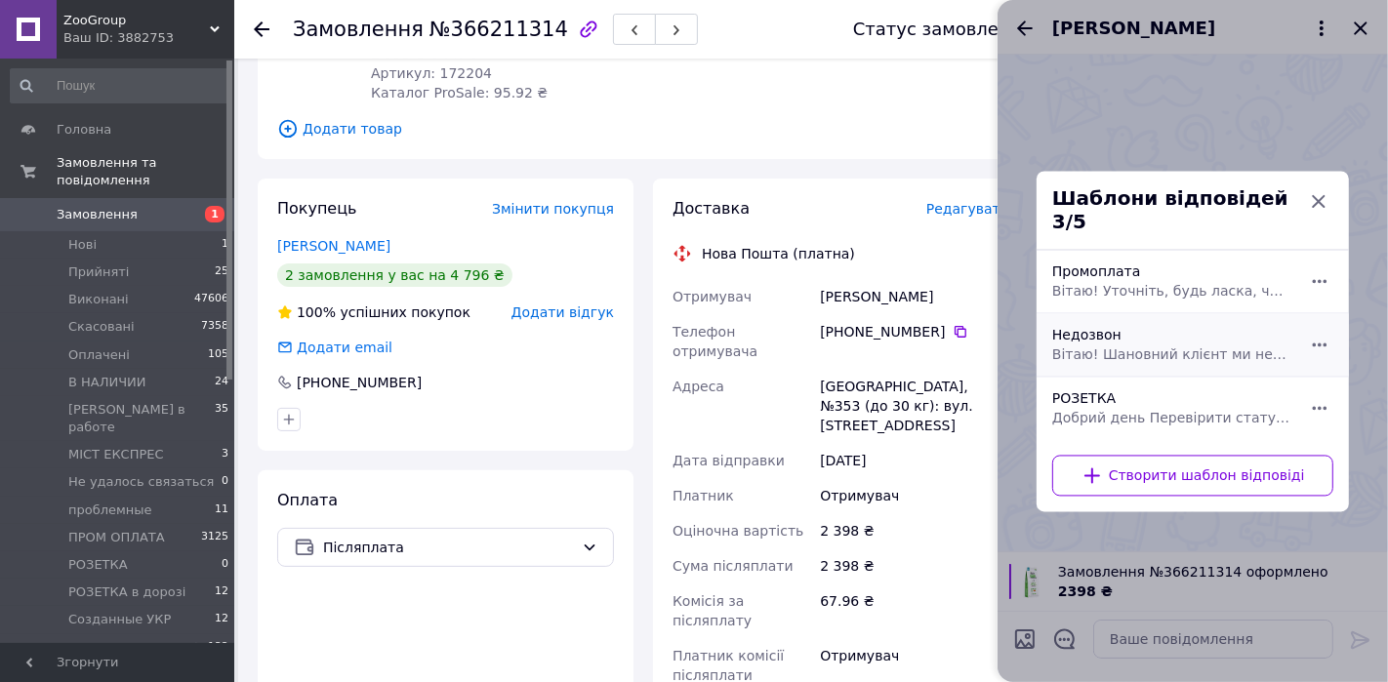
click at [1098, 344] on span "Вітаю! Шановний клієнт ми не змогли до вас дозвонитися, будь ласка, напишіть чи…" at bounding box center [1171, 354] width 238 height 20
type textarea "Вітаю! Шановний клієнт ми не змогли до вас дозвонитися, будь ласка, напишіть чи…"
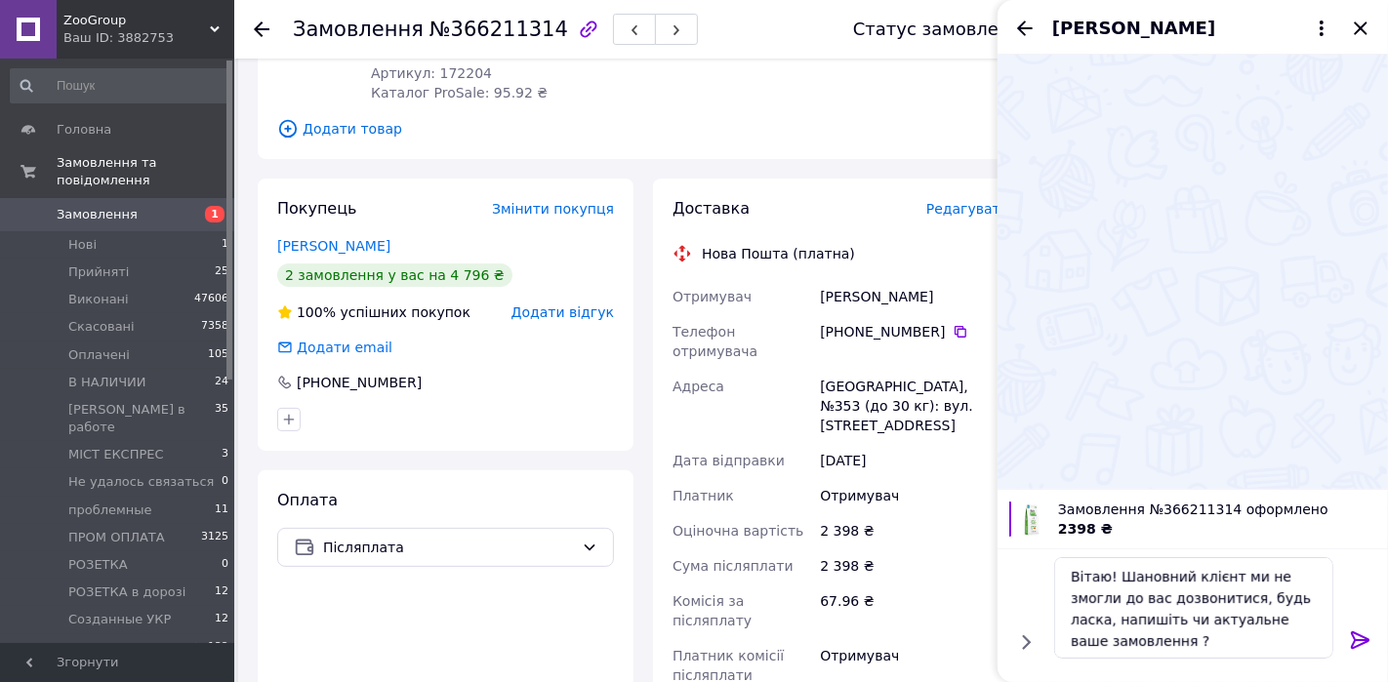
click at [1248, 613] on icon at bounding box center [1360, 640] width 19 height 18
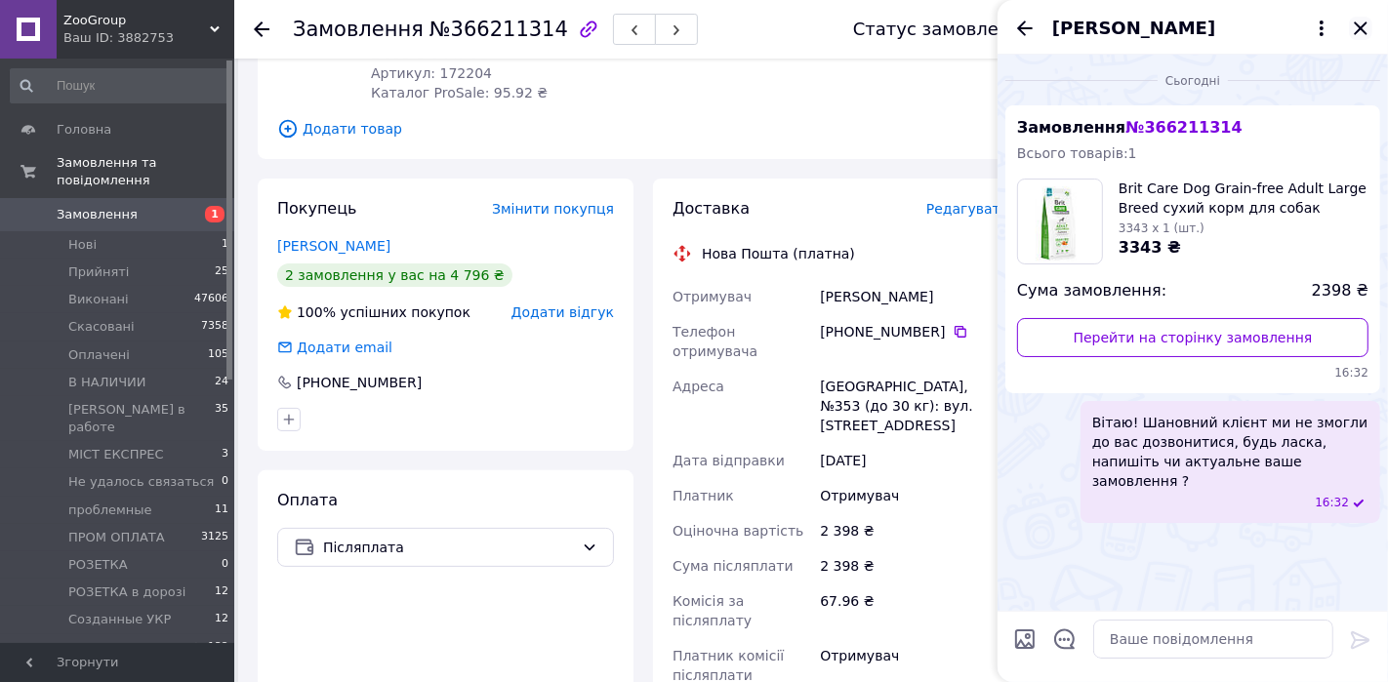
click at [1248, 30] on icon "Закрити" at bounding box center [1360, 28] width 23 height 23
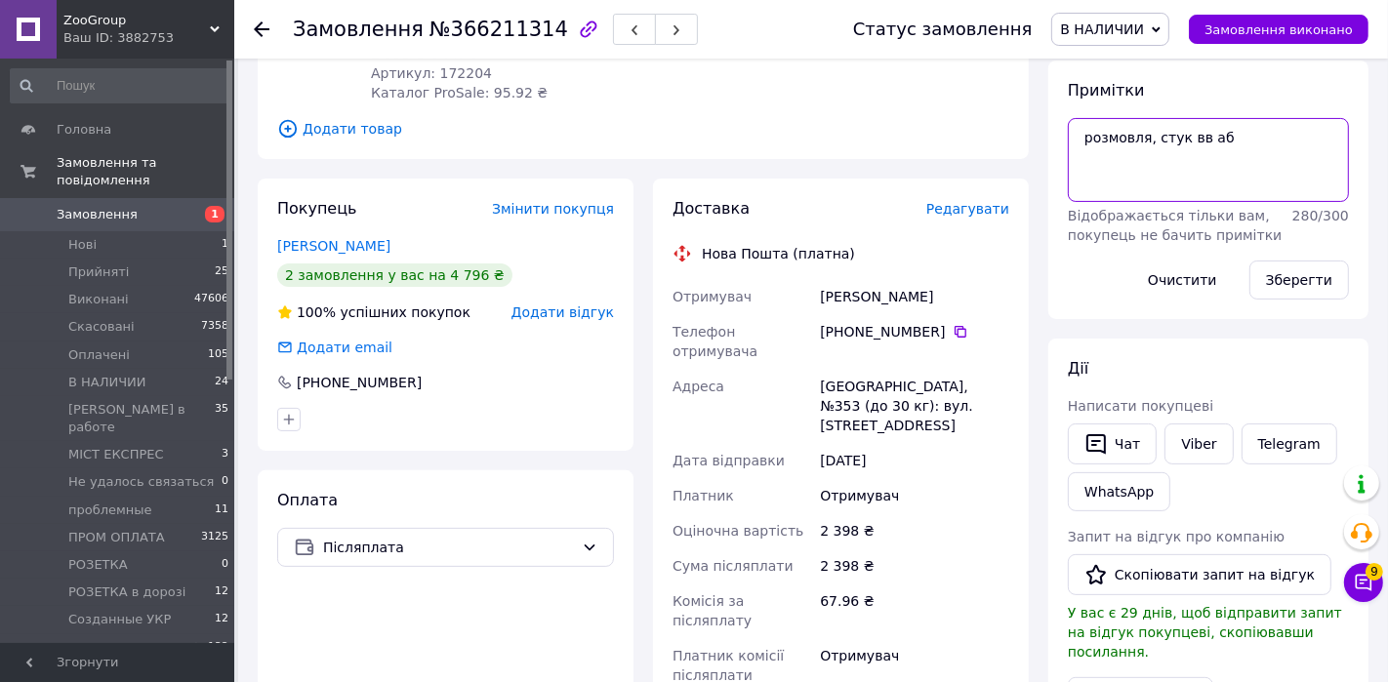
click at [1248, 144] on textarea "розмовля, стук вв аб" at bounding box center [1208, 160] width 281 height 84
type textarea "розмовля, стук вв аб и чат"
click at [1248, 290] on button "Зберегти" at bounding box center [1299, 280] width 100 height 39
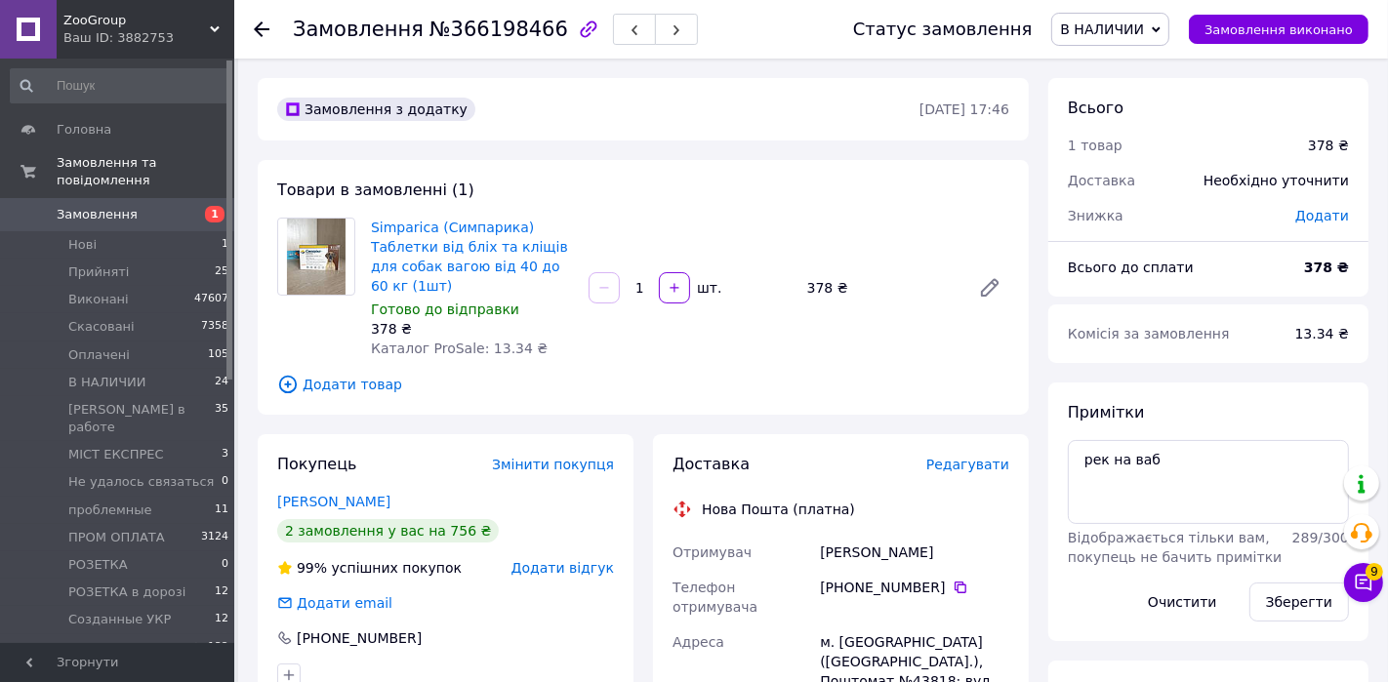
scroll to position [205, 0]
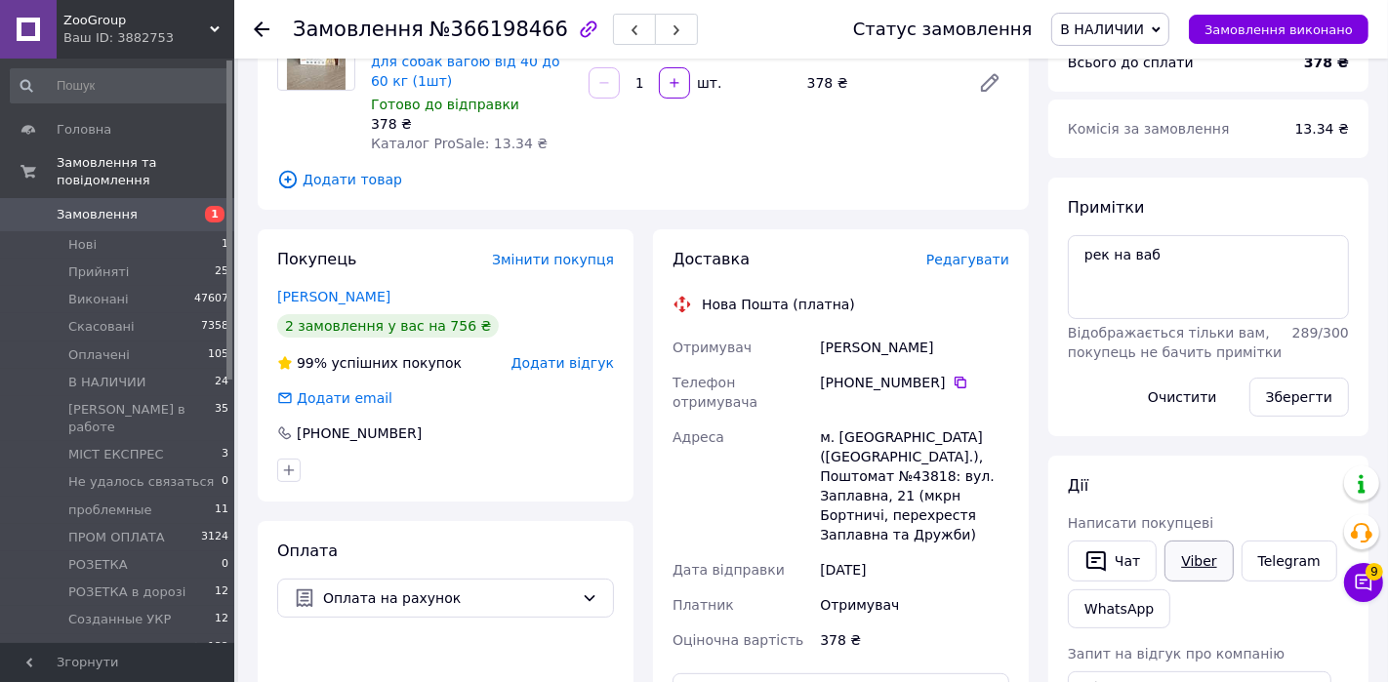
click at [1188, 554] on link "Viber" at bounding box center [1198, 561] width 68 height 41
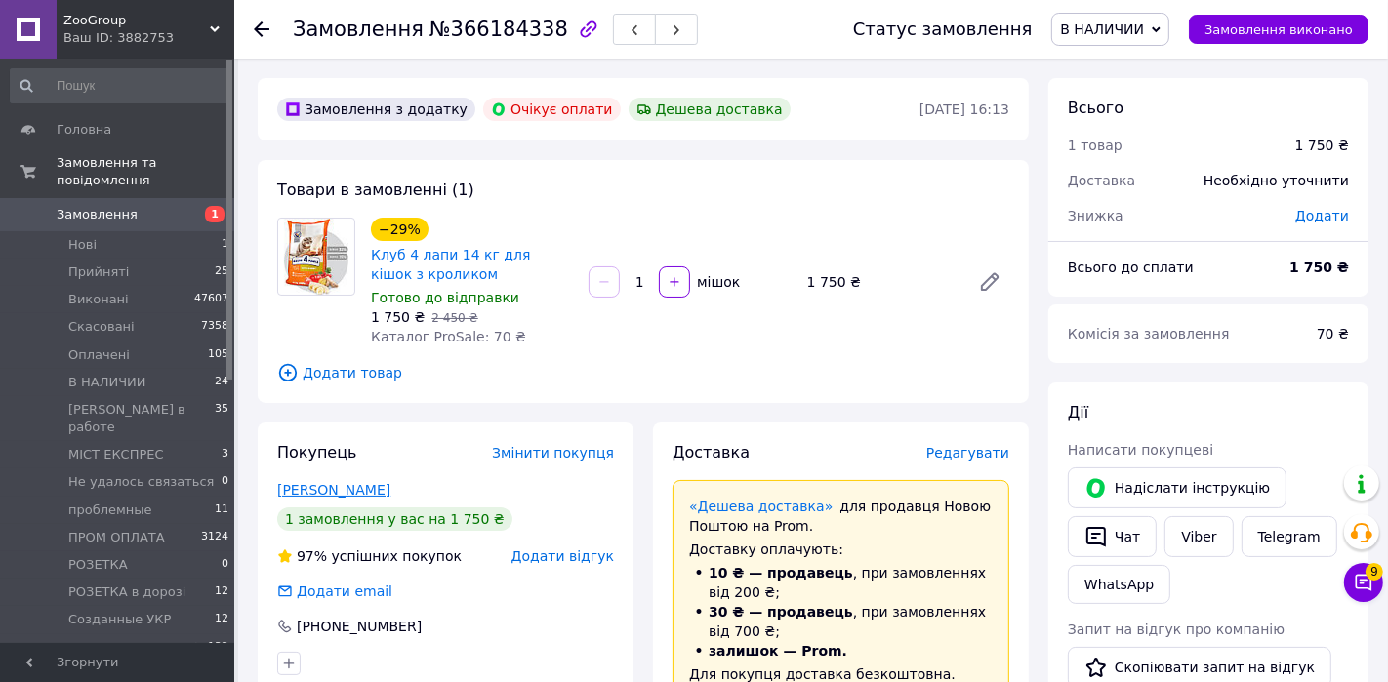
click at [381, 489] on link "Криволапова Олена" at bounding box center [333, 490] width 113 height 16
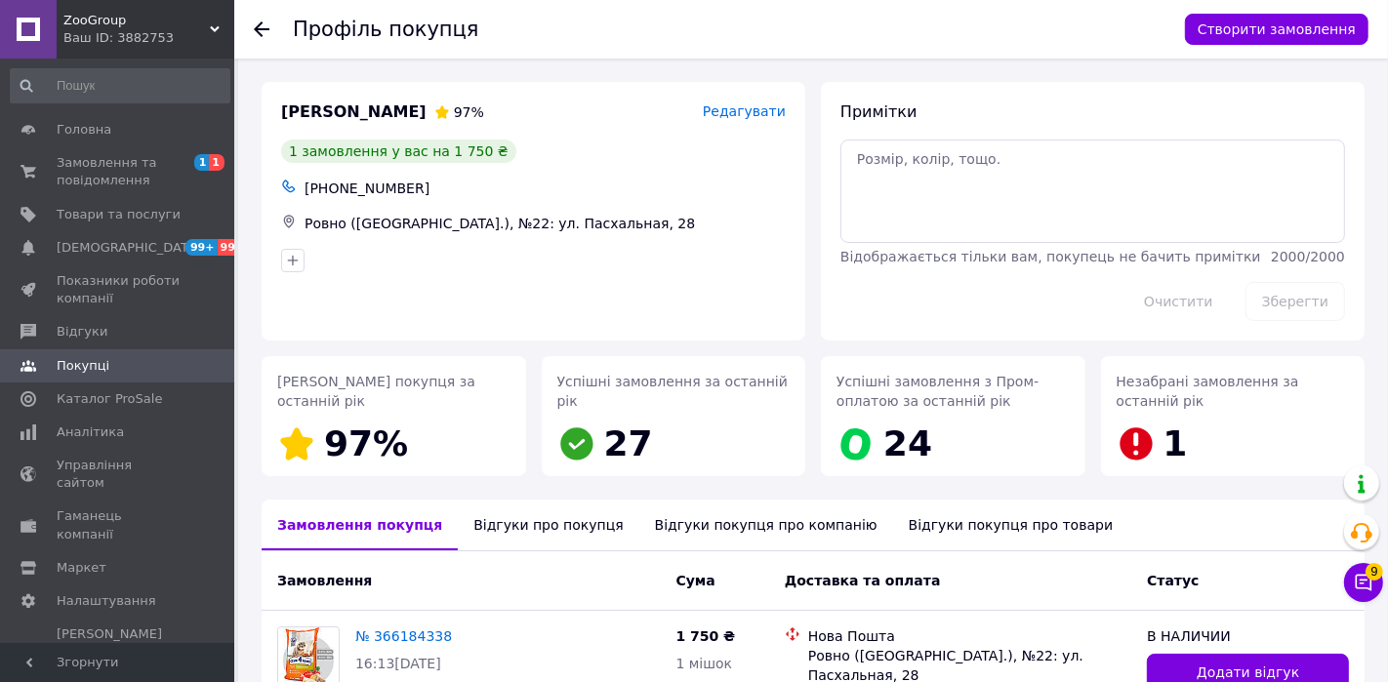
scroll to position [157, 0]
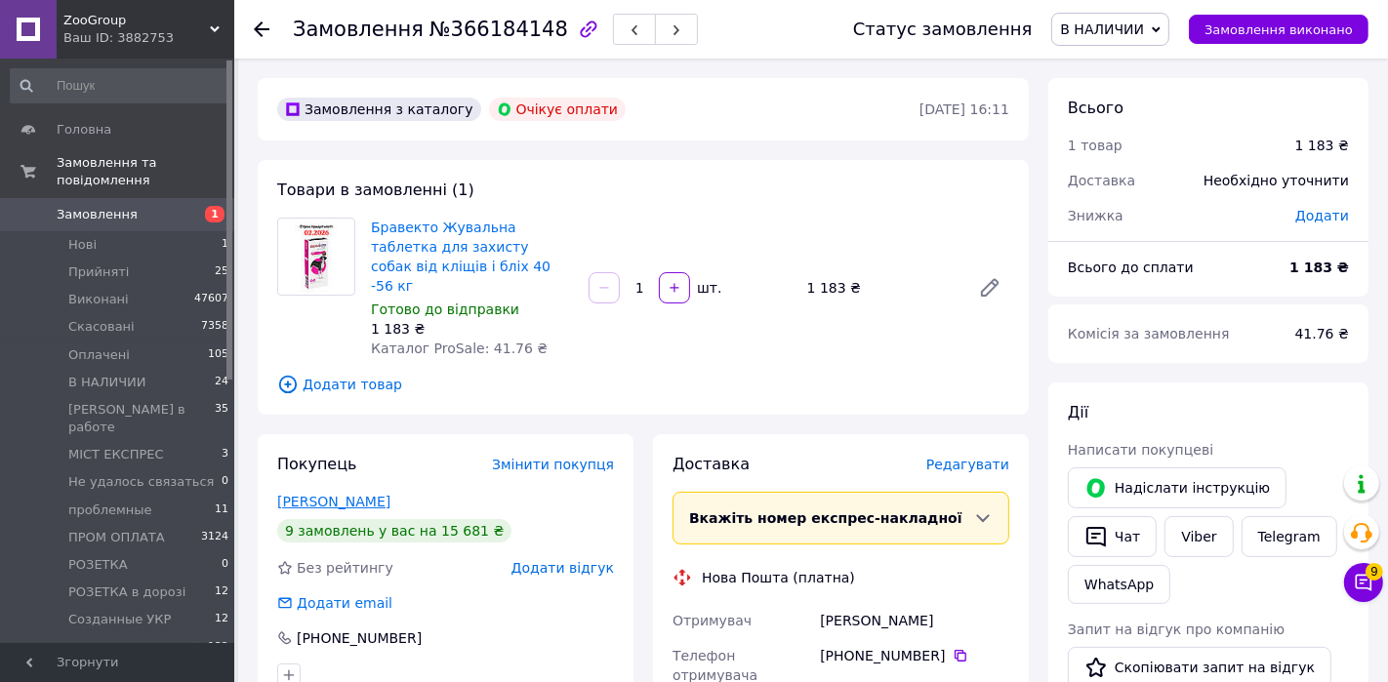
click at [349, 494] on link "[PERSON_NAME]" at bounding box center [333, 502] width 113 height 16
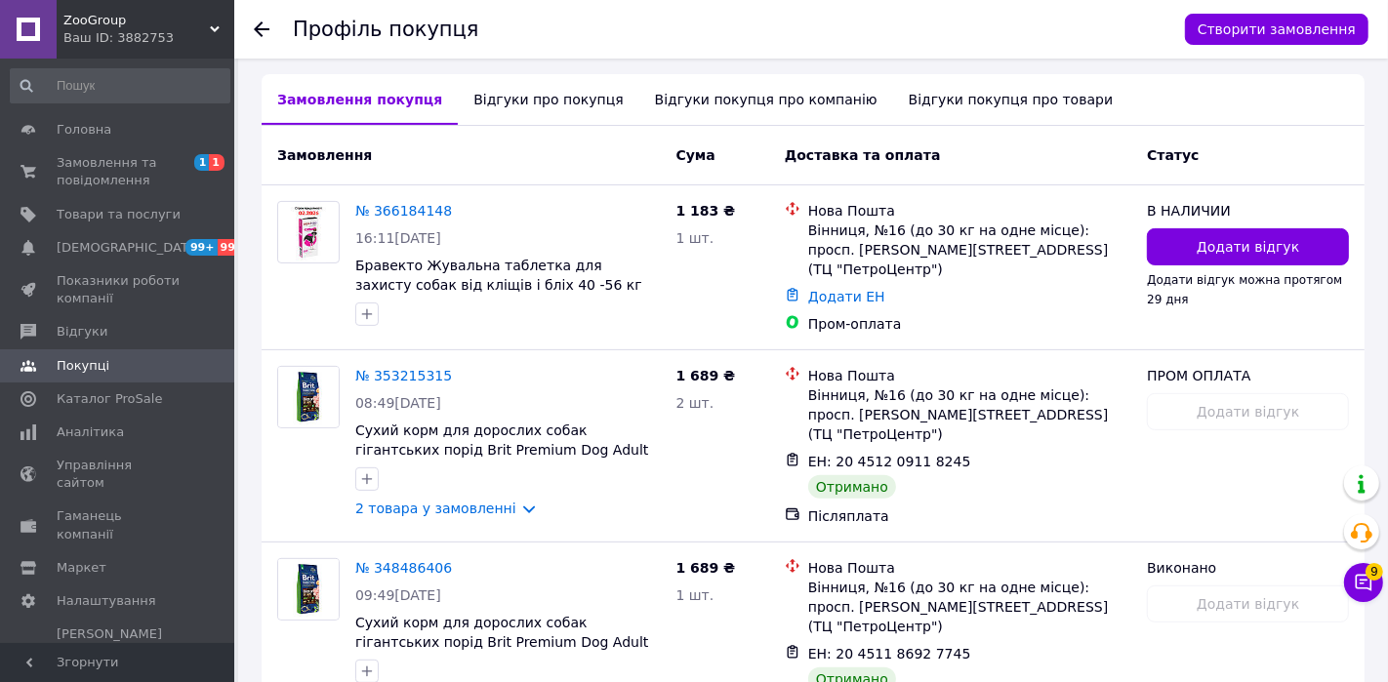
scroll to position [432, 0]
click at [411, 208] on link "№ 366184148" at bounding box center [403, 210] width 97 height 16
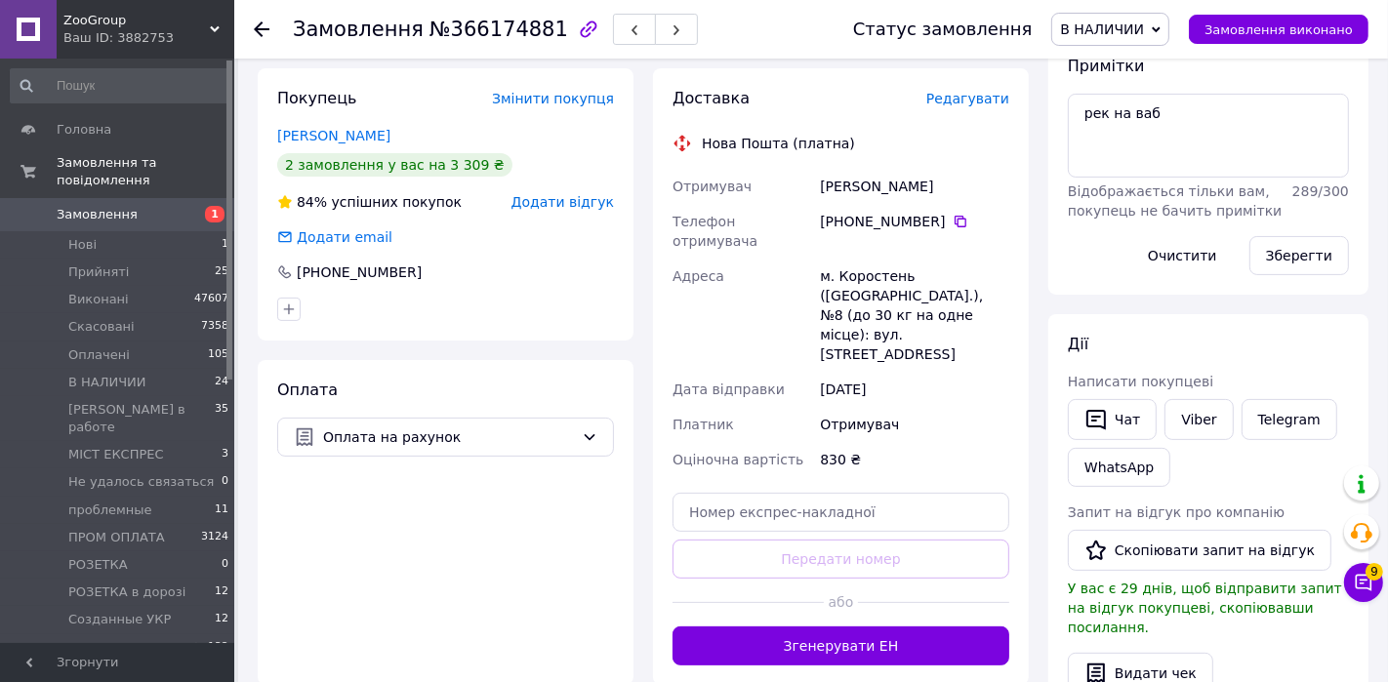
scroll to position [427, 0]
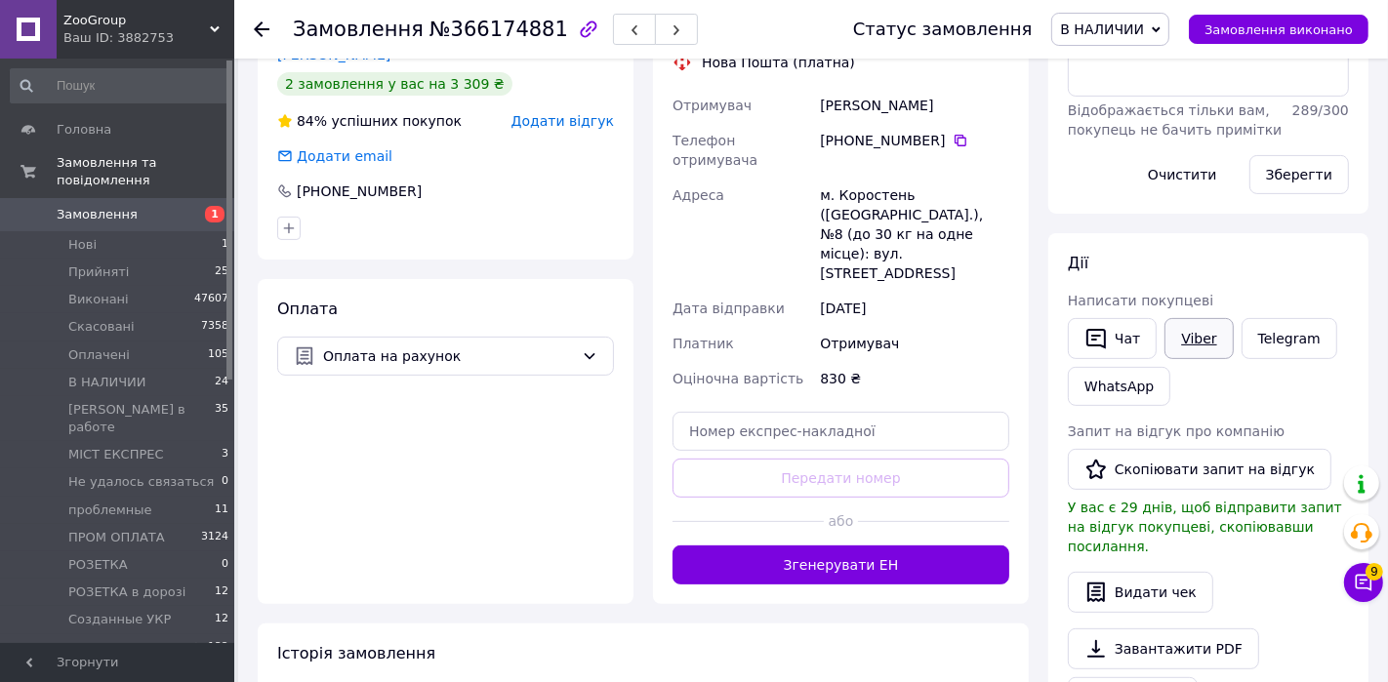
click at [1182, 342] on link "Viber" at bounding box center [1198, 338] width 68 height 41
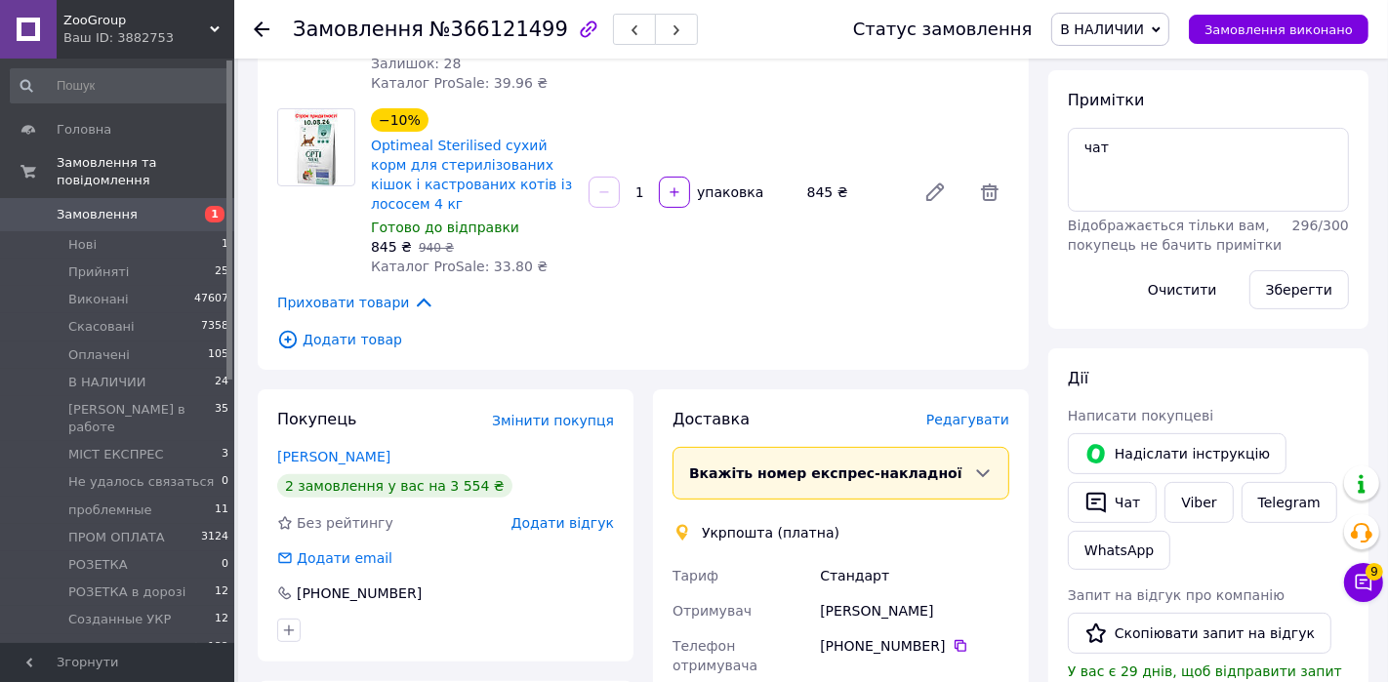
scroll to position [343, 0]
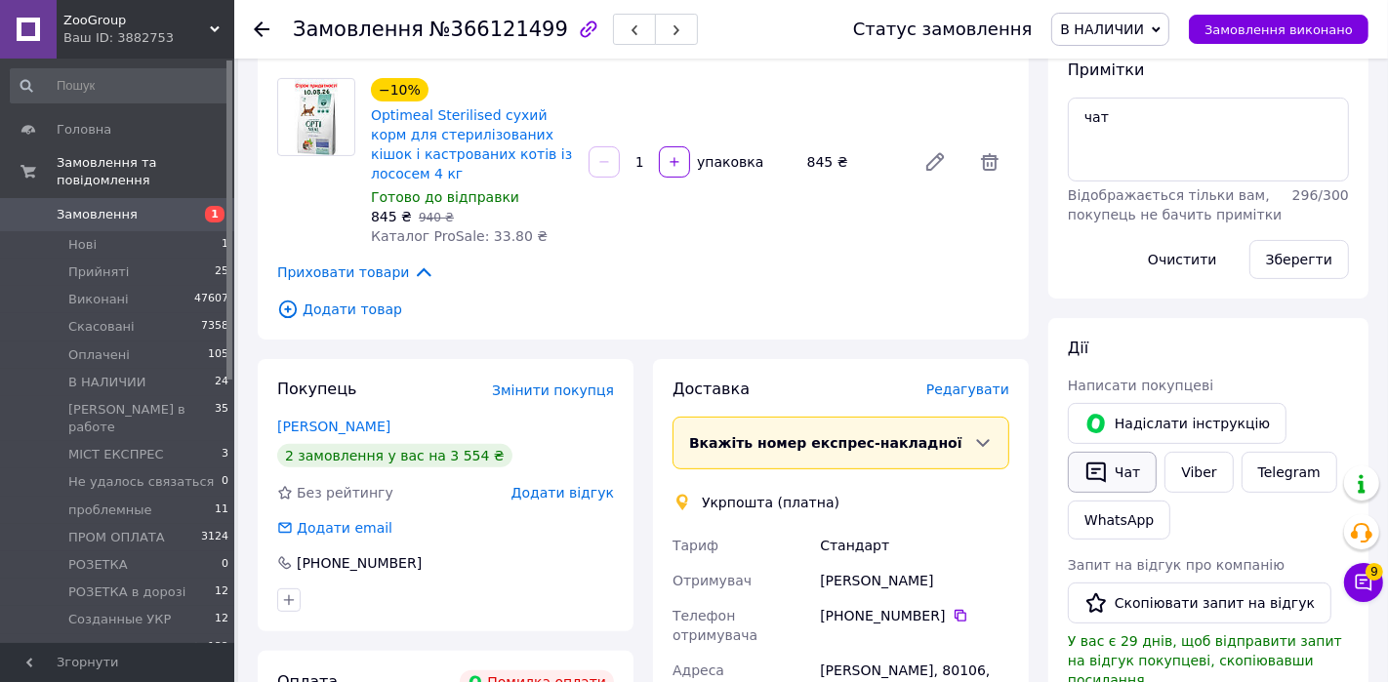
click at [1124, 471] on button "Чат" at bounding box center [1112, 472] width 89 height 41
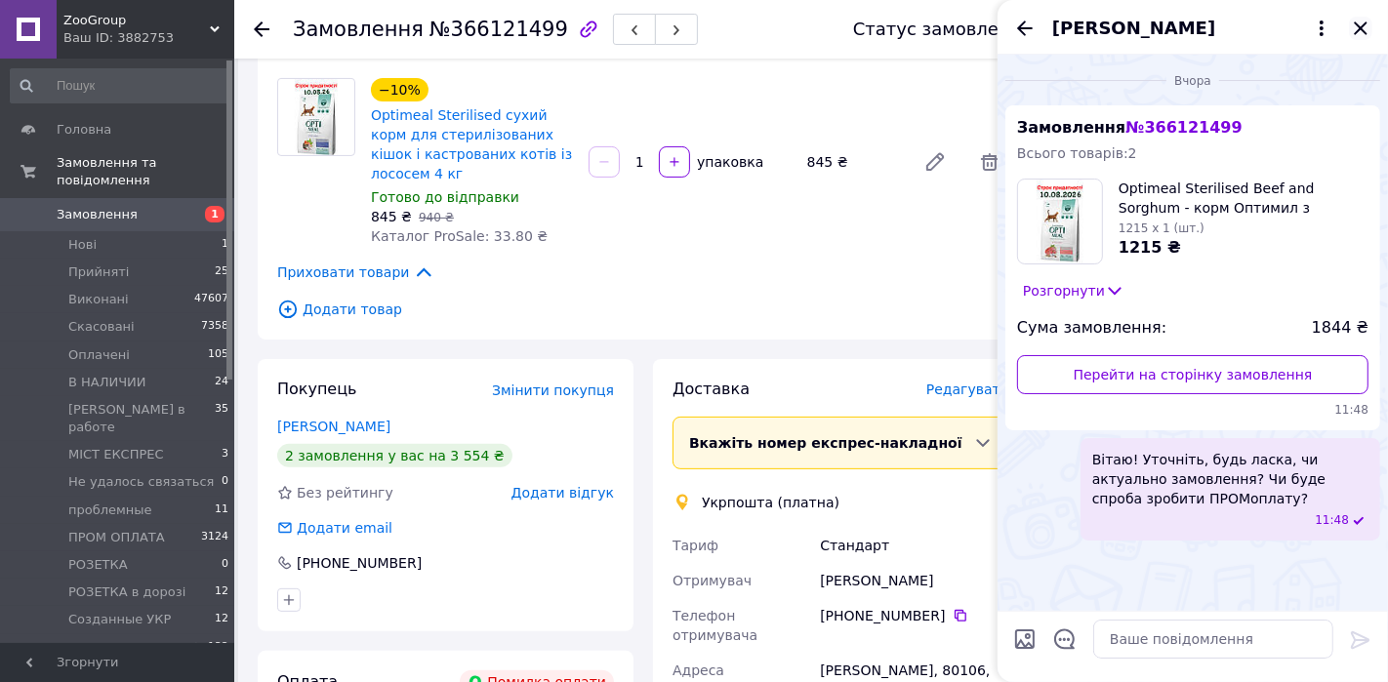
click at [1248, 17] on icon "Закрити" at bounding box center [1360, 28] width 23 height 23
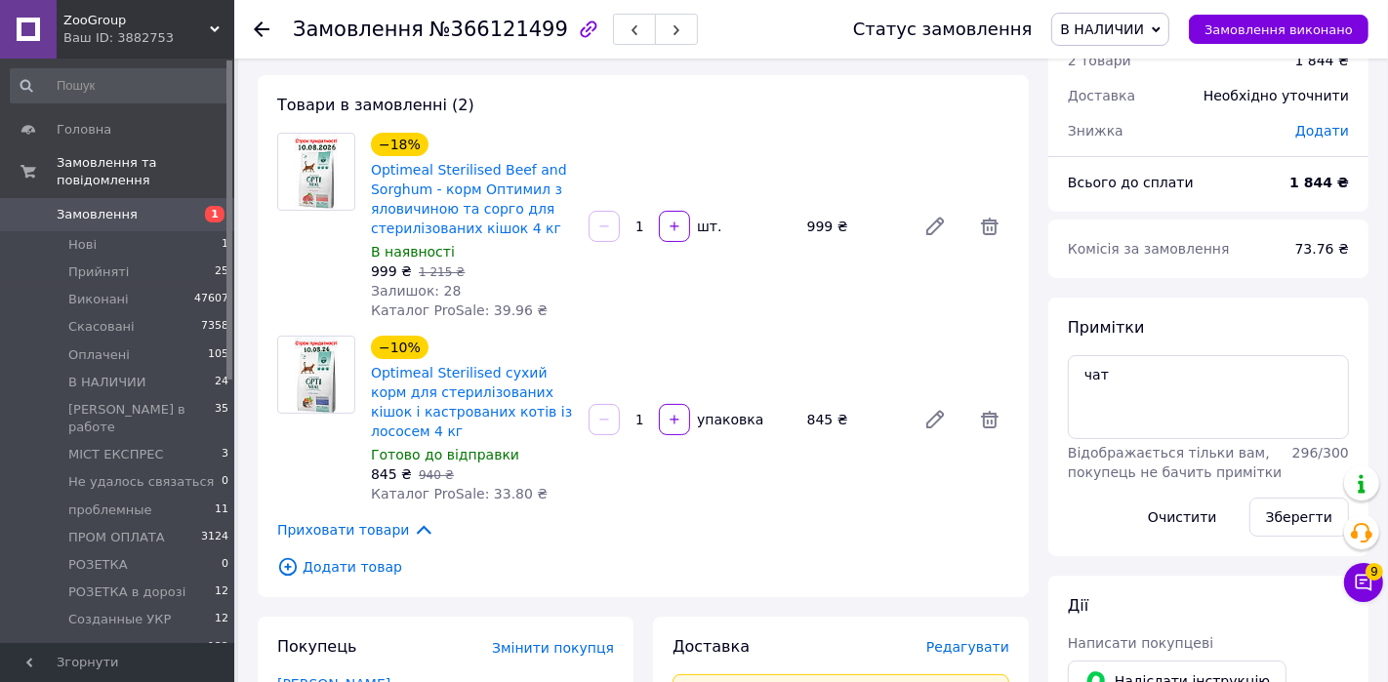
scroll to position [0, 0]
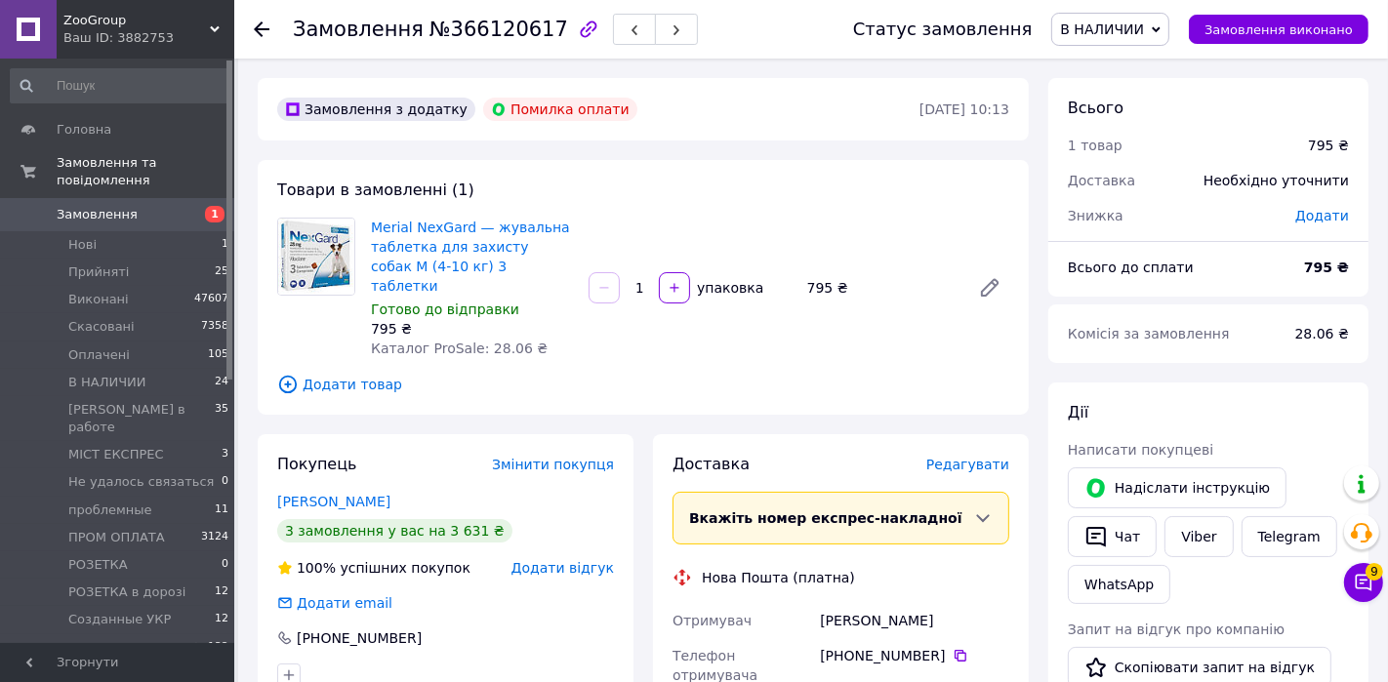
click at [313, 494] on div "Покупець Змінити покупця [PERSON_NAME] 3 замовлення у вас на 3 631 ₴ 100% успіш…" at bounding box center [446, 570] width 376 height 272
click at [312, 494] on link "[PERSON_NAME]" at bounding box center [333, 502] width 113 height 16
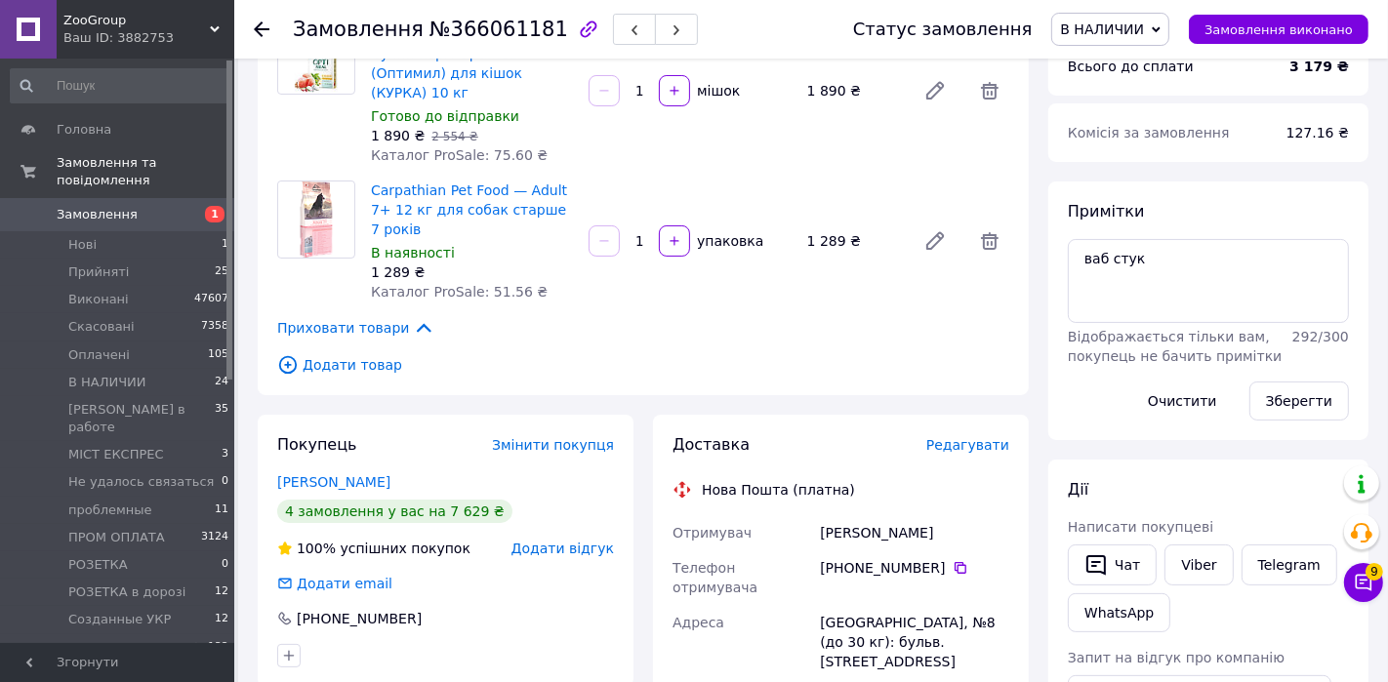
scroll to position [263, 0]
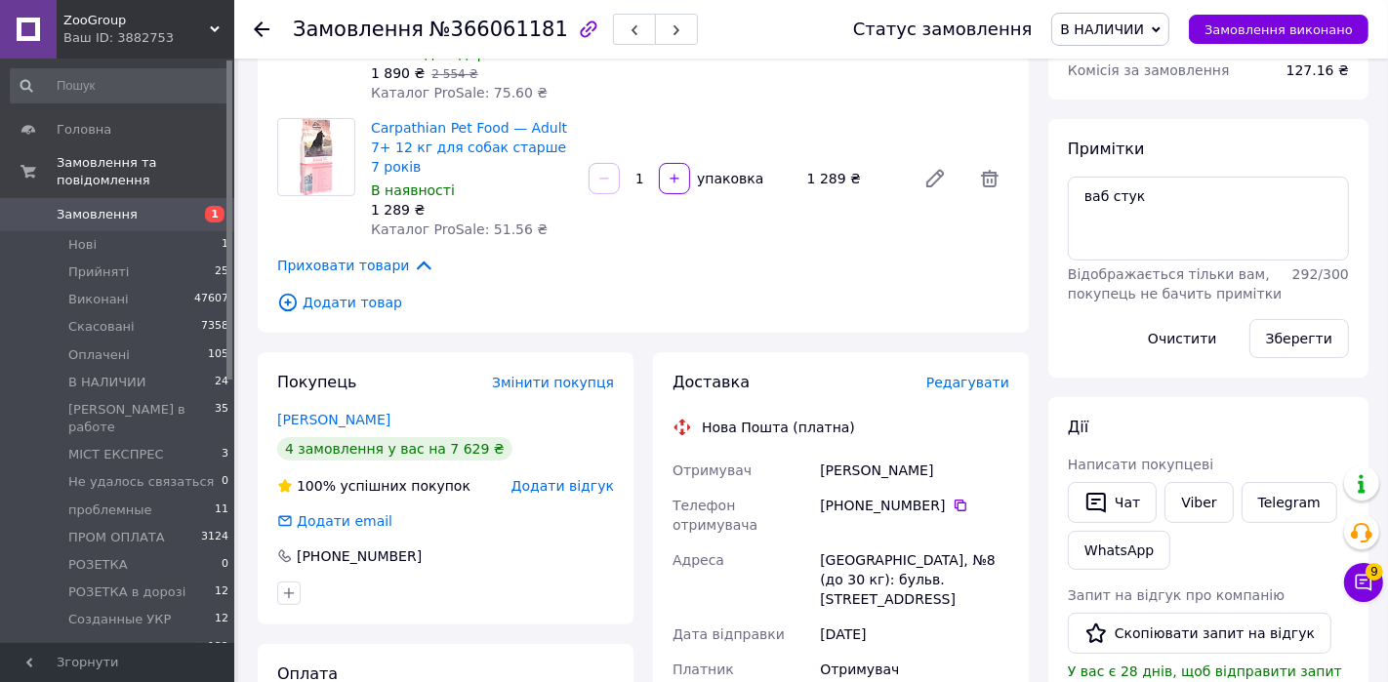
click at [1201, 505] on link "Viber" at bounding box center [1198, 502] width 68 height 41
click at [494, 32] on span "№366061181" at bounding box center [498, 29] width 139 height 23
copy span "366061181"
click at [1146, 41] on span "В НАЛИЧИИ" at bounding box center [1110, 29] width 118 height 33
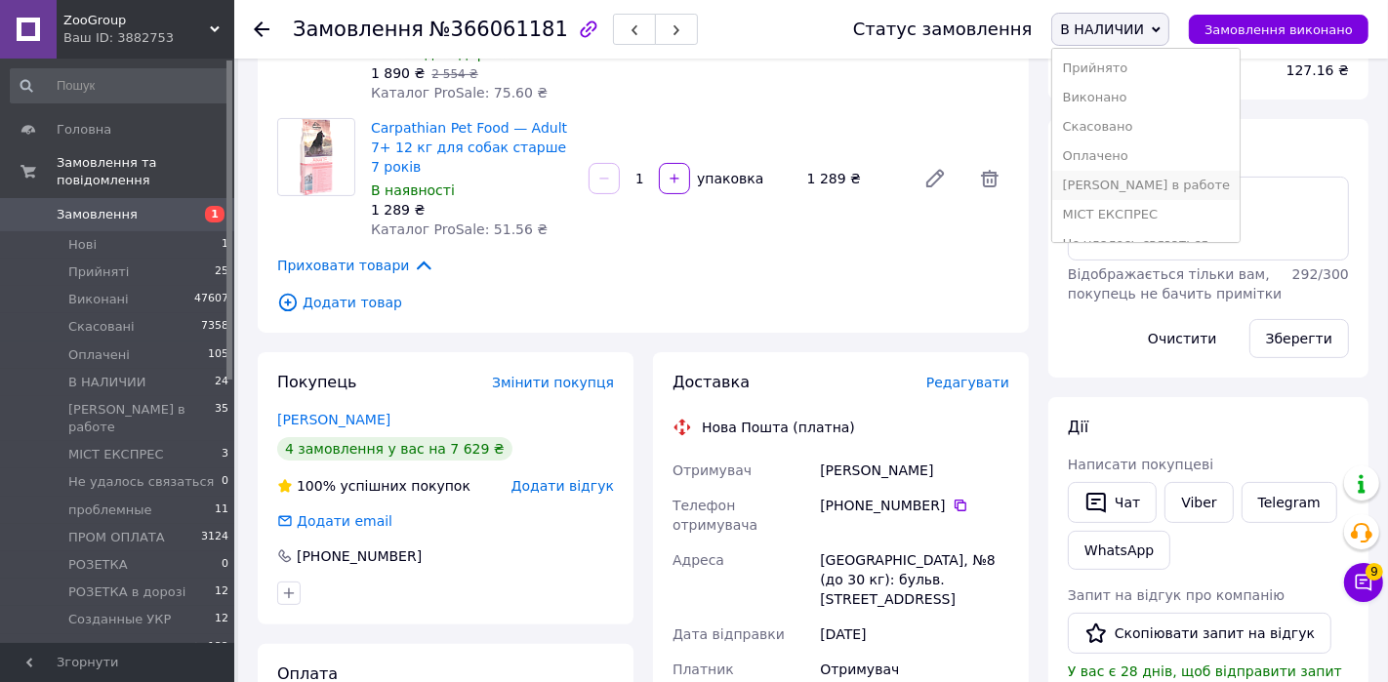
click at [1132, 178] on li "[PERSON_NAME] в работе" at bounding box center [1145, 185] width 187 height 29
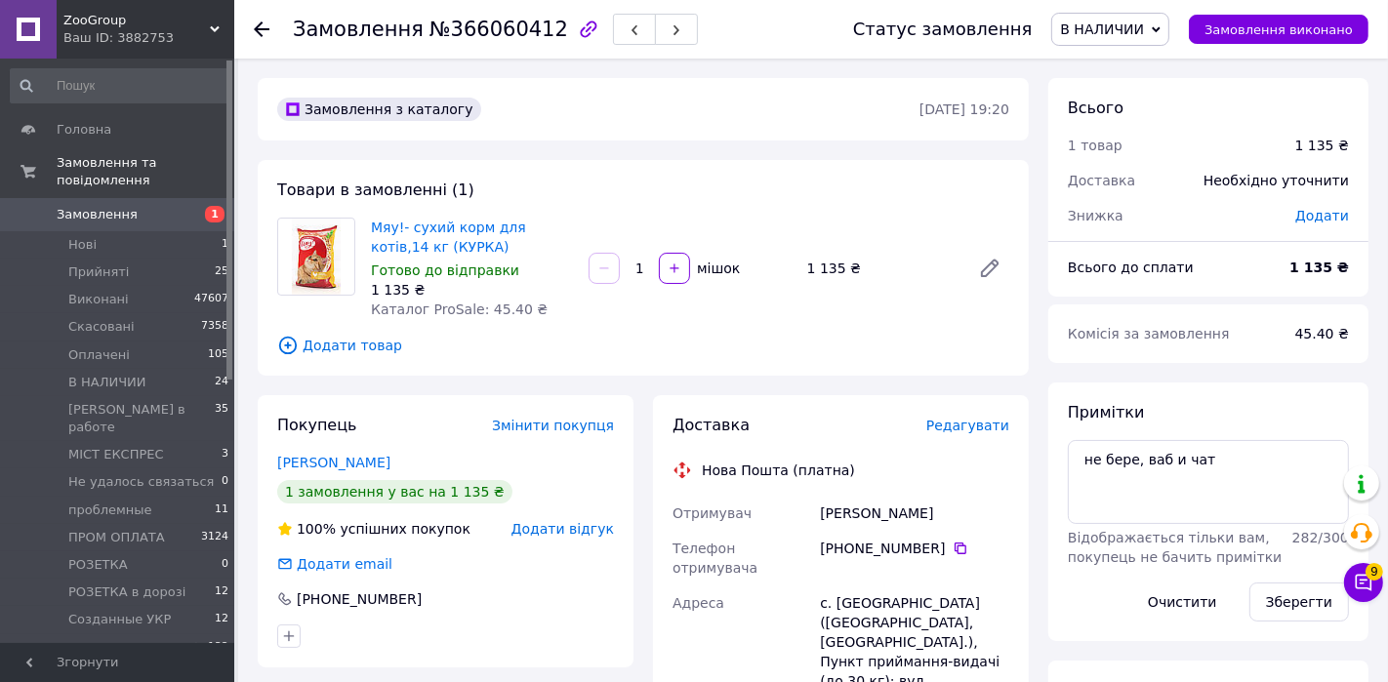
scroll to position [218, 0]
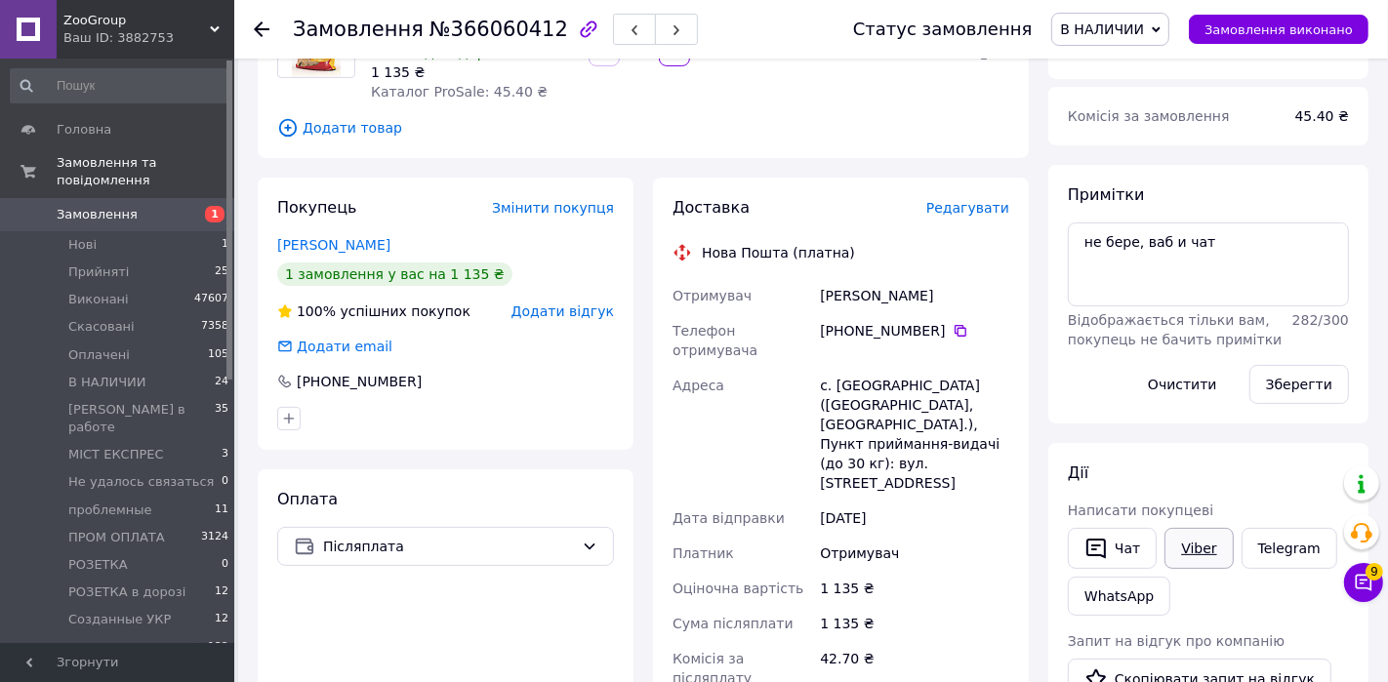
click at [1196, 538] on link "Viber" at bounding box center [1198, 548] width 68 height 41
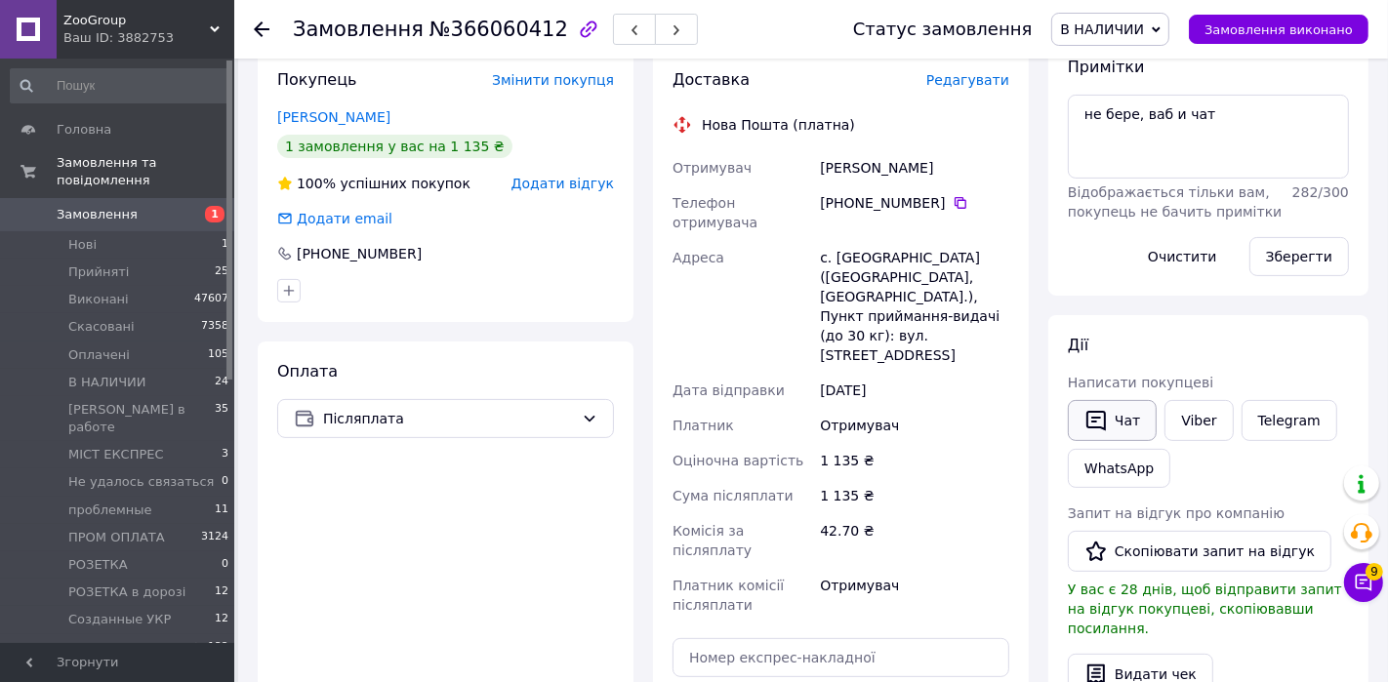
scroll to position [357, 0]
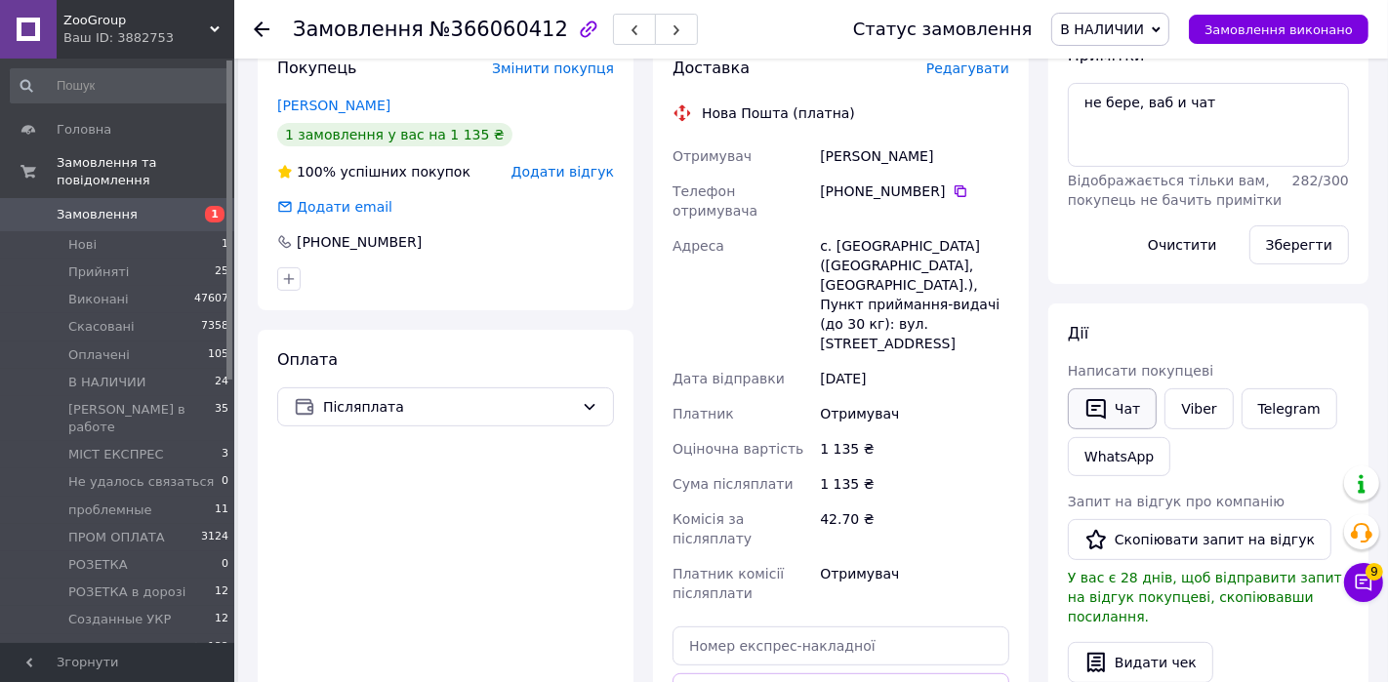
click at [1114, 403] on button "Чат" at bounding box center [1112, 408] width 89 height 41
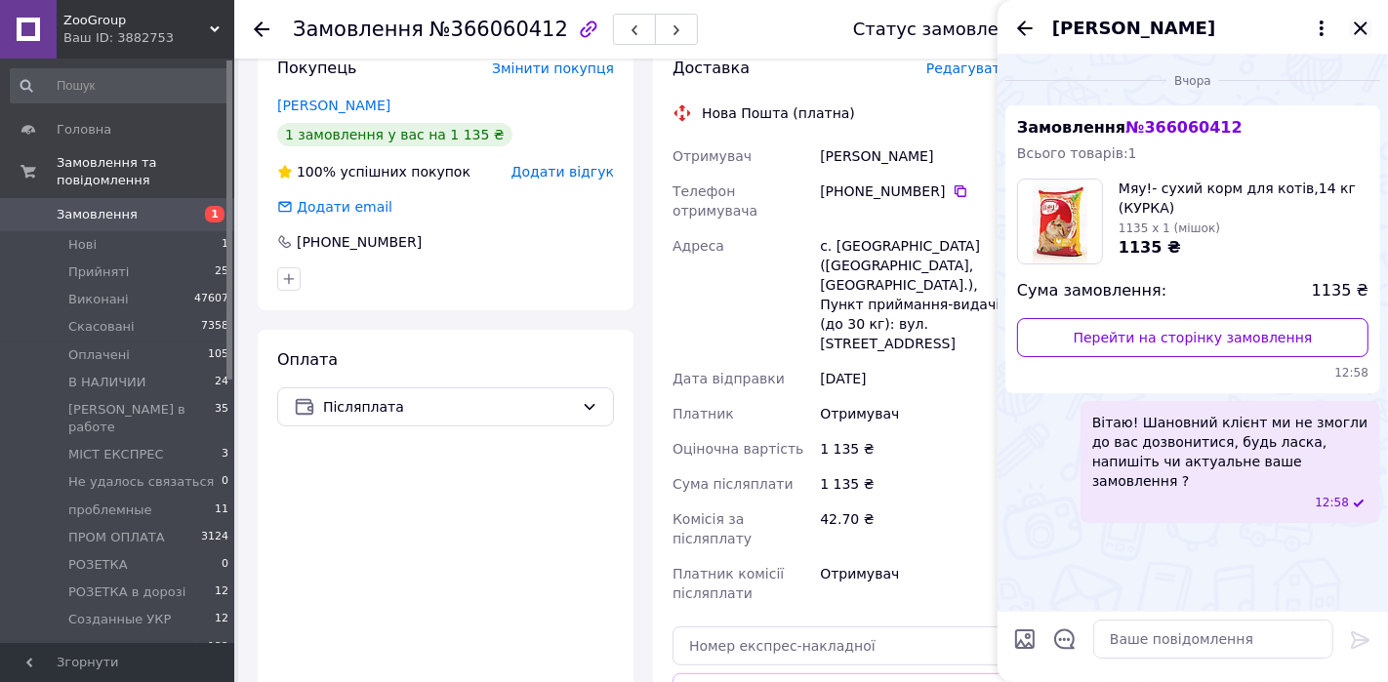
click at [1248, 23] on icon "Закрити" at bounding box center [1360, 28] width 23 height 23
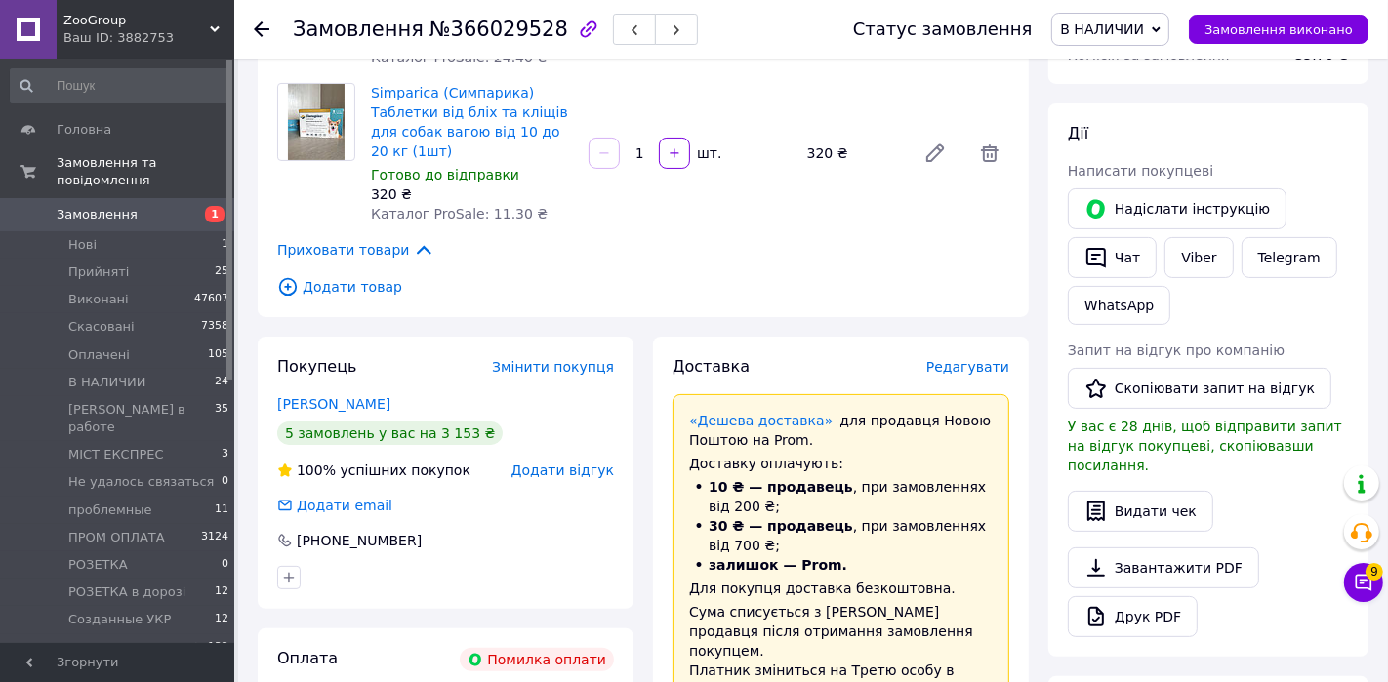
scroll to position [280, 0]
click at [362, 404] on link "[PERSON_NAME]" at bounding box center [333, 403] width 113 height 16
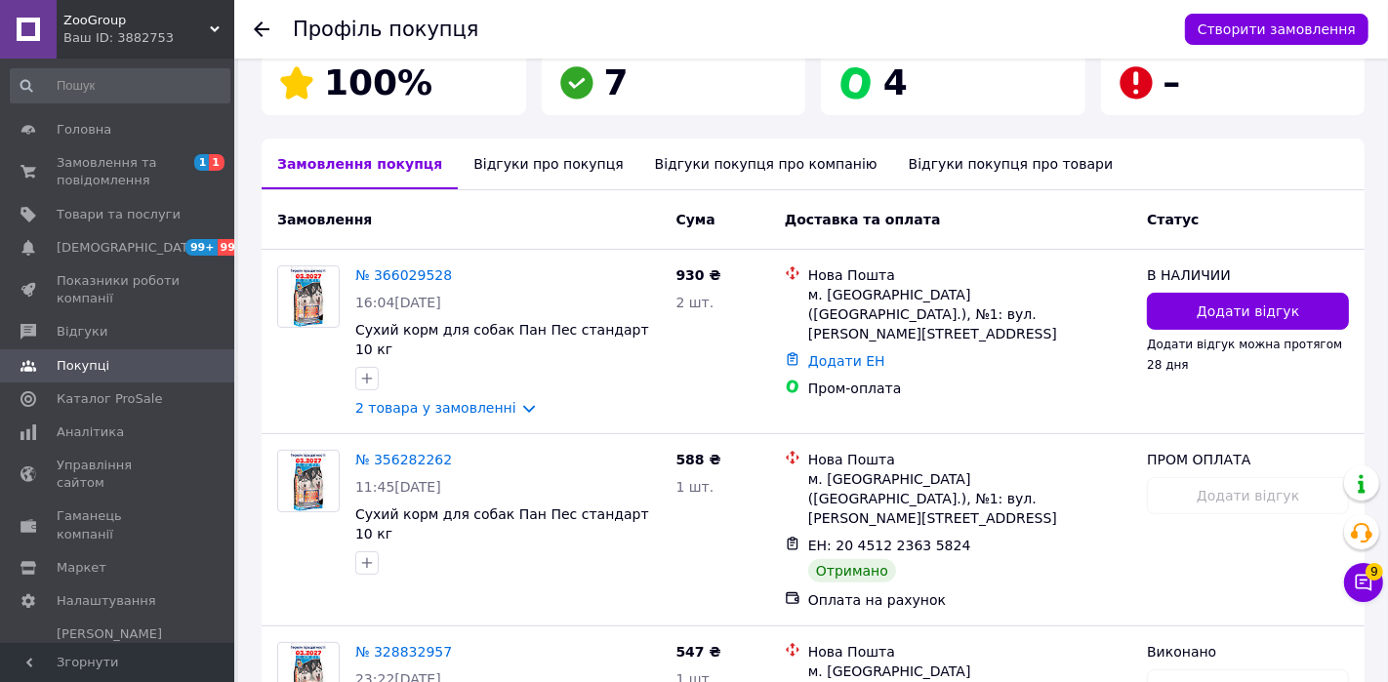
scroll to position [363, 0]
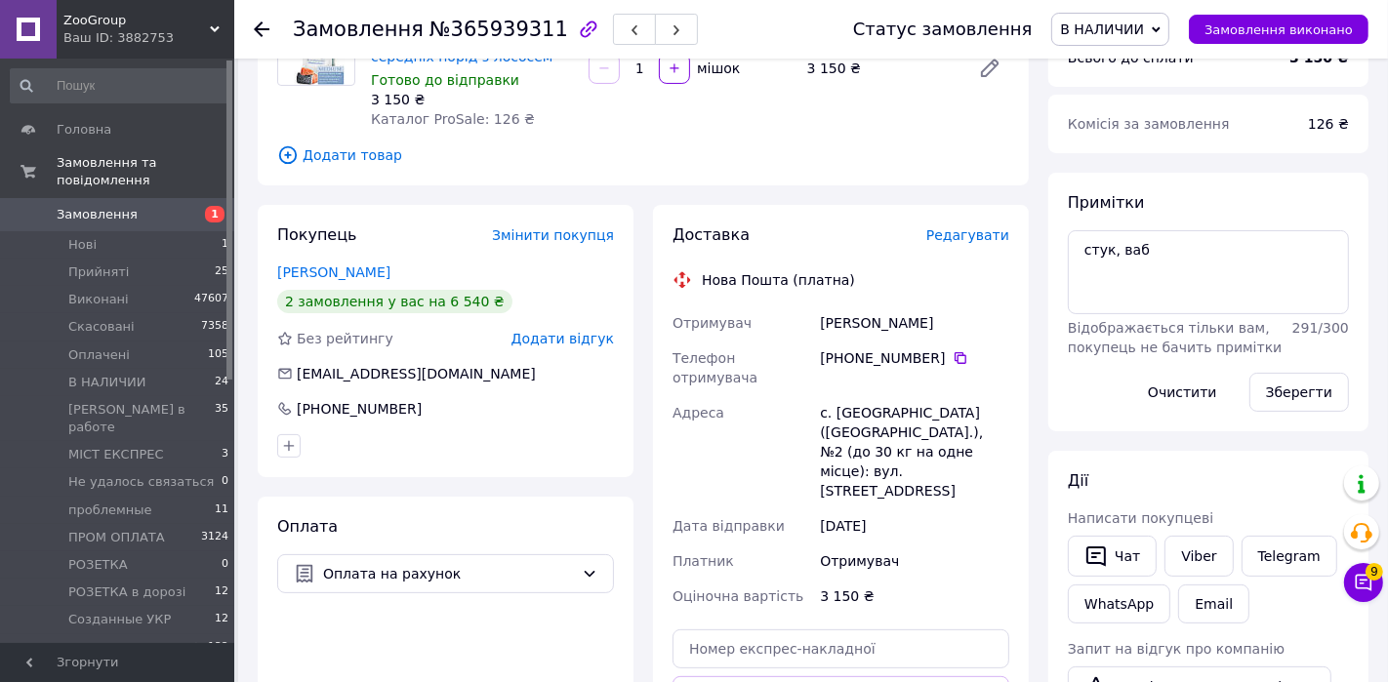
scroll to position [209, 0]
click at [1190, 539] on link "Viber" at bounding box center [1198, 557] width 68 height 41
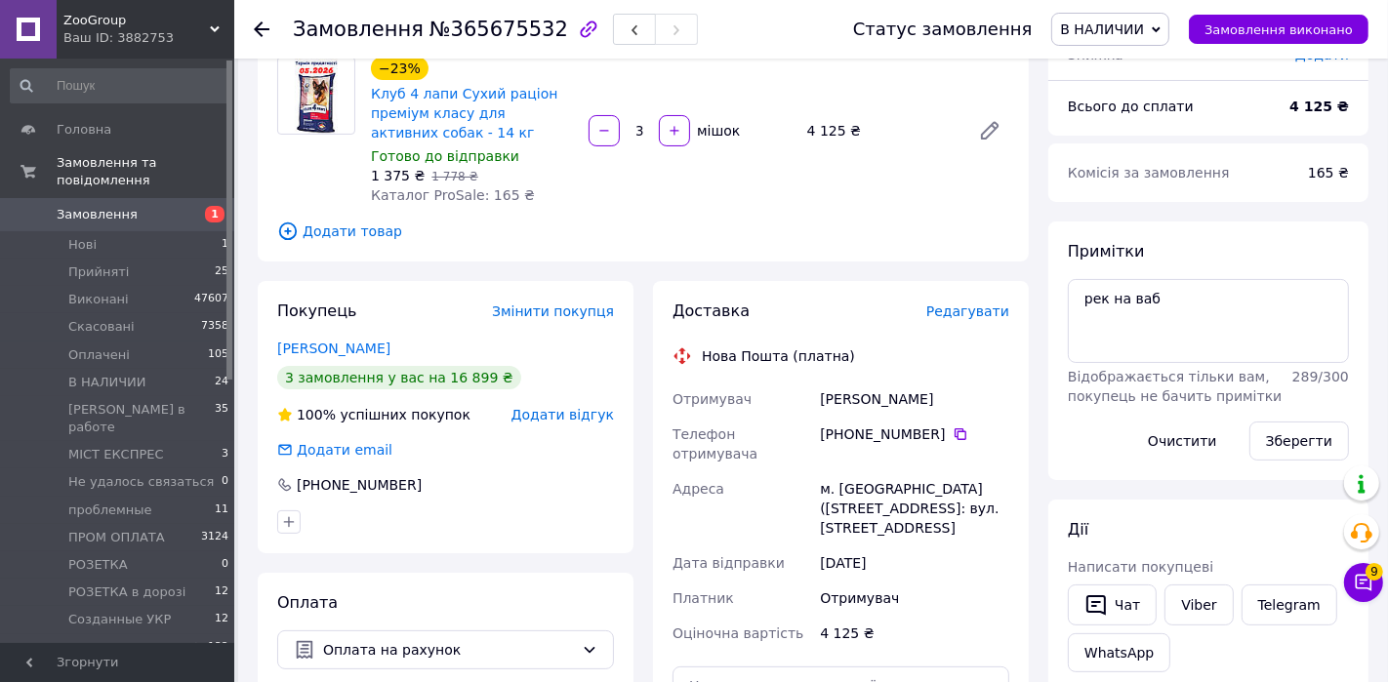
scroll to position [201, 0]
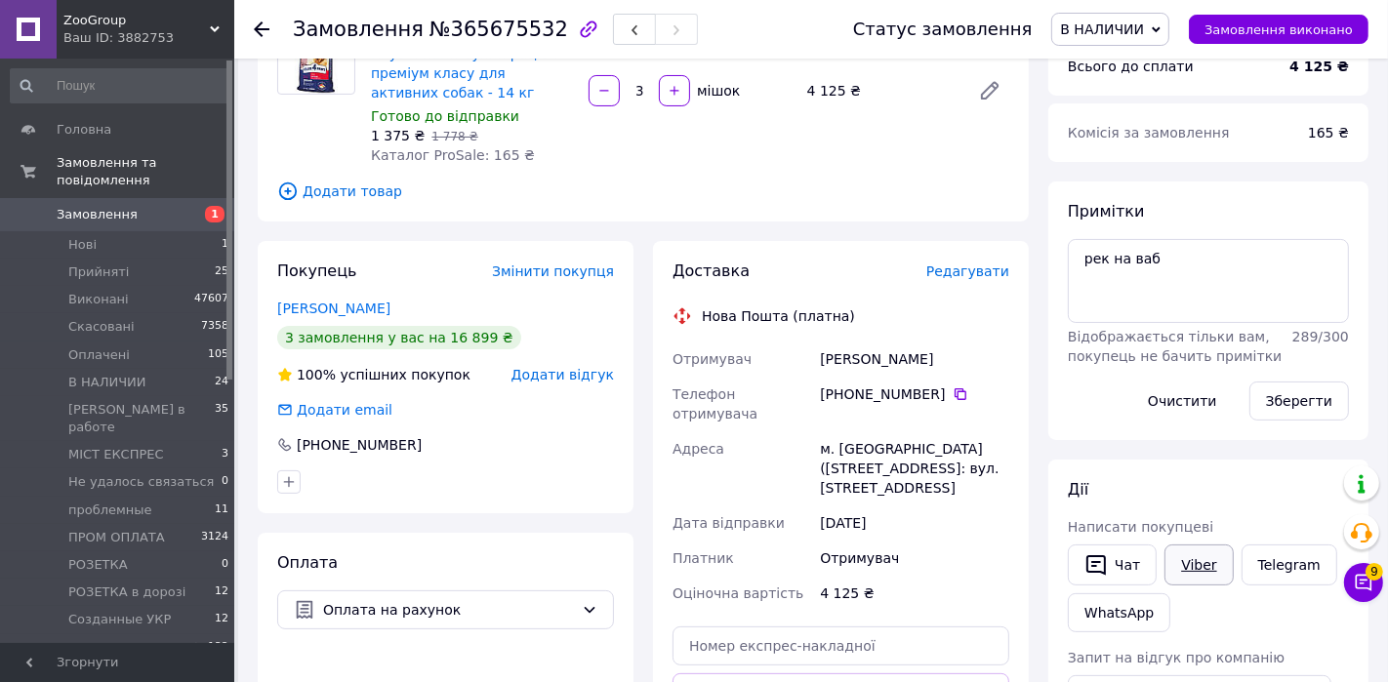
click at [1186, 562] on link "Viber" at bounding box center [1198, 565] width 68 height 41
